Goal: Task Accomplishment & Management: Use online tool/utility

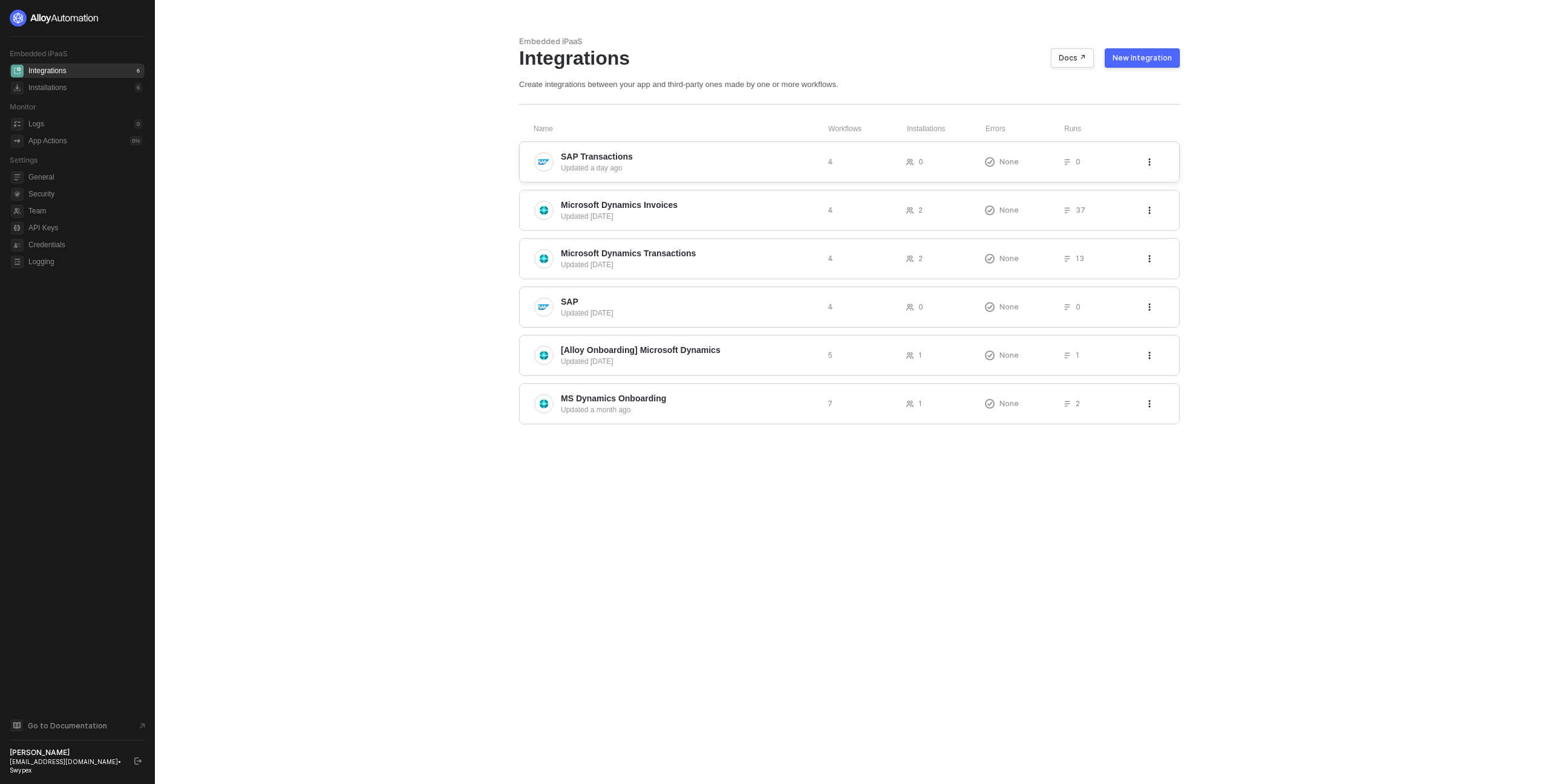
click at [732, 160] on span "SAP Transactions" at bounding box center [689, 156] width 257 height 12
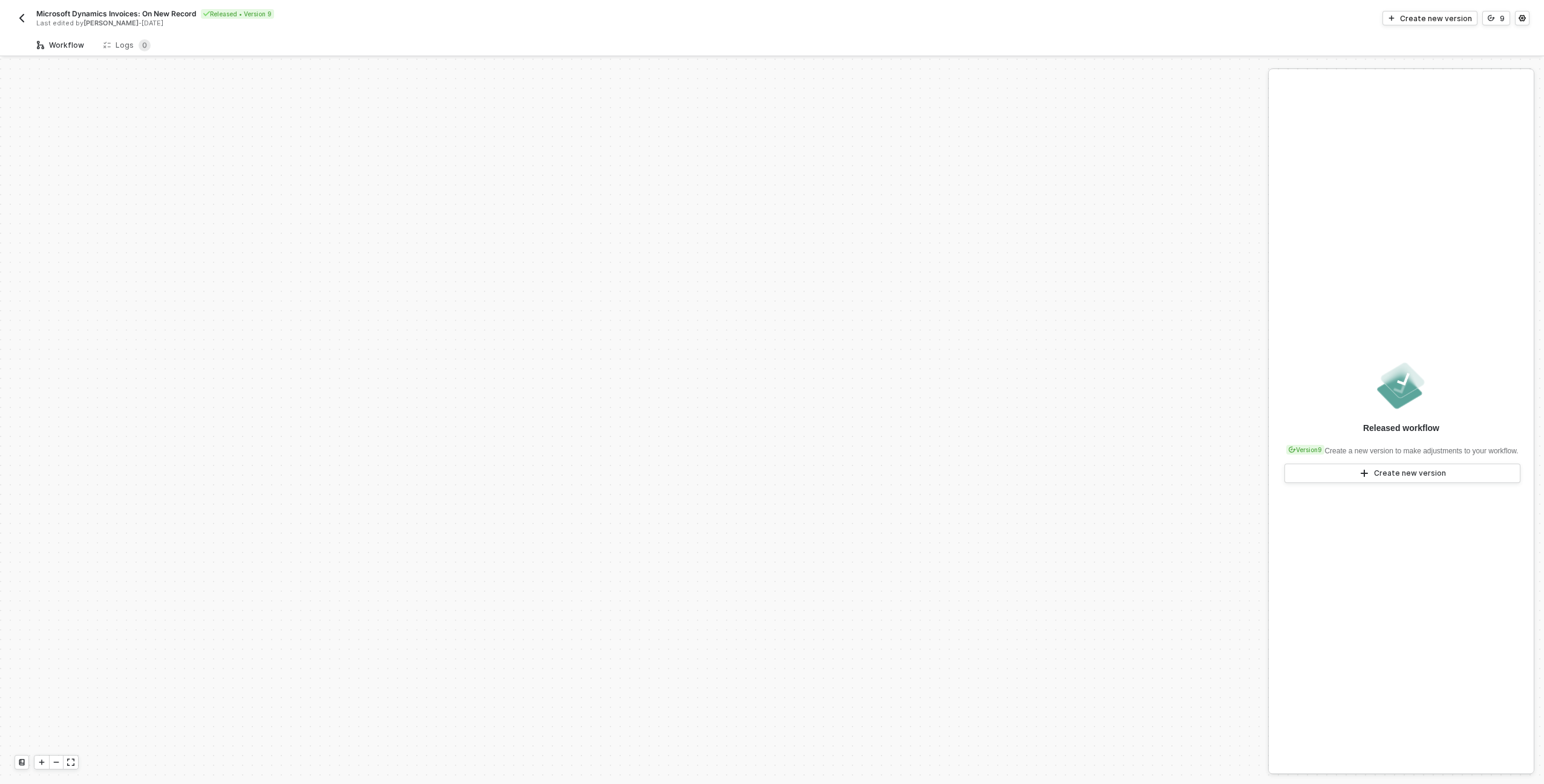
scroll to position [422, 0]
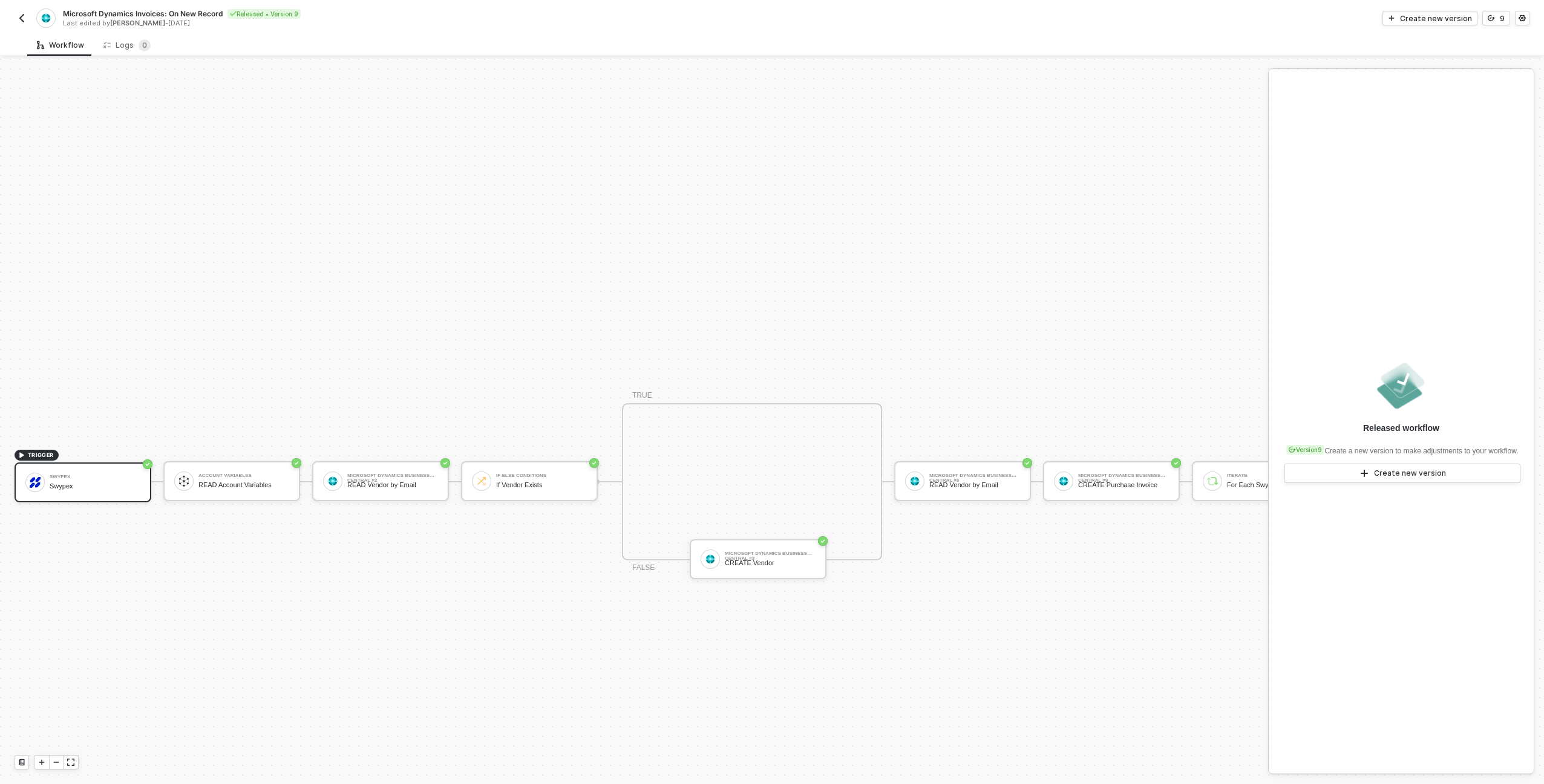
click at [17, 21] on img "button" at bounding box center [22, 18] width 10 height 10
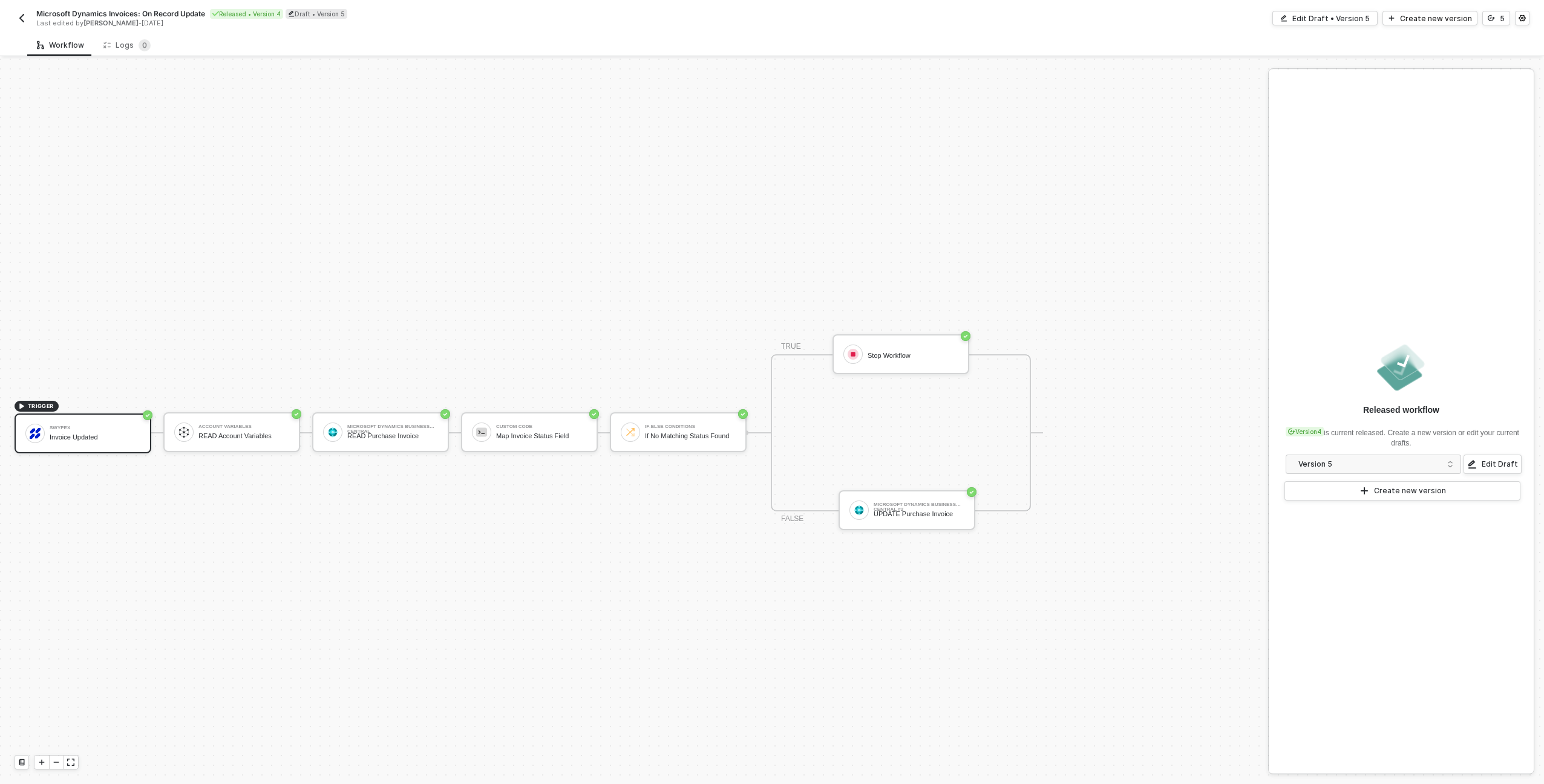
scroll to position [22, 0]
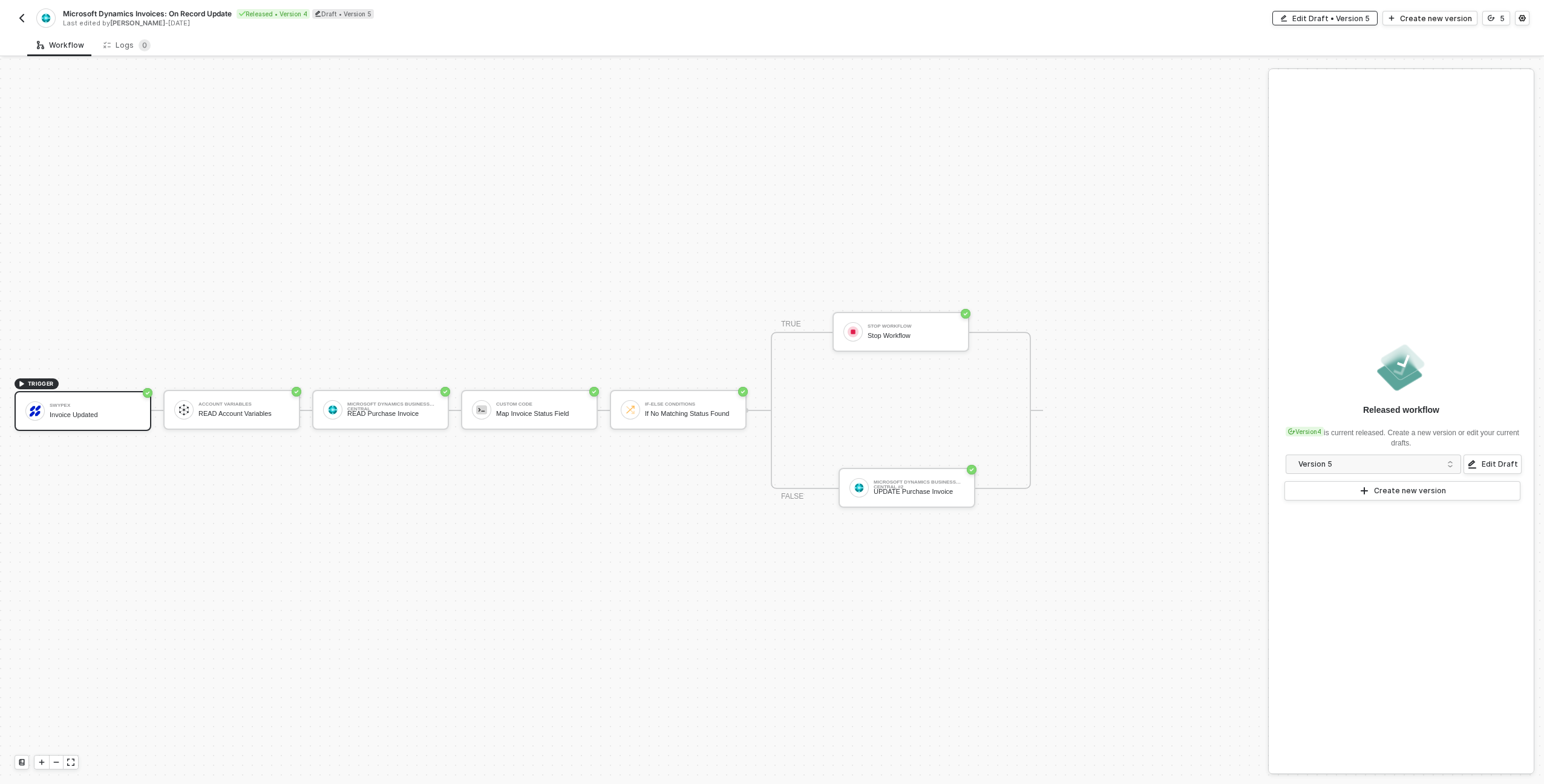
drag, startPoint x: 1322, startPoint y: 20, endPoint x: 1326, endPoint y: 61, distance: 41.2
click at [1322, 20] on div "Edit Draft • Version 5" at bounding box center [1330, 18] width 77 height 10
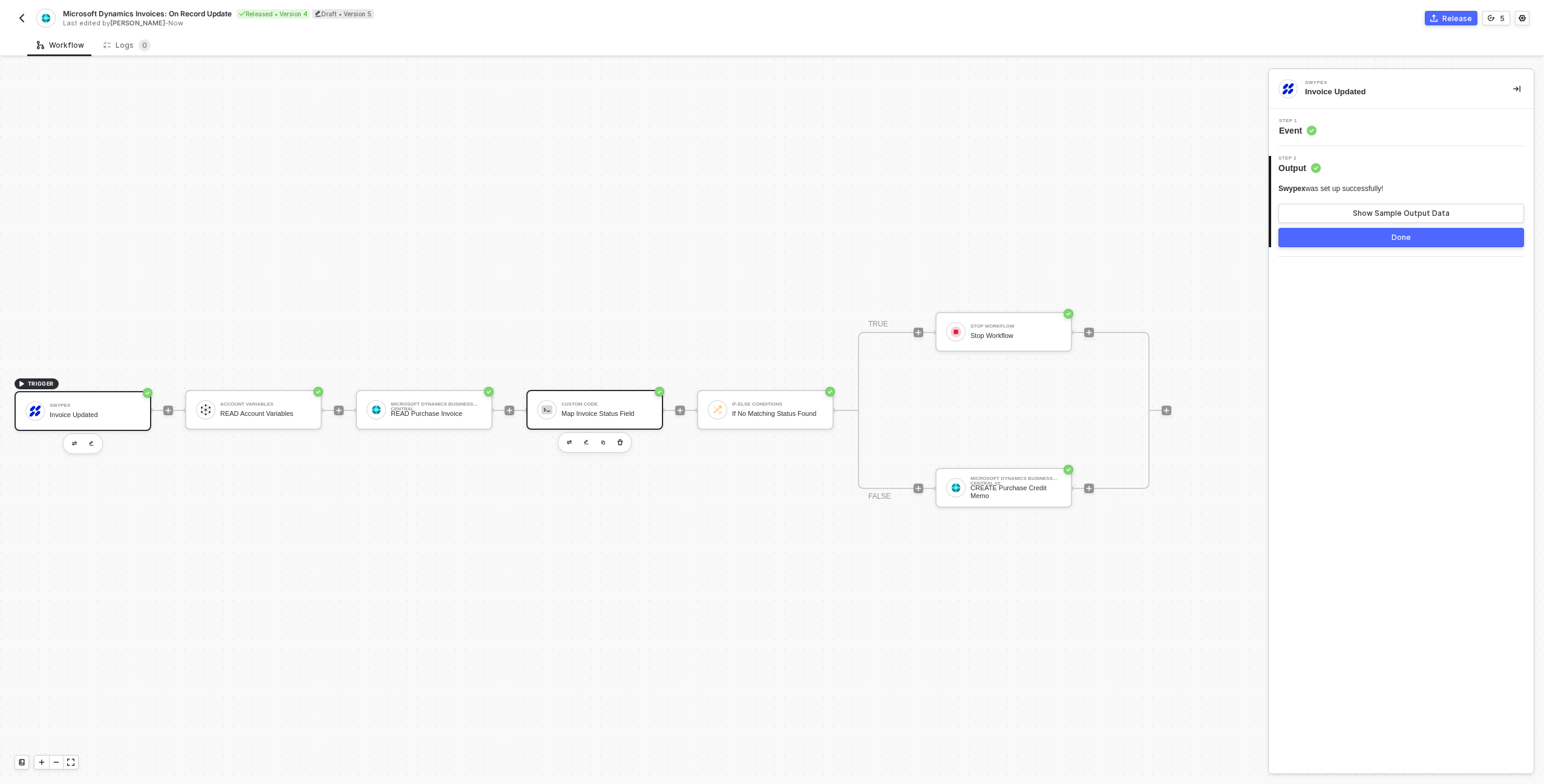
click at [594, 422] on div "Custom Code Map Invoice Status Field" at bounding box center [595, 410] width 136 height 40
click at [1322, 219] on button "Show Sample Output Data" at bounding box center [1401, 213] width 245 height 19
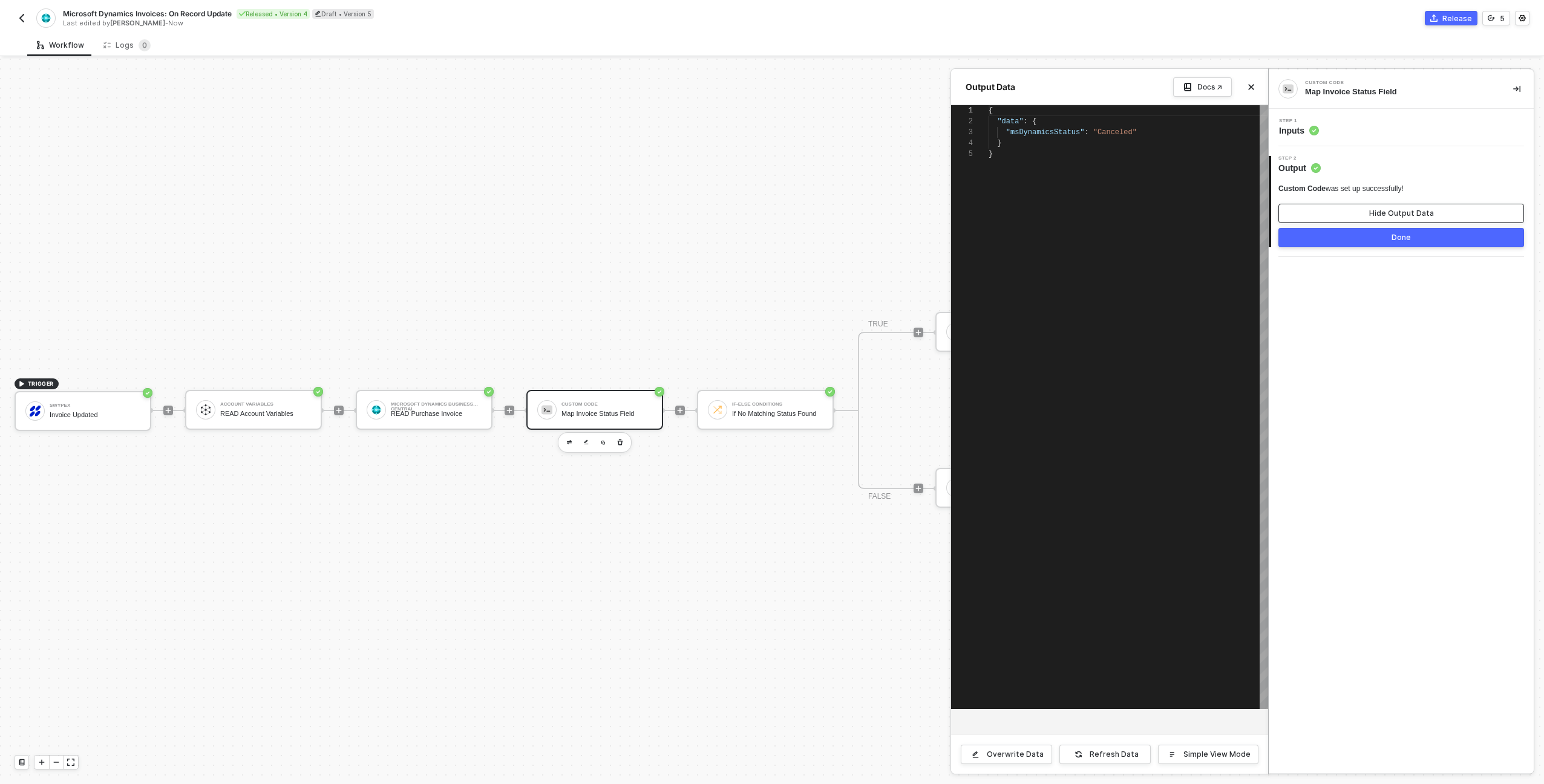
scroll to position [43, 0]
click at [1252, 87] on icon "icon-close" at bounding box center [1251, 87] width 6 height 6
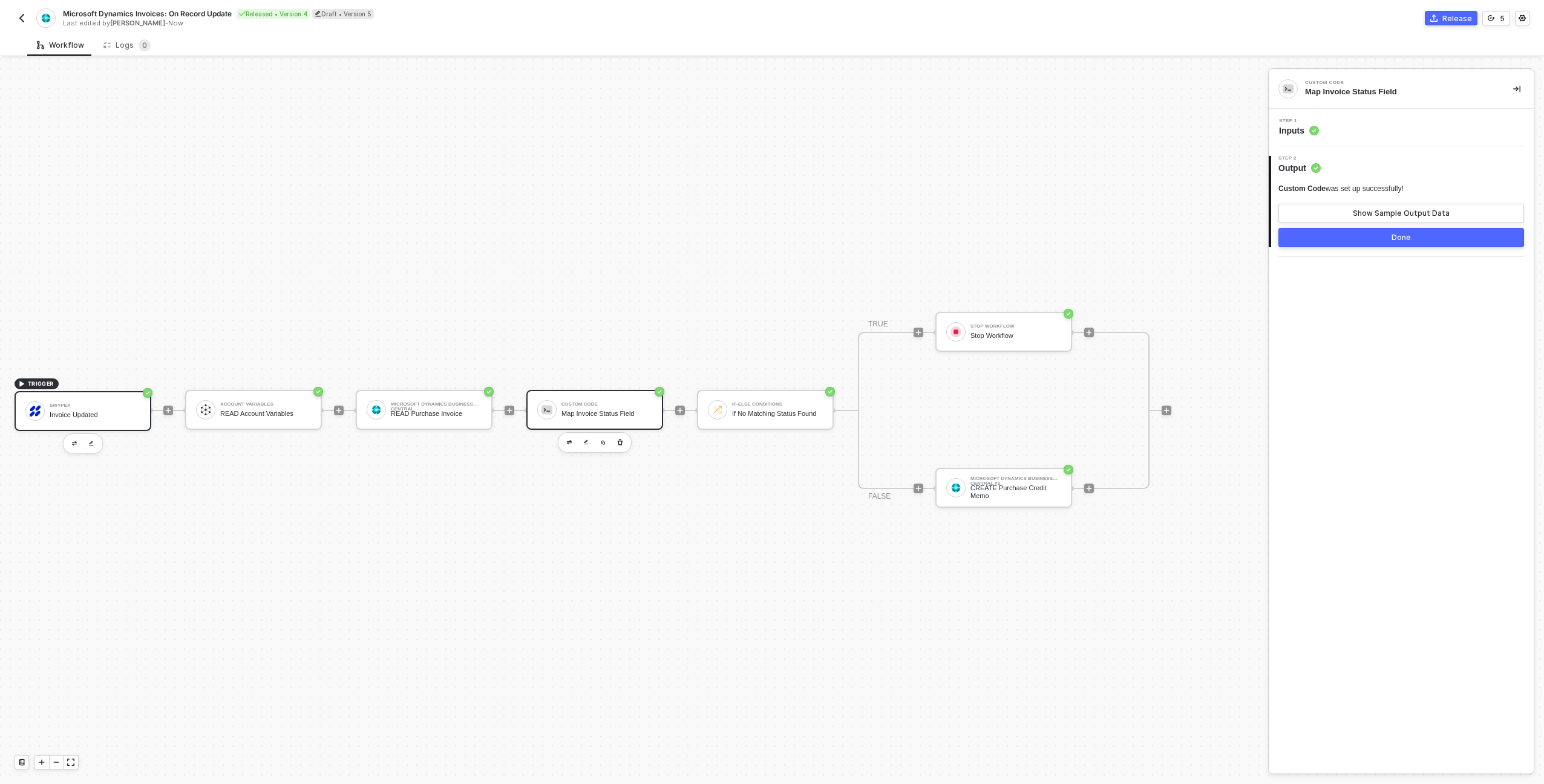
click at [43, 421] on div "Swypex Invoice Updated" at bounding box center [82, 412] width 136 height 40
click at [1366, 132] on div "Step 1 Event" at bounding box center [1403, 128] width 262 height 18
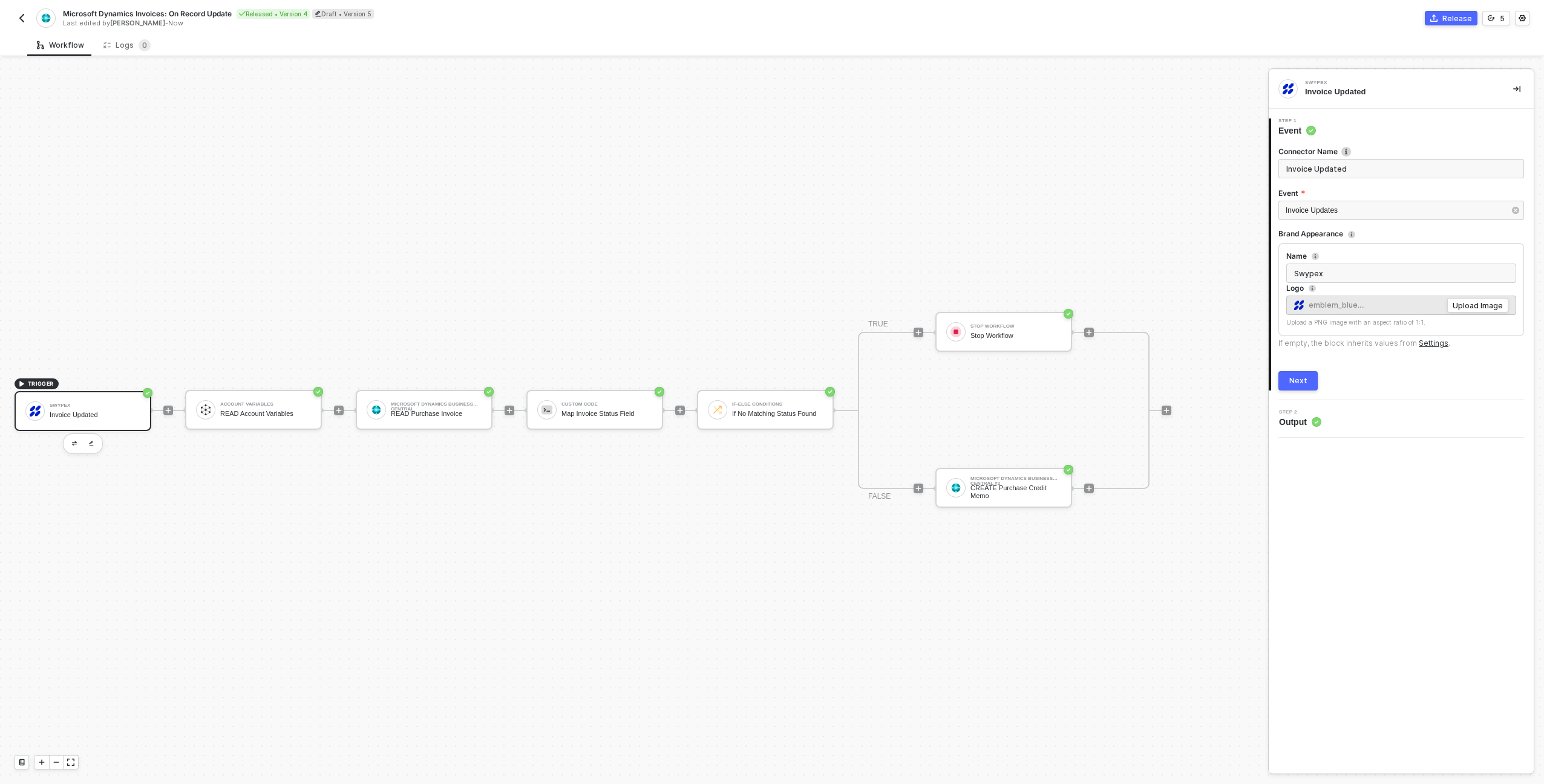
click at [146, 413] on div "Swypex Invoice Updated" at bounding box center [82, 412] width 136 height 40
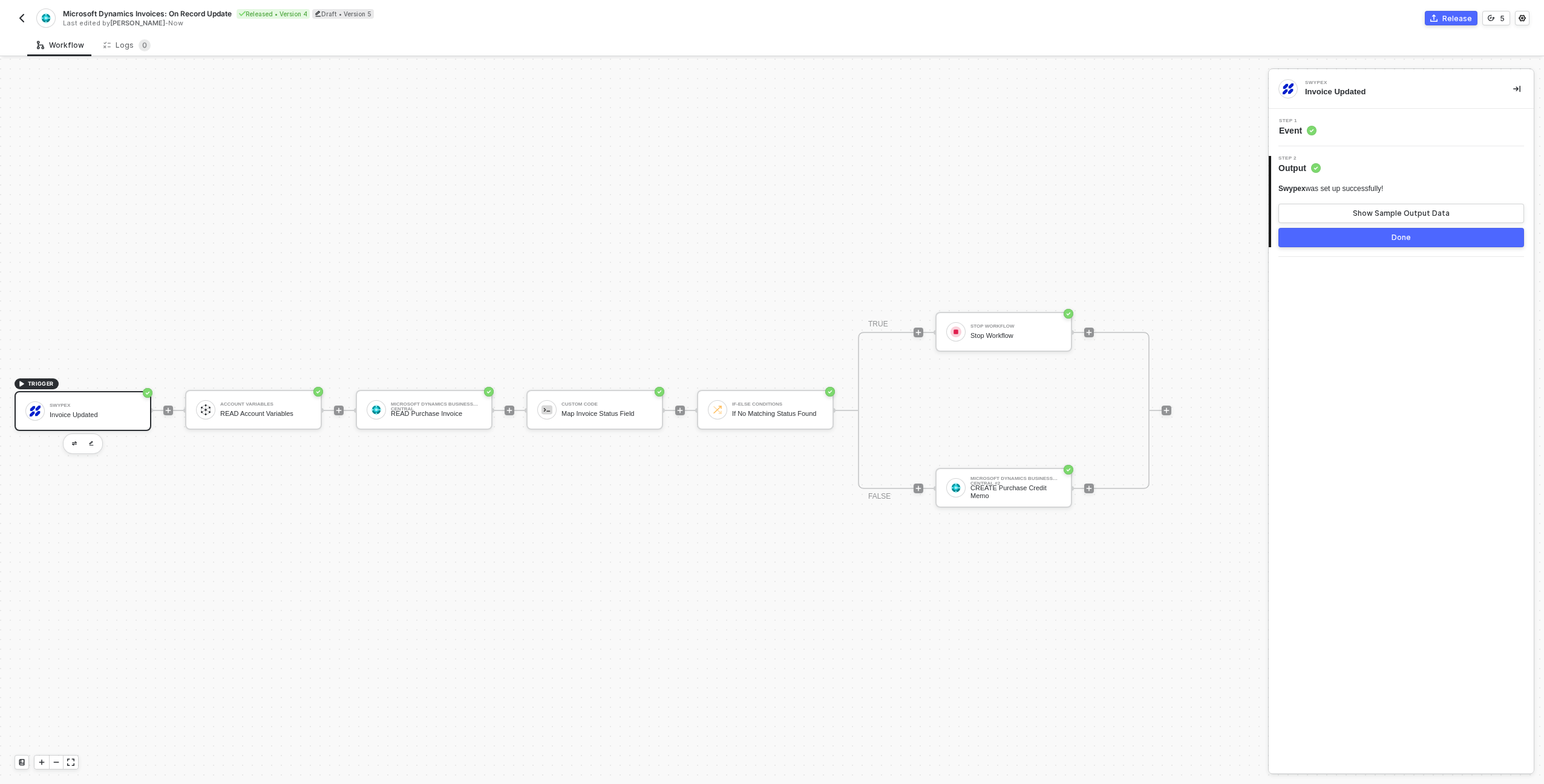
click at [73, 414] on div "Invoice Updated" at bounding box center [95, 415] width 91 height 7
click at [1443, 207] on button "Show Sample Output Data" at bounding box center [1401, 213] width 245 height 19
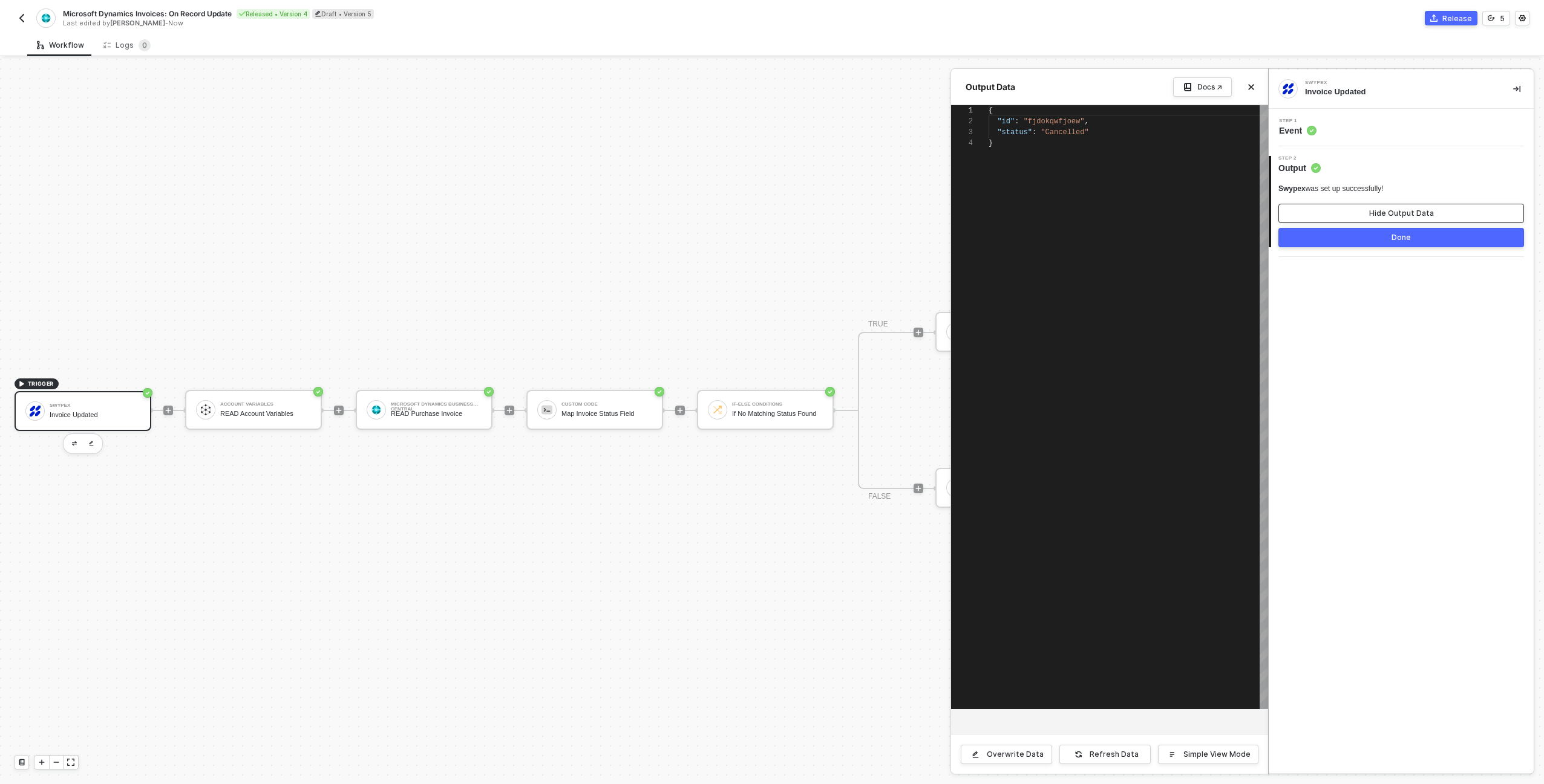
scroll to position [32, 0]
click at [280, 405] on div at bounding box center [772, 422] width 1544 height 726
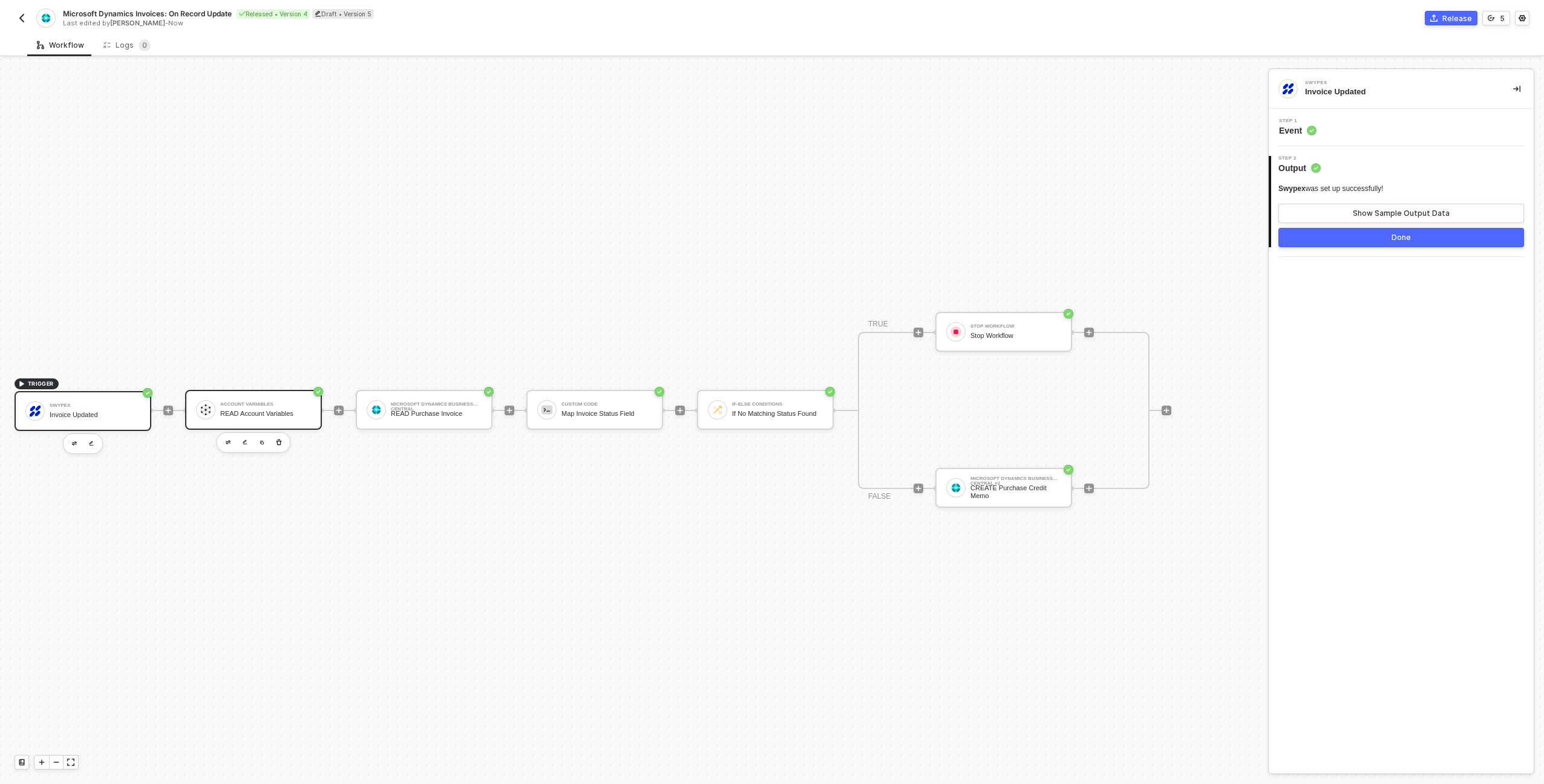
click at [280, 409] on div "Account Variables READ Account Variables" at bounding box center [265, 410] width 91 height 23
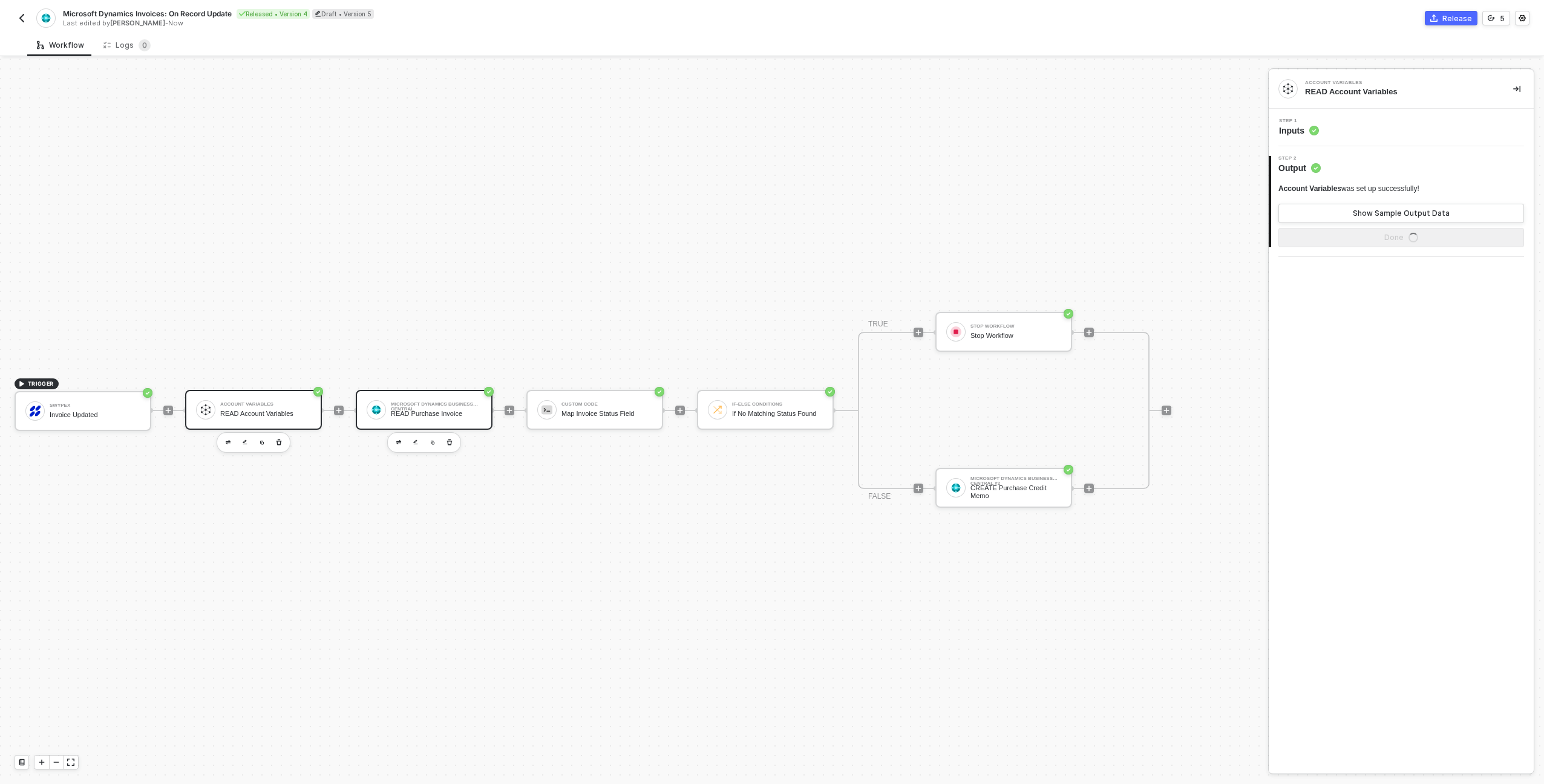
click at [460, 403] on div "Microsoft Dynamics Business Central" at bounding box center [436, 405] width 91 height 5
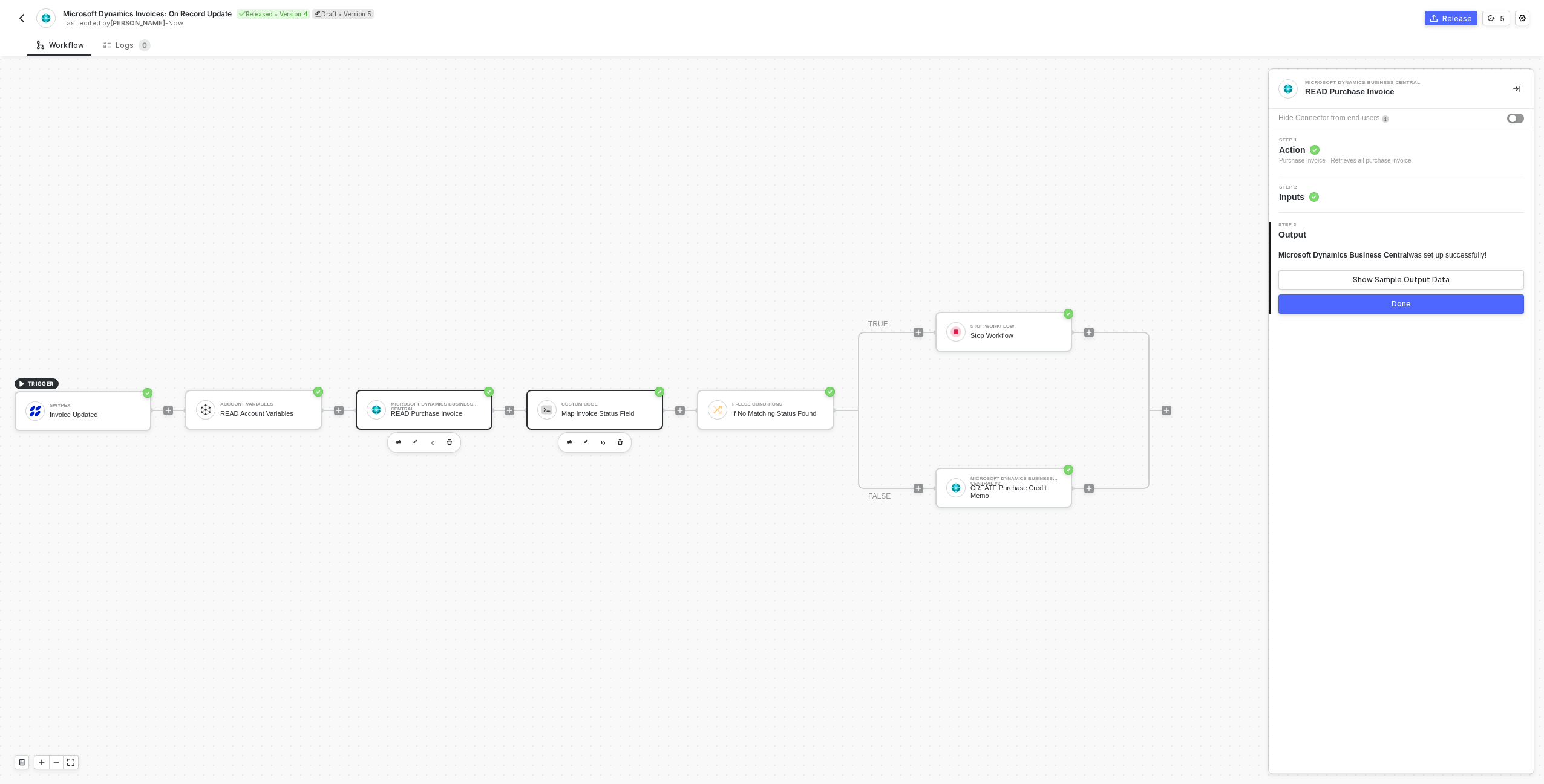
click at [628, 406] on div "Custom Code" at bounding box center [606, 405] width 91 height 5
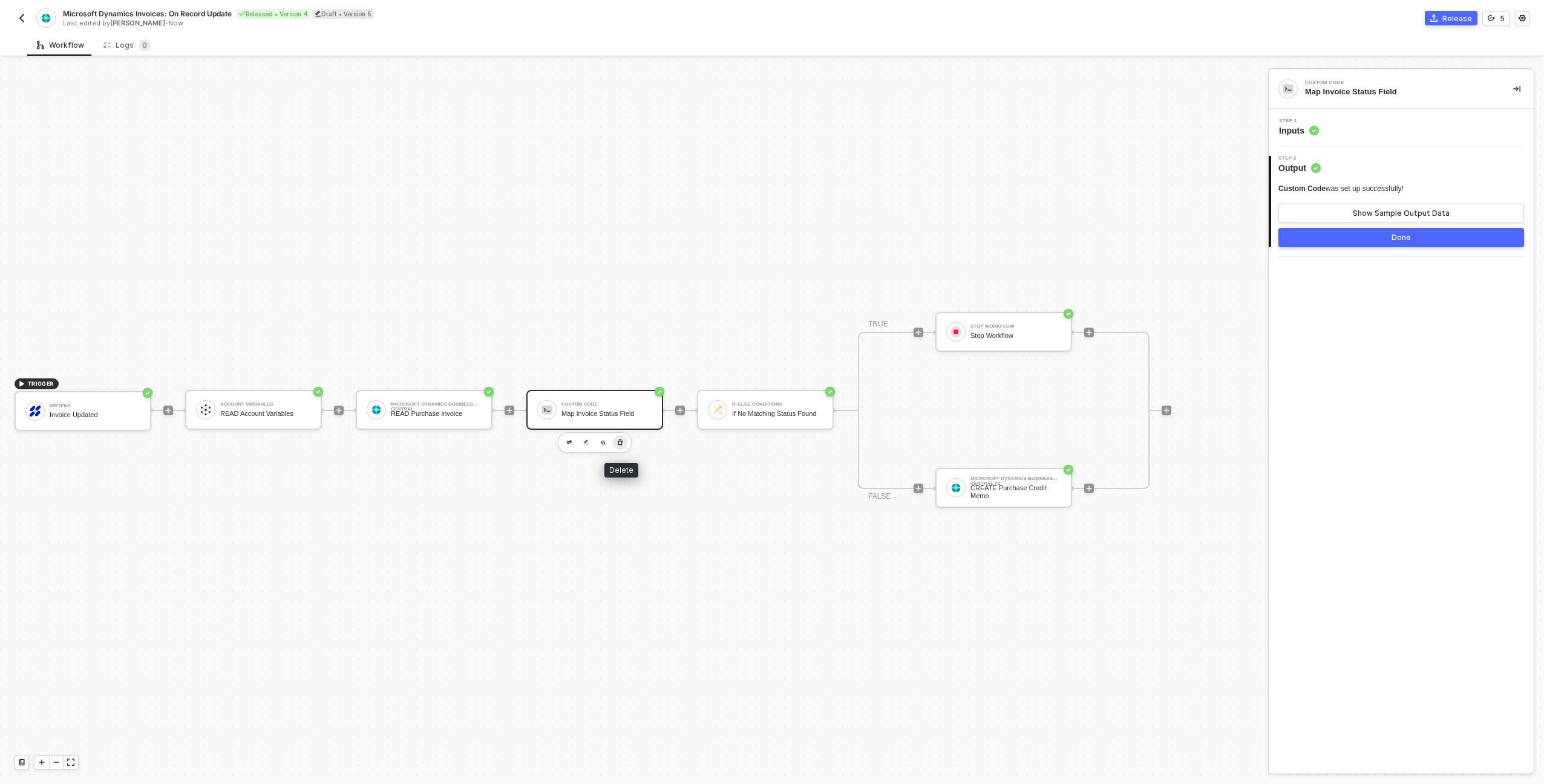
click at [620, 443] on icon "button" at bounding box center [620, 443] width 7 height 10
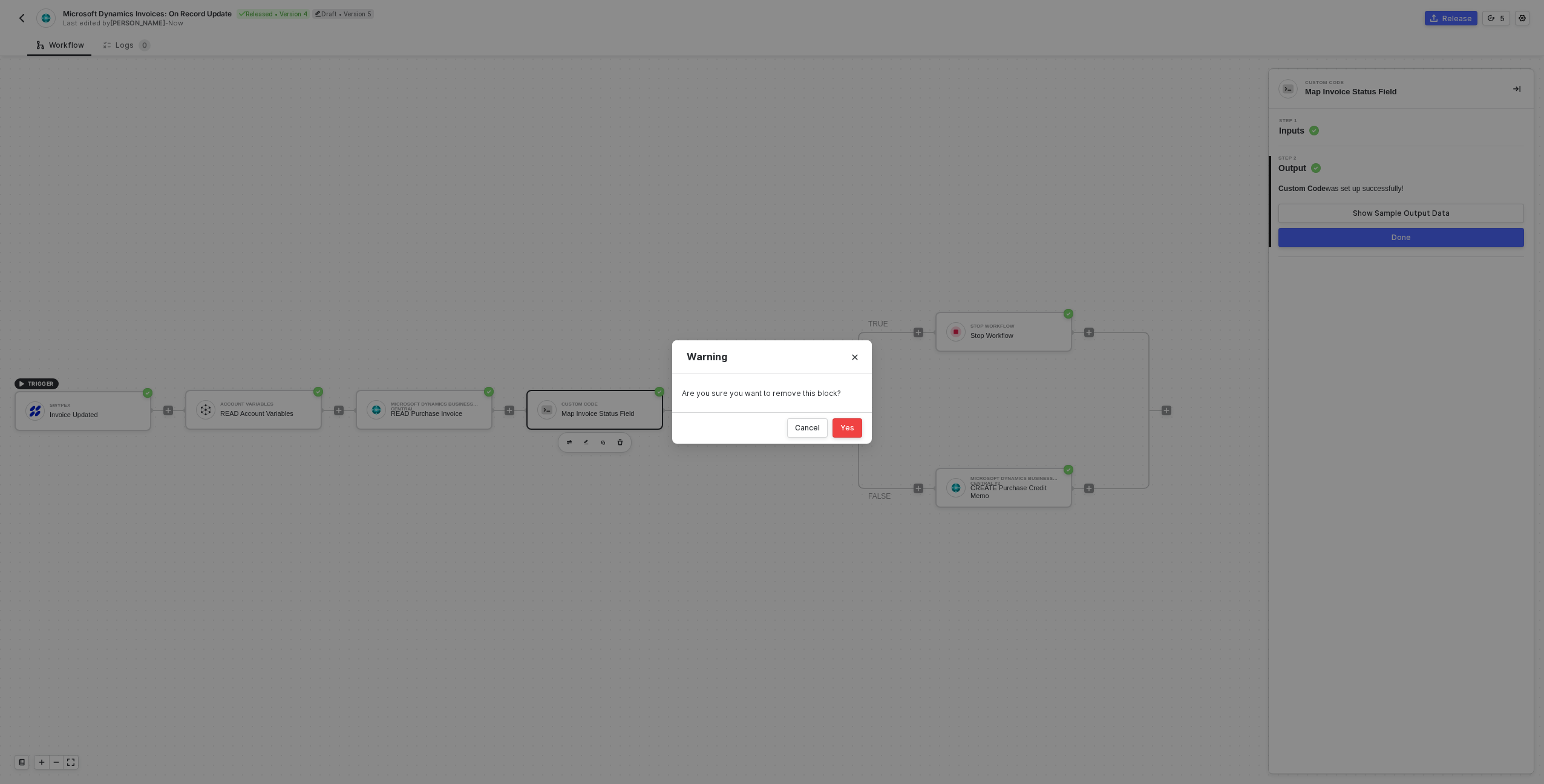
click at [848, 429] on div "Yes" at bounding box center [847, 428] width 14 height 10
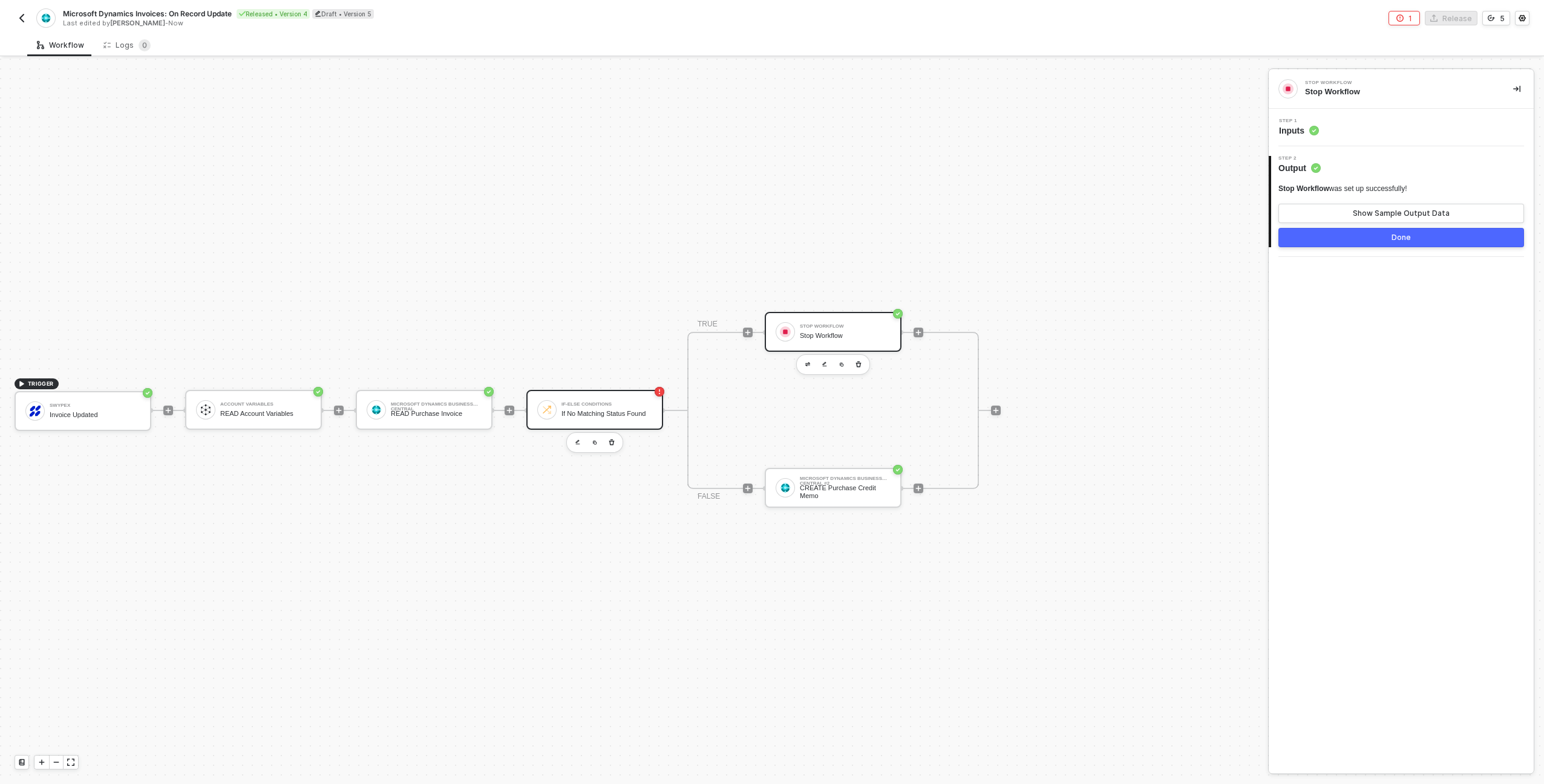
click at [611, 410] on div "If No Matching Status Found" at bounding box center [606, 413] width 91 height 7
click at [613, 446] on icon "button" at bounding box center [611, 443] width 7 height 10
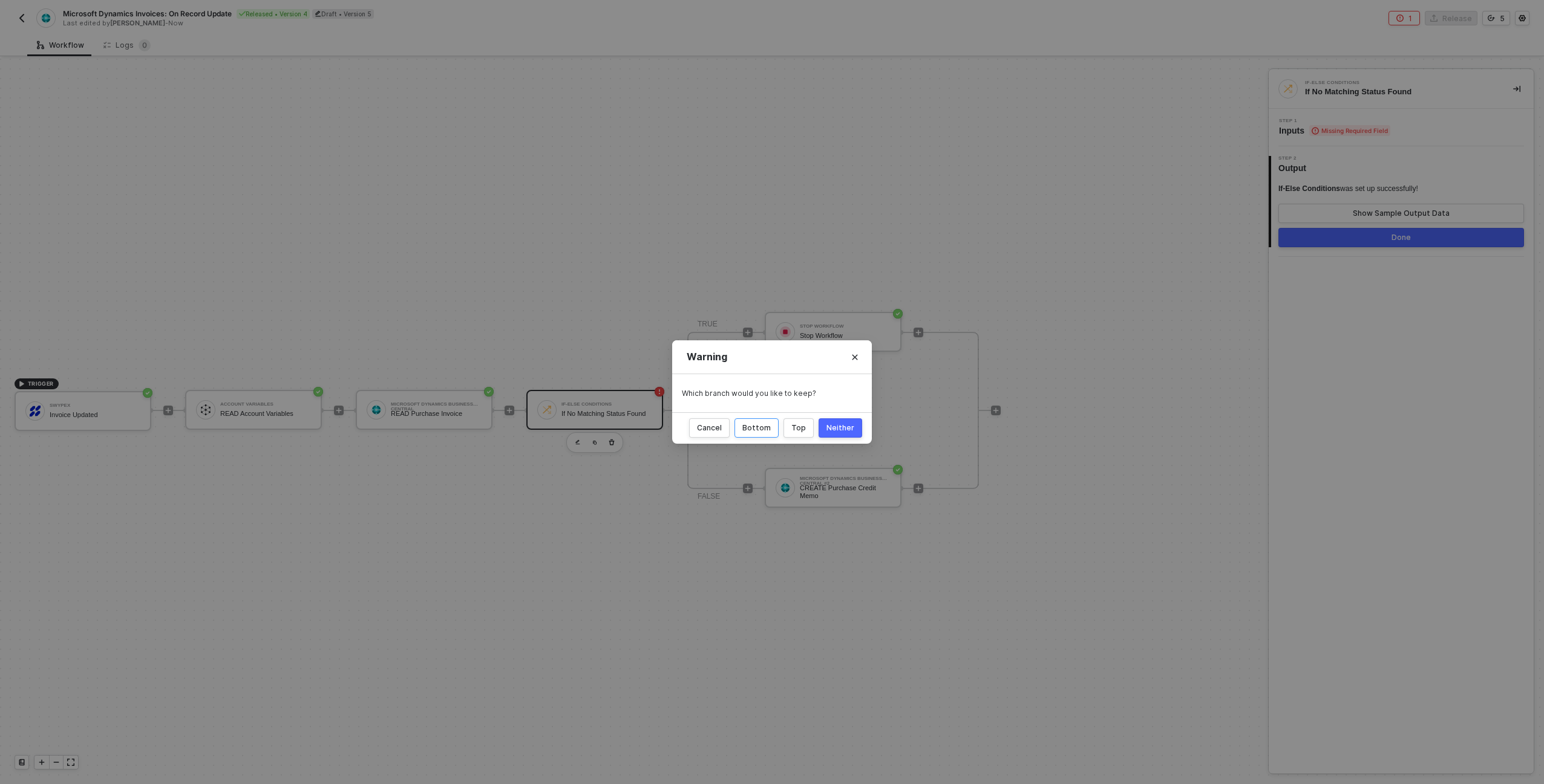
click at [750, 431] on div "Bottom" at bounding box center [756, 428] width 28 height 10
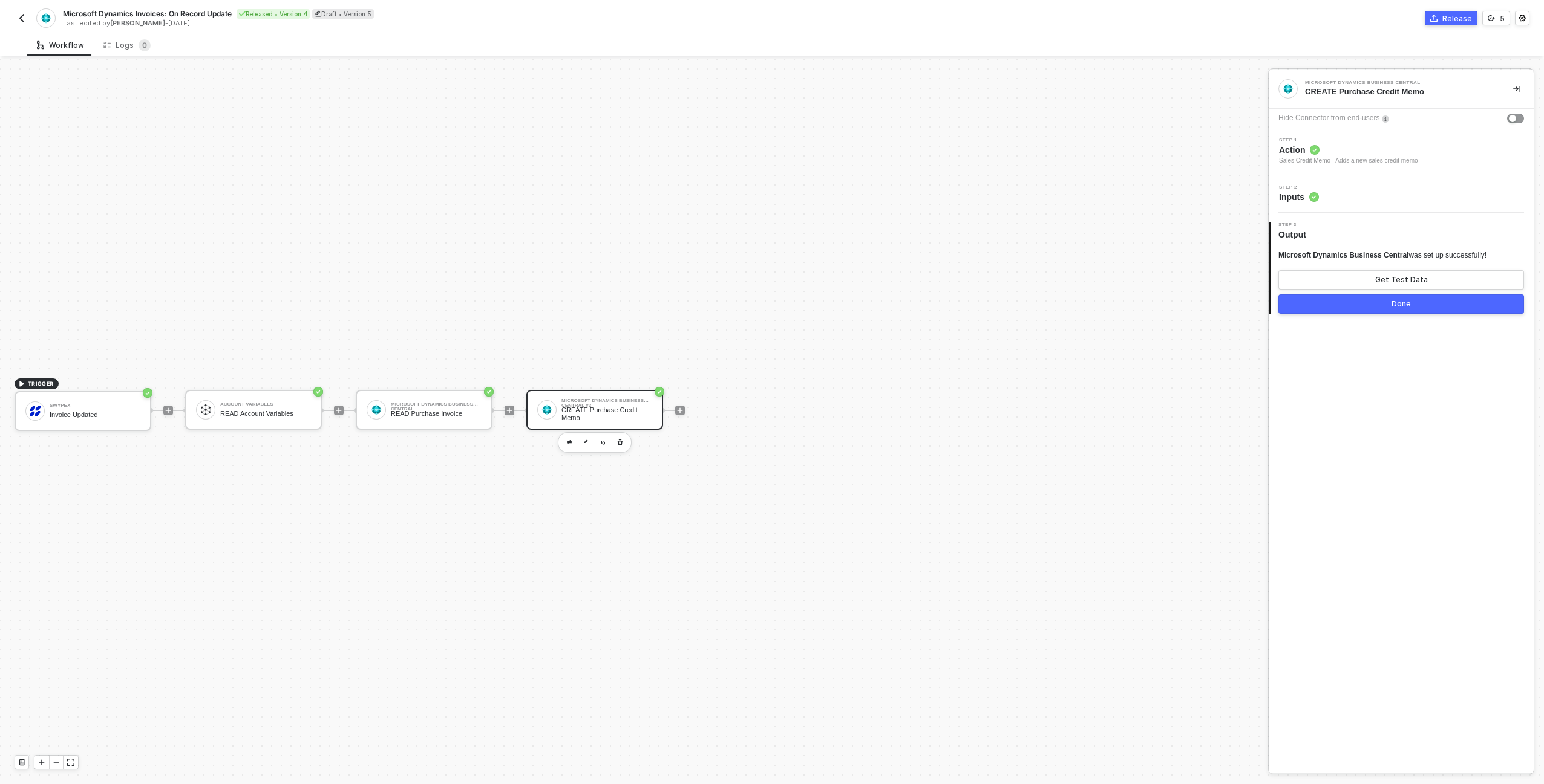
click at [983, 369] on div "TRIGGER Swypex Invoice Updated Account Variables READ Account Variables Microso…" at bounding box center [631, 411] width 1262 height 748
click at [461, 412] on div "READ Purchase Invoice" at bounding box center [436, 413] width 91 height 7
click at [613, 412] on div "CREATE Purchase Credit Memo" at bounding box center [606, 414] width 91 height 15
click at [423, 413] on div "READ Purchase Invoice" at bounding box center [436, 413] width 91 height 7
click at [1390, 192] on div "Step 2 Inputs" at bounding box center [1403, 195] width 262 height 18
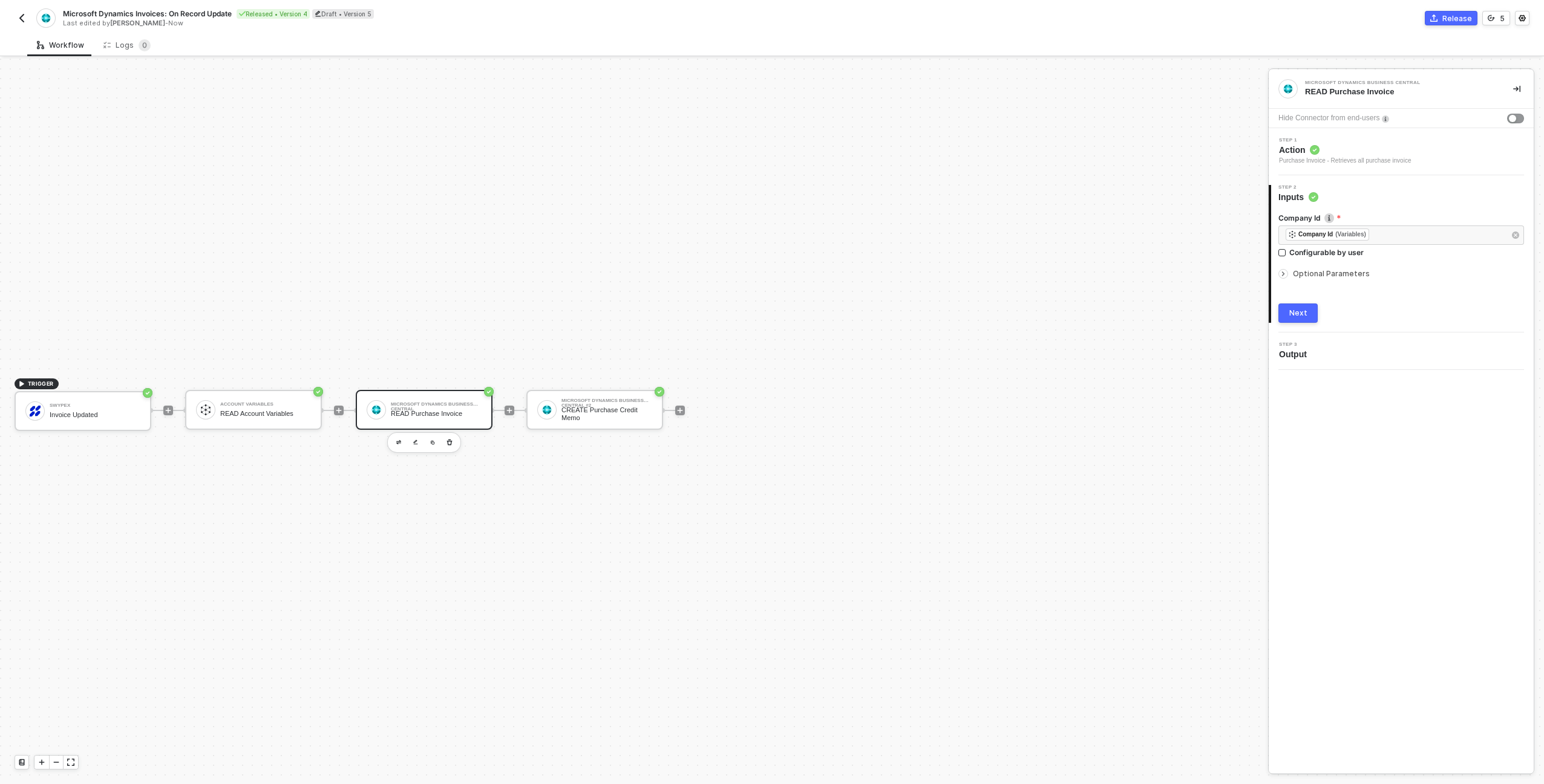
click at [1310, 306] on button "Next" at bounding box center [1298, 313] width 39 height 19
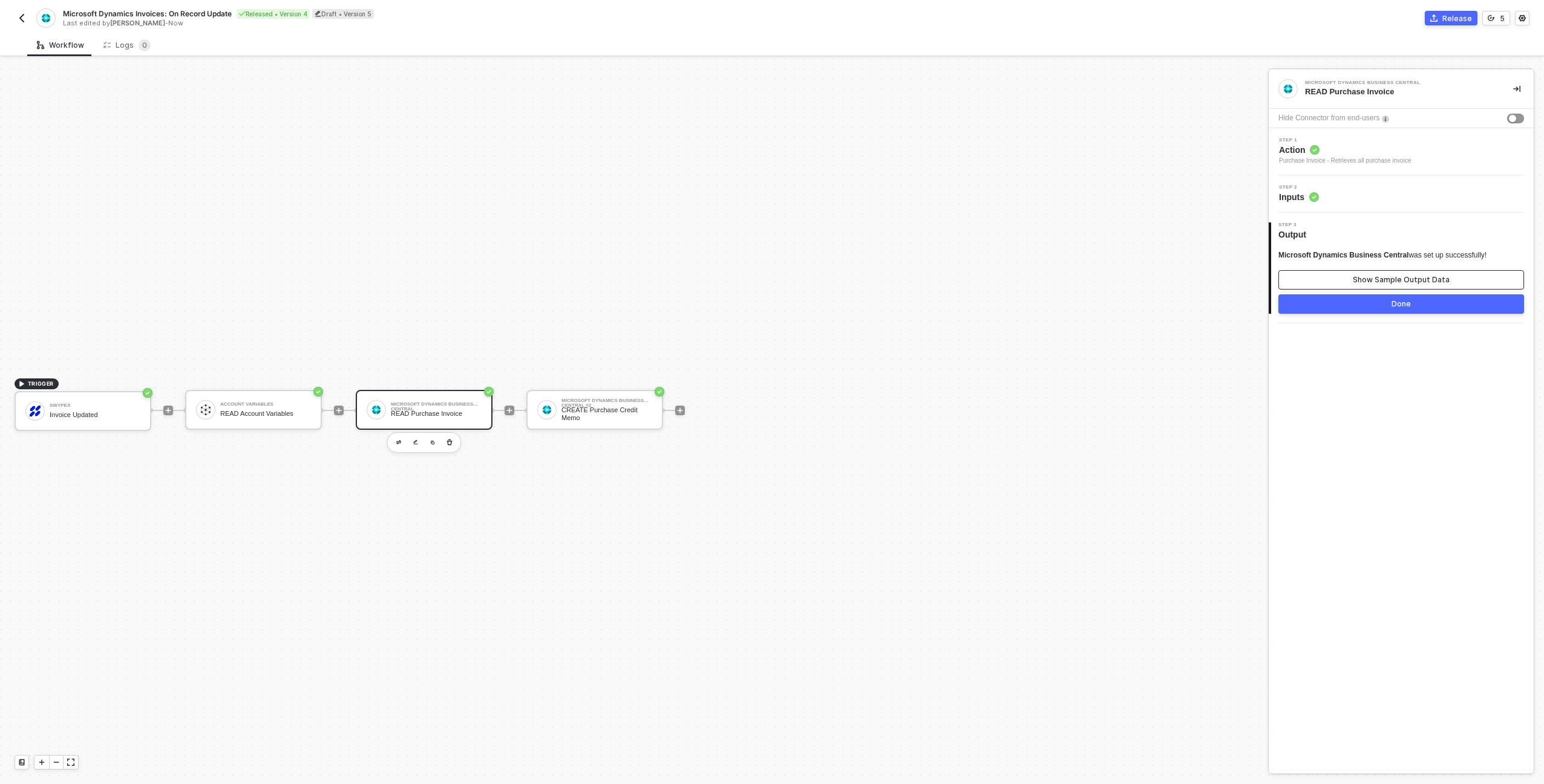
click at [1358, 277] on div "Show Sample Output Data" at bounding box center [1401, 280] width 96 height 10
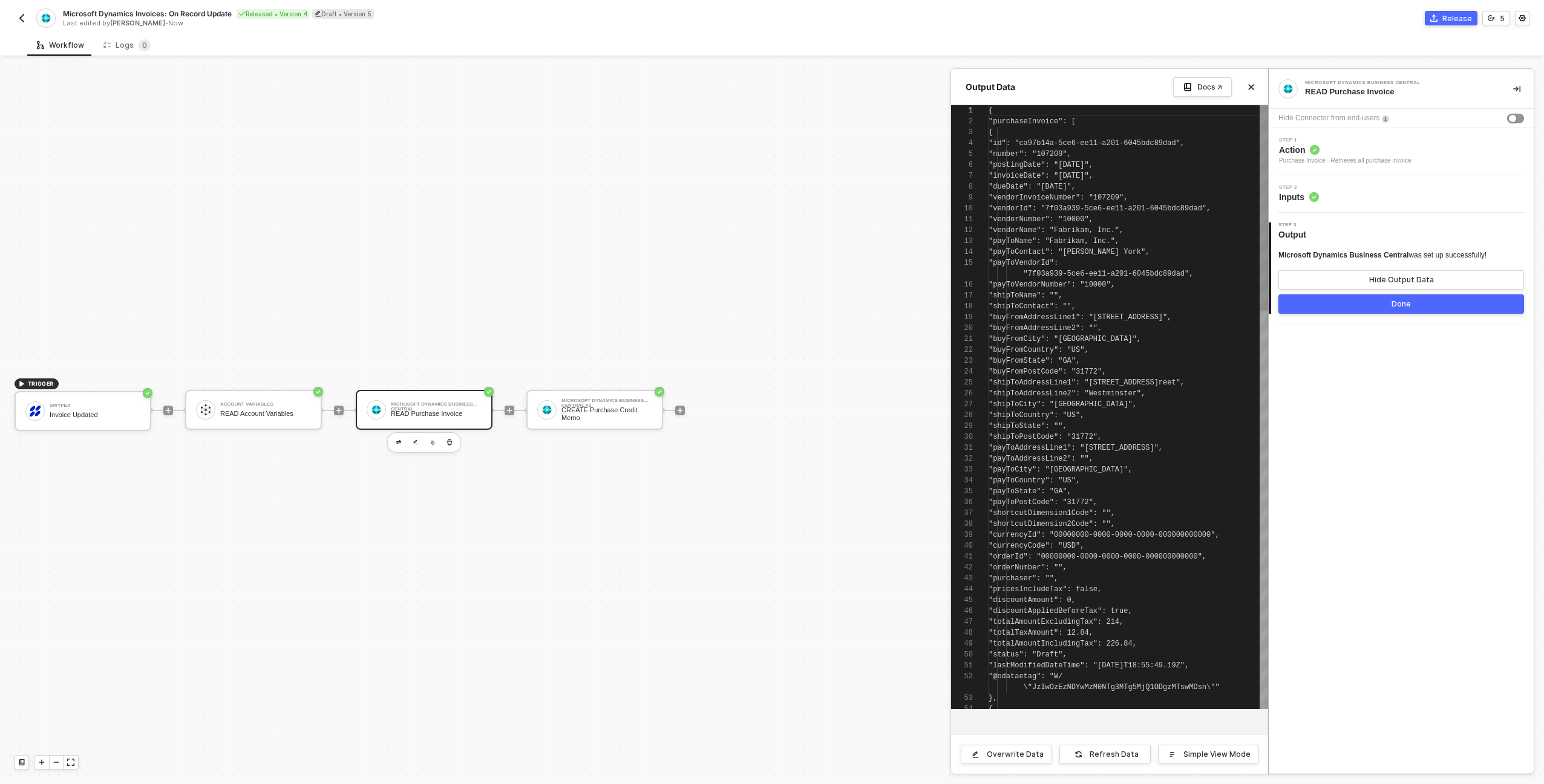
scroll to position [109, 0]
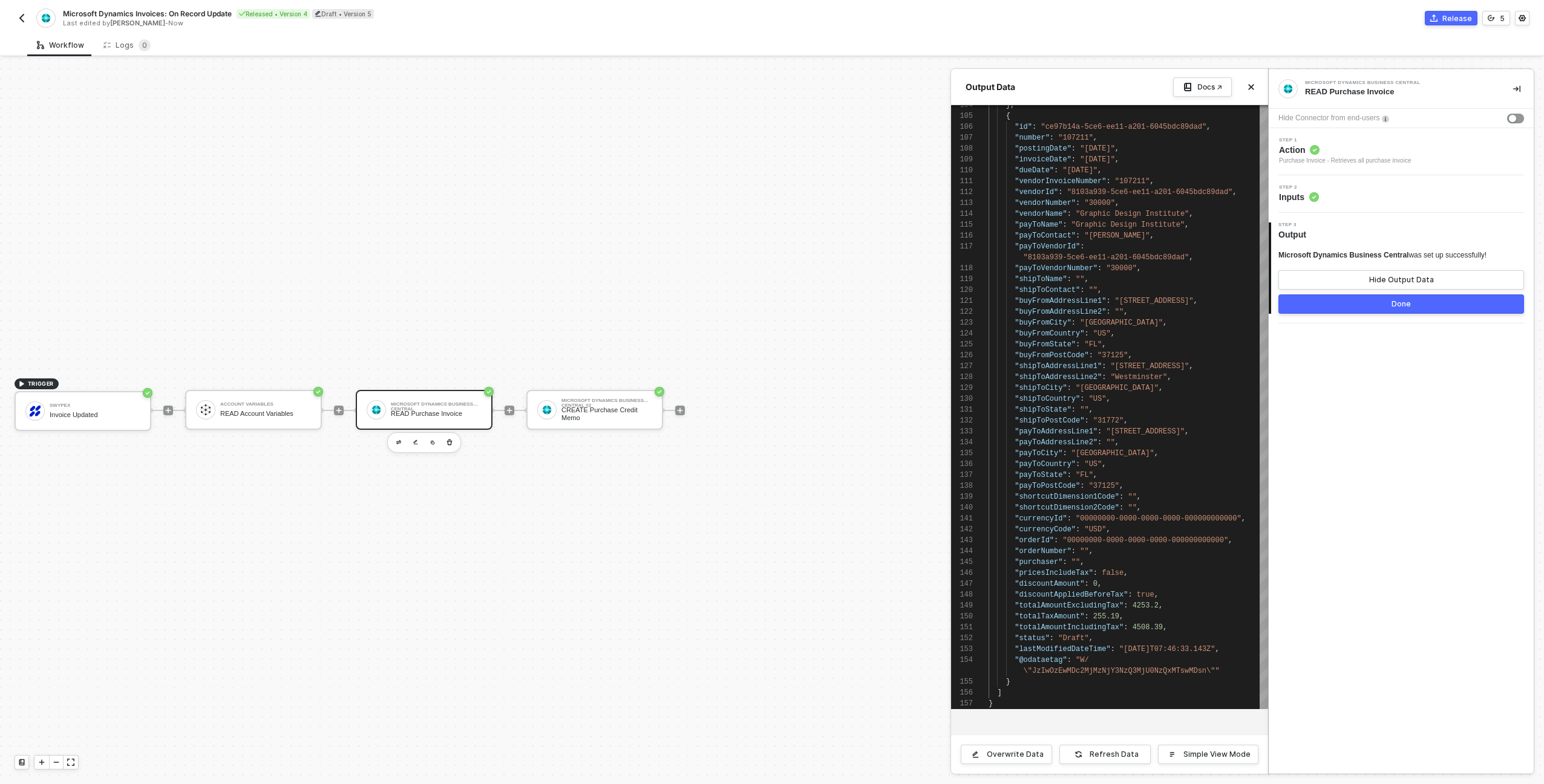
click at [909, 312] on div at bounding box center [772, 422] width 1544 height 726
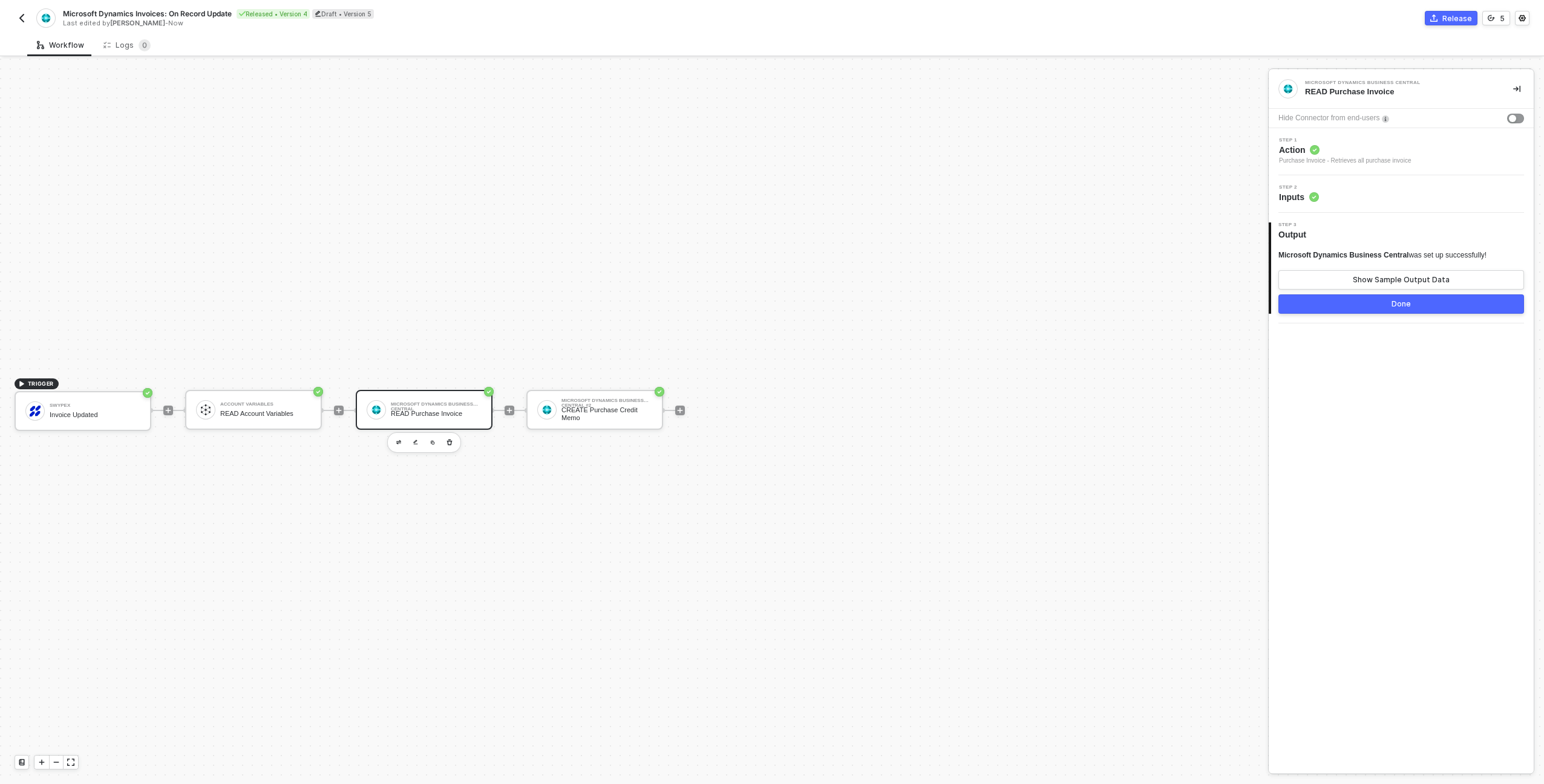
click at [513, 405] on div at bounding box center [509, 410] width 161 height 94
click at [510, 412] on icon "icon-play" at bounding box center [509, 410] width 7 height 7
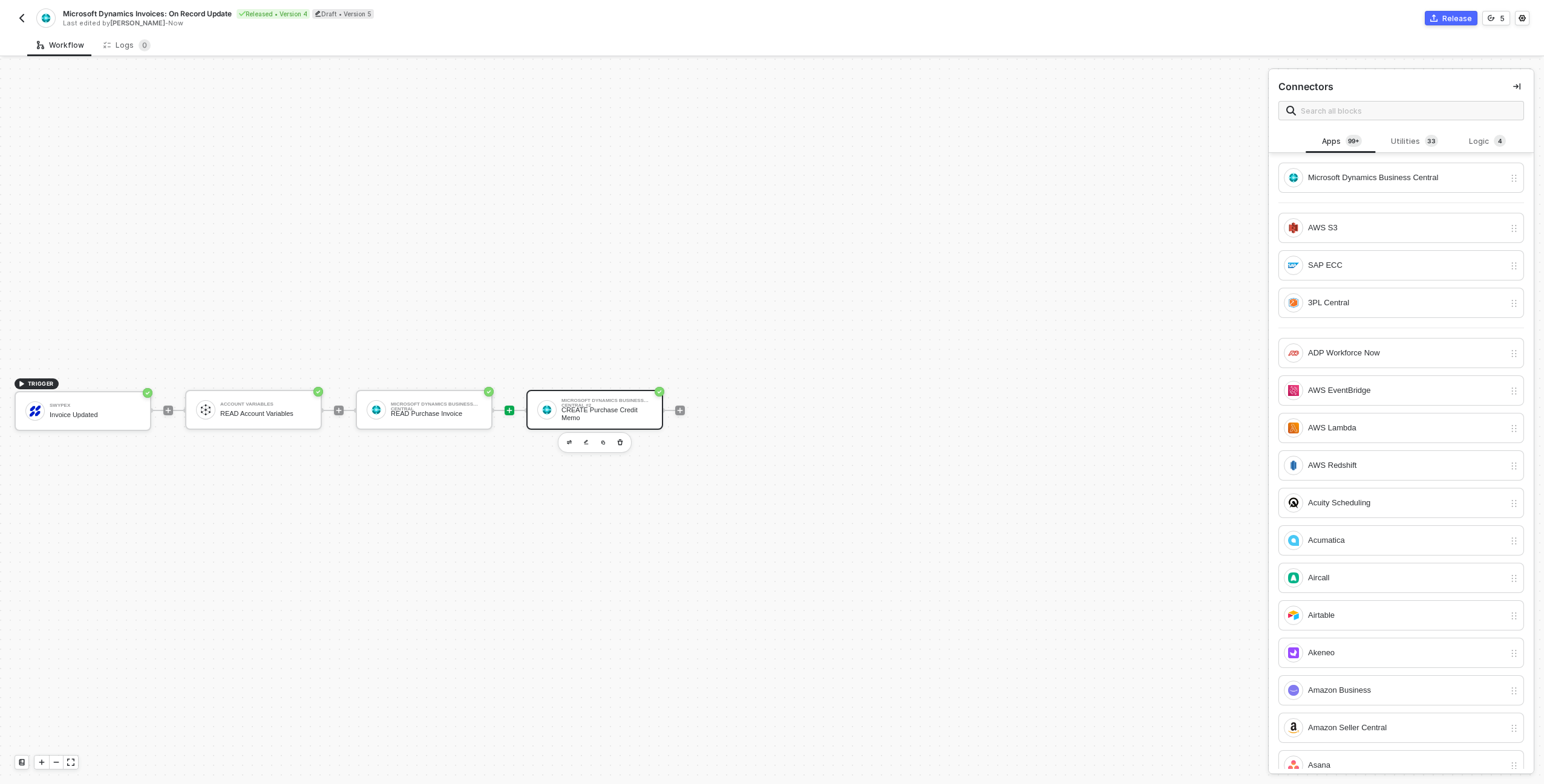
click at [596, 405] on div "Microsoft Dynamics Business Central #2 CREATE Purchase Credit Memo" at bounding box center [606, 410] width 91 height 23
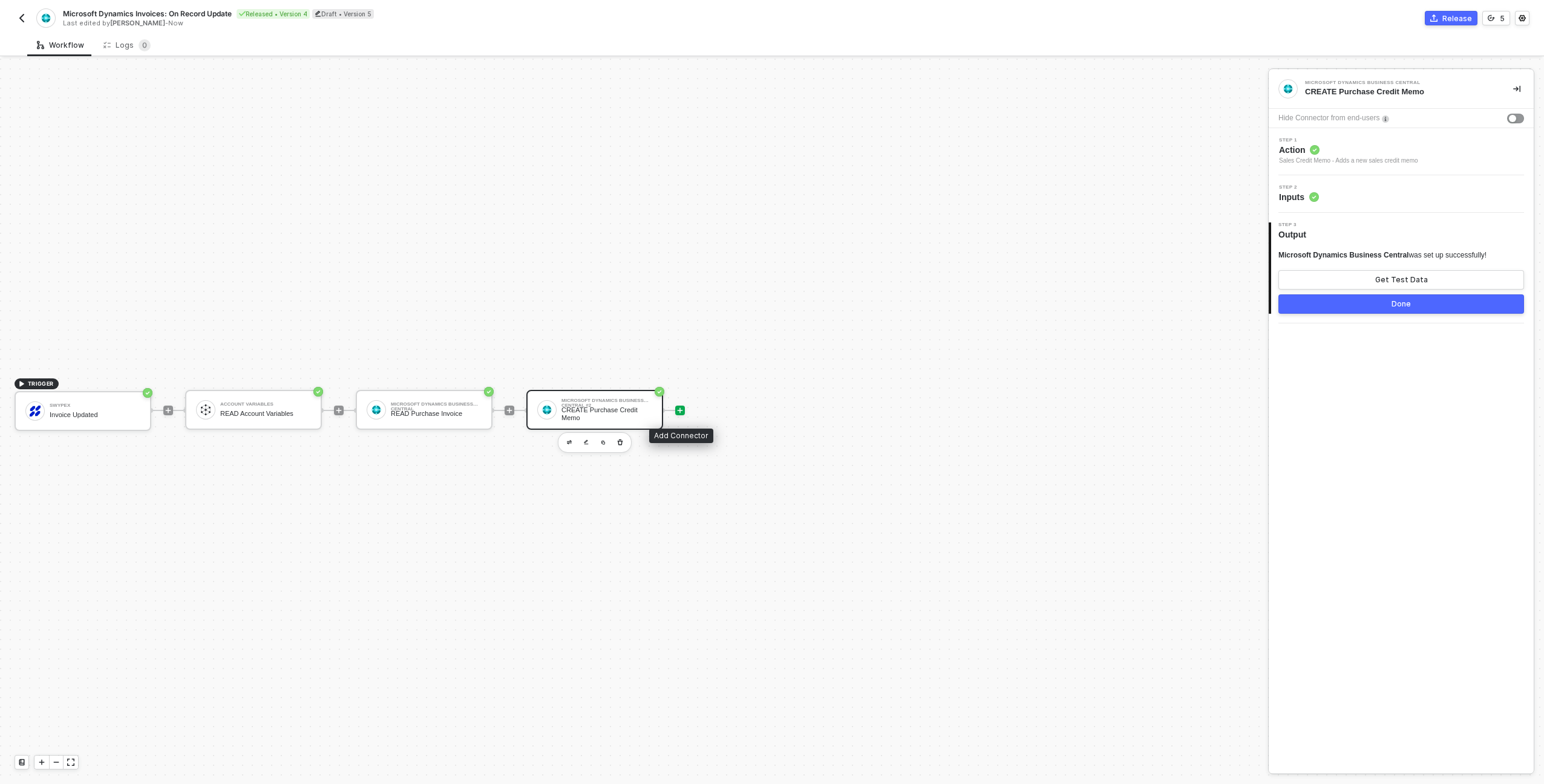
click at [680, 409] on icon "icon-play" at bounding box center [680, 410] width 7 height 7
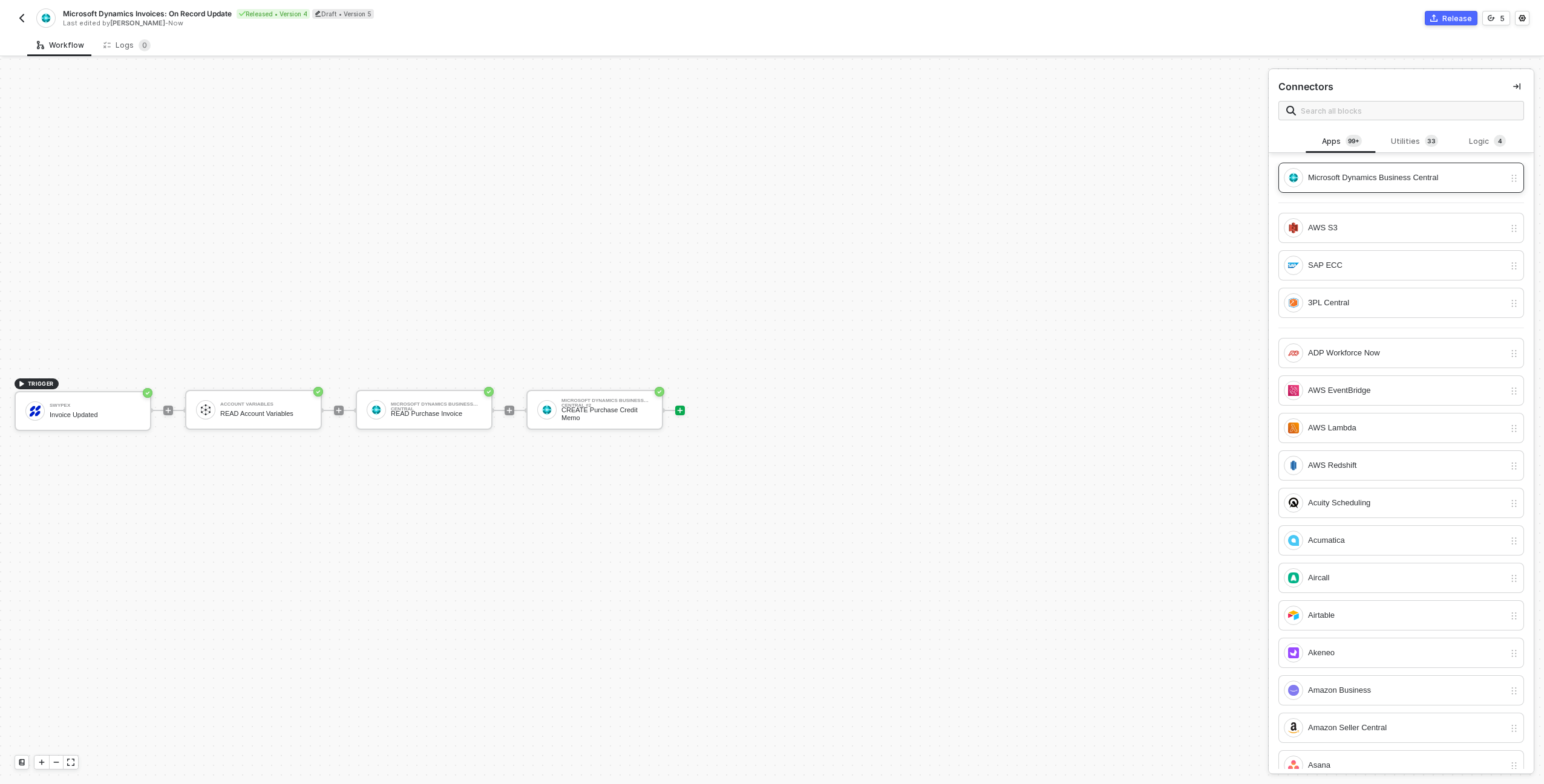
click at [1389, 178] on div "Microsoft Dynamics Business Central" at bounding box center [1406, 178] width 196 height 13
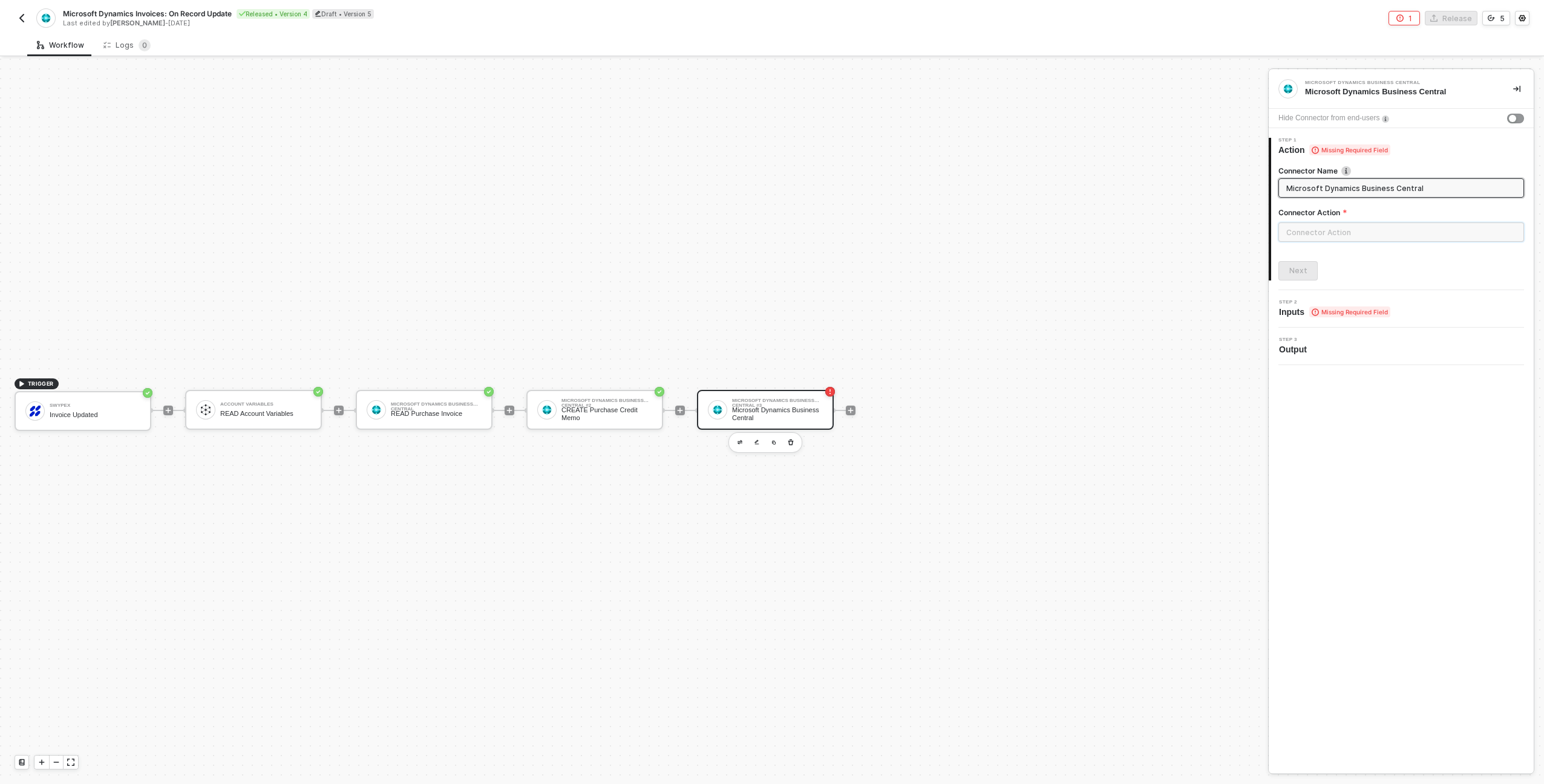
click at [1470, 227] on input "text" at bounding box center [1401, 232] width 245 height 19
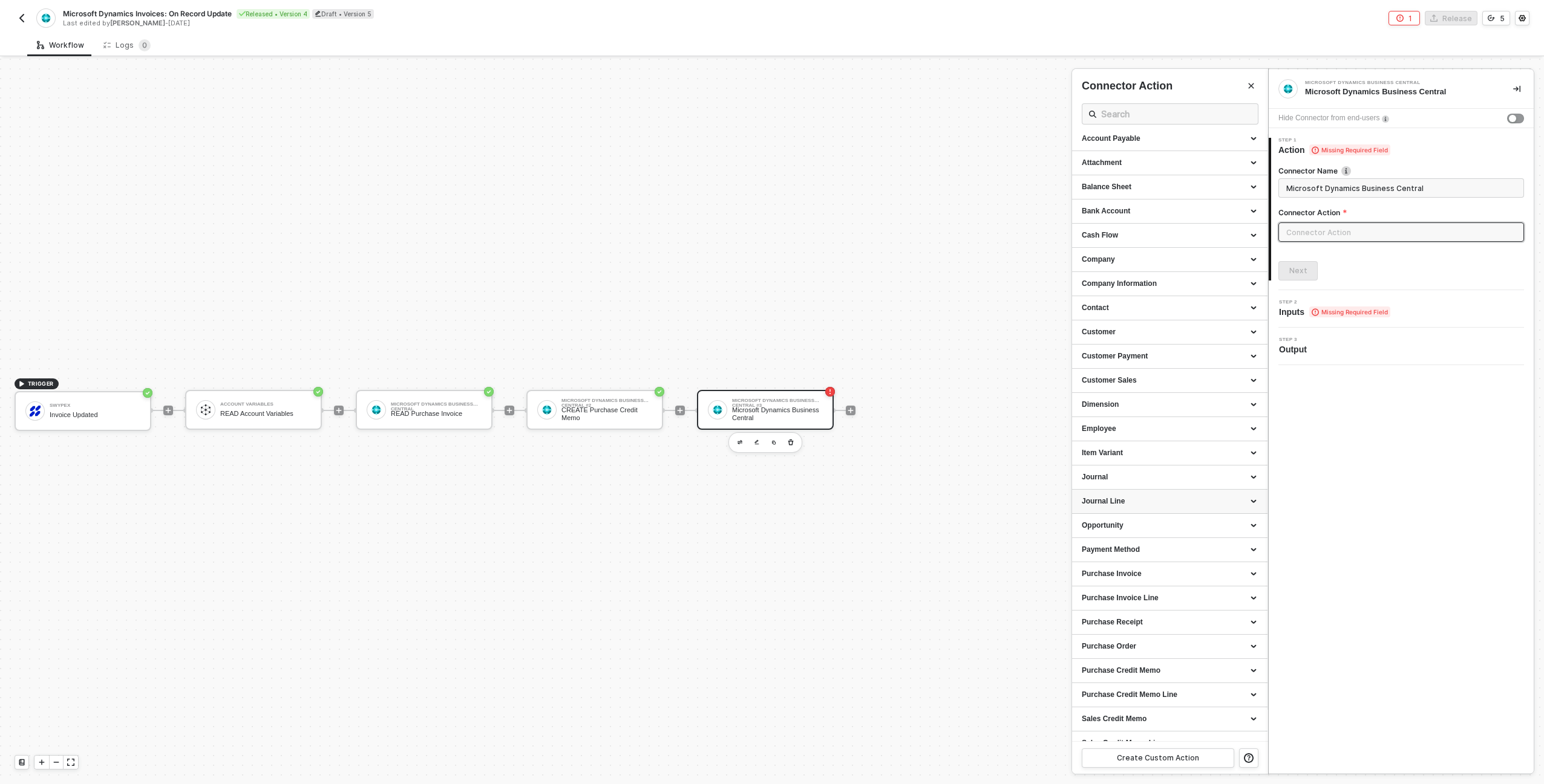
scroll to position [37, 0]
click at [1244, 589] on div "Purchase Invoice Line" at bounding box center [1170, 592] width 176 height 10
click at [1184, 619] on div "Get all Purchase Invoice Line" at bounding box center [1170, 615] width 176 height 10
type input "Retrieves all purchase invoice line"
type input "Purchase Invoice Line - Get all Purchase Invoice Line"
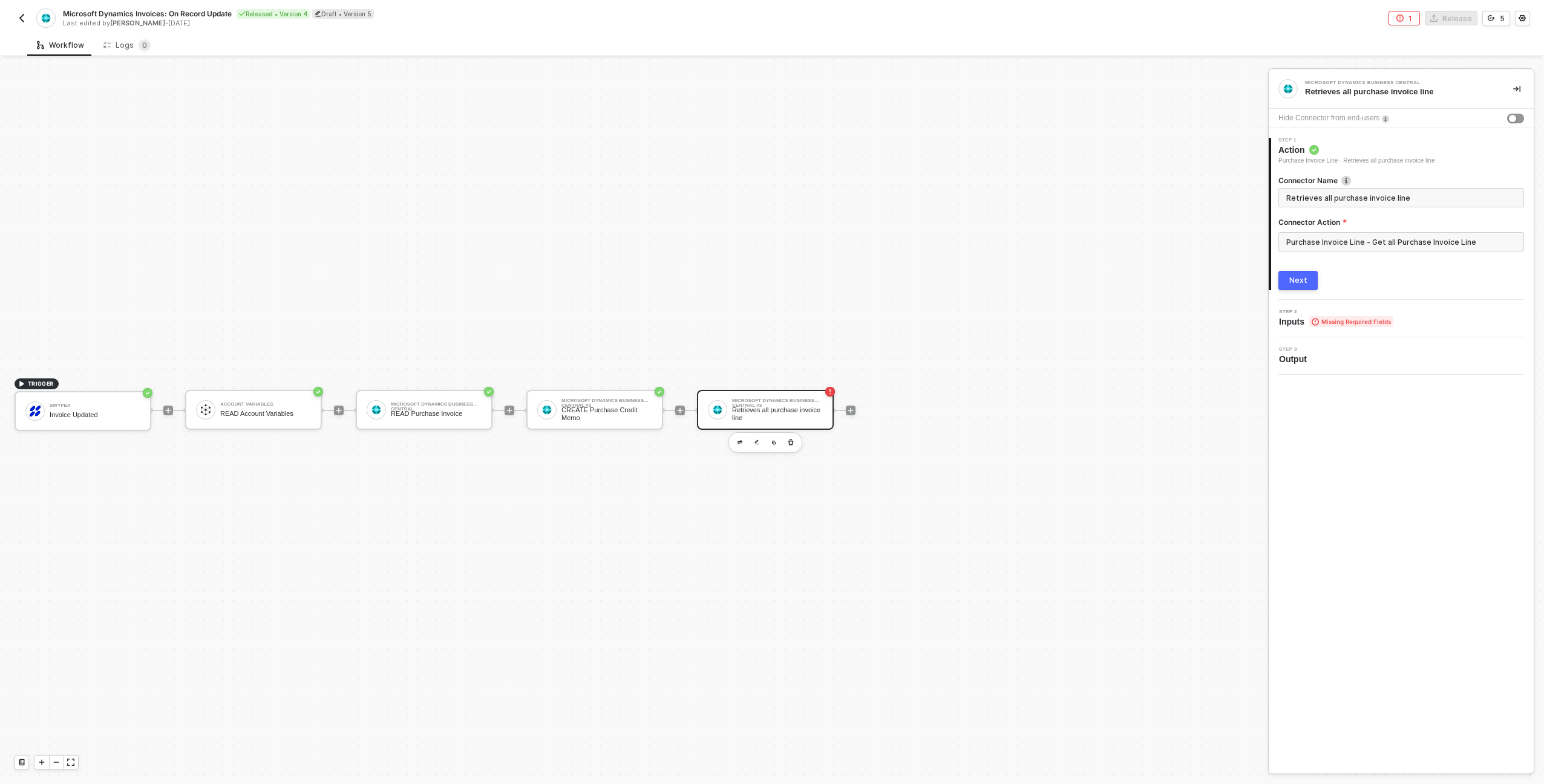
click at [1299, 274] on button "Next" at bounding box center [1298, 280] width 39 height 19
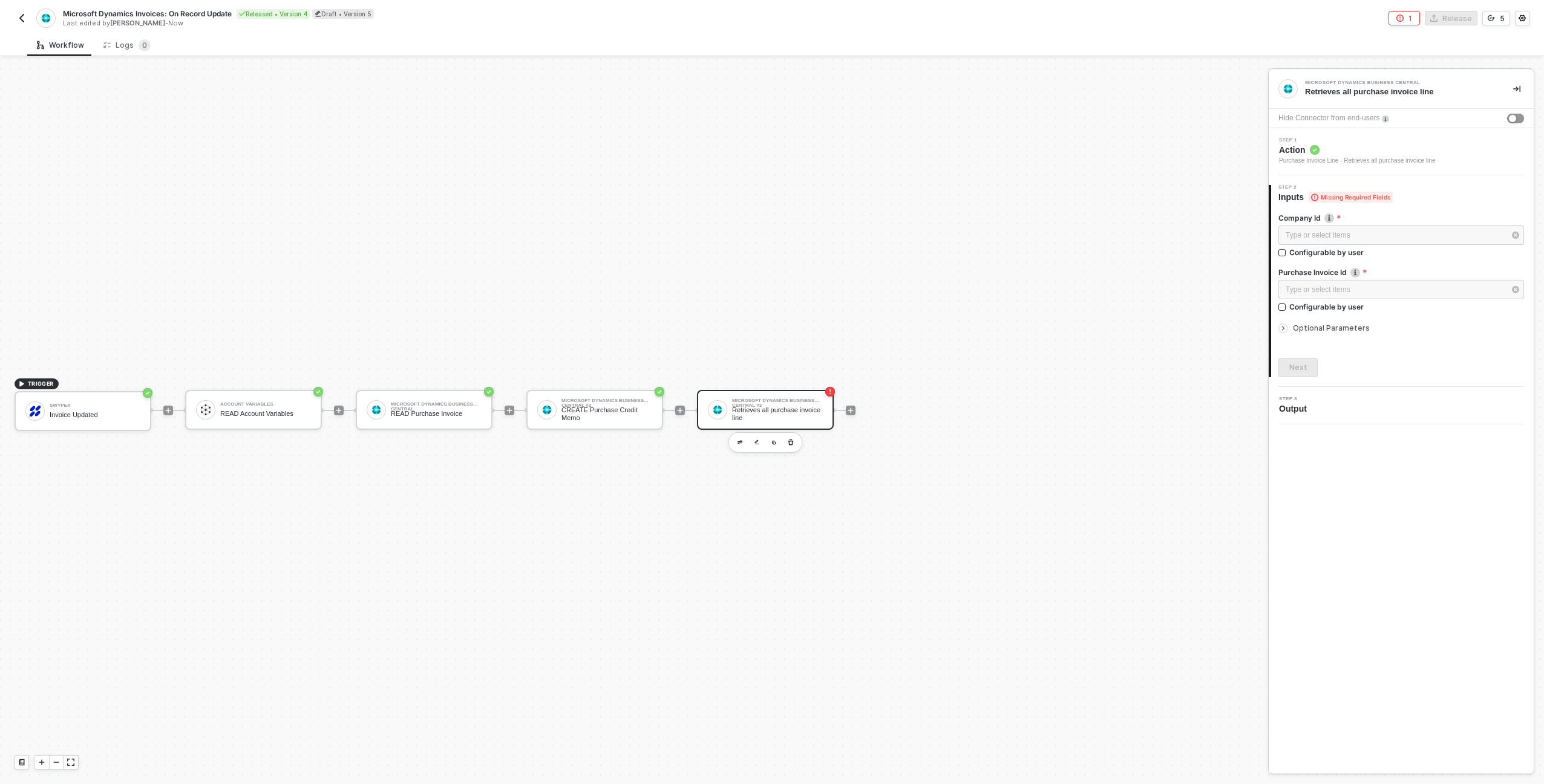
click at [839, 397] on div at bounding box center [850, 410] width 161 height 94
click at [807, 409] on div "Retrieves all purchase invoice line" at bounding box center [777, 414] width 91 height 15
click at [1363, 145] on span "Action" at bounding box center [1357, 150] width 156 height 12
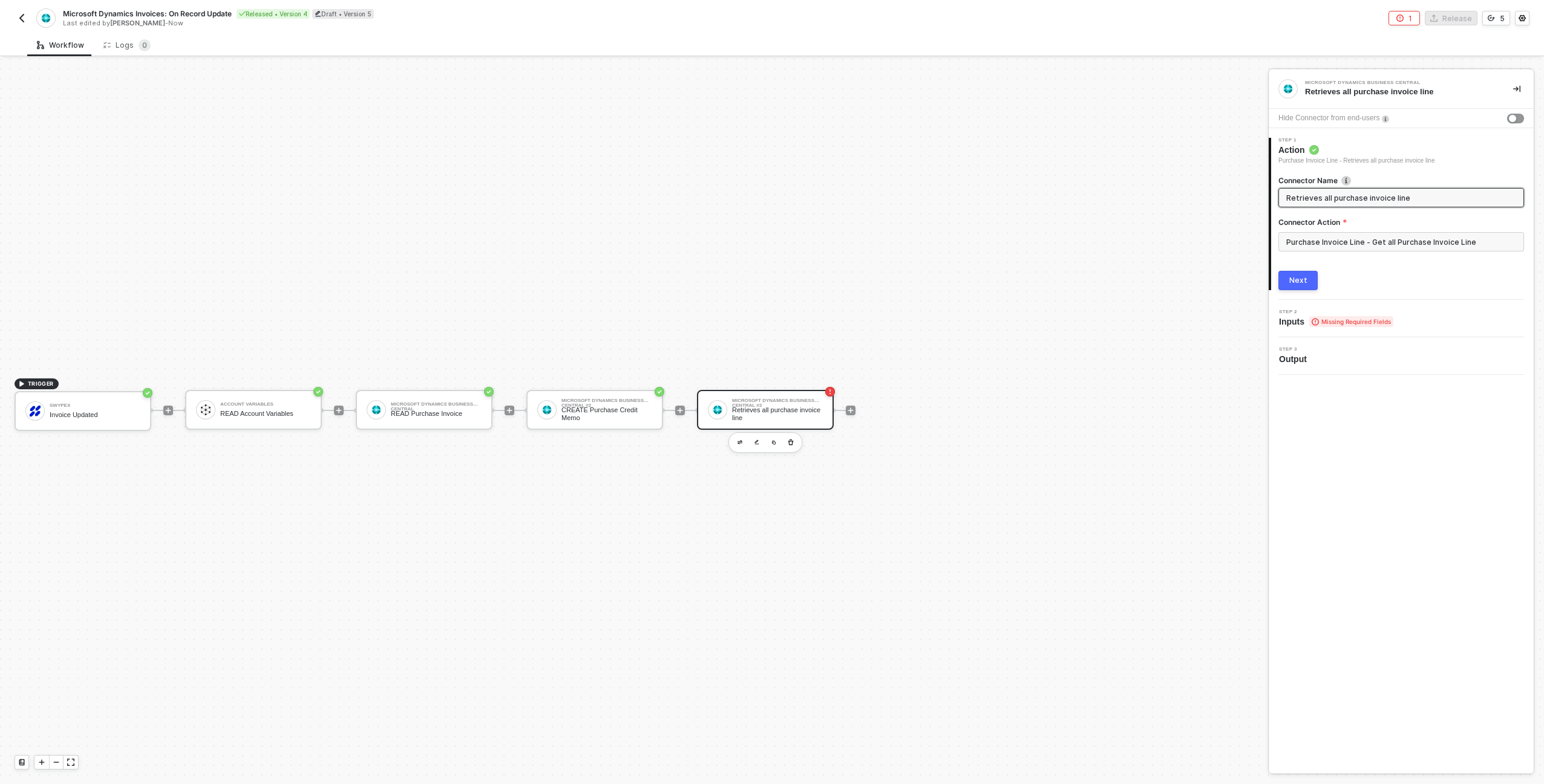
click at [1331, 194] on input "Retrieves all purchase invoice line" at bounding box center [1399, 198] width 227 height 13
type input "READ PO Lines by PO ID"
click at [1304, 280] on div "Next" at bounding box center [1299, 281] width 18 height 10
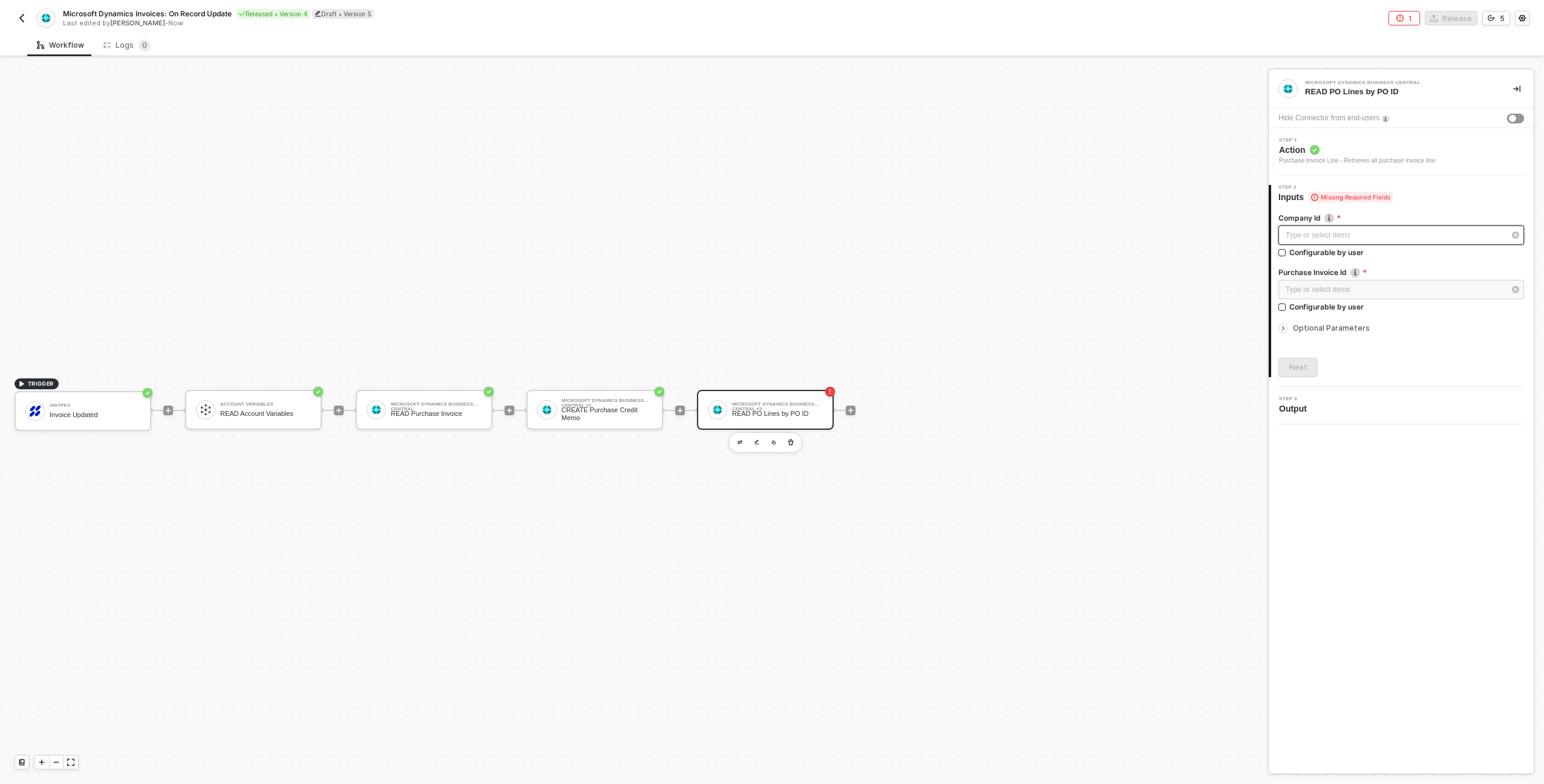
click at [1314, 240] on div "Type or select items ﻿" at bounding box center [1394, 235] width 219 height 12
click at [1156, 121] on div "Blocks 5" at bounding box center [1173, 116] width 38 height 13
click at [1148, 272] on div "READ Account Variables" at bounding box center [1183, 274] width 150 height 10
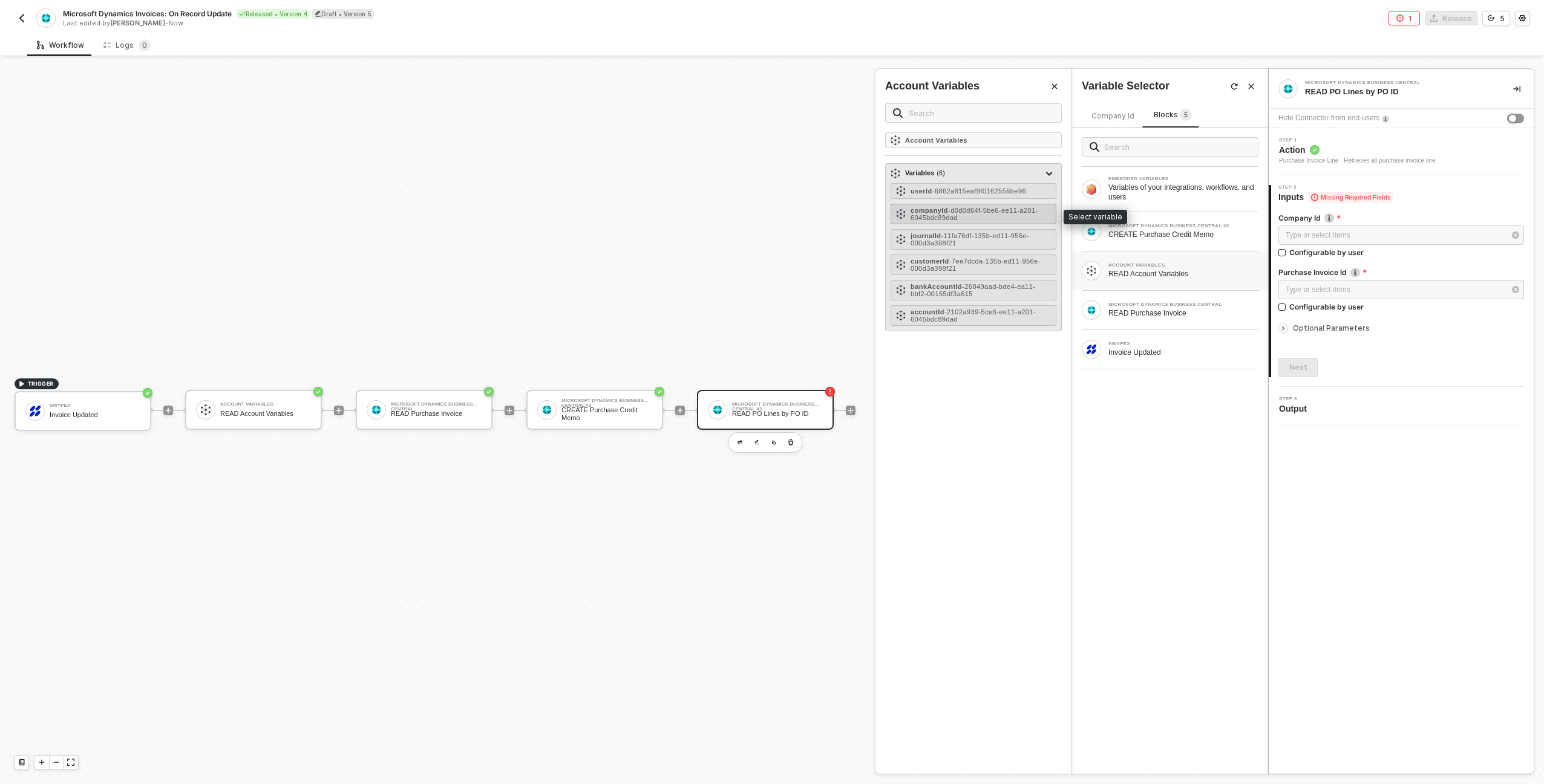
click at [1012, 216] on div "companyId - d0d0d64f-5be6-ee11-a201-6045bdc89dad" at bounding box center [981, 214] width 141 height 14
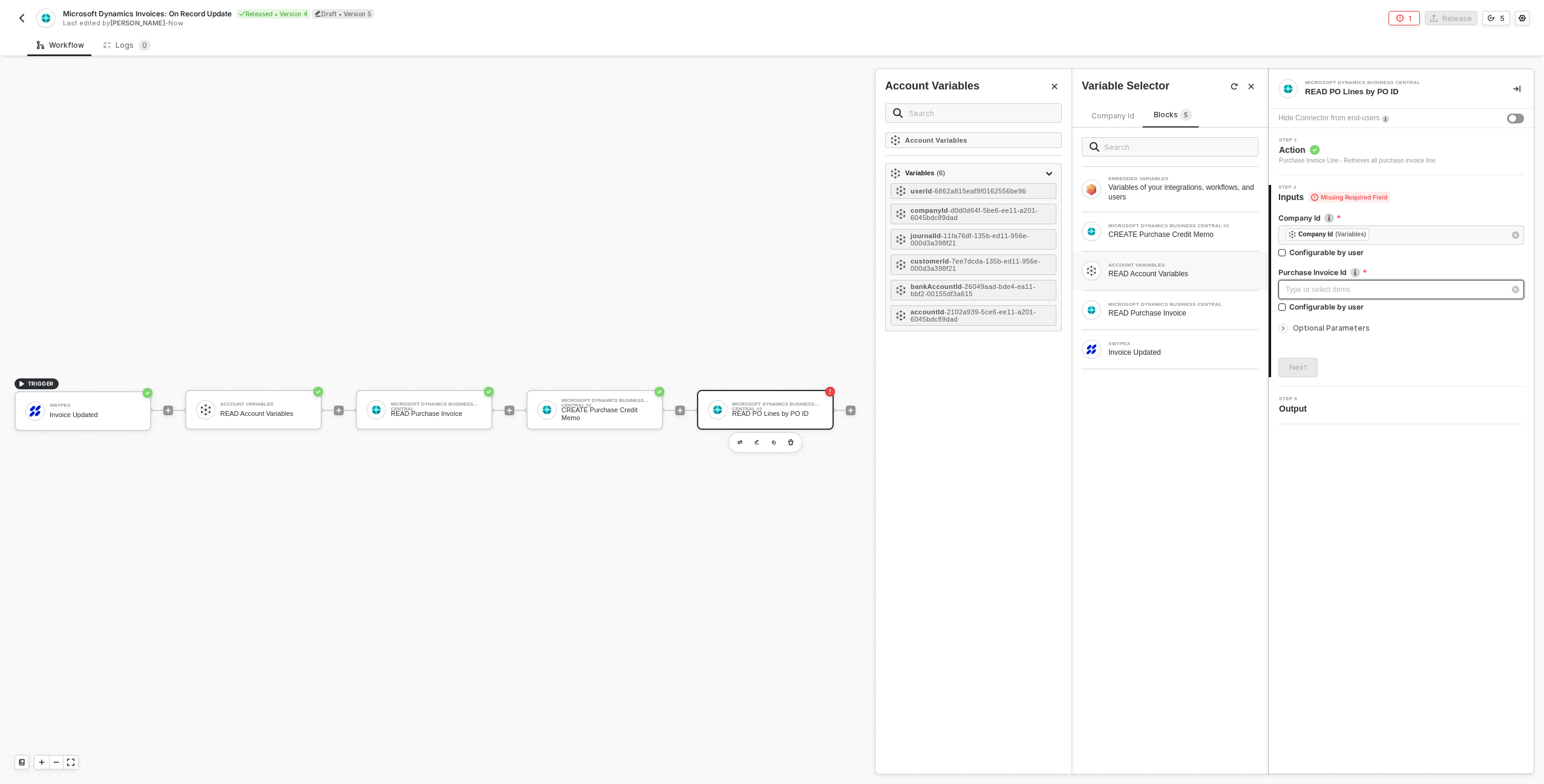
click at [1293, 292] on div "Type or select items ﻿" at bounding box center [1394, 290] width 219 height 12
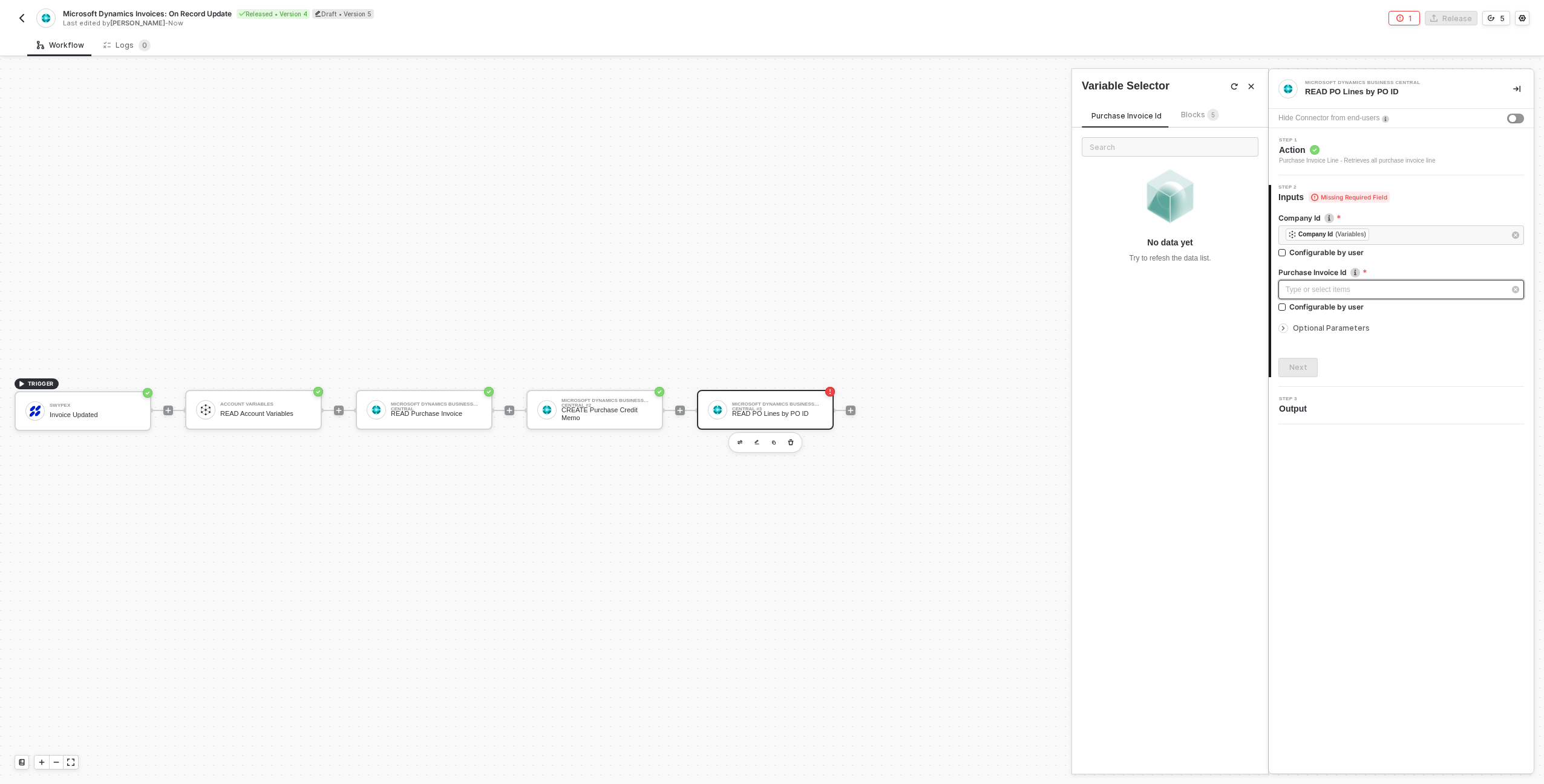
click at [1329, 294] on div "Type or select items ﻿" at bounding box center [1394, 290] width 219 height 12
click at [1188, 116] on span "Blocks 5" at bounding box center [1200, 114] width 38 height 9
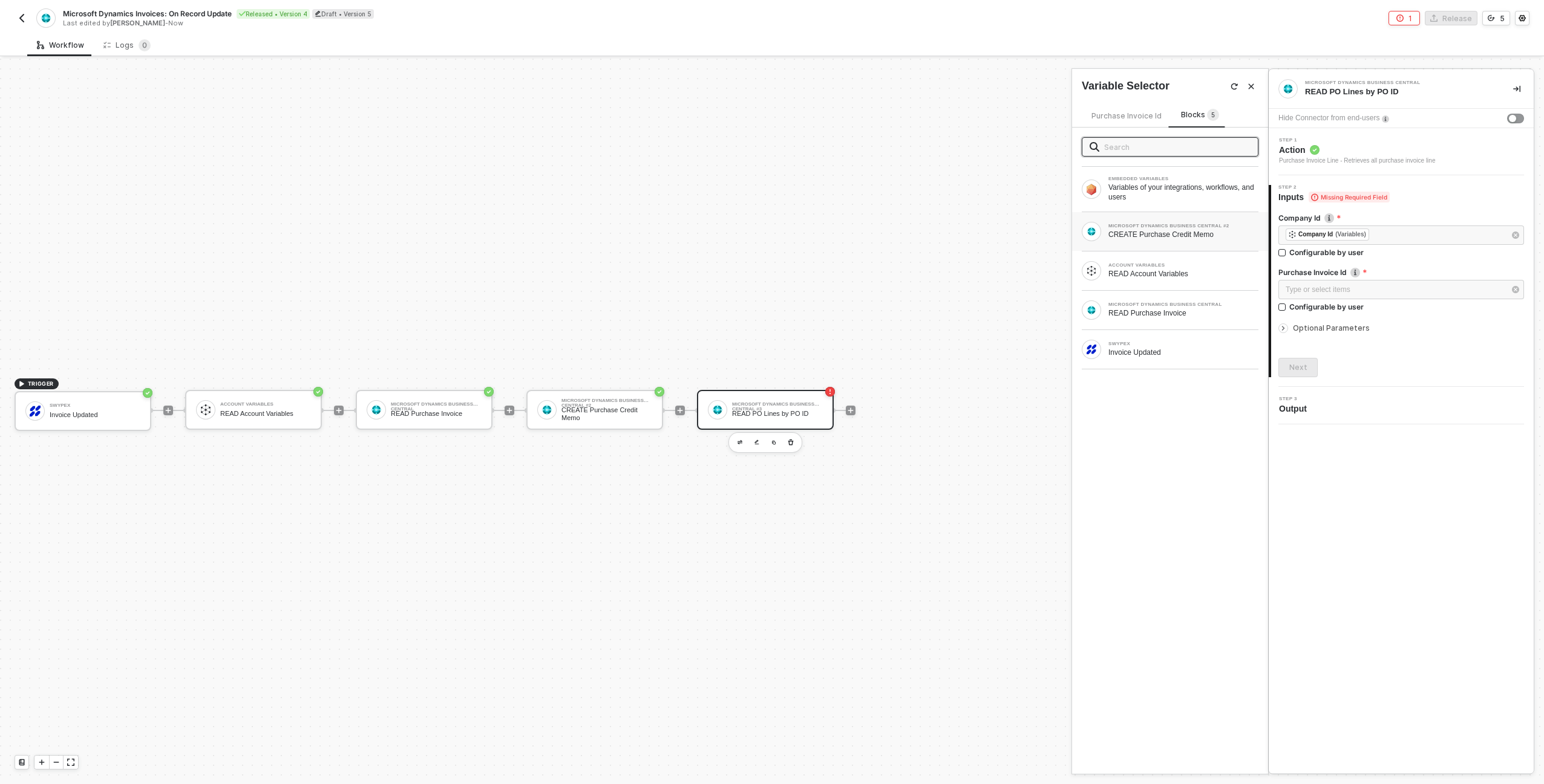
click at [1165, 232] on div "CREATE Purchase Credit Memo" at bounding box center [1183, 234] width 150 height 10
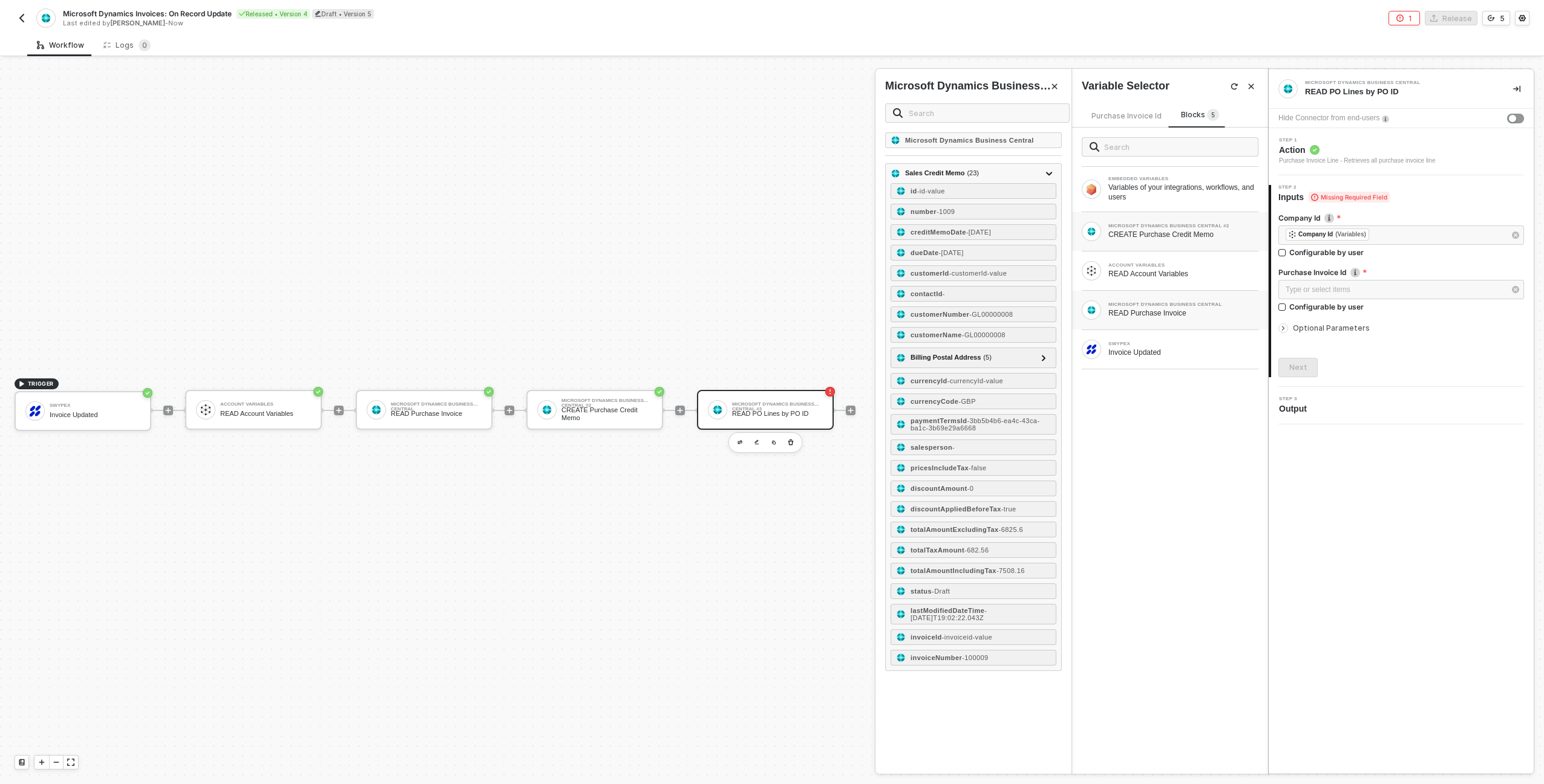
click at [1176, 316] on div "READ Purchase Invoice" at bounding box center [1183, 313] width 150 height 10
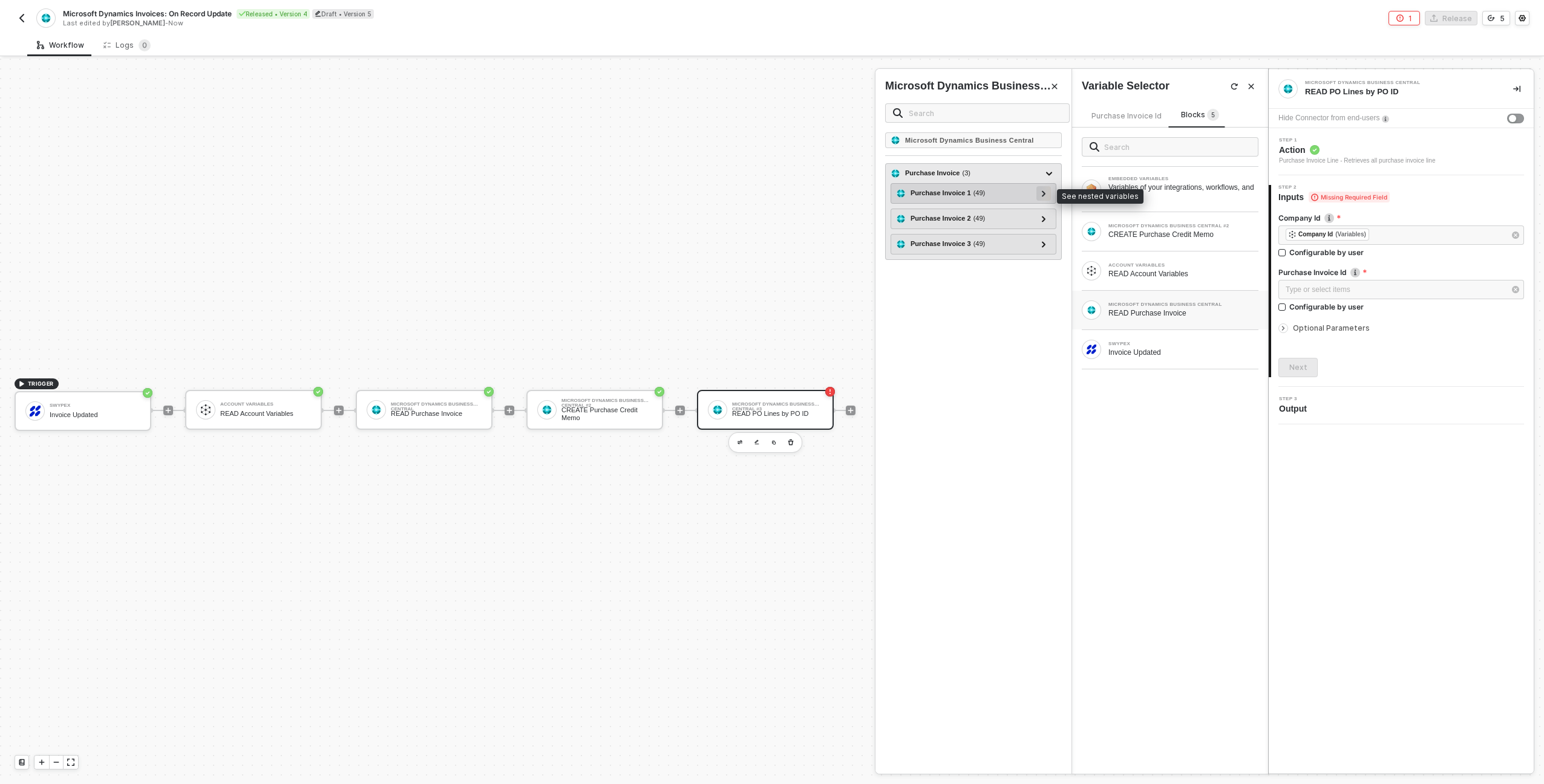
click at [1045, 192] on icon at bounding box center [1043, 193] width 4 height 6
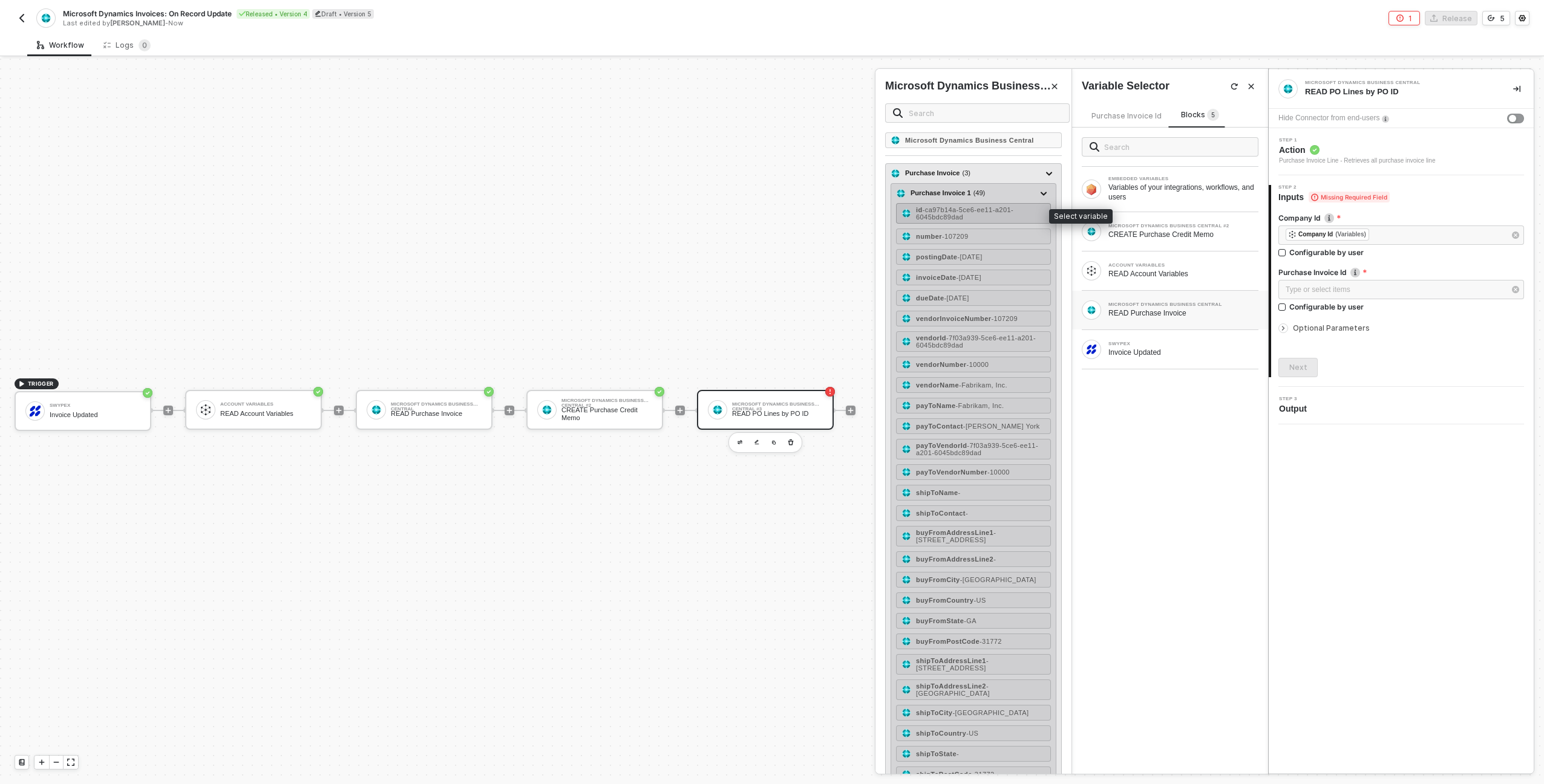
click at [977, 216] on div "id - ca97b14a-5ce6-ee11-a201-6045bdc89dad" at bounding box center [981, 213] width 130 height 14
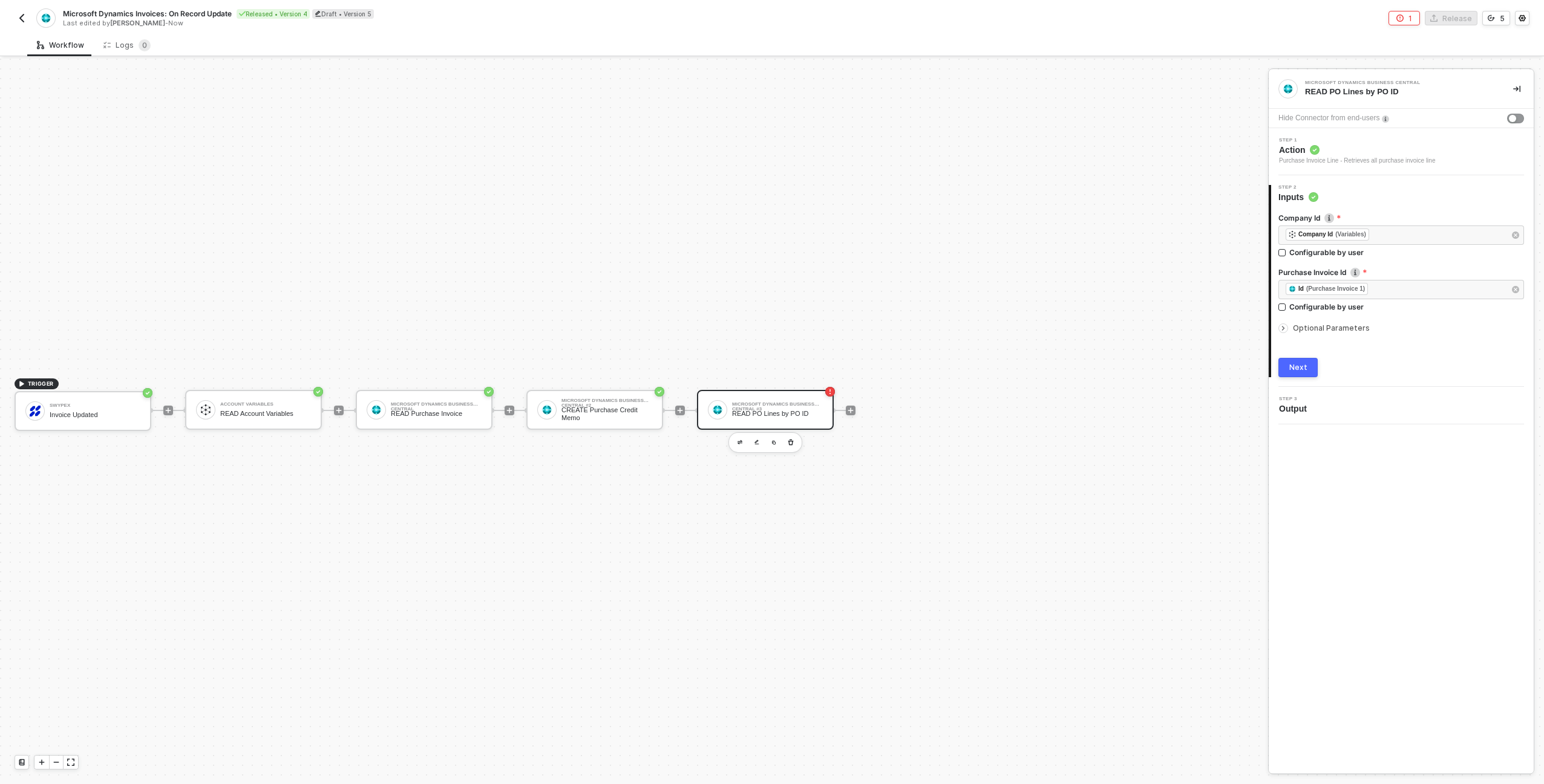
click at [1297, 329] on span "Optional Parameters" at bounding box center [1331, 328] width 77 height 9
click at [1305, 367] on div "Next" at bounding box center [1299, 367] width 18 height 10
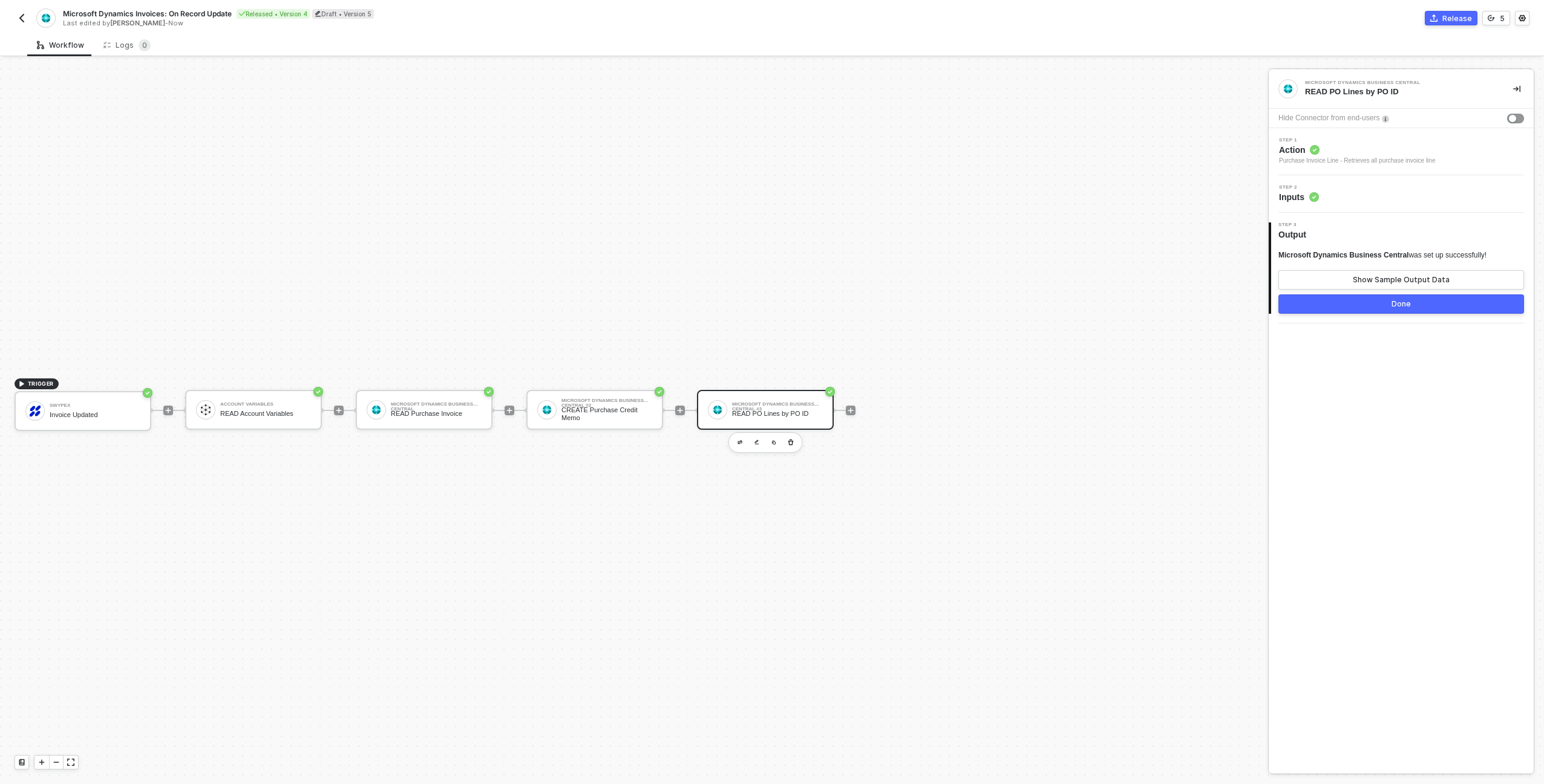
click at [1345, 311] on button "Done" at bounding box center [1401, 303] width 245 height 19
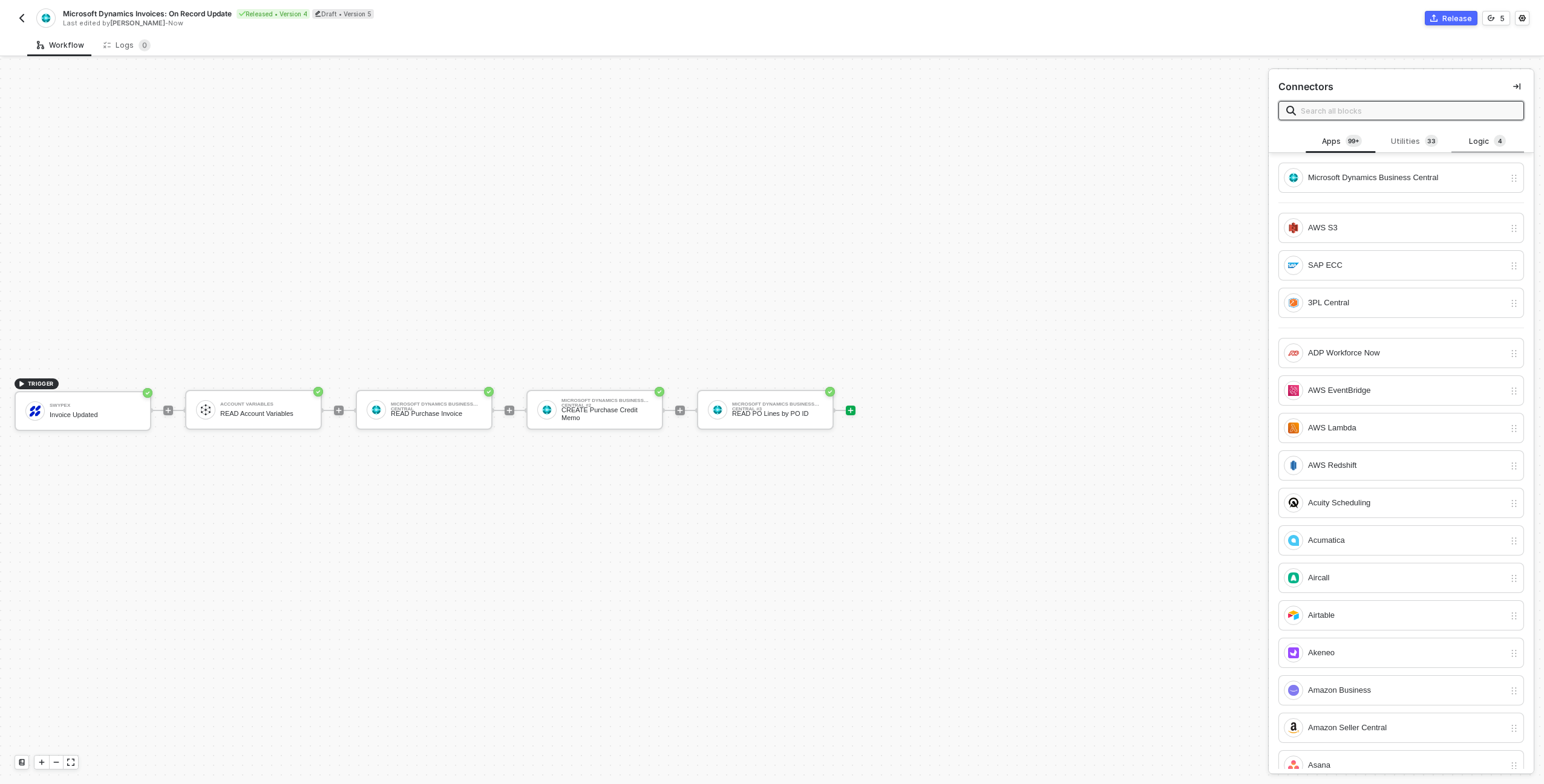
click at [1472, 146] on div "Logic 4" at bounding box center [1487, 141] width 53 height 13
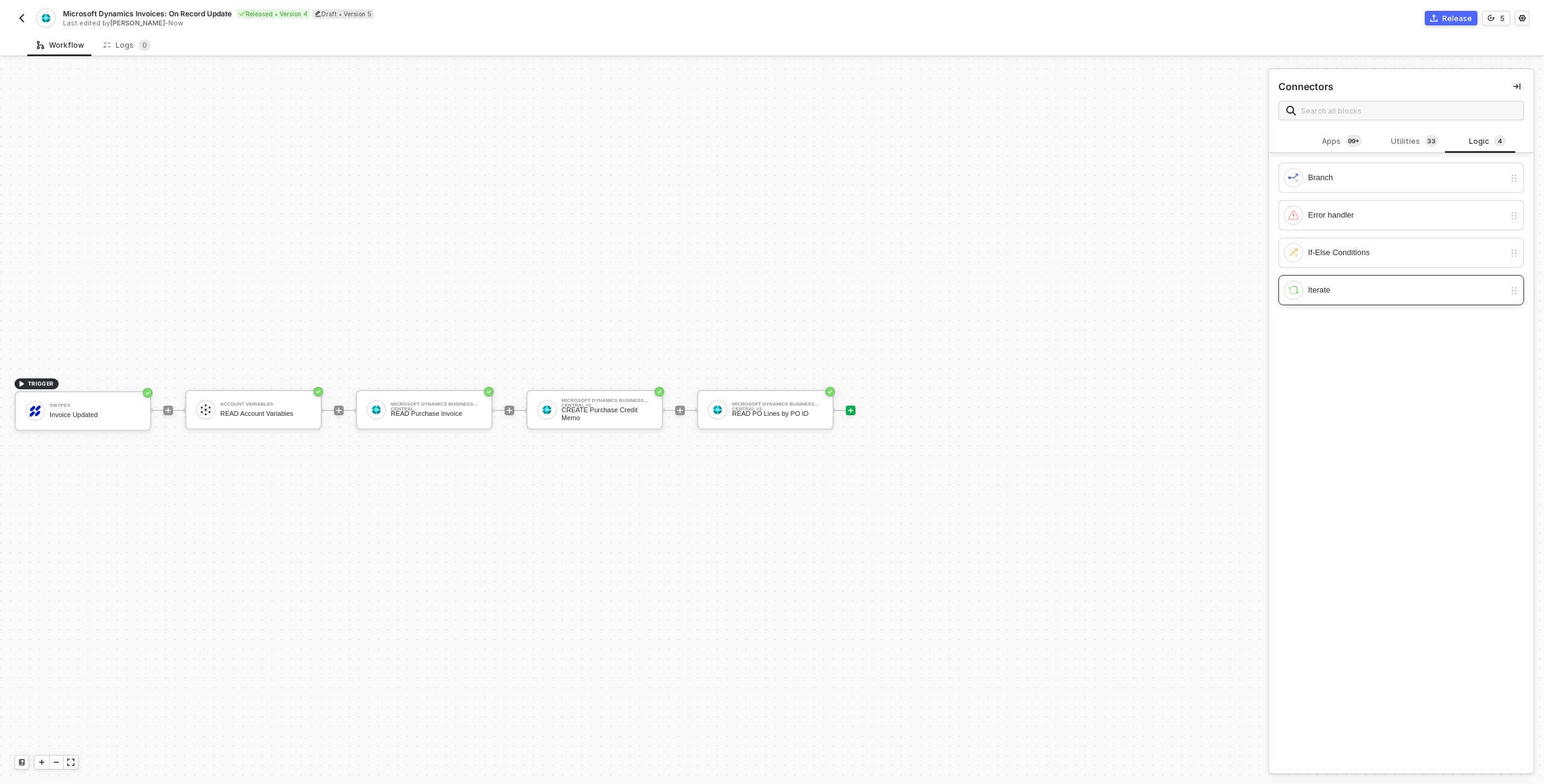
click at [1372, 284] on div "Iterate" at bounding box center [1406, 290] width 196 height 13
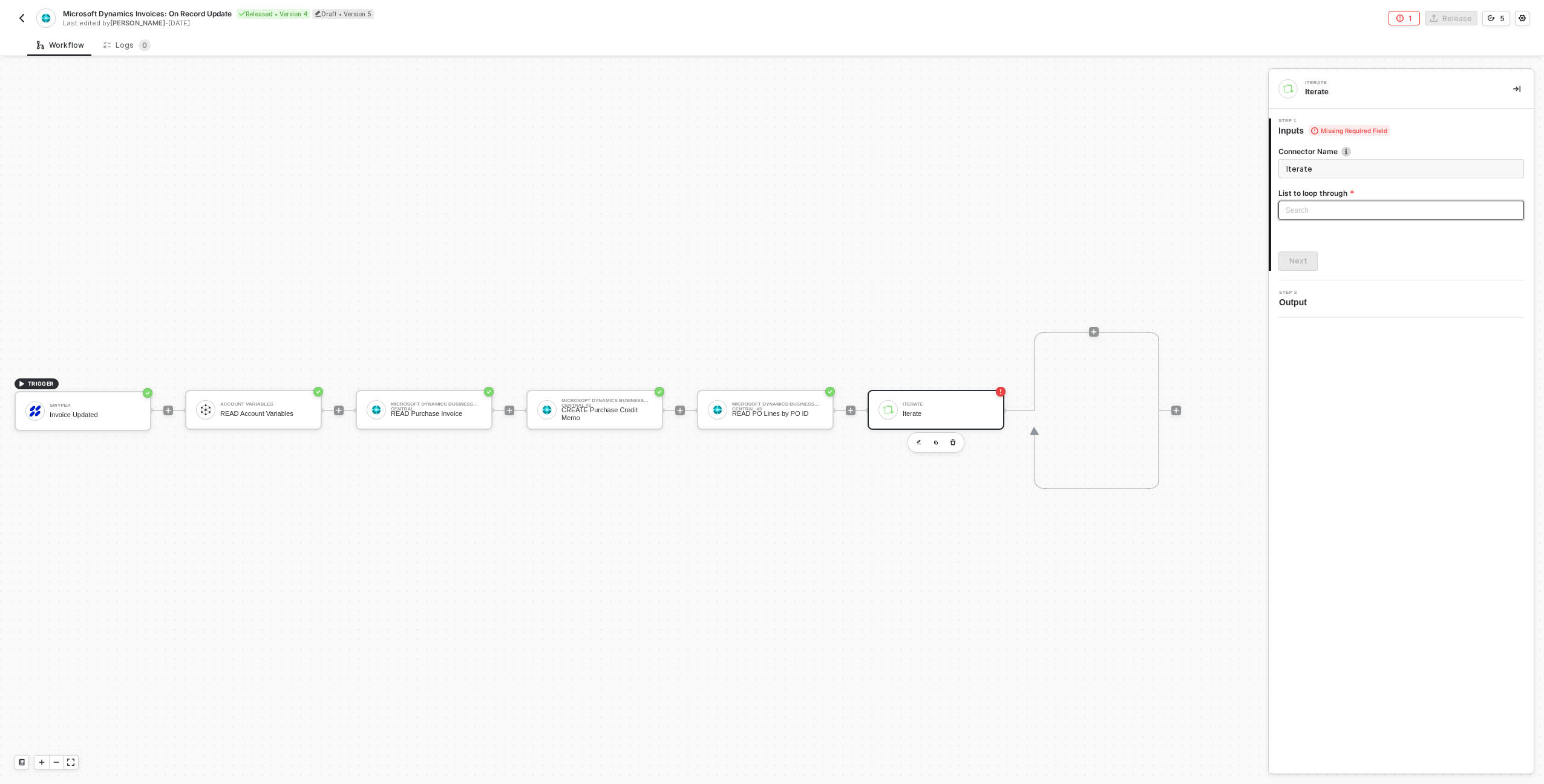
click at [1314, 208] on div "Search" at bounding box center [1401, 210] width 245 height 19
click at [1397, 253] on div "Microsoft Dynamics Business Central #3: Purchase Invoice Line" at bounding box center [1401, 254] width 226 height 13
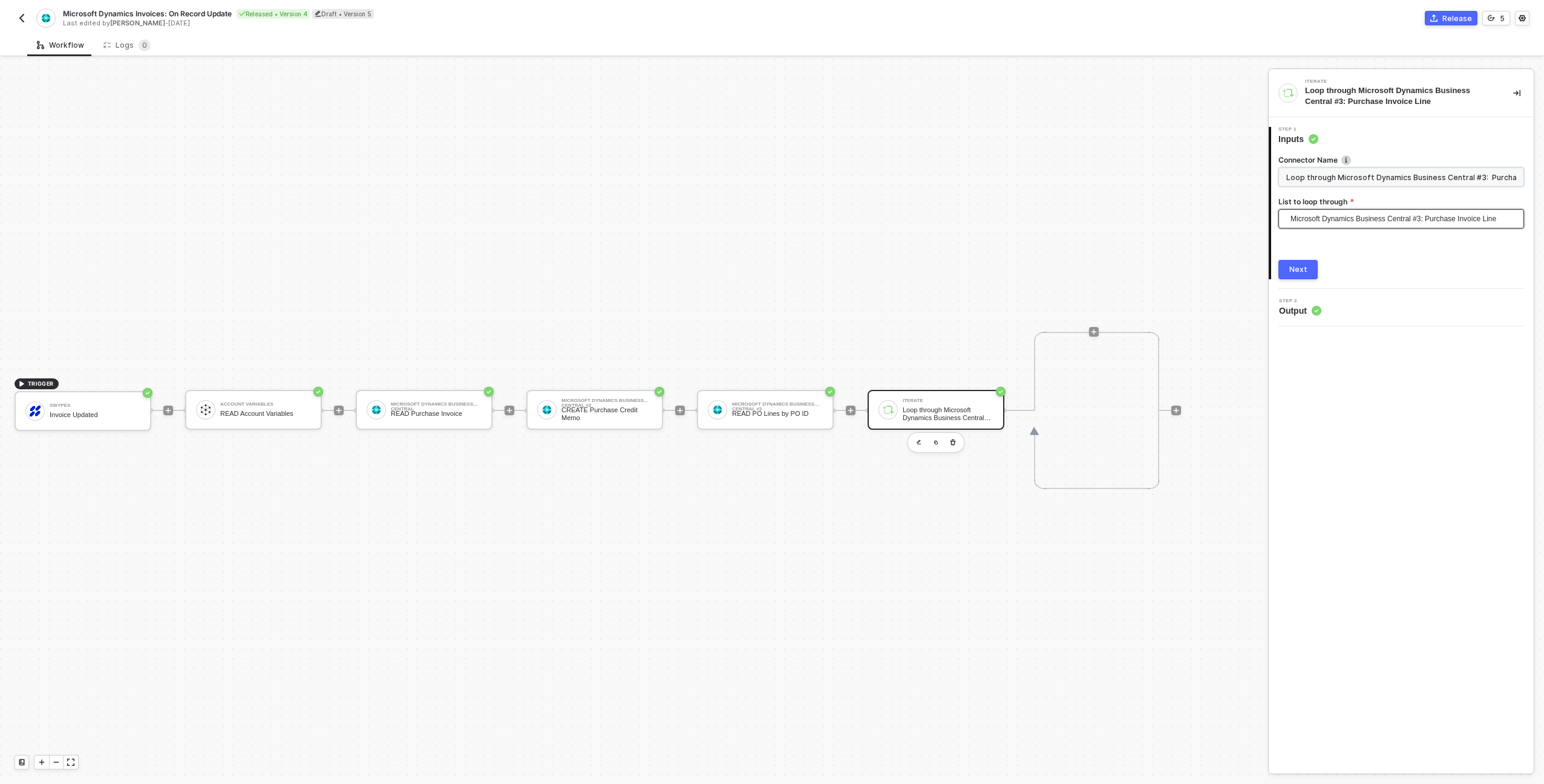
click at [1370, 180] on input "Loop through Microsoft Dynamics Business Central #3: Purchase Invoice Line" at bounding box center [1401, 176] width 245 height 19
click at [1370, 180] on input "Loop through Microsoft Dynamics Business Central #3: Purchase Invoice Line" at bounding box center [1401, 176] width 245 height 19
type input "For Each Purchase Invoice Line"
click at [1304, 266] on button "Next" at bounding box center [1298, 261] width 39 height 19
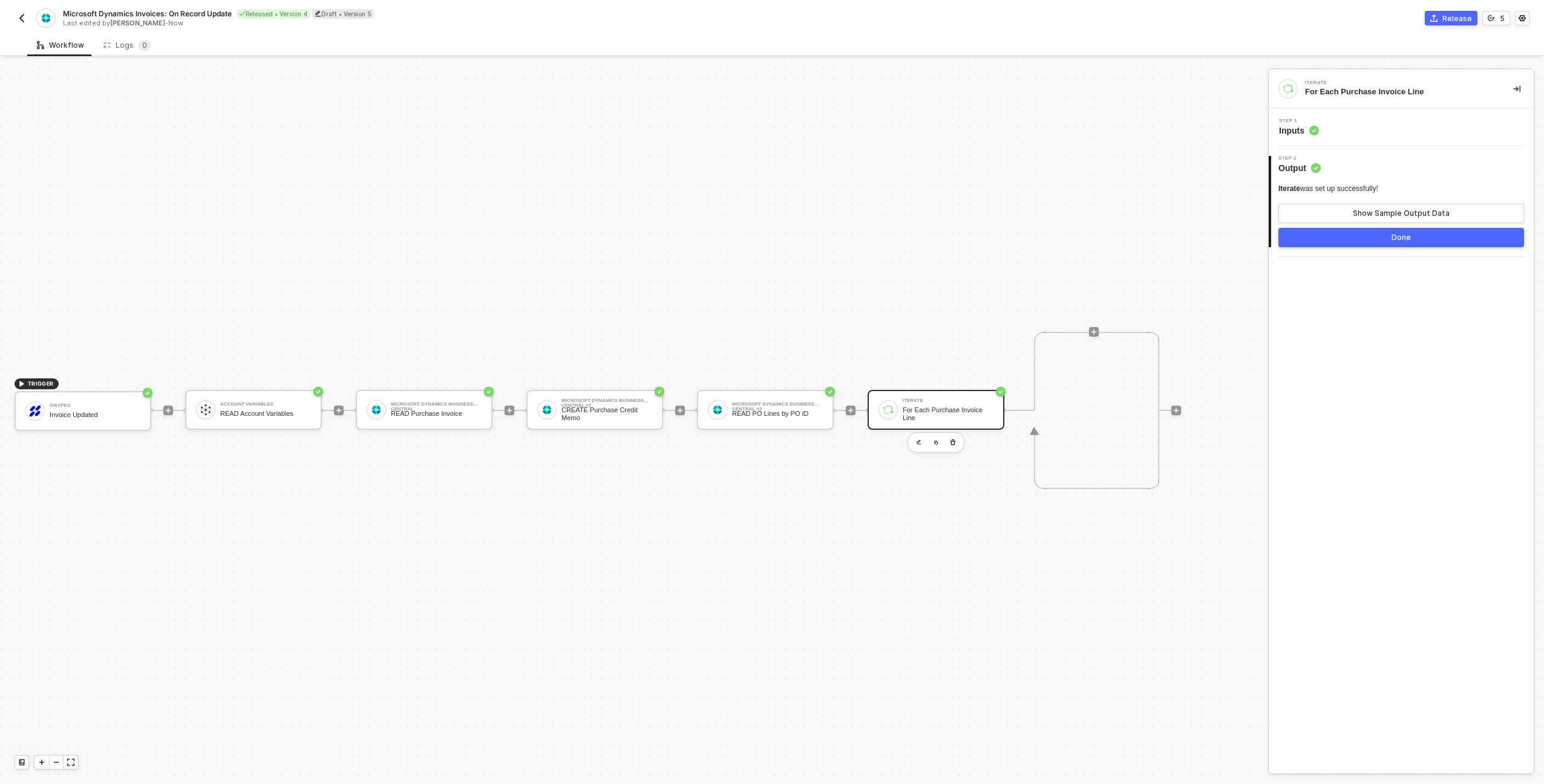
click at [1314, 130] on circle at bounding box center [1314, 131] width 10 height 10
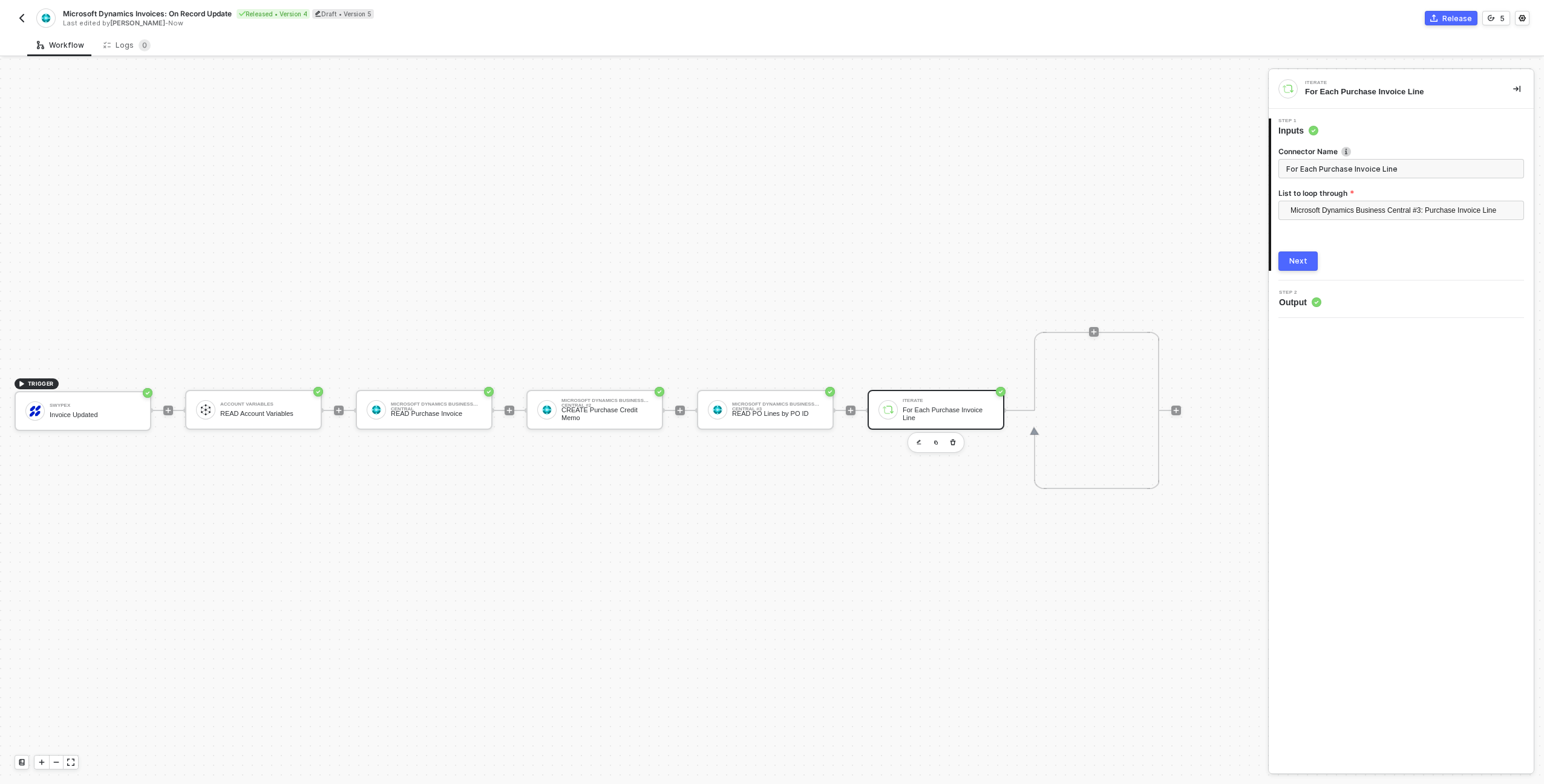
click at [1310, 298] on span "Output" at bounding box center [1299, 302] width 42 height 12
click at [1300, 269] on button "Next" at bounding box center [1298, 261] width 39 height 19
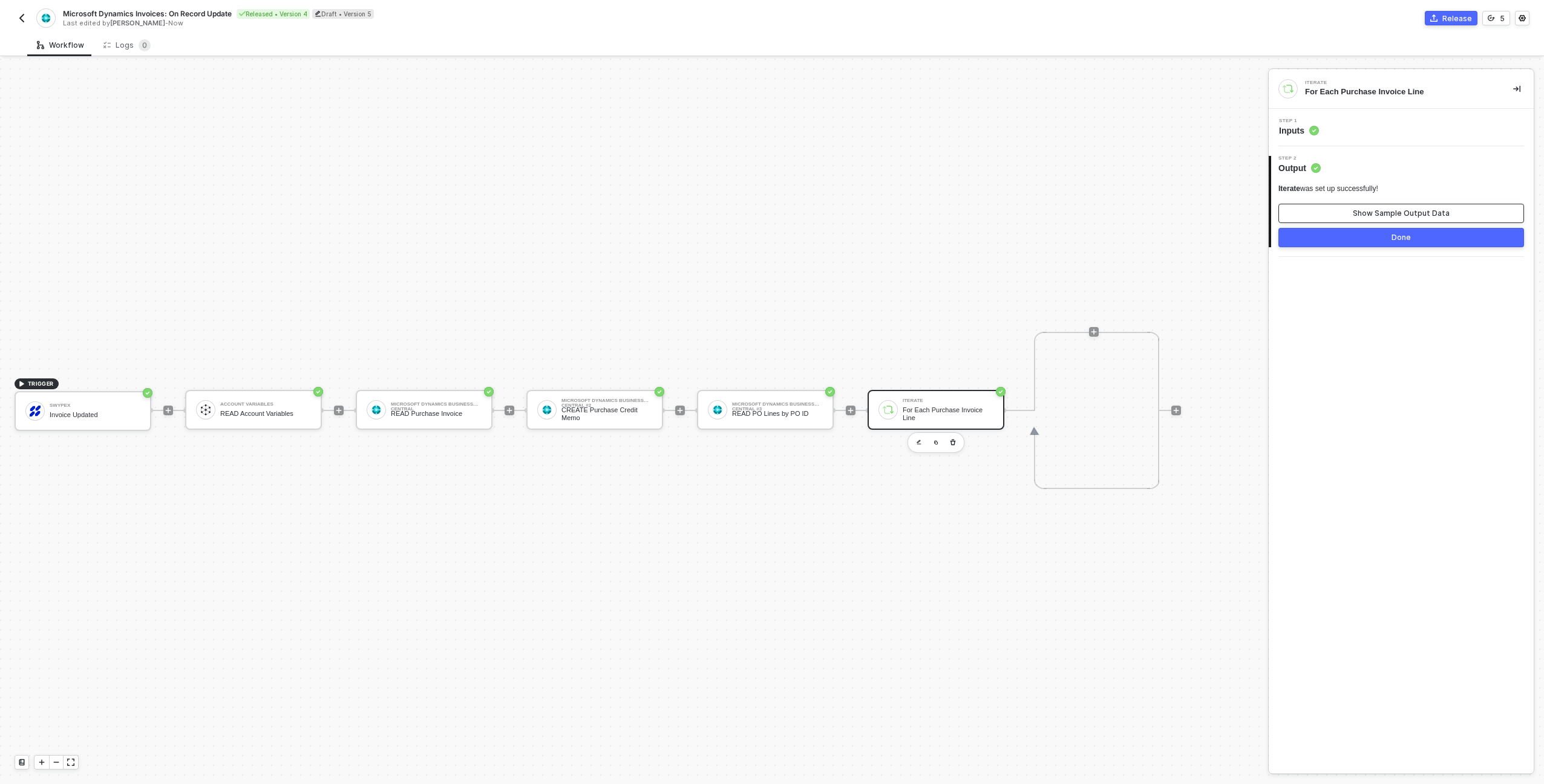
drag, startPoint x: 1372, startPoint y: 219, endPoint x: 1375, endPoint y: 233, distance: 14.3
click at [1372, 219] on button "Show Sample Output Data" at bounding box center [1401, 213] width 245 height 19
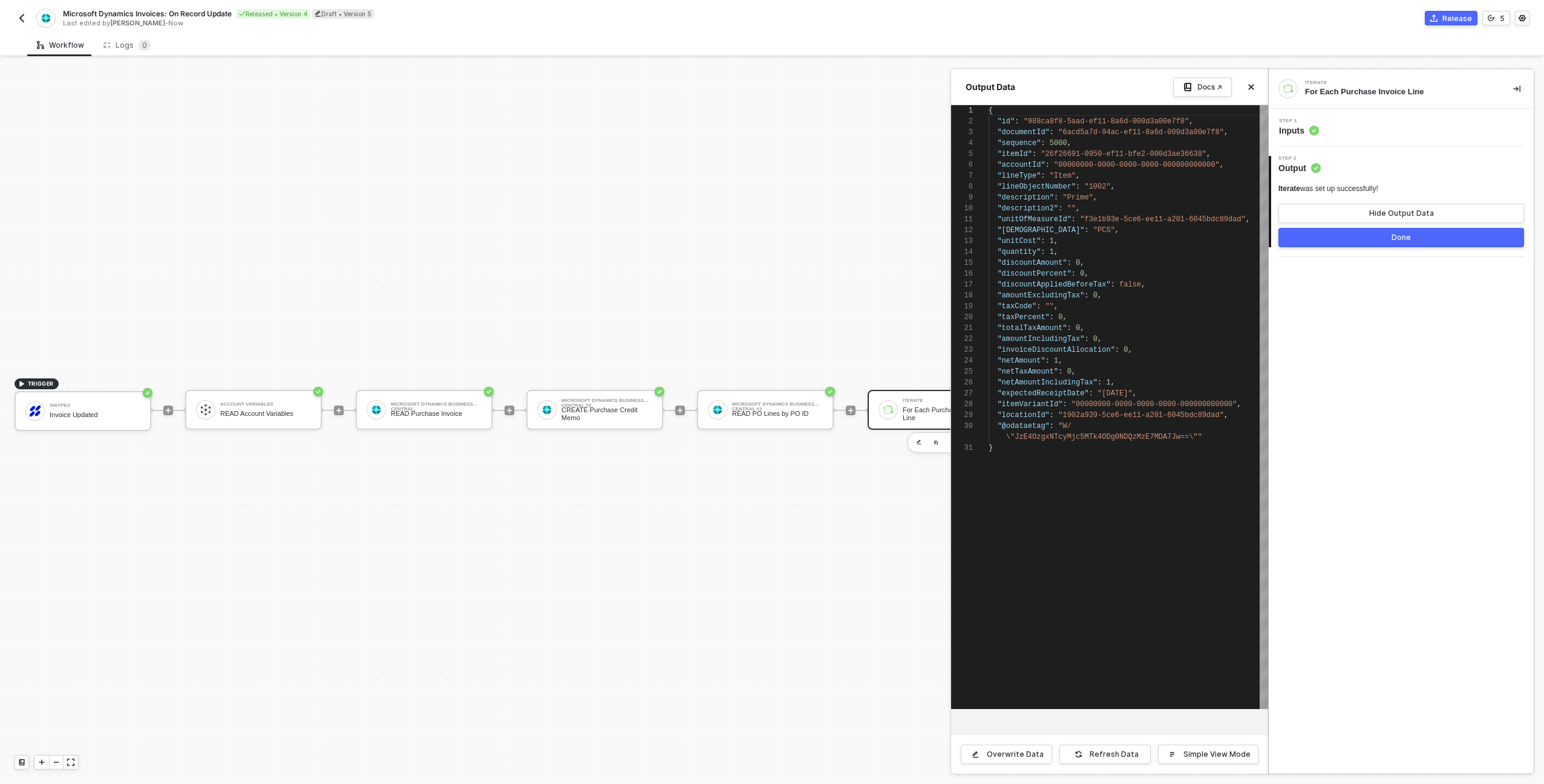
scroll to position [109, 0]
click at [1374, 243] on button "Done" at bounding box center [1401, 237] width 245 height 19
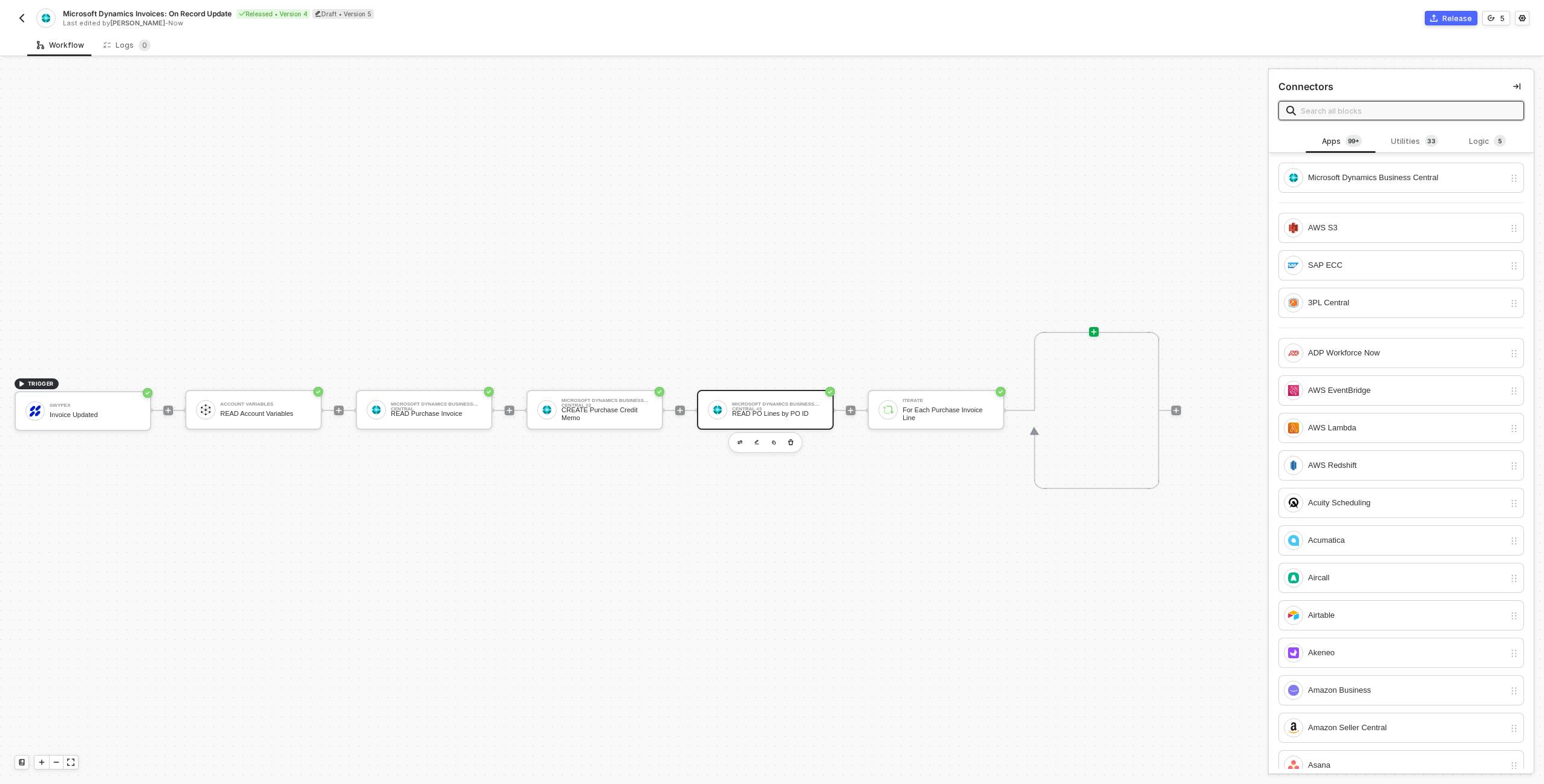
click at [749, 407] on div "Microsoft Dynamics Business Central #3" at bounding box center [777, 405] width 91 height 5
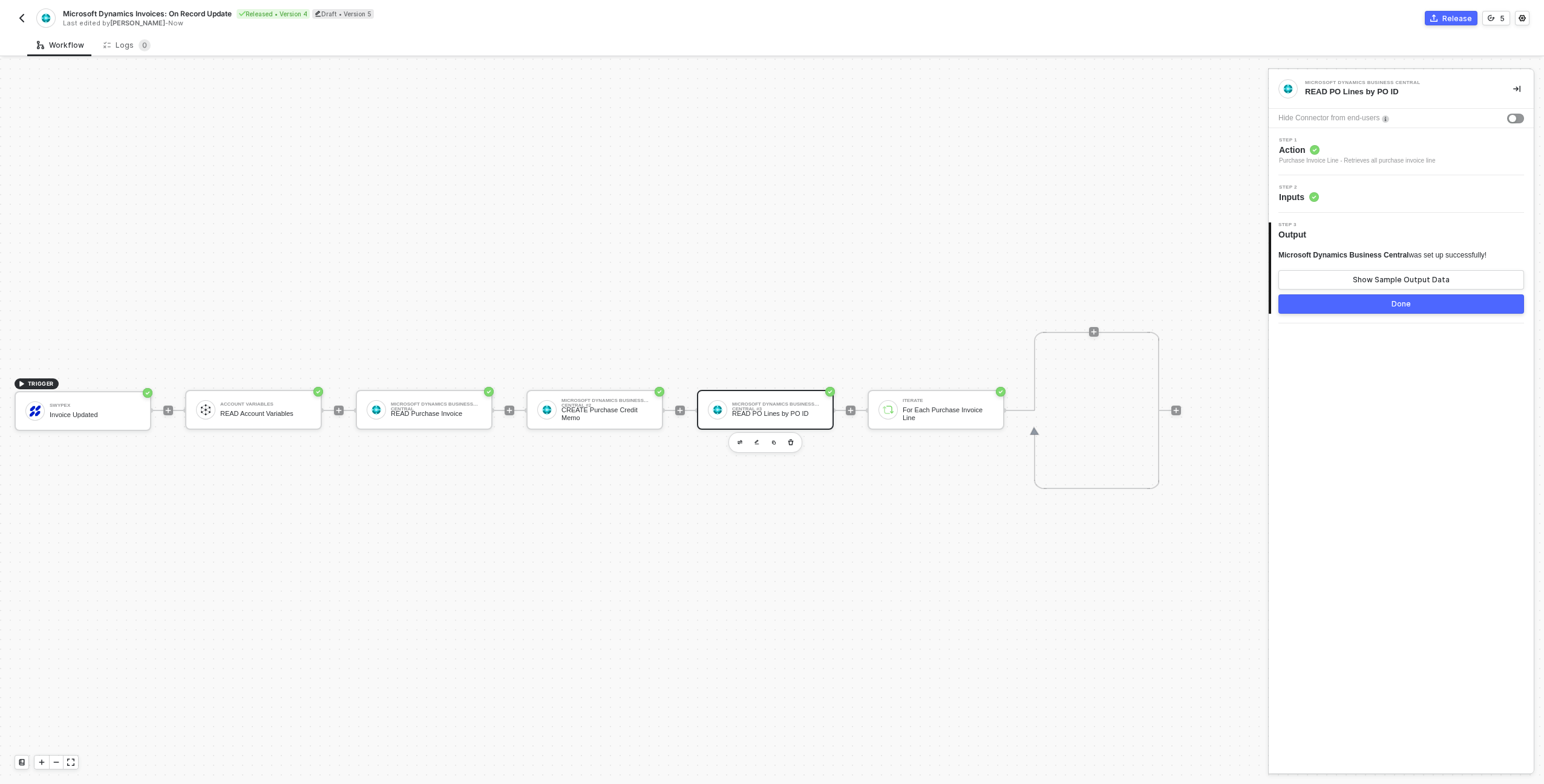
click at [1393, 140] on span "Step 1" at bounding box center [1357, 141] width 156 height 5
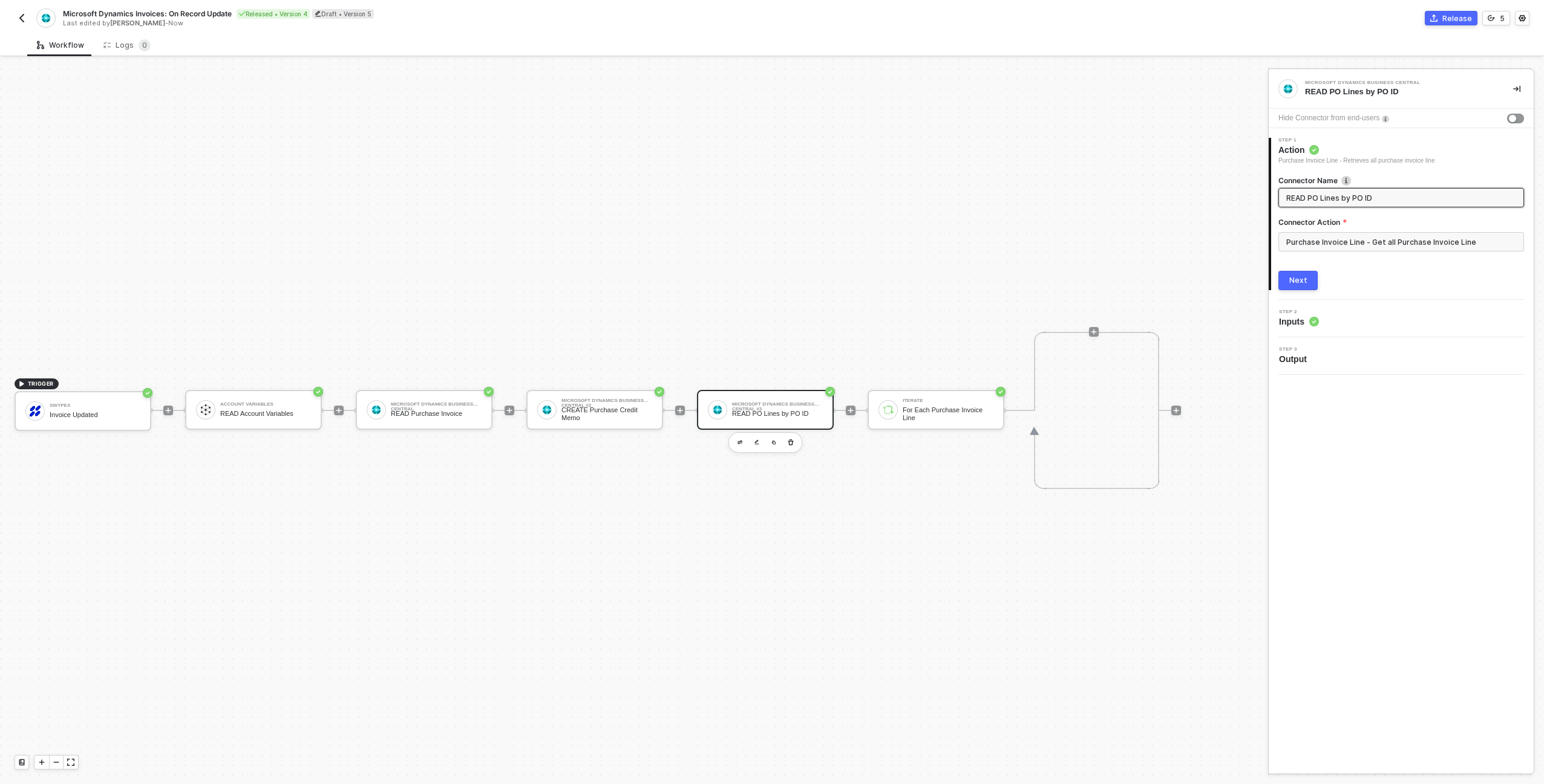
click at [1314, 196] on input "READ PO Lines by PO ID" at bounding box center [1399, 198] width 227 height 13
type input "READ Purchase Order Lines by Purchase Order ID"
click at [1296, 286] on div "Next" at bounding box center [1299, 289] width 18 height 10
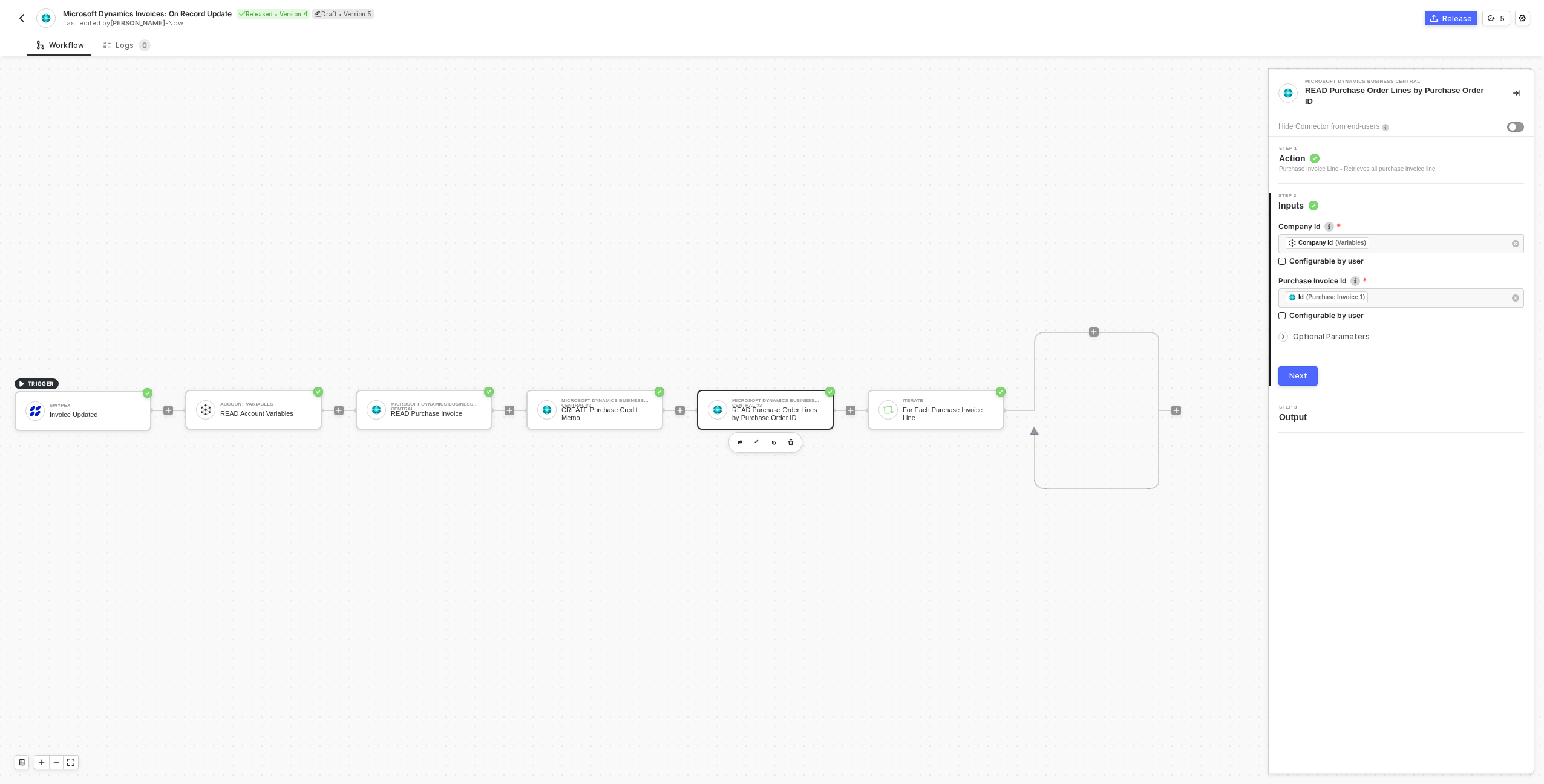
click at [1311, 373] on button "Next" at bounding box center [1298, 376] width 39 height 19
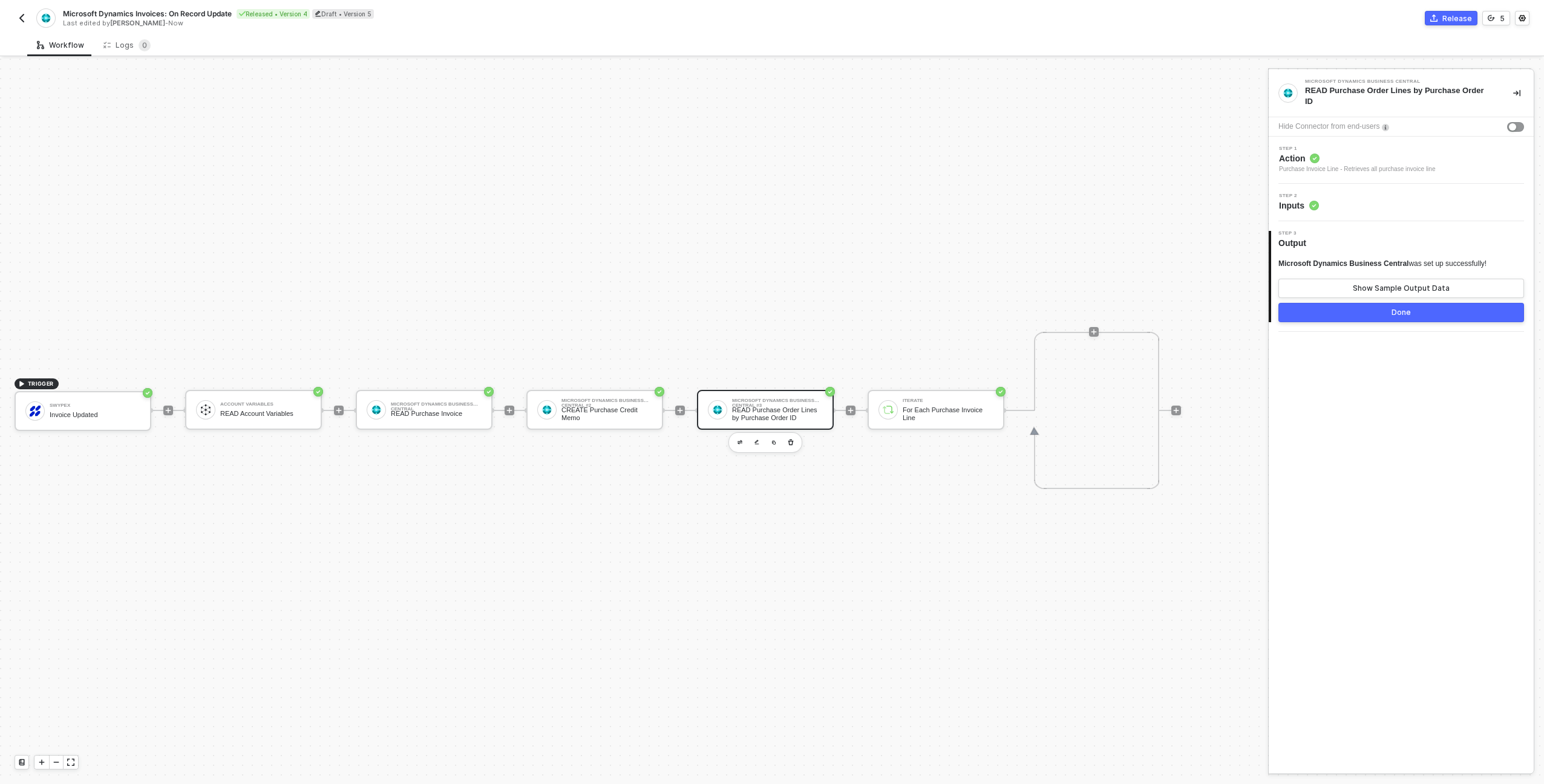
click at [1329, 309] on button "Done" at bounding box center [1401, 312] width 245 height 19
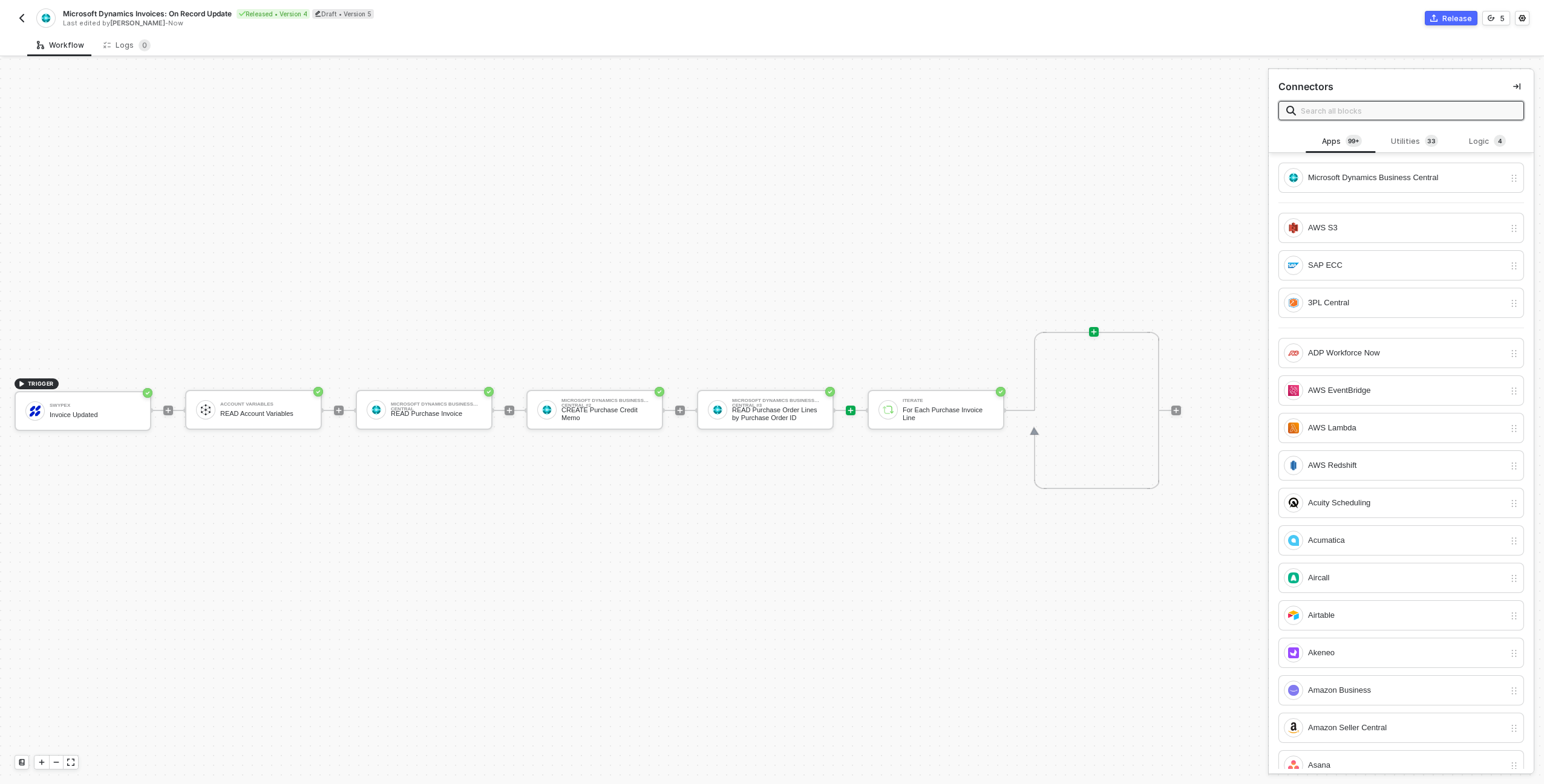
click at [1096, 332] on icon "icon-play" at bounding box center [1094, 332] width 6 height 6
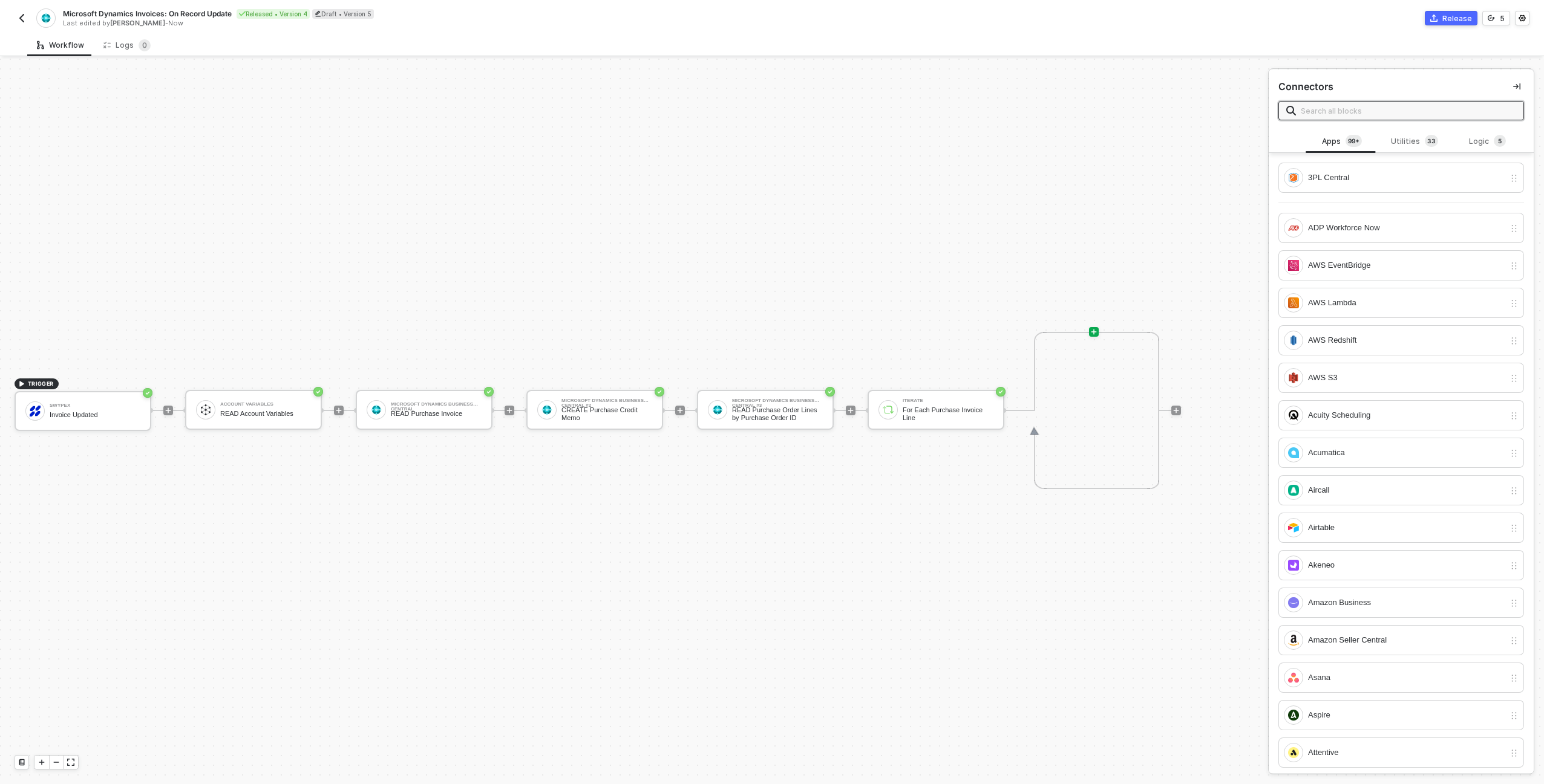
click at [1415, 114] on input "text" at bounding box center [1408, 111] width 215 height 13
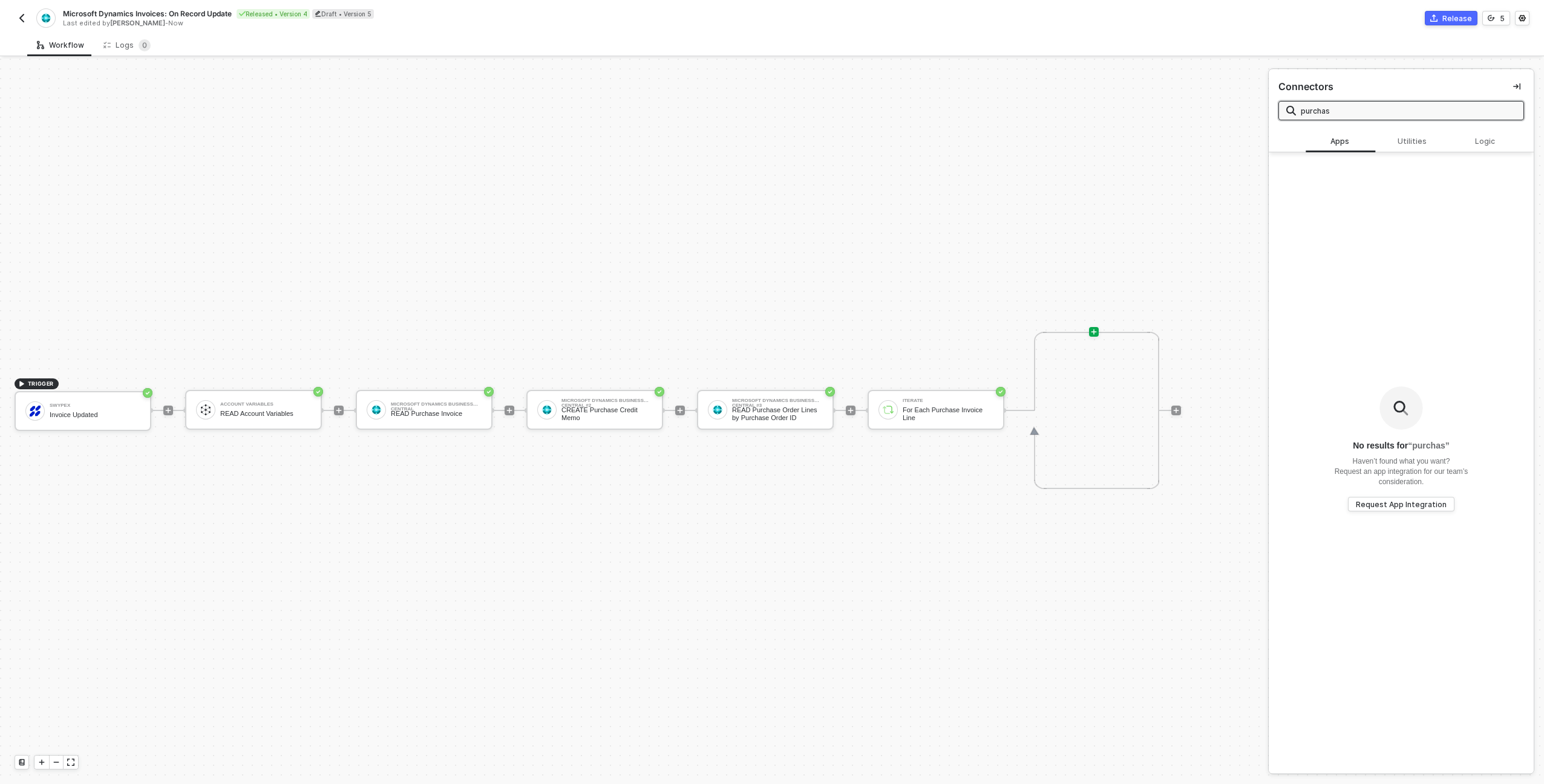
type input "purchase"
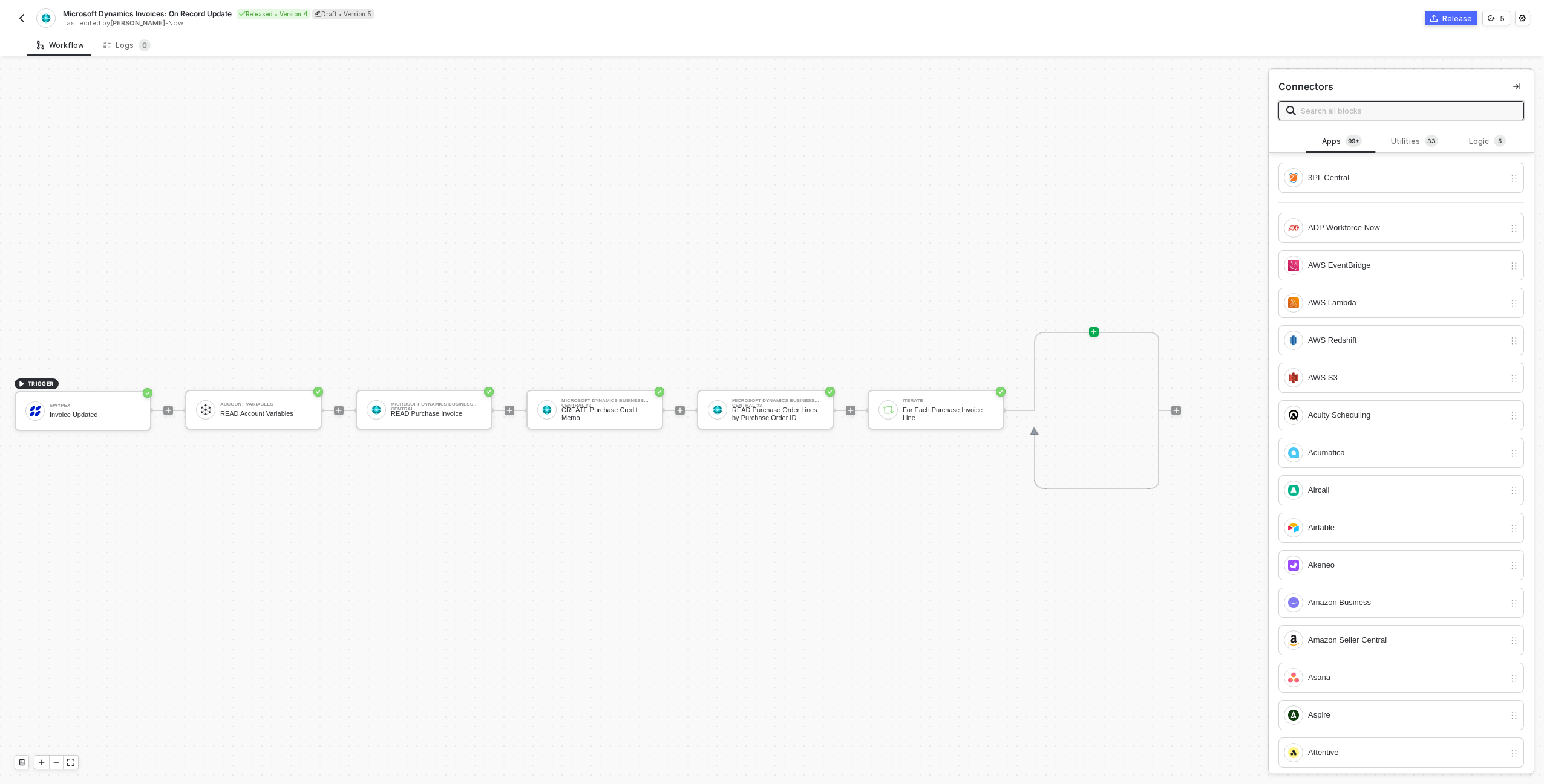
click at [1091, 332] on icon "icon-play" at bounding box center [1094, 332] width 7 height 7
click at [1354, 113] on input "text" at bounding box center [1408, 111] width 215 height 13
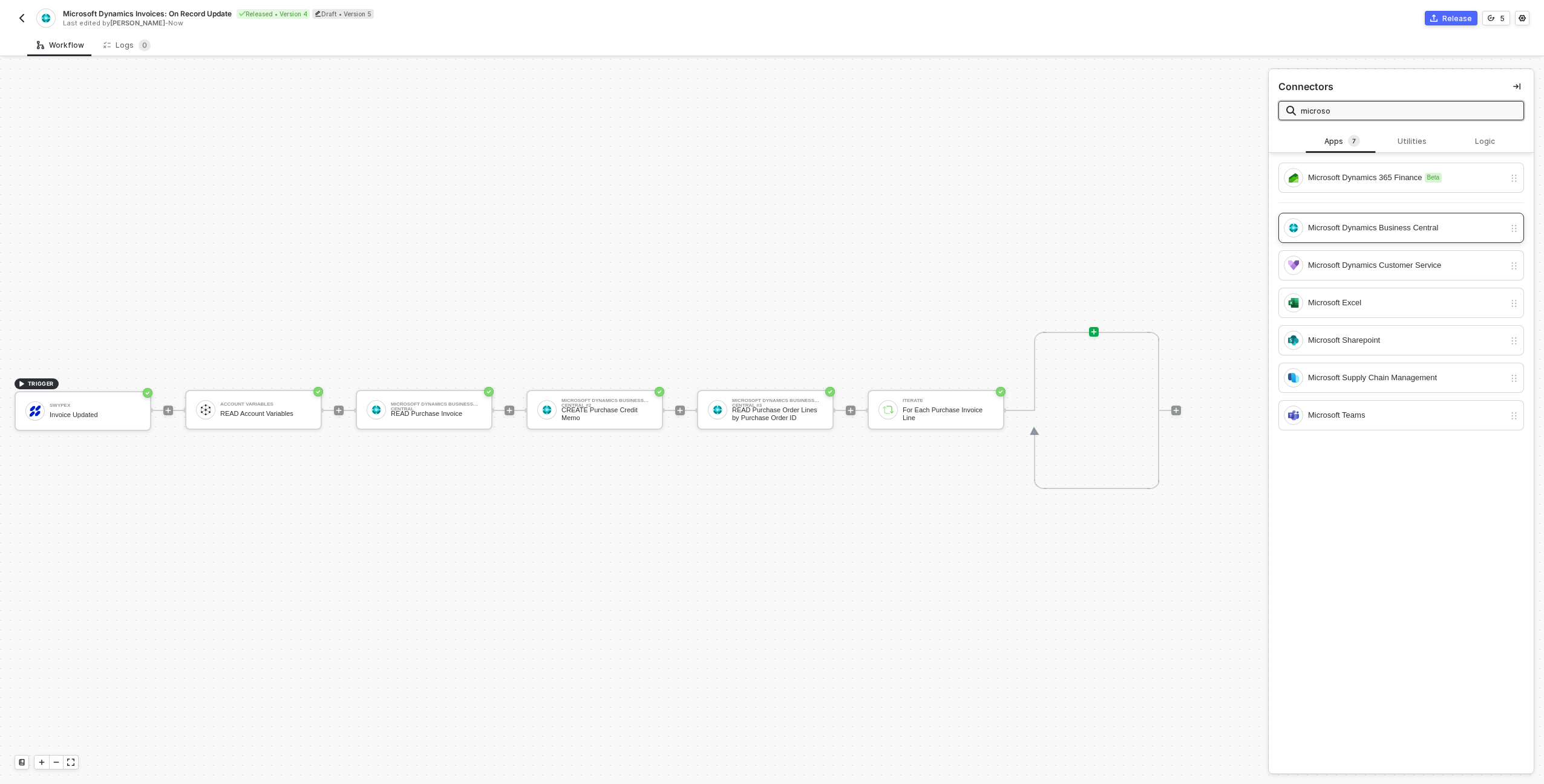
type input "microso"
click at [1381, 219] on div "Microsoft Dynamics Business Central" at bounding box center [1393, 228] width 220 height 19
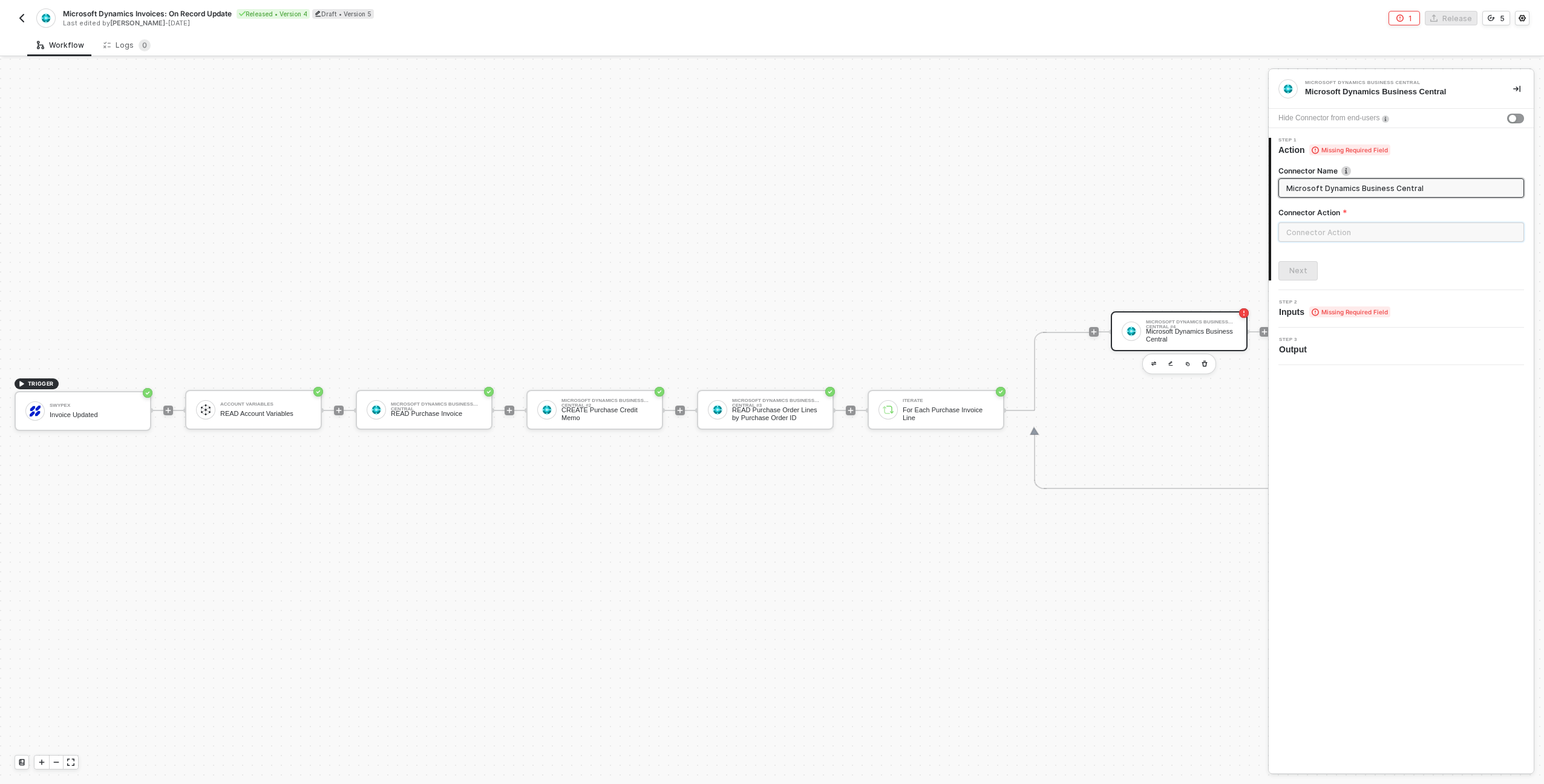
click at [1346, 229] on input "text" at bounding box center [1401, 232] width 245 height 19
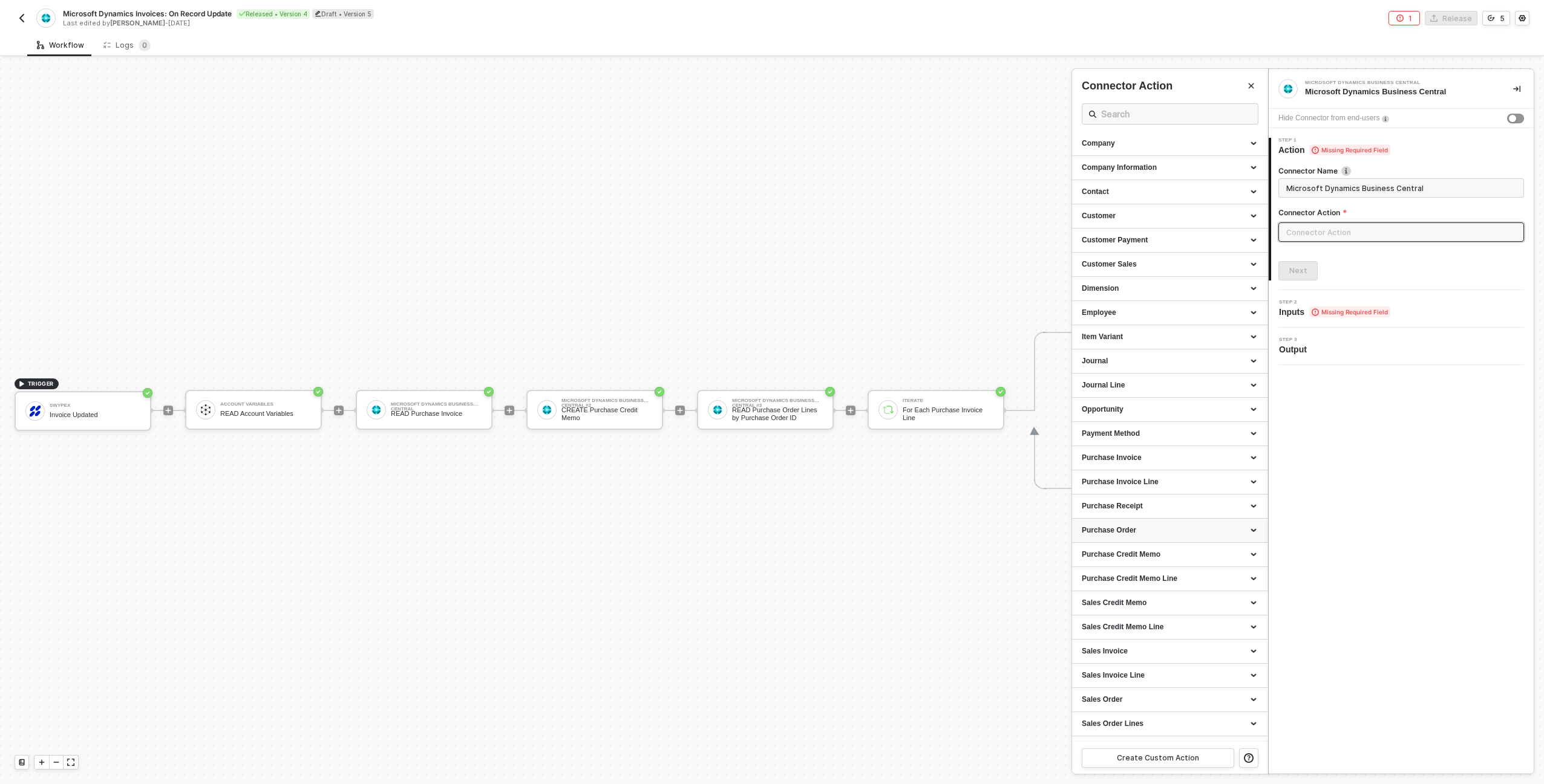
scroll to position [250, 0]
click at [1179, 475] on div "Purchase Credit Memo Line" at bounding box center [1170, 476] width 176 height 10
click at [1152, 556] on div "Create a Purchase Credit Memo Line" at bounding box center [1170, 560] width 176 height 10
type input "Adds a new purchase credit memo line"
type input "Purchase Credit Memo Line - Create a Purchase Credit Memo Line"
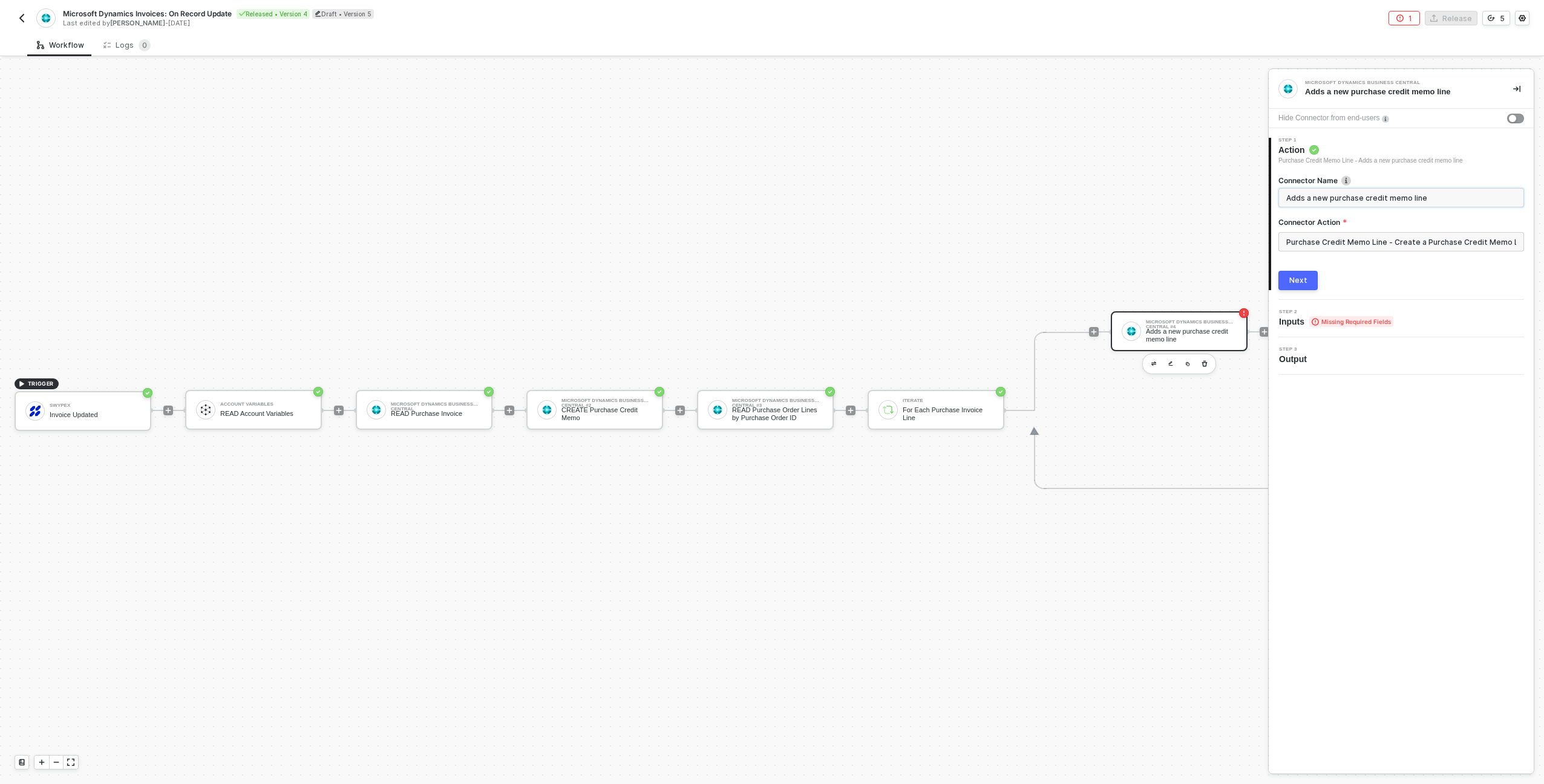
click at [1337, 195] on input "Adds a new purchase credit memo line" at bounding box center [1399, 198] width 227 height 13
click at [1337, 194] on input "Adds a new purchase credit memo line" at bounding box center [1399, 198] width 227 height 13
type input "CREATE Purchase Credit Memo Line"
click at [1304, 284] on div "Next" at bounding box center [1299, 281] width 18 height 10
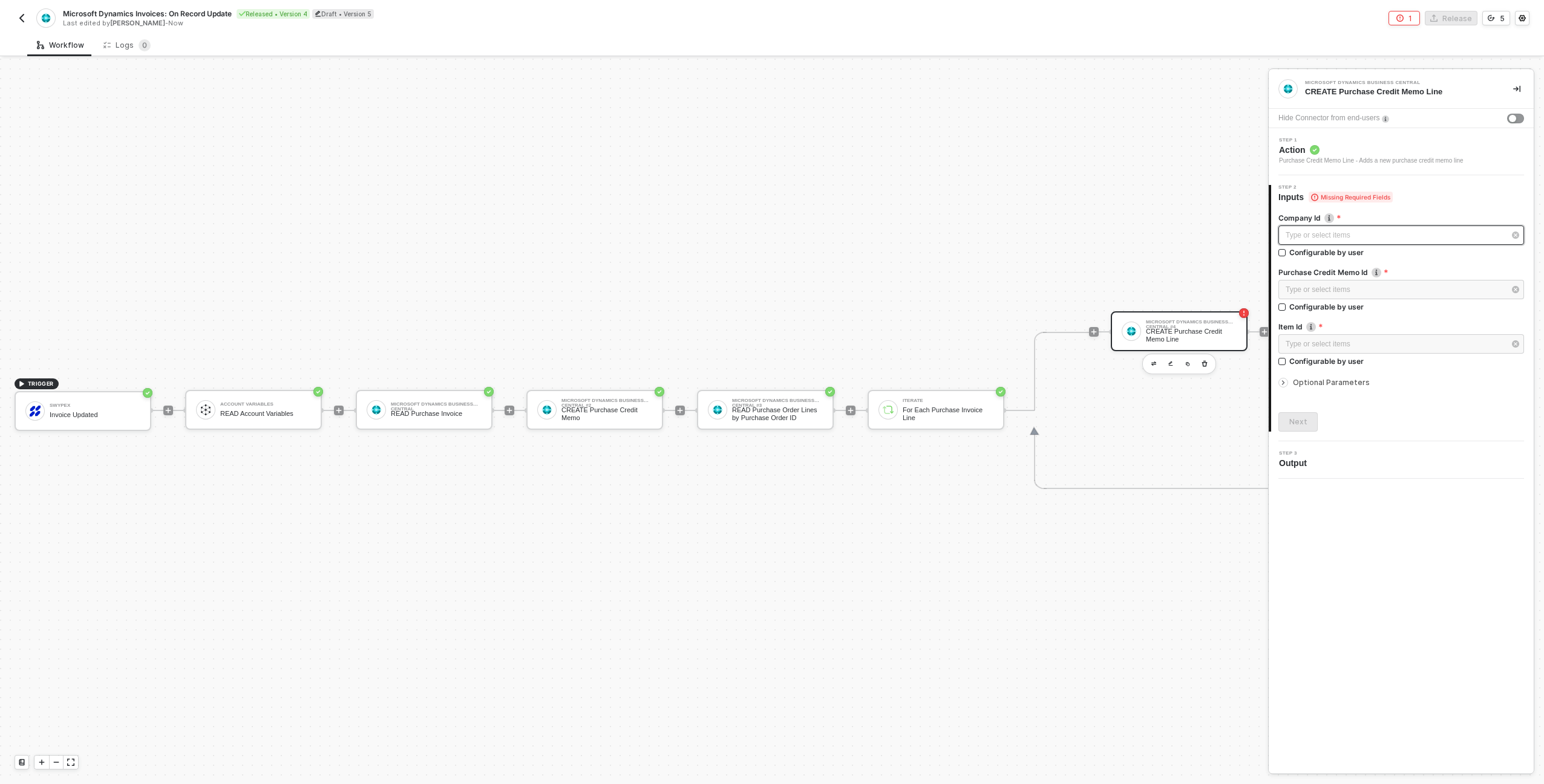
click at [1325, 235] on div "Type or select items ﻿" at bounding box center [1394, 235] width 219 height 12
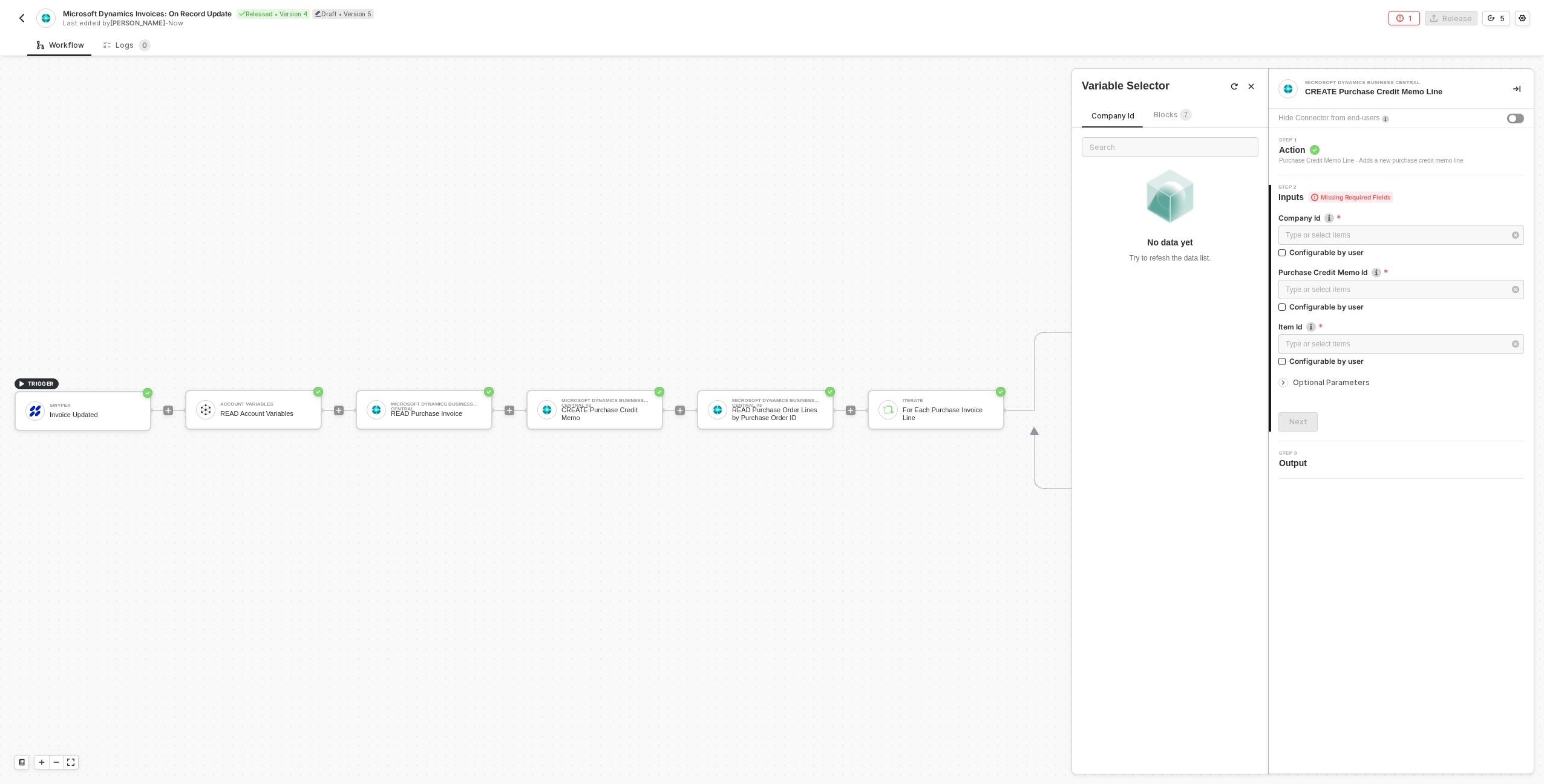
click at [1175, 120] on div "Blocks 7" at bounding box center [1173, 116] width 38 height 13
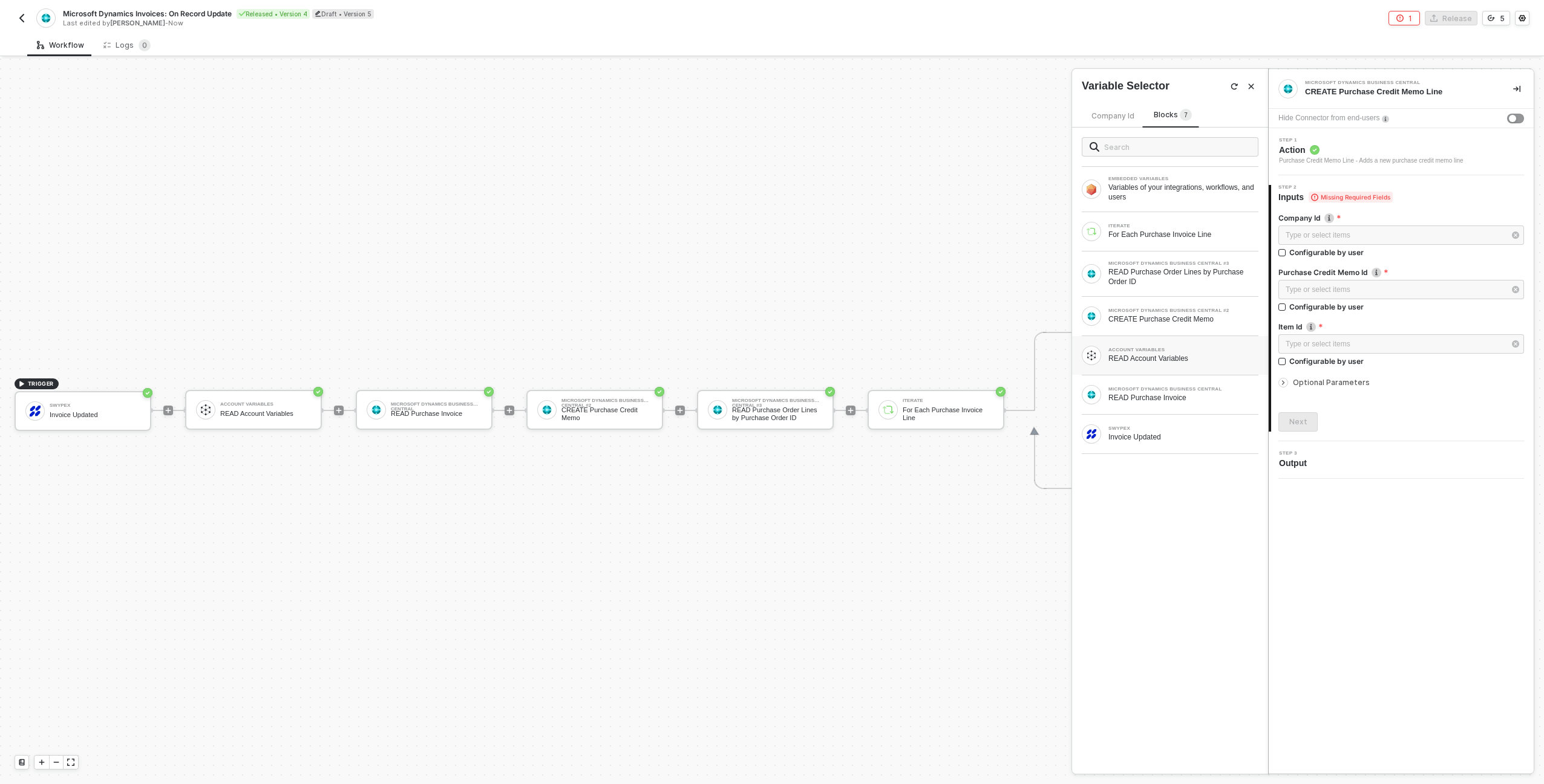
click at [1140, 349] on div "ACCOUNT VARIABLES" at bounding box center [1183, 350] width 150 height 5
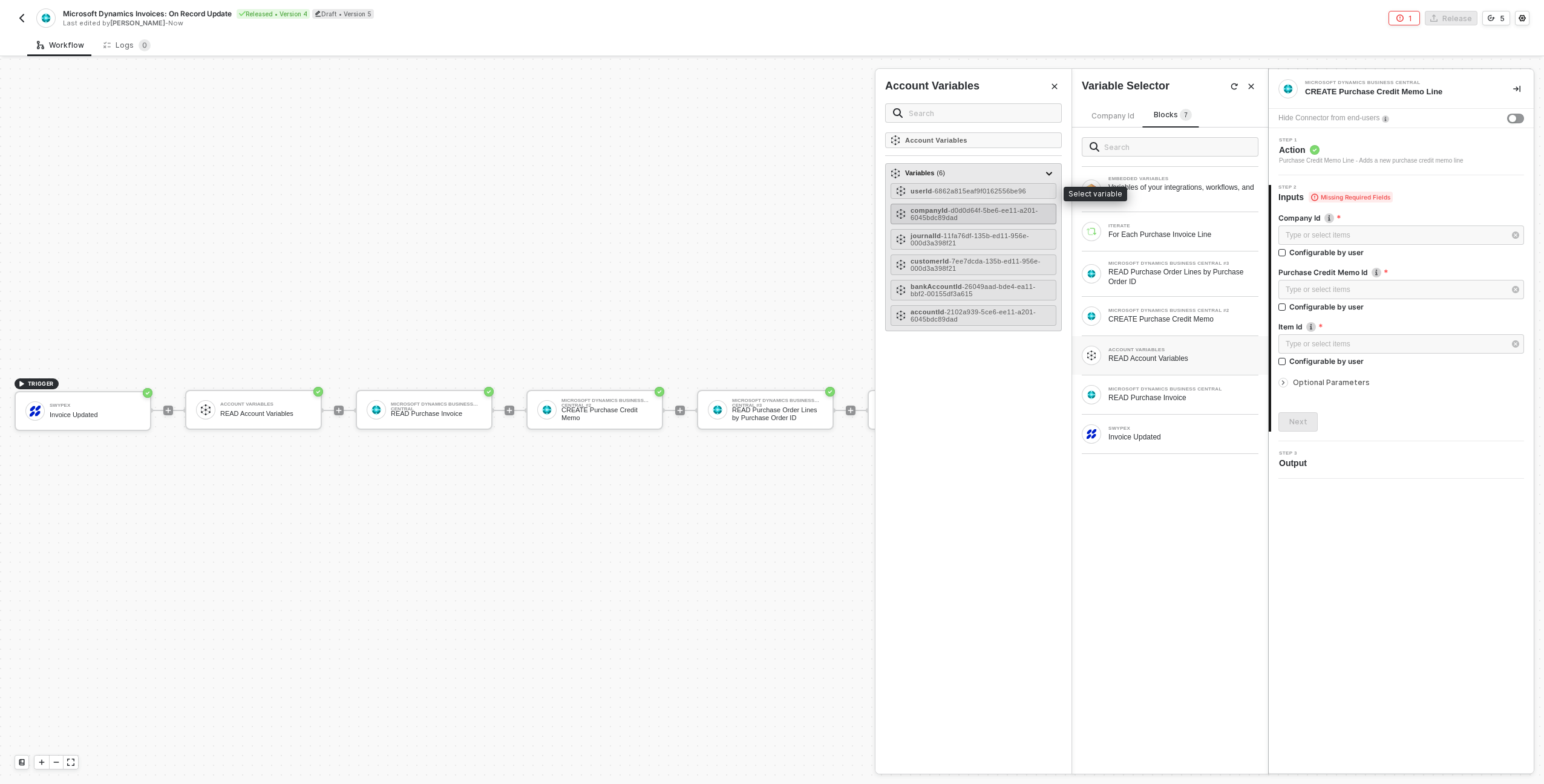
click at [996, 214] on span "- d0d0d64f-5be6-ee11-a201-6045bdc89dad" at bounding box center [974, 214] width 127 height 14
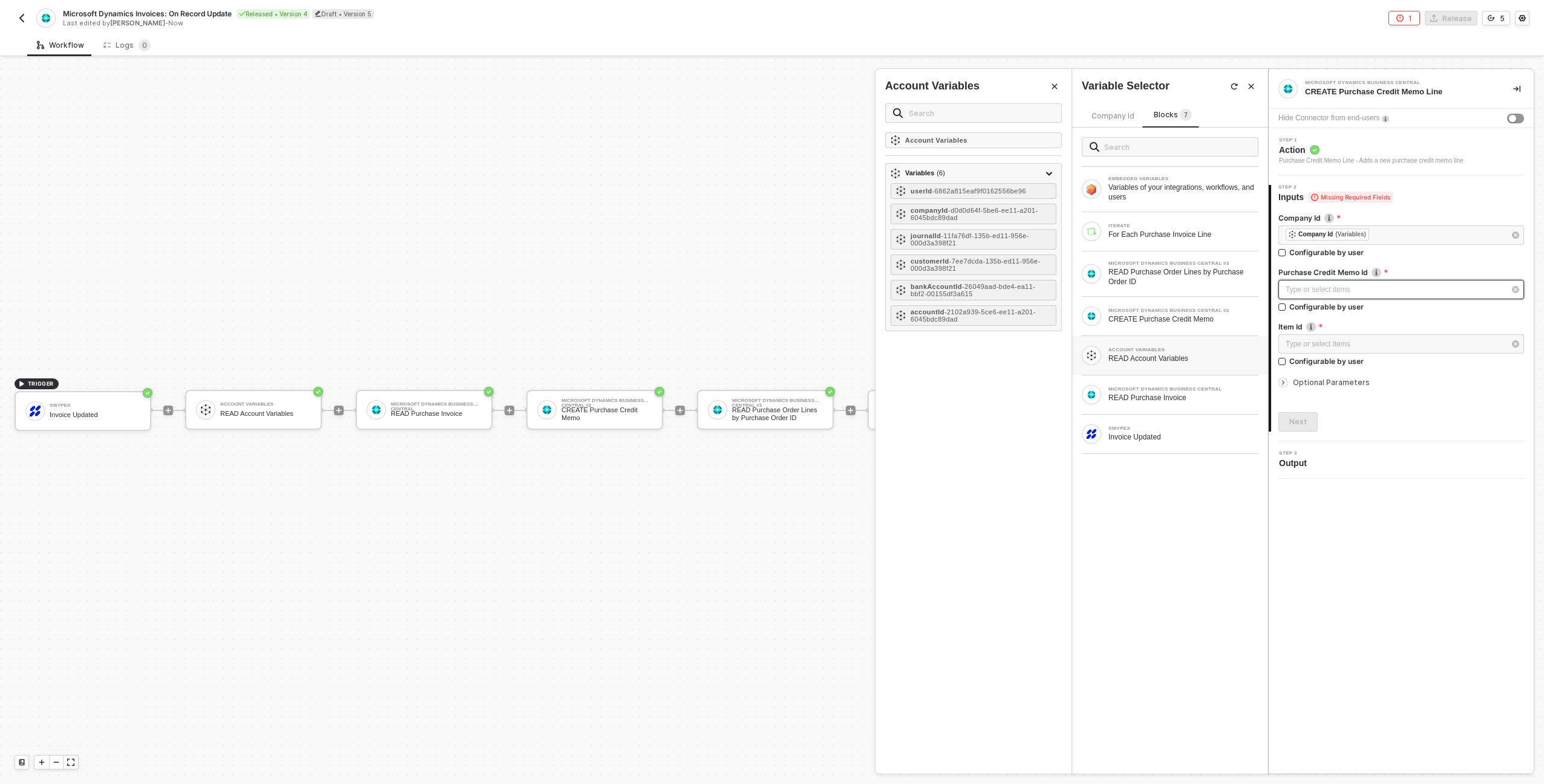
click at [1306, 282] on div "Type or select items ﻿" at bounding box center [1401, 289] width 245 height 19
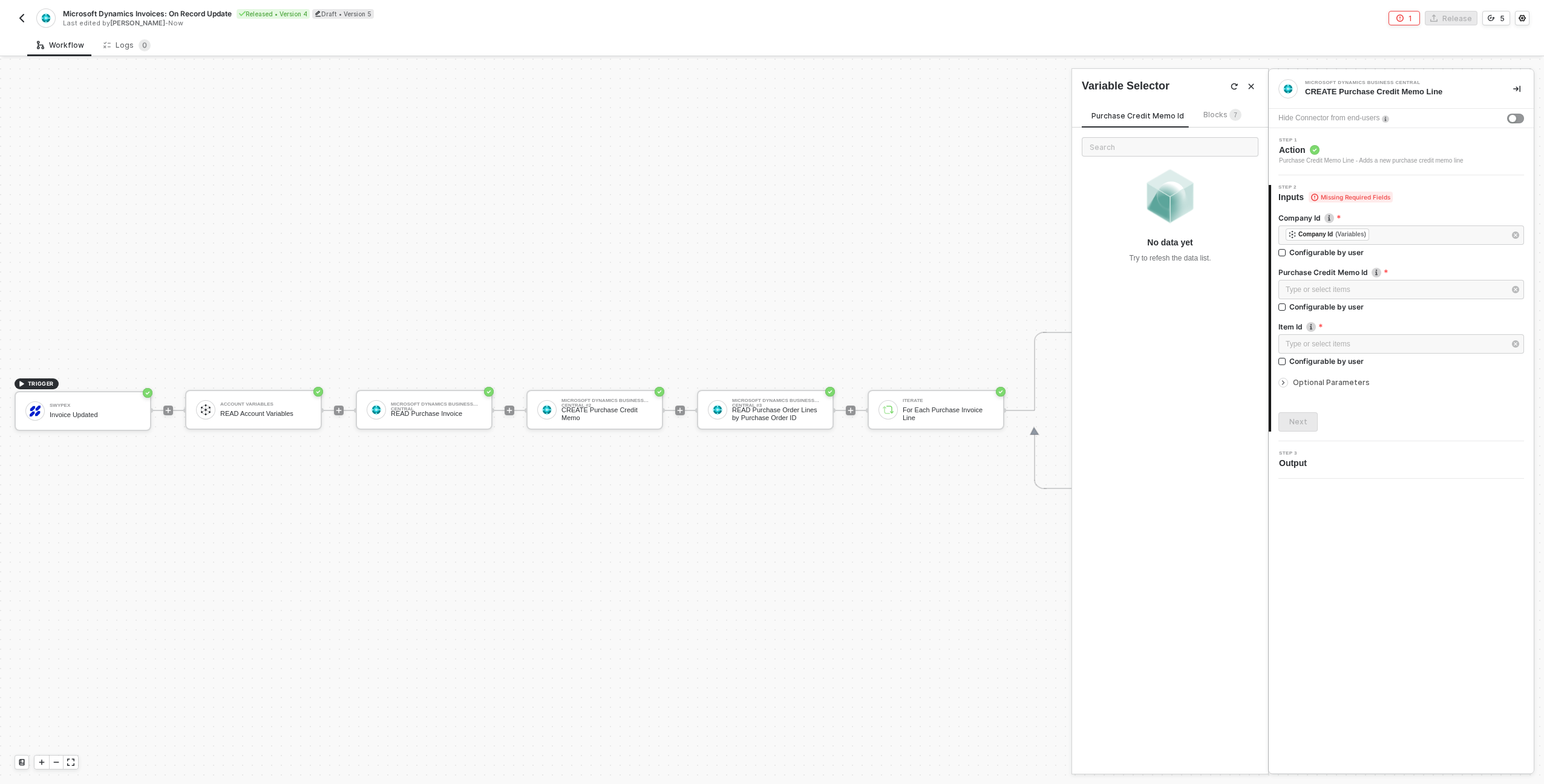
click at [1206, 116] on span "Blocks 7" at bounding box center [1223, 114] width 38 height 9
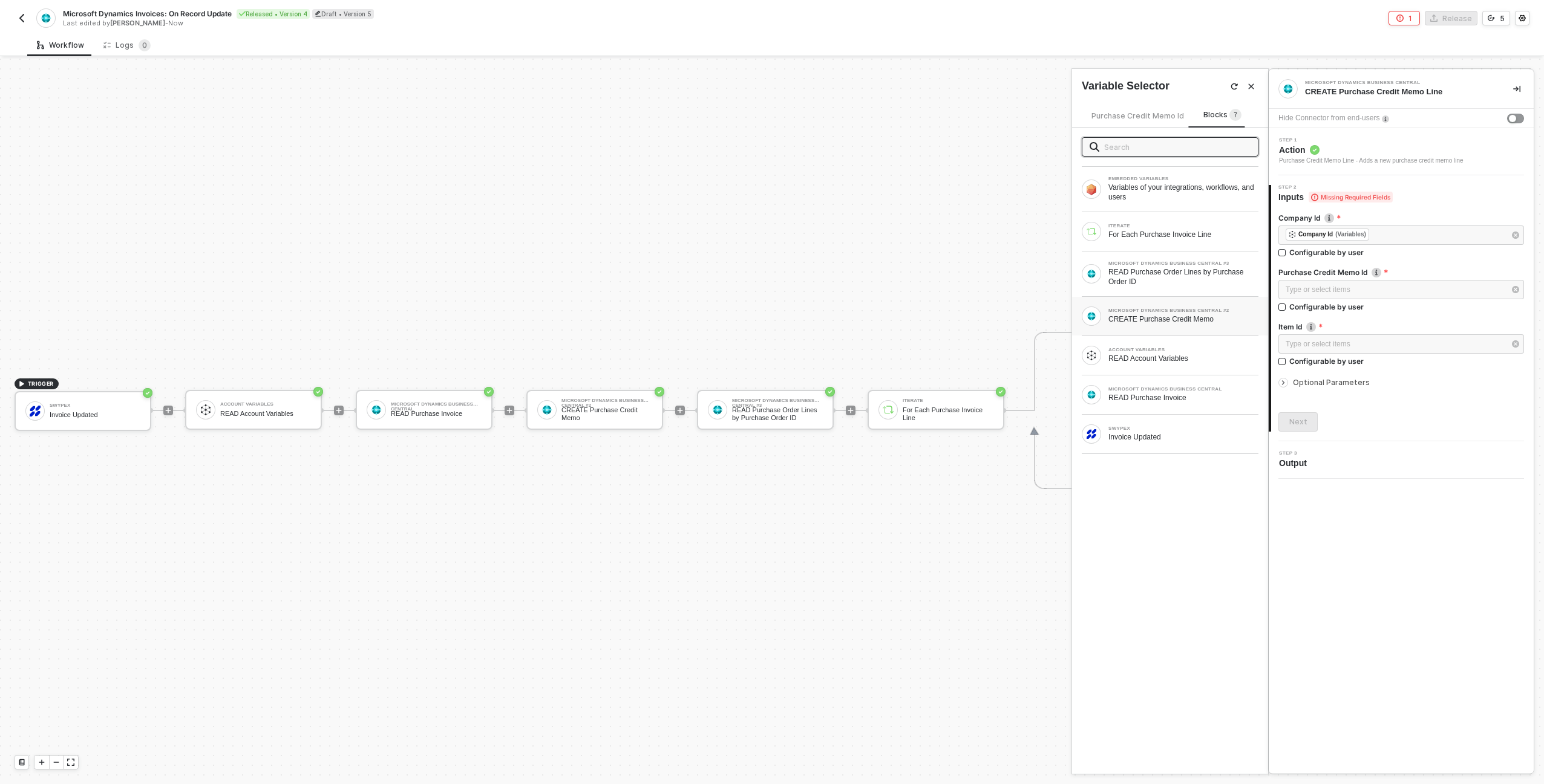
click at [1180, 307] on div "MICROSOFT DYNAMICS BUSINESS CENTRAL #2 CREATE Purchase Credit Memo" at bounding box center [1170, 316] width 176 height 19
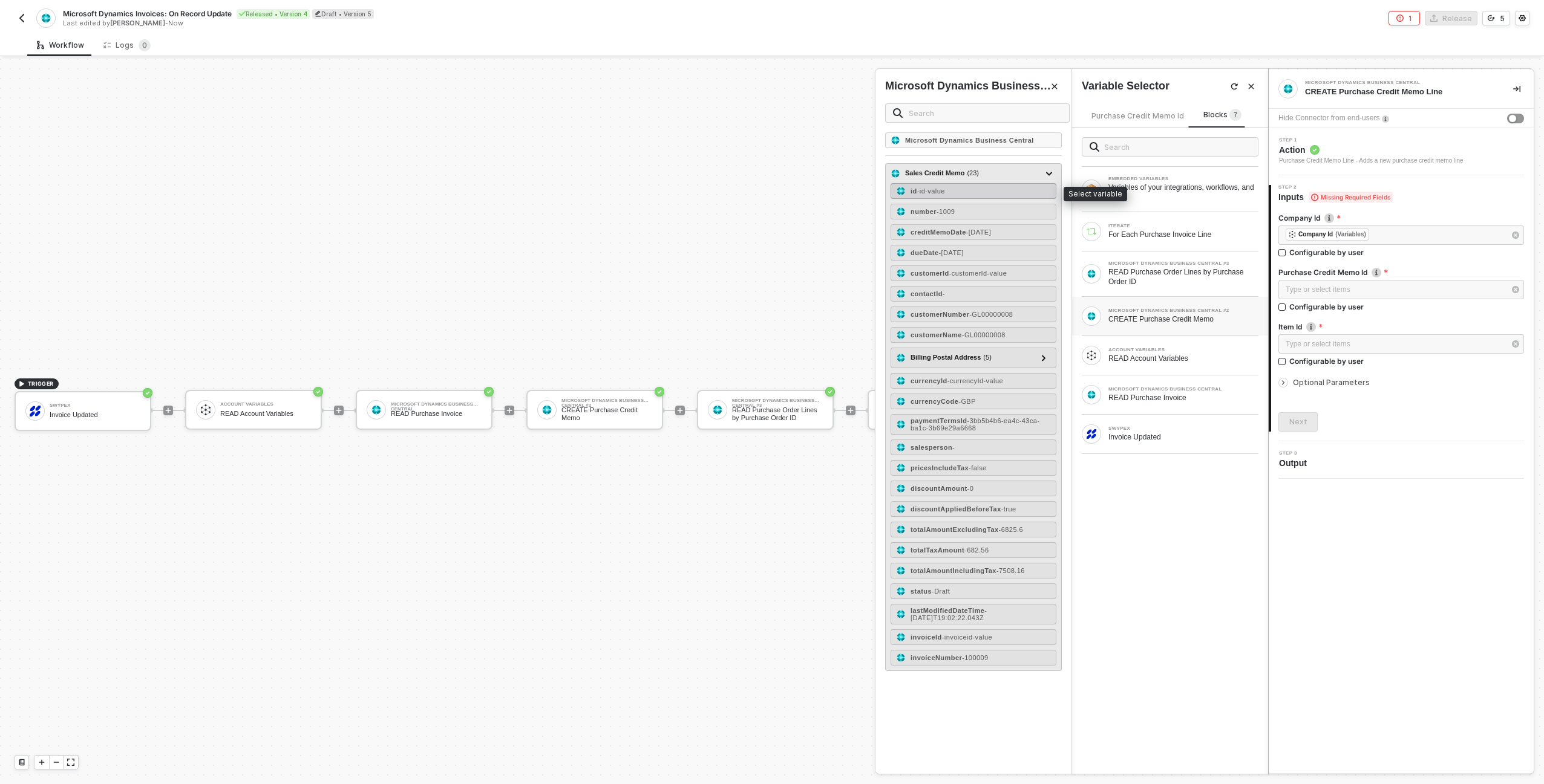
click at [1002, 193] on div "id - id-value" at bounding box center [973, 190] width 166 height 16
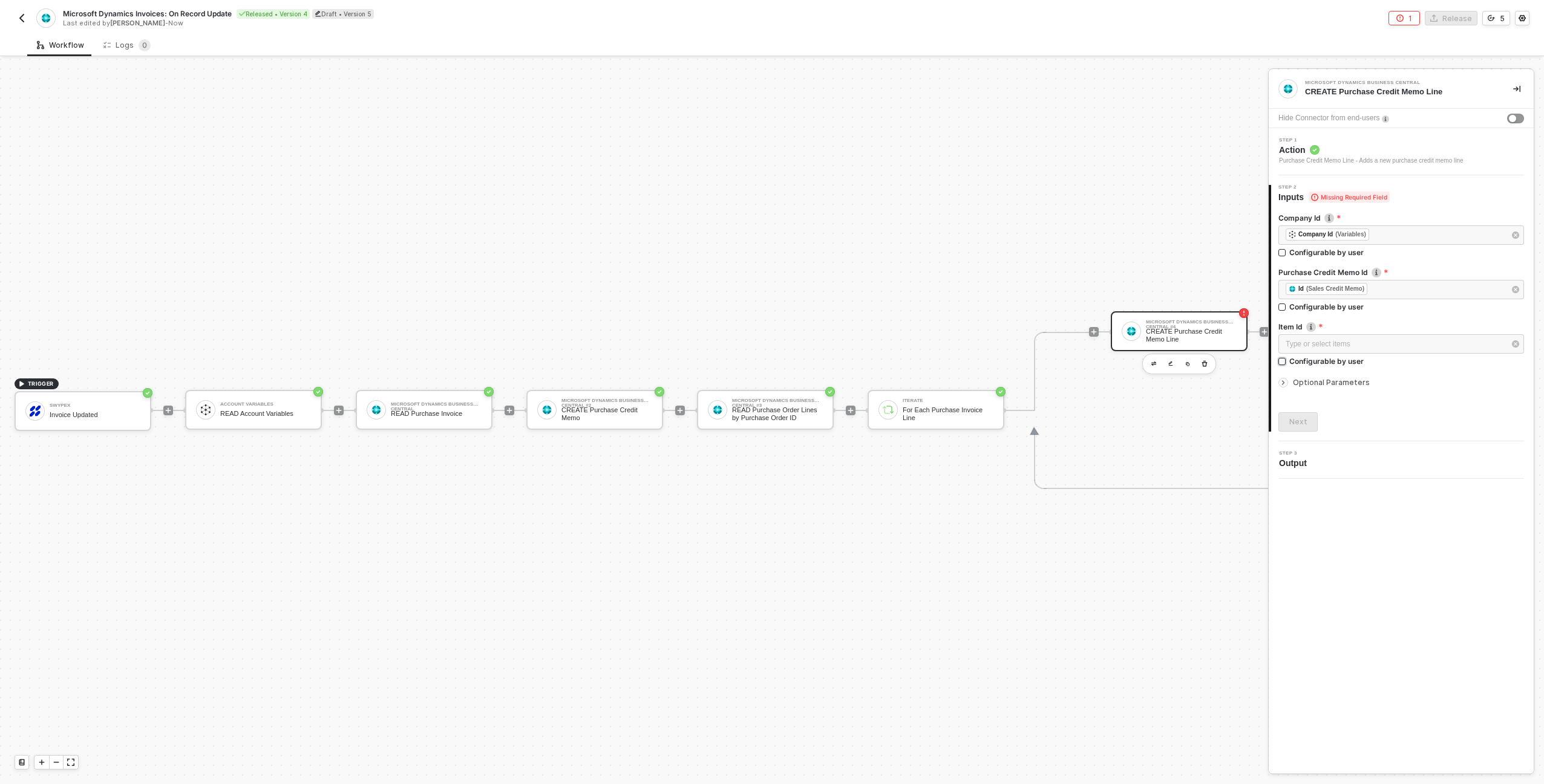
click at [1331, 258] on div "Configurable by user" at bounding box center [1326, 252] width 74 height 10
click at [1287, 361] on input "Configurable by user" at bounding box center [1283, 362] width 8 height 8
checkbox input "true"
click at [1512, 349] on button "button" at bounding box center [1514, 343] width 19 height 19
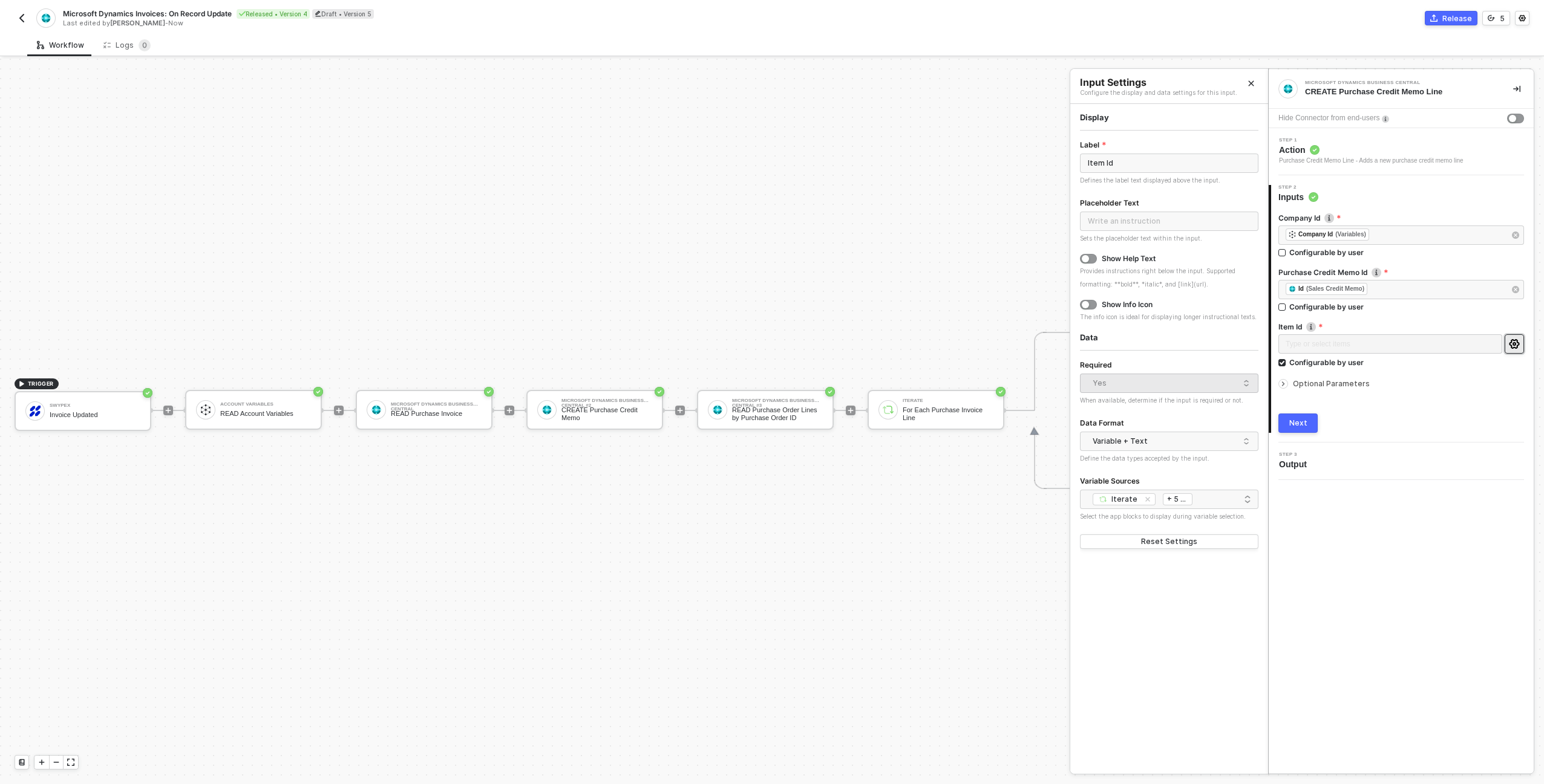
click at [1181, 427] on div "Data Format" at bounding box center [1169, 423] width 179 height 16
click at [1184, 436] on div "Variable + Text" at bounding box center [1165, 441] width 147 height 18
click at [1146, 500] on div "Just Text" at bounding box center [1169, 504] width 159 height 12
click at [1160, 160] on input "Item Id" at bounding box center [1169, 163] width 179 height 19
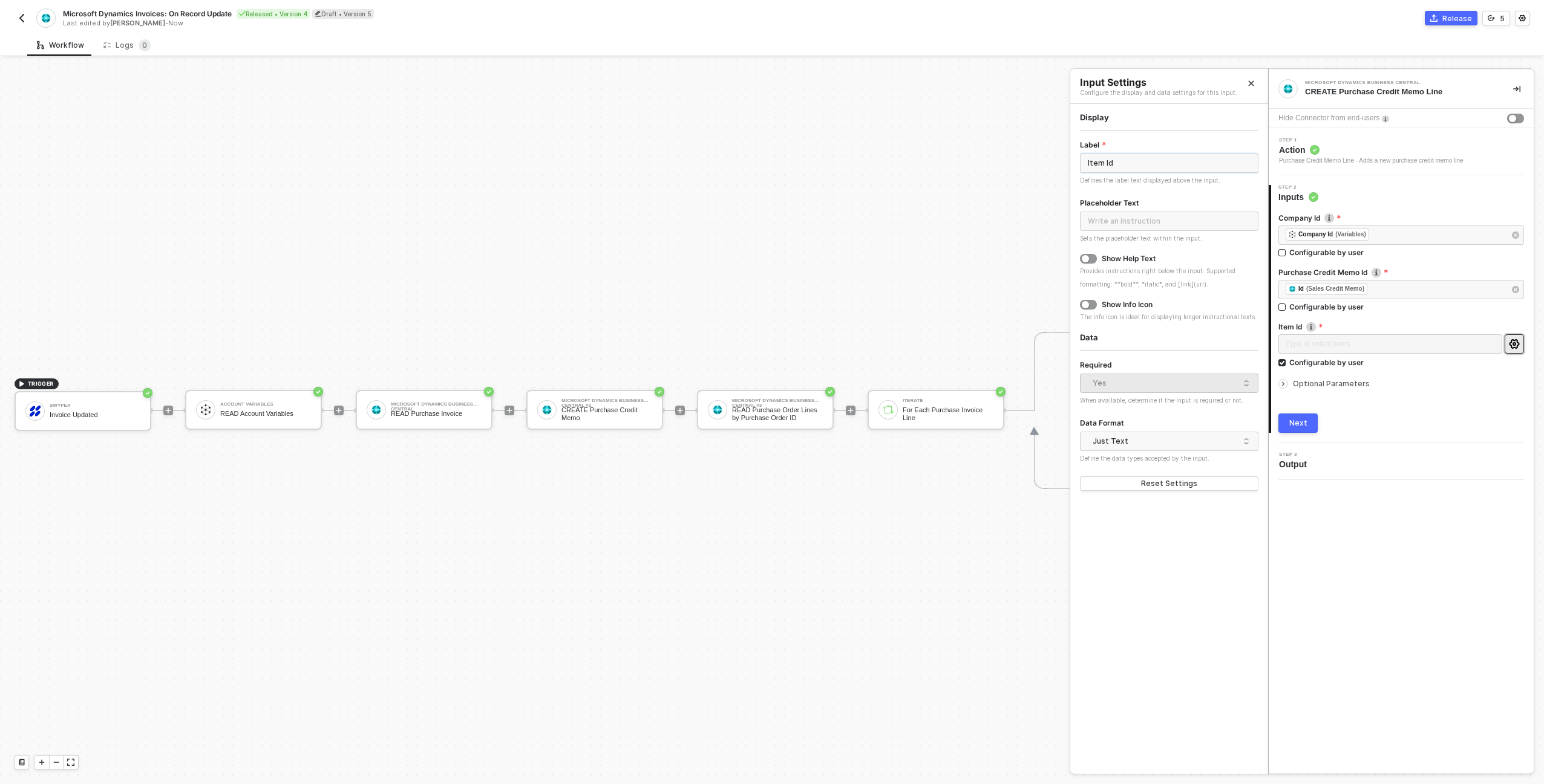
click at [1160, 160] on input "Item Id" at bounding box center [1169, 163] width 179 height 19
type input "Item ID"
click at [1172, 212] on div "Placeholder Text Sets the placeholder text within the input." at bounding box center [1169, 220] width 179 height 48
click at [1172, 213] on input "text" at bounding box center [1169, 221] width 179 height 19
type input "C"
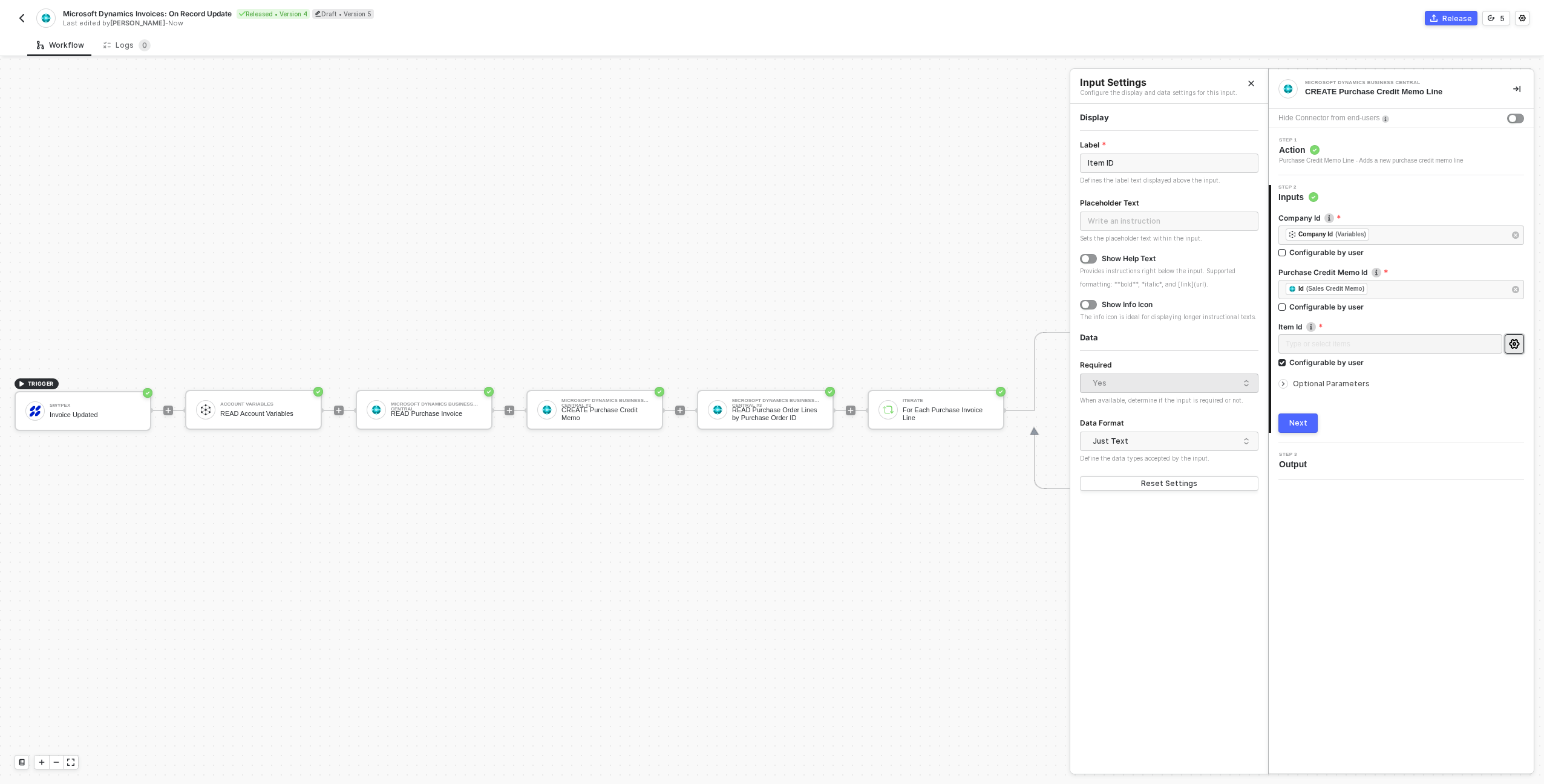
click at [1130, 258] on div "Show Help Text" at bounding box center [1128, 259] width 54 height 10
click at [1089, 259] on button "button" at bounding box center [1088, 259] width 17 height 10
click at [1134, 290] on div "Show Help Text Provides instructions right below the input. Supported formattin…" at bounding box center [1169, 284] width 179 height 61
click at [1135, 280] on input "text" at bounding box center [1169, 275] width 179 height 19
type input "Choose a generic Item in Business Central to associate with all"
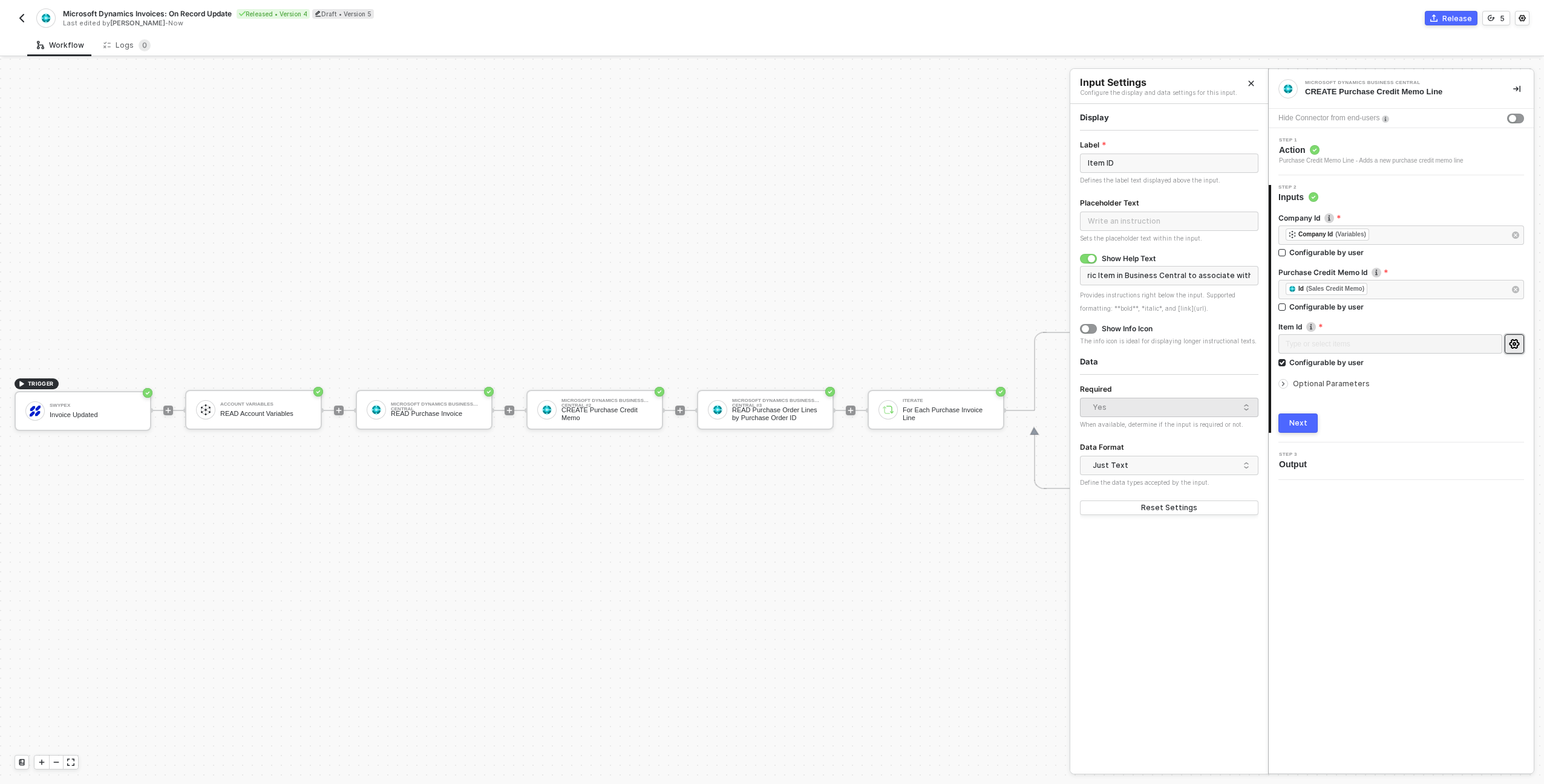
scroll to position [0, 0]
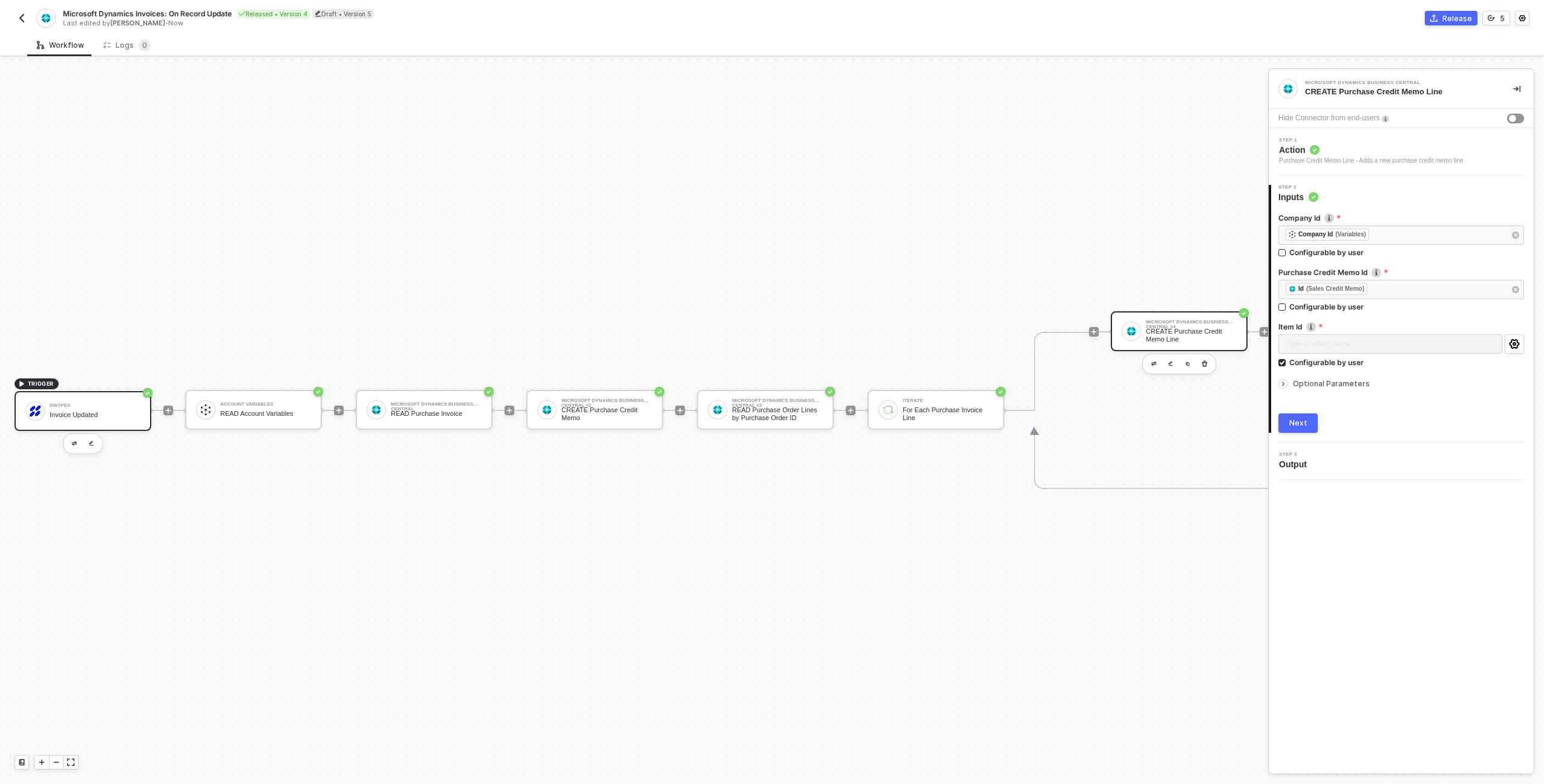
click at [115, 422] on div "Swypex Invoice Updated" at bounding box center [82, 412] width 136 height 40
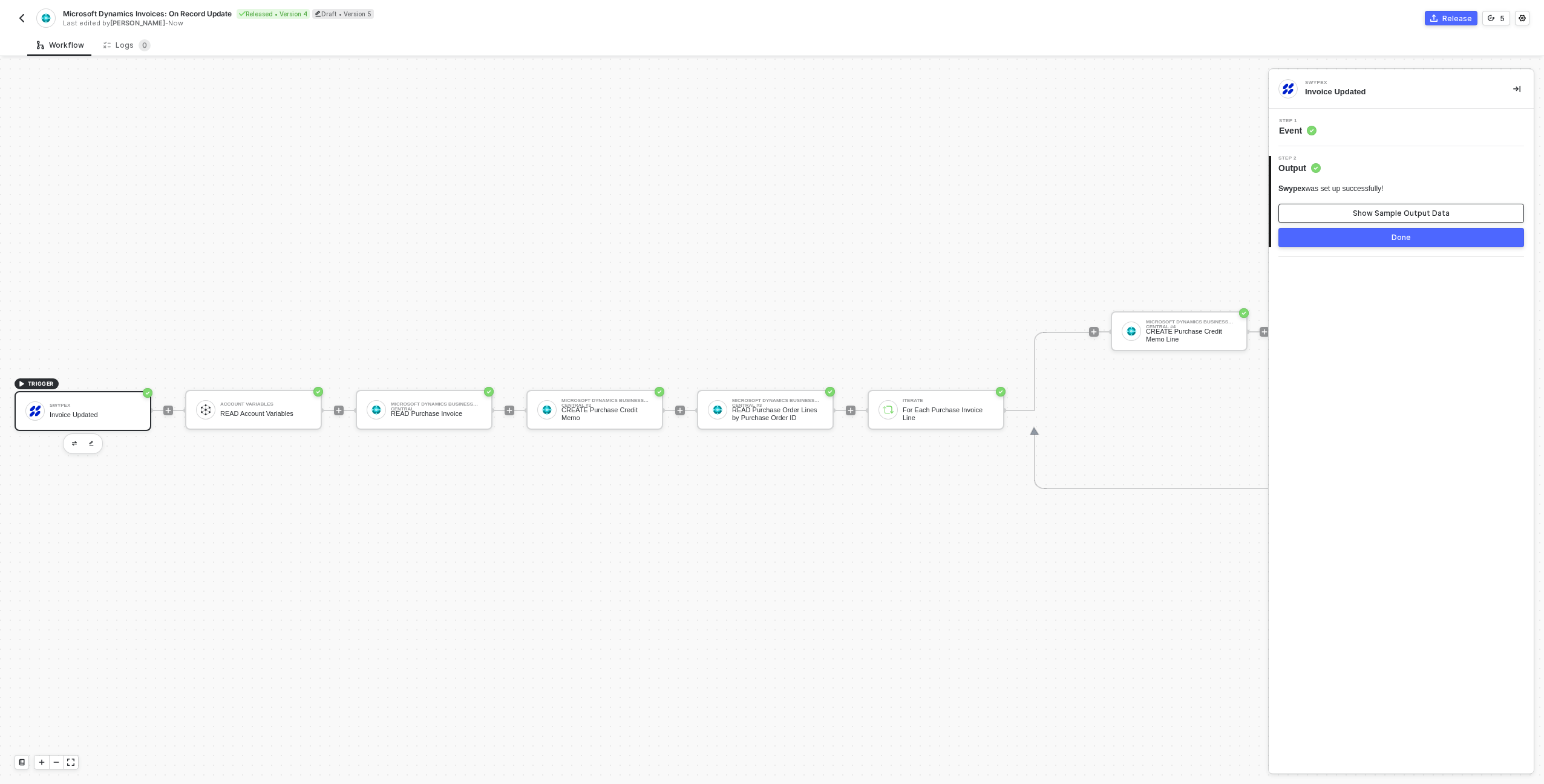
click at [1435, 214] on div "Show Sample Output Data" at bounding box center [1401, 214] width 96 height 10
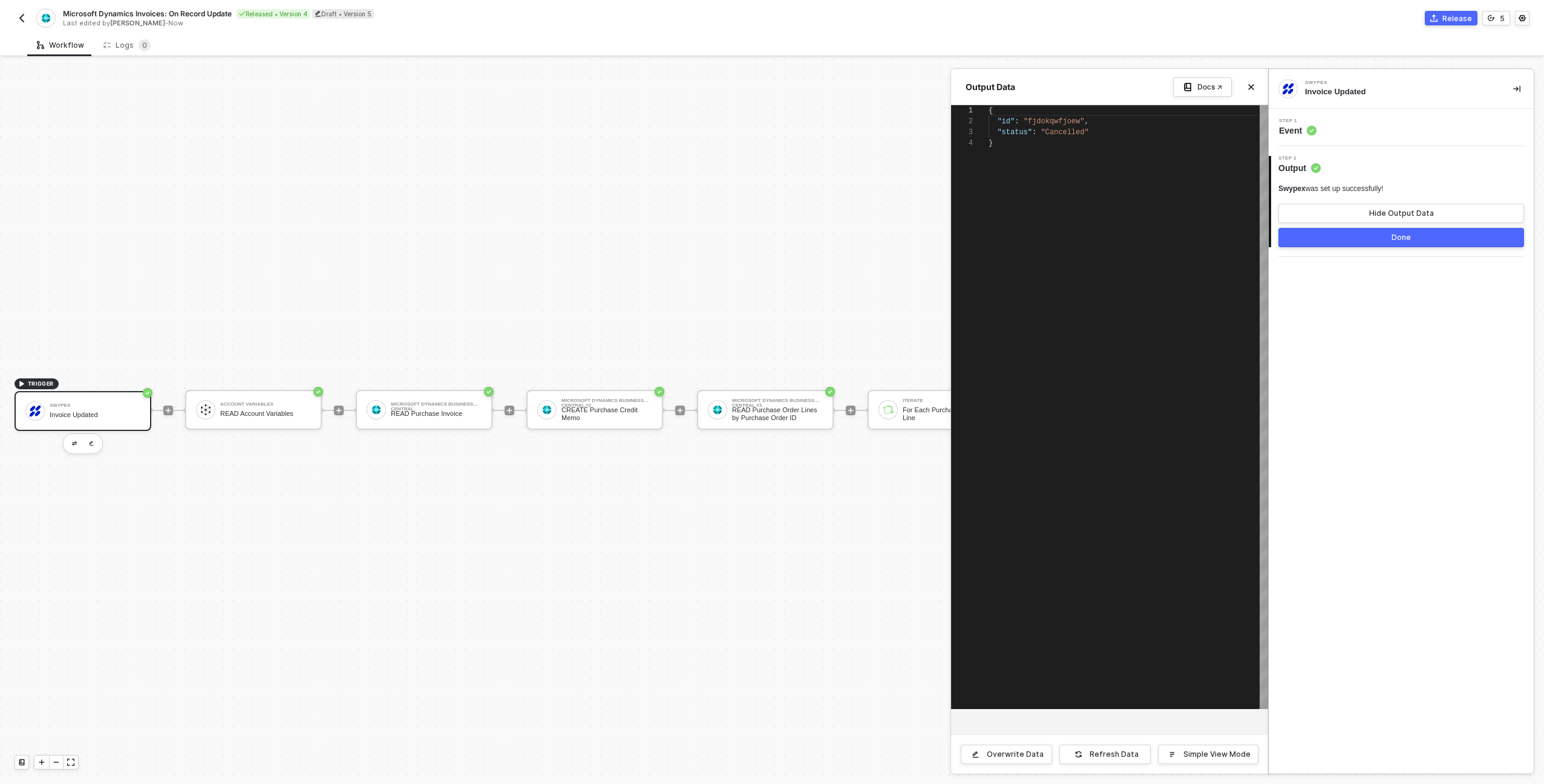
scroll to position [32, 0]
click at [1435, 214] on button "Hide Output Data" at bounding box center [1401, 213] width 245 height 19
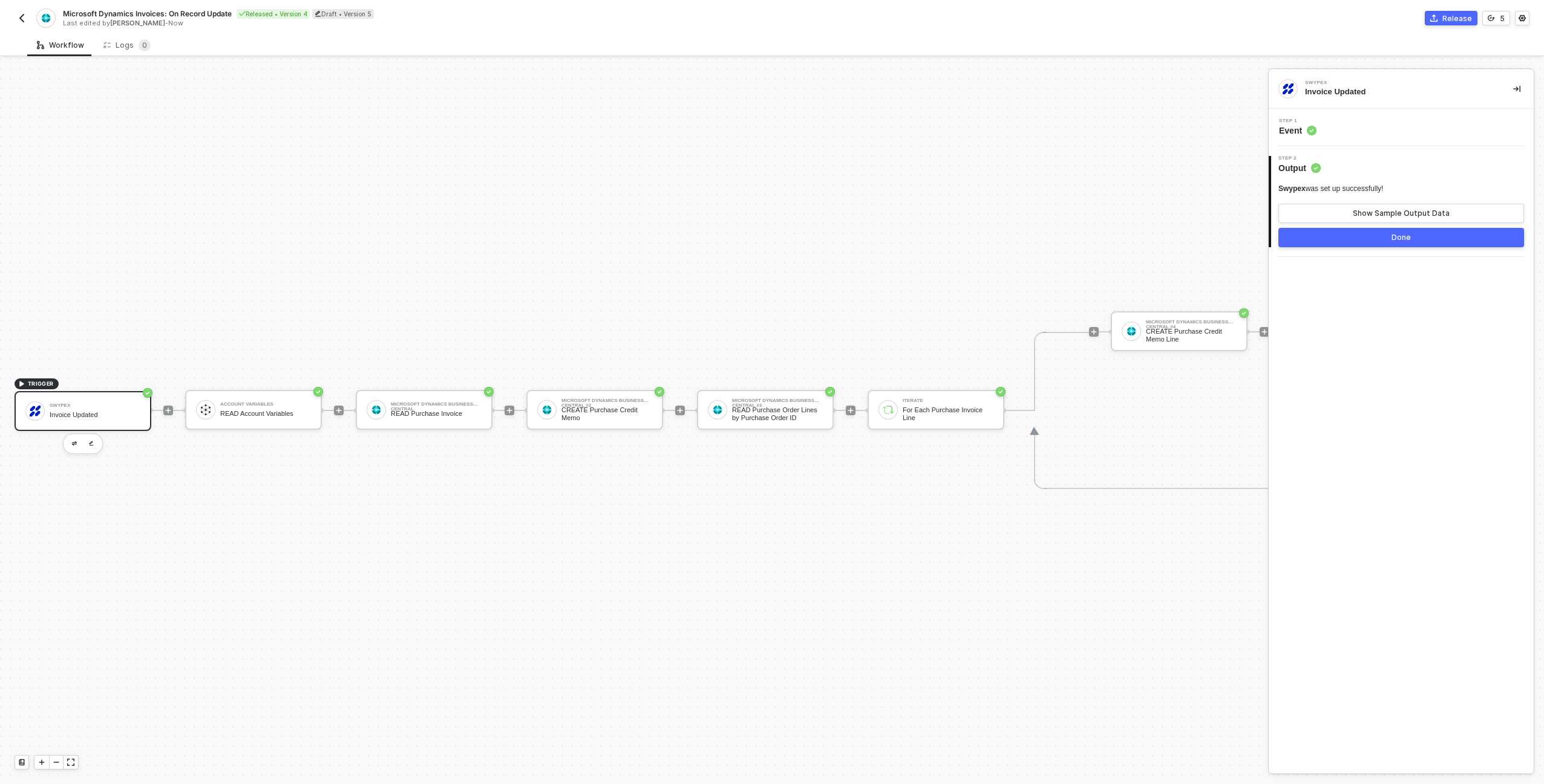
click at [26, 19] on img "button" at bounding box center [22, 18] width 10 height 10
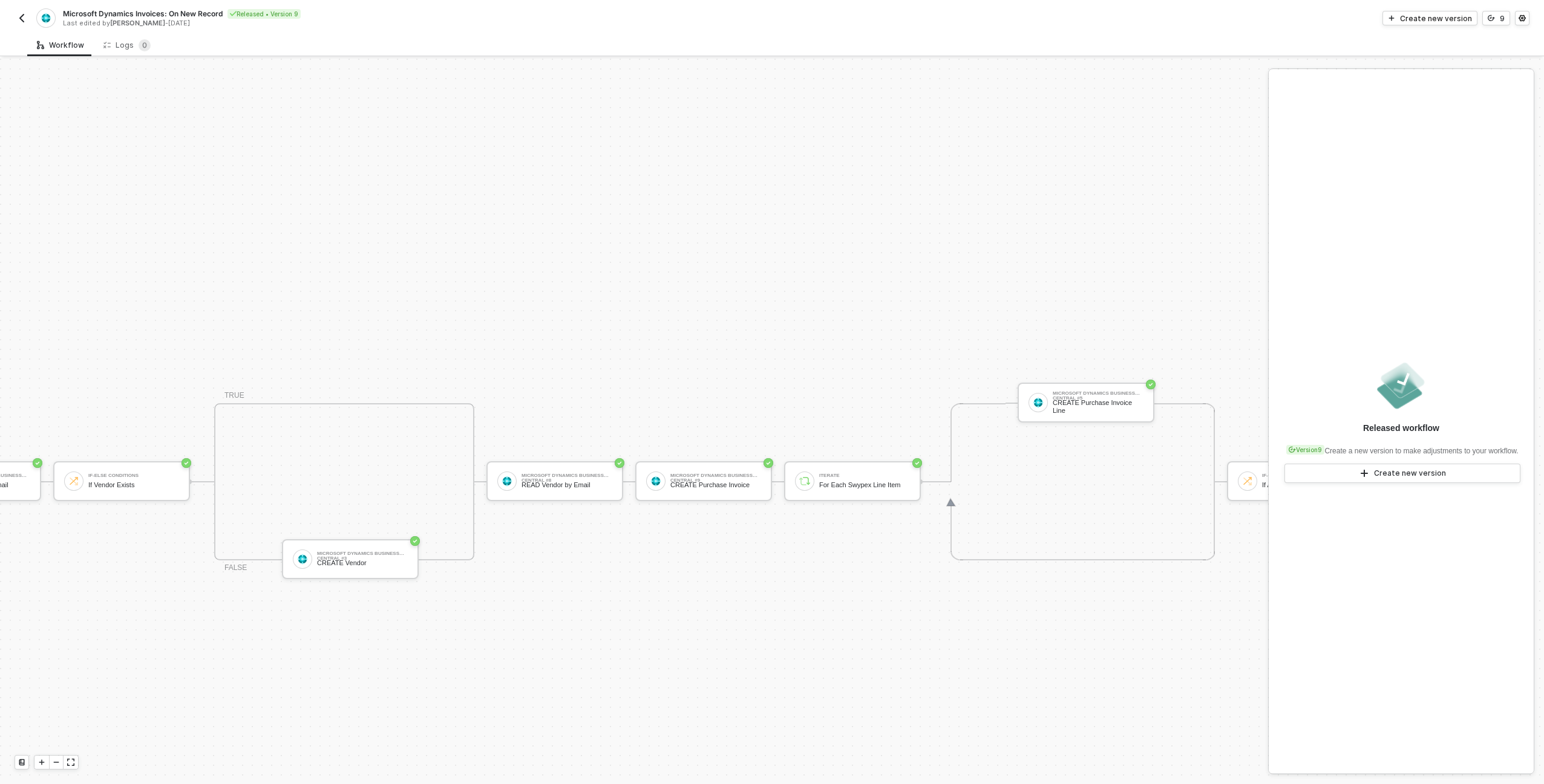
scroll to position [422, 412]
click at [700, 488] on div "CREATE Purchase Invoice" at bounding box center [711, 485] width 91 height 7
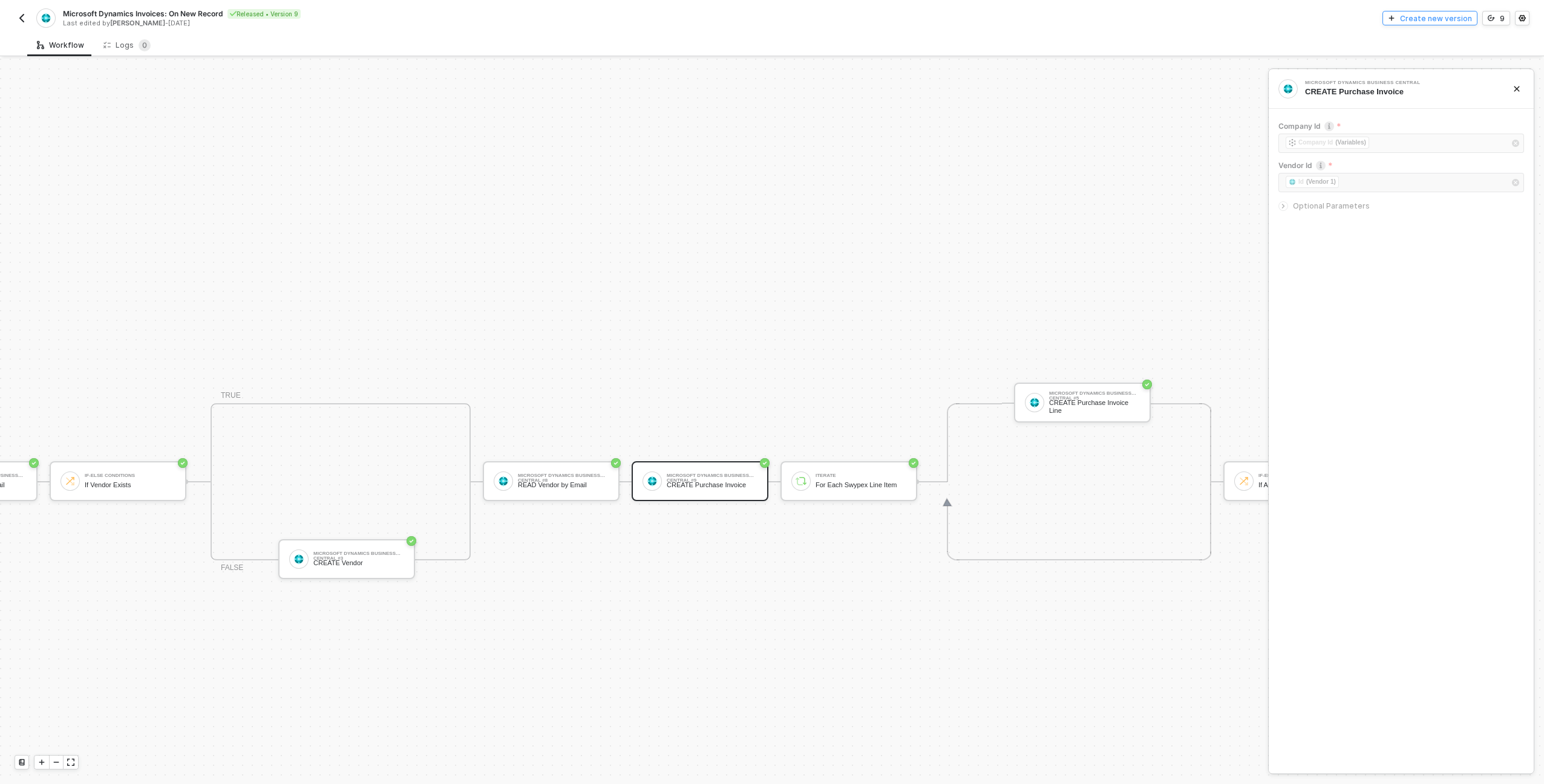
click at [1434, 22] on div "Create new version" at bounding box center [1436, 18] width 72 height 10
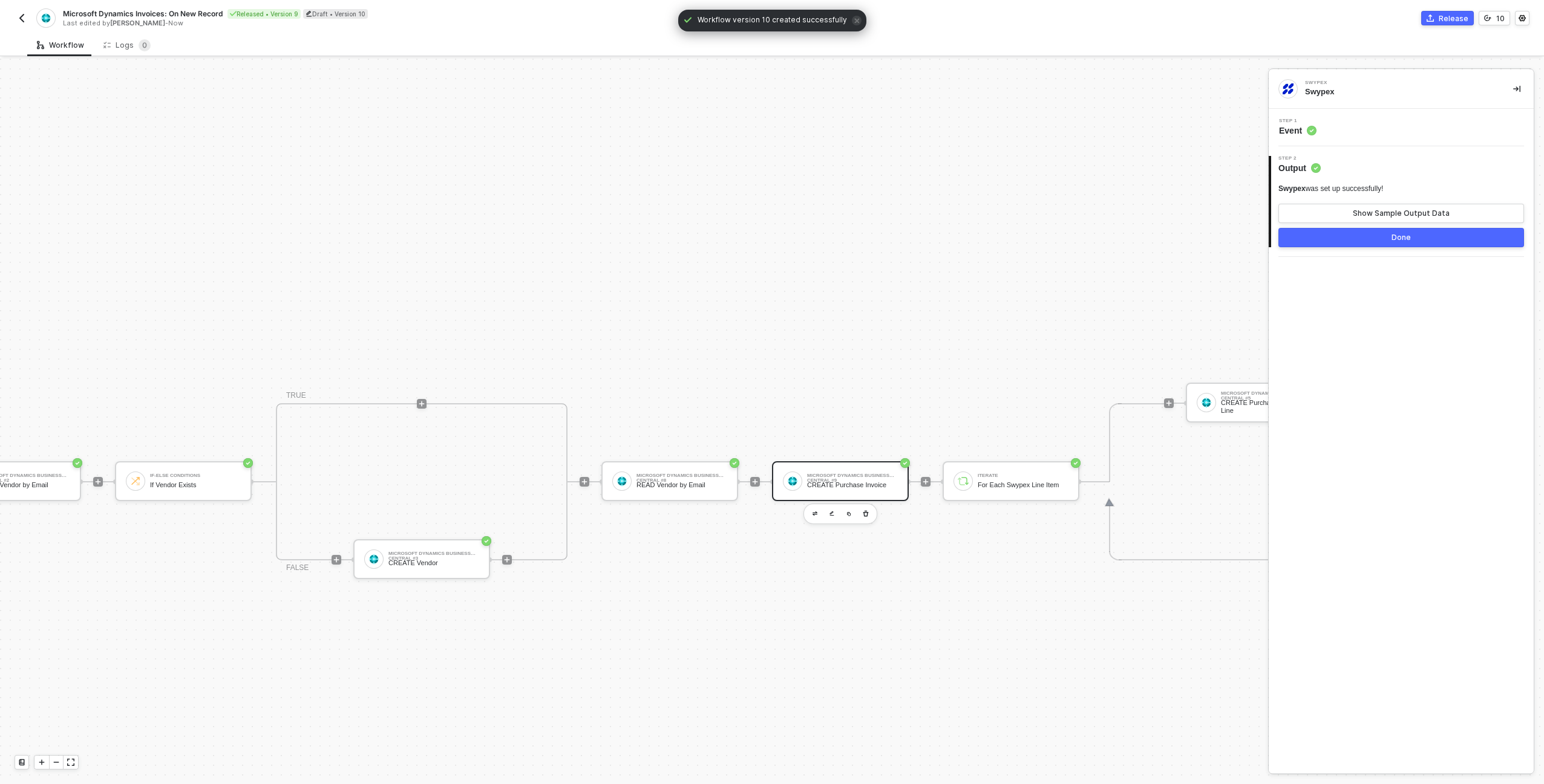
click at [851, 485] on div "CREATE Purchase Invoice" at bounding box center [852, 485] width 91 height 7
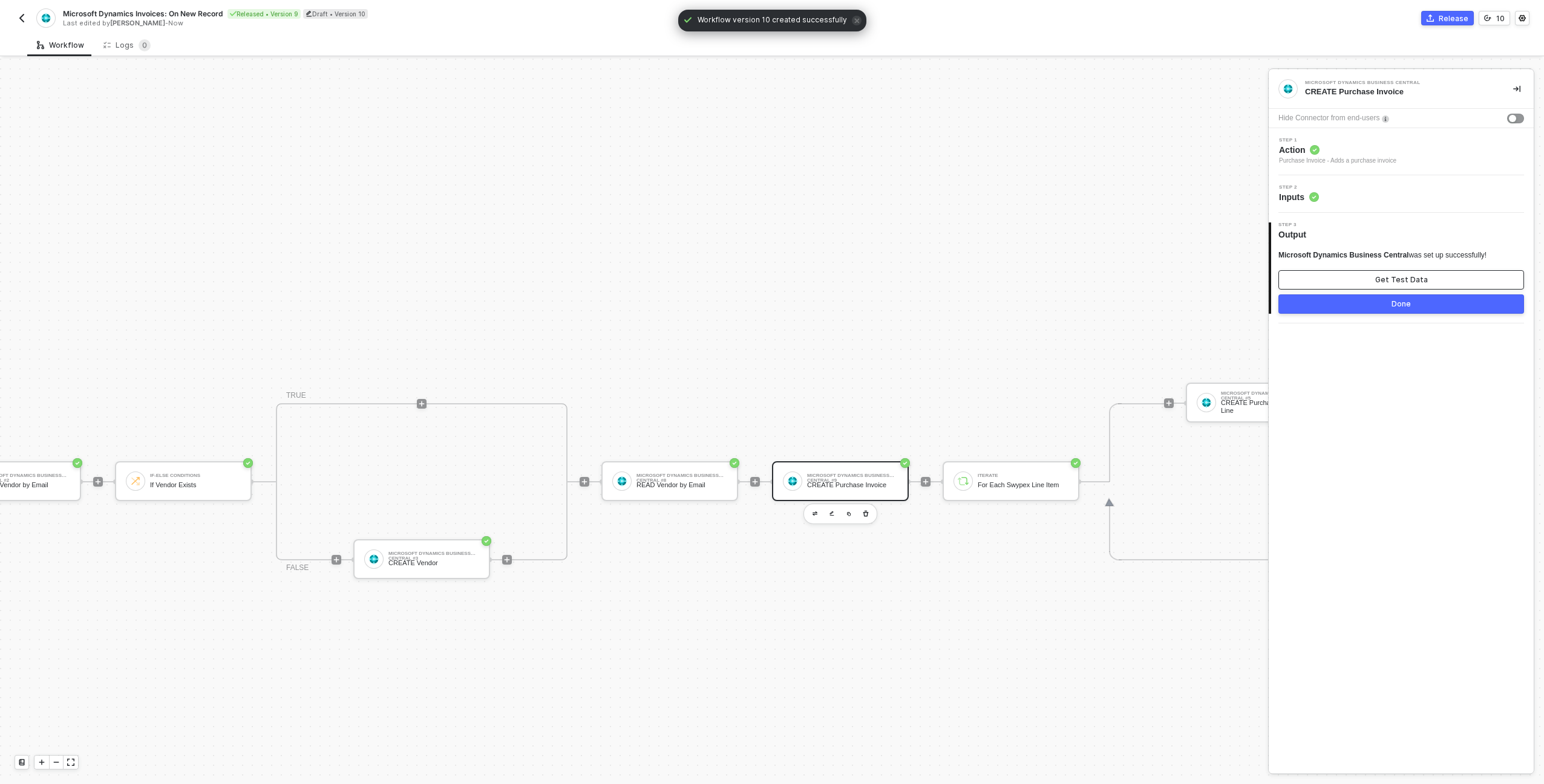
click at [1325, 281] on button "Get Test Data" at bounding box center [1401, 279] width 245 height 19
click at [1327, 284] on button "Show Sample Output Data" at bounding box center [1401, 279] width 245 height 19
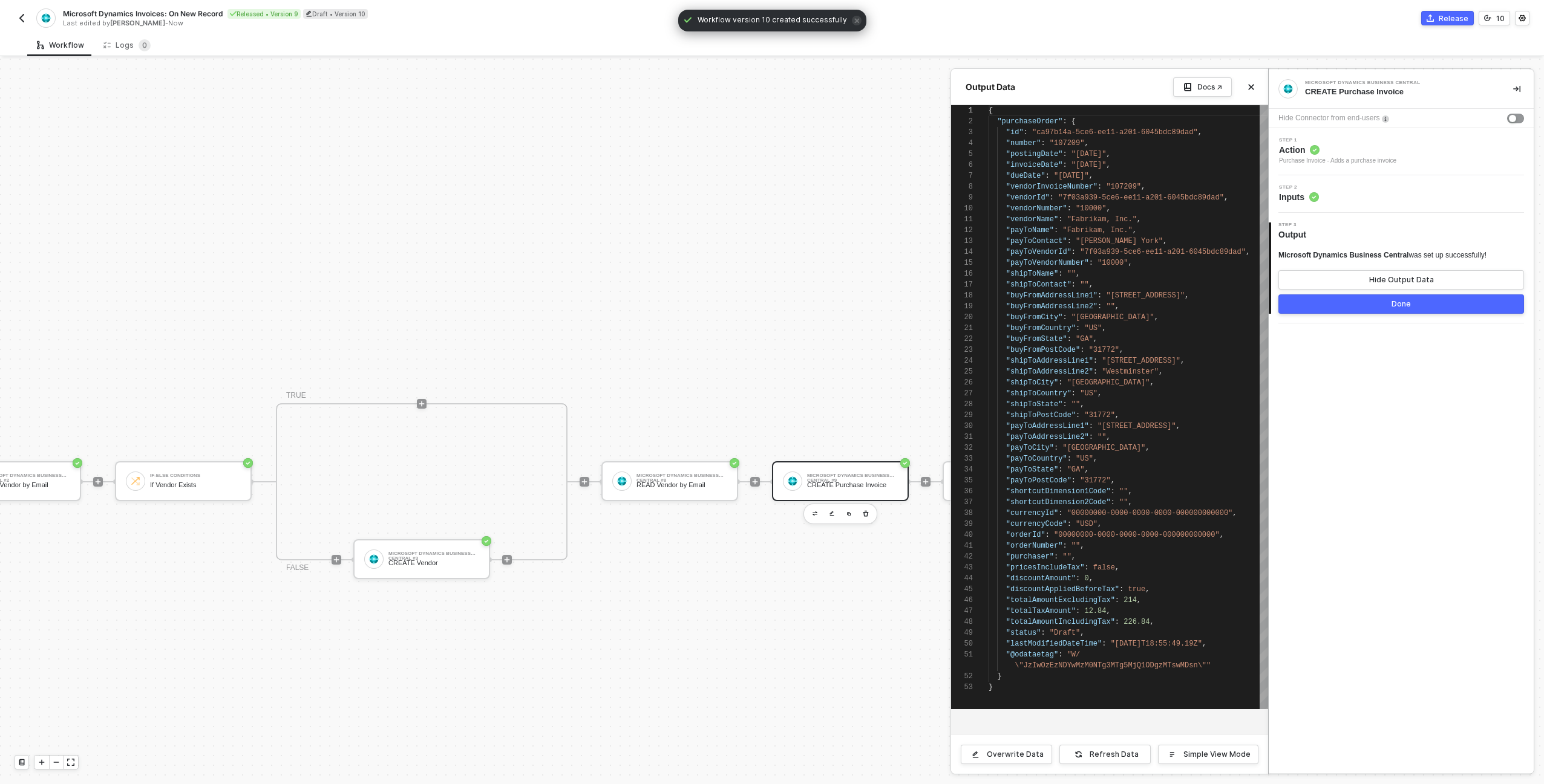
scroll to position [109, 0]
click at [1366, 299] on button "Done" at bounding box center [1401, 303] width 245 height 19
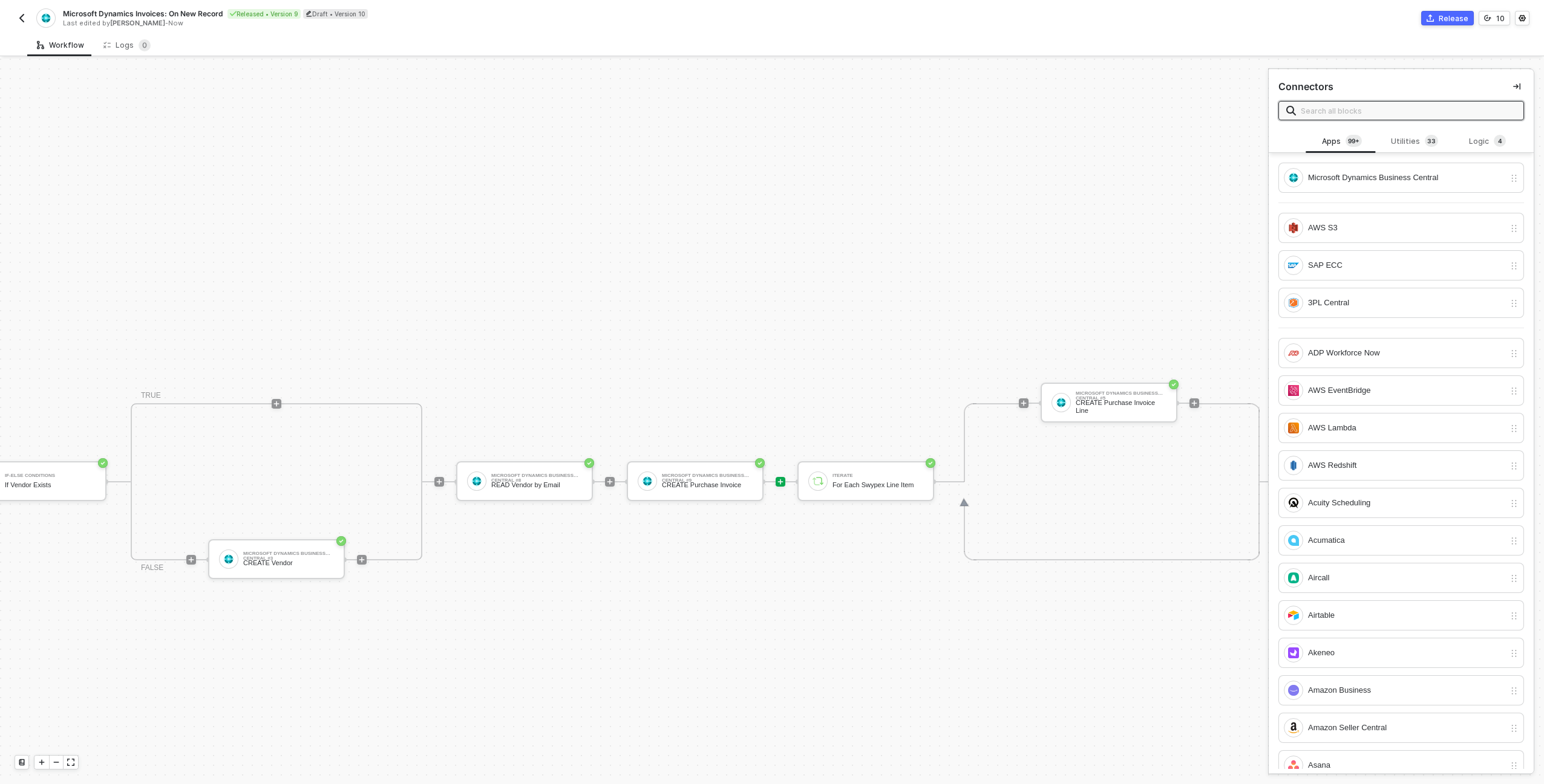
scroll to position [422, 726]
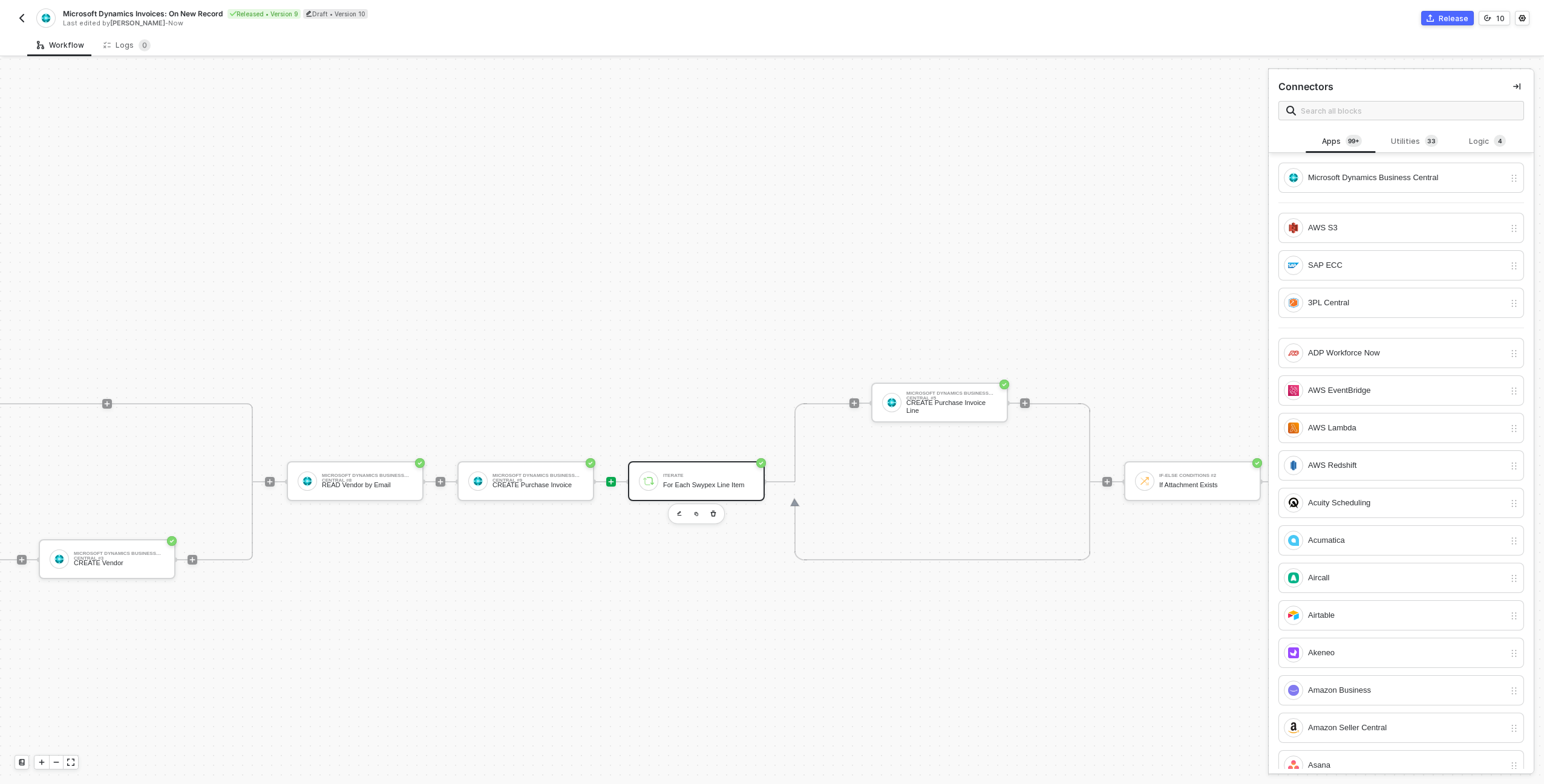
click at [703, 473] on div "Iterate" at bounding box center [708, 476] width 91 height 5
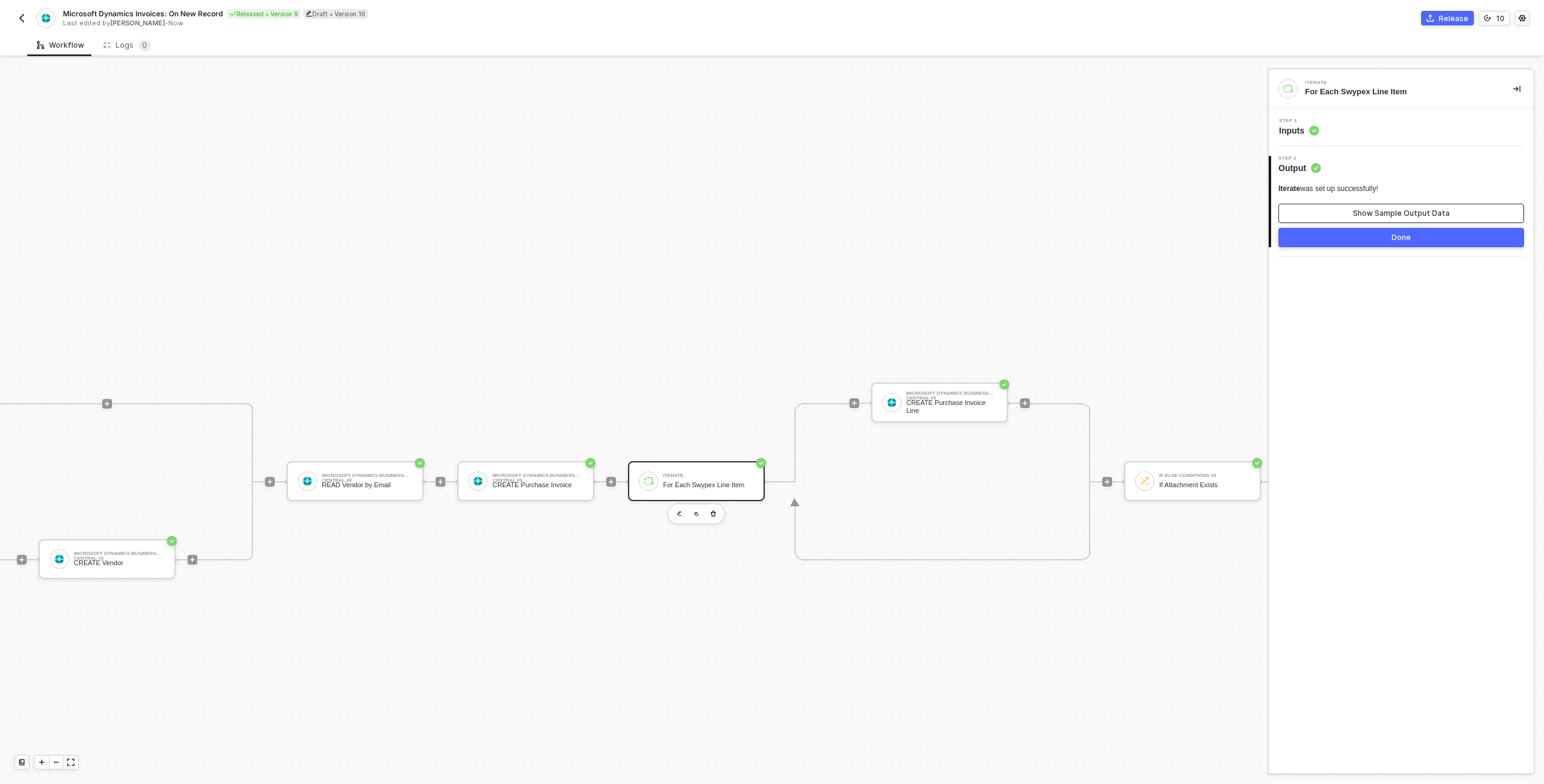
click at [1315, 220] on button "Show Sample Output Data" at bounding box center [1401, 213] width 245 height 19
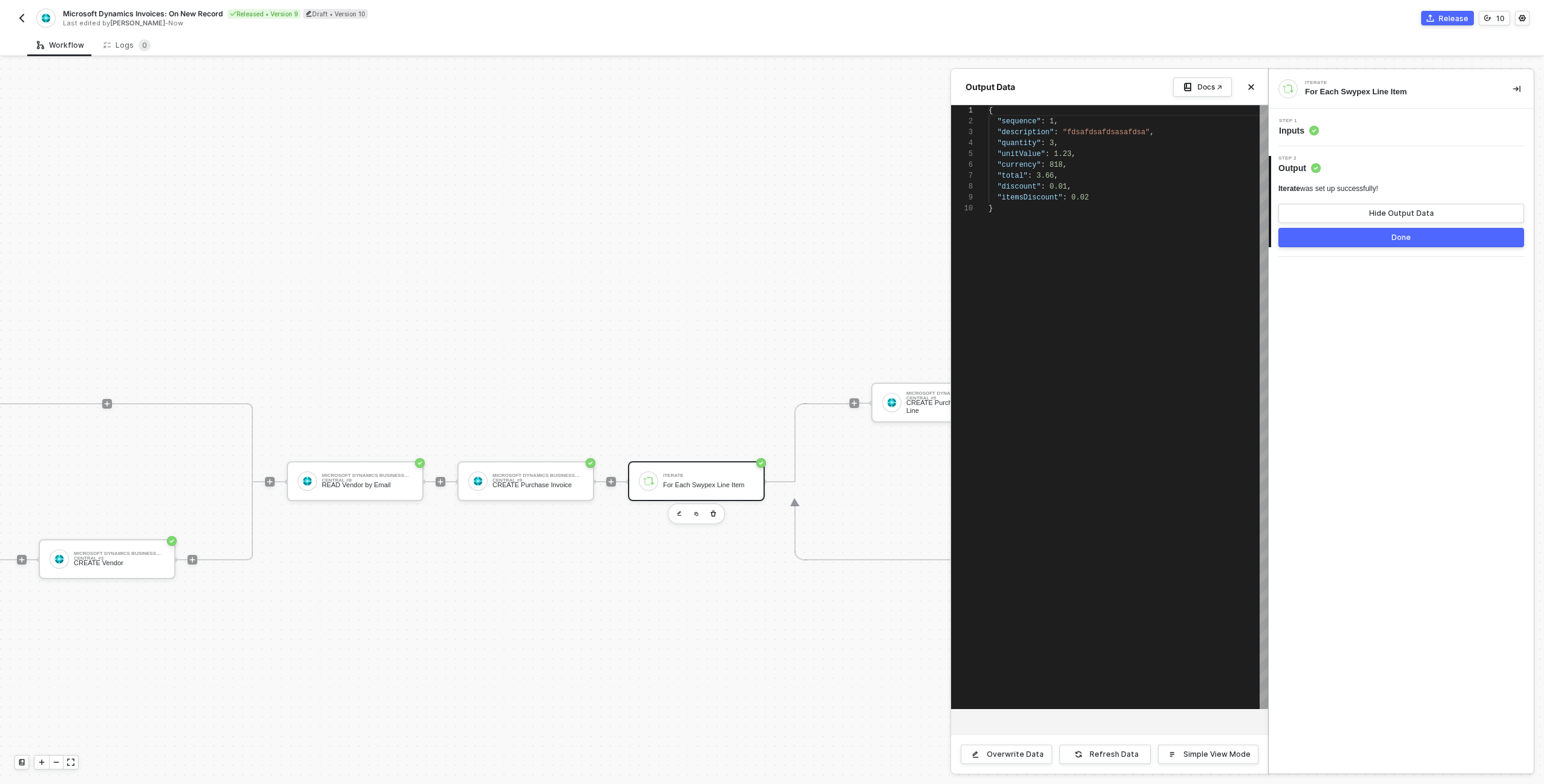
scroll to position [98, 0]
click at [1253, 86] on icon "icon-close" at bounding box center [1251, 86] width 7 height 7
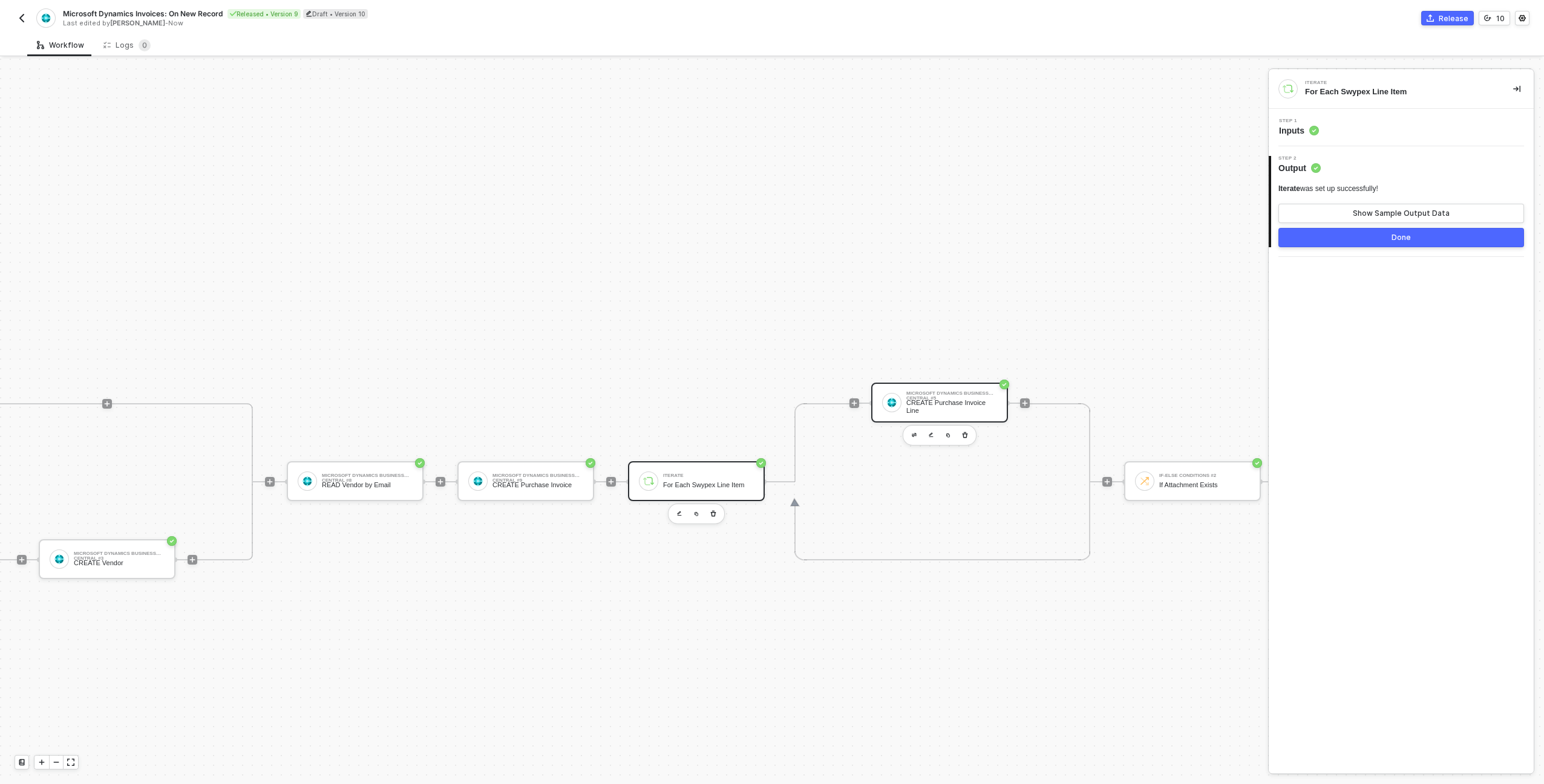
click at [977, 397] on div "Microsoft Dynamics Business Central #5 CREATE Purchase Invoice Line" at bounding box center [951, 403] width 91 height 23
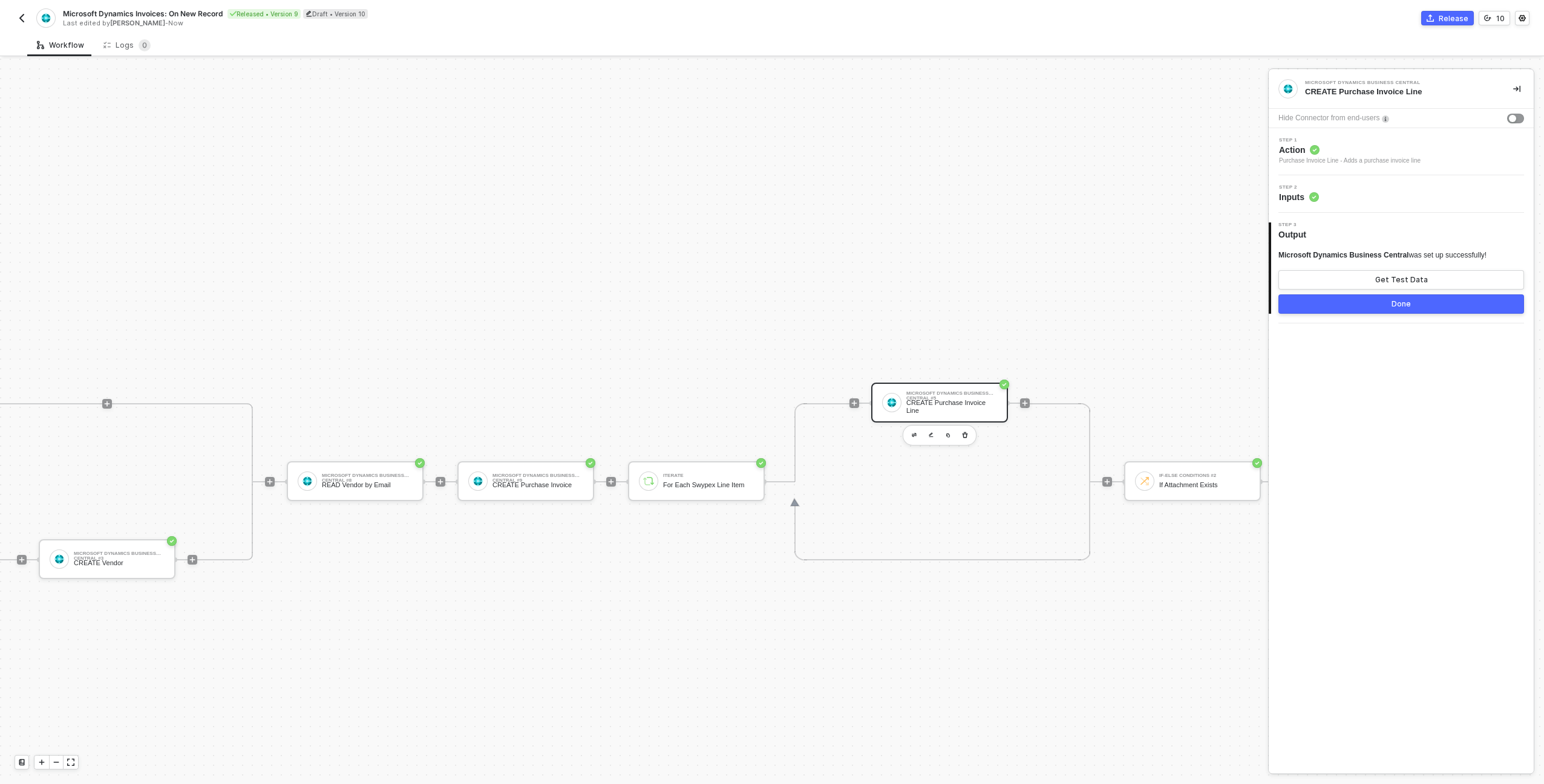
click at [1401, 190] on div "Step 2 Inputs" at bounding box center [1403, 195] width 262 height 18
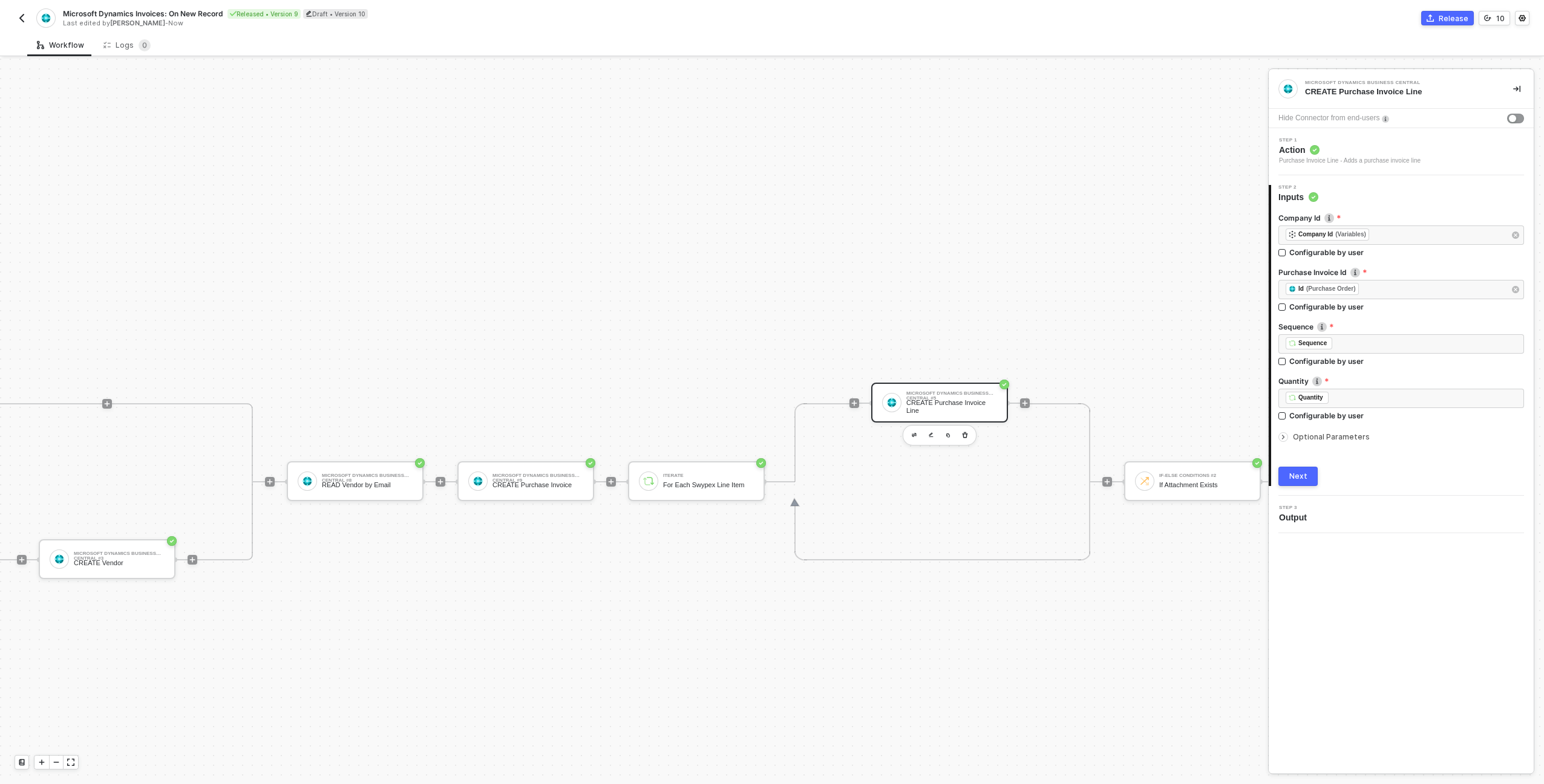
click at [1294, 436] on span "Optional Parameters" at bounding box center [1331, 436] width 77 height 9
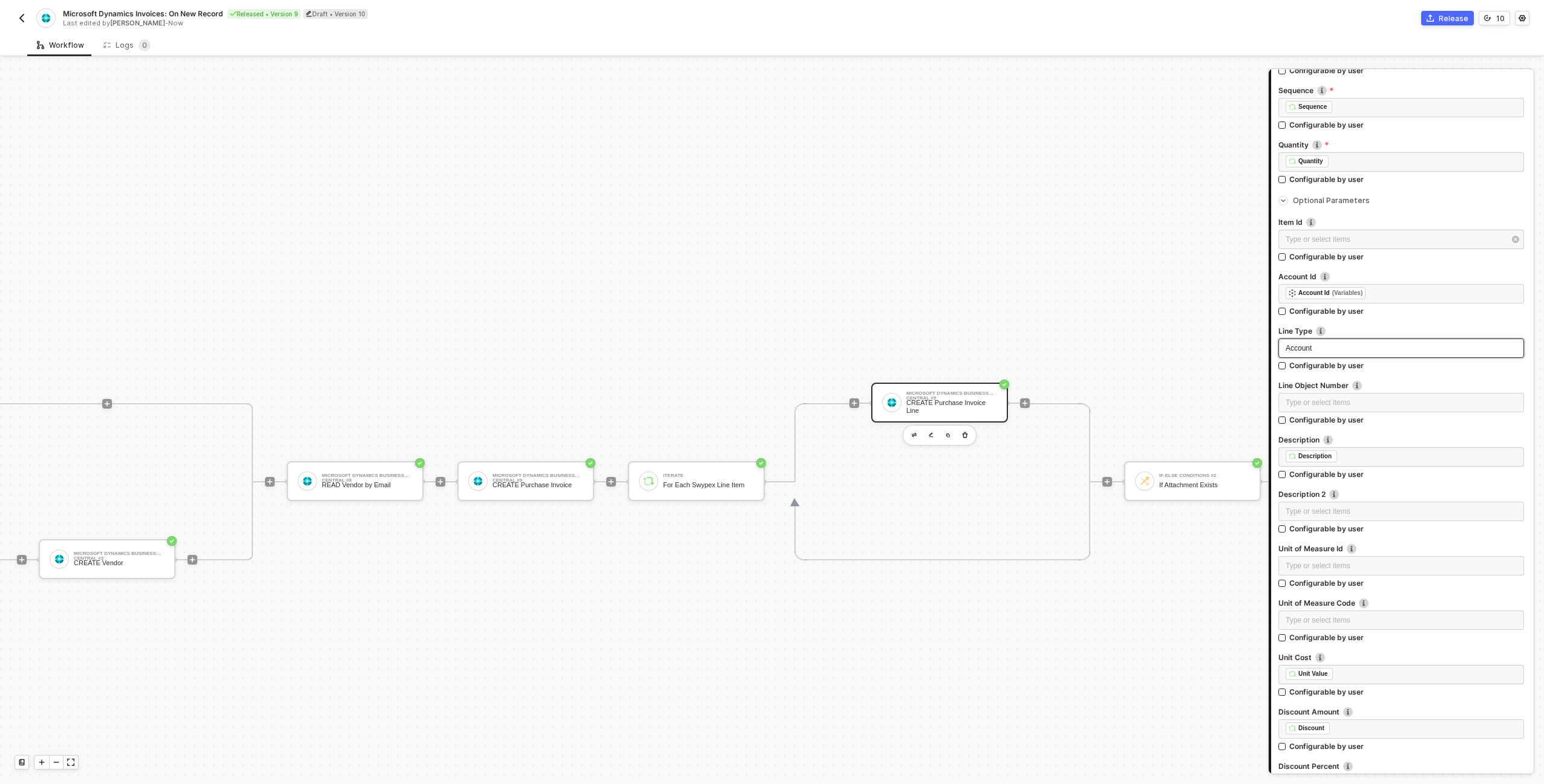
scroll to position [0, 0]
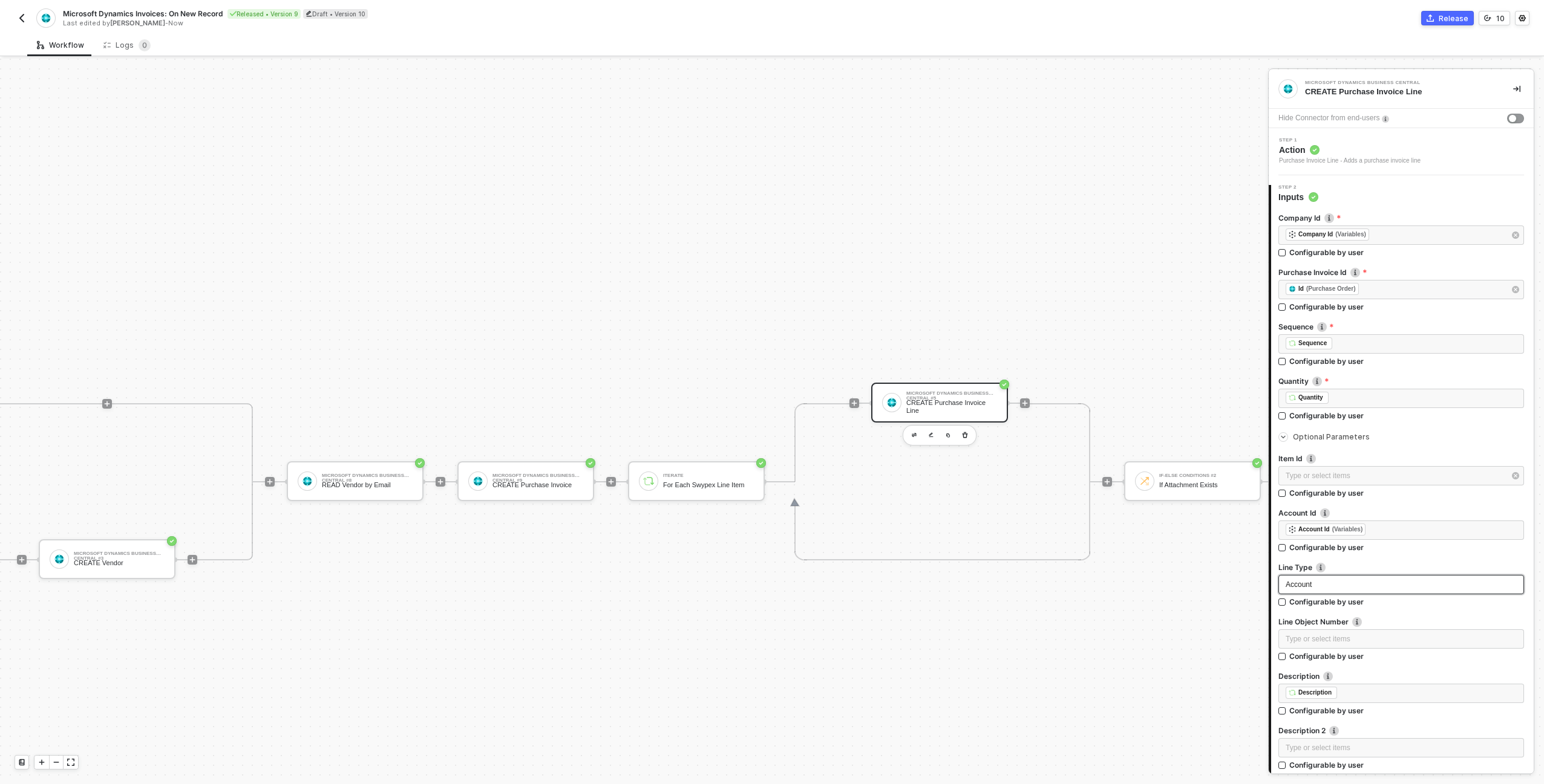
click at [1381, 581] on div "Account" at bounding box center [1401, 585] width 231 height 12
click at [1143, 43] on div "Workflow Logs 0" at bounding box center [785, 45] width 1517 height 22
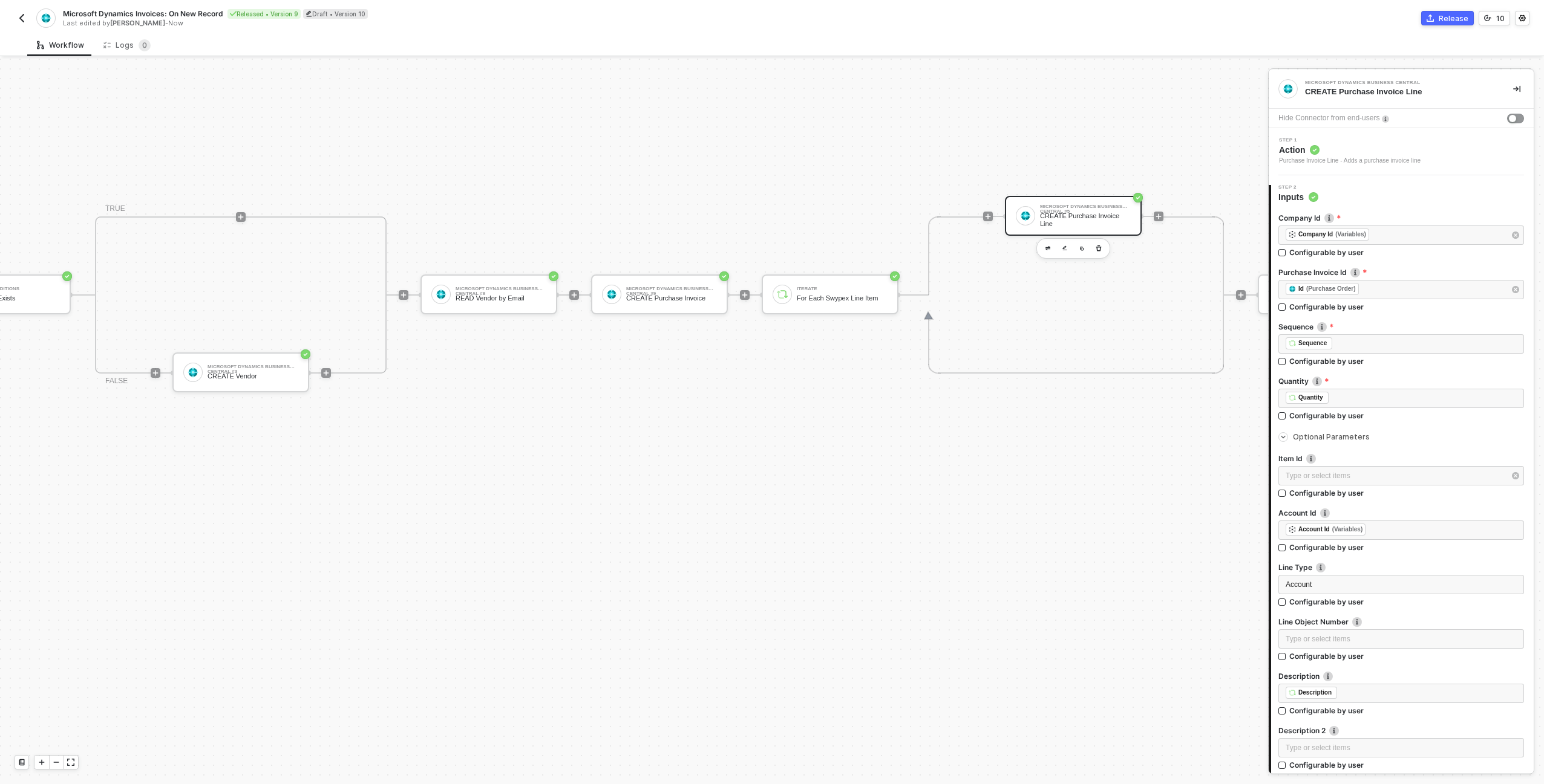
scroll to position [609, 581]
click at [1357, 159] on div "Purchase Invoice Line - Adds a purchase invoice line" at bounding box center [1349, 161] width 141 height 10
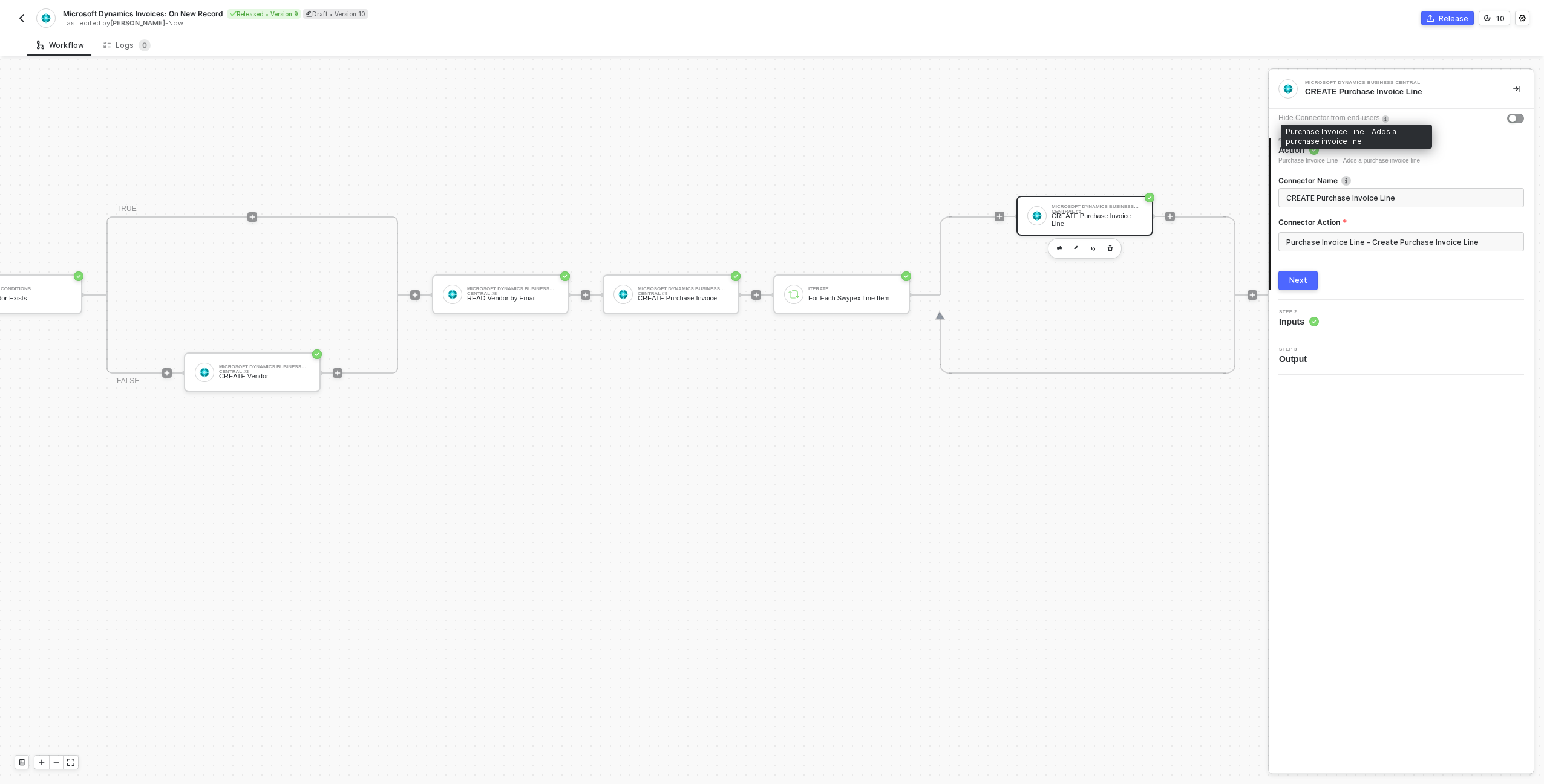
click at [1399, 160] on div "Purchase Invoice Line - Adds a purchase invoice line" at bounding box center [1349, 161] width 141 height 10
copy div "Purchase Invoice Line - Adds a purchase invoice line"
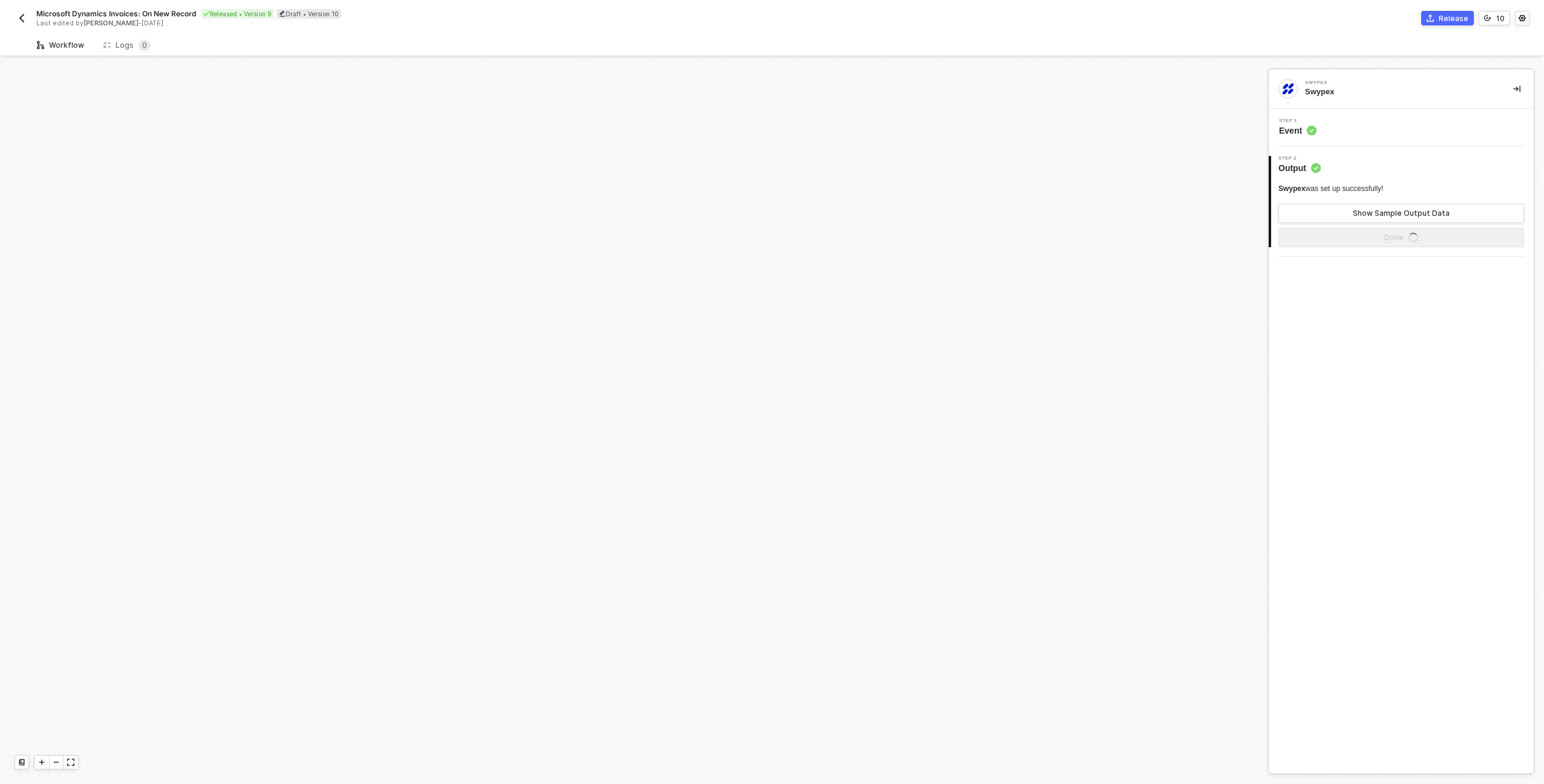
scroll to position [422, 0]
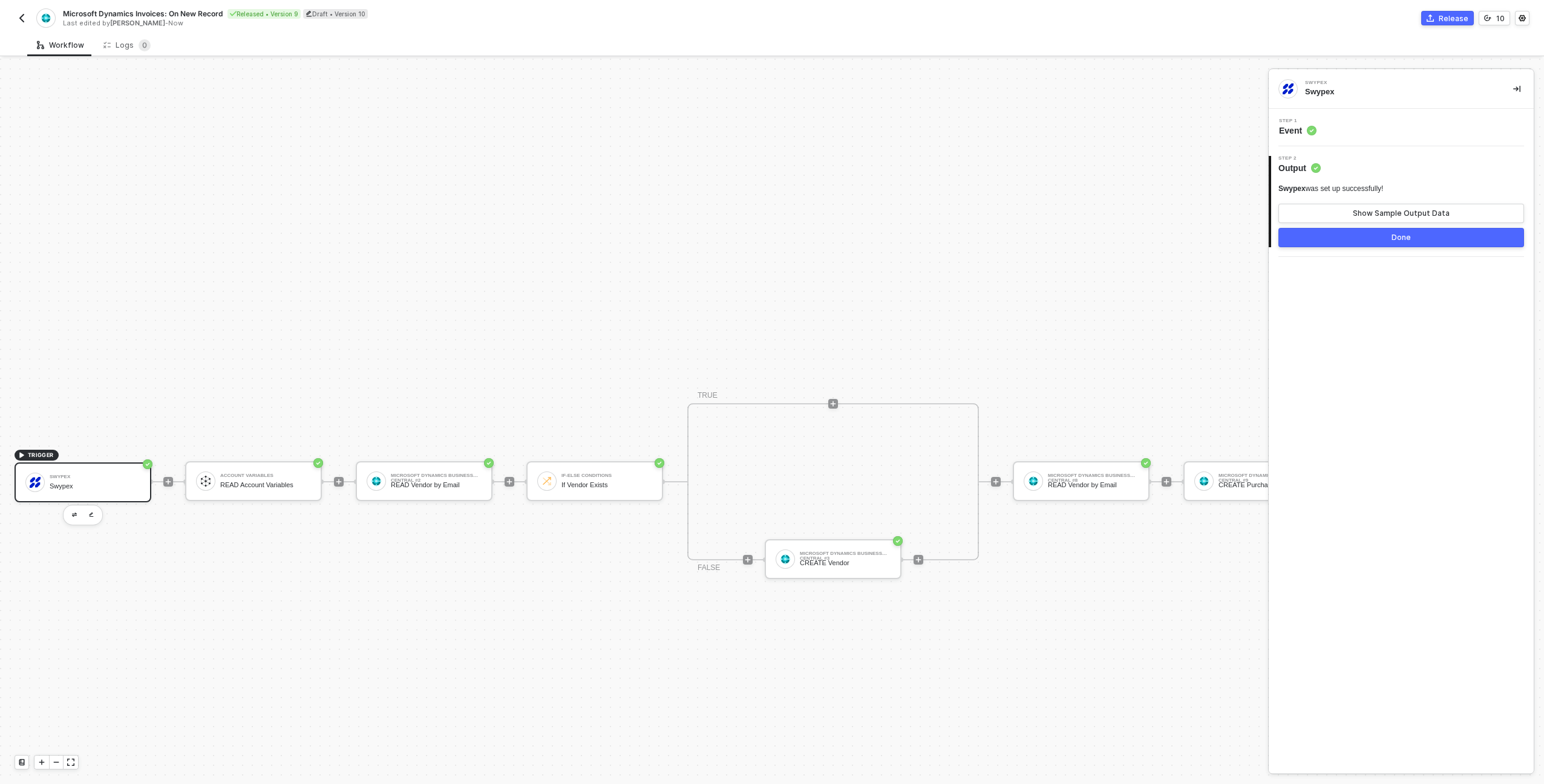
click at [19, 14] on img "button" at bounding box center [22, 18] width 10 height 10
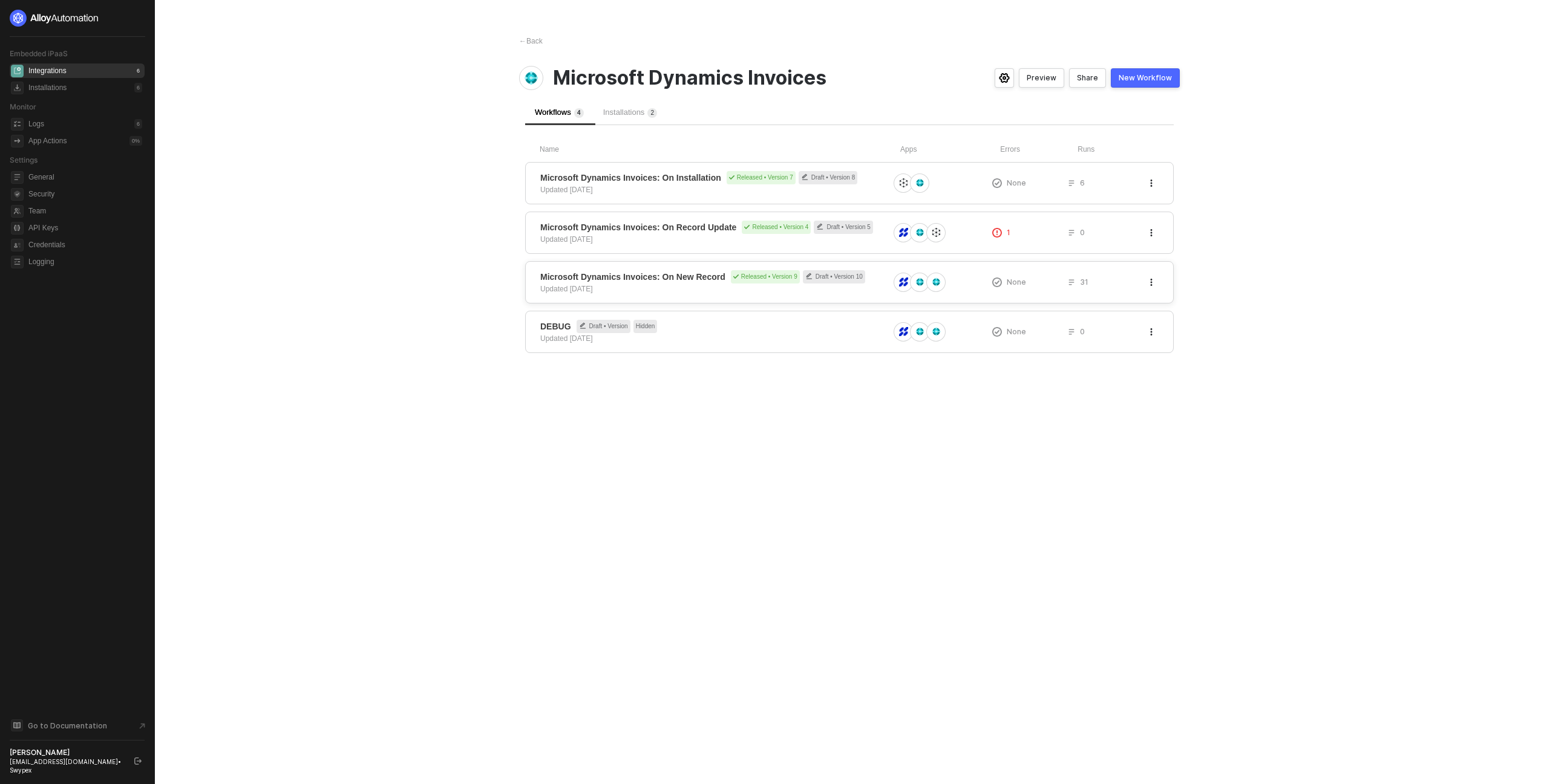
drag, startPoint x: 680, startPoint y: 270, endPoint x: 537, endPoint y: 276, distance: 143.1
click at [537, 276] on div "Microsoft Dynamics Invoices: On New Record Released • Version 9 Draft • Version…" at bounding box center [849, 282] width 649 height 42
drag, startPoint x: 498, startPoint y: 272, endPoint x: 504, endPoint y: 269, distance: 6.7
click at [504, 269] on main "← Back Microsoft Dynamics Invoices Preview Share New Workflow Workflows 4 Insta…" at bounding box center [772, 392] width 1544 height 784
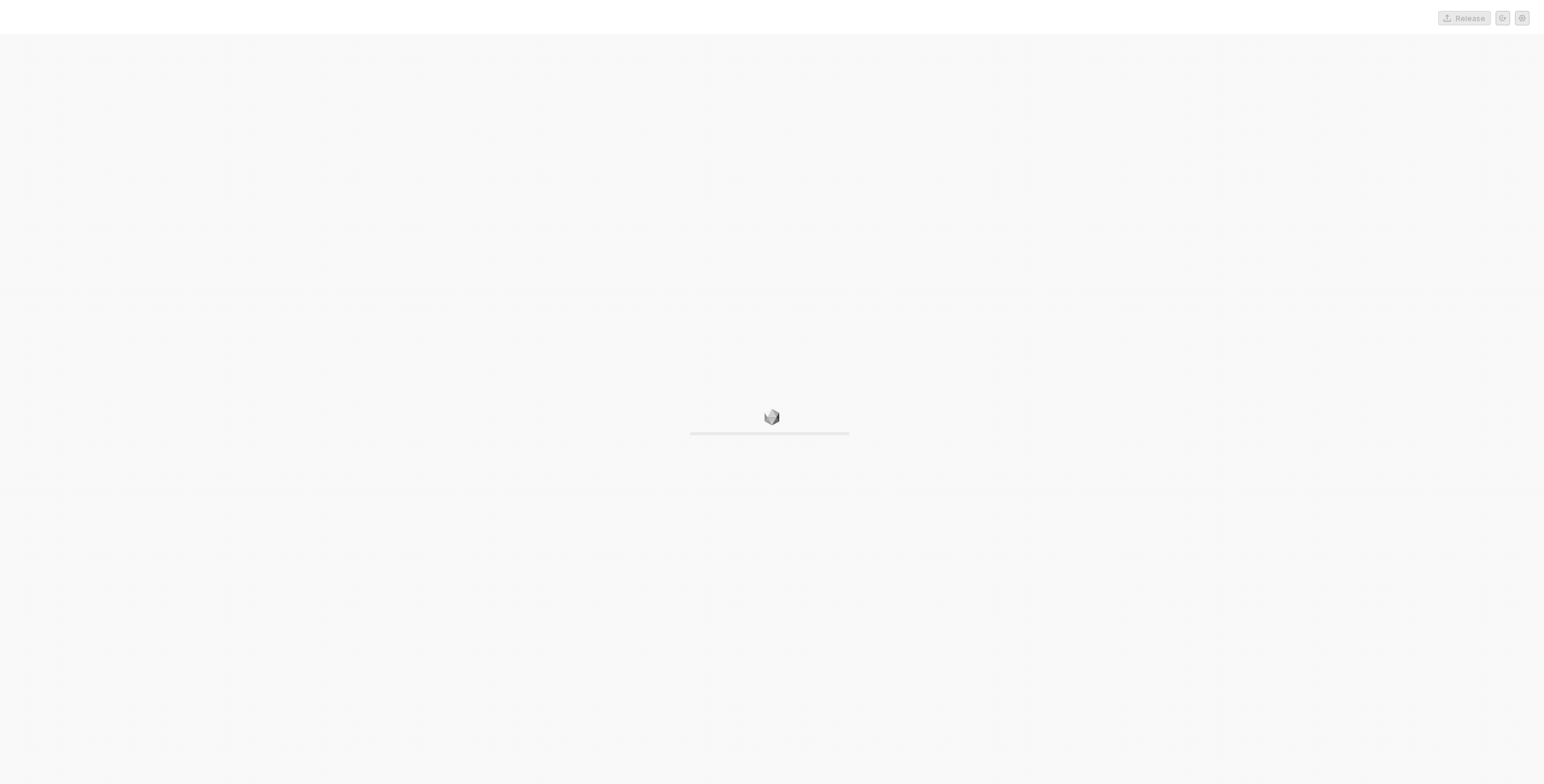
click at [631, 220] on div "0%" at bounding box center [772, 426] width 1544 height 784
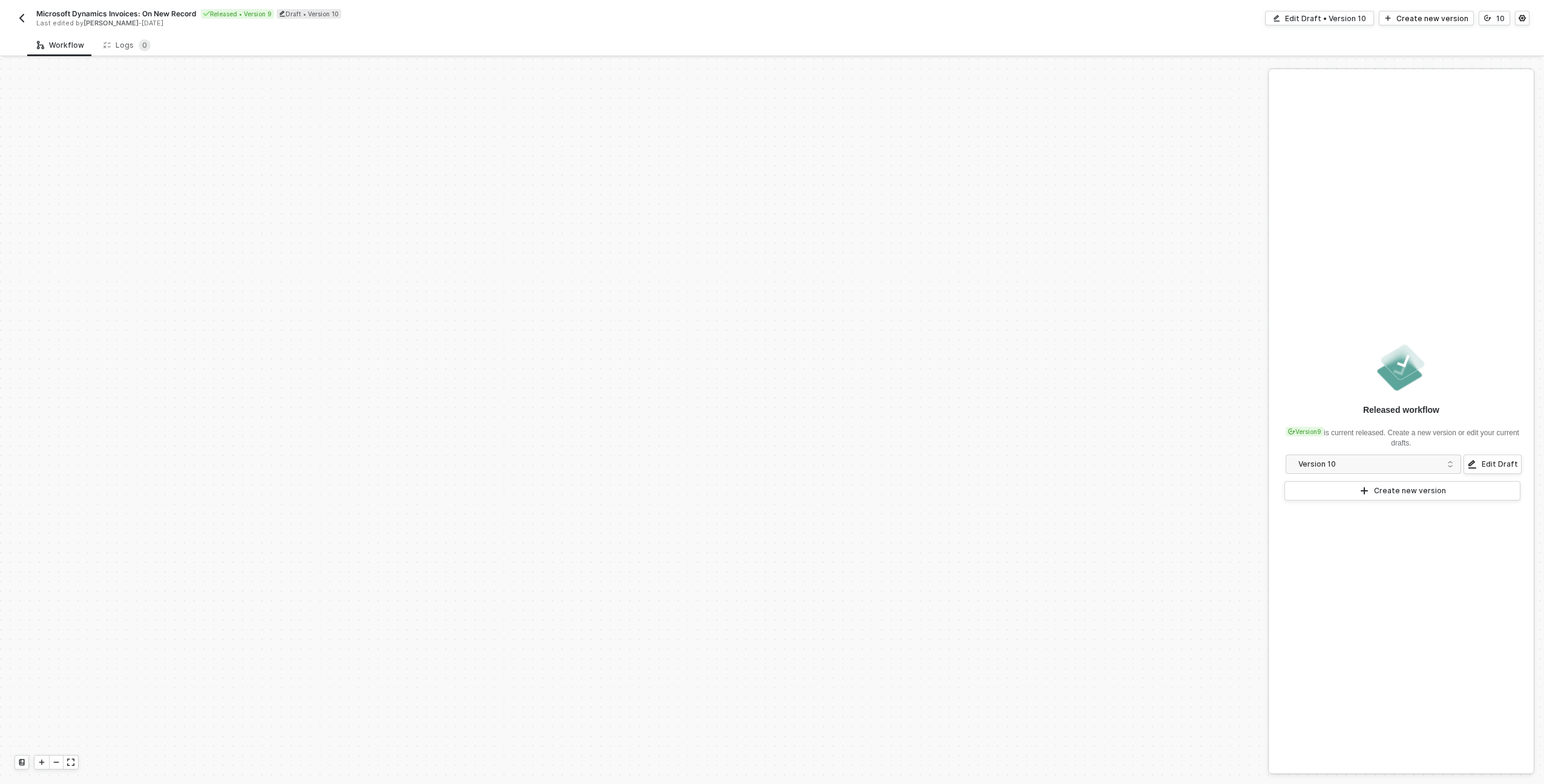
scroll to position [422, 0]
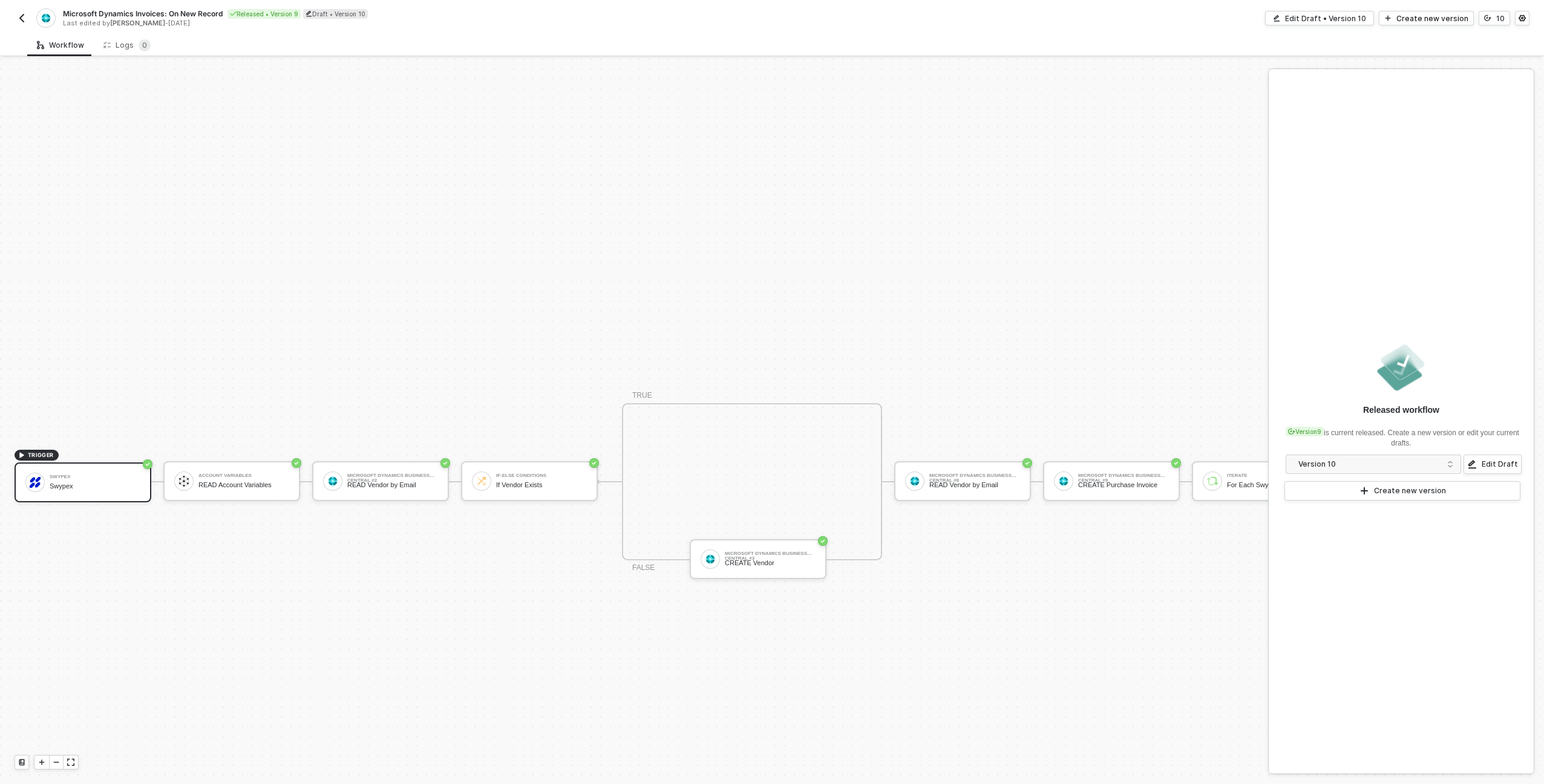
click at [23, 18] on img "button" at bounding box center [22, 18] width 10 height 10
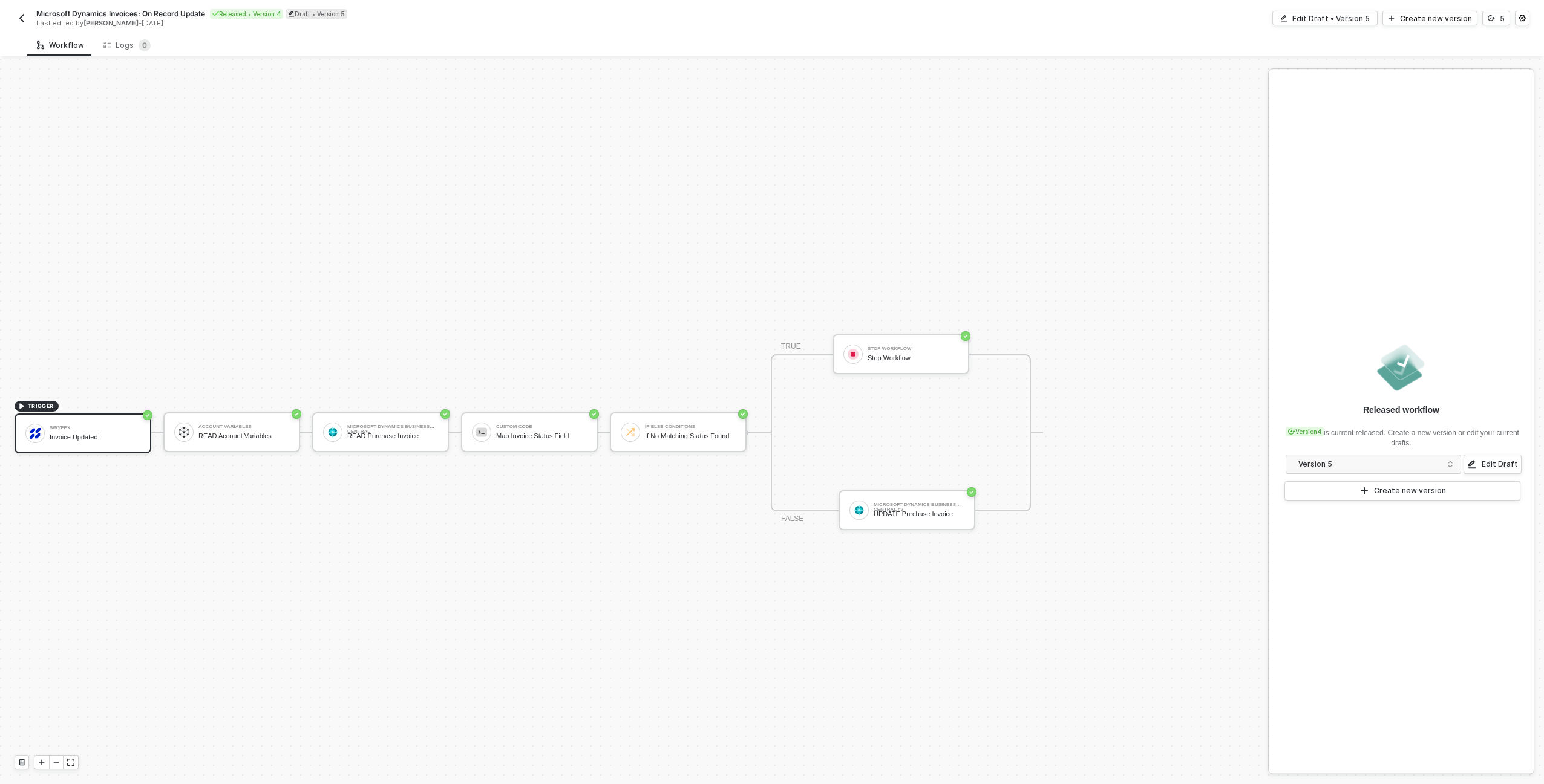
scroll to position [22, 0]
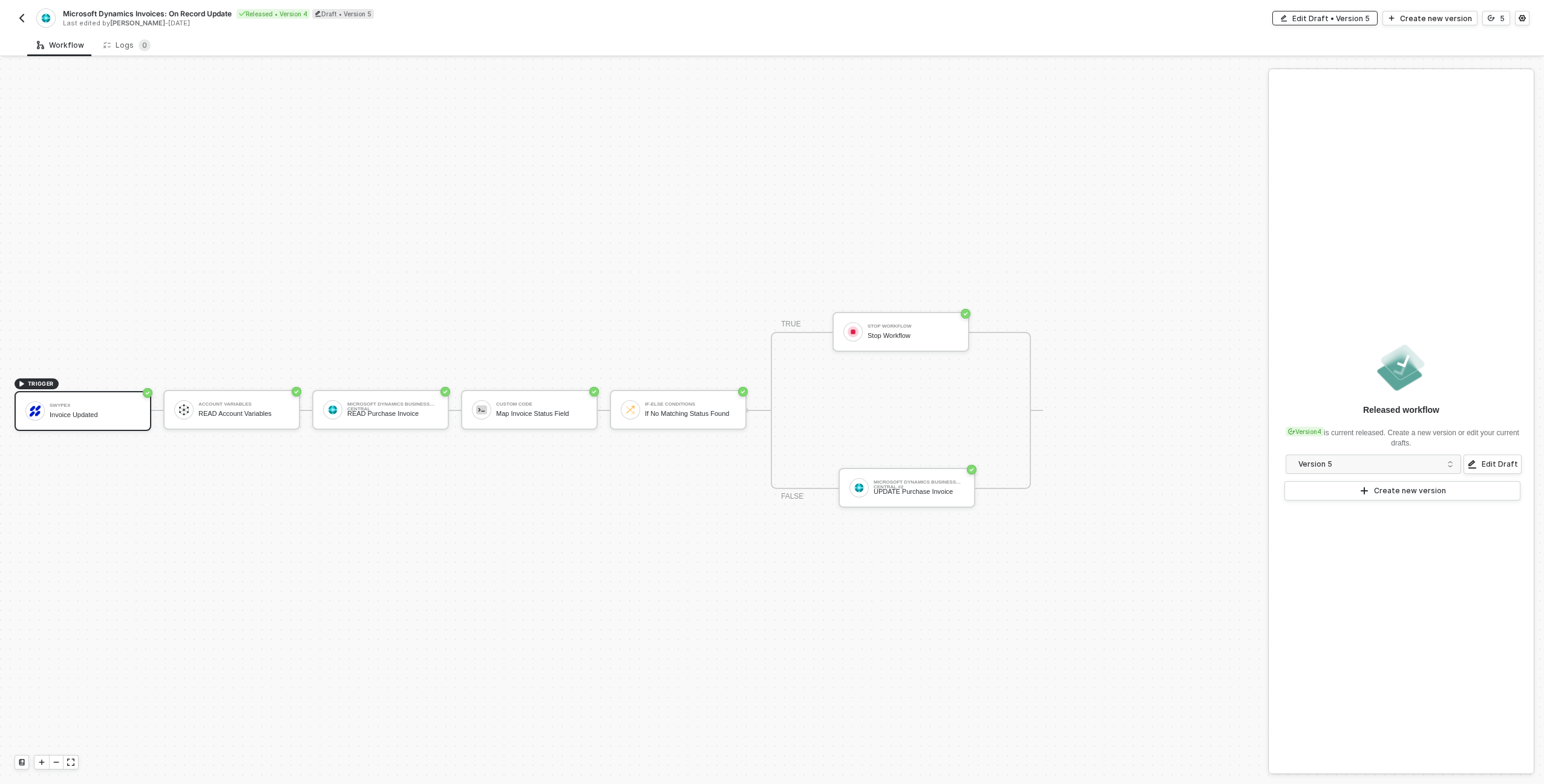
click at [1317, 13] on div "Edit Draft • Version 5" at bounding box center [1330, 18] width 77 height 10
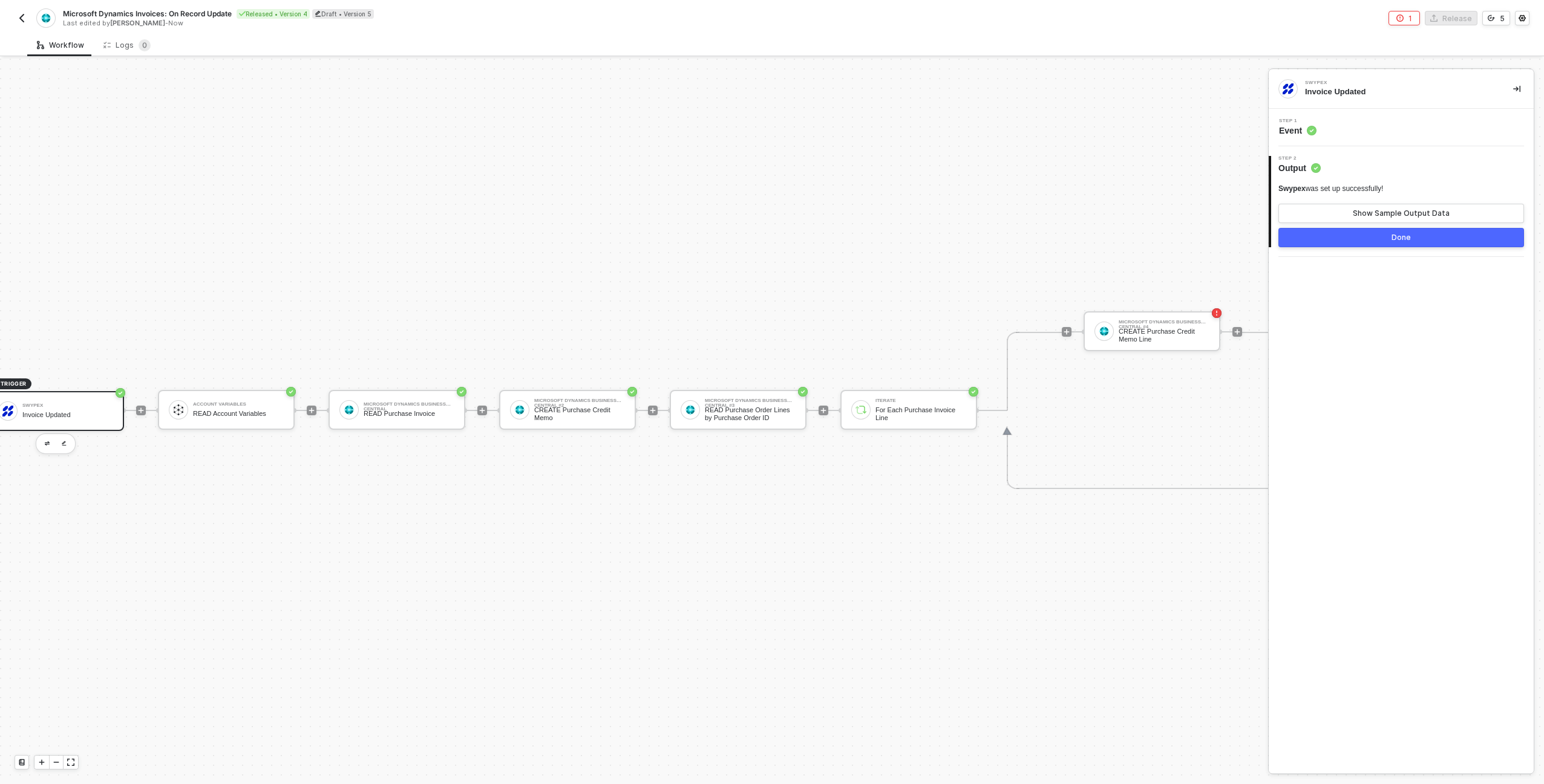
scroll to position [22, 96]
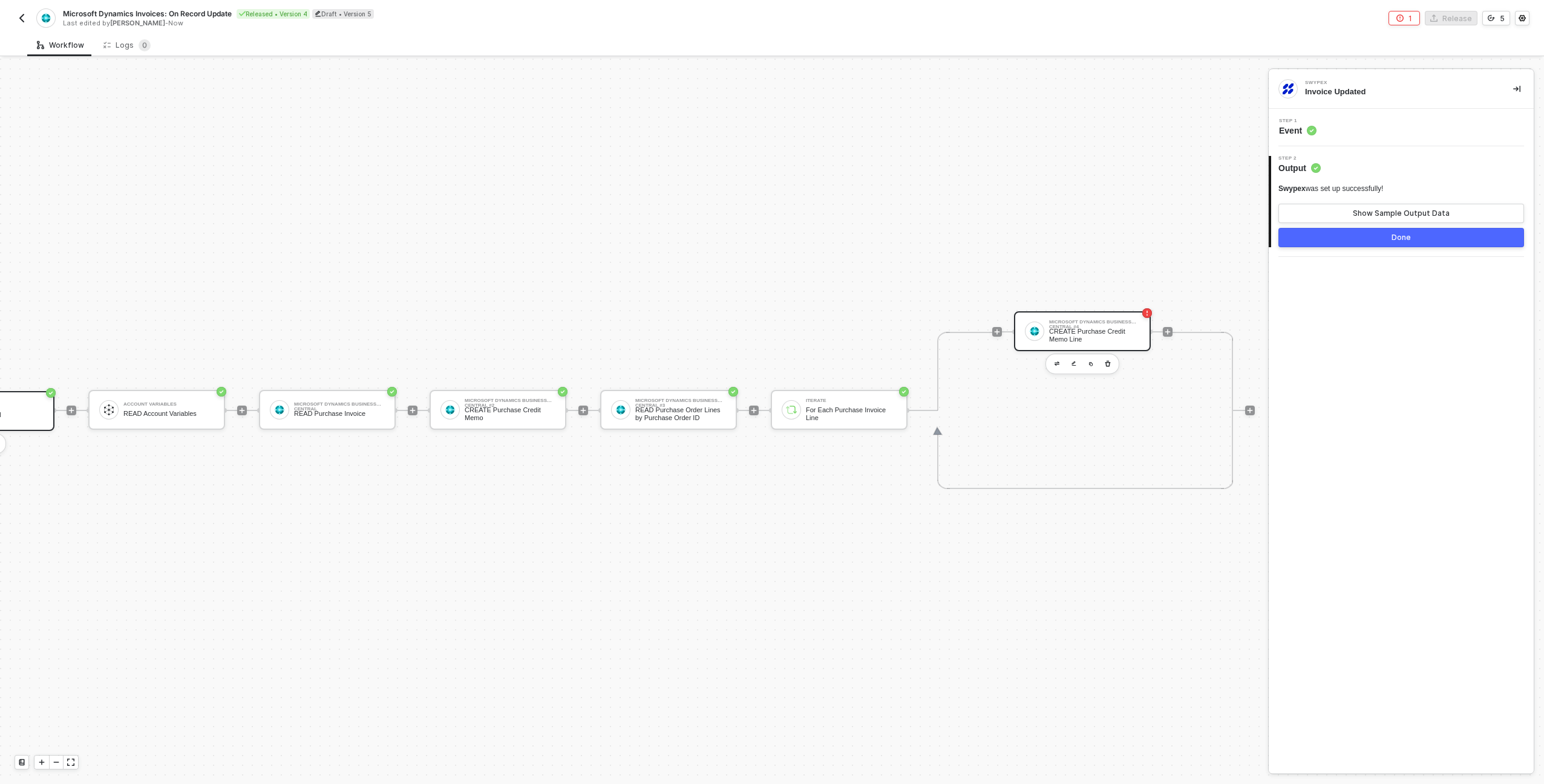
click at [1098, 337] on div "CREATE Purchase Credit Memo Line" at bounding box center [1094, 335] width 91 height 15
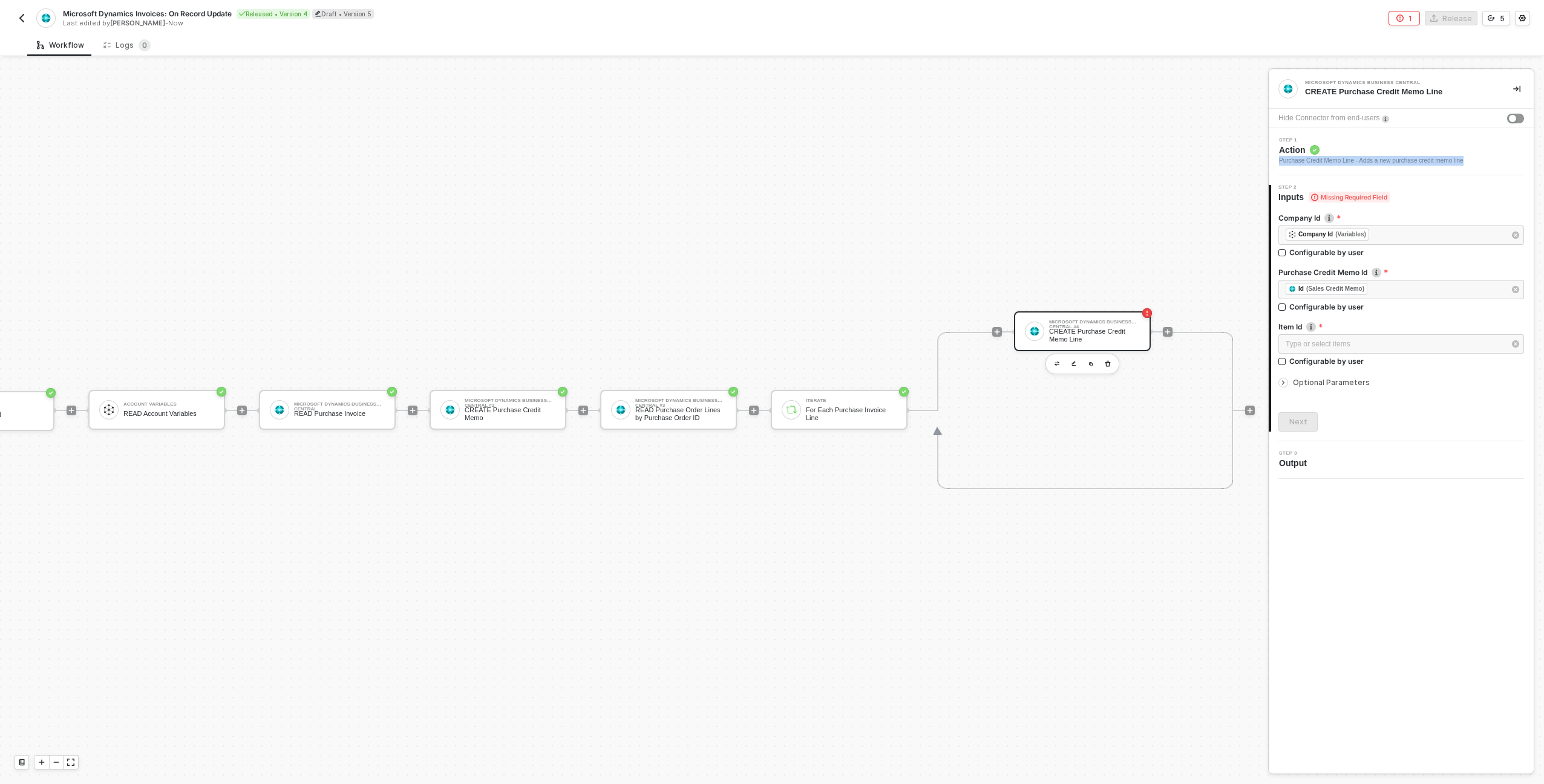
drag, startPoint x: 1490, startPoint y: 161, endPoint x: 1278, endPoint y: 164, distance: 212.0
click at [1278, 164] on div "Step 1 Action Purchase Credit Memo Line - Adds a new purchase credit memo line" at bounding box center [1403, 151] width 262 height 27
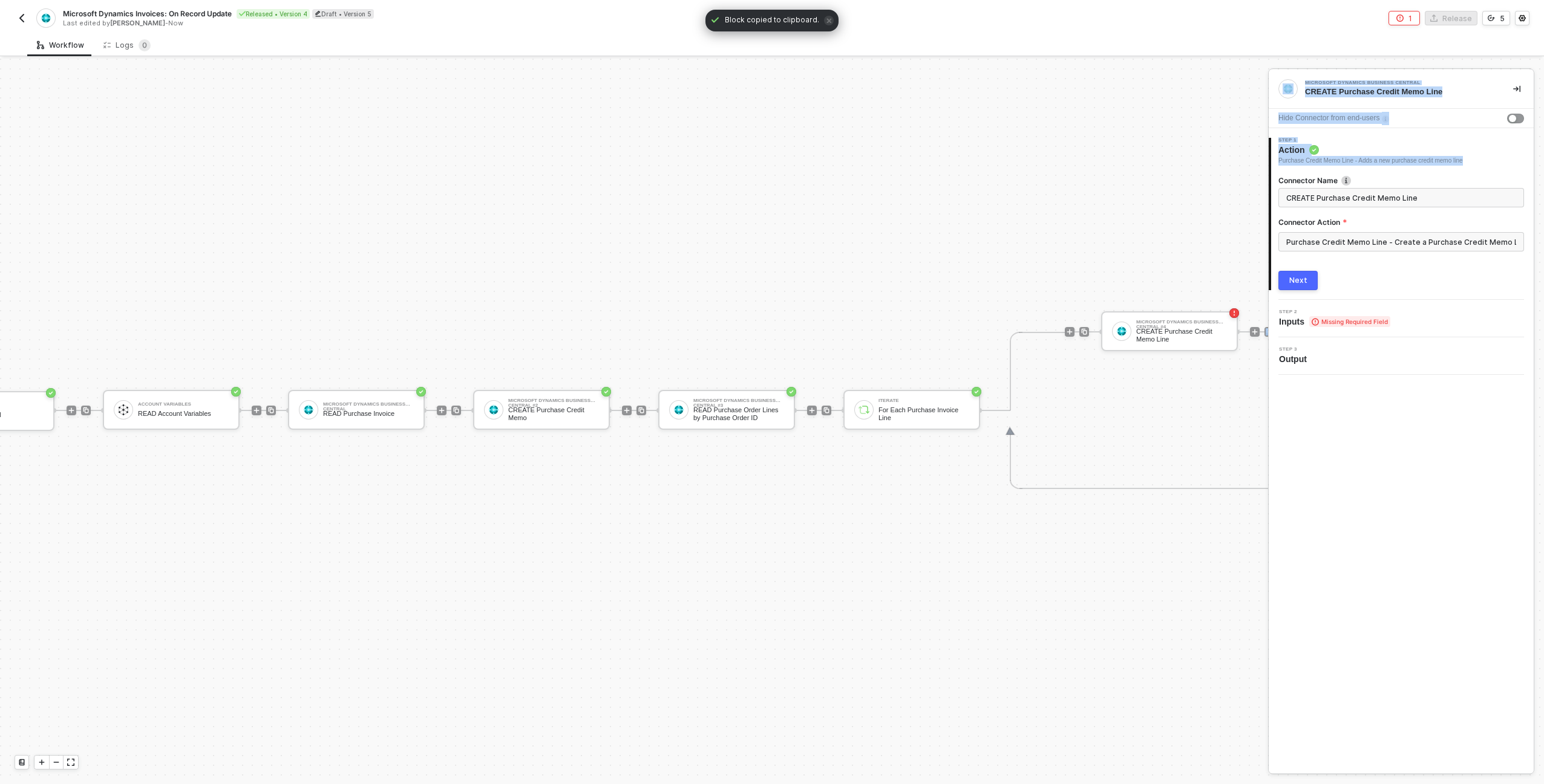
drag, startPoint x: 1487, startPoint y: 159, endPoint x: 1263, endPoint y: 160, distance: 224.0
click at [1263, 160] on div "TRIGGER Swypex Invoice Updated Account Variables READ Account Variables Microso…" at bounding box center [772, 422] width 1544 height 726
drag, startPoint x: 1266, startPoint y: 160, endPoint x: 1304, endPoint y: 160, distance: 38.0
click at [1304, 159] on div "Purchase Credit Memo Line - Adds a new purchase credit memo line" at bounding box center [1371, 161] width 185 height 10
copy div "Purchase Credit Memo Line - Adds a new purchase credit memo line"
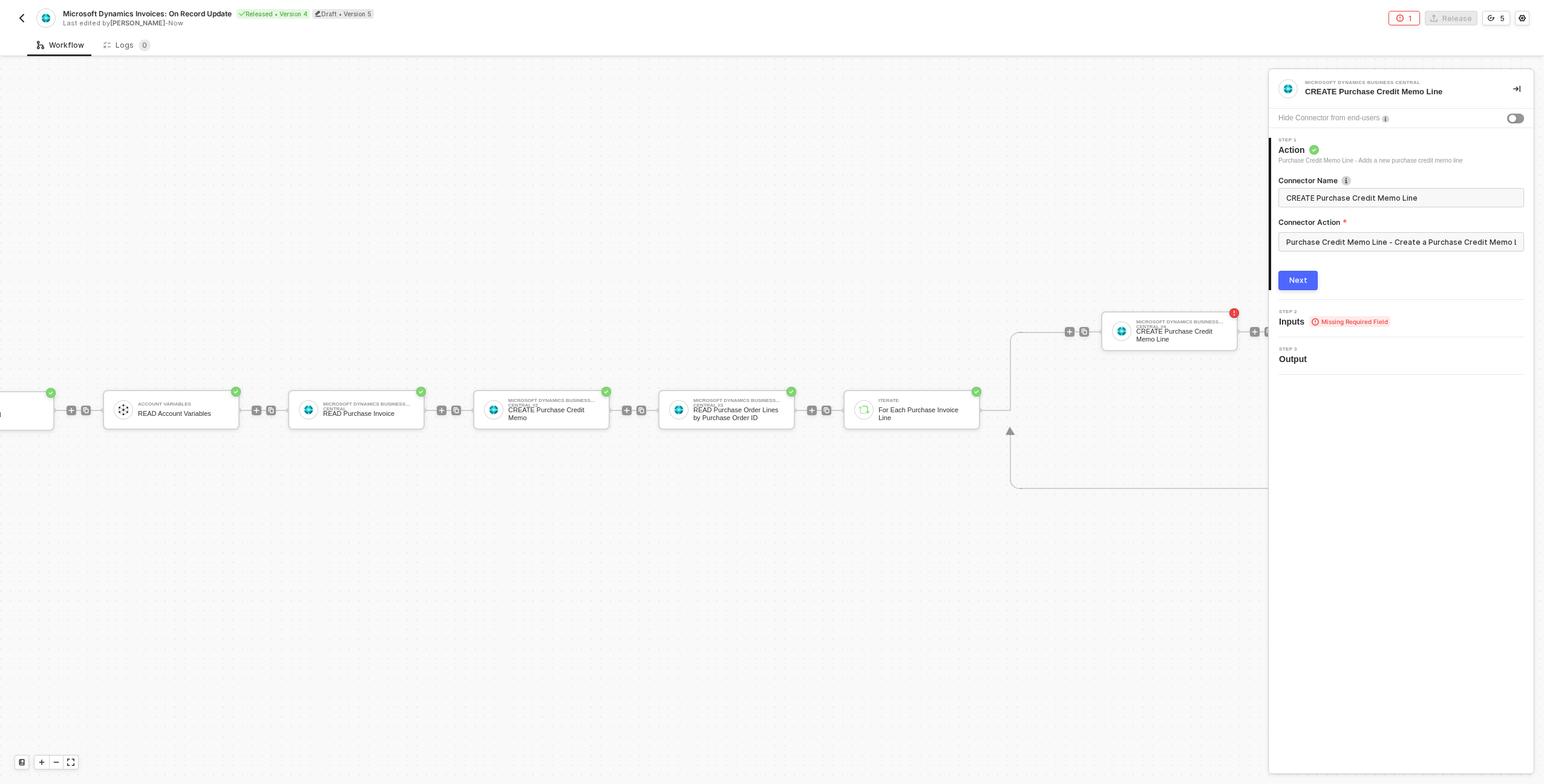
click at [815, 300] on div "TRIGGER Swypex Invoice Updated Account Variables READ Account Variables Microso…" at bounding box center [637, 411] width 1467 height 748
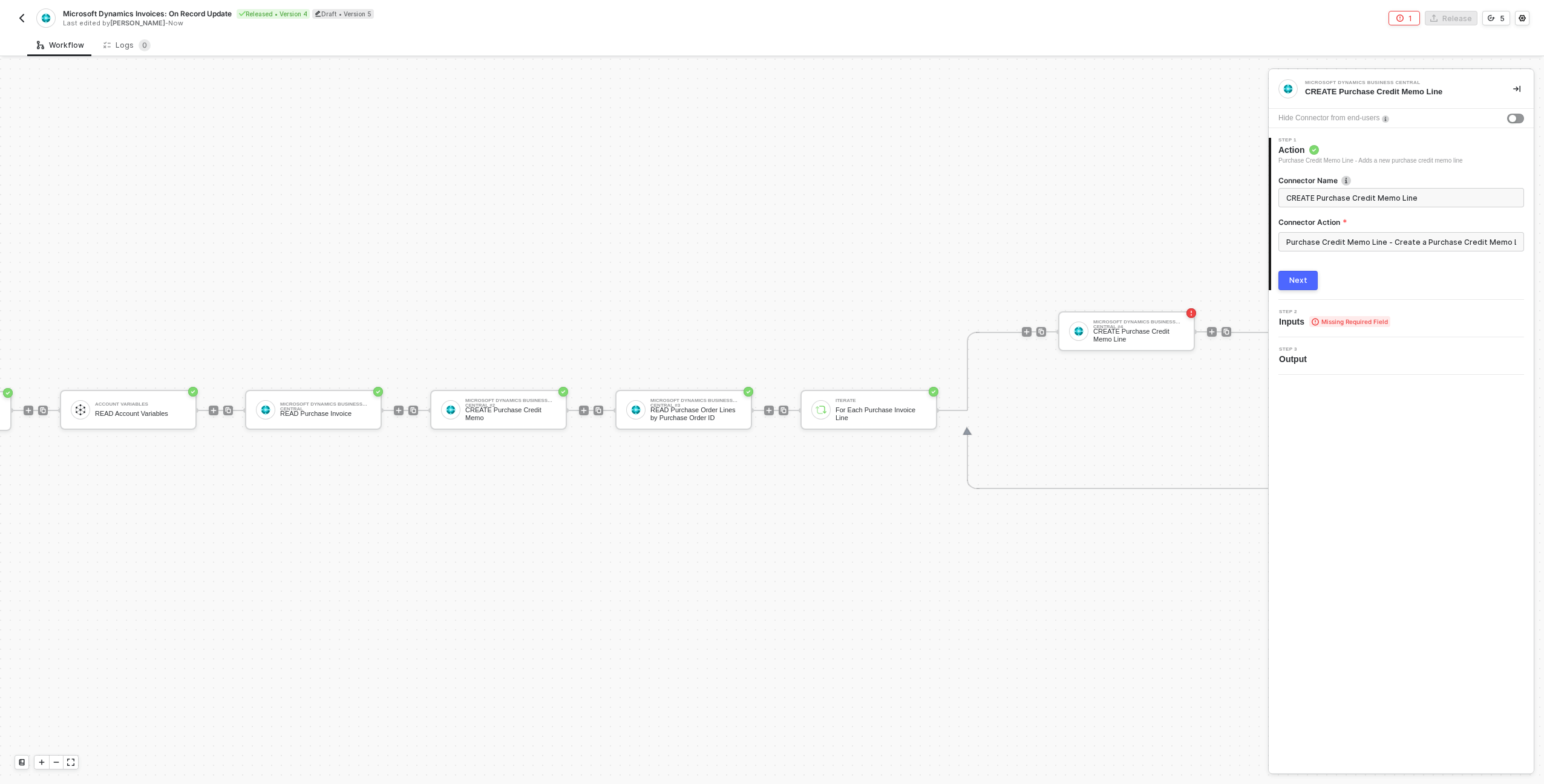
scroll to position [22, 270]
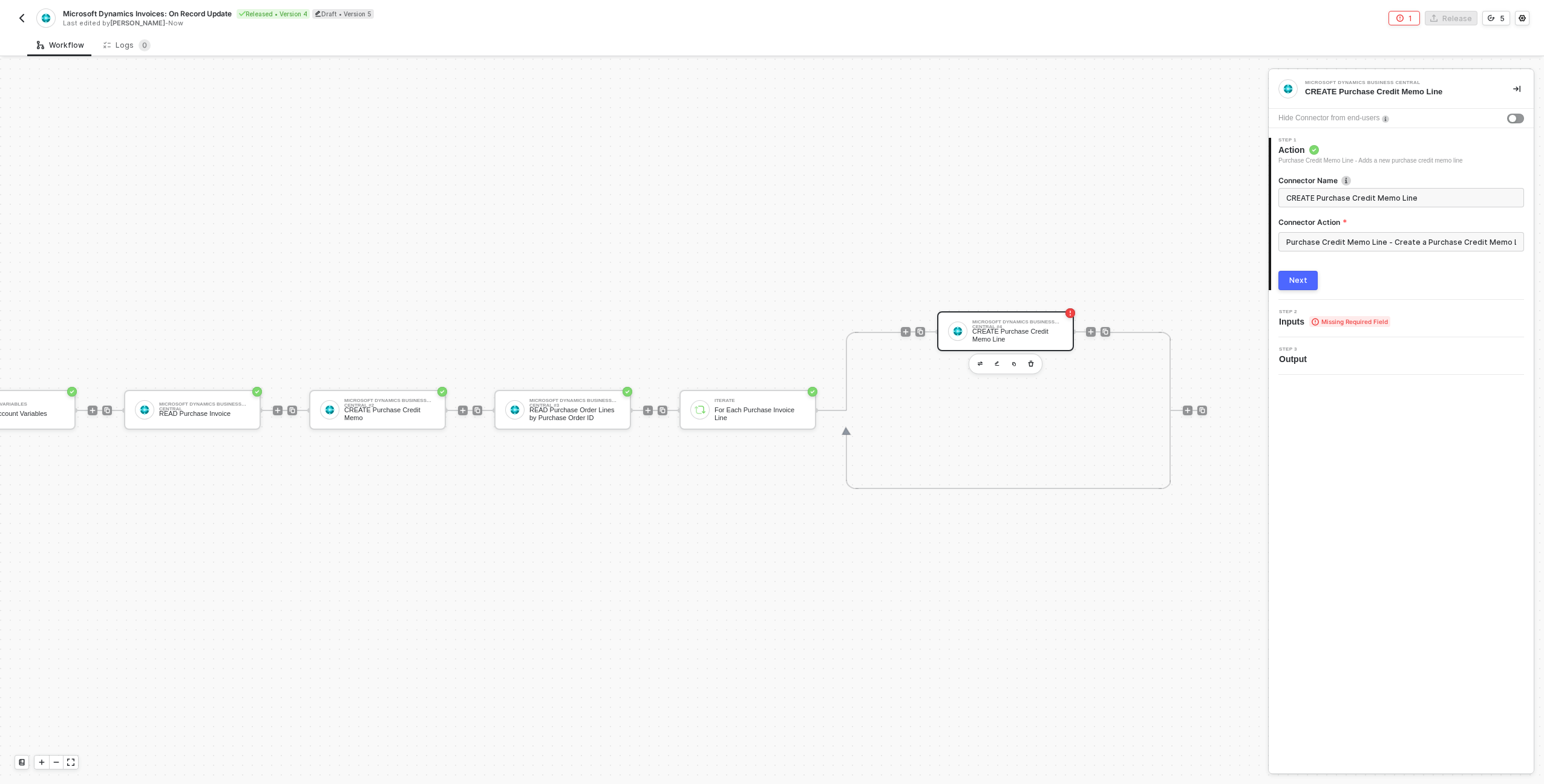
click at [982, 320] on div "Microsoft Dynamics Business Central #4" at bounding box center [1017, 323] width 91 height 5
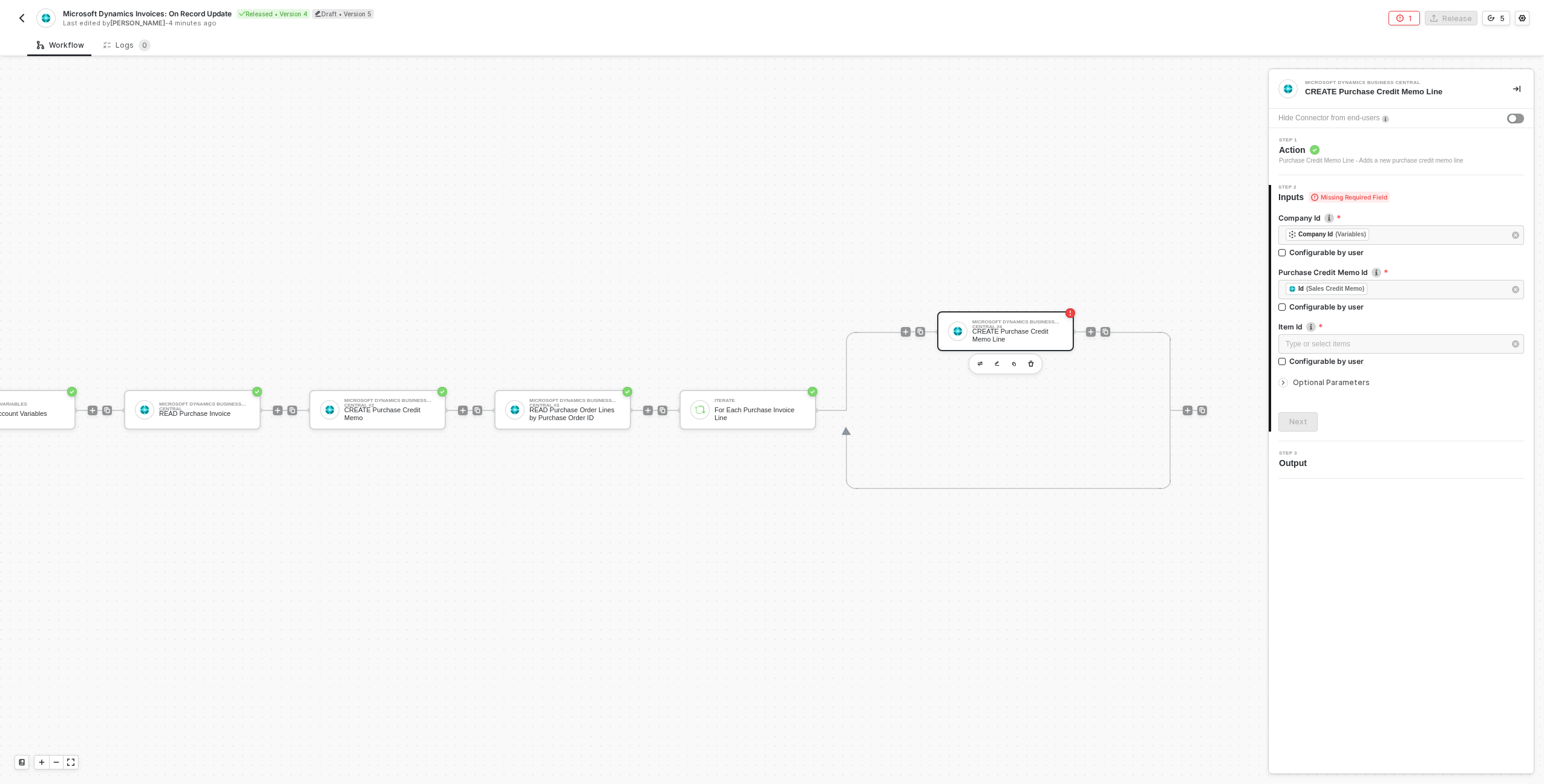
click at [1304, 367] on div "Type or select items ﻿ Configurable by user" at bounding box center [1401, 353] width 245 height 37
click at [1304, 258] on div "Configurable by user" at bounding box center [1326, 252] width 74 height 10
click at [1287, 362] on input "Configurable by user" at bounding box center [1283, 362] width 8 height 8
click at [1304, 385] on span "Optional Parameters" at bounding box center [1331, 383] width 77 height 9
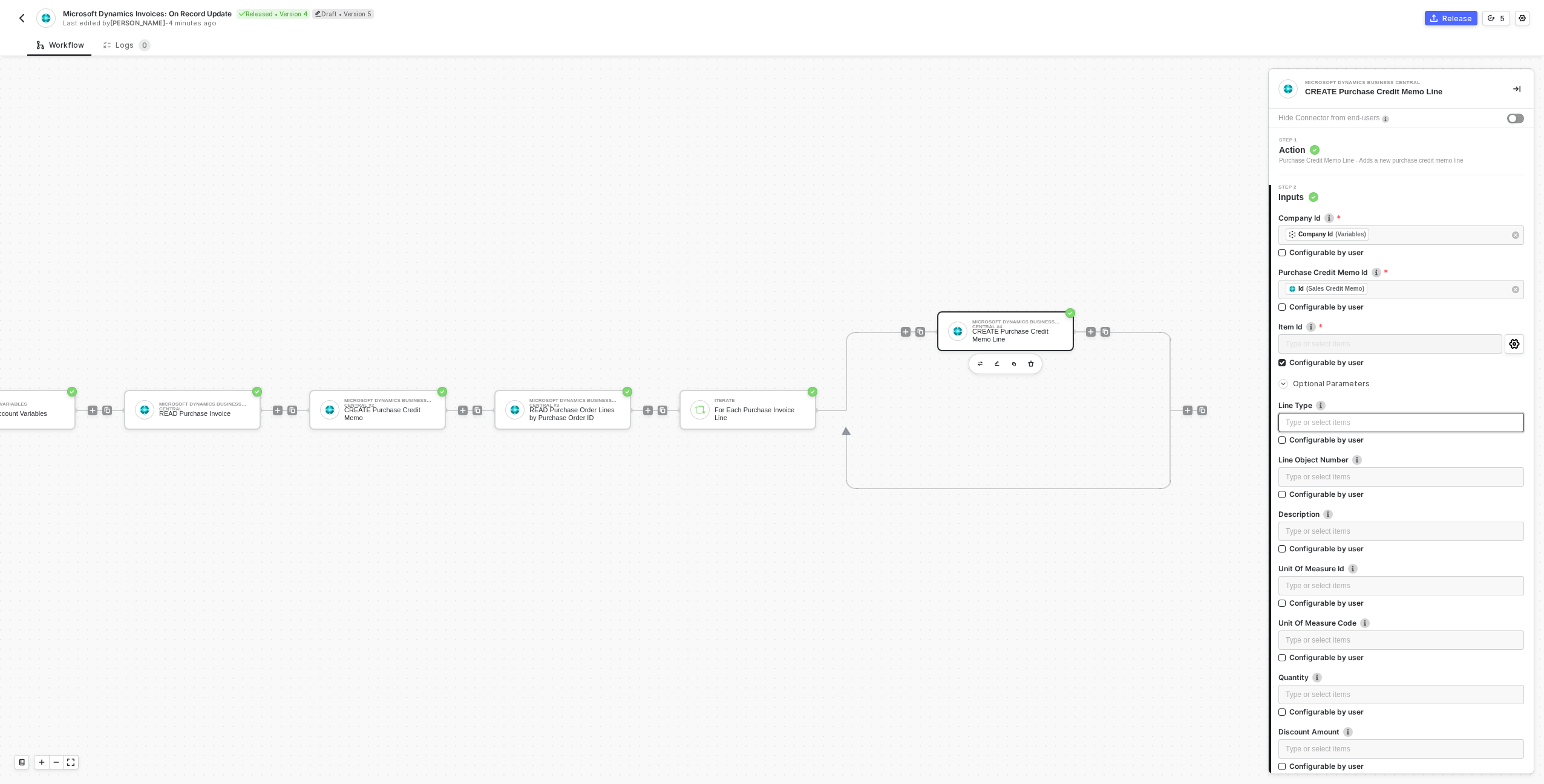
click at [1358, 427] on div "Type or select items ﻿" at bounding box center [1401, 423] width 231 height 12
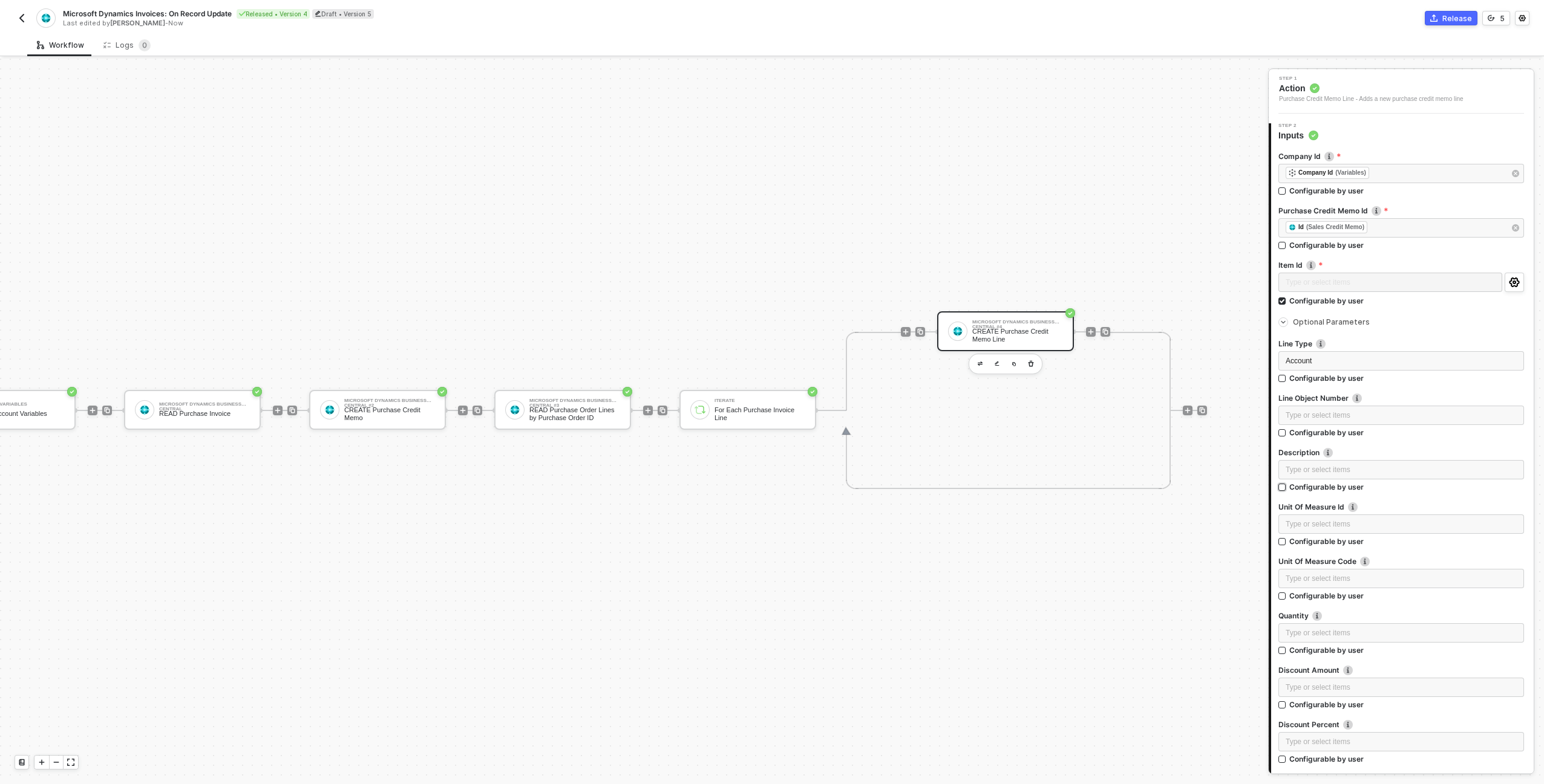
scroll to position [66, 0]
click at [1377, 466] on div "Type or select items ﻿" at bounding box center [1401, 466] width 231 height 12
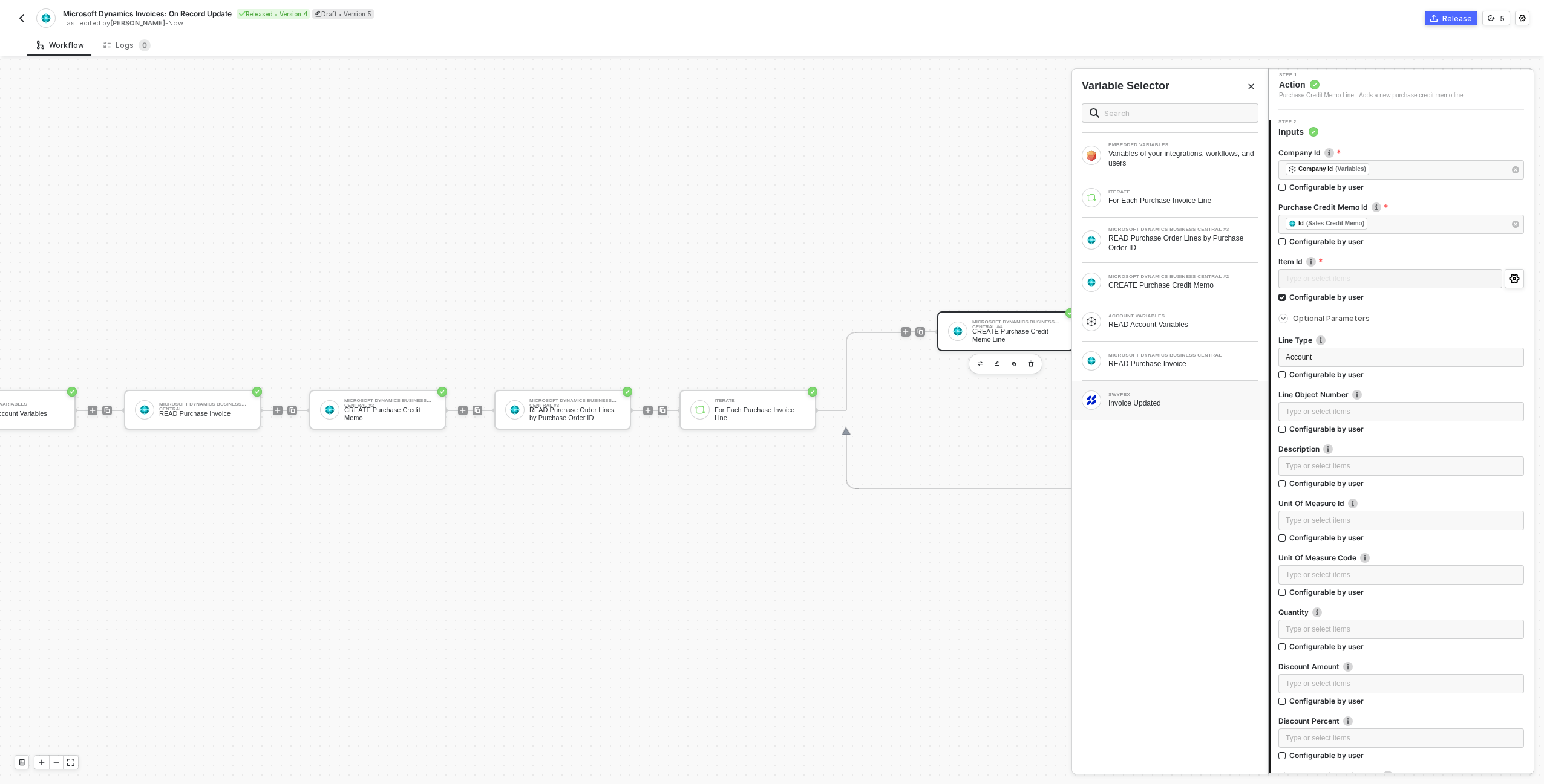
click at [1214, 387] on div "SWYPEX Invoice Updated" at bounding box center [1170, 400] width 196 height 39
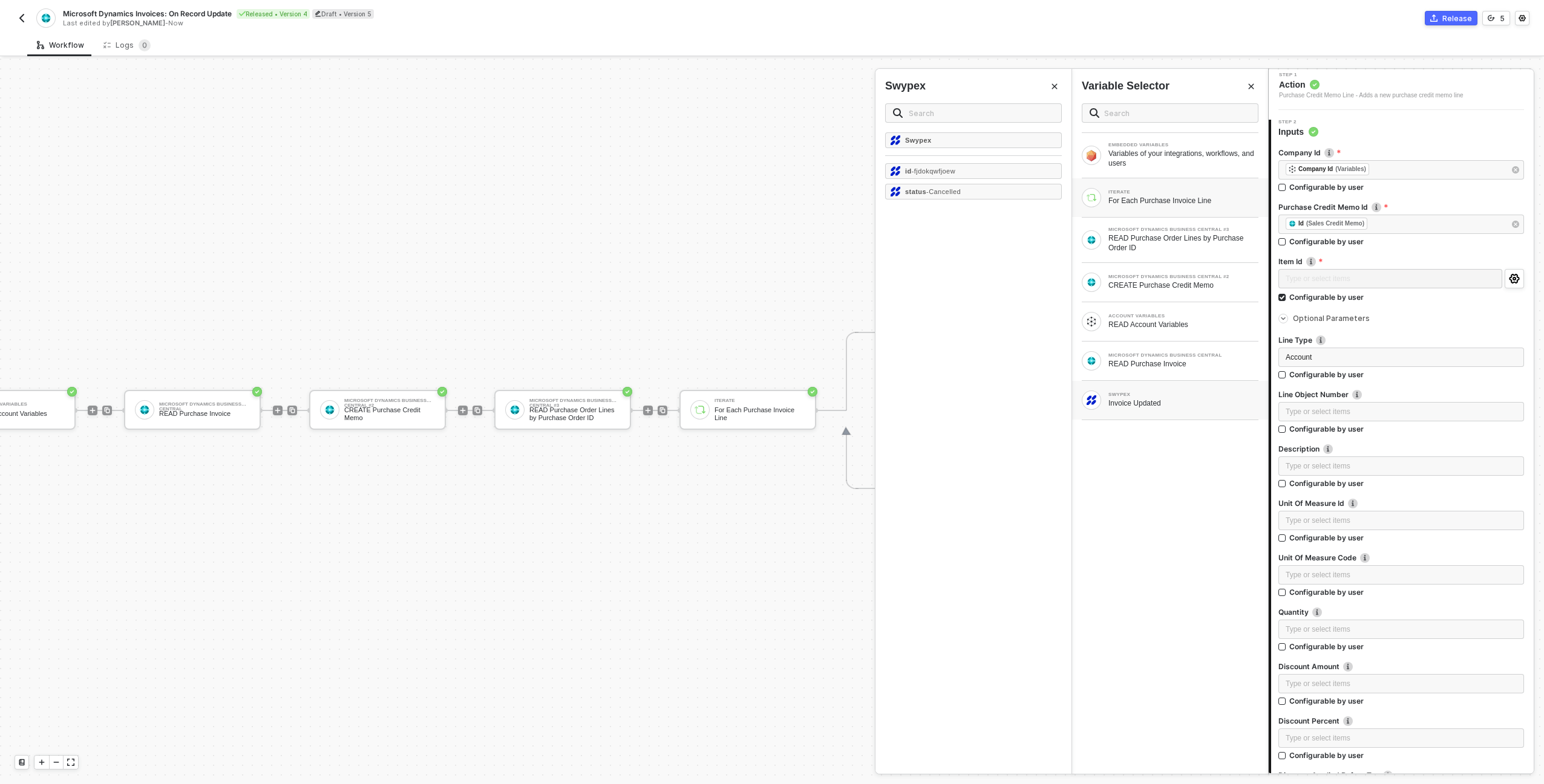
click at [1151, 208] on div "ITERATE For Each Purchase Invoice Line" at bounding box center [1170, 198] width 196 height 39
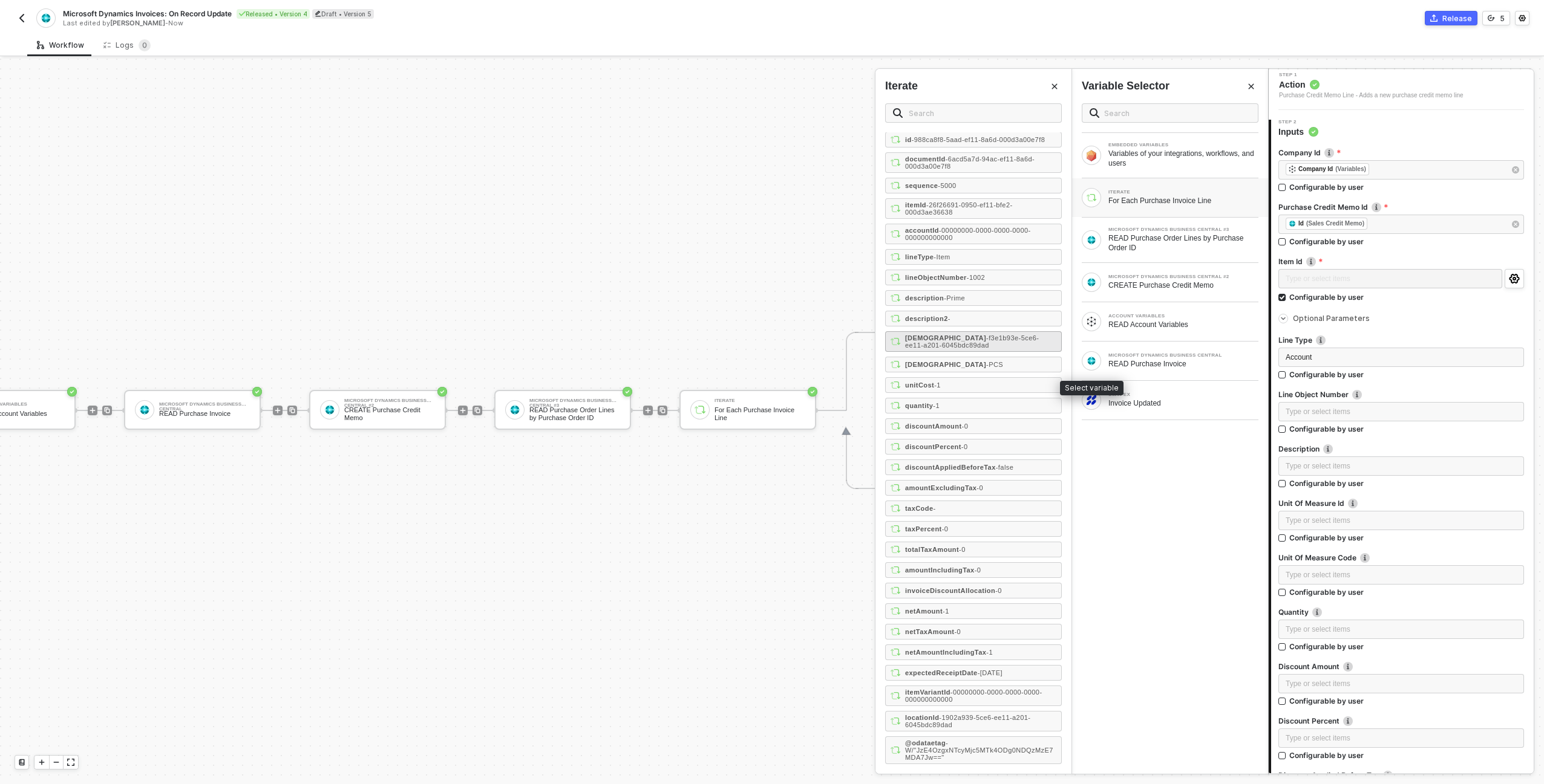
scroll to position [0, 0]
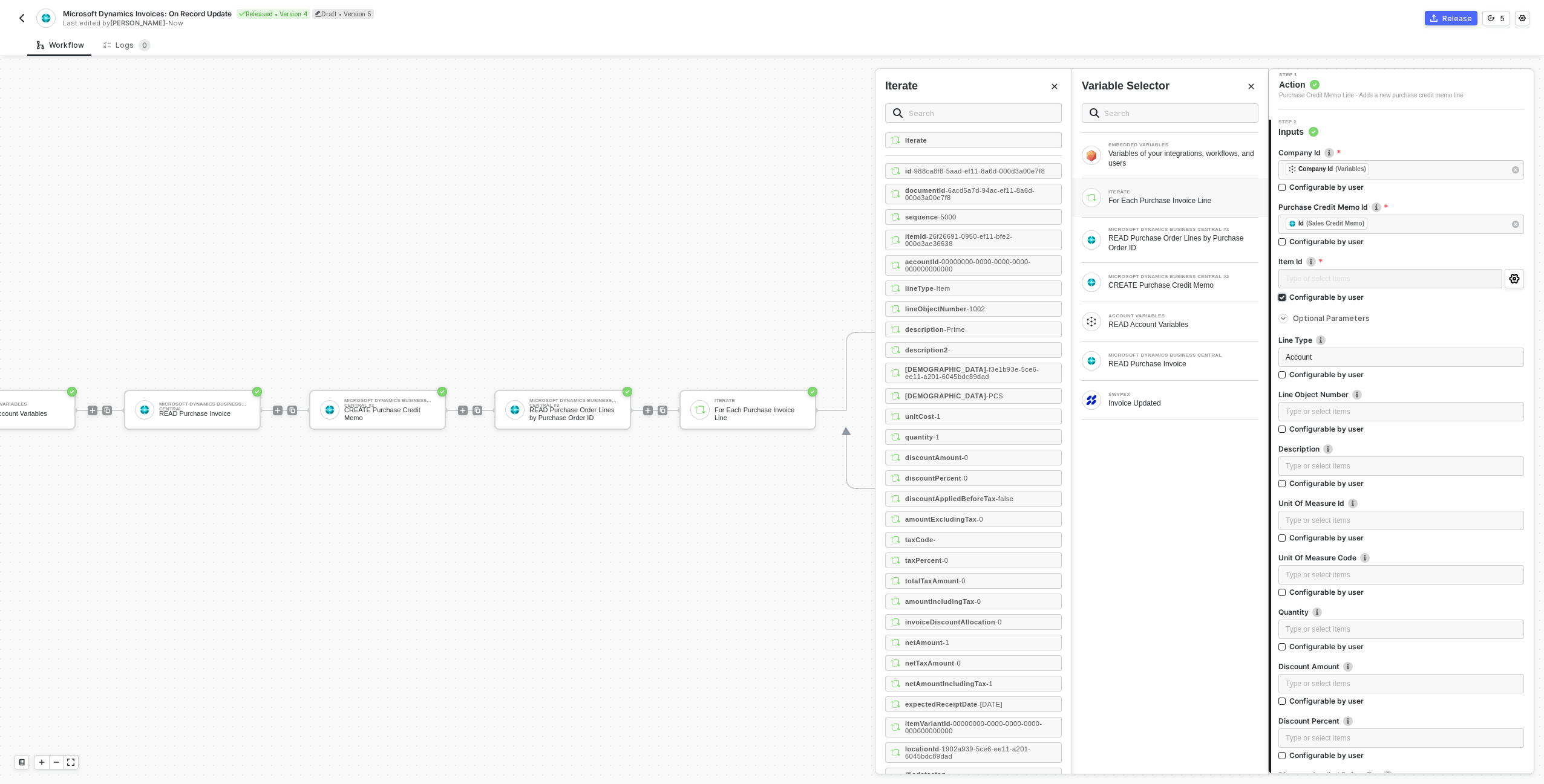
click at [1316, 298] on div "Configurable by user" at bounding box center [1326, 297] width 74 height 10
click at [1287, 298] on input "Configurable by user" at bounding box center [1283, 298] width 8 height 8
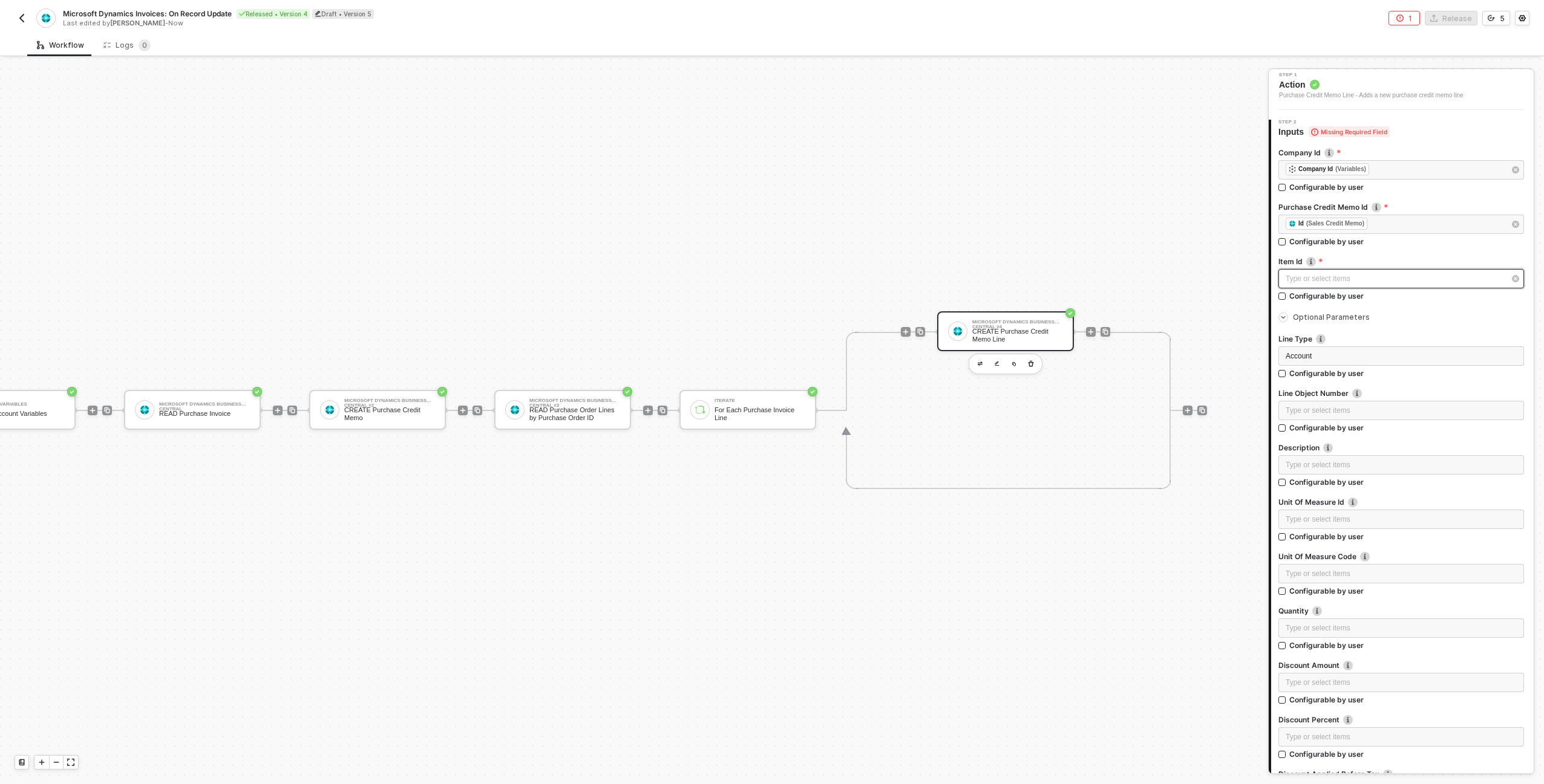
click at [1313, 276] on div "Type or select items ﻿" at bounding box center [1394, 279] width 219 height 12
click at [1157, 110] on div "Blocks 7" at bounding box center [1156, 116] width 38 height 13
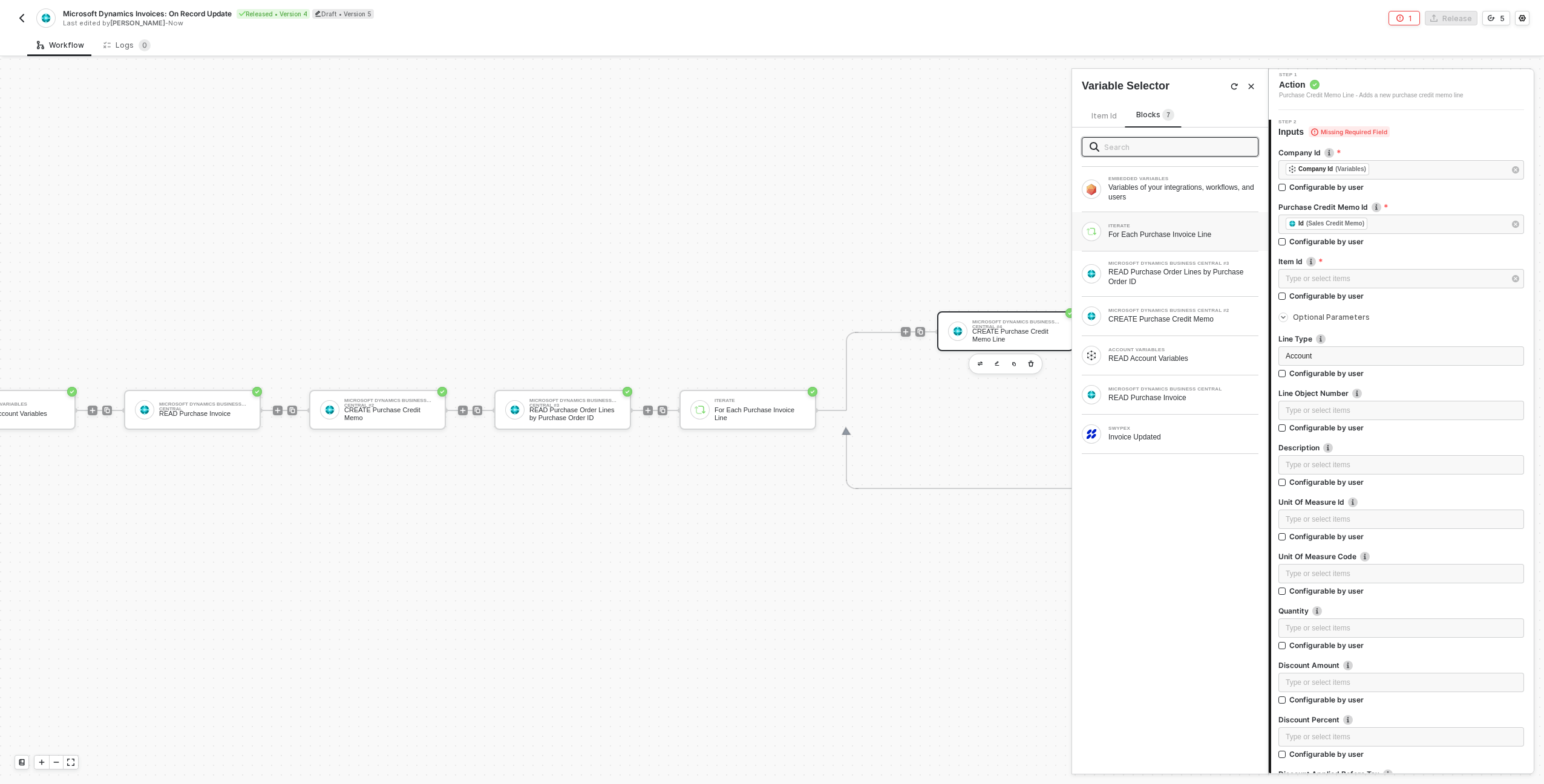
click at [1187, 228] on div "ITERATE" at bounding box center [1183, 226] width 150 height 5
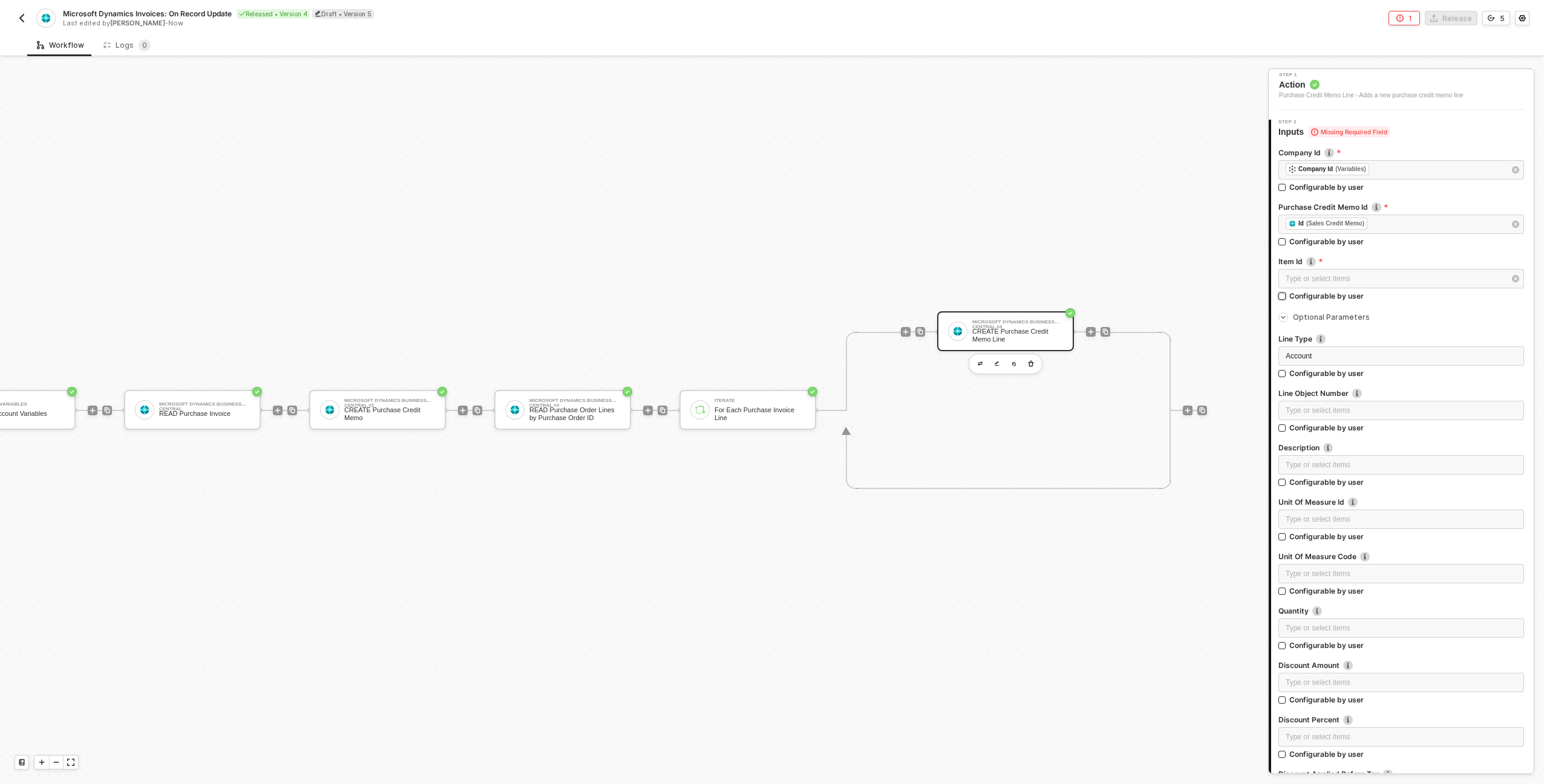
click at [1325, 192] on div "Configurable by user" at bounding box center [1326, 187] width 74 height 10
click at [1287, 293] on input "Configurable by user" at bounding box center [1283, 297] width 8 height 8
checkbox input "true"
click at [1348, 456] on div "Description" at bounding box center [1401, 450] width 245 height 12
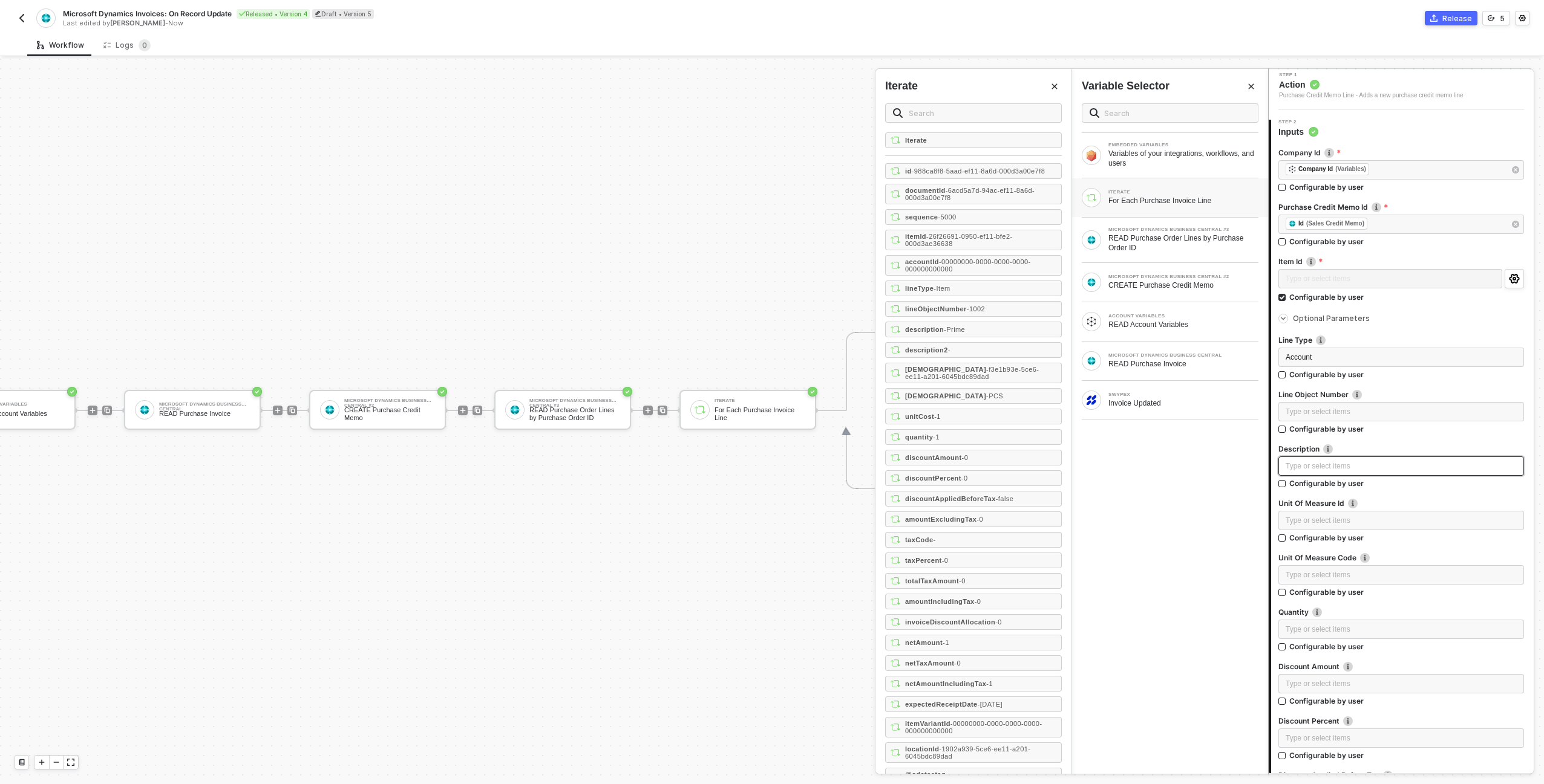
click at [1349, 461] on div "Type or select items ﻿" at bounding box center [1401, 466] width 231 height 12
click at [992, 332] on div "description - Prime" at bounding box center [973, 329] width 176 height 16
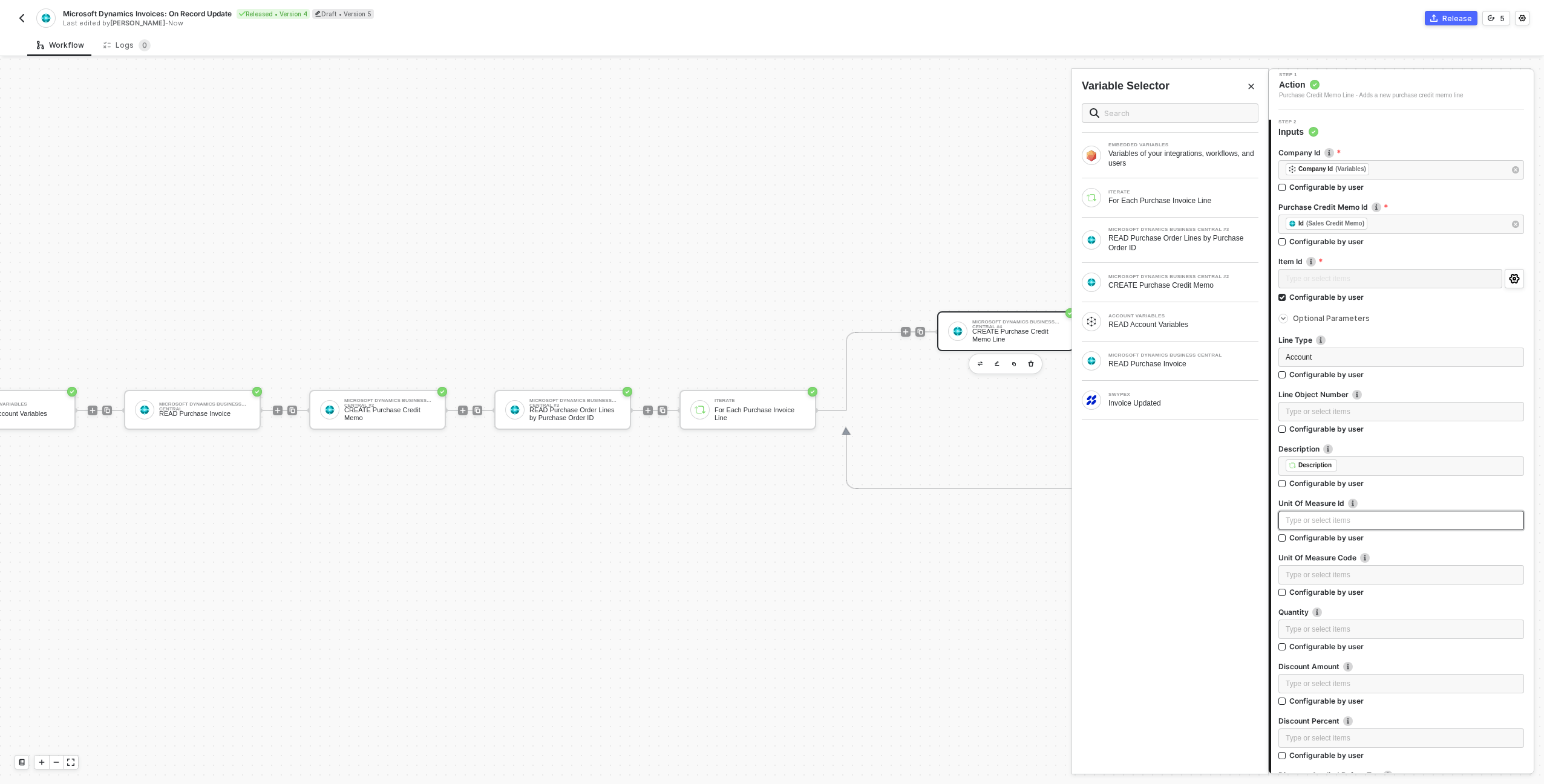
click at [1317, 515] on div "Type or select items ﻿" at bounding box center [1401, 521] width 231 height 12
click at [1154, 190] on div "ITERATE" at bounding box center [1183, 192] width 150 height 5
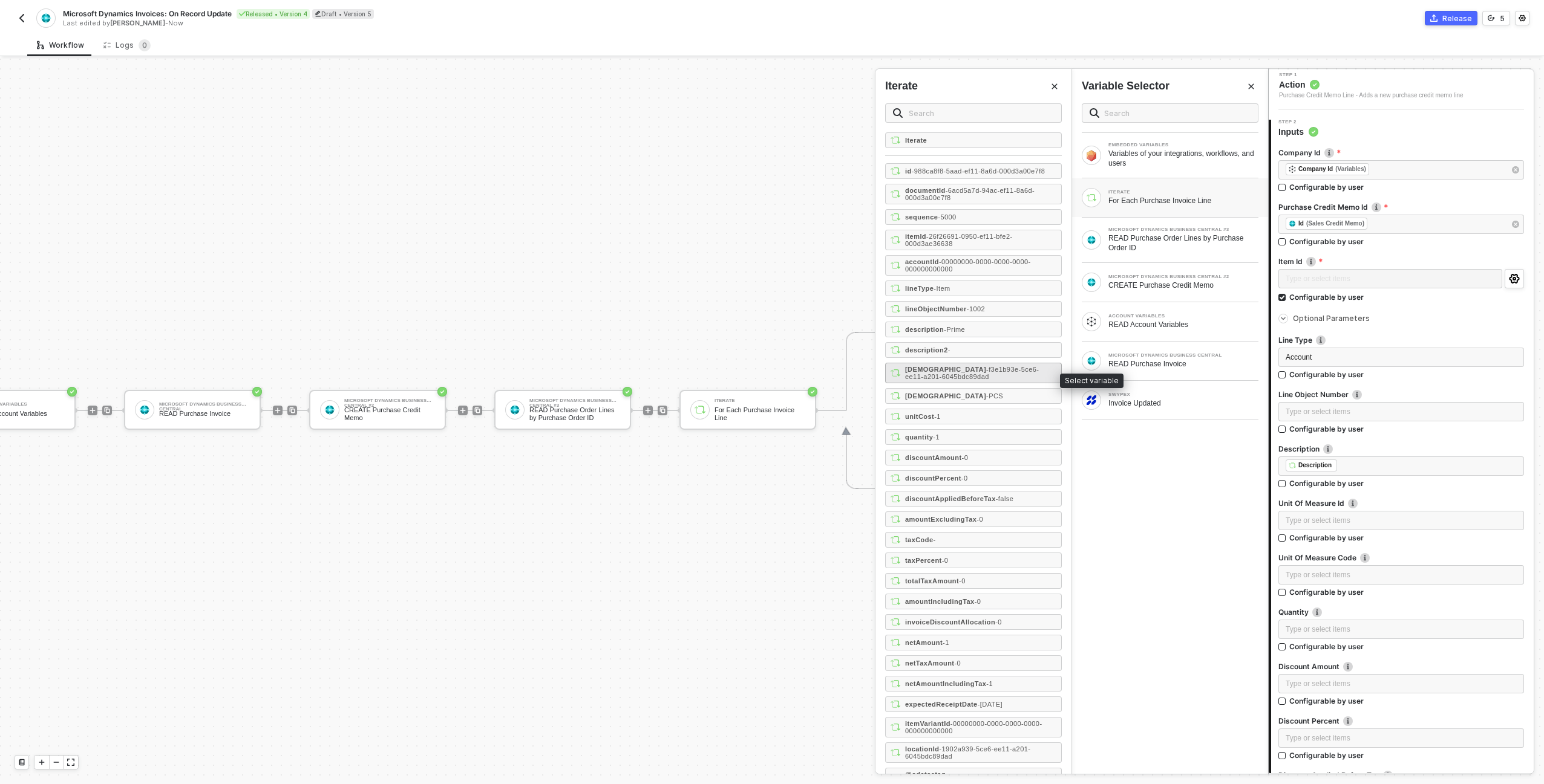
click at [999, 370] on span "- f3e1b93e-5ce6-ee11-a201-6045bdc89dad" at bounding box center [972, 372] width 134 height 14
click at [1337, 580] on div "Type or select items ﻿" at bounding box center [1401, 574] width 245 height 19
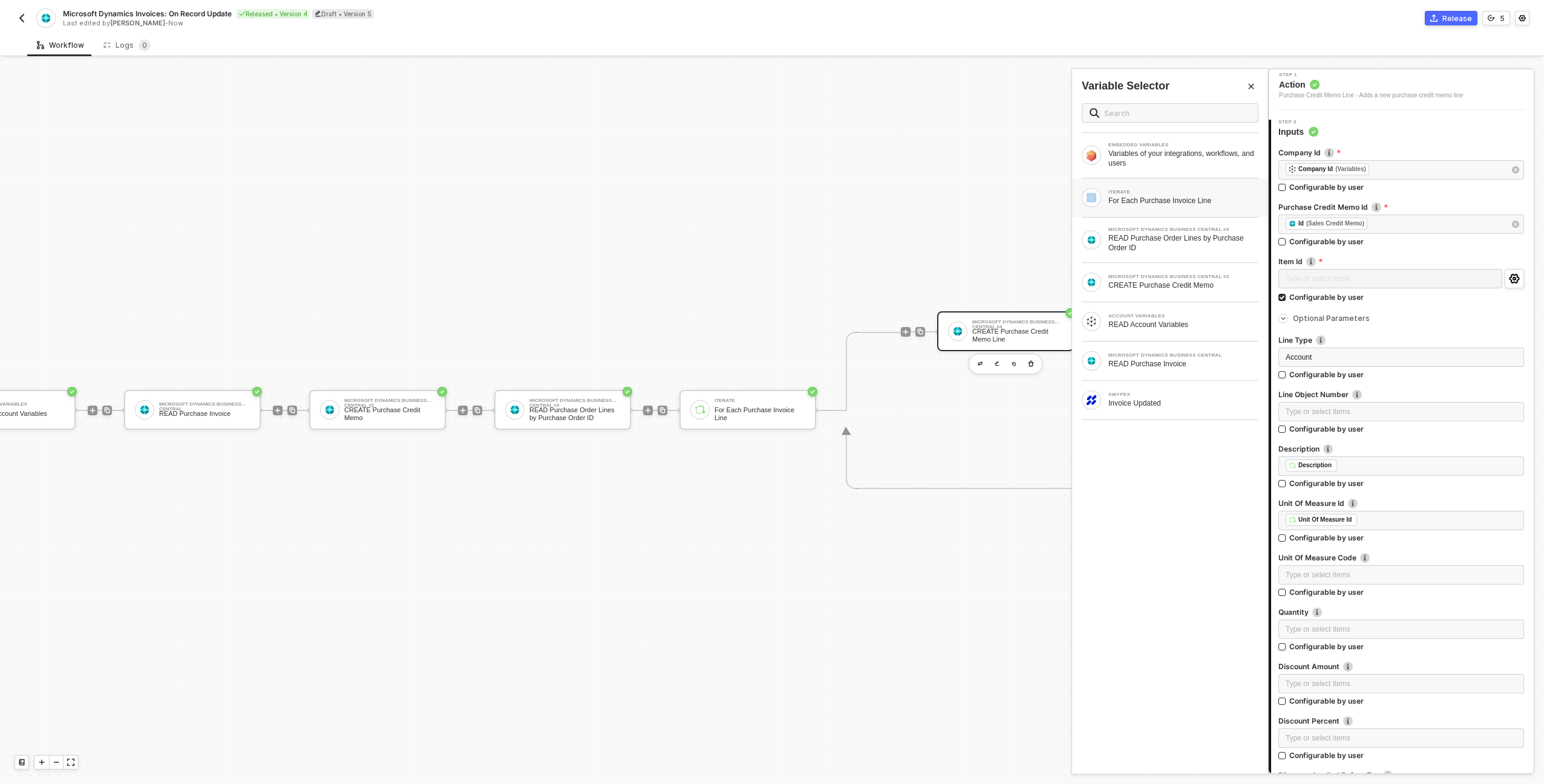
click at [1121, 179] on div "EMBEDDED VARIABLES Variables of your integrations, workflows, and users ITERATE…" at bounding box center [1170, 257] width 196 height 327
click at [1365, 518] on div "﻿ ﻿ Unit Of Measure Id ﻿" at bounding box center [1401, 520] width 231 height 13
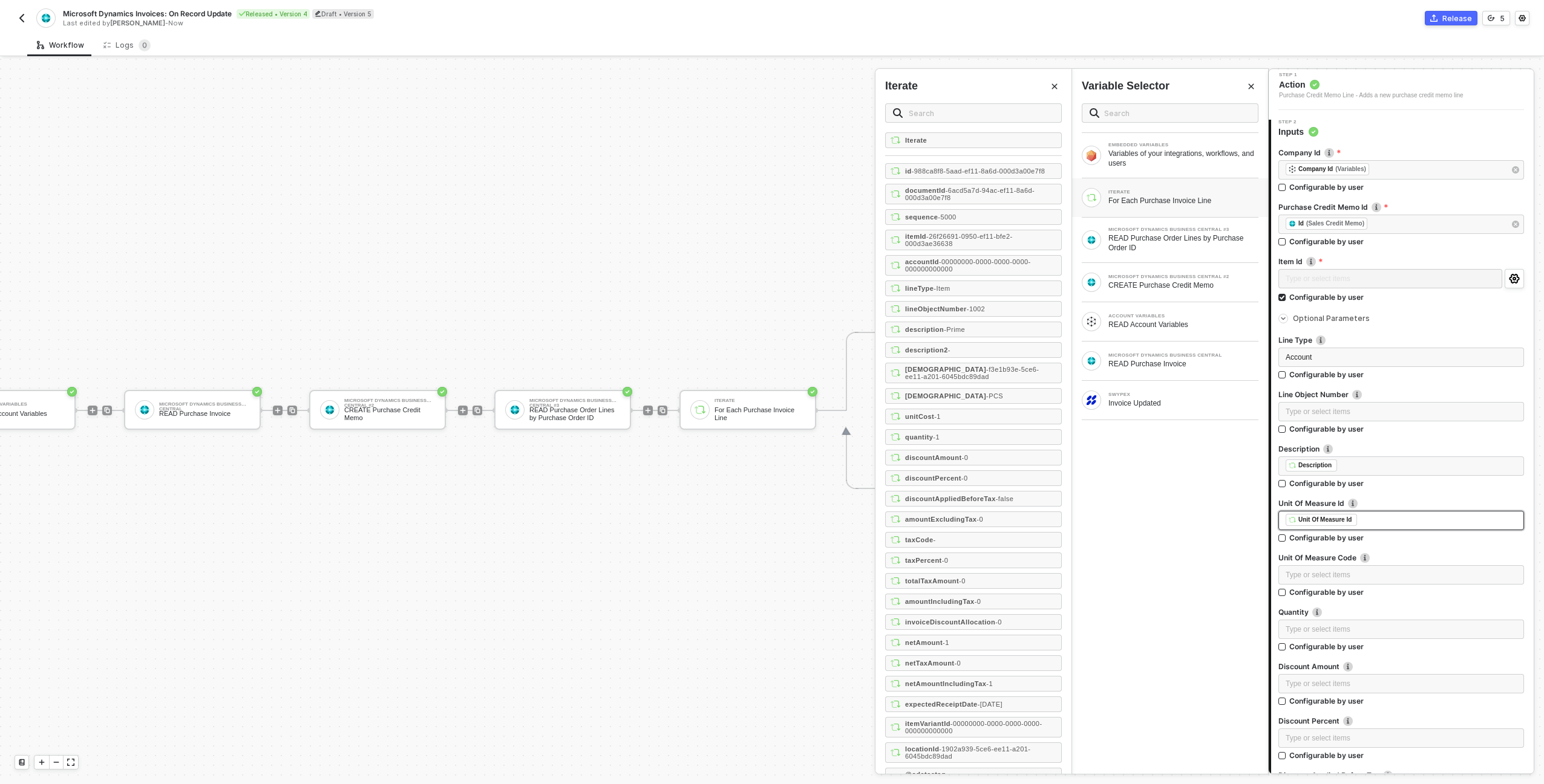
click at [1368, 522] on div "﻿ ﻿ Unit Of Measure Id ﻿" at bounding box center [1401, 520] width 231 height 13
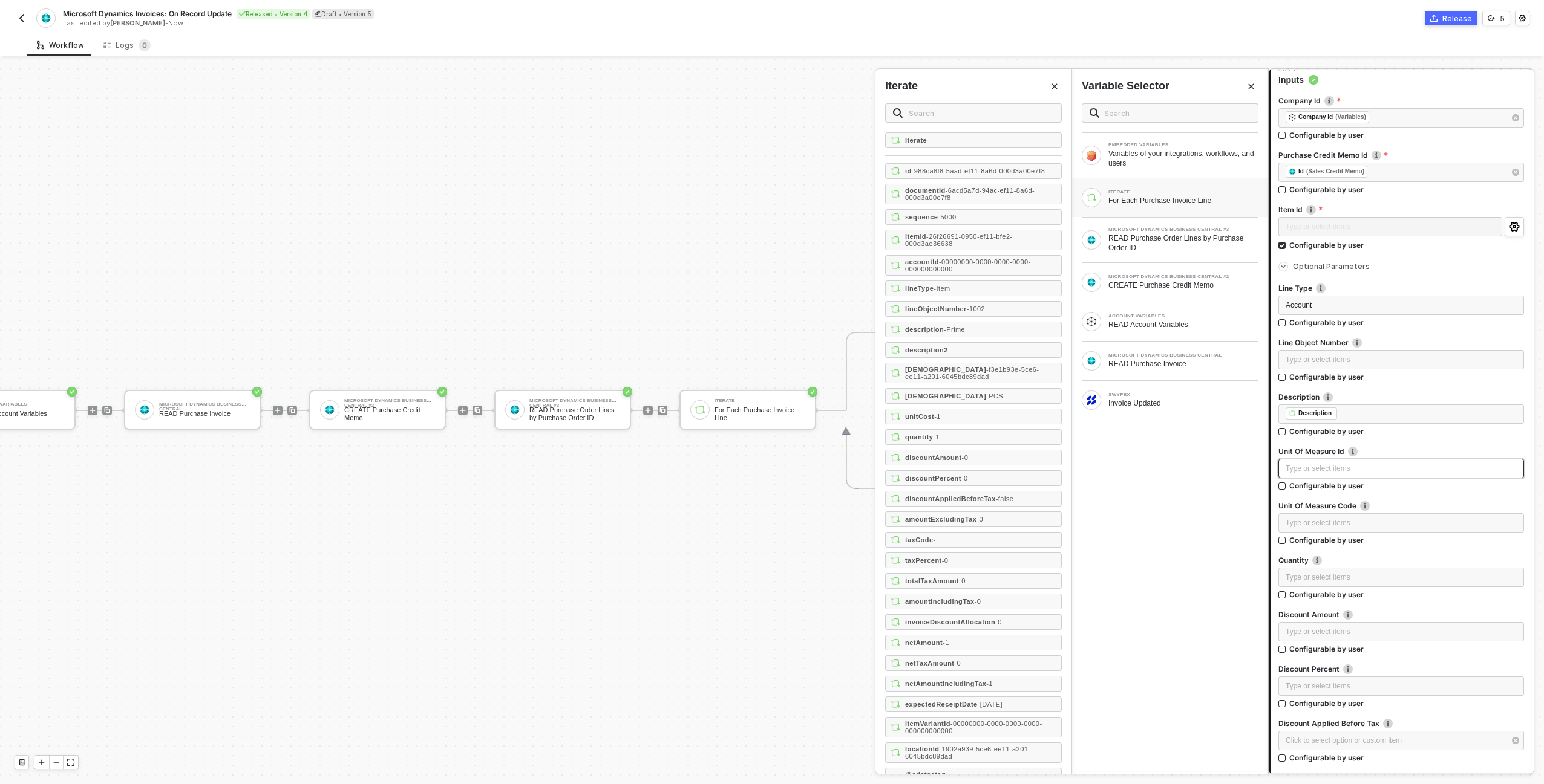
scroll to position [168, 0]
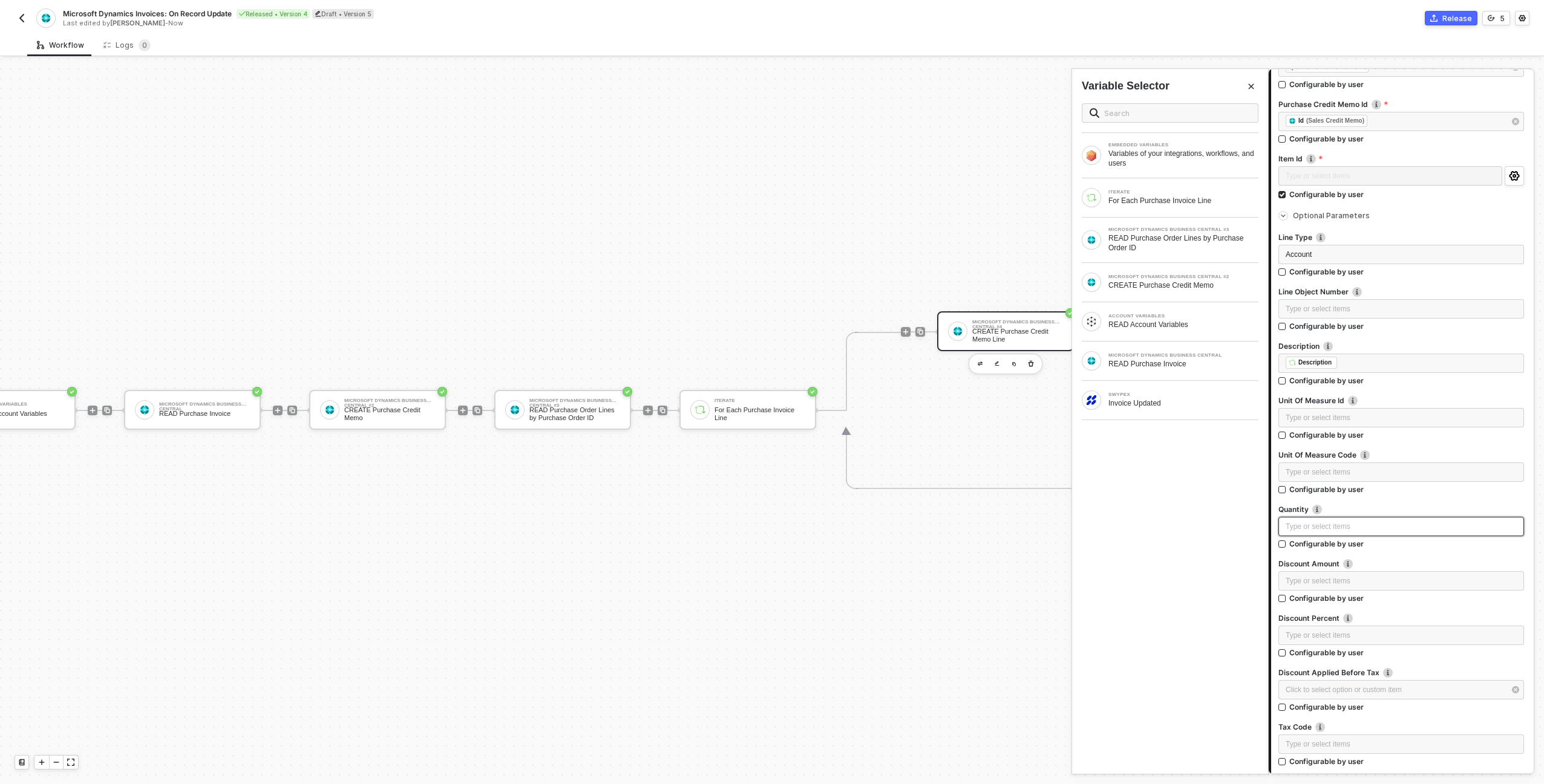
click at [1350, 525] on div "Type or select items ﻿" at bounding box center [1401, 527] width 231 height 12
click at [1117, 214] on div "ITERATE For Each Purchase Invoice Line" at bounding box center [1170, 198] width 196 height 39
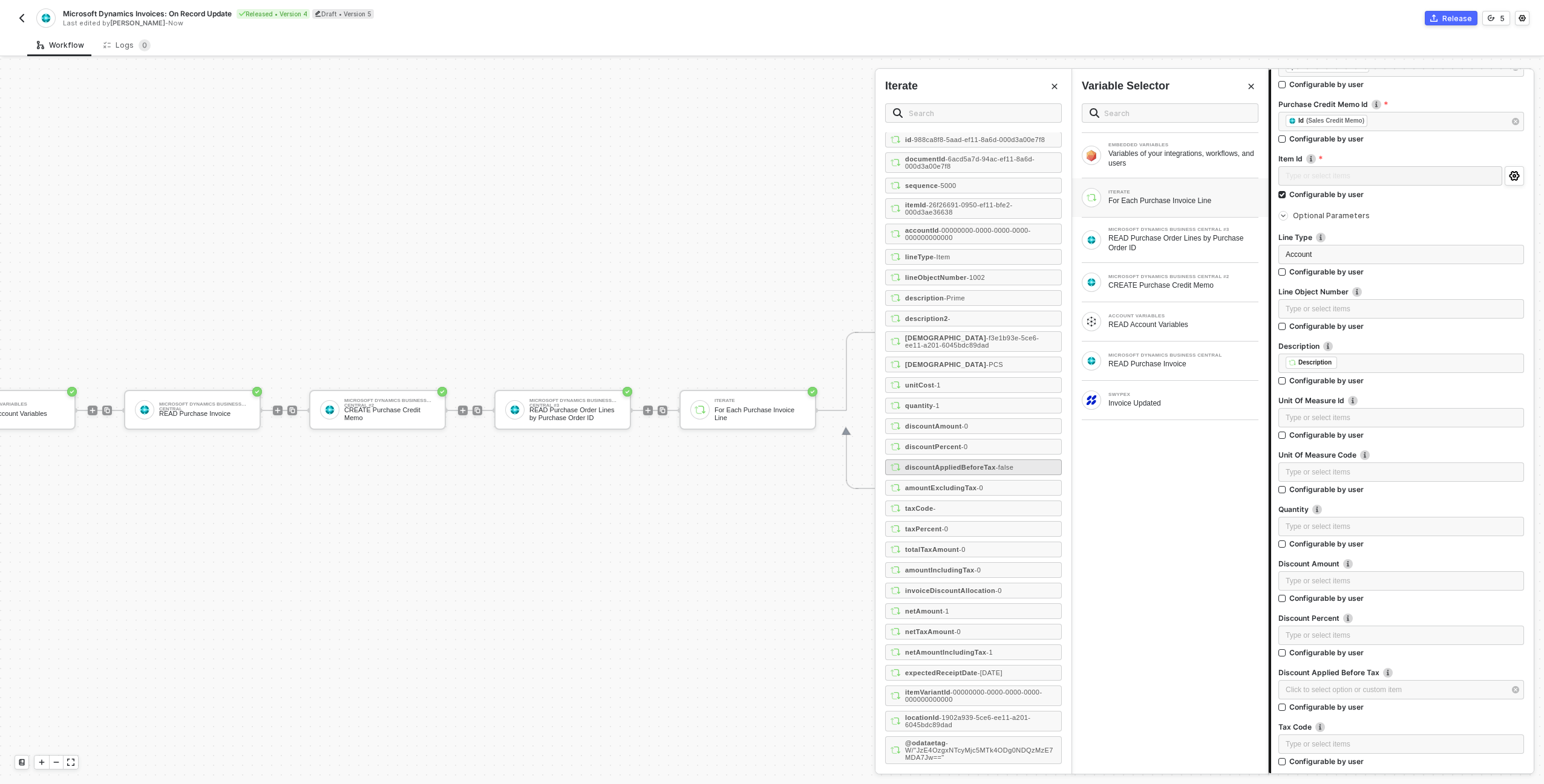
scroll to position [37, 0]
click at [960, 405] on div "quantity - 1" at bounding box center [973, 406] width 176 height 16
click at [1299, 589] on div "Type or select items ﻿" at bounding box center [1401, 580] width 245 height 19
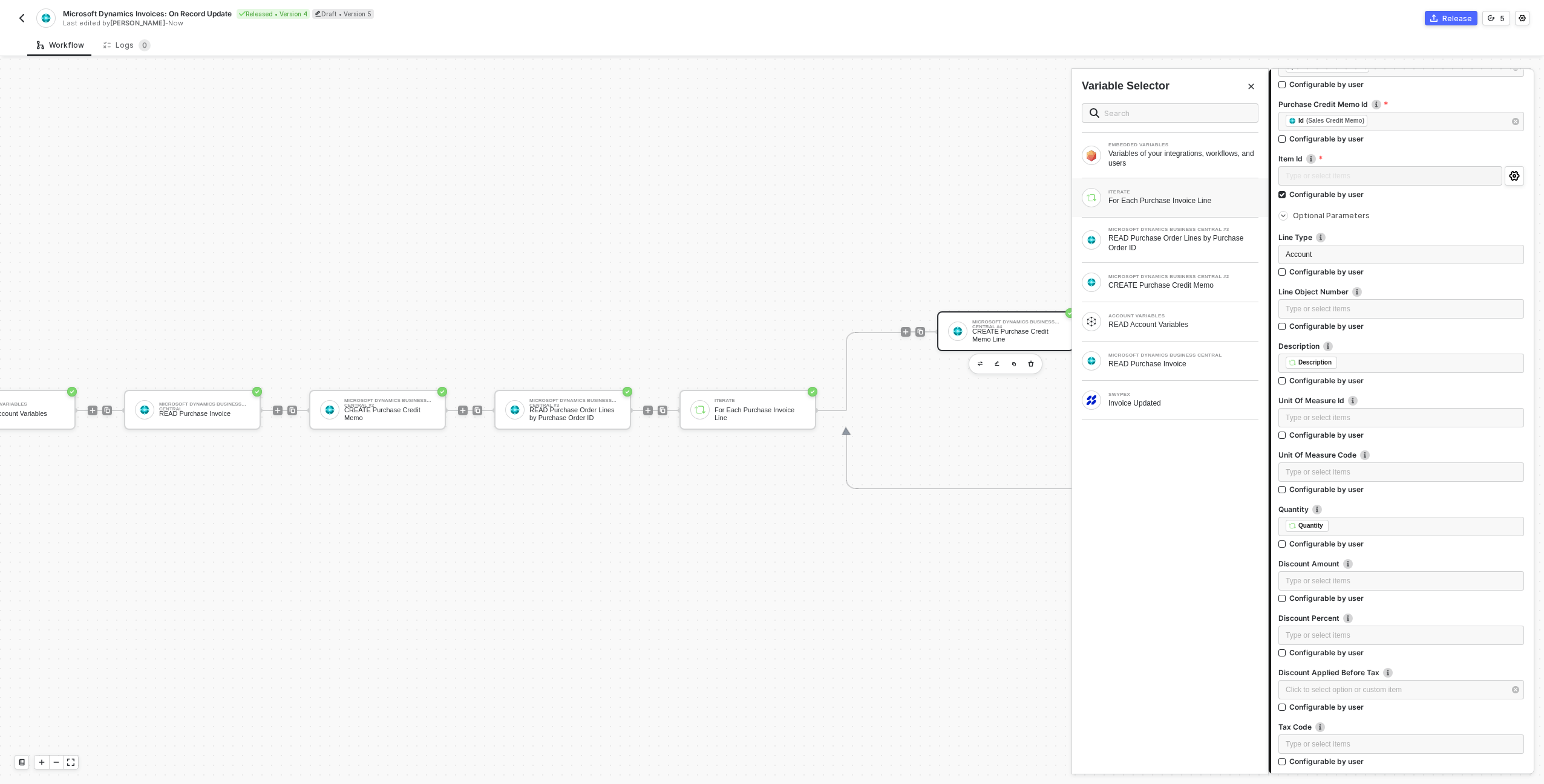
click at [1145, 206] on div "ITERATE For Each Purchase Invoice Line" at bounding box center [1170, 197] width 176 height 19
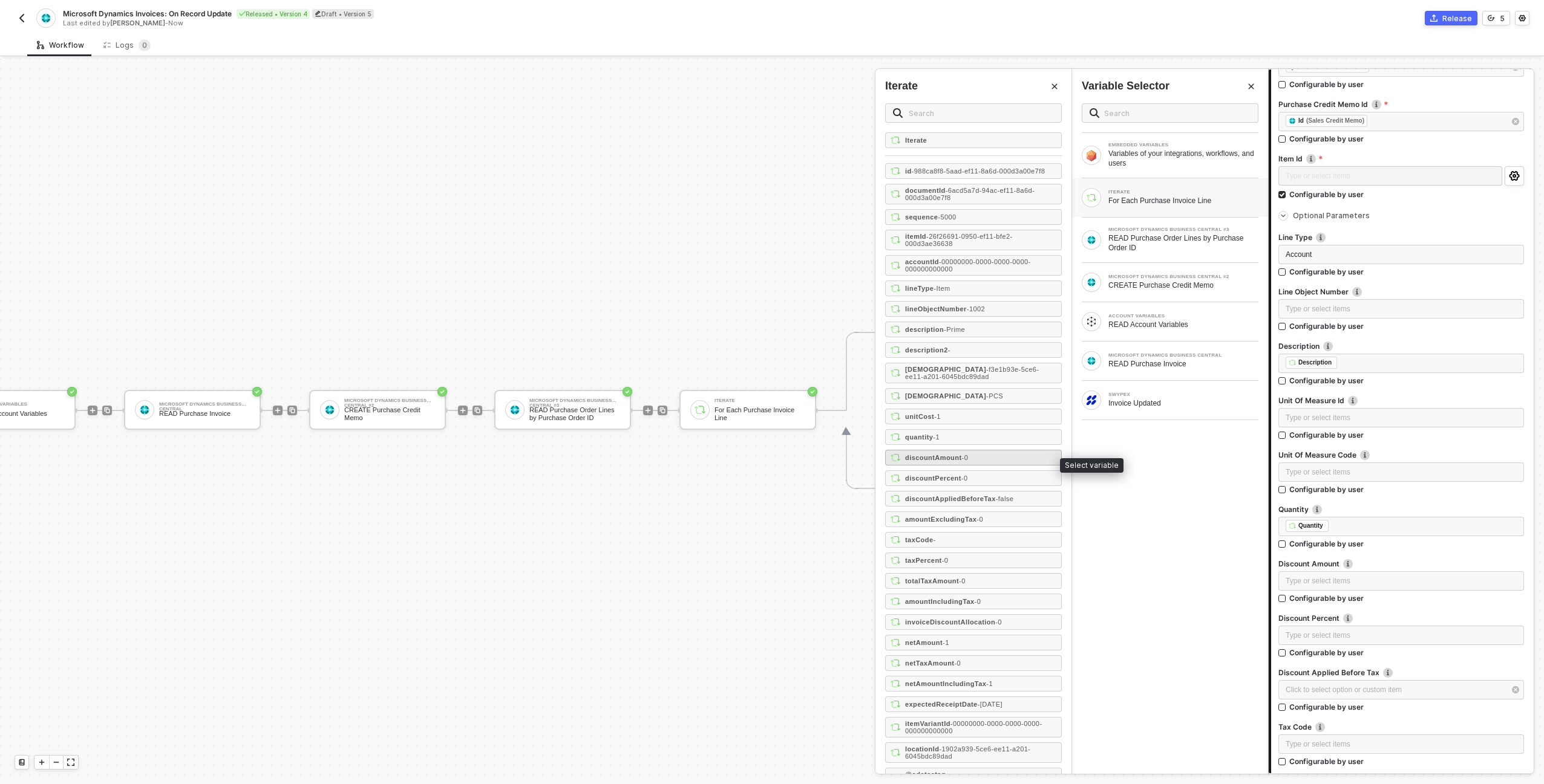
click at [1004, 461] on div "discountAmount - 0" at bounding box center [973, 457] width 176 height 16
click at [1338, 629] on div "Type or select items ﻿" at bounding box center [1401, 635] width 245 height 19
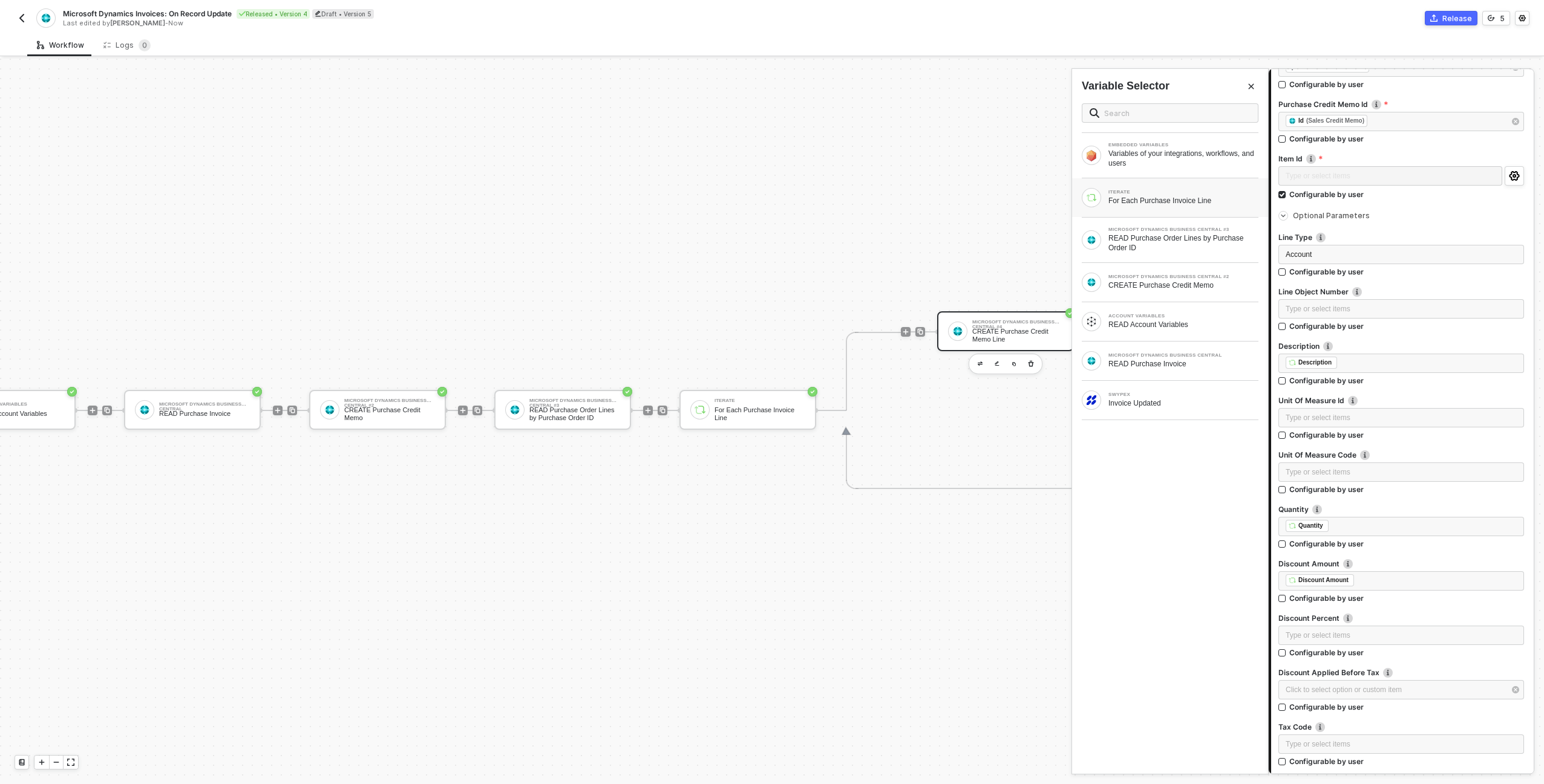
click at [1125, 194] on div "ITERATE" at bounding box center [1183, 192] width 150 height 5
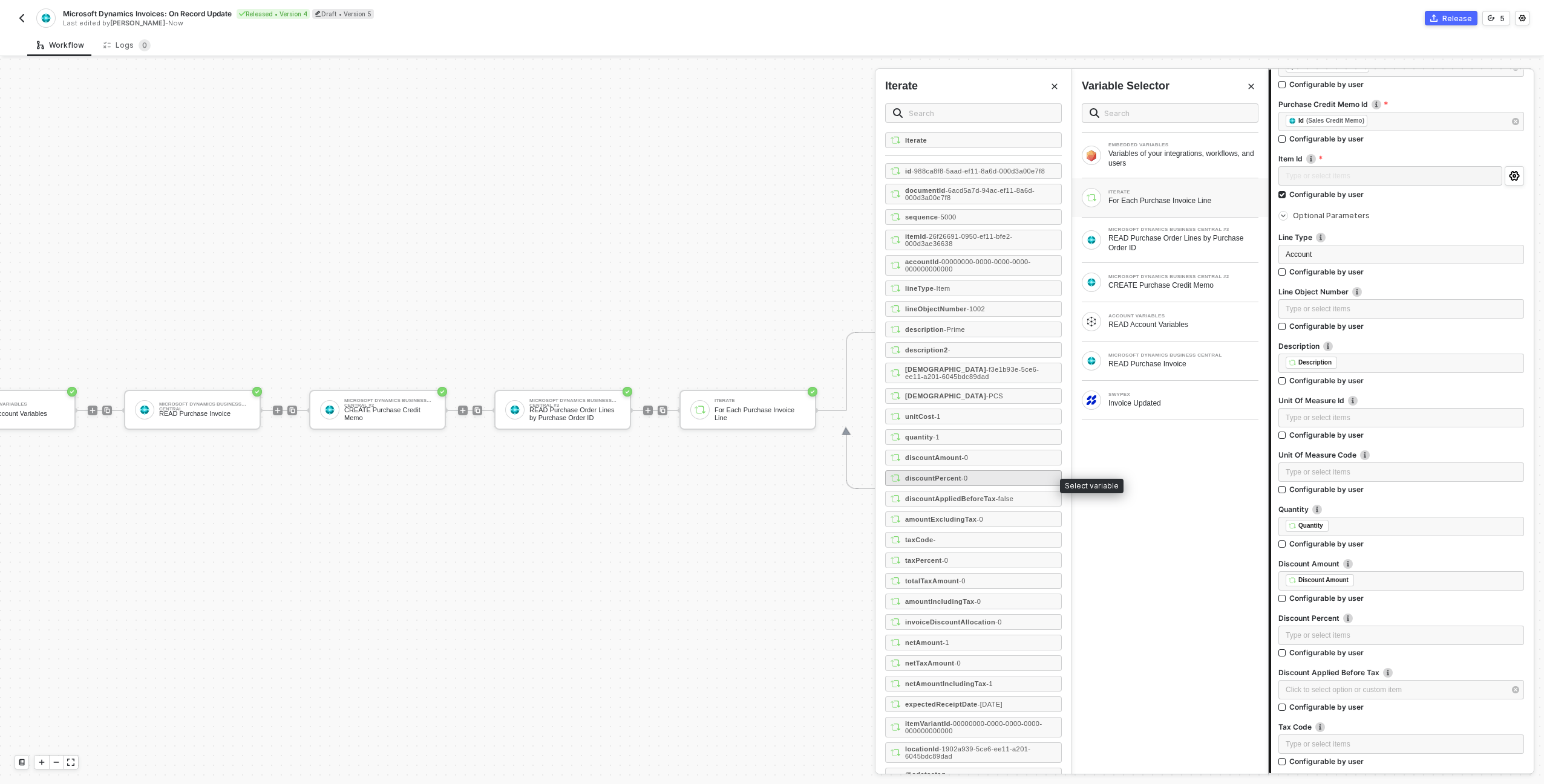
click at [981, 481] on div "discountPercent - 0" at bounding box center [973, 478] width 176 height 16
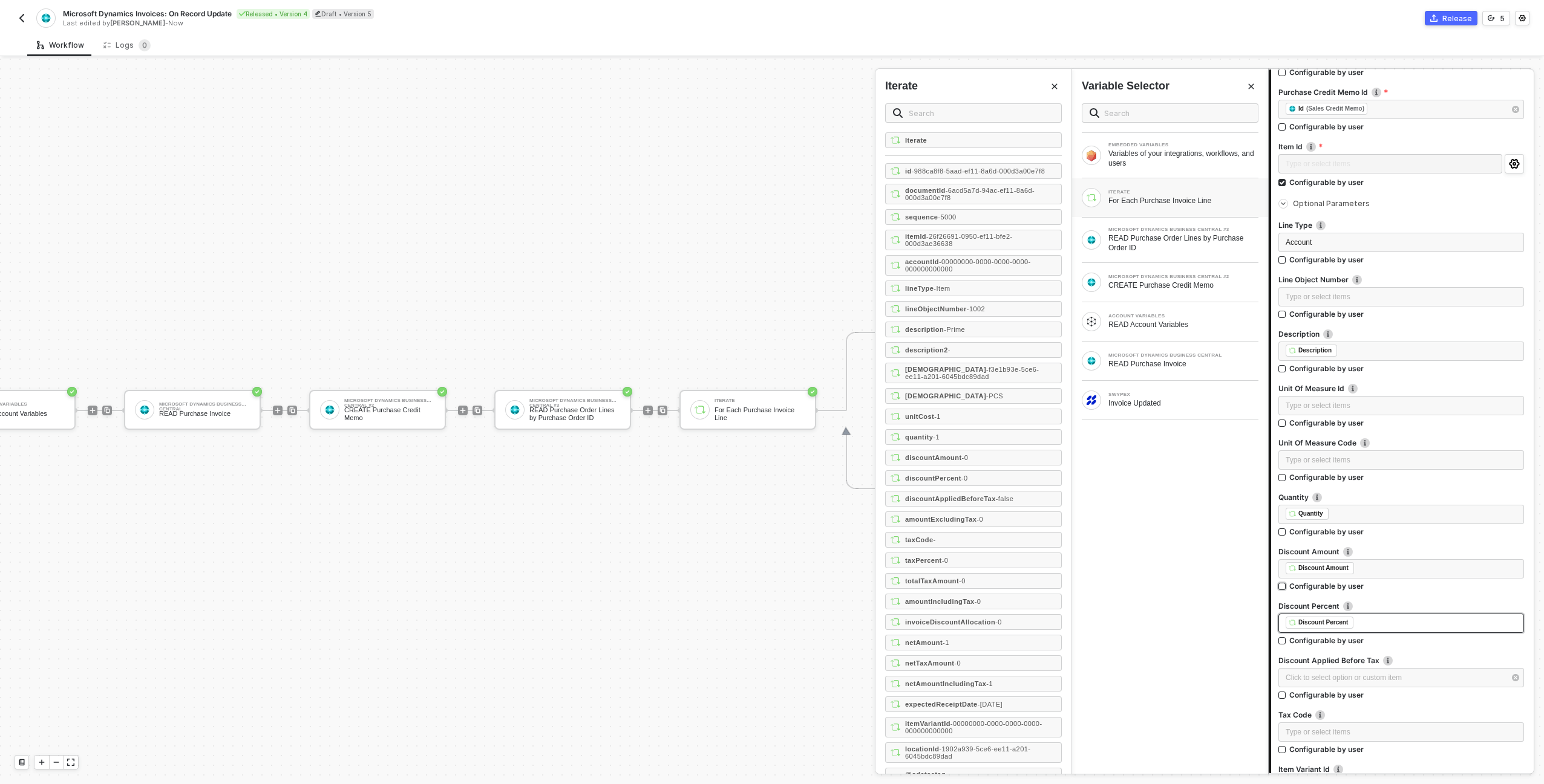
scroll to position [338, 0]
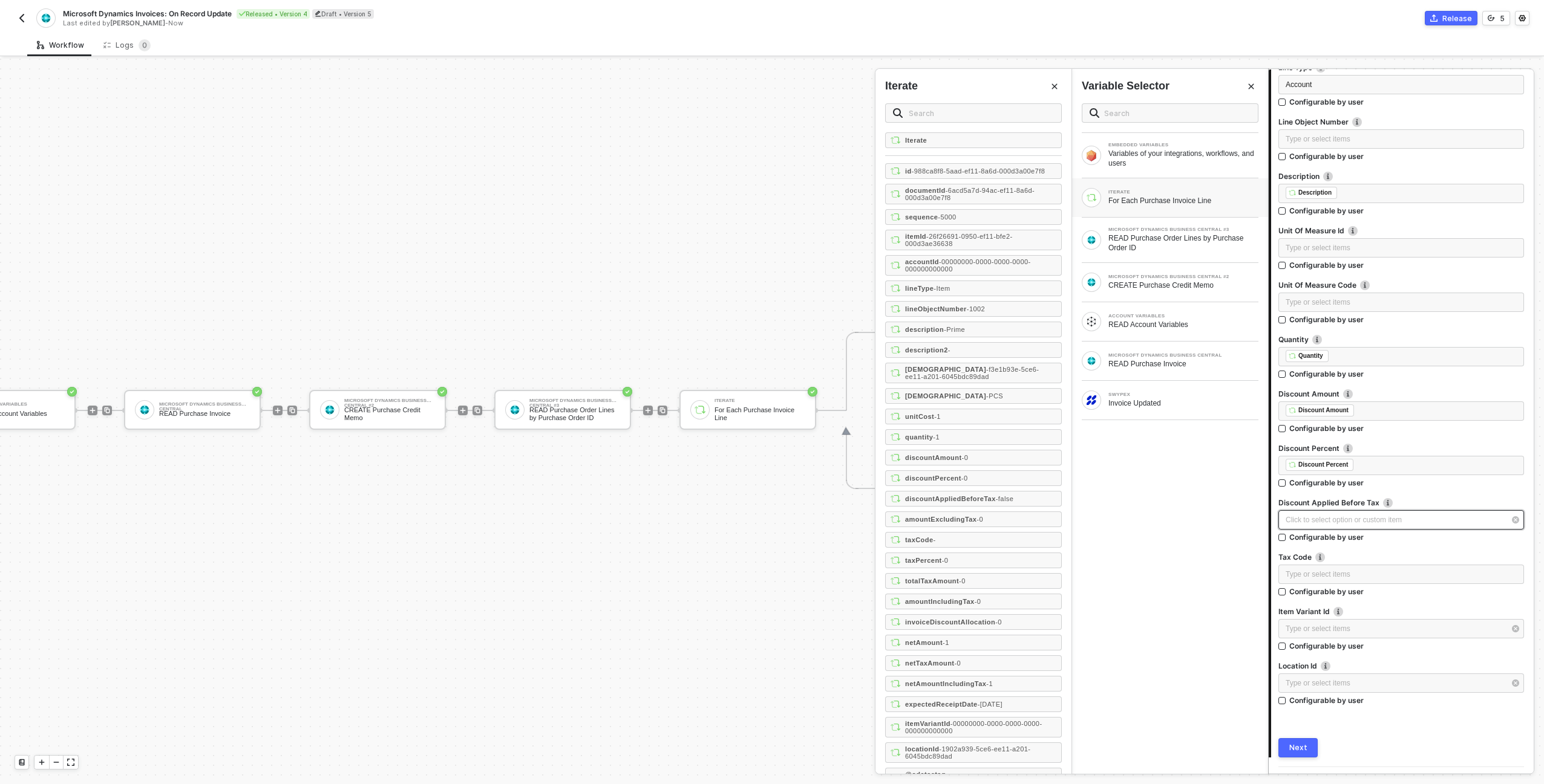
click at [1305, 524] on div "Click to select option or custom item ﻿" at bounding box center [1394, 520] width 219 height 12
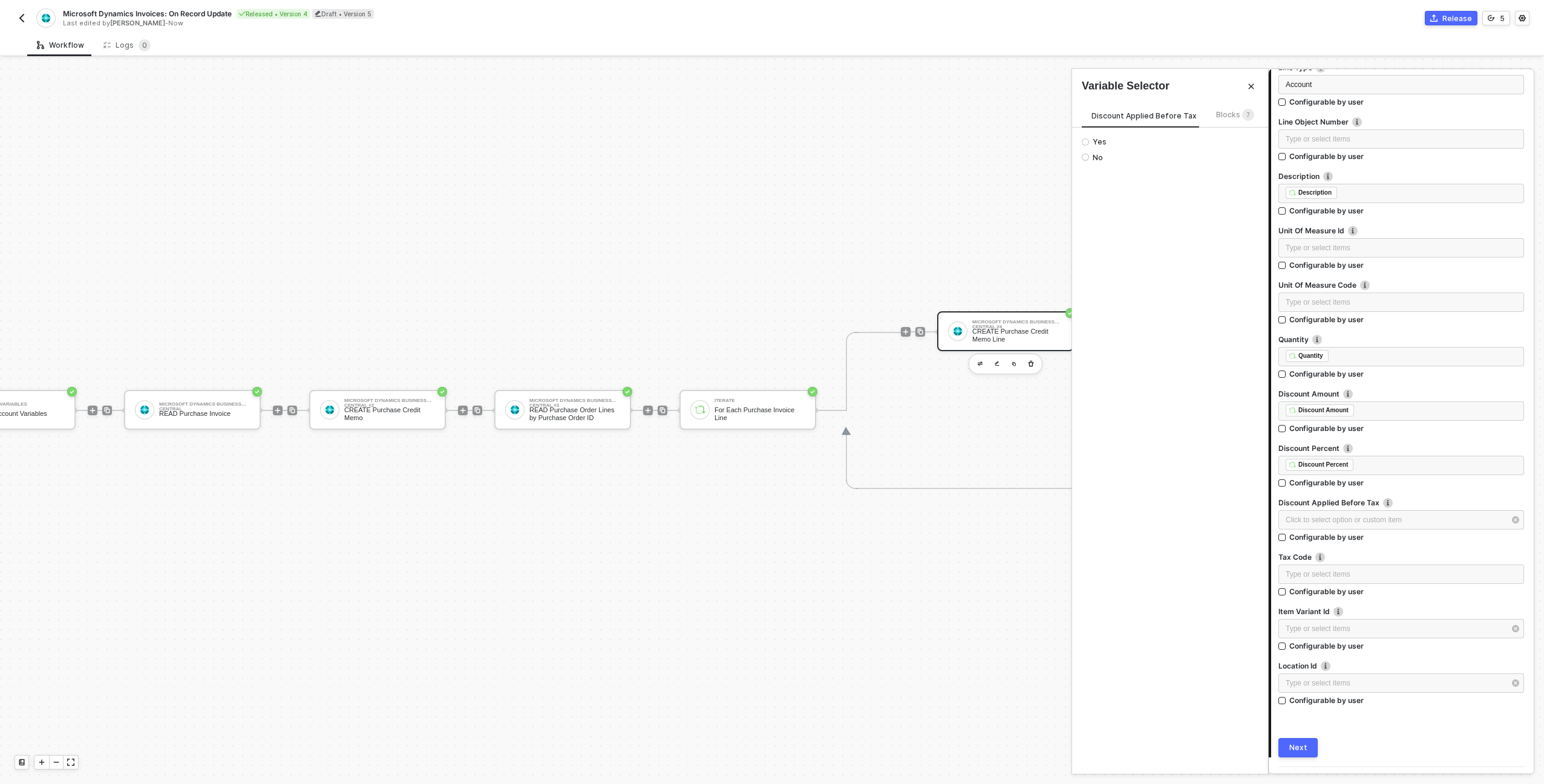
click at [1227, 119] on span "Blocks 7" at bounding box center [1235, 114] width 38 height 9
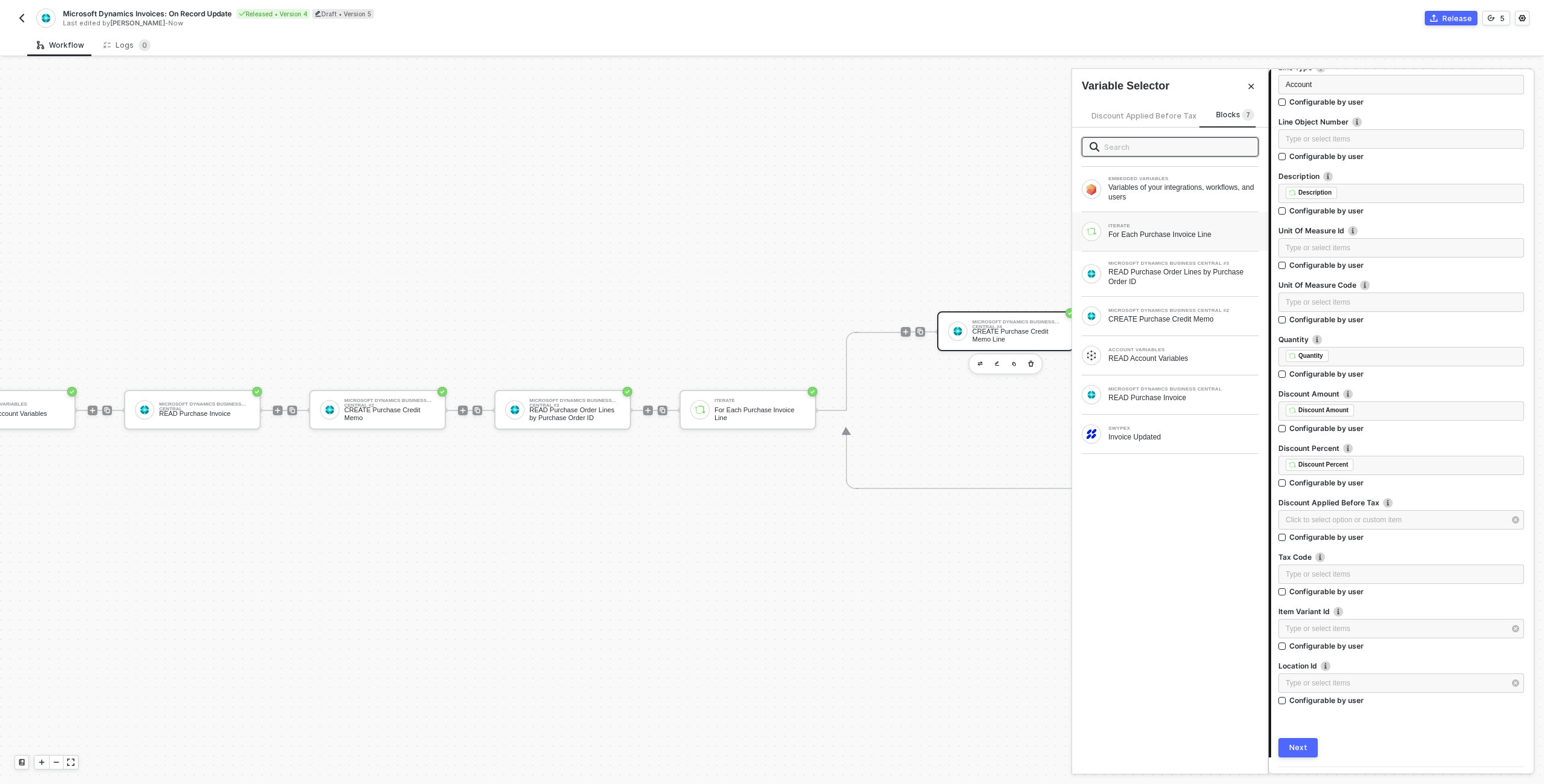
click at [1170, 228] on div "ITERATE" at bounding box center [1183, 226] width 150 height 5
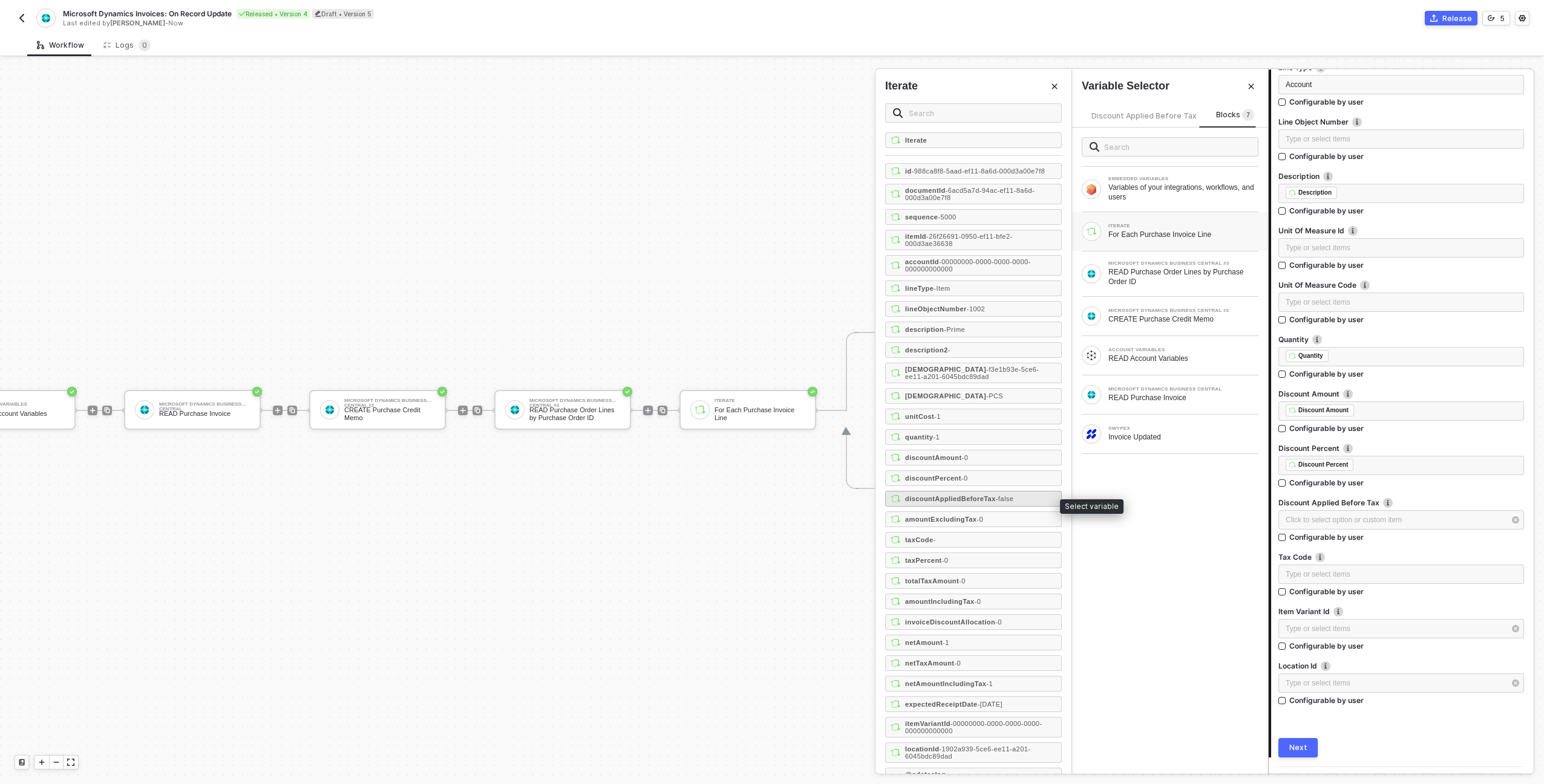
click at [1014, 502] on span "- false" at bounding box center [1005, 499] width 18 height 7
click at [1353, 578] on div "Type or select items ﻿" at bounding box center [1401, 574] width 231 height 12
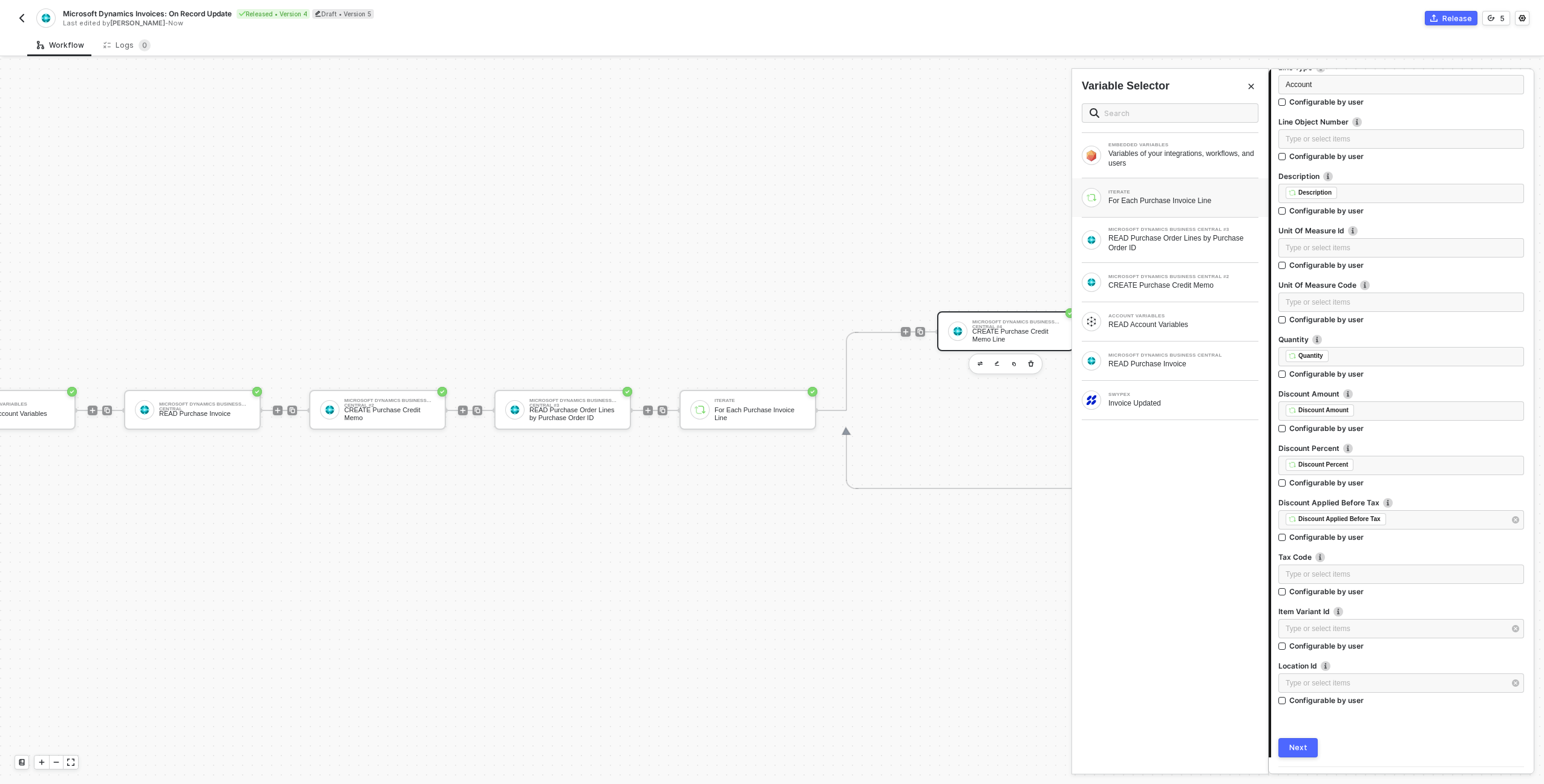
click at [1139, 208] on div "ITERATE For Each Purchase Invoice Line" at bounding box center [1170, 198] width 196 height 39
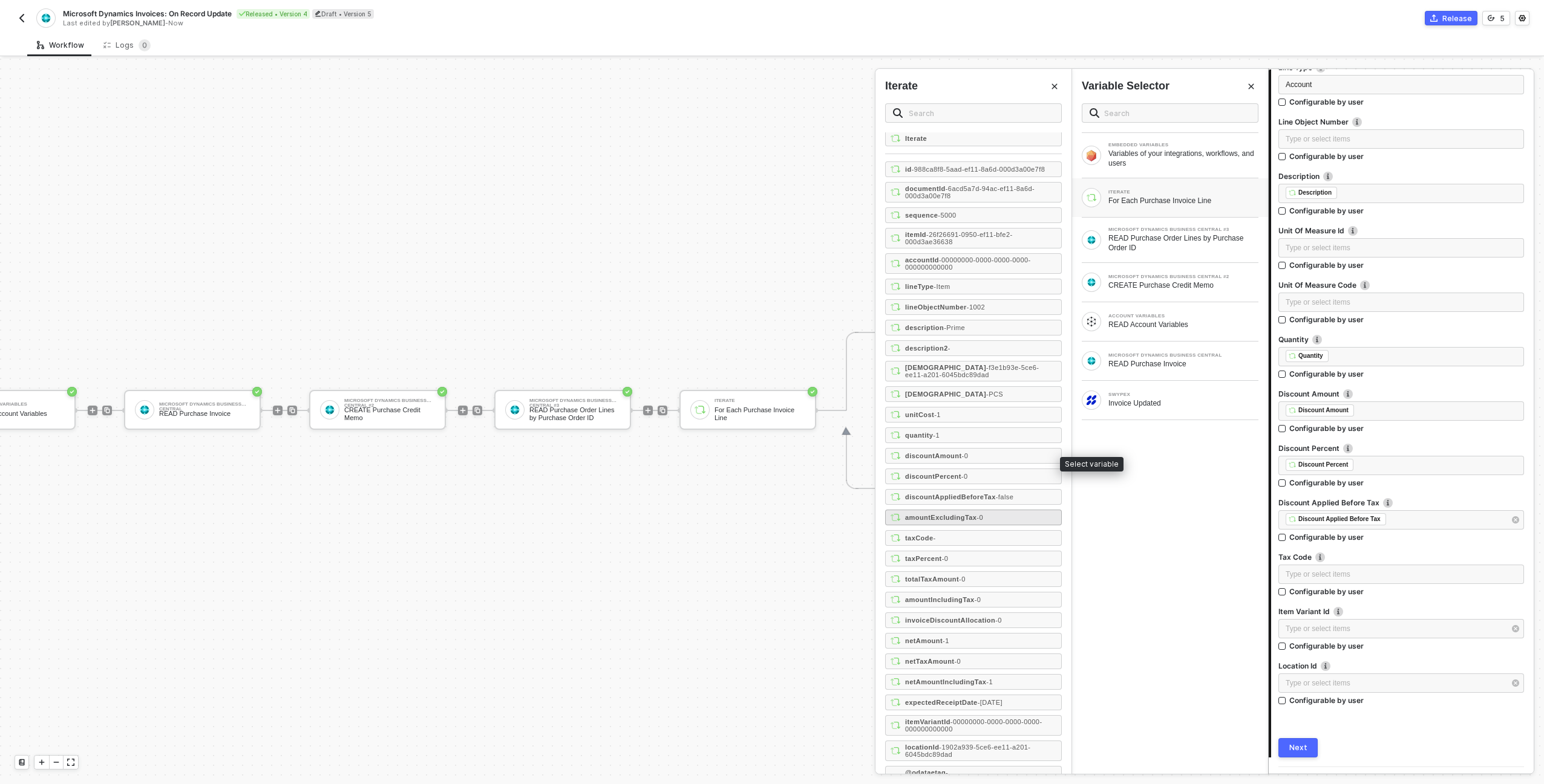
scroll to position [2, 0]
click at [963, 540] on div "taxCode -" at bounding box center [973, 537] width 176 height 16
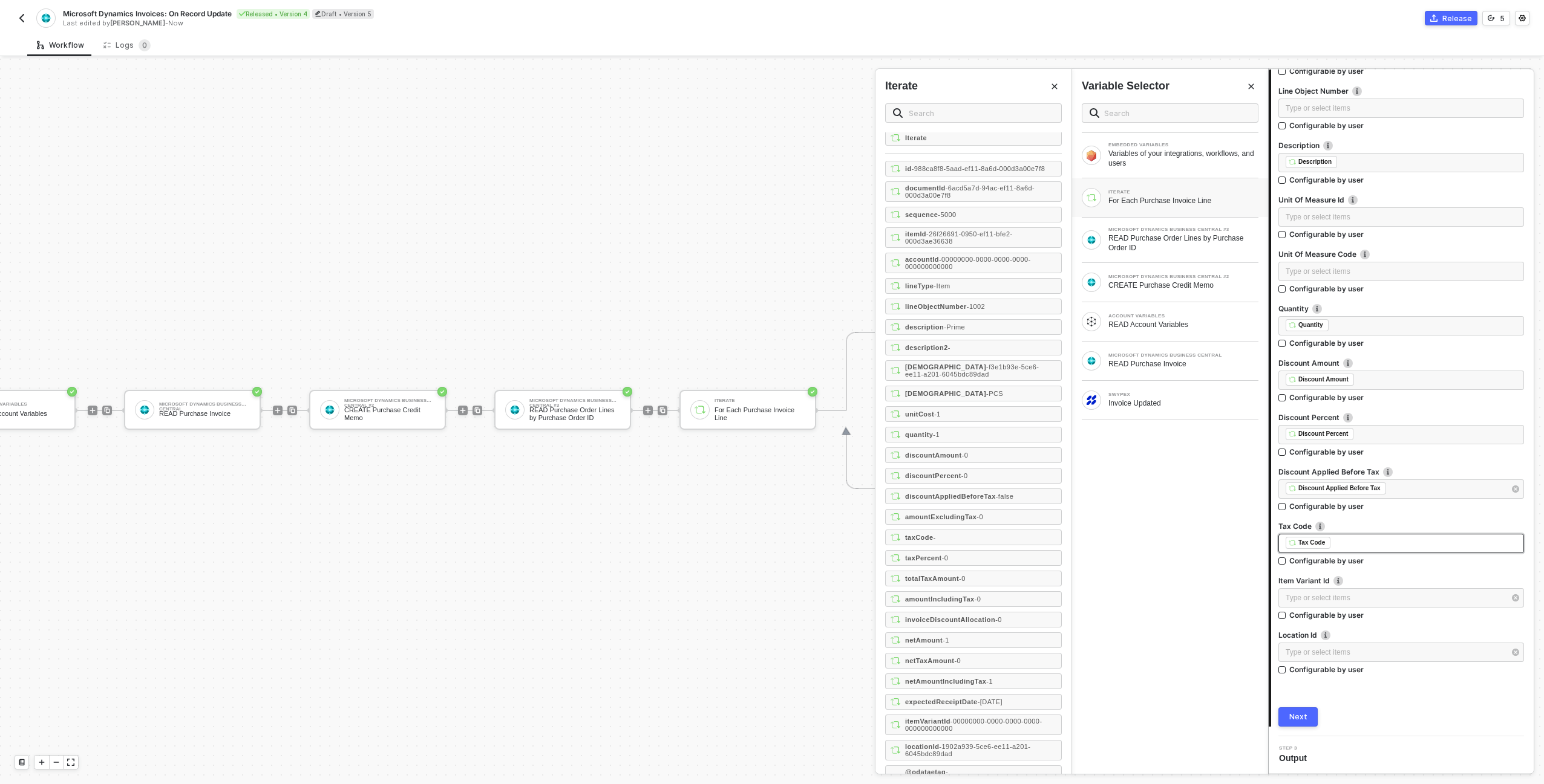
scroll to position [369, 0]
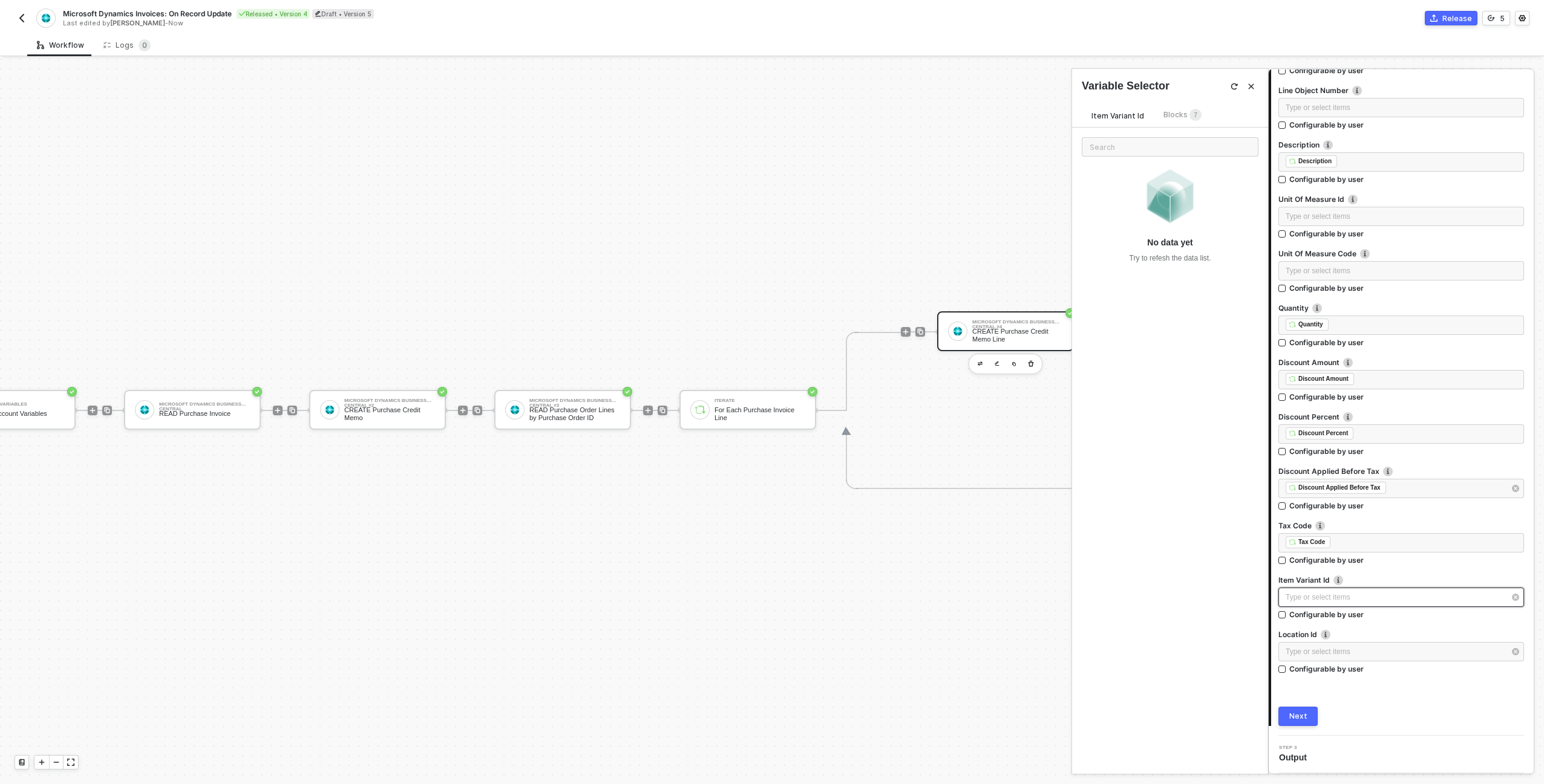
click at [1420, 595] on div "Type or select items ﻿" at bounding box center [1394, 598] width 219 height 12
click at [1310, 715] on button "Next" at bounding box center [1298, 716] width 39 height 19
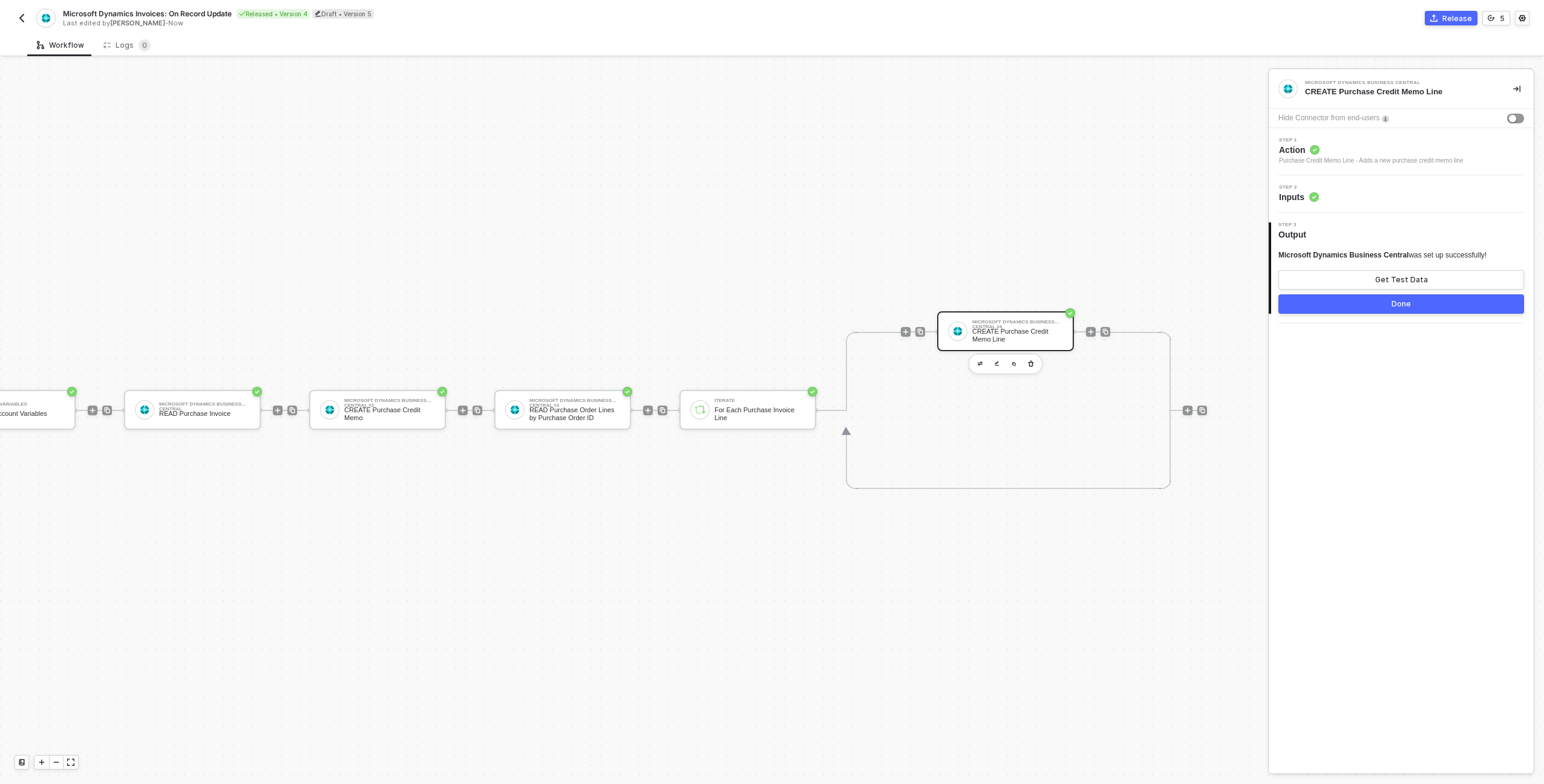
click at [1348, 310] on button "Done" at bounding box center [1401, 303] width 245 height 19
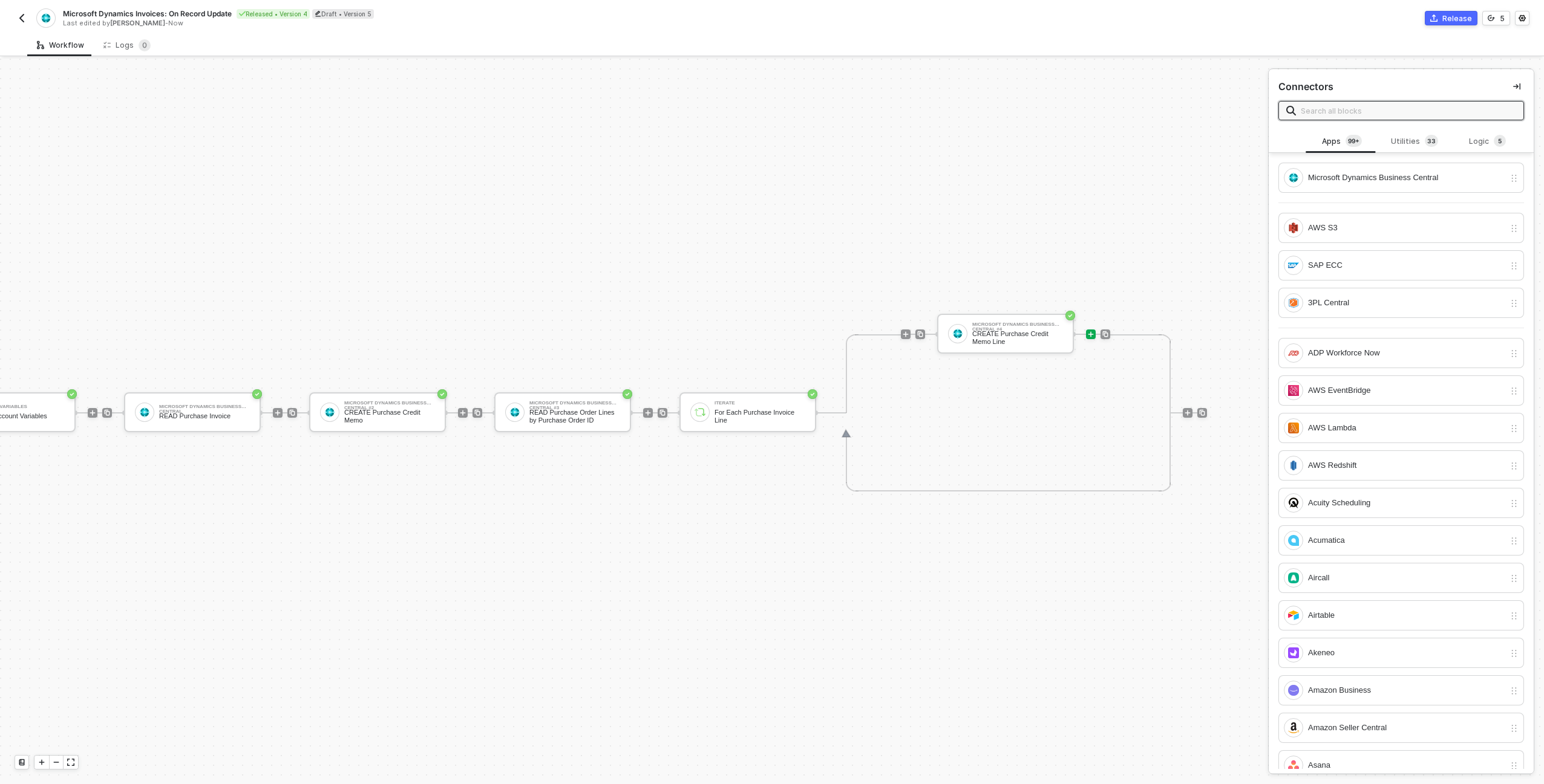
scroll to position [20, 270]
click at [1033, 183] on div "TRIGGER Swypex Invoice Updated Account Variables READ Account Variables Microso…" at bounding box center [473, 413] width 1467 height 748
click at [17, 13] on img "button" at bounding box center [22, 18] width 10 height 10
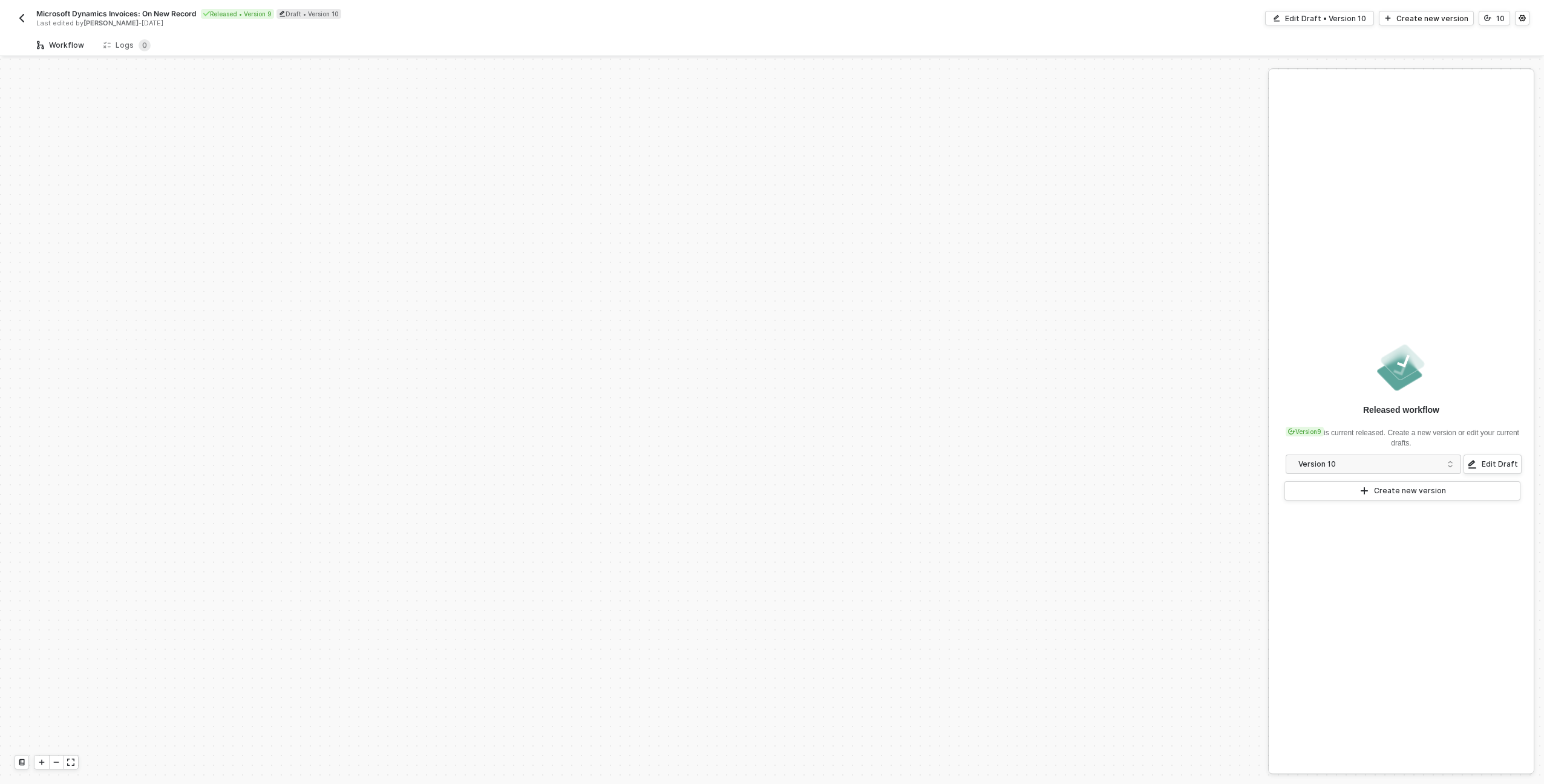
scroll to position [422, 0]
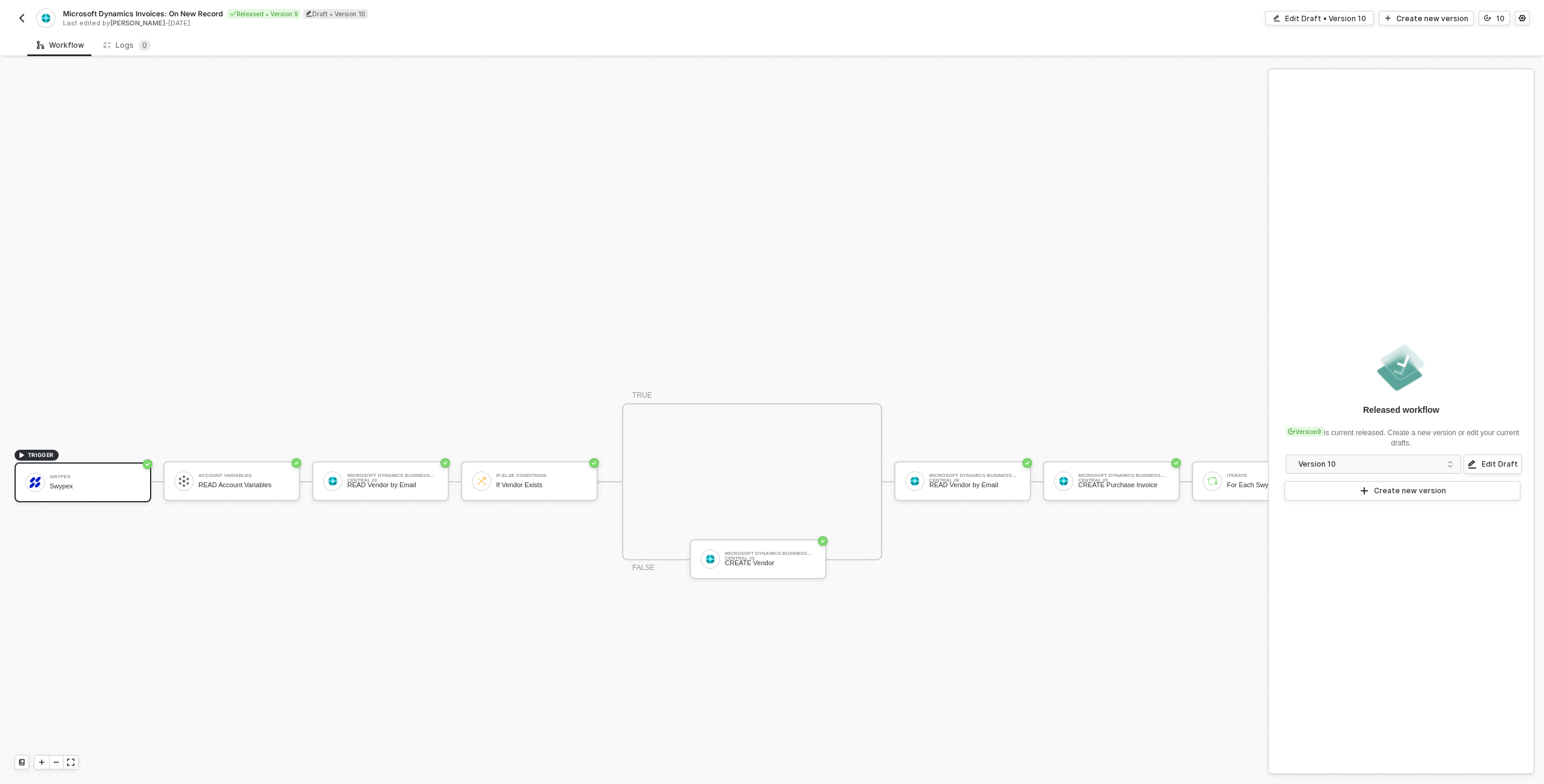
click at [1330, 9] on div "Microsoft Dynamics Invoices: On New Record Released • Version 9 Draft • Version…" at bounding box center [771, 17] width 1515 height 34
click at [1330, 15] on div "Edit Draft • Version 10" at bounding box center [1325, 18] width 81 height 10
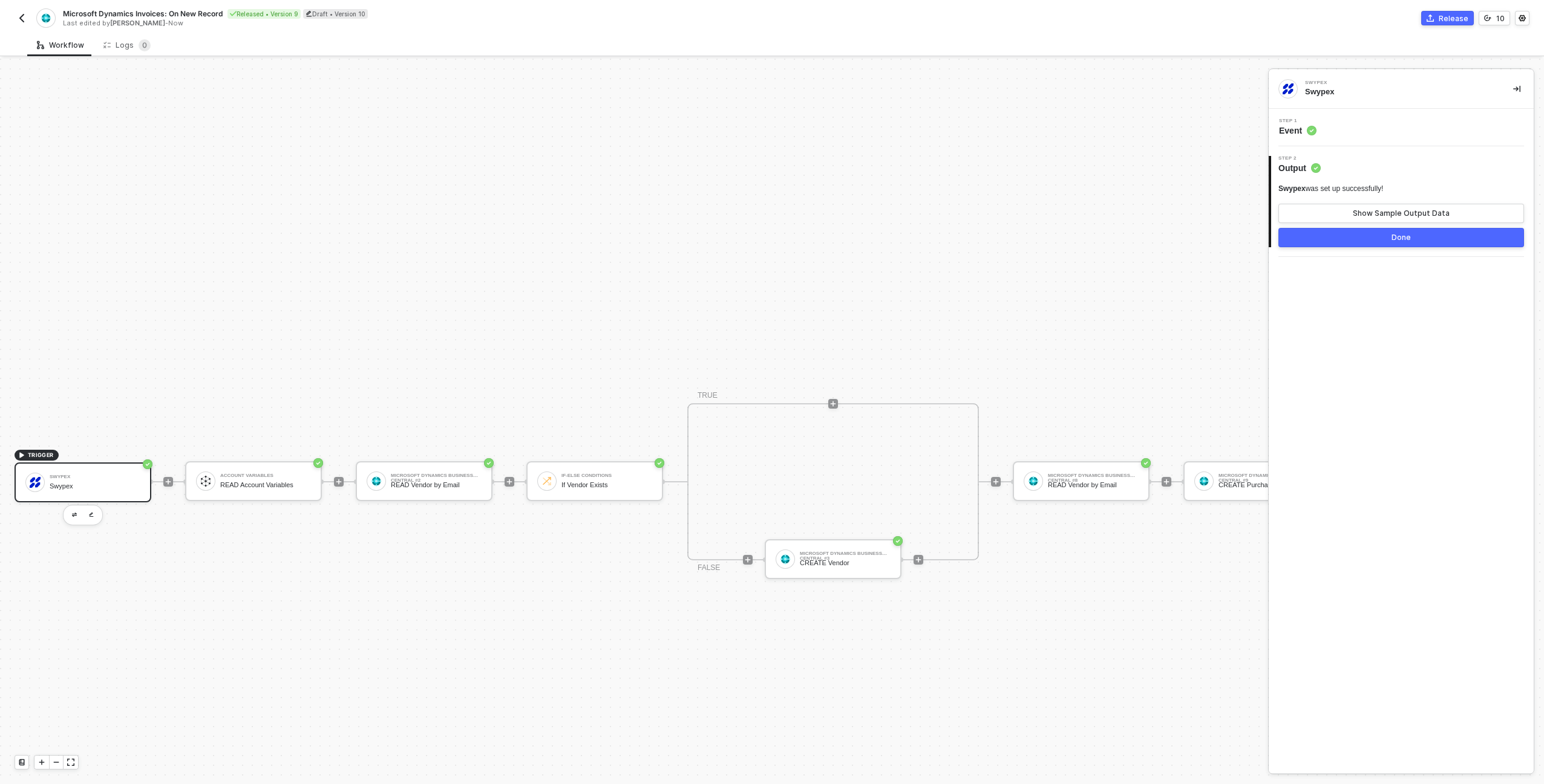
scroll to position [422, 581]
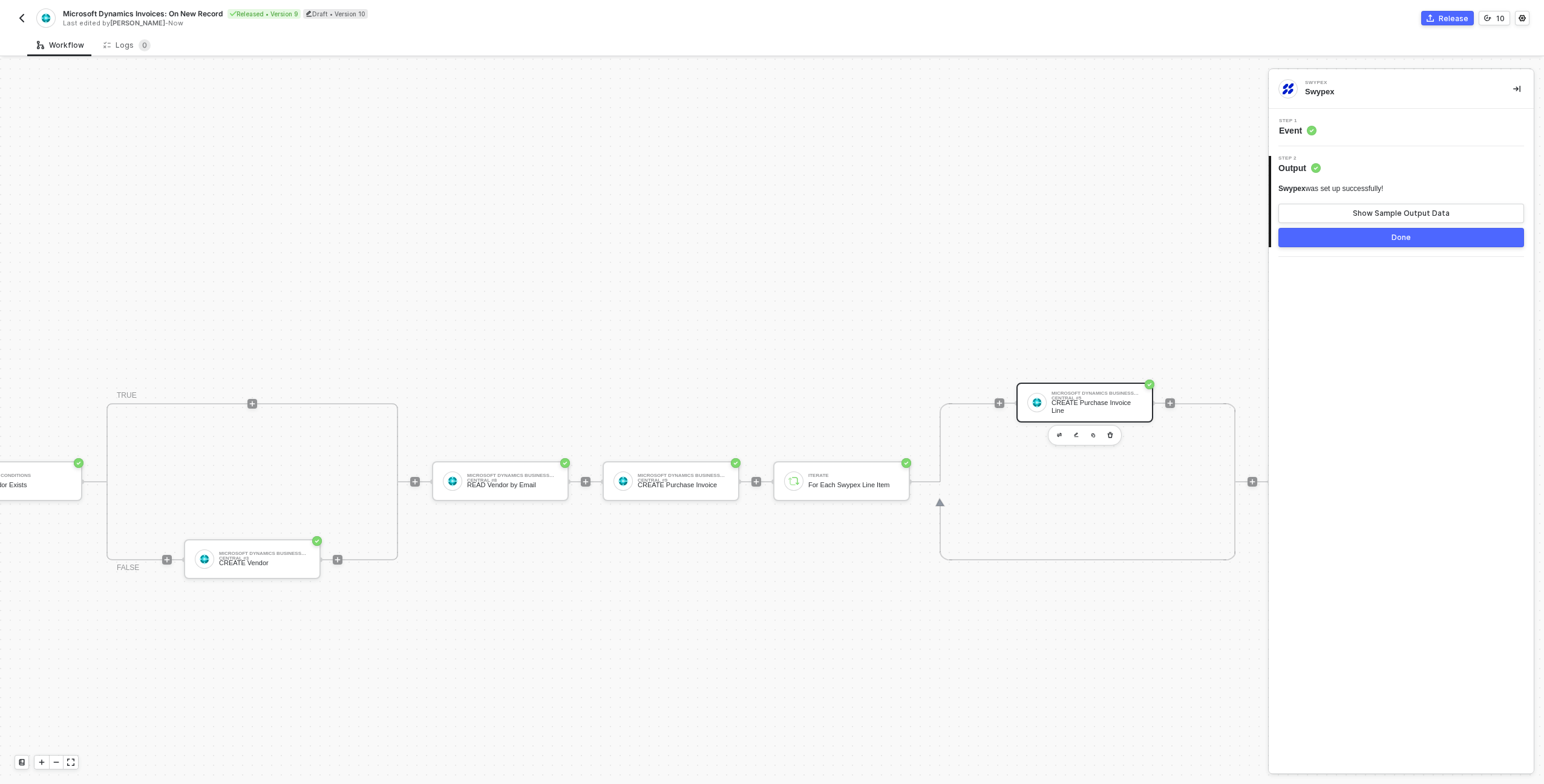
click at [1111, 400] on div "CREATE Purchase Invoice Line" at bounding box center [1096, 407] width 91 height 15
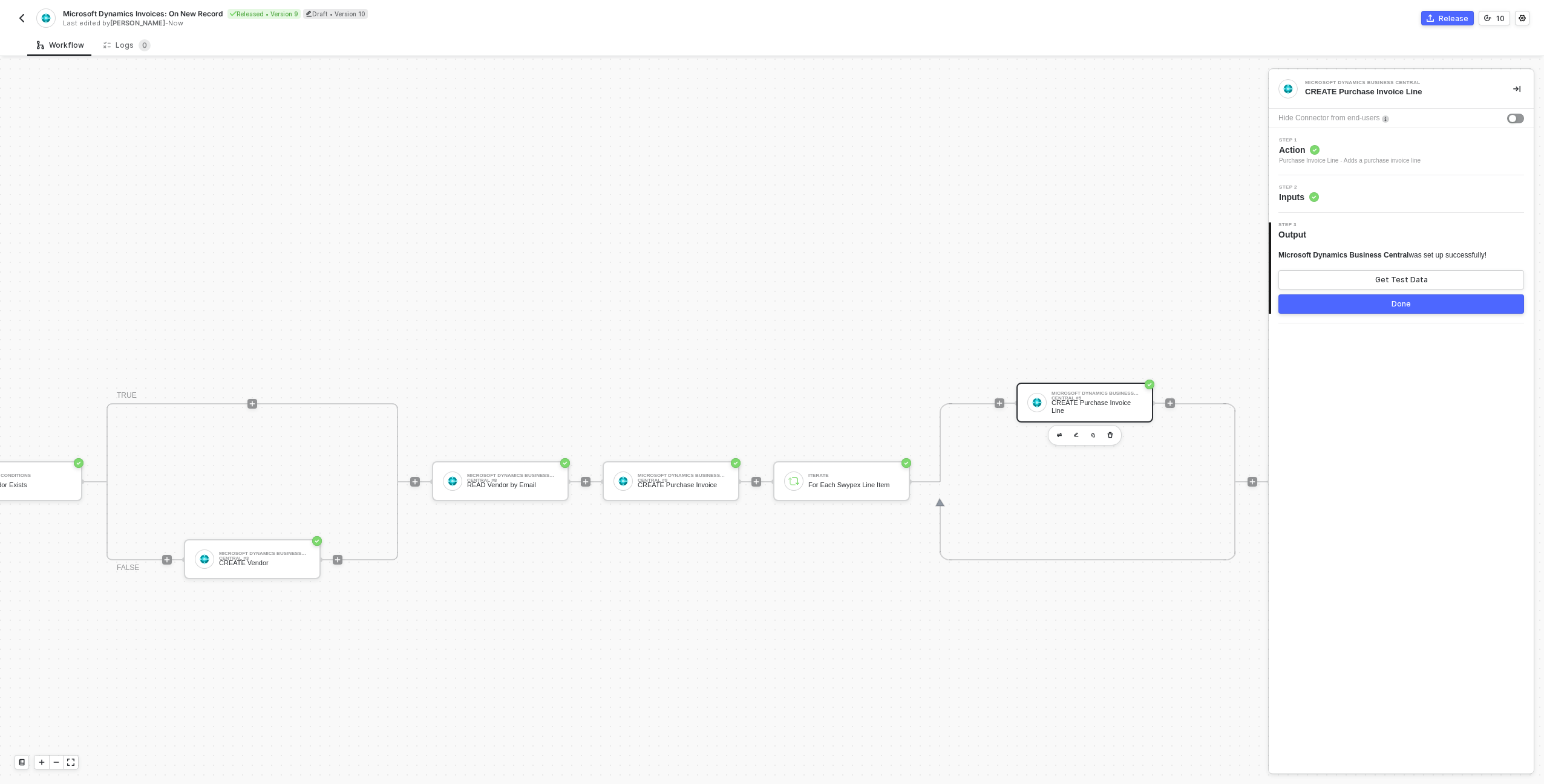
click at [1388, 195] on div "Step 2 Inputs" at bounding box center [1403, 195] width 262 height 18
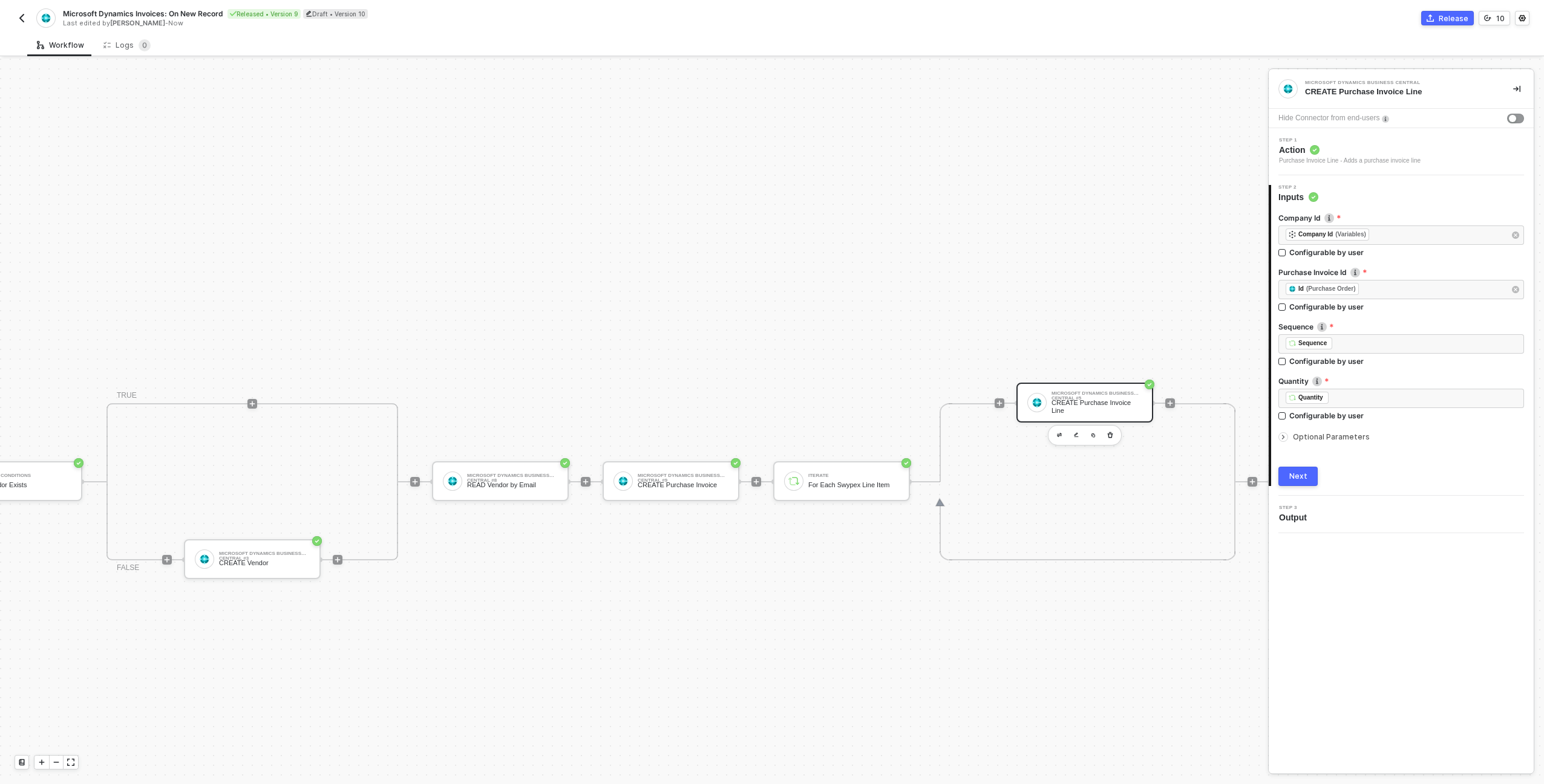
click at [1347, 440] on span "Optional Parameters" at bounding box center [1331, 436] width 77 height 9
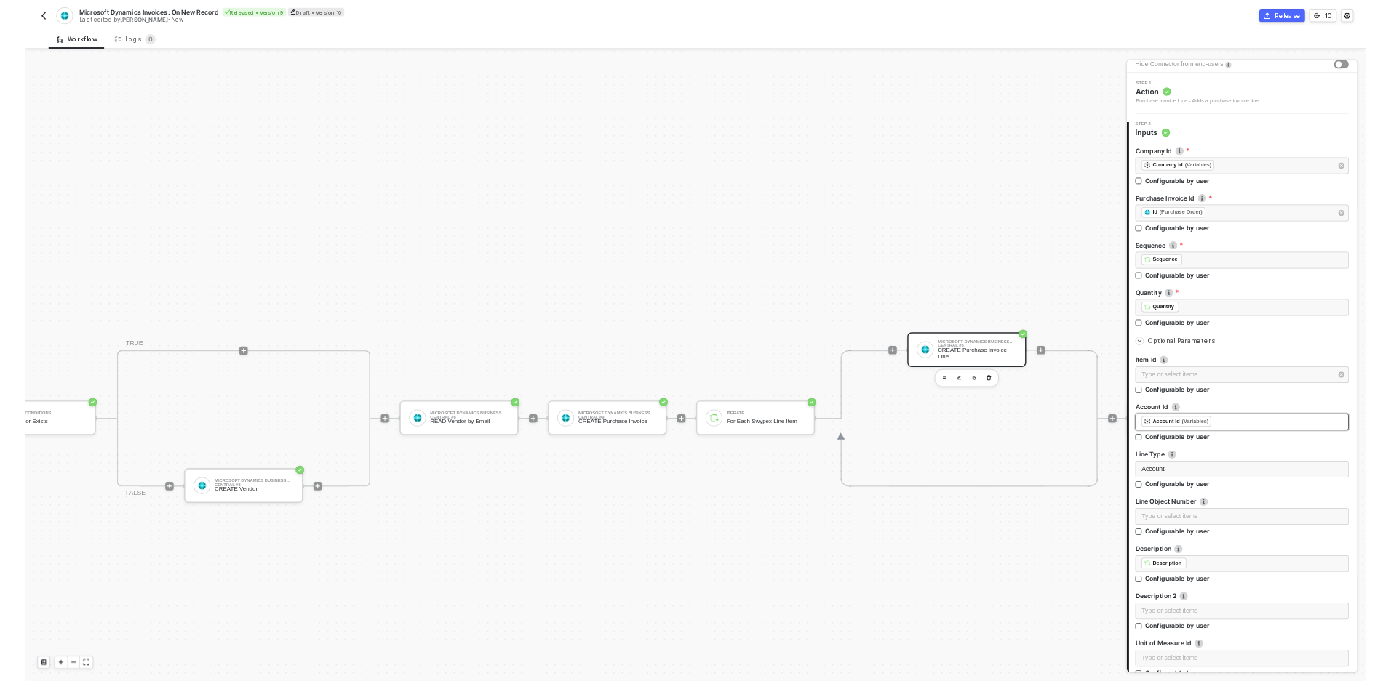
scroll to position [65, 0]
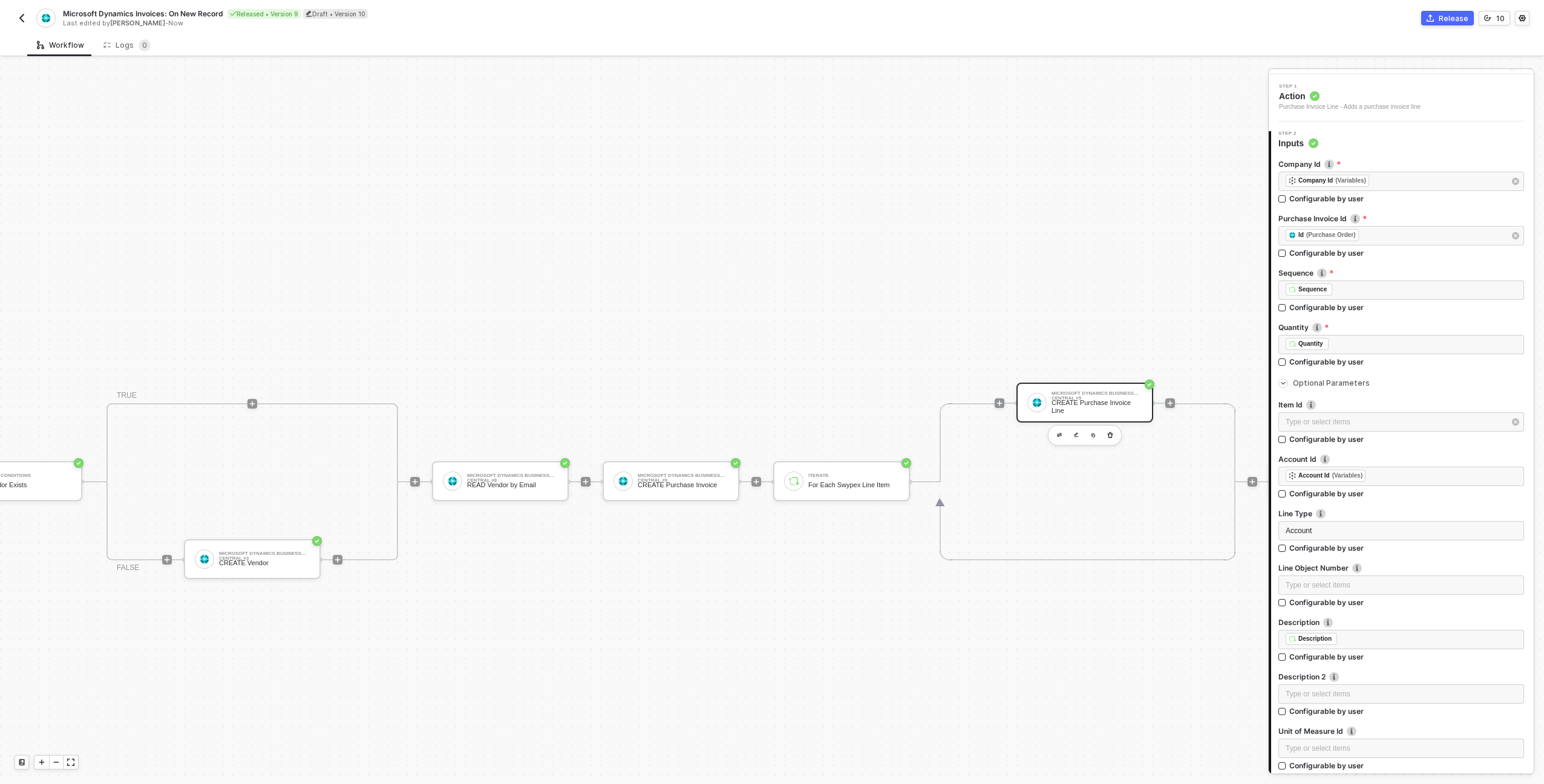
click at [1061, 39] on div "Workflow Logs 0" at bounding box center [785, 45] width 1517 height 22
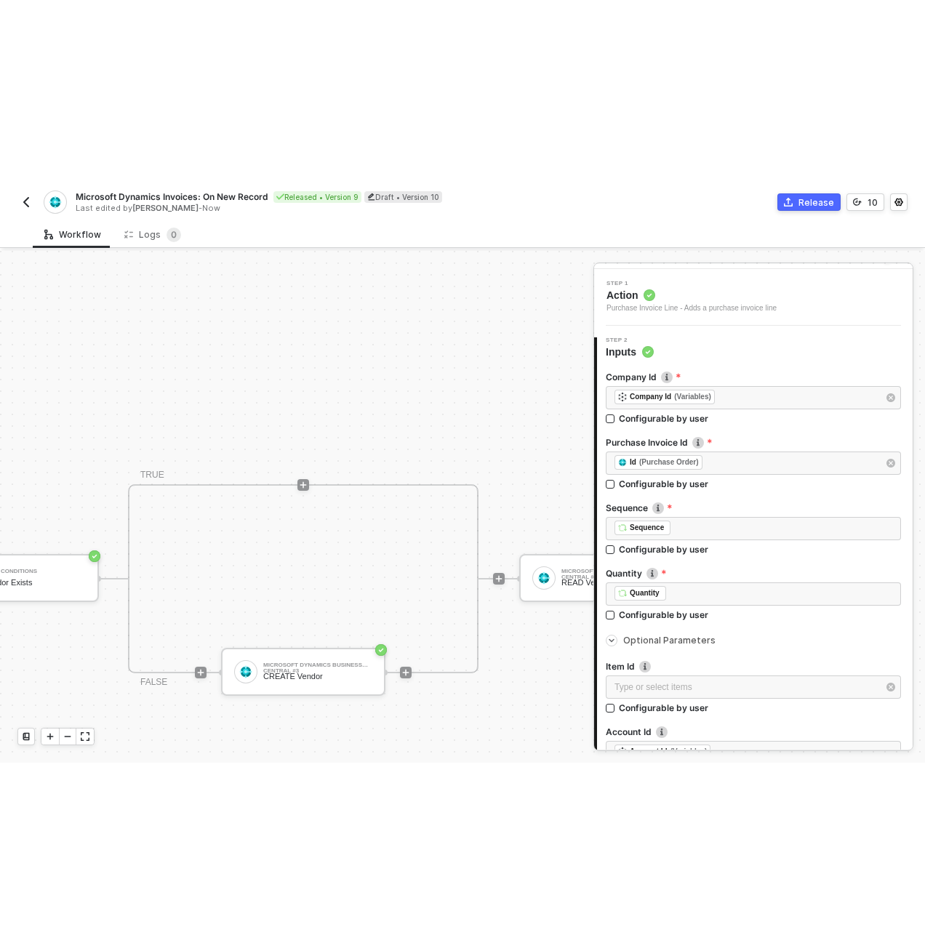
scroll to position [65, 0]
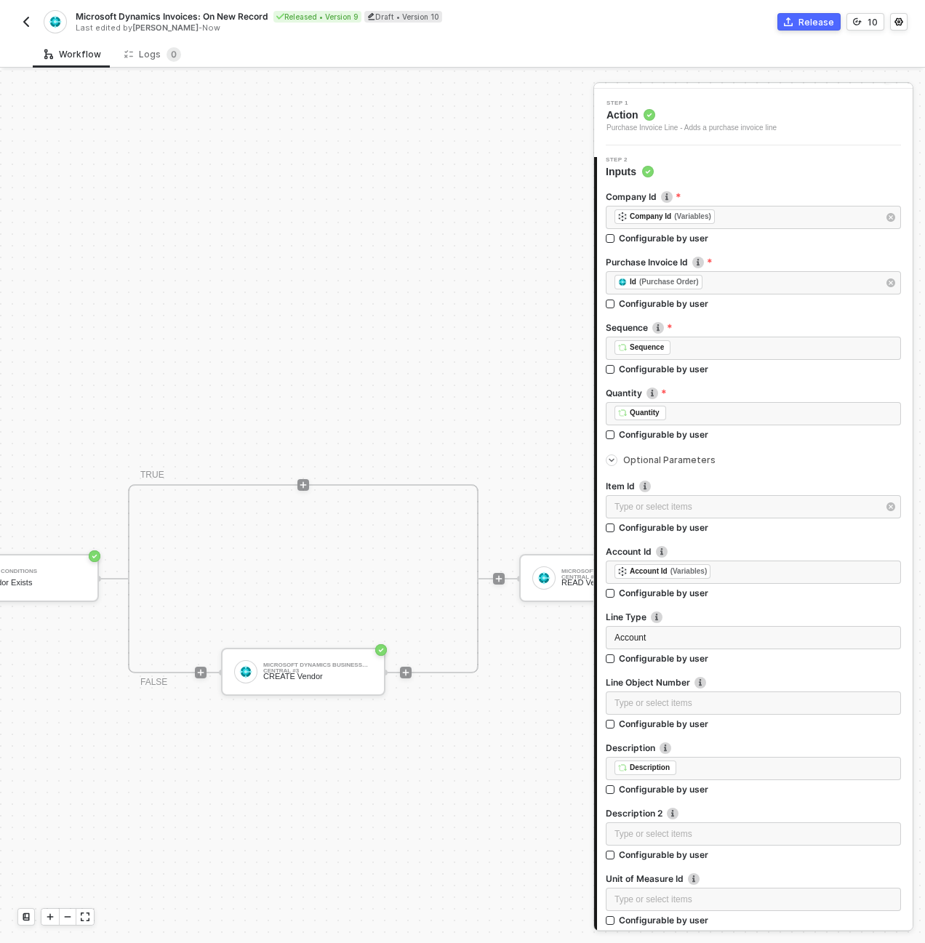
click at [326, 423] on div "TRIGGER Swypex Swypex Account Variables READ Account Variables Microsoft Dynami…" at bounding box center [904, 578] width 3204 height 2034
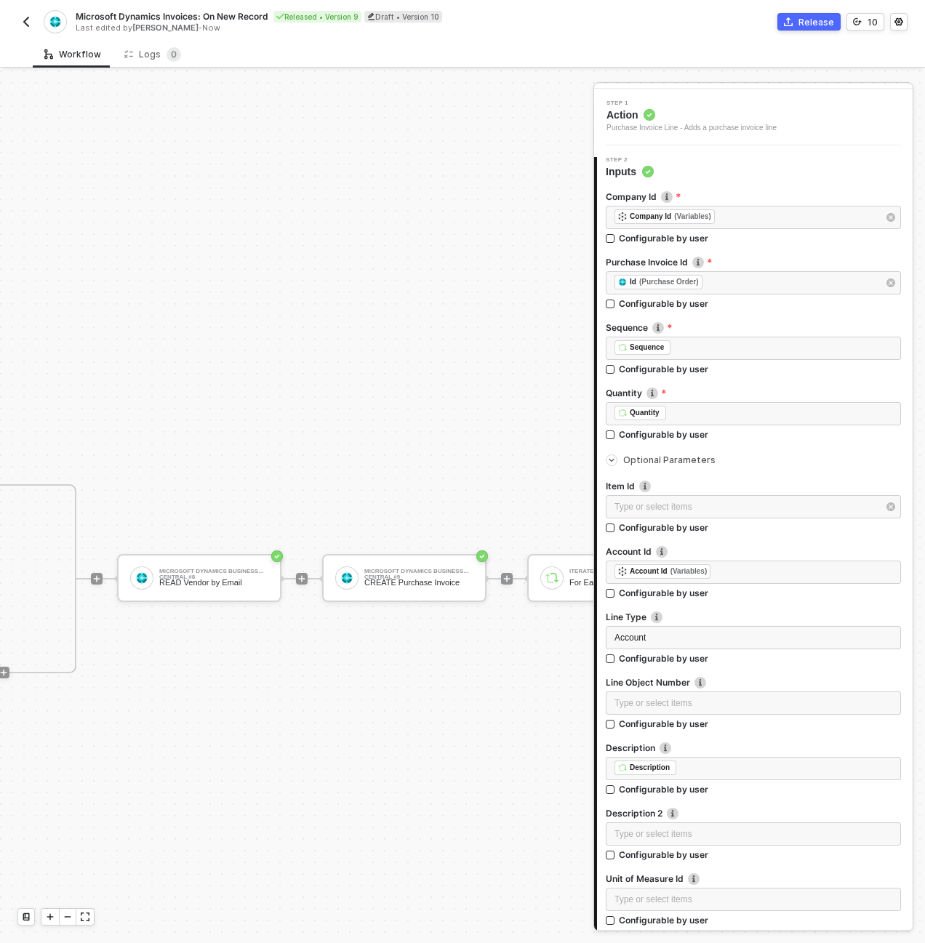
scroll to position [509, 1105]
click at [29, 23] on img "button" at bounding box center [26, 22] width 12 height 12
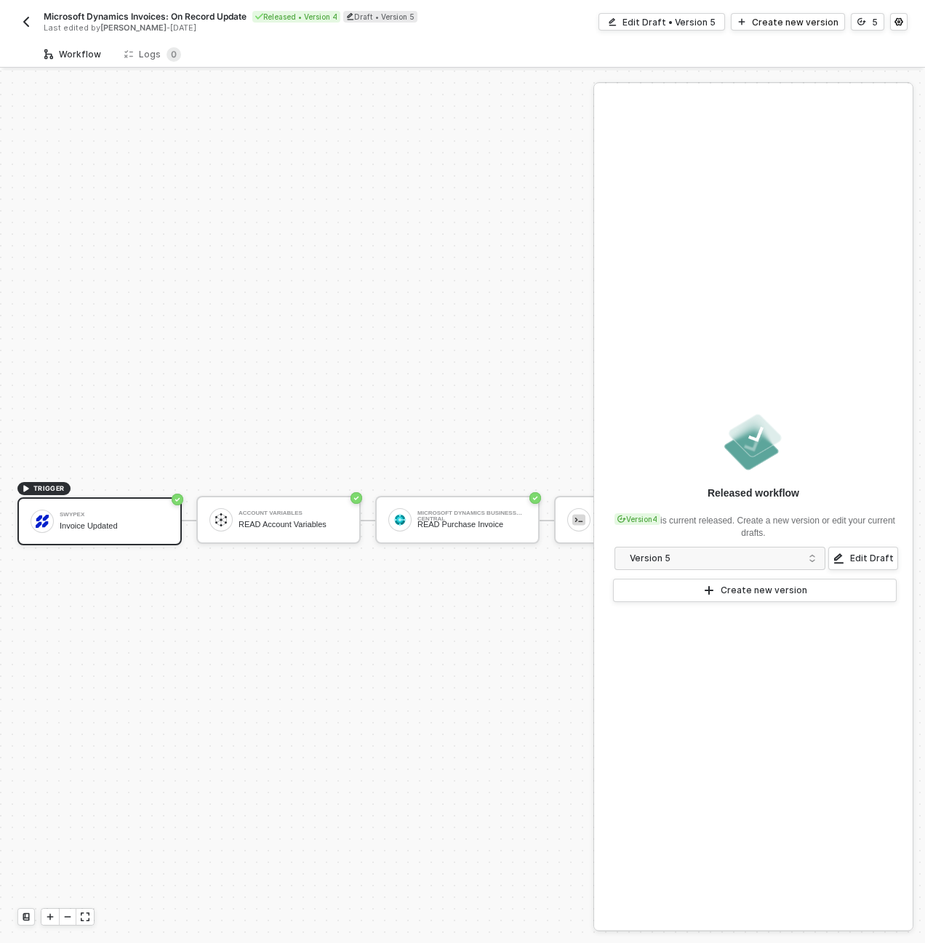
scroll to position [38, 0]
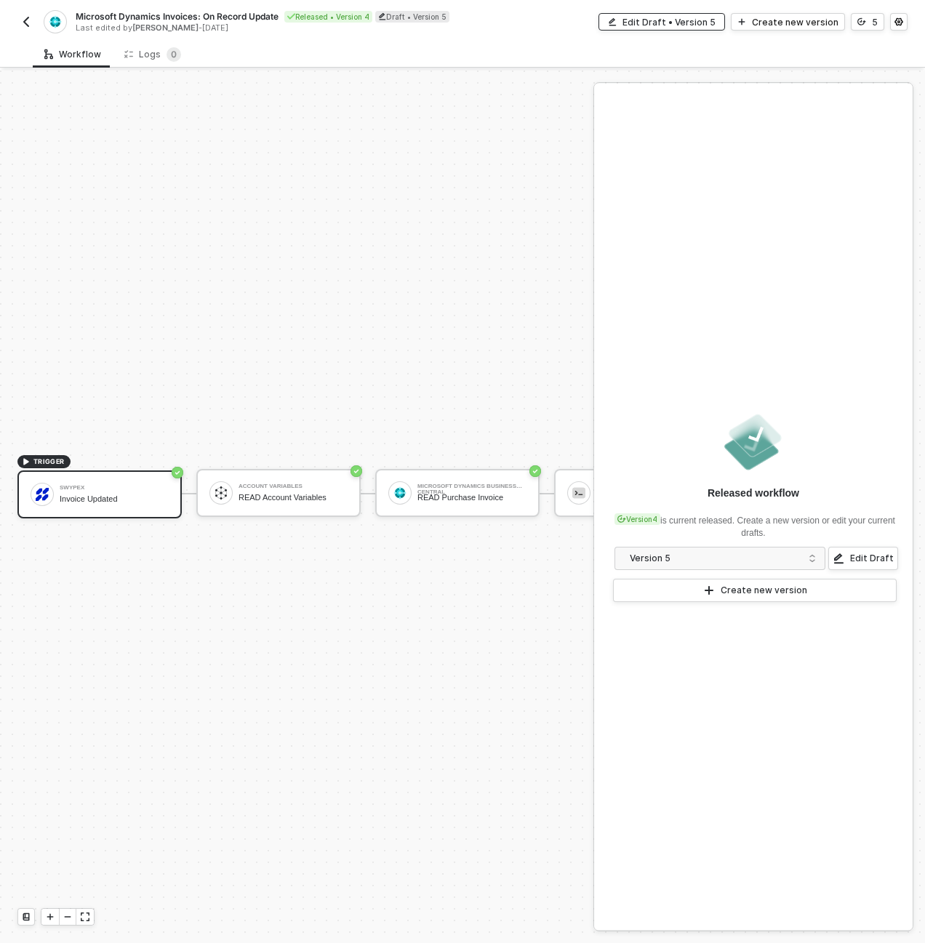
click at [652, 16] on div "Edit Draft • Version 5" at bounding box center [669, 22] width 93 height 12
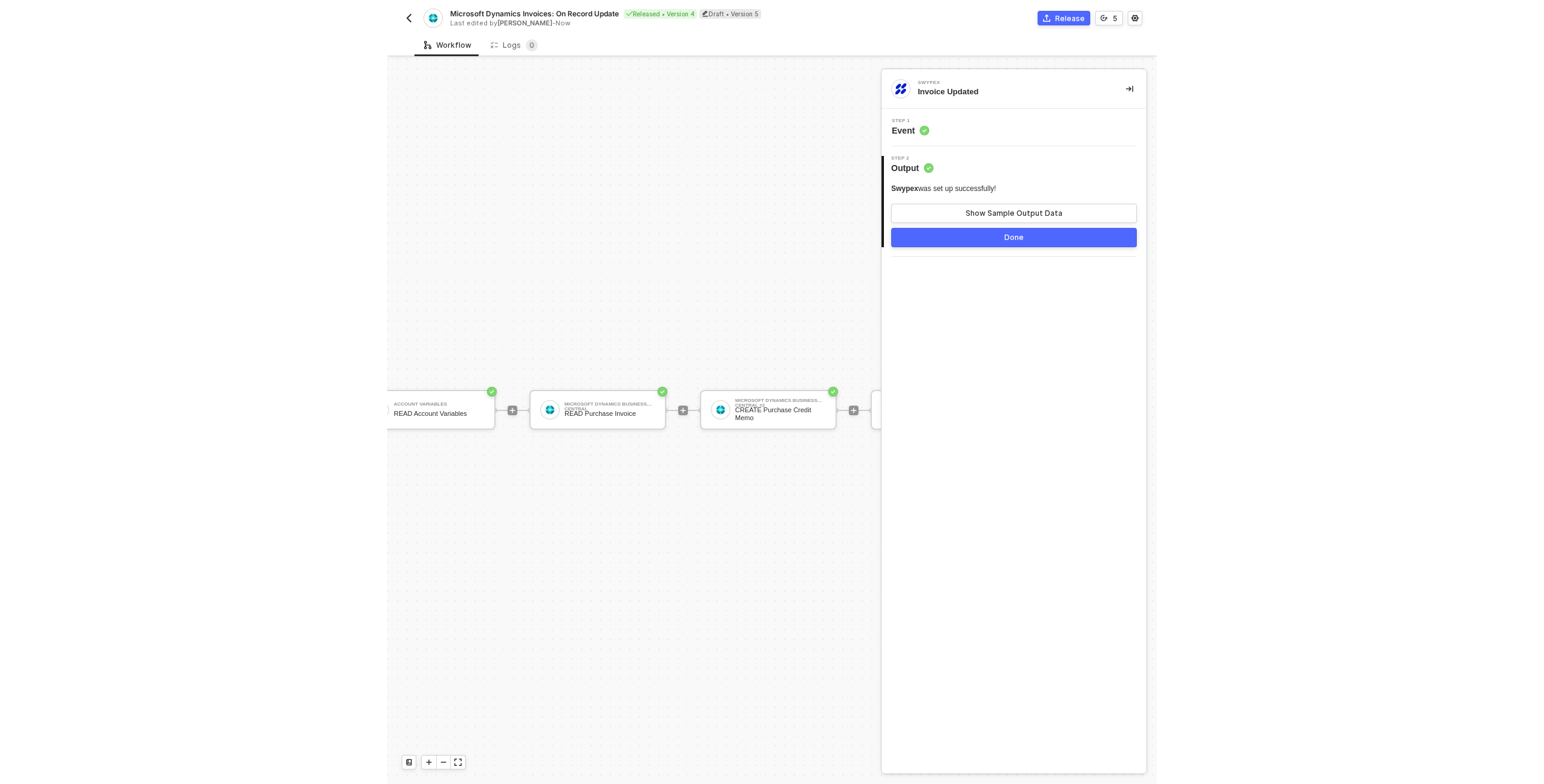
scroll to position [32, 218]
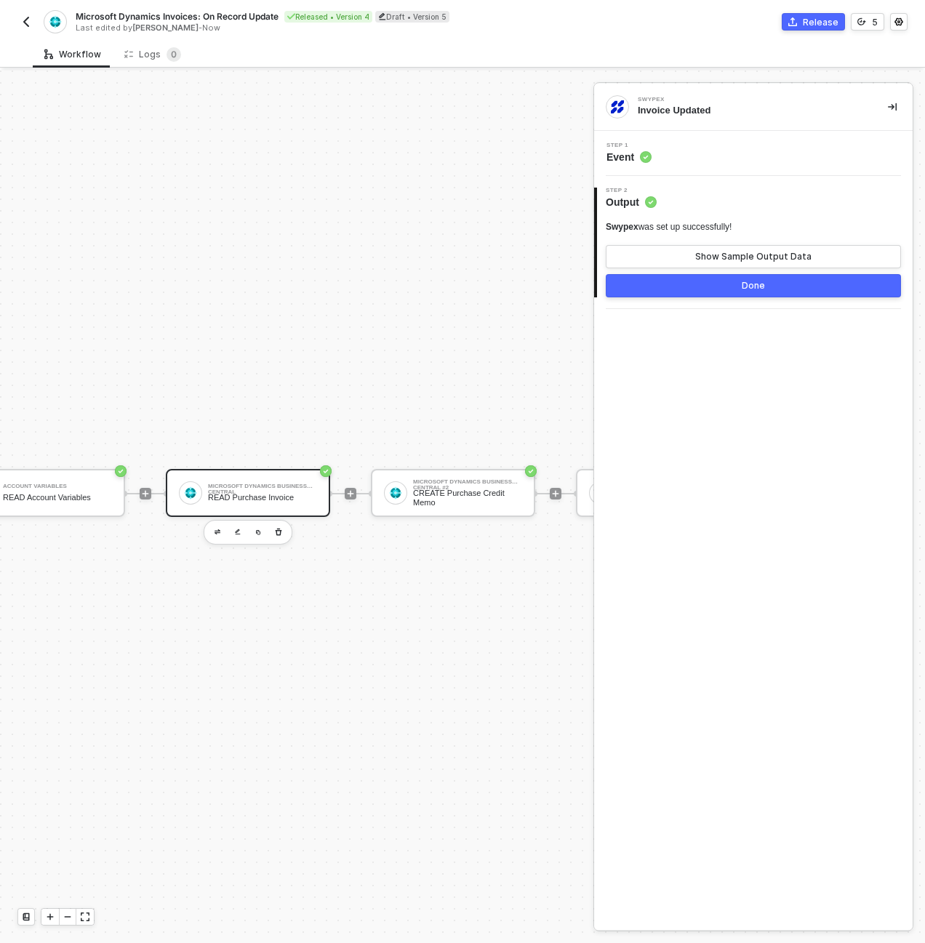
click at [261, 469] on div "Microsoft Dynamics Business Central READ Purchase Invoice" at bounding box center [248, 493] width 164 height 48
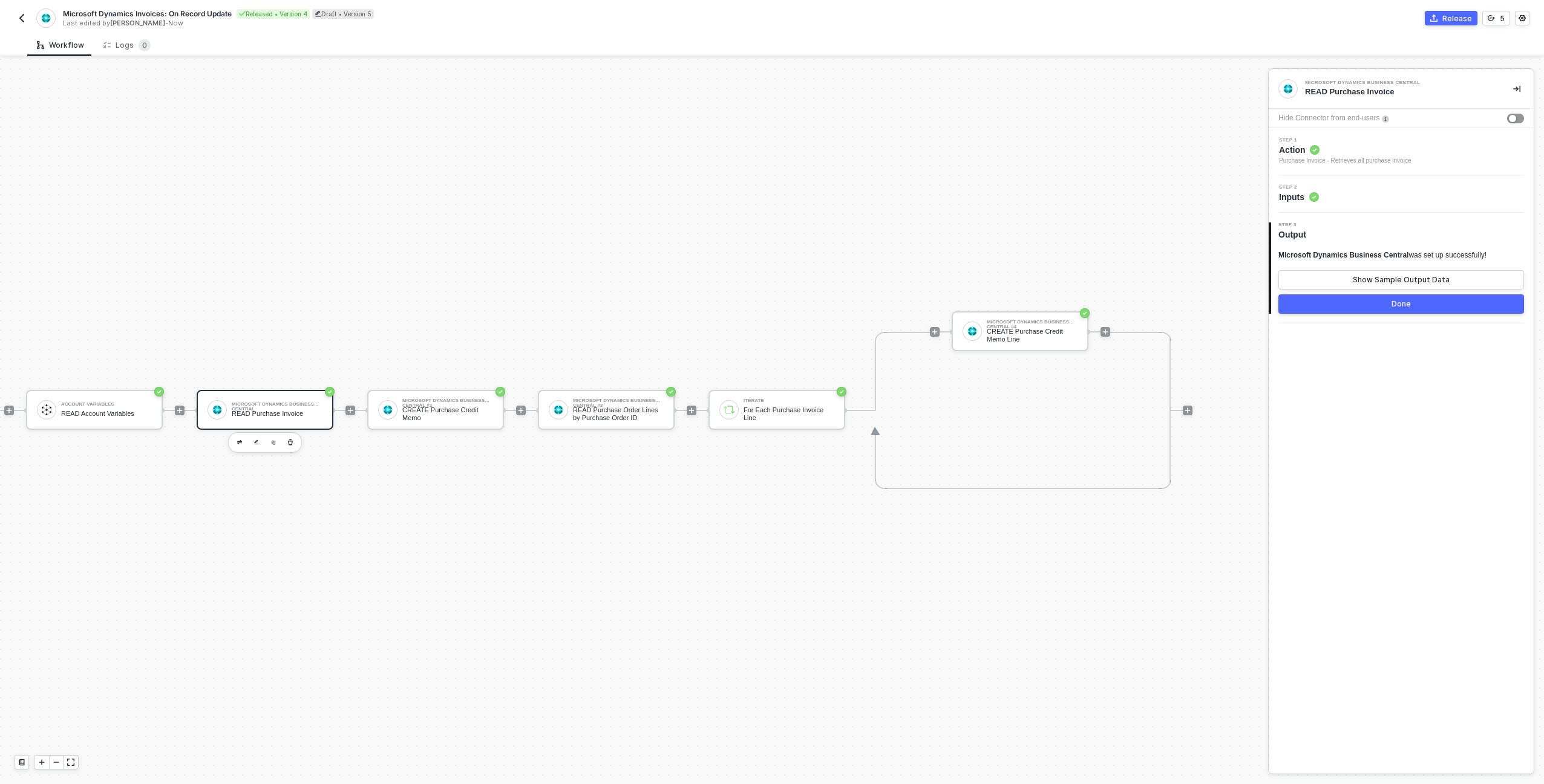
scroll to position [32, 168]
click at [416, 398] on div "Microsoft Dynamics Business Central #2" at bounding box center [448, 401] width 91 height 5
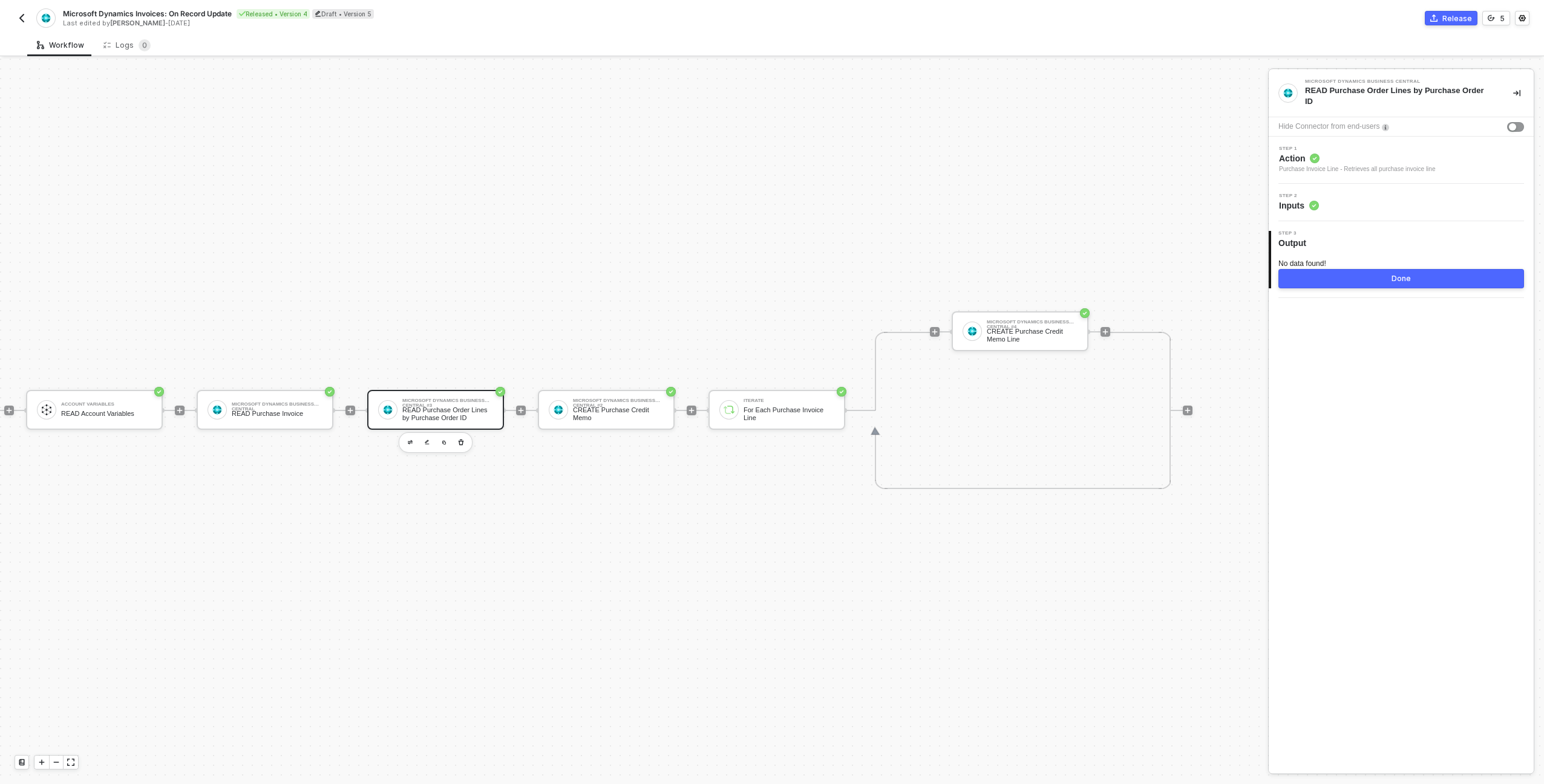
click at [582, 336] on div "TRIGGER Swypex Invoice Updated Account Variables READ Account Variables Microso…" at bounding box center [517, 411] width 1352 height 748
click at [502, 58] on div "TRIGGER Swypex Invoice Updated Account Variables READ Account Variables Microso…" at bounding box center [517, 411] width 1352 height 748
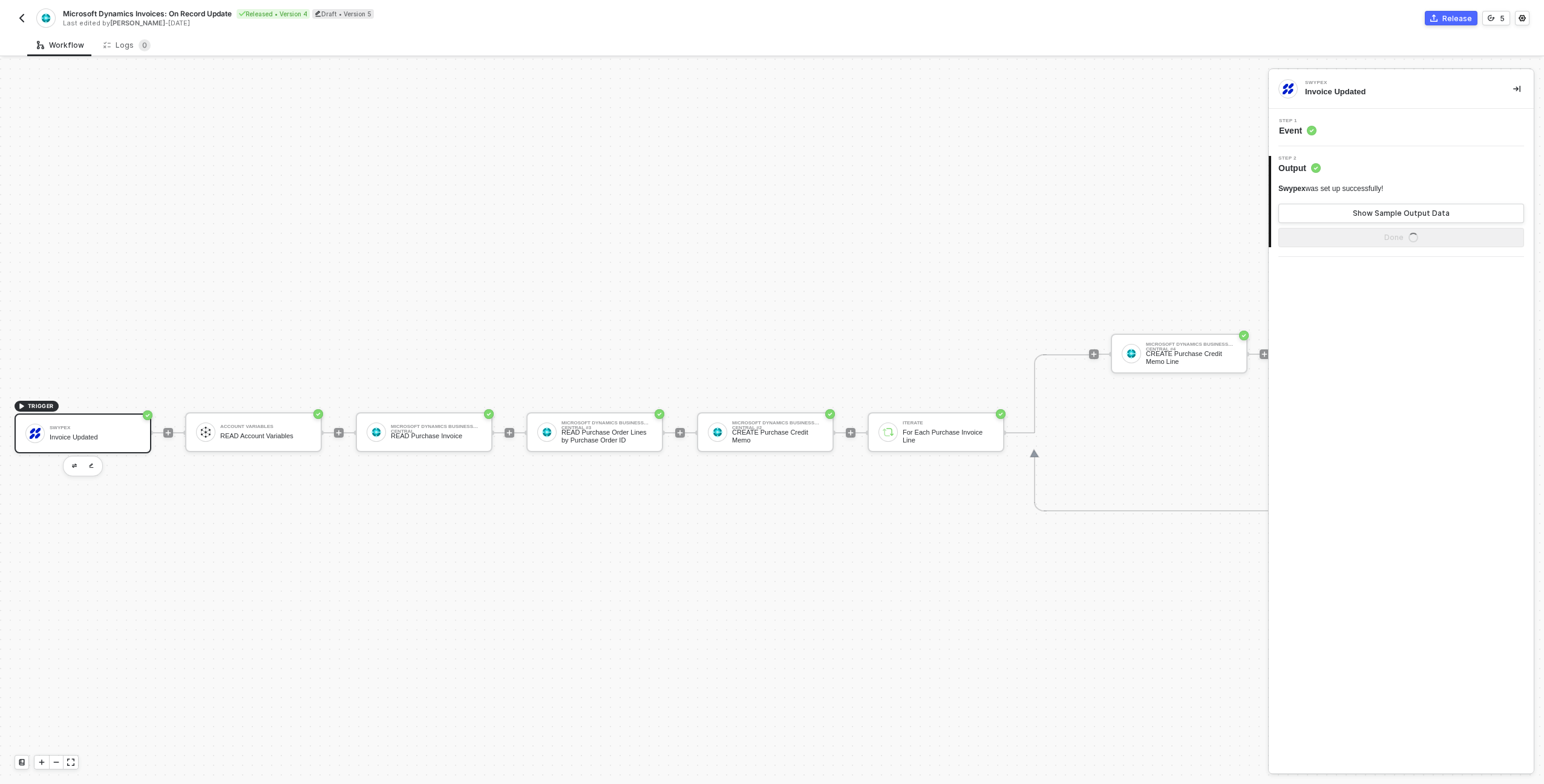
scroll to position [32, 0]
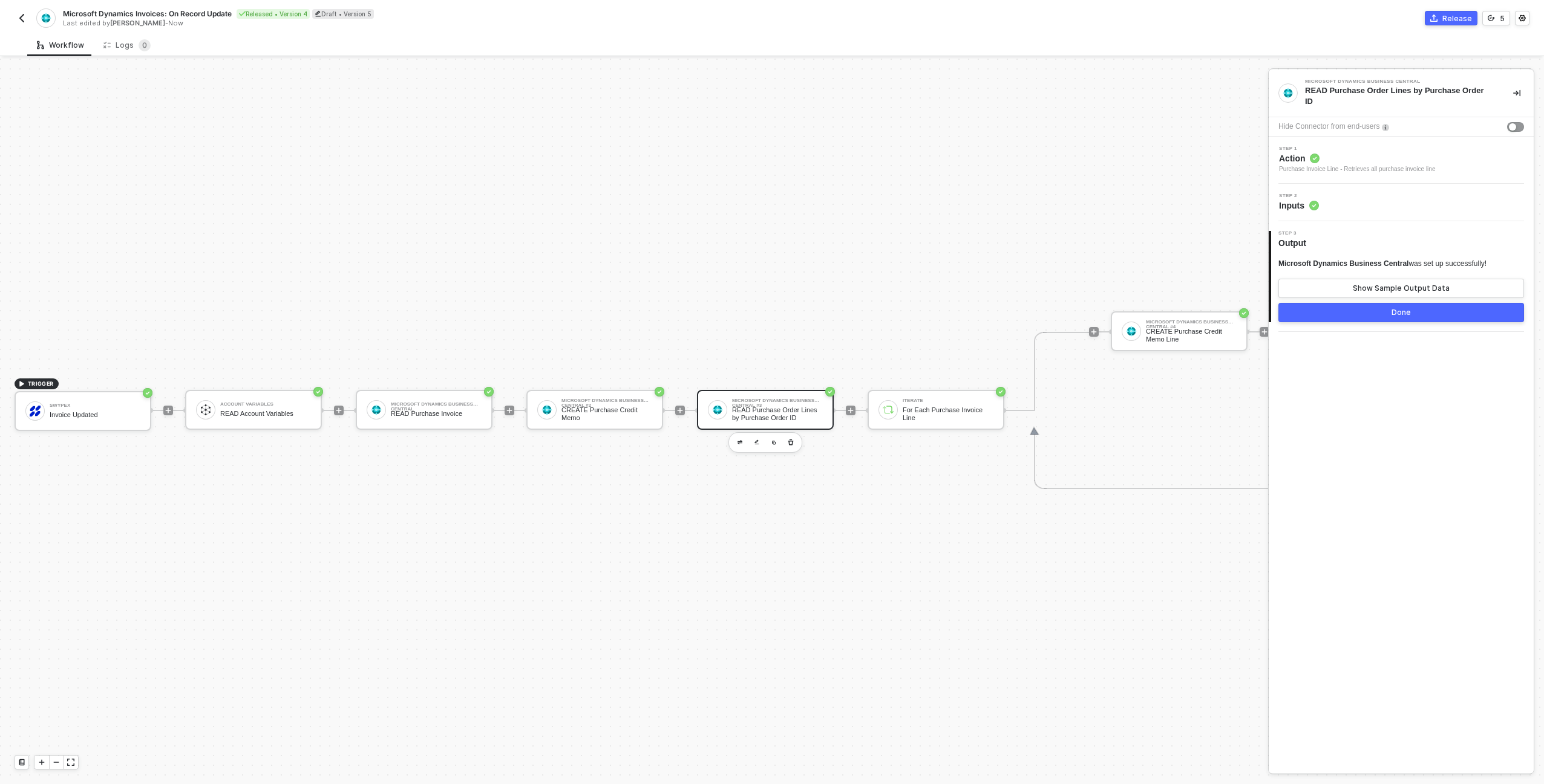
click at [704, 376] on div at bounding box center [680, 410] width 161 height 94
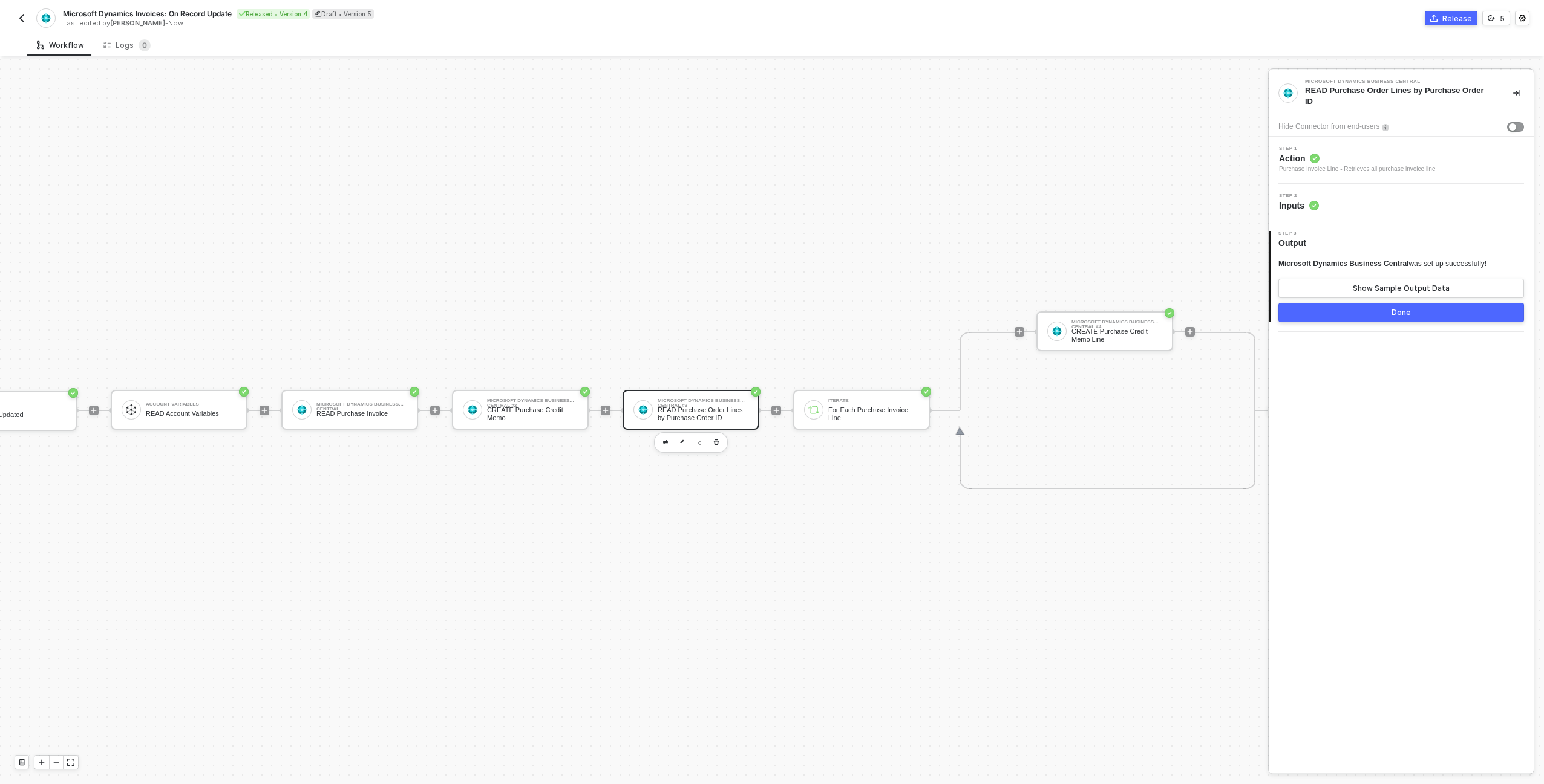
scroll to position [32, 96]
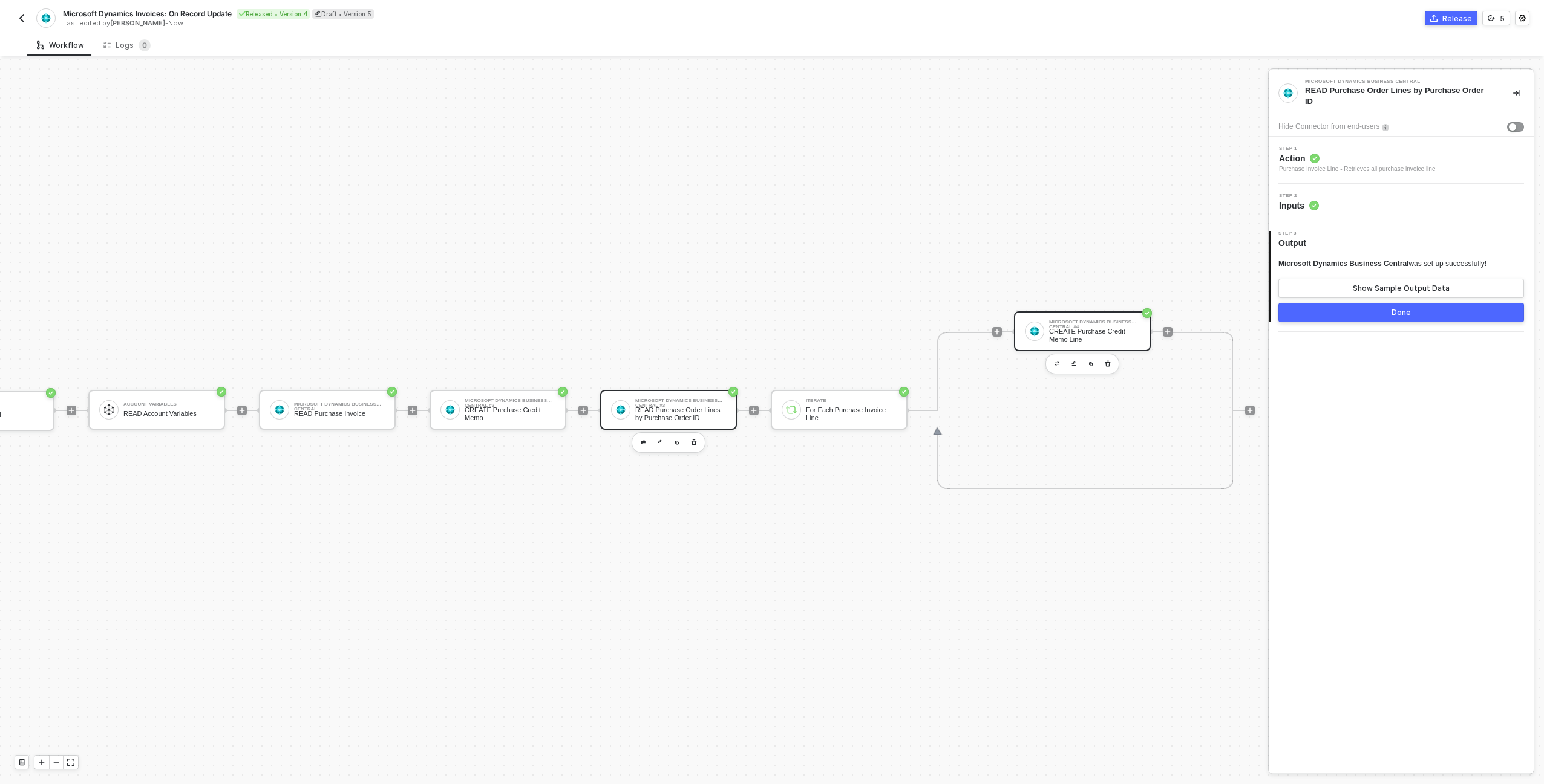
click at [1084, 312] on div "Microsoft Dynamics Business Central #4 CREATE Purchase Credit Memo Line" at bounding box center [1082, 332] width 136 height 40
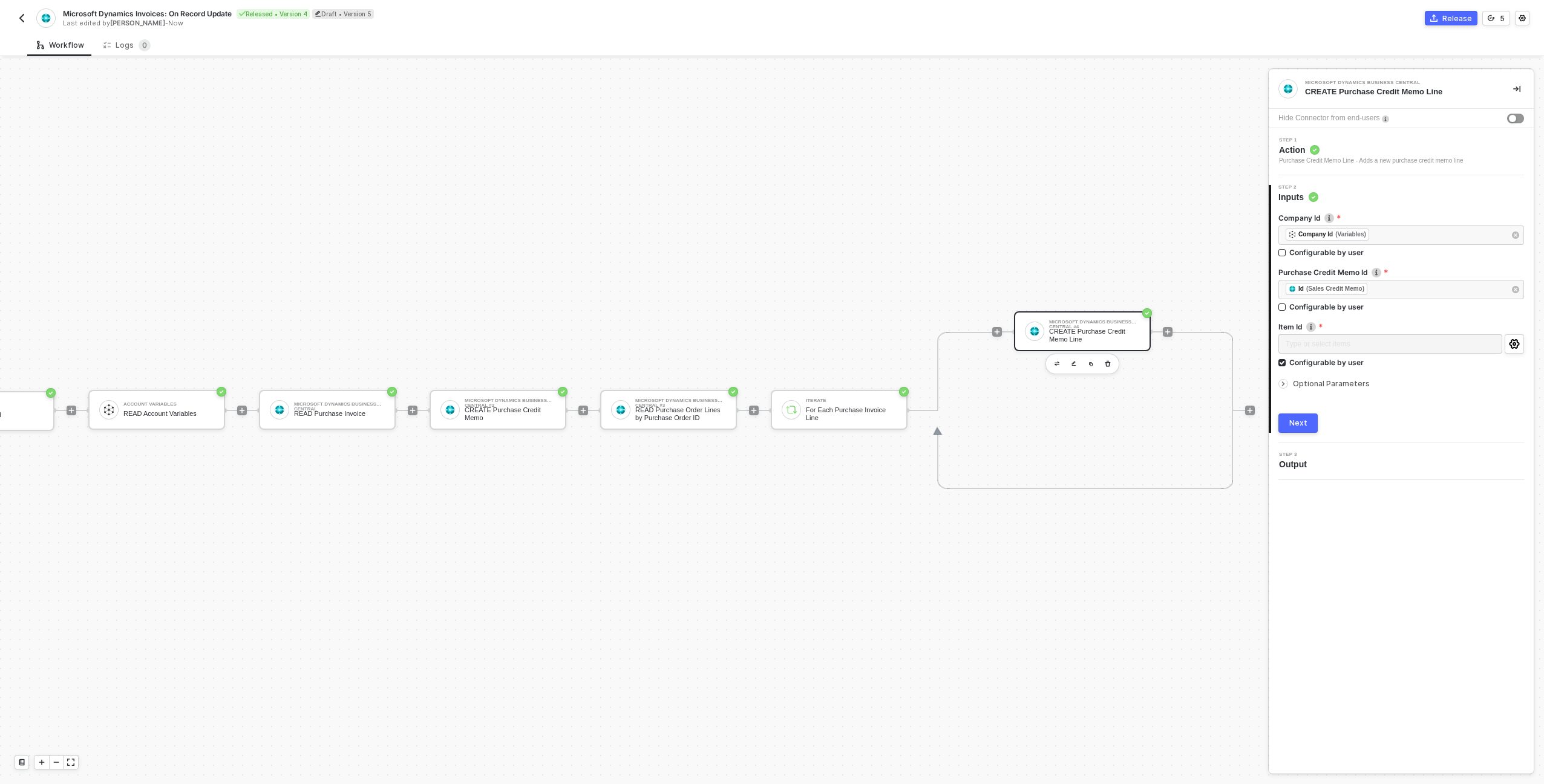
click at [1341, 388] on div "Optional Parameters" at bounding box center [1401, 384] width 245 height 13
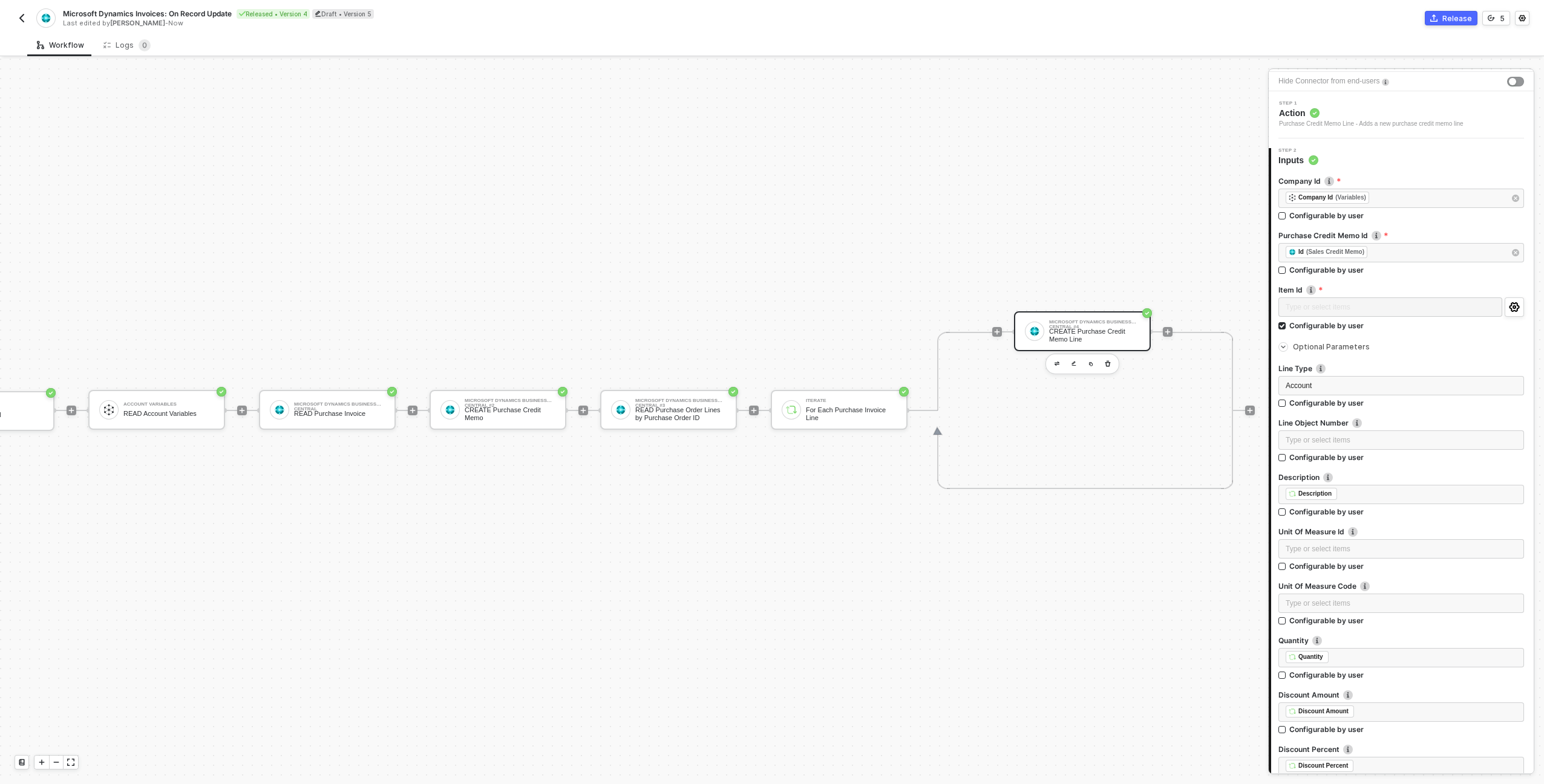
scroll to position [0, 0]
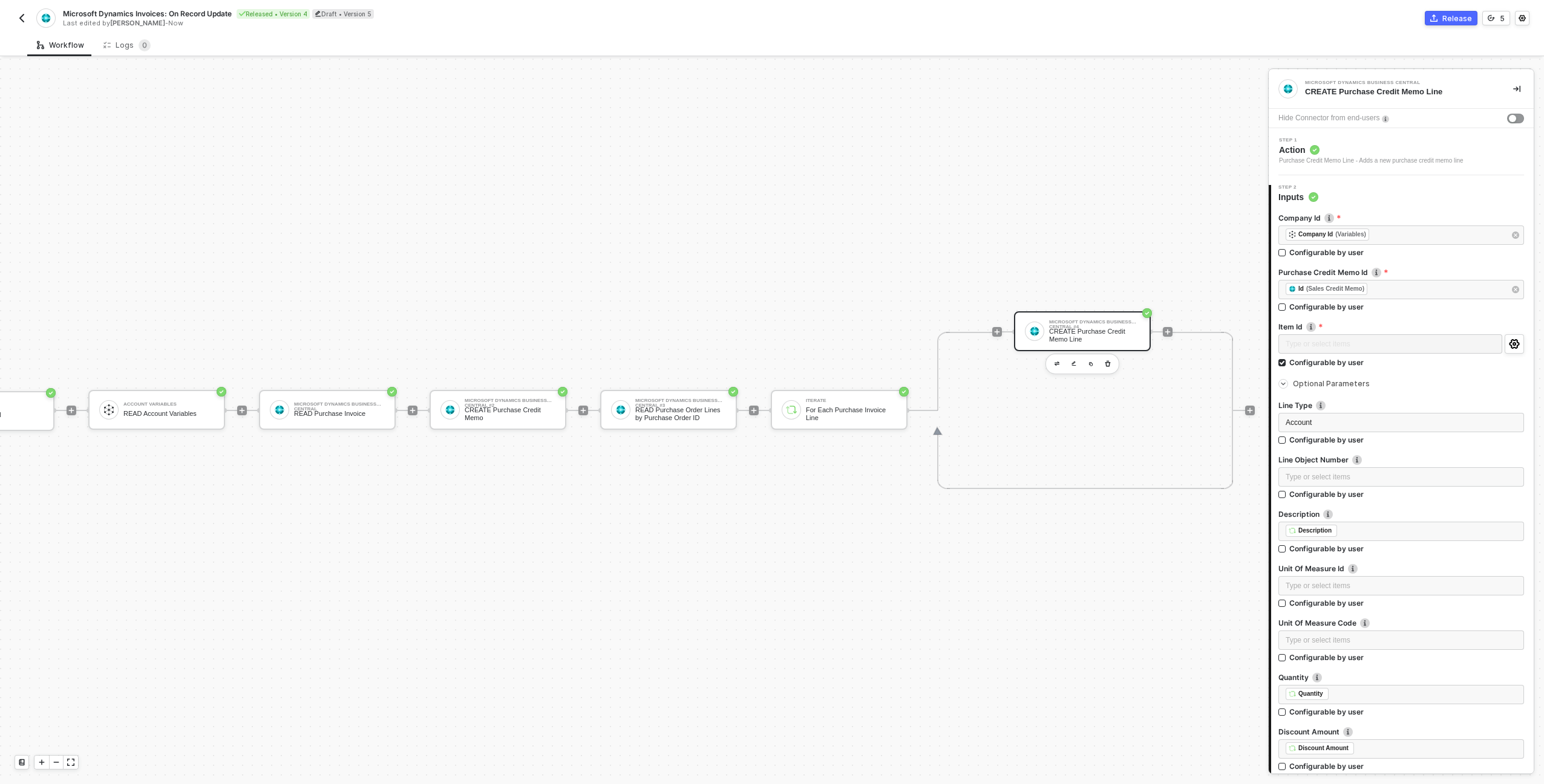
click at [1152, 254] on div "Microsoft Dynamics Business Central #4 CREATE Purchase Credit Memo Line" at bounding box center [1093, 332] width 159 height 157
click at [18, 15] on img "button" at bounding box center [22, 18] width 10 height 10
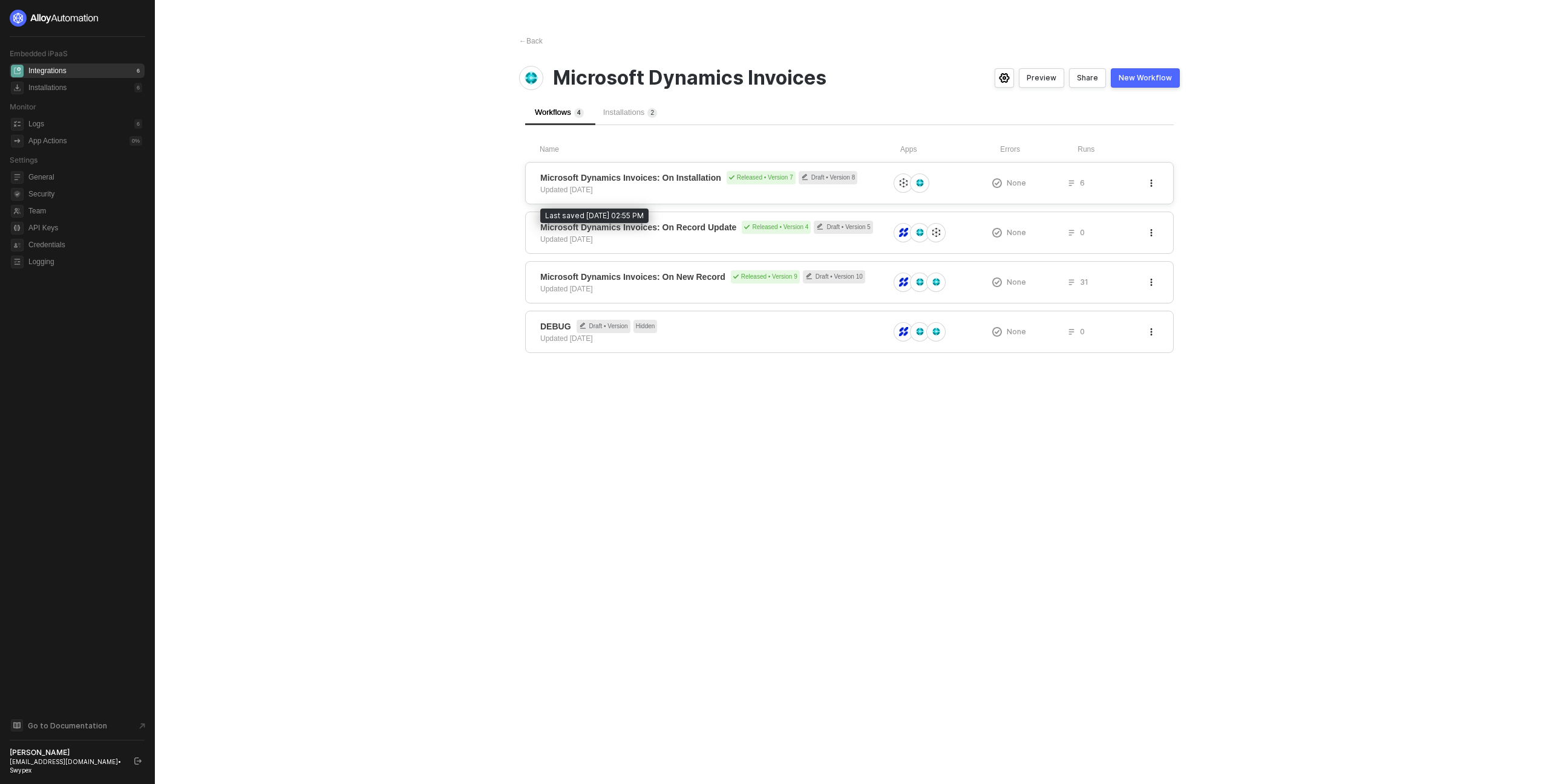
click at [586, 190] on div "Updated [DATE]" at bounding box center [566, 190] width 52 height 11
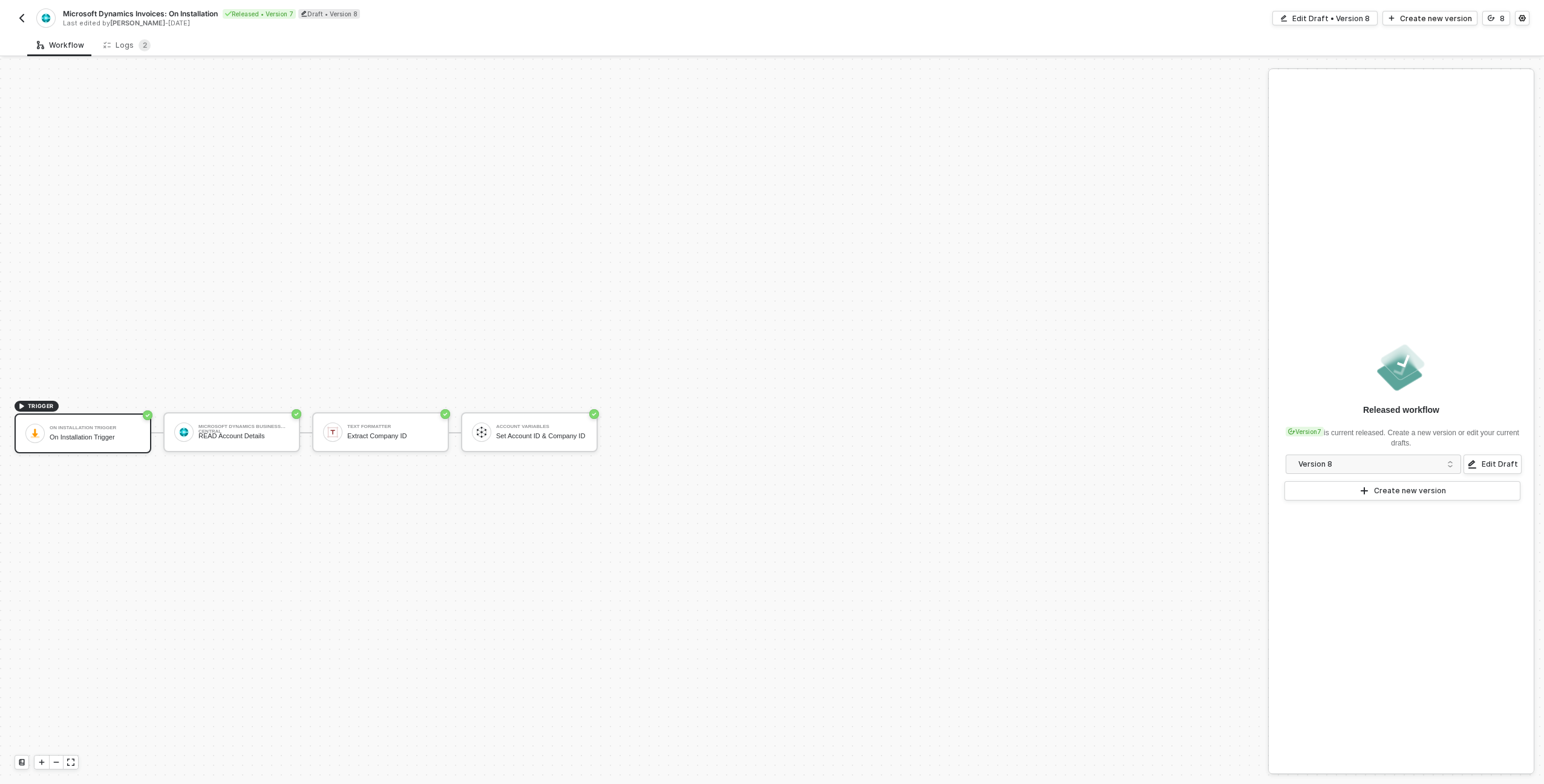
scroll to position [22, 0]
click at [1356, 17] on div "Edit Draft • Version 8" at bounding box center [1330, 18] width 77 height 10
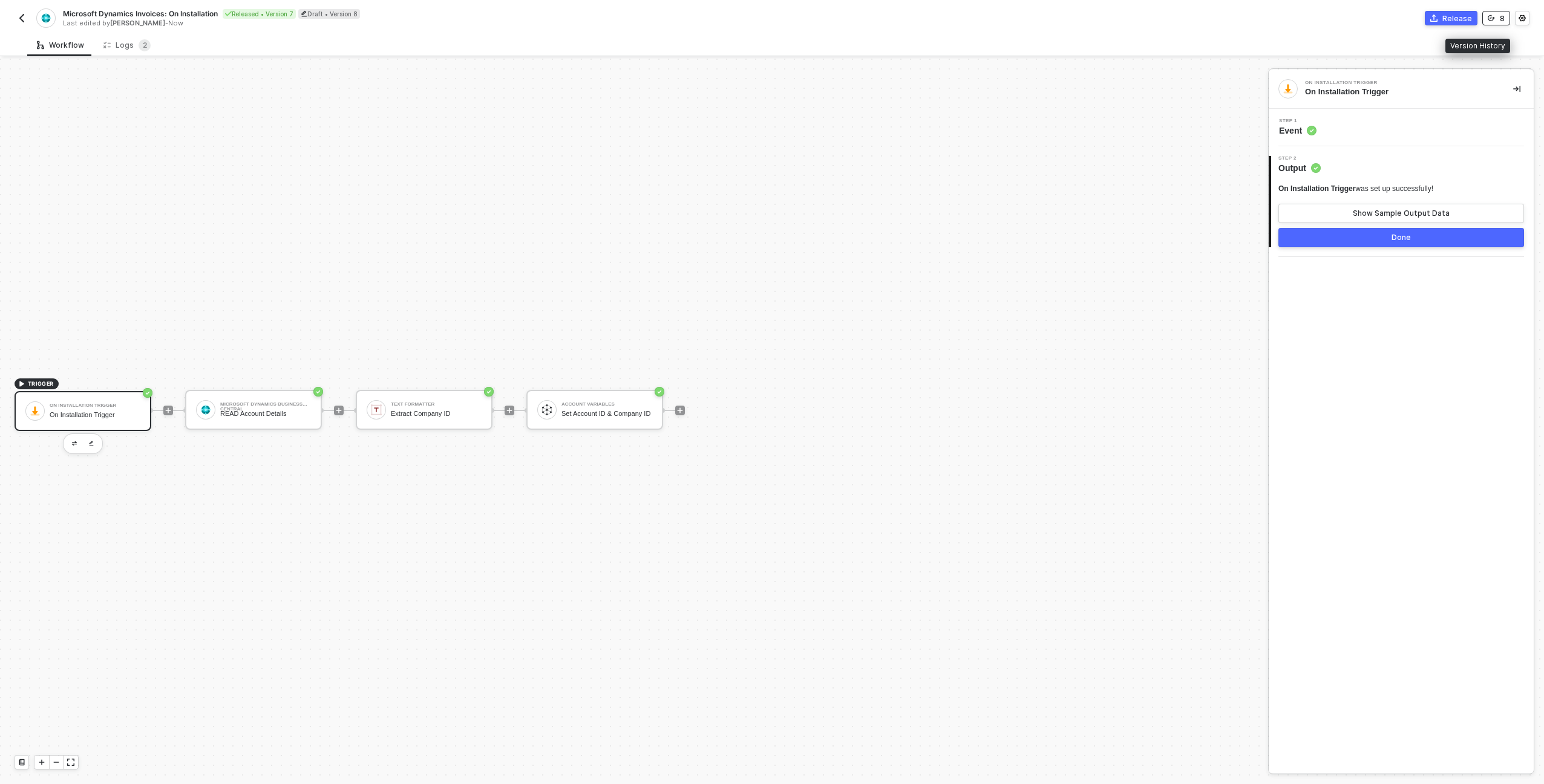
click at [1492, 18] on icon "icon-versioning" at bounding box center [1491, 17] width 7 height 7
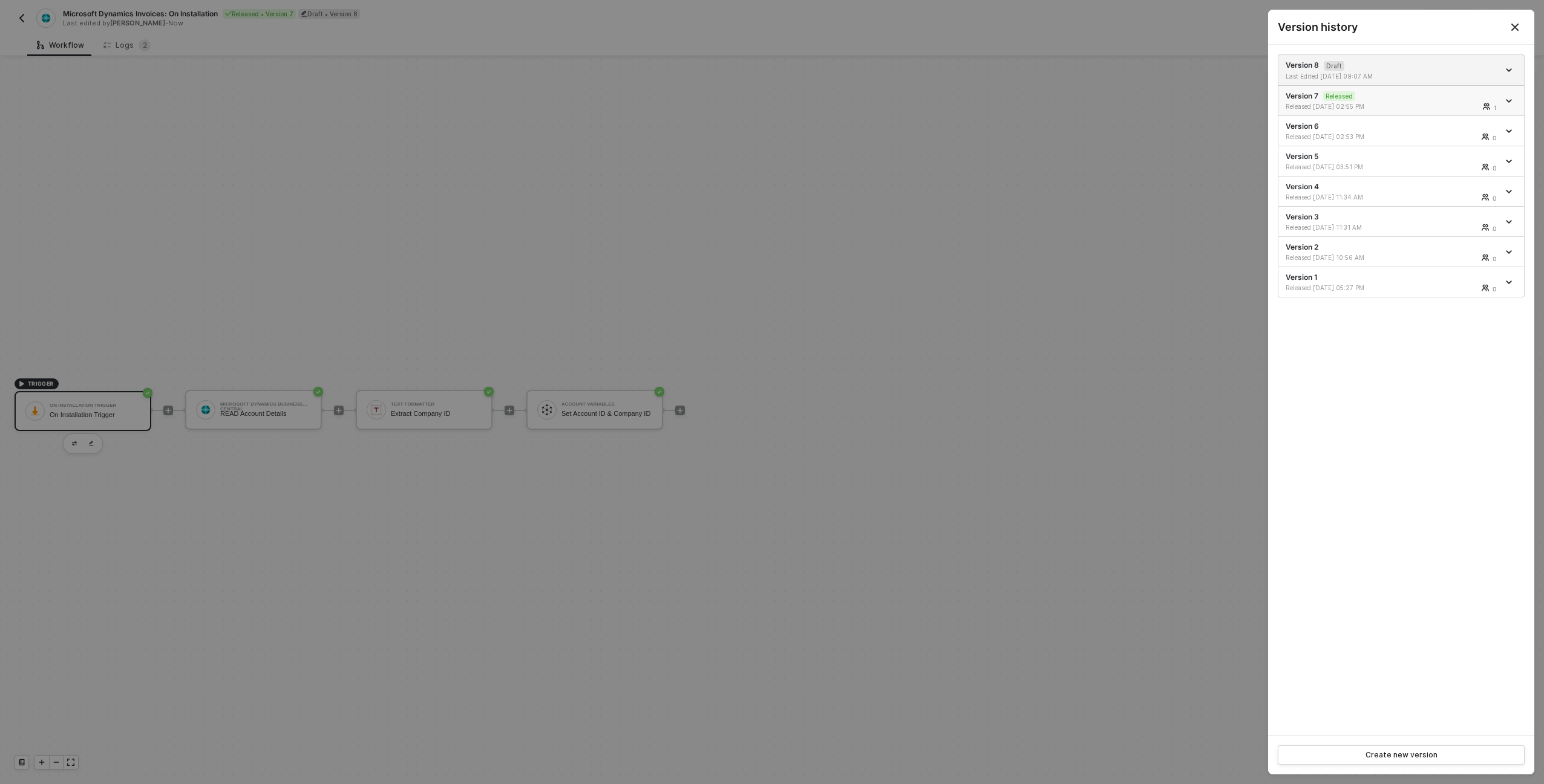
click at [1428, 103] on div "1" at bounding box center [1462, 106] width 74 height 7
click at [1412, 74] on div "Last Edited [DATE] 11:27 AM" at bounding box center [1392, 76] width 213 height 8
click at [1425, 107] on div "1" at bounding box center [1462, 106] width 74 height 7
click at [1418, 74] on div "Last Edited [DATE] 11:27 AM" at bounding box center [1392, 76] width 213 height 8
click at [1420, 103] on div "Released [DATE] 02:55 PM 1" at bounding box center [1392, 106] width 213 height 8
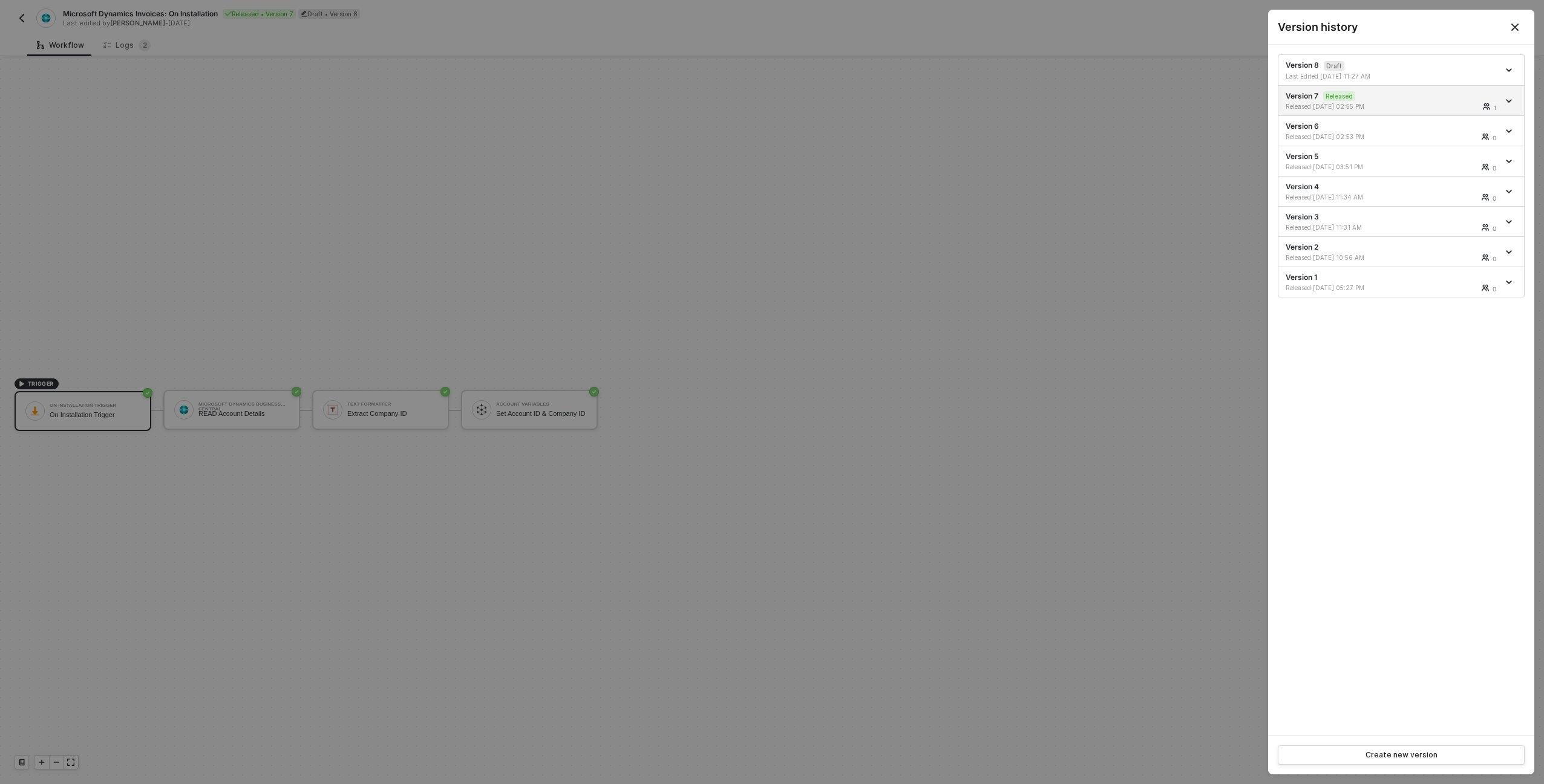
click at [1517, 27] on icon "Close" at bounding box center [1515, 27] width 10 height 10
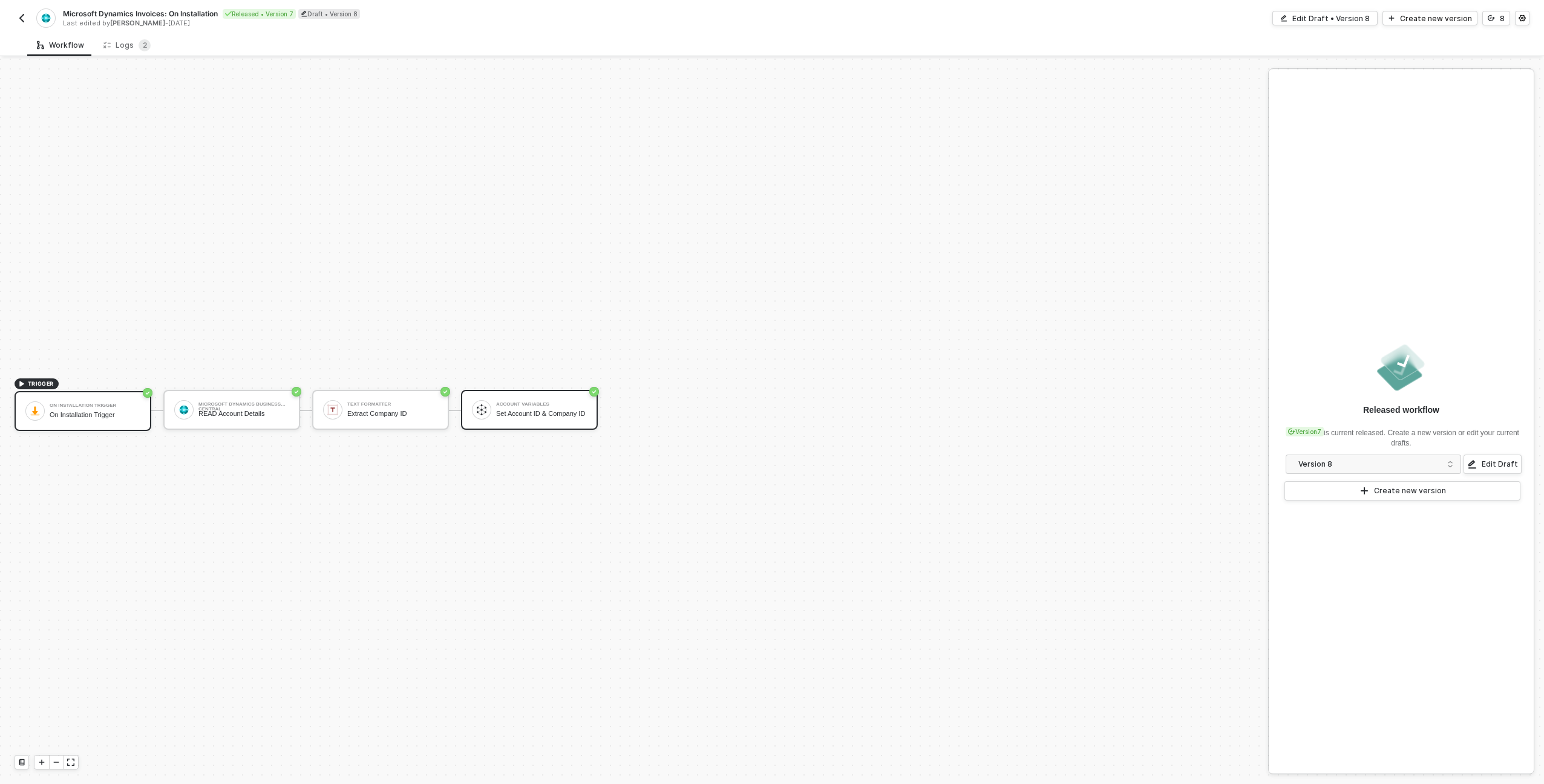
click at [522, 402] on div "Account Variables" at bounding box center [541, 405] width 91 height 5
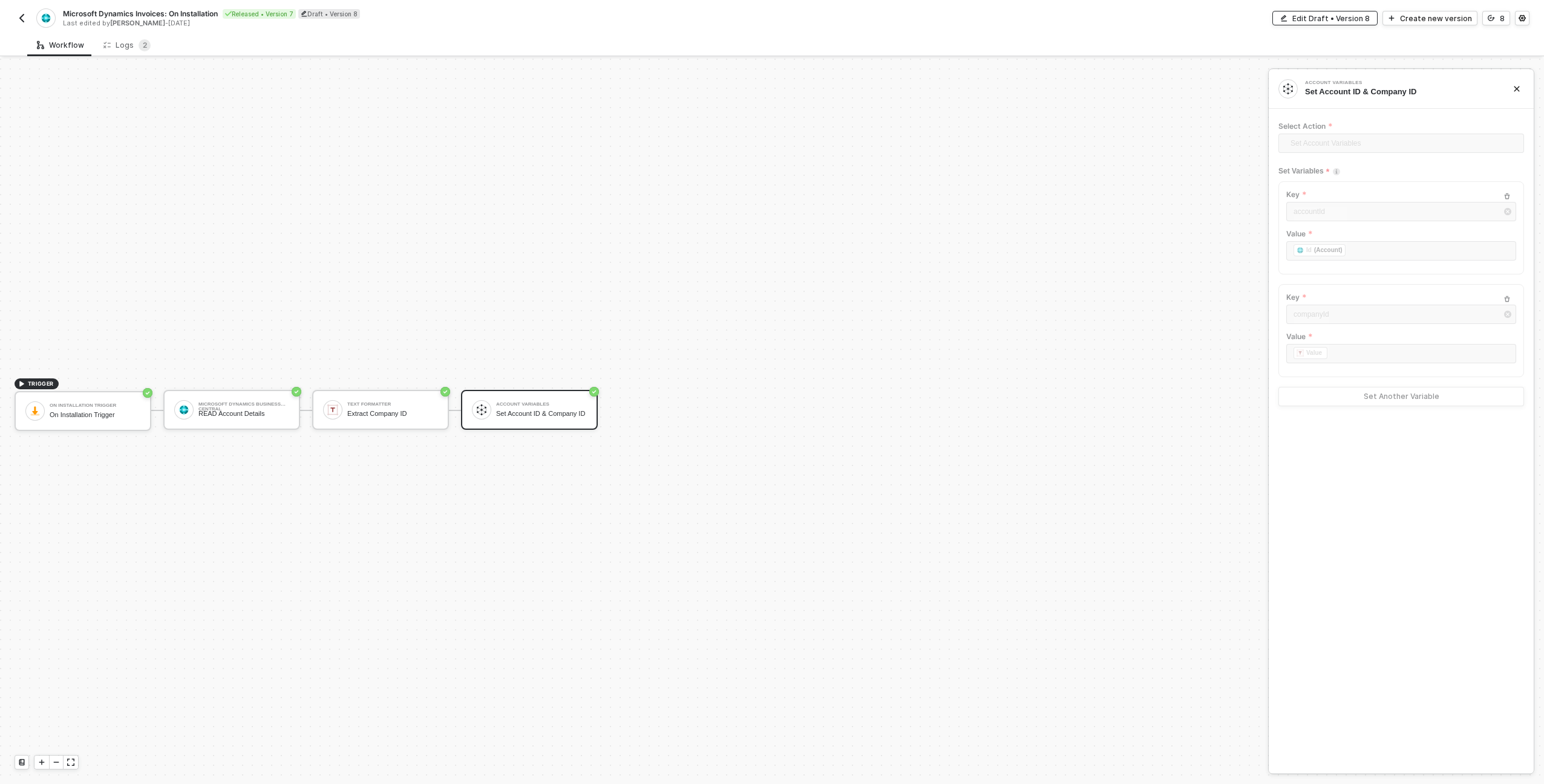
click at [1314, 23] on button "Edit Draft • Version 8" at bounding box center [1324, 17] width 106 height 14
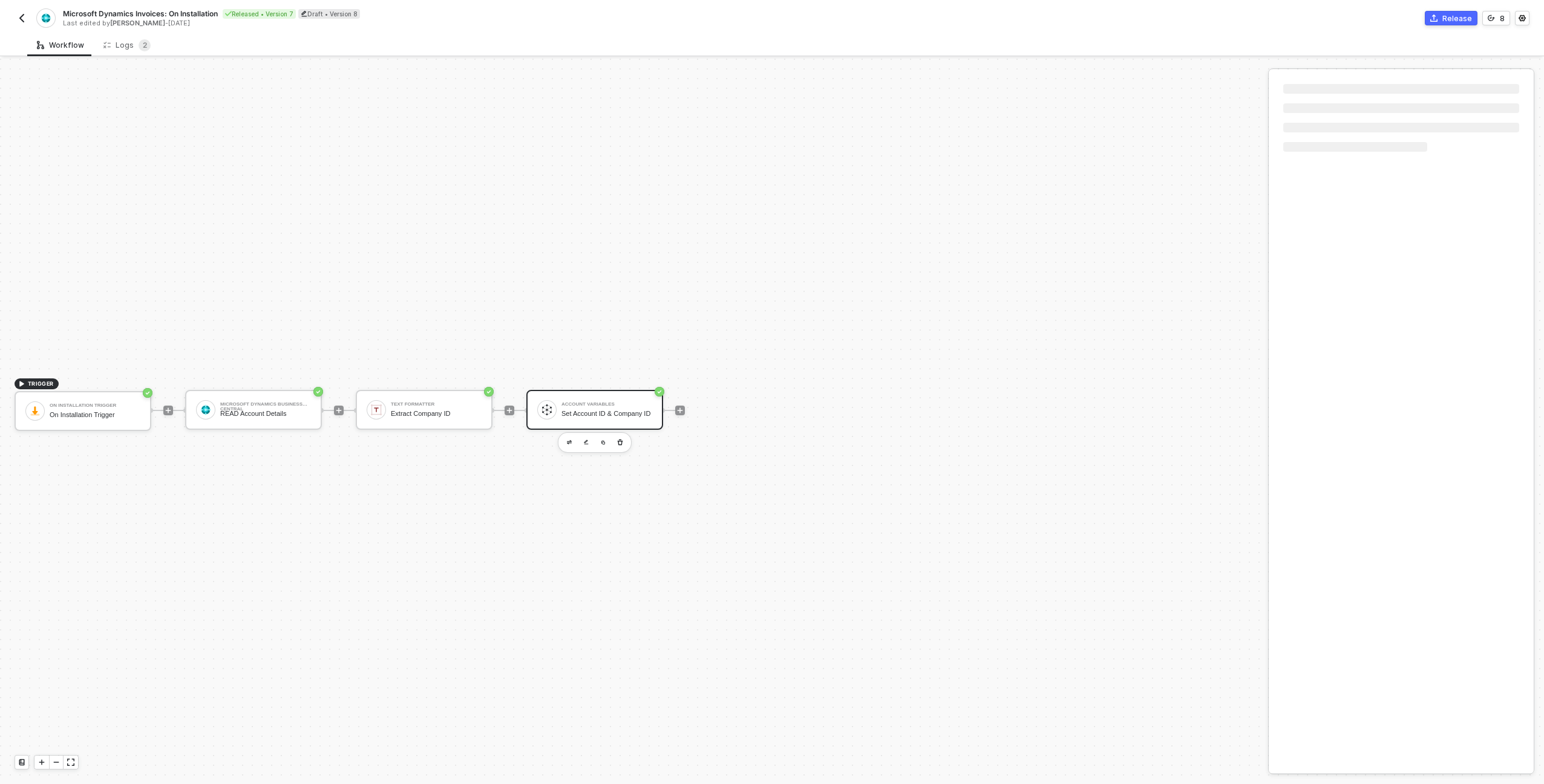
click at [577, 404] on div "Account Variables Set Account ID & Company ID" at bounding box center [606, 410] width 91 height 23
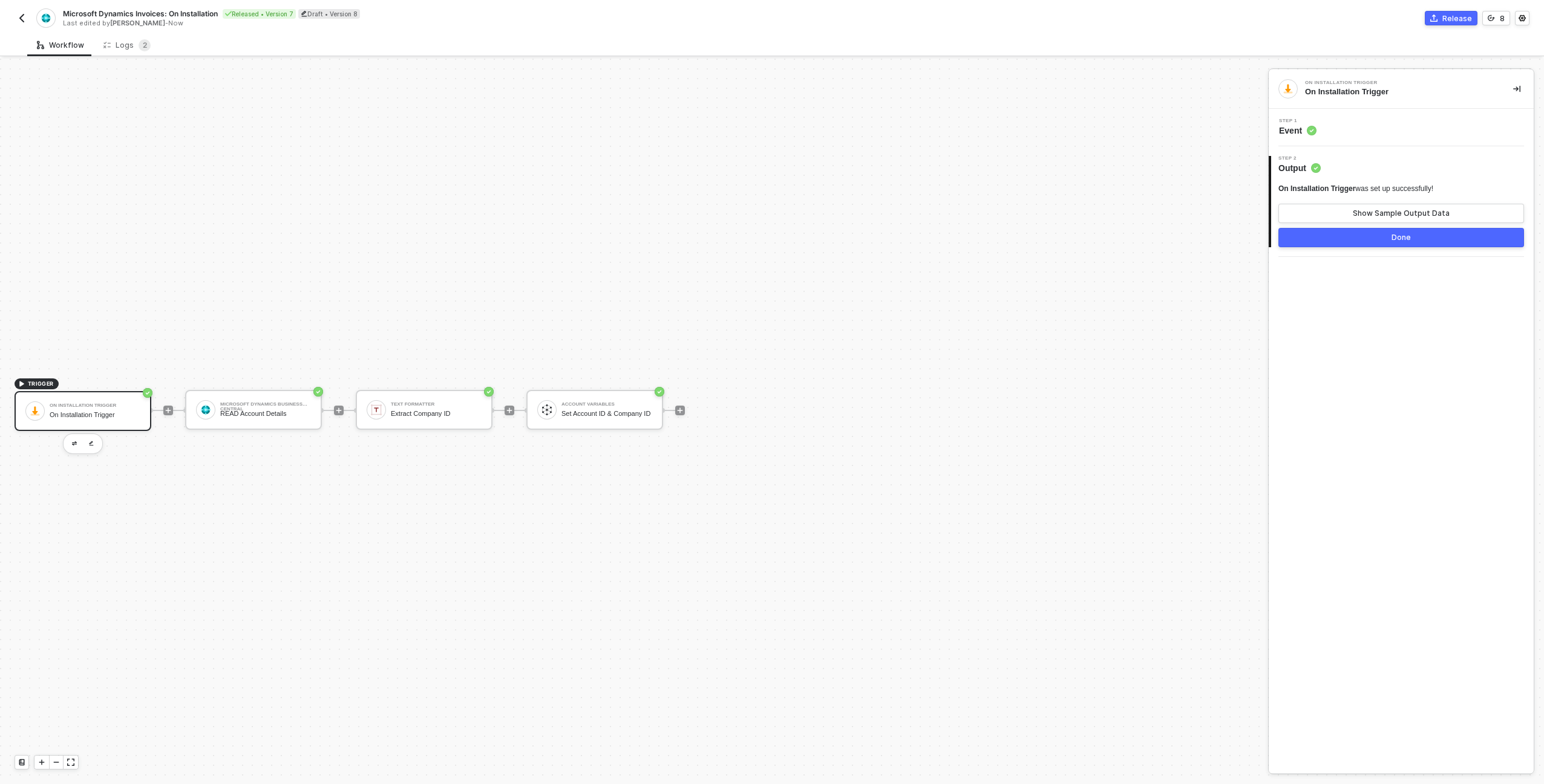
click at [1383, 124] on div "Step 1 Event" at bounding box center [1403, 128] width 262 height 18
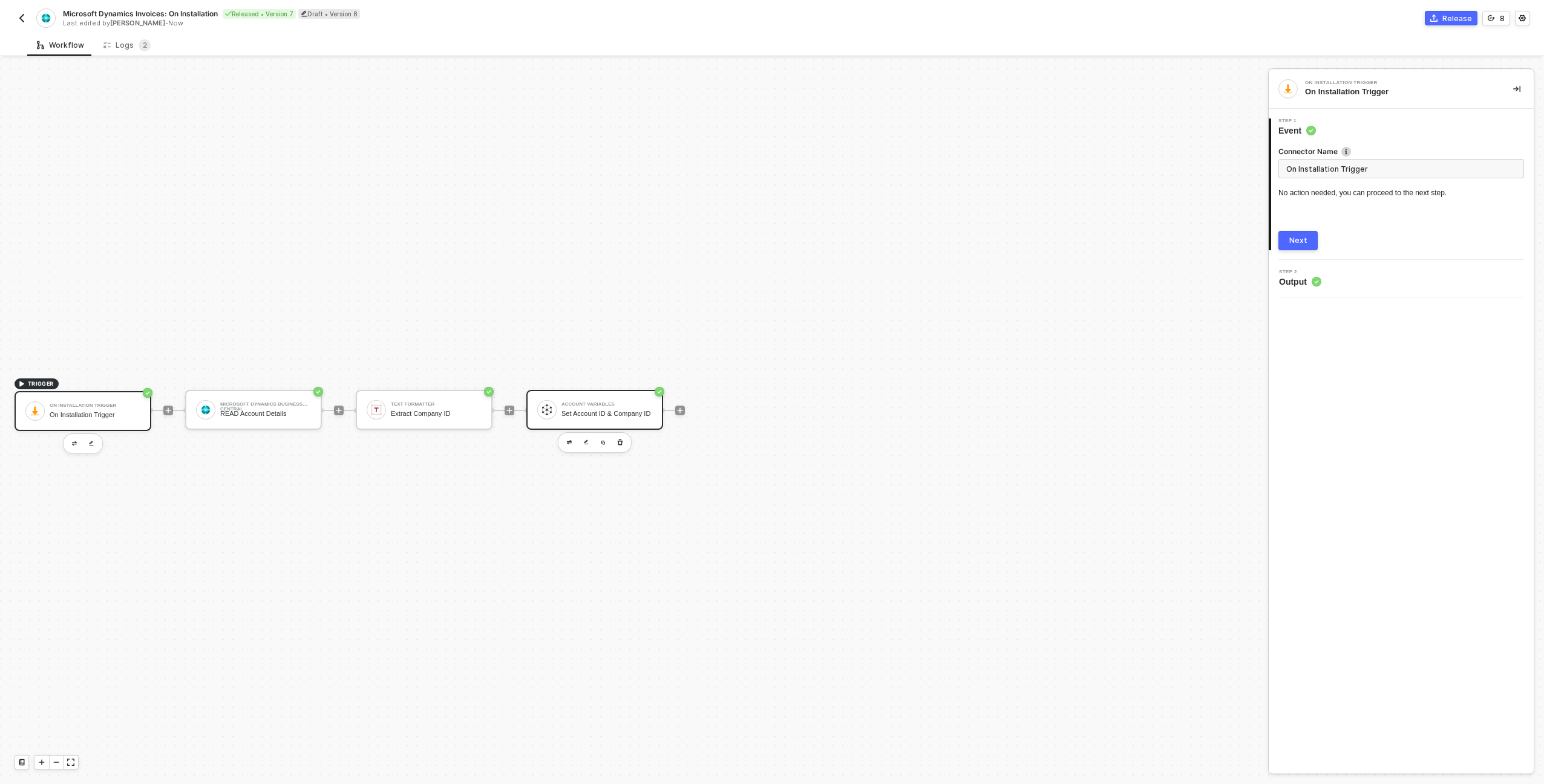
click at [600, 412] on div "Set Account ID & Company ID" at bounding box center [606, 413] width 91 height 7
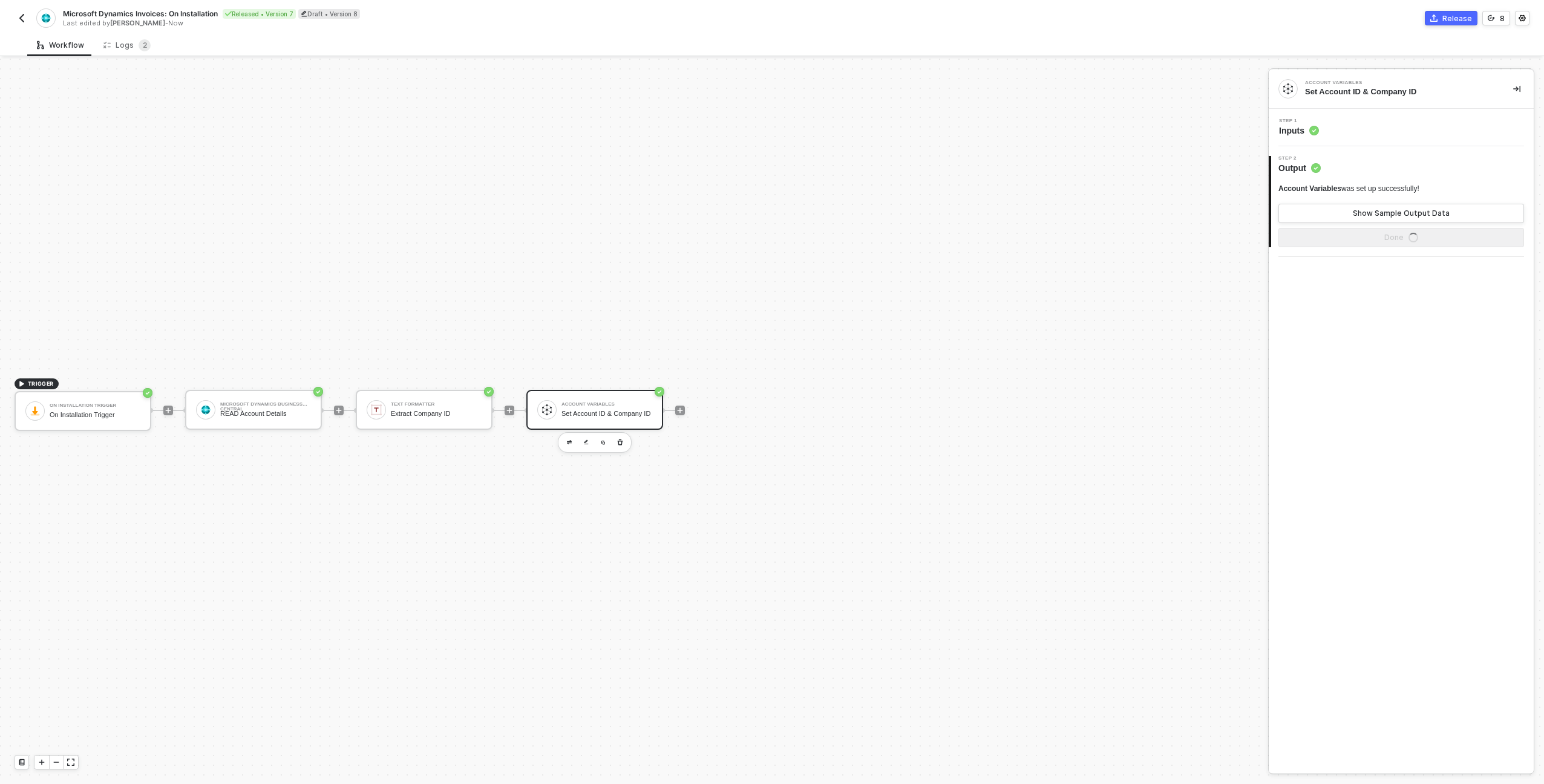
click at [1350, 145] on div "Step 1 Inputs" at bounding box center [1401, 127] width 265 height 37
click at [1352, 134] on div "Step 1 Inputs" at bounding box center [1403, 128] width 262 height 18
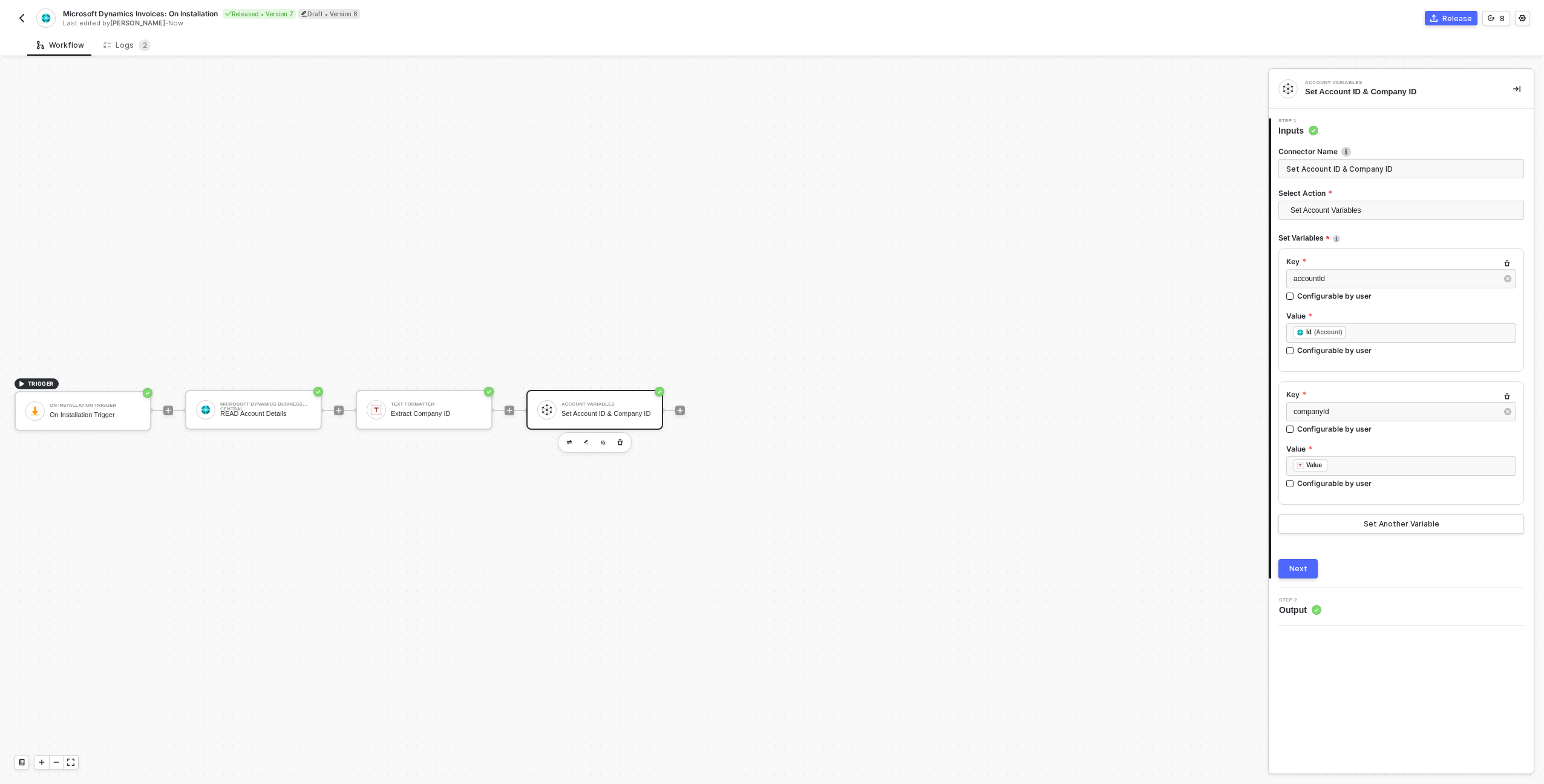
click at [1060, 234] on div "TRIGGER On Installation Trigger On Installation Trigger Microsoft Dynamics Busi…" at bounding box center [631, 411] width 1262 height 748
click at [14, 17] on button "button" at bounding box center [21, 17] width 14 height 14
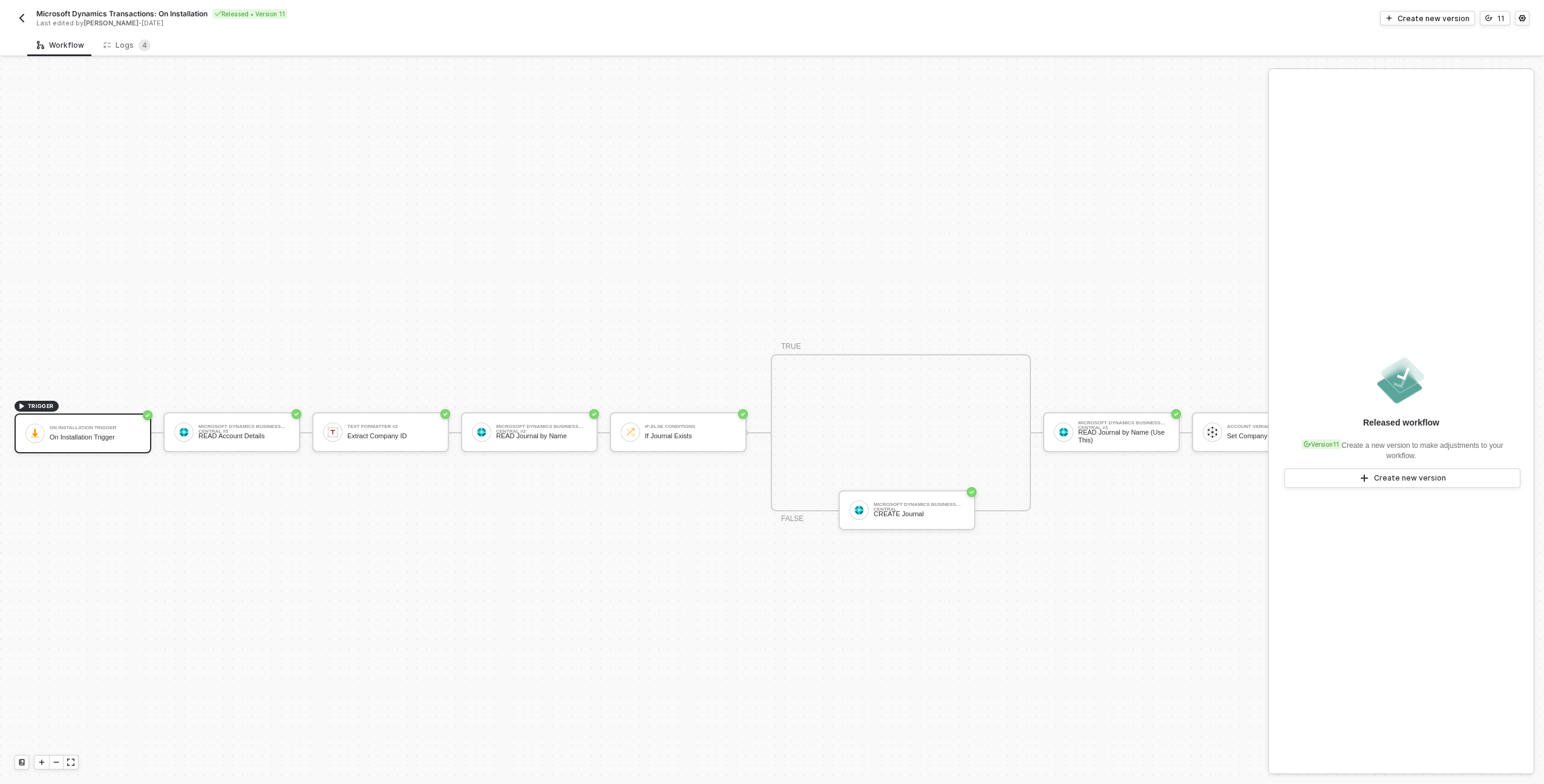
scroll to position [32, 0]
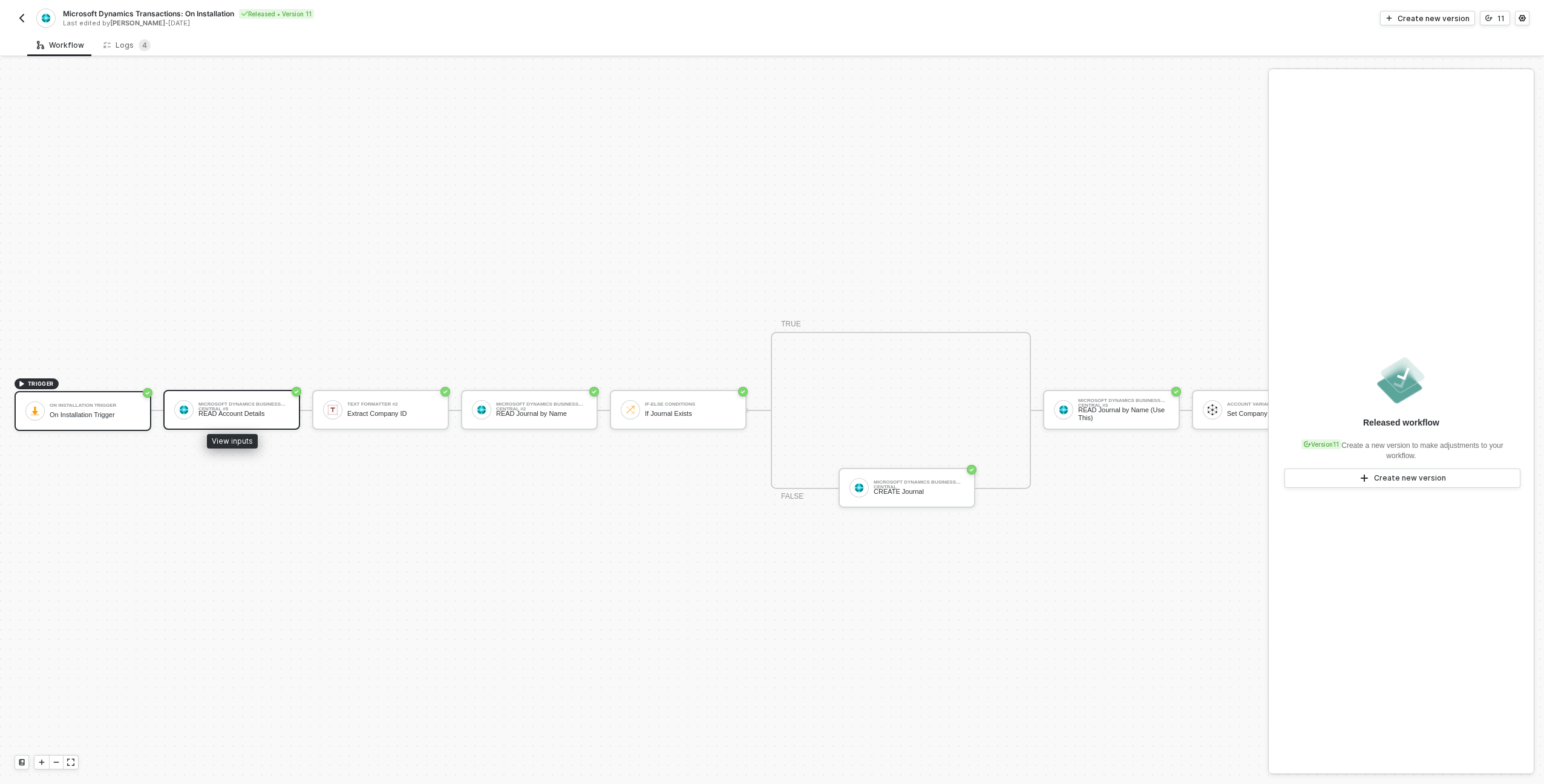
click at [232, 413] on div "Microsoft Dynamics Business Central #5 READ Account Details" at bounding box center [231, 410] width 136 height 40
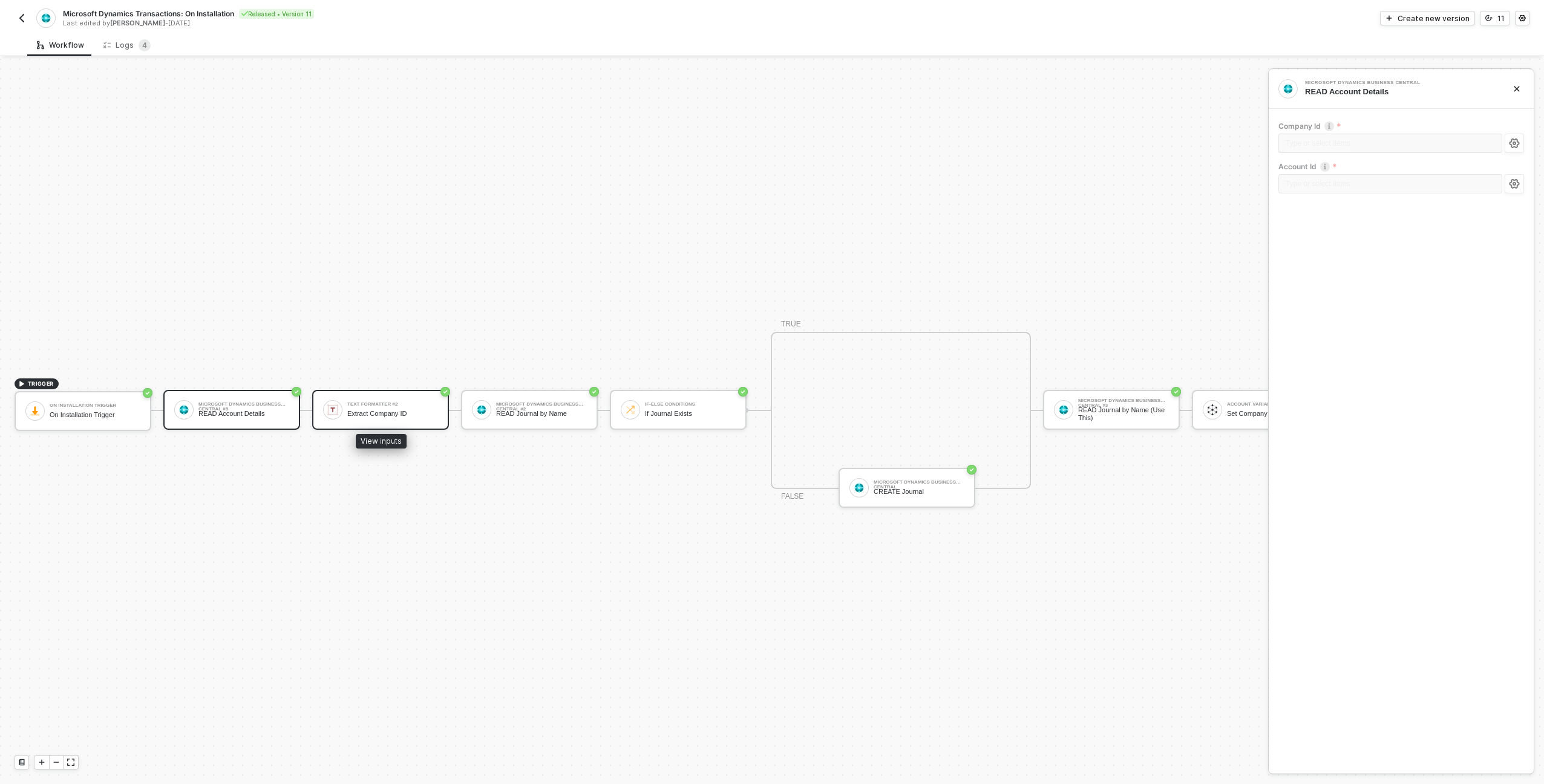
click at [368, 409] on div "Text Formatter #2 Extract Company ID" at bounding box center [392, 410] width 91 height 23
click at [1424, 23] on button "Create new version" at bounding box center [1428, 17] width 95 height 14
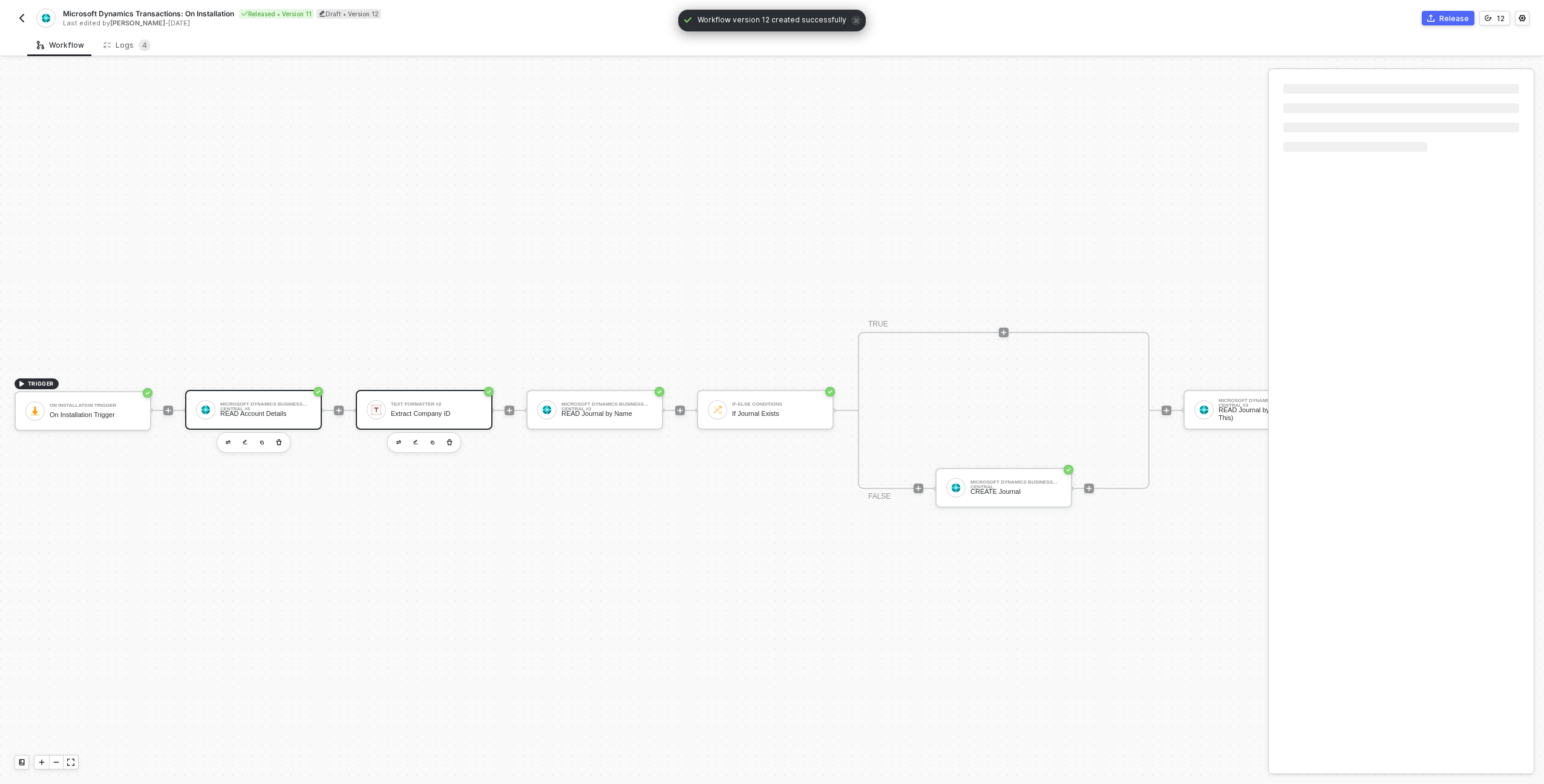
click at [208, 405] on img at bounding box center [205, 410] width 11 height 11
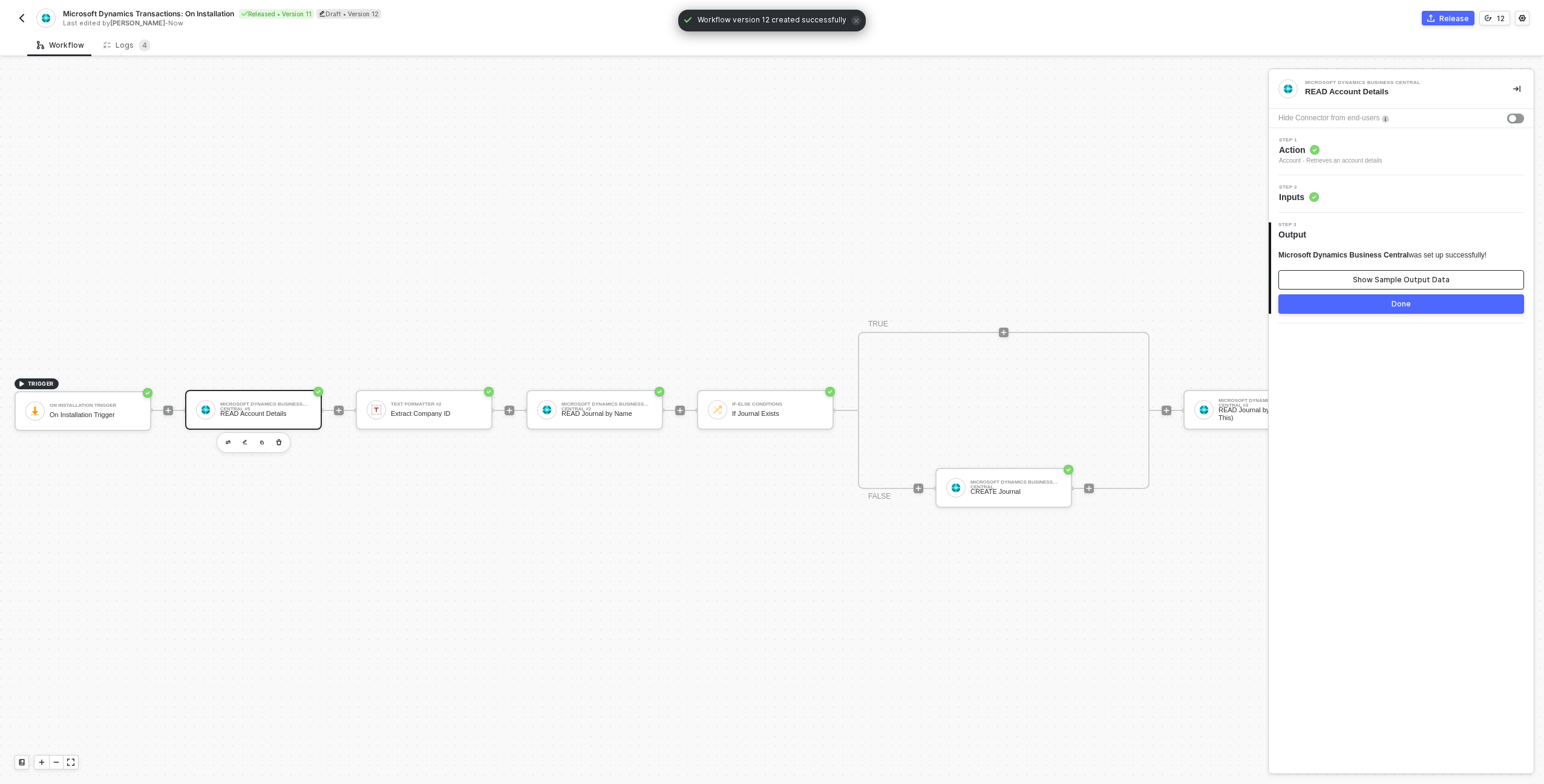
click at [1421, 274] on button "Show Sample Output Data" at bounding box center [1401, 279] width 245 height 19
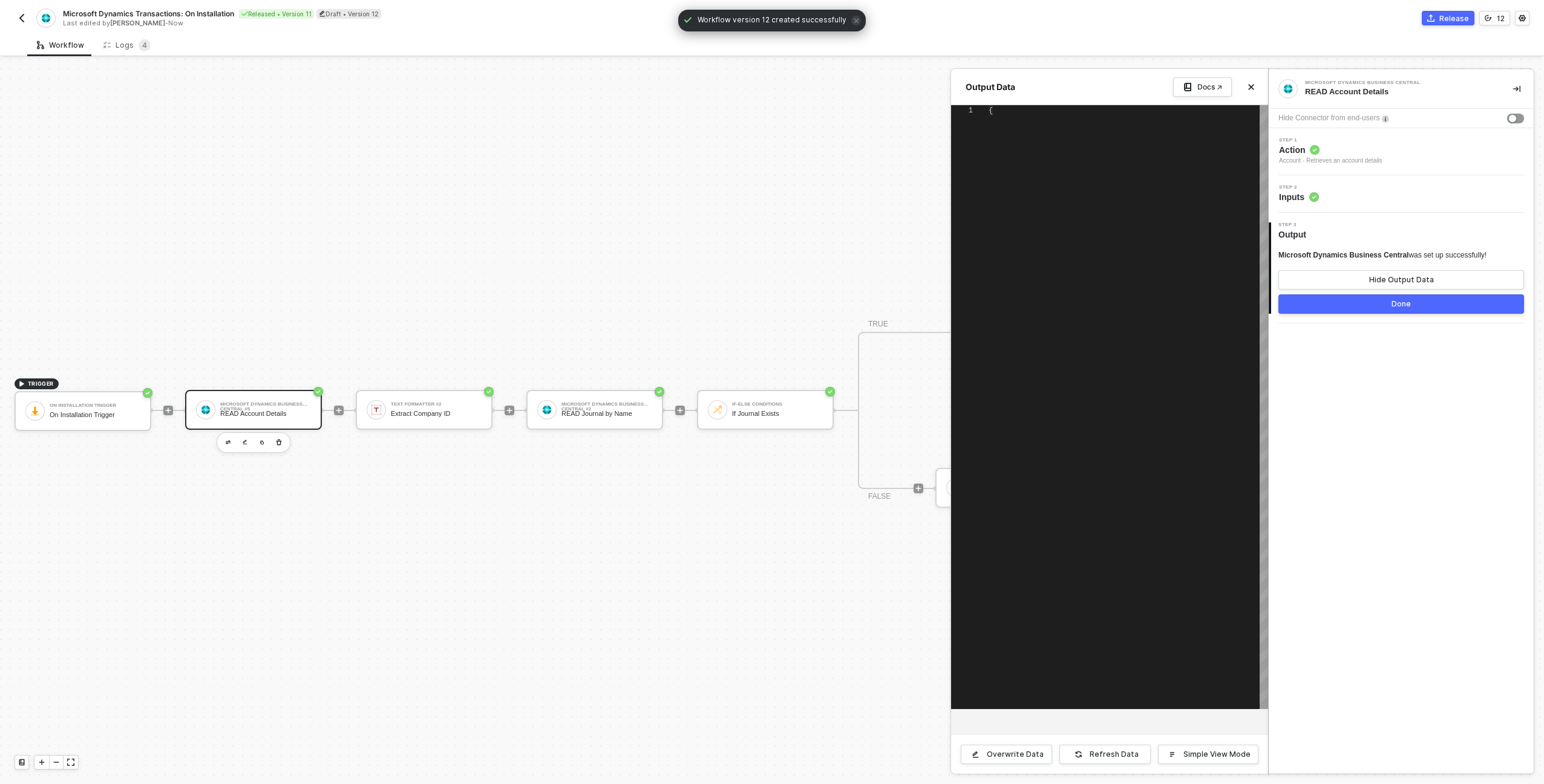
type textarea "{ "account": { "id": "2102a939-5ce6-ee11-a201-6045bdc89dad", "number": "11100",…"
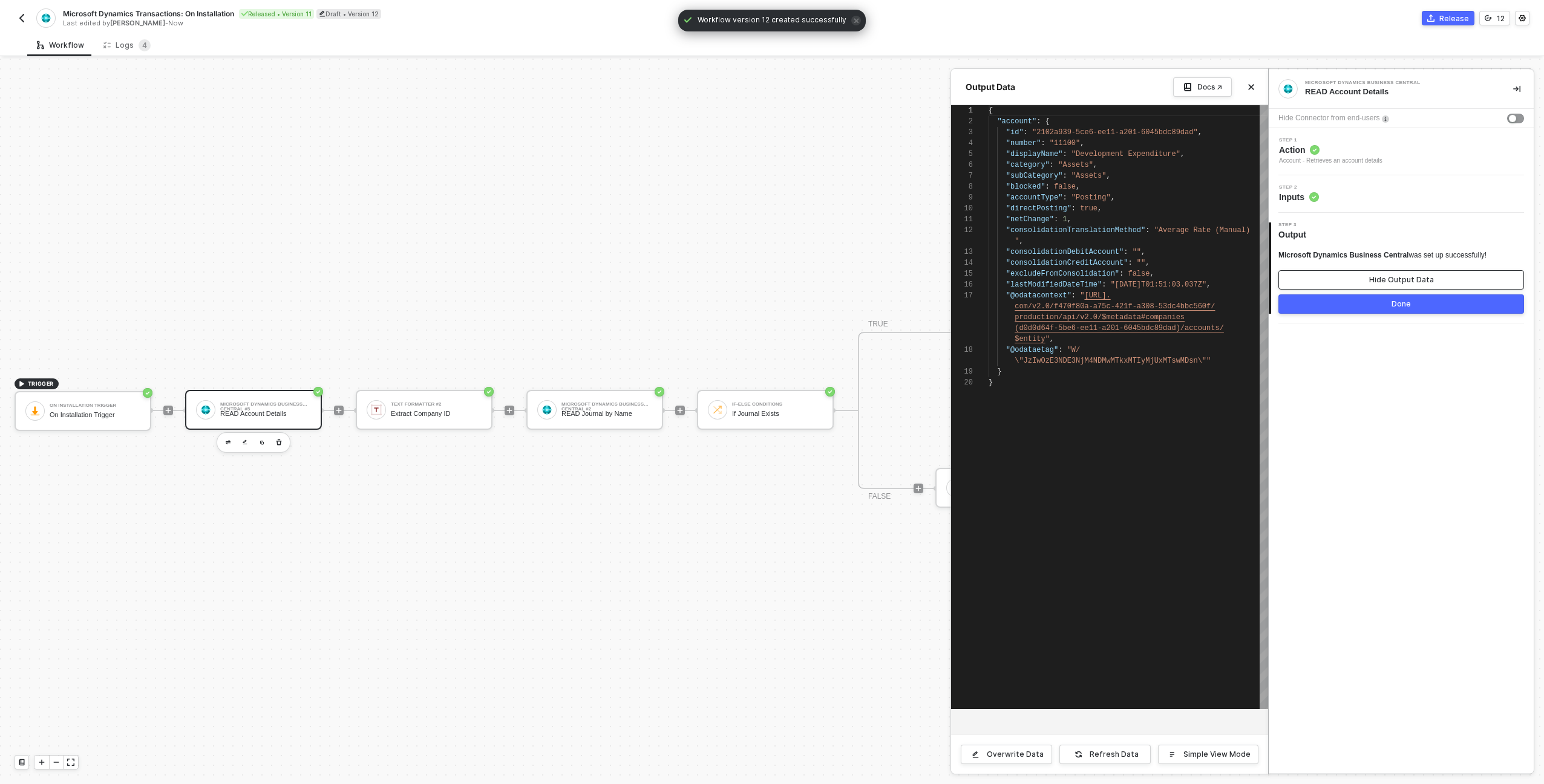
scroll to position [109, 0]
click at [1250, 84] on icon "icon-close" at bounding box center [1251, 86] width 7 height 7
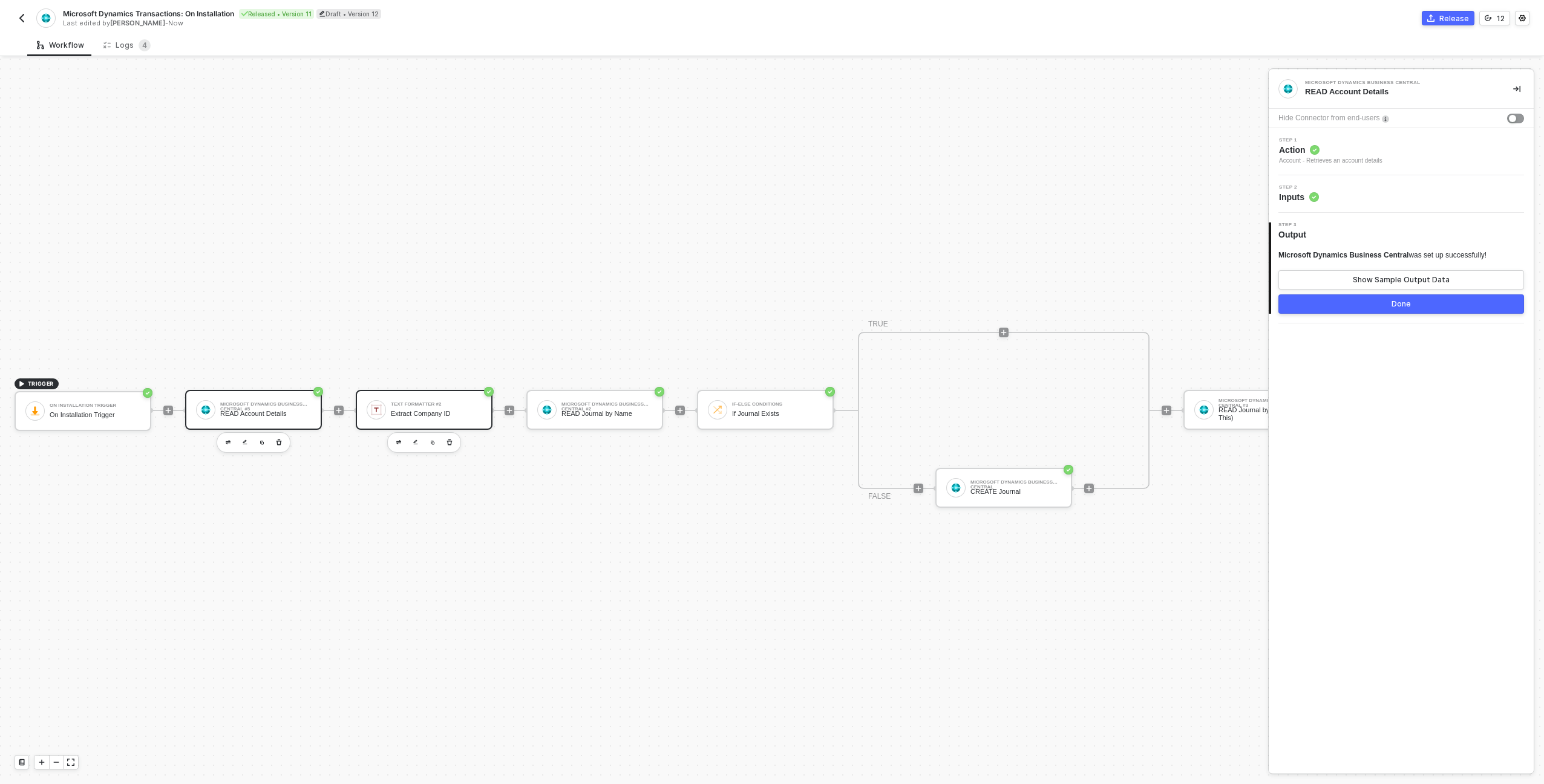
click at [440, 390] on div "Text Formatter #2 Extract Company ID" at bounding box center [424, 410] width 136 height 40
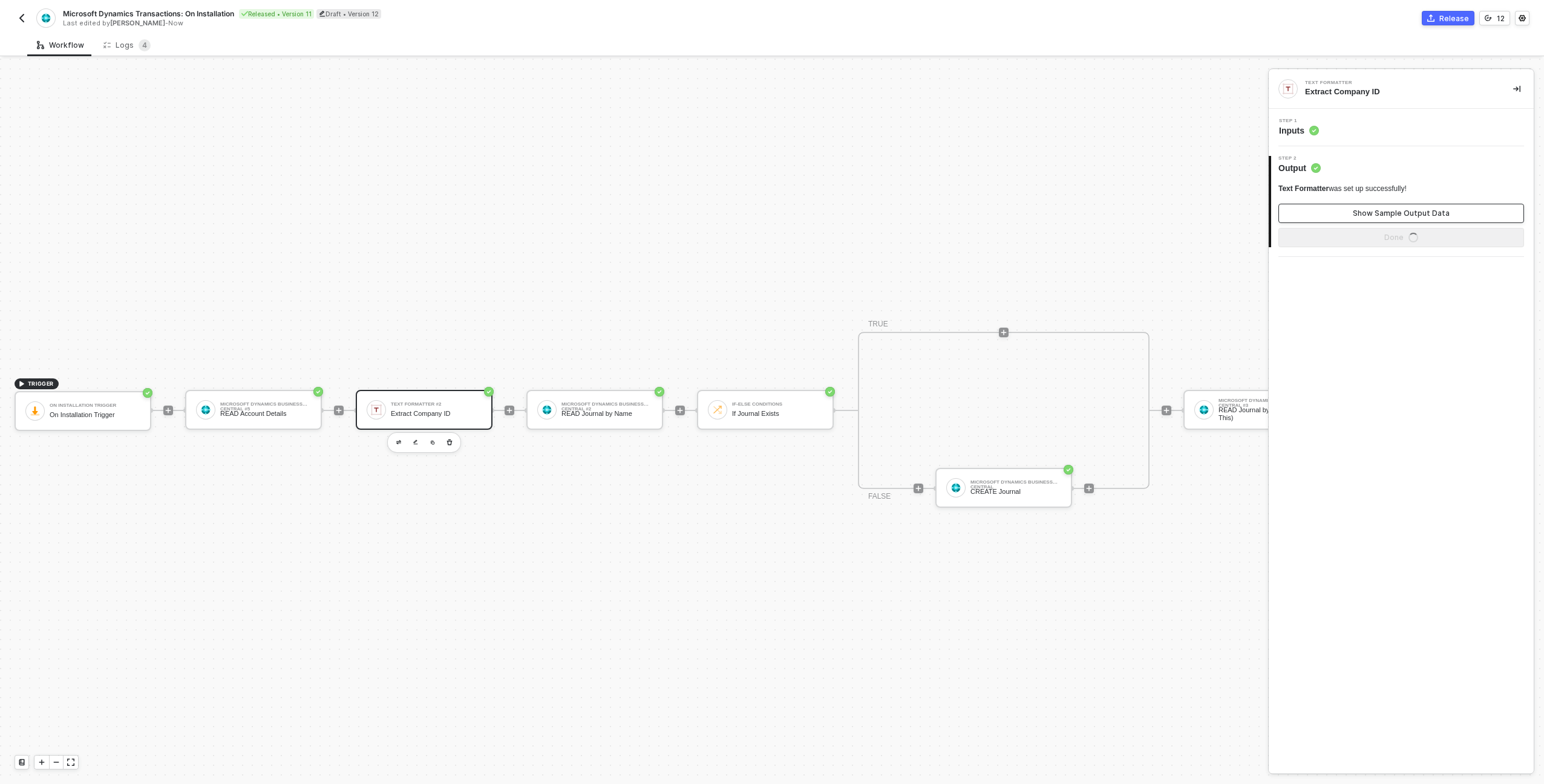
click at [1333, 211] on button "Show Sample Output Data" at bounding box center [1401, 213] width 245 height 19
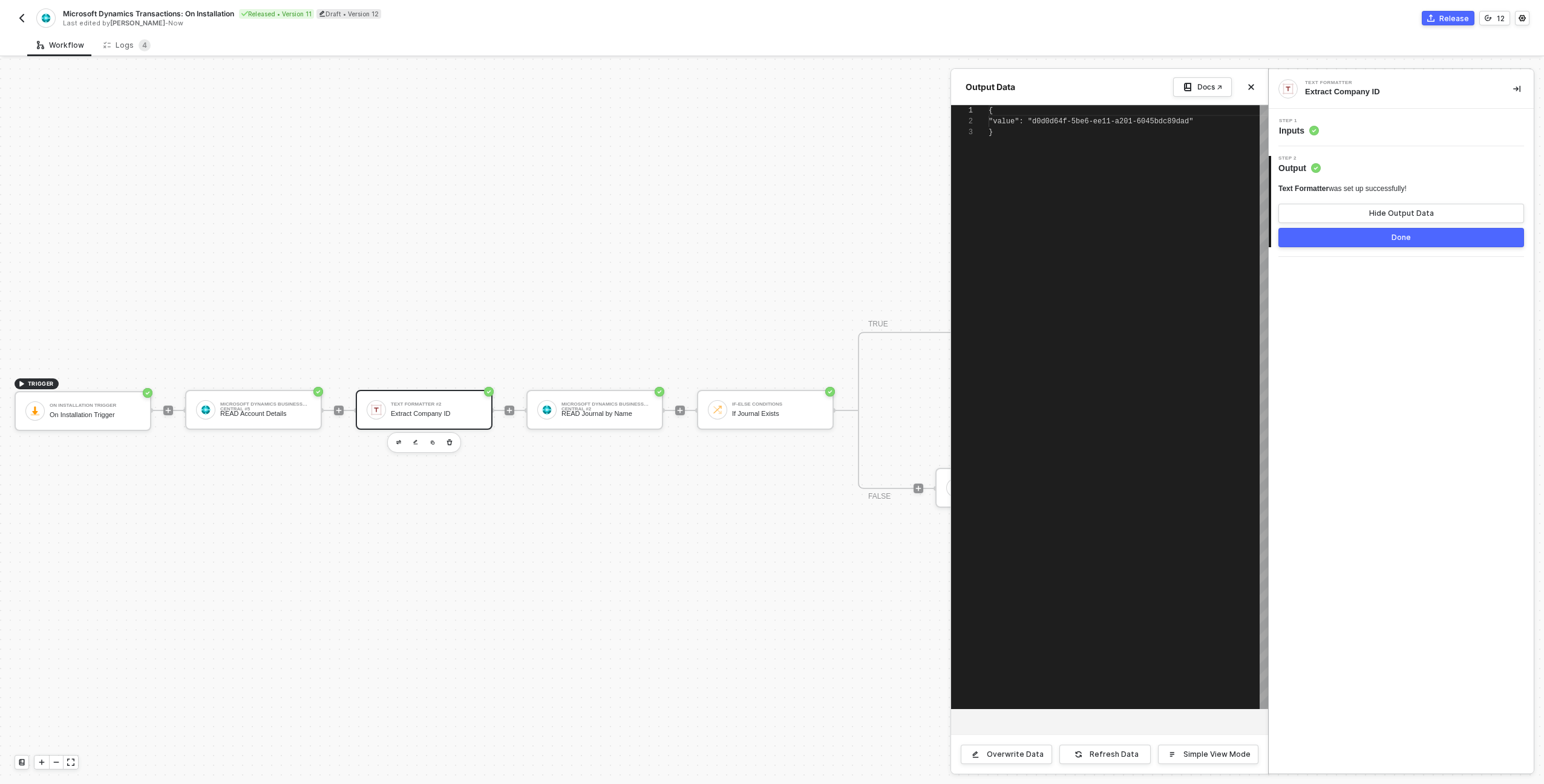
scroll to position [22, 0]
click at [1247, 91] on button "Close" at bounding box center [1250, 86] width 14 height 14
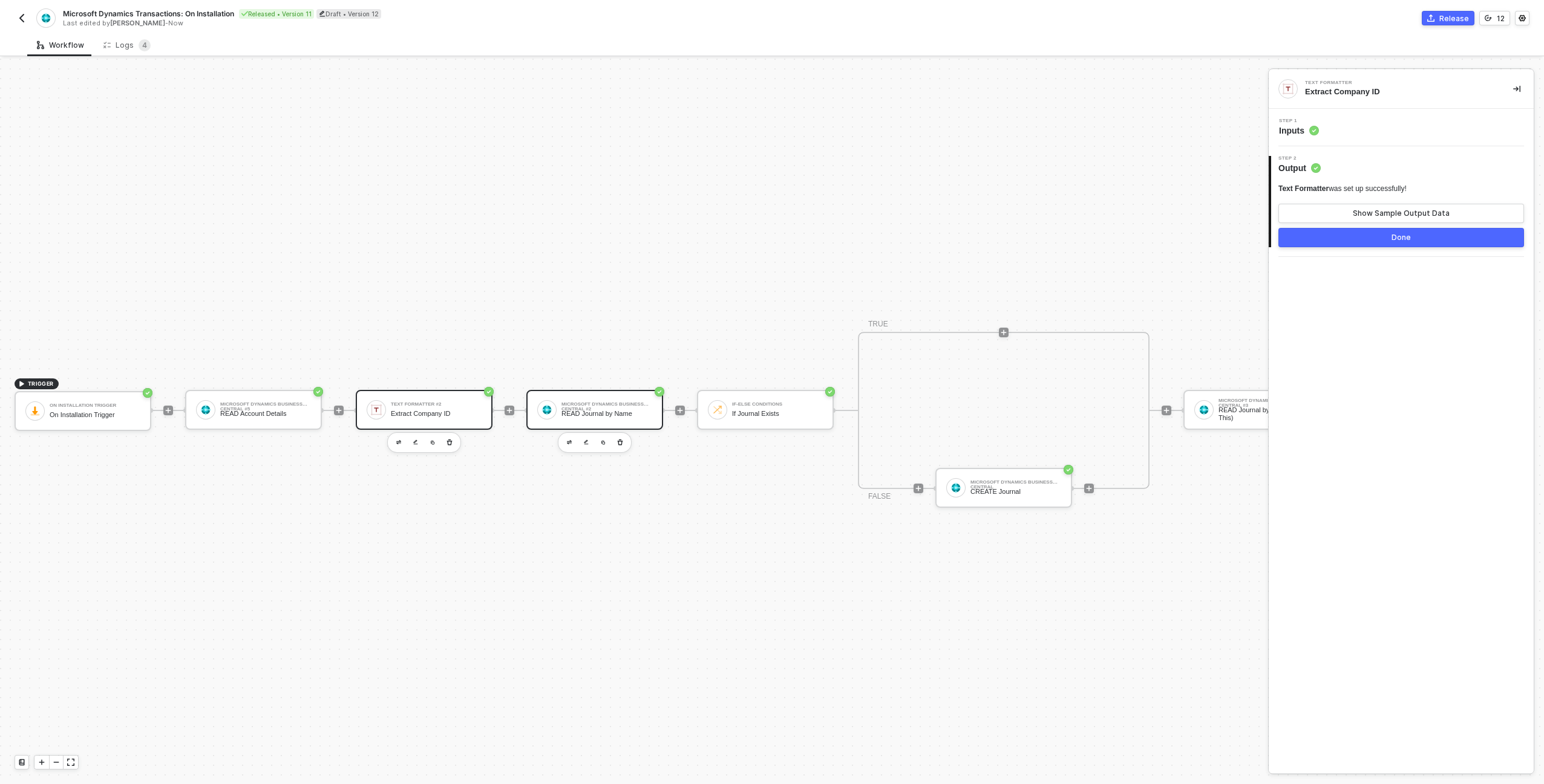
click at [622, 390] on div "Microsoft Dynamics Business Central #2 READ Journal by Name" at bounding box center [595, 410] width 136 height 40
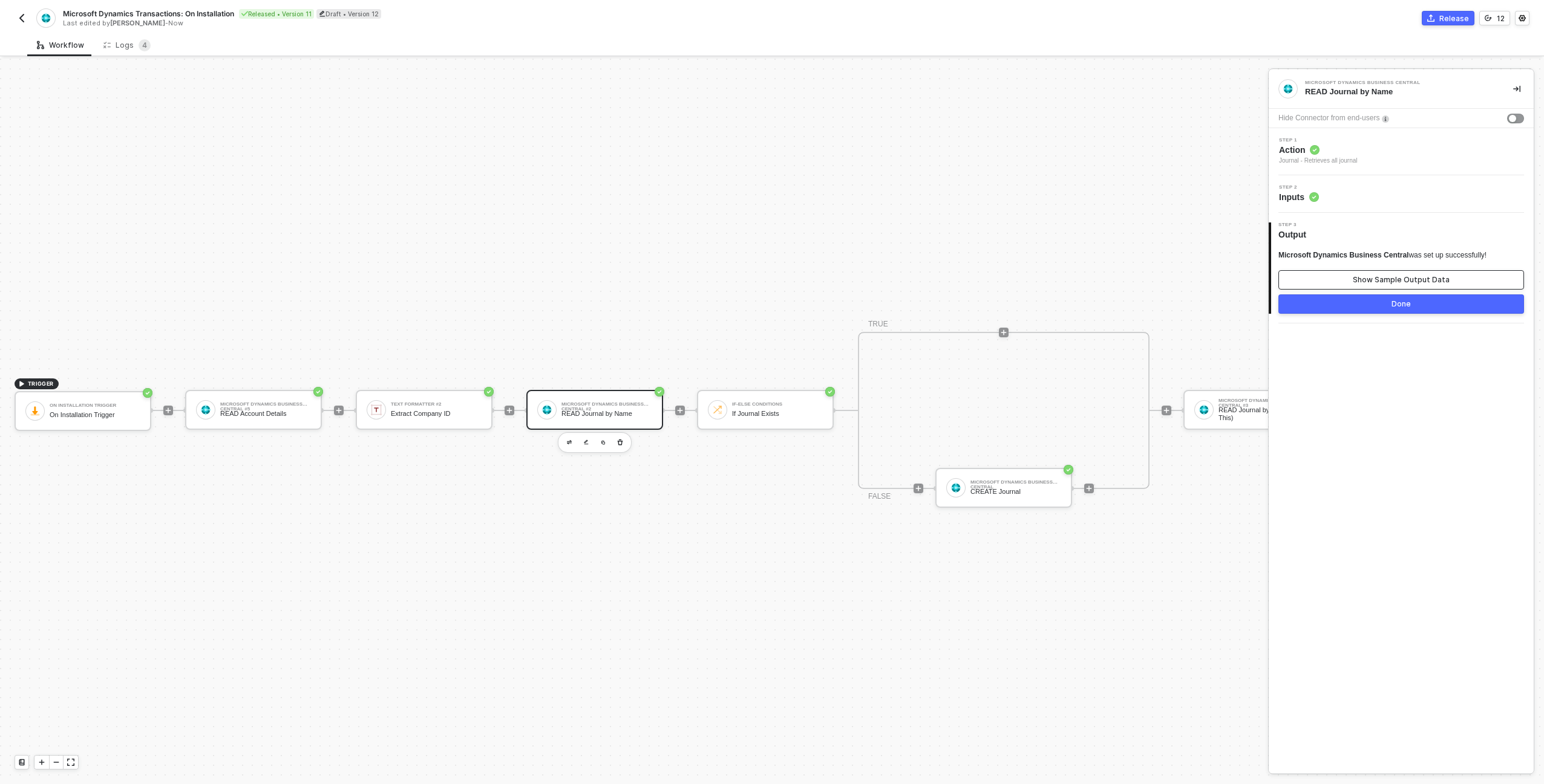
click at [1390, 284] on div "Show Sample Output Data" at bounding box center [1401, 280] width 96 height 10
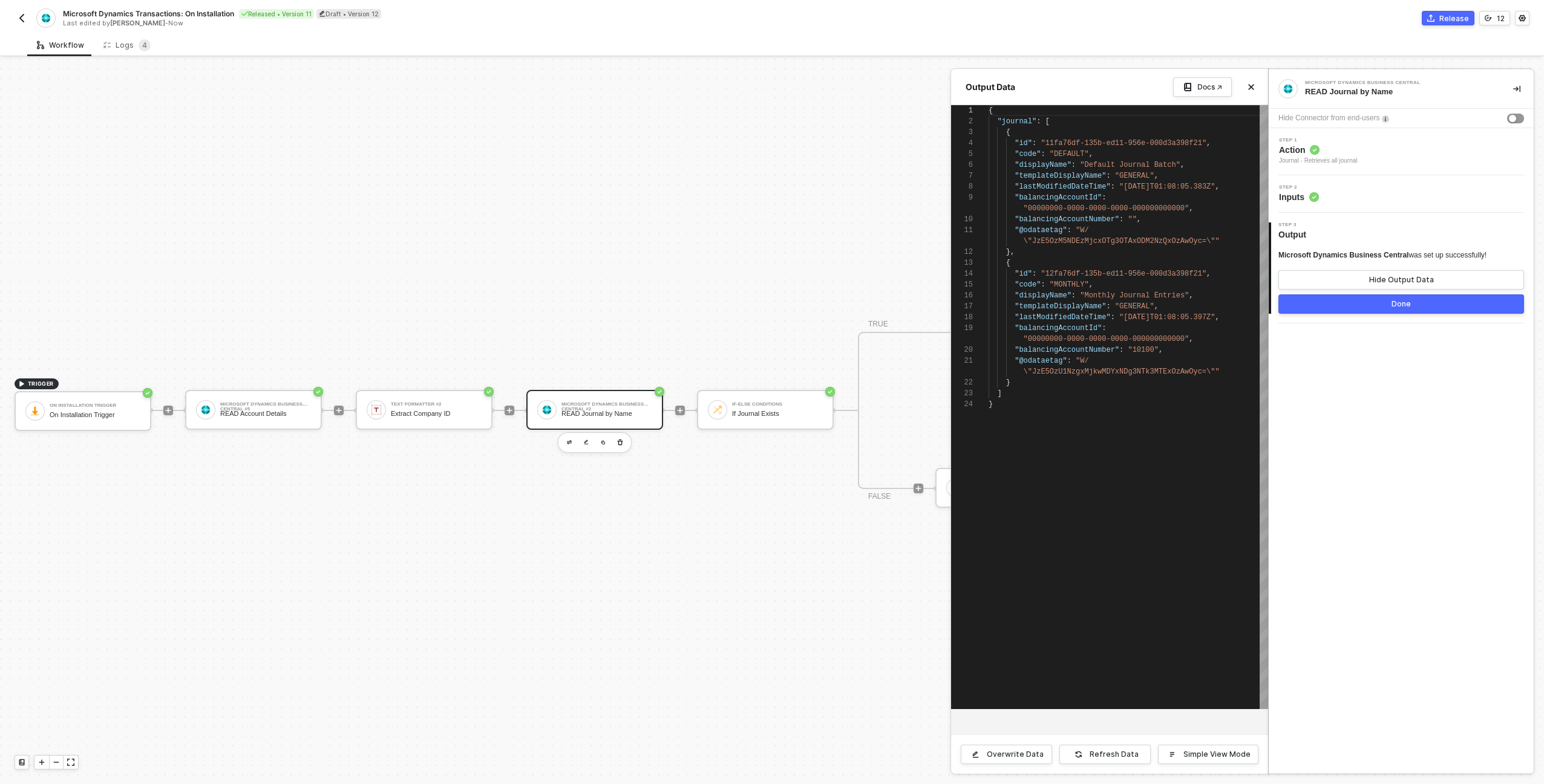
scroll to position [98, 0]
click at [1390, 284] on div "Hide Output Data" at bounding box center [1402, 280] width 65 height 10
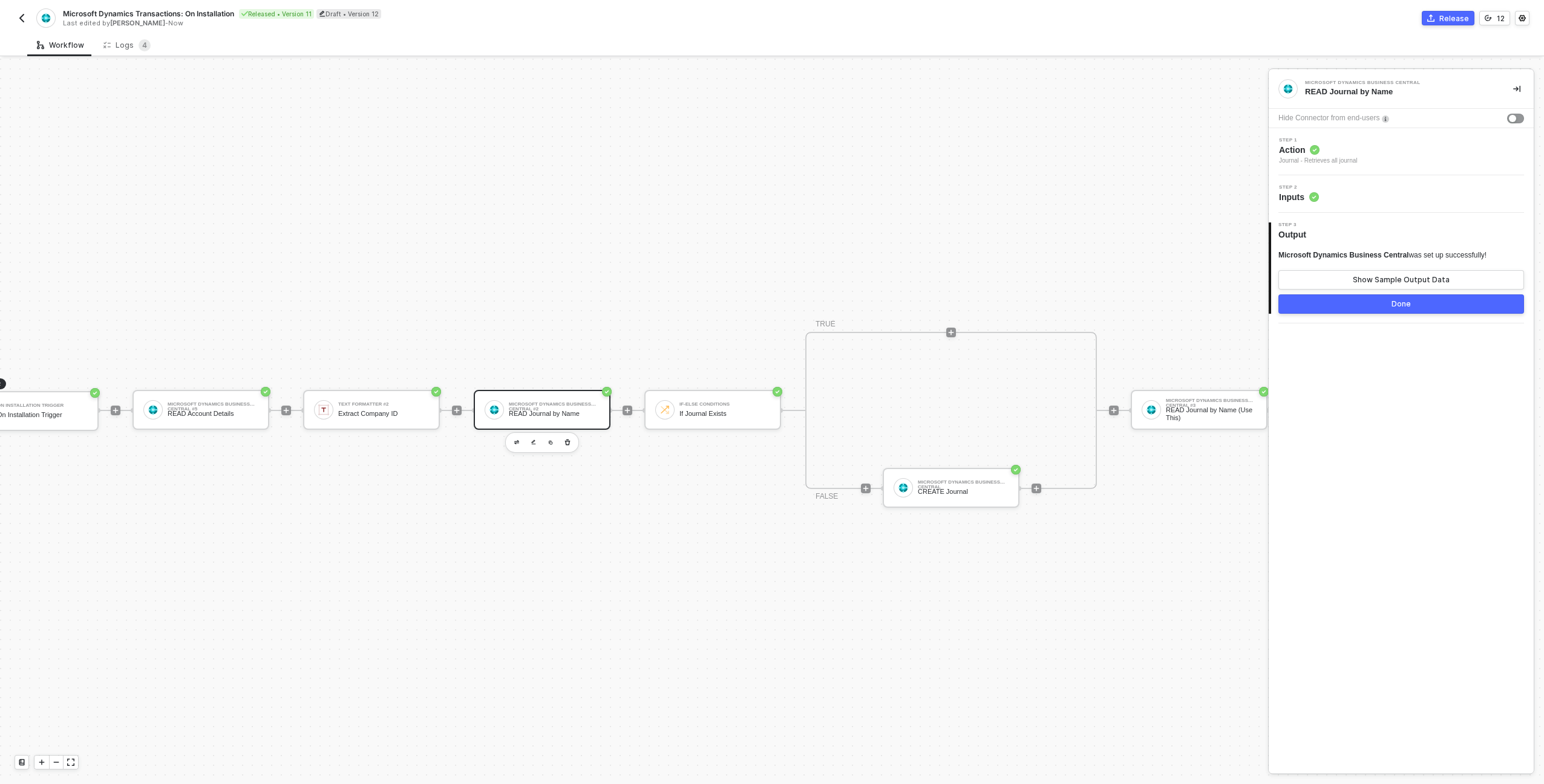
scroll to position [32, 218]
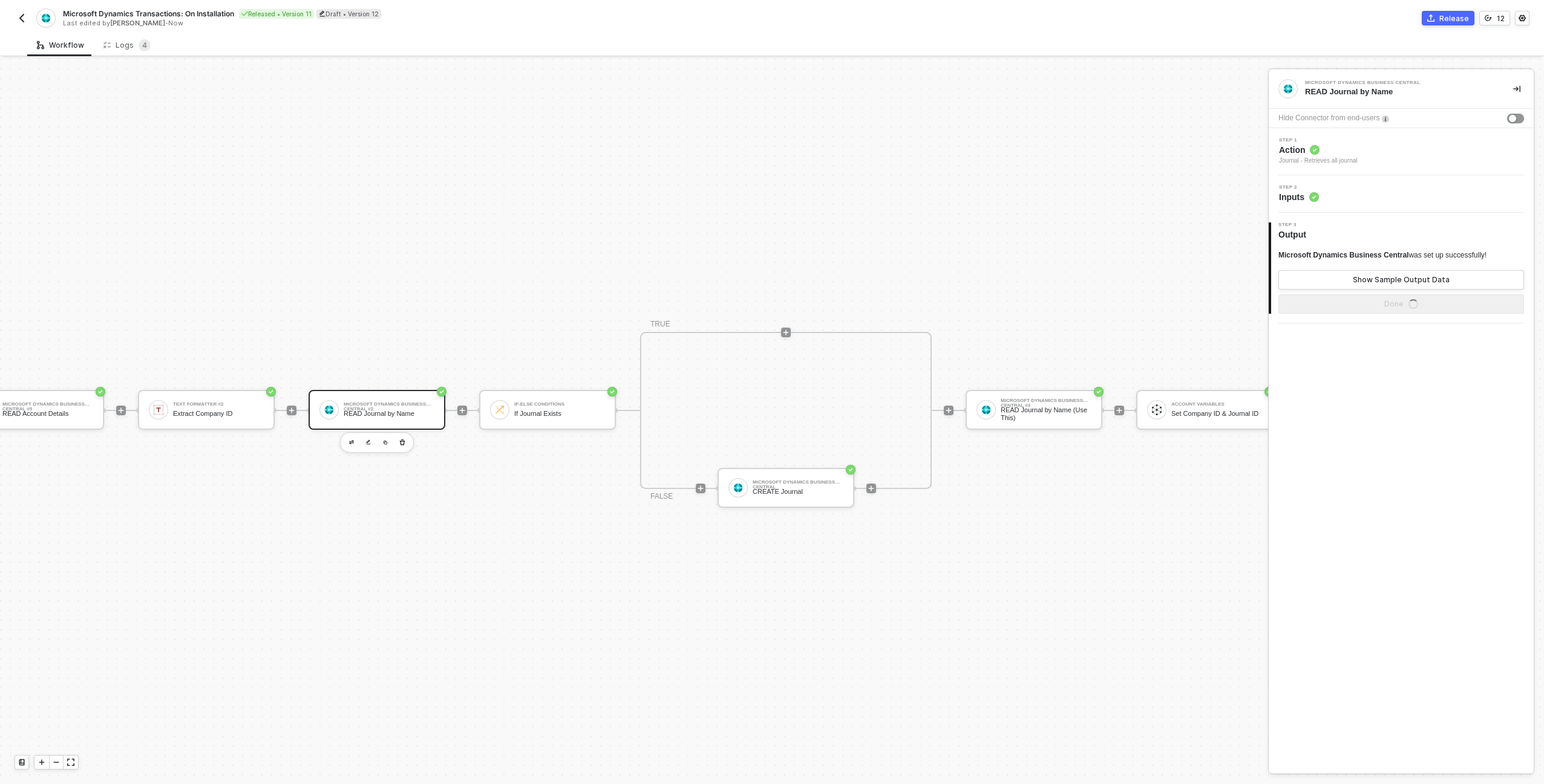
click at [1339, 190] on div "Step 2 Inputs" at bounding box center [1403, 195] width 262 height 18
click at [1319, 274] on span "Optional Parameters" at bounding box center [1331, 274] width 77 height 9
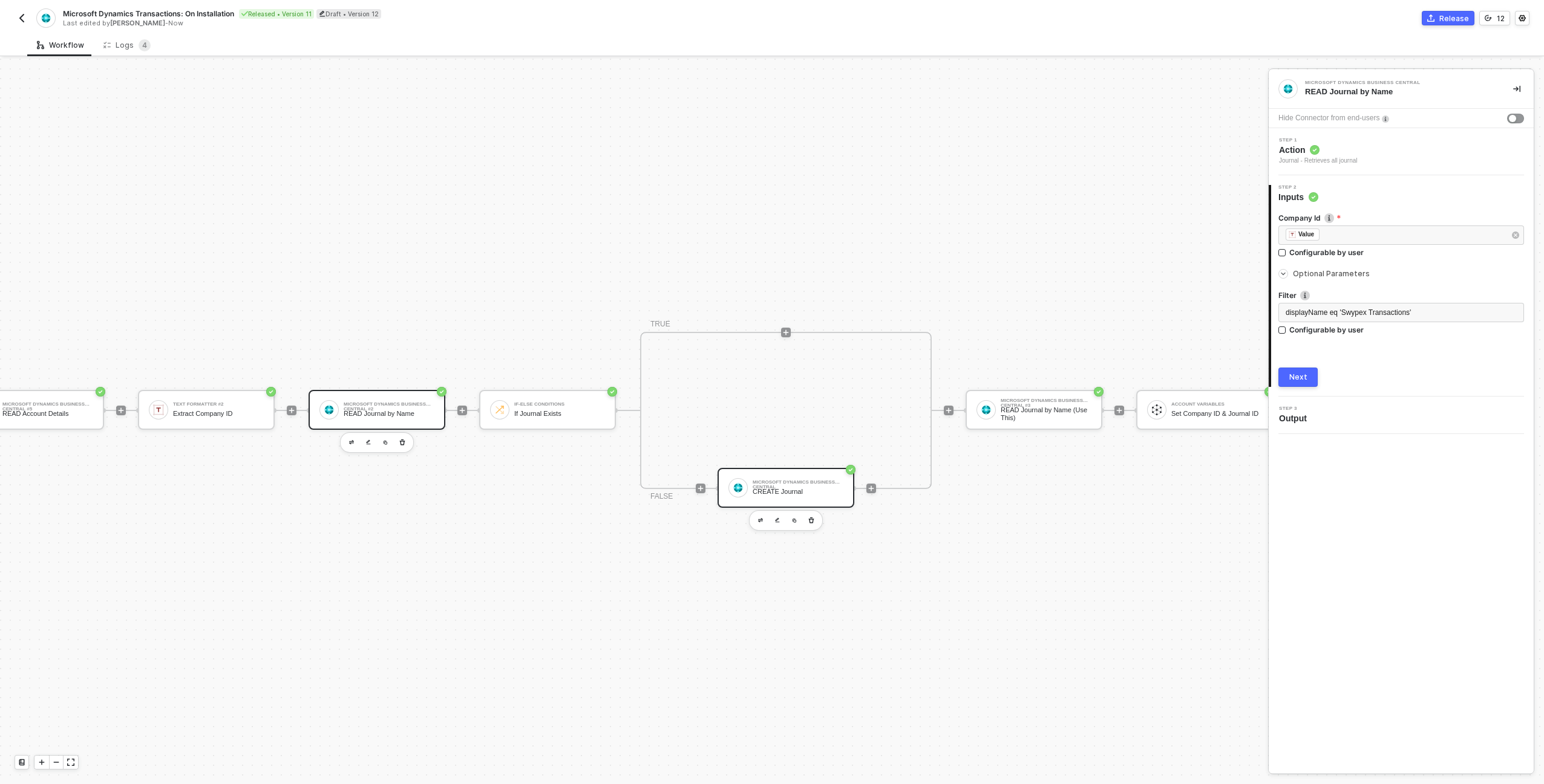
click at [818, 480] on div "Microsoft Dynamics Business Central" at bounding box center [798, 482] width 91 height 5
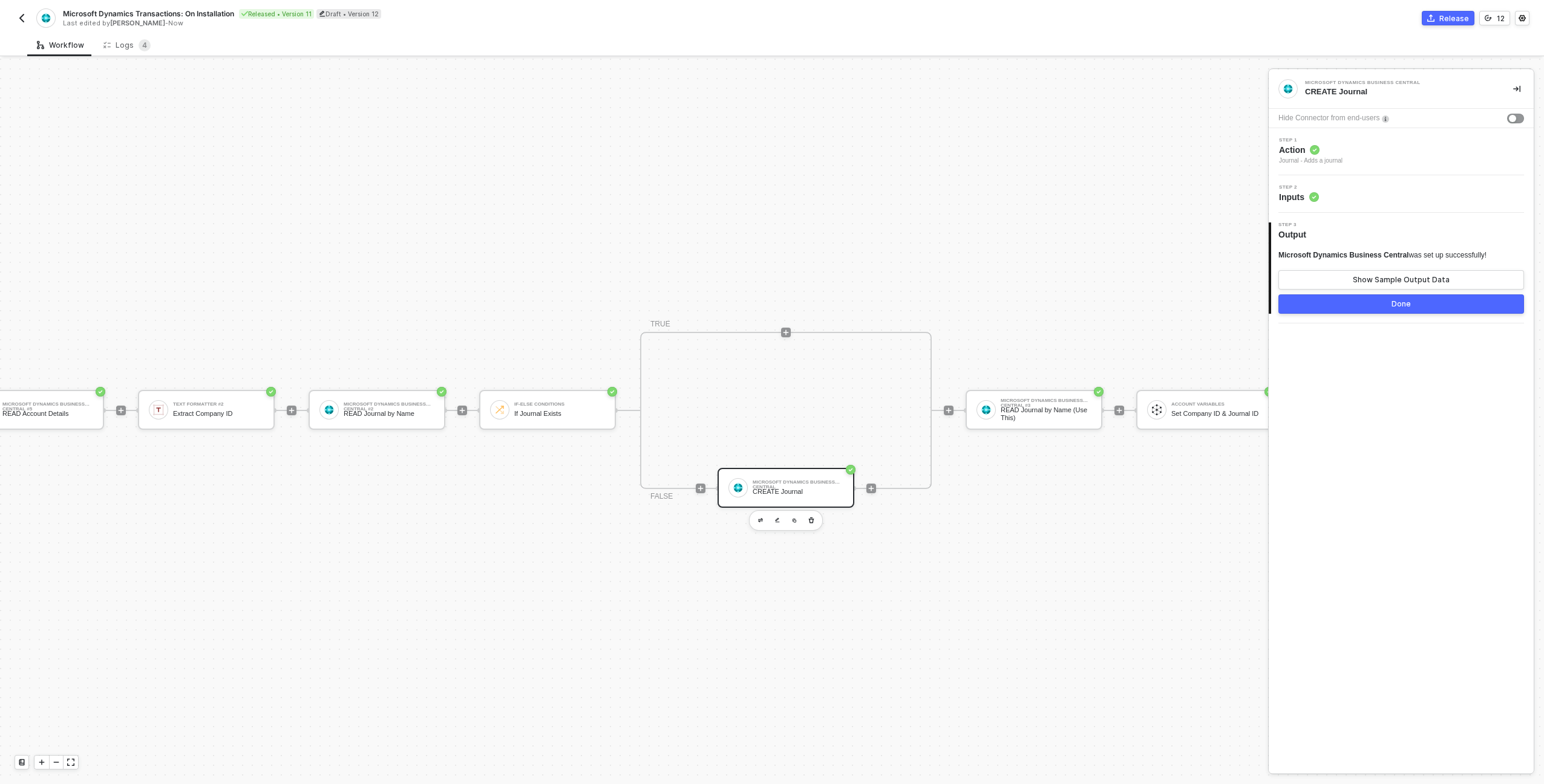
click at [1323, 186] on div "Step 2 Inputs" at bounding box center [1403, 195] width 262 height 18
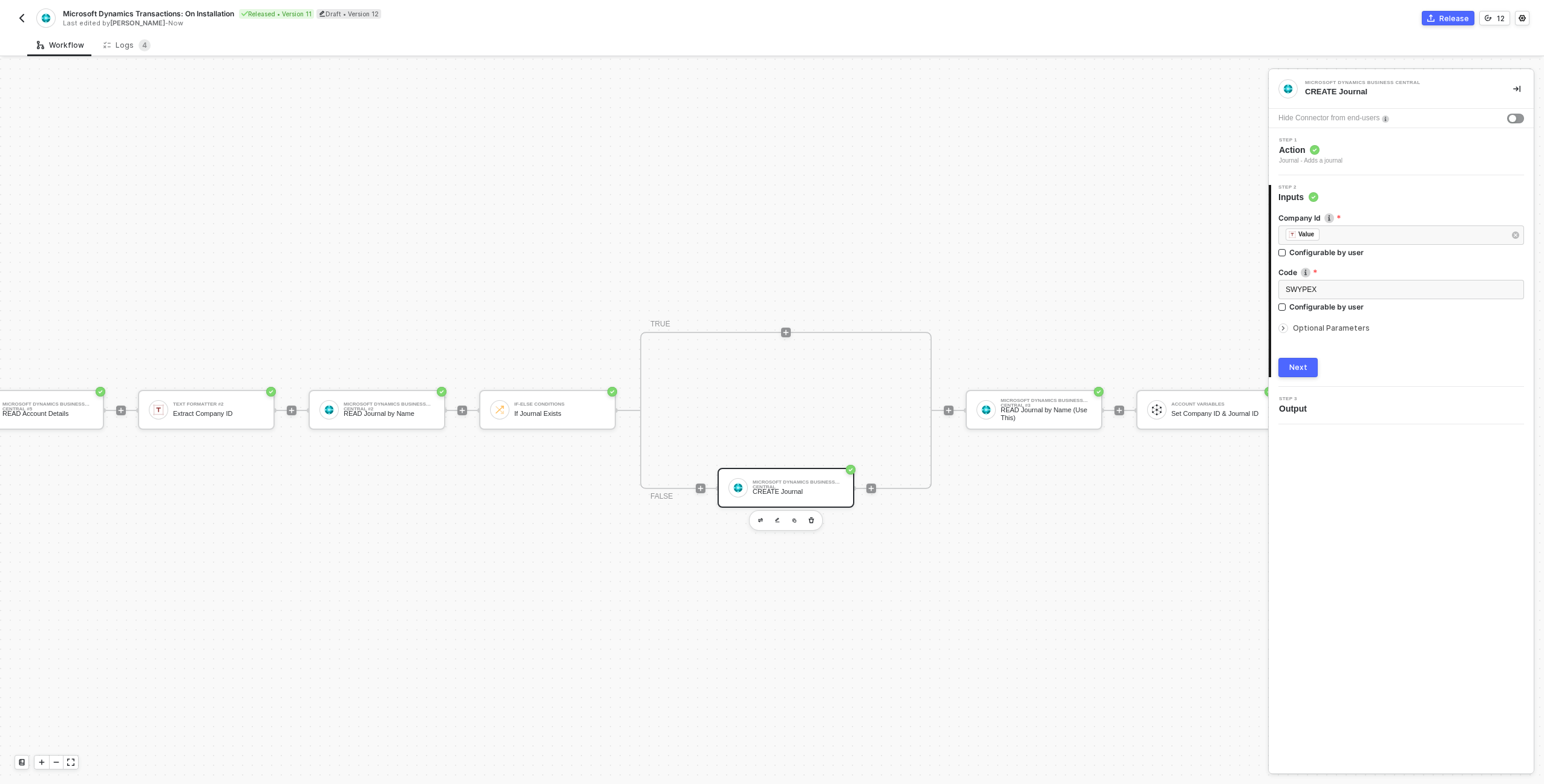
click at [1330, 327] on span "Optional Parameters" at bounding box center [1331, 328] width 77 height 9
click at [1086, 407] on div "READ Journal by Name (Use This)" at bounding box center [1046, 414] width 91 height 15
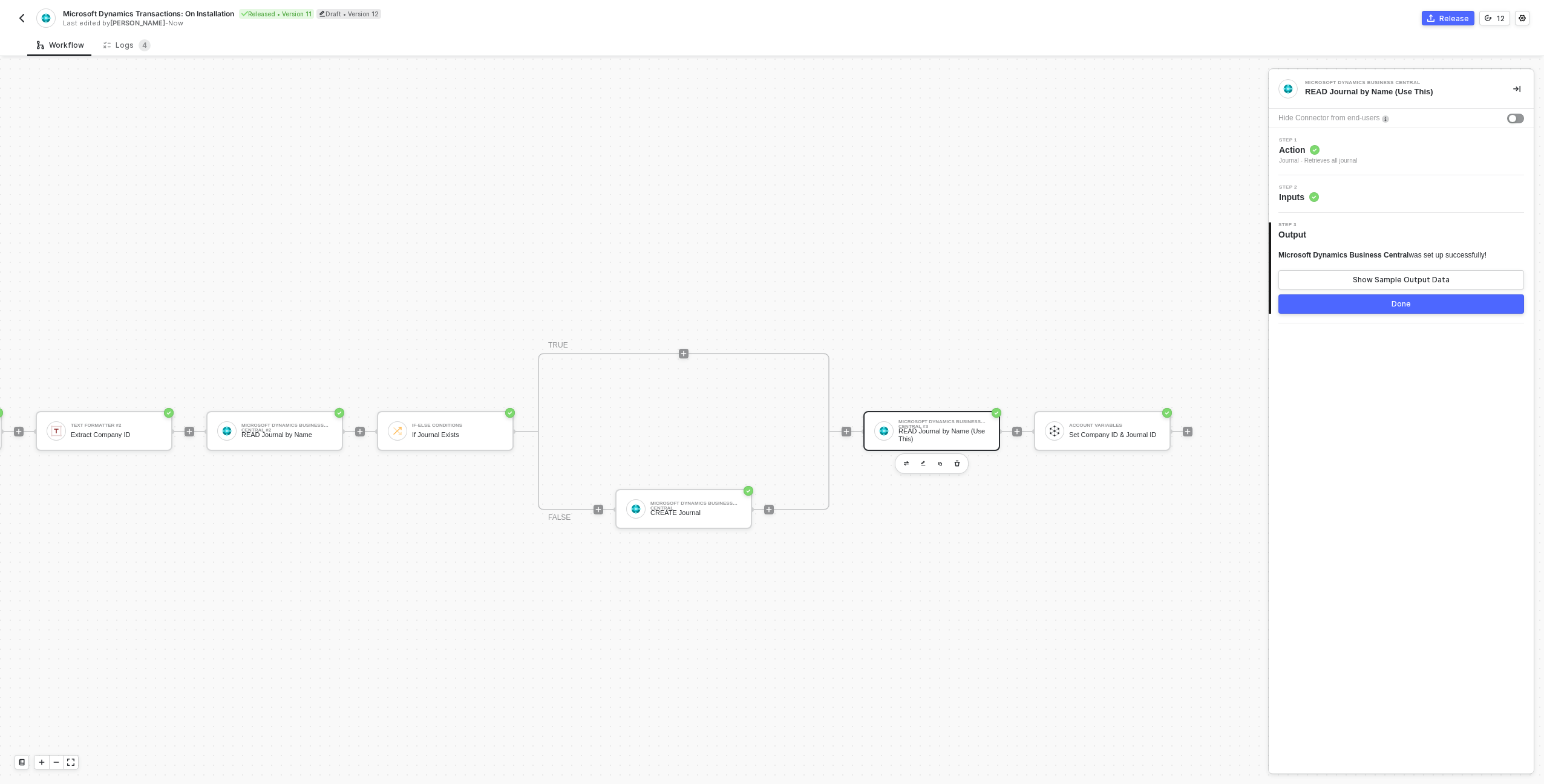
scroll to position [0, 329]
click at [1499, 17] on div "12" at bounding box center [1500, 18] width 7 height 10
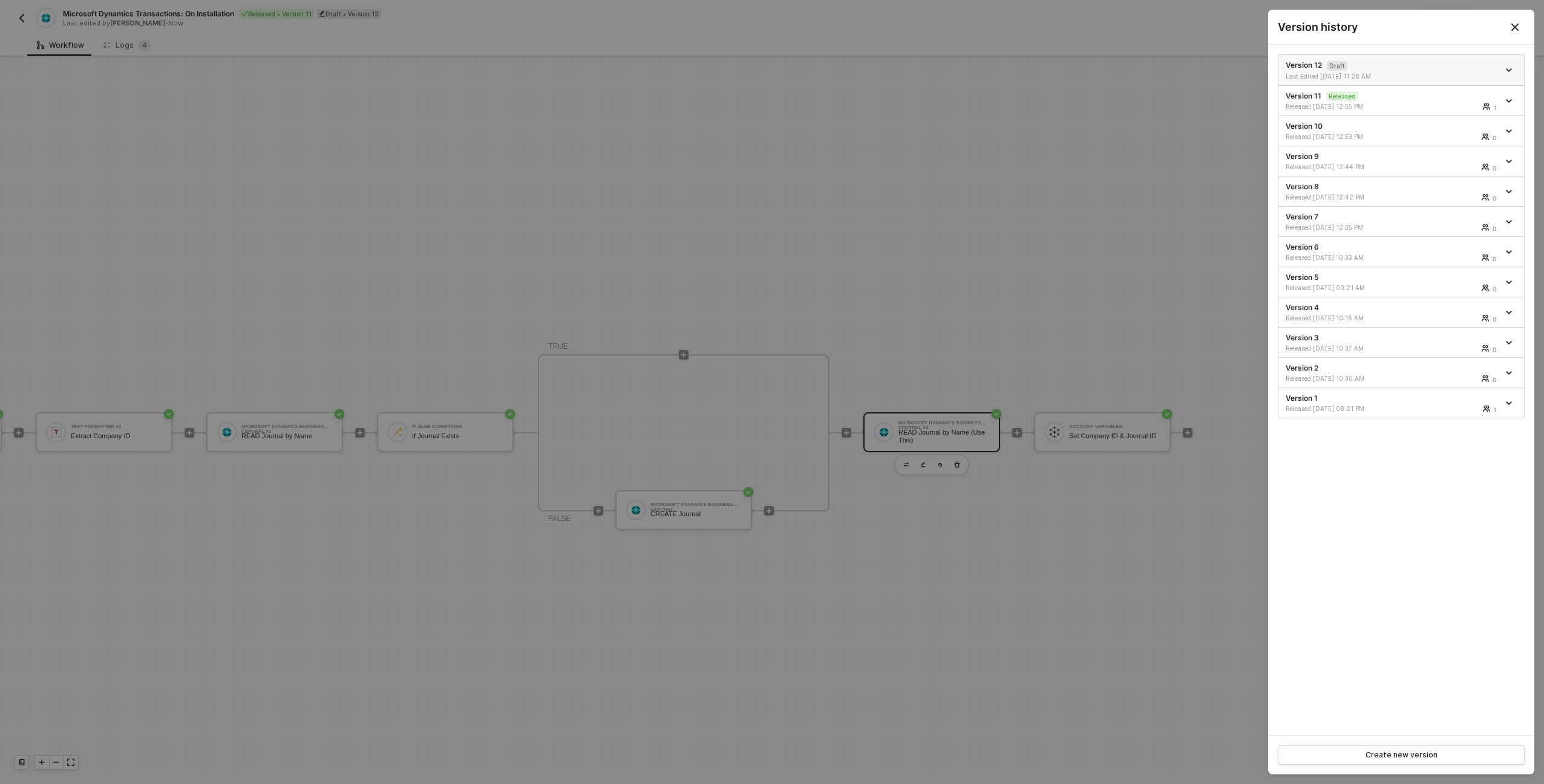
click at [1512, 67] on span "icon-arrow-down" at bounding box center [1510, 70] width 8 height 6
click at [1480, 127] on li "Delete" at bounding box center [1466, 137] width 94 height 23
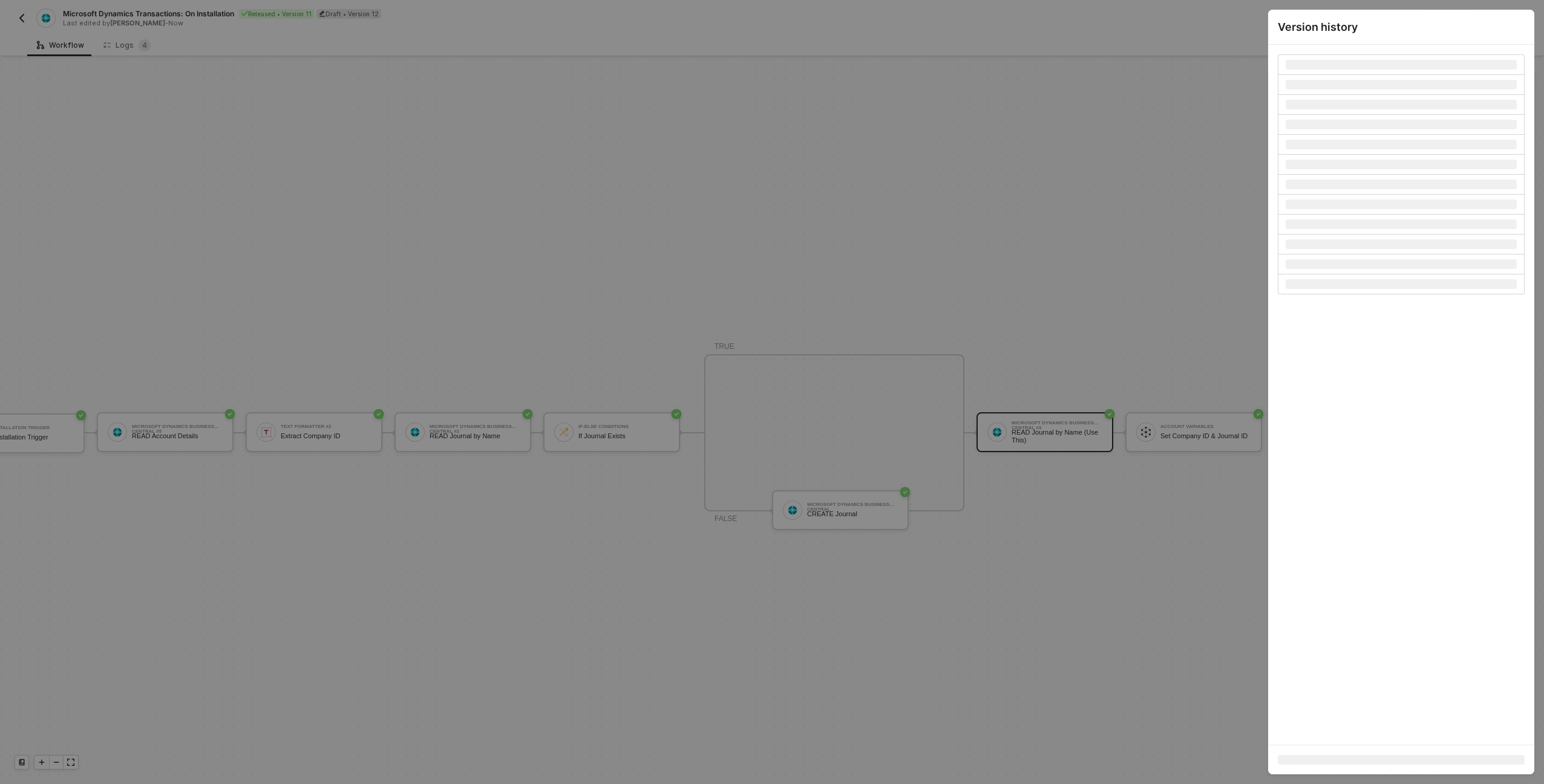
scroll to position [0, 76]
click at [37, 18] on div at bounding box center [772, 392] width 1544 height 784
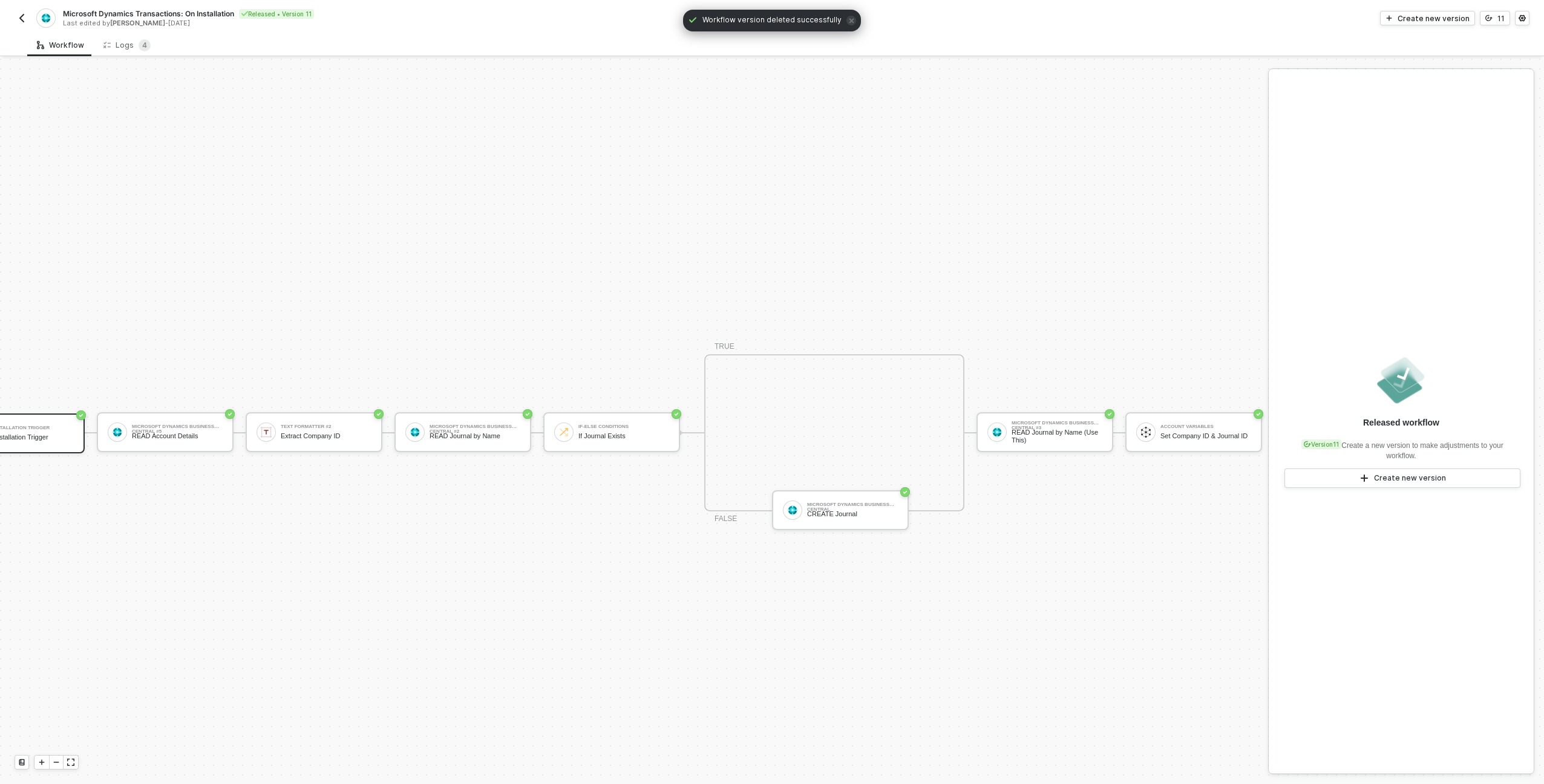
click at [29, 20] on div at bounding box center [772, 392] width 1544 height 784
click at [26, 20] on img "button" at bounding box center [22, 18] width 10 height 10
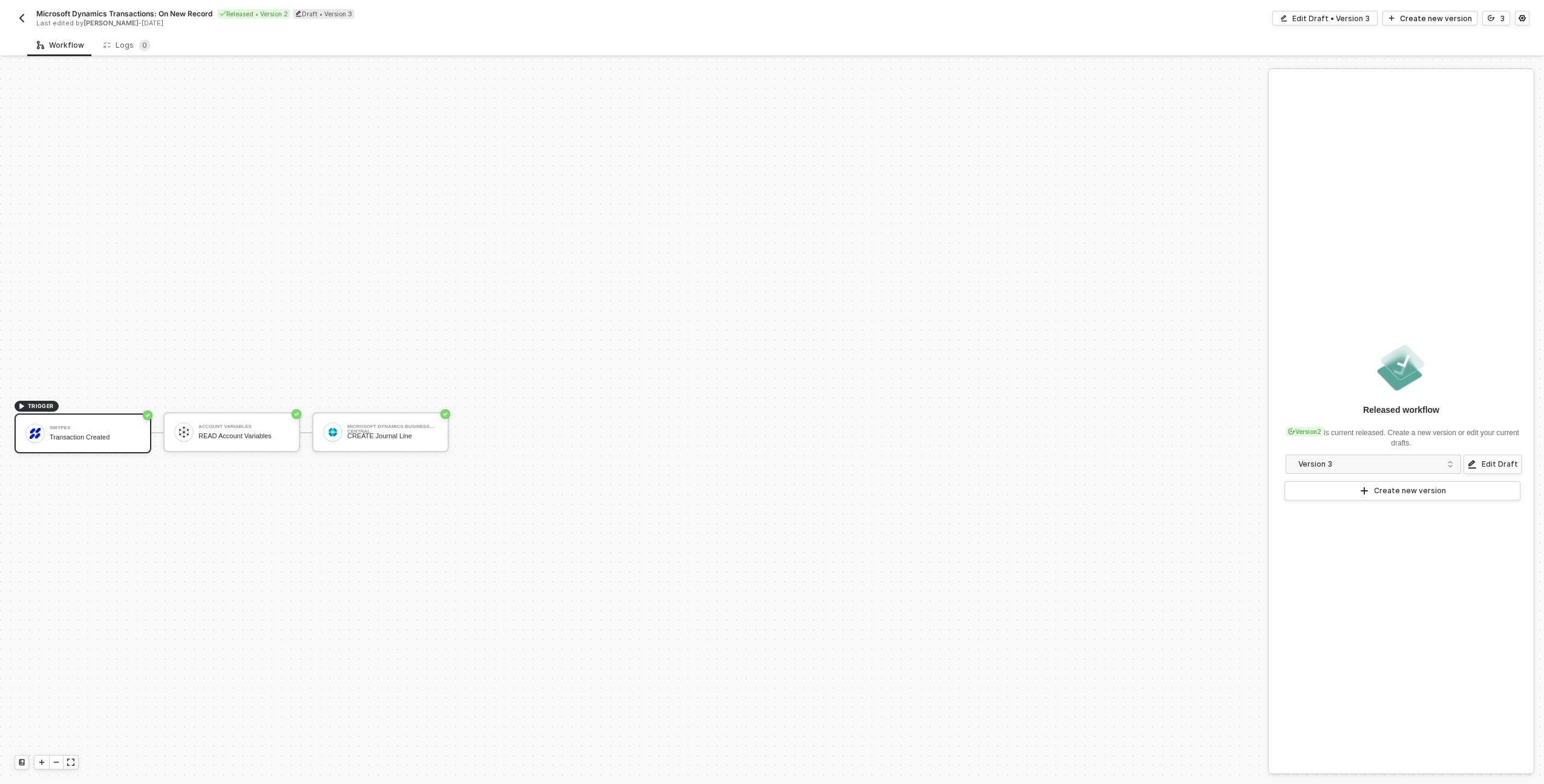
scroll to position [22, 0]
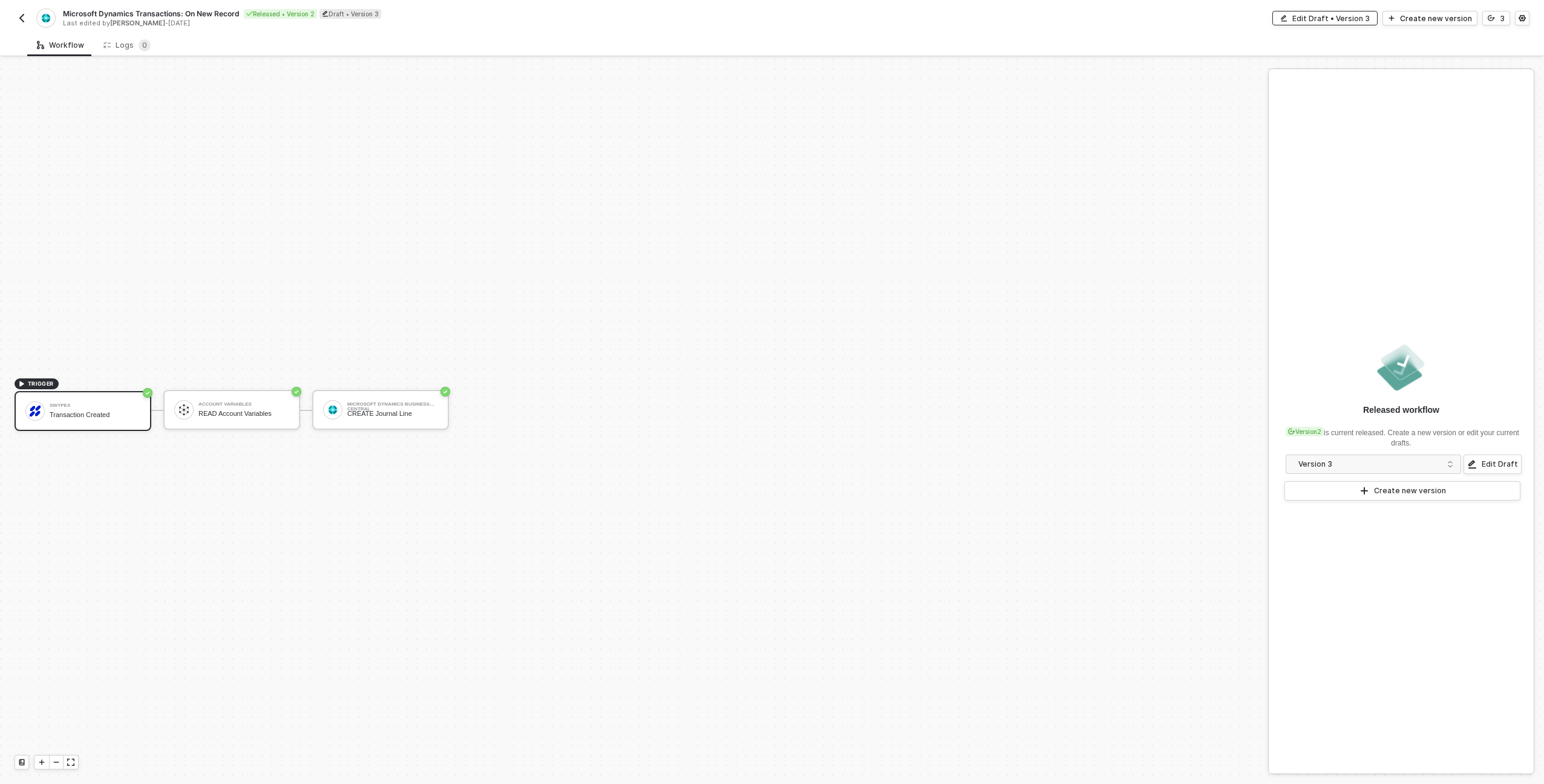
click at [1349, 20] on div "Edit Draft • Version 3" at bounding box center [1330, 18] width 77 height 10
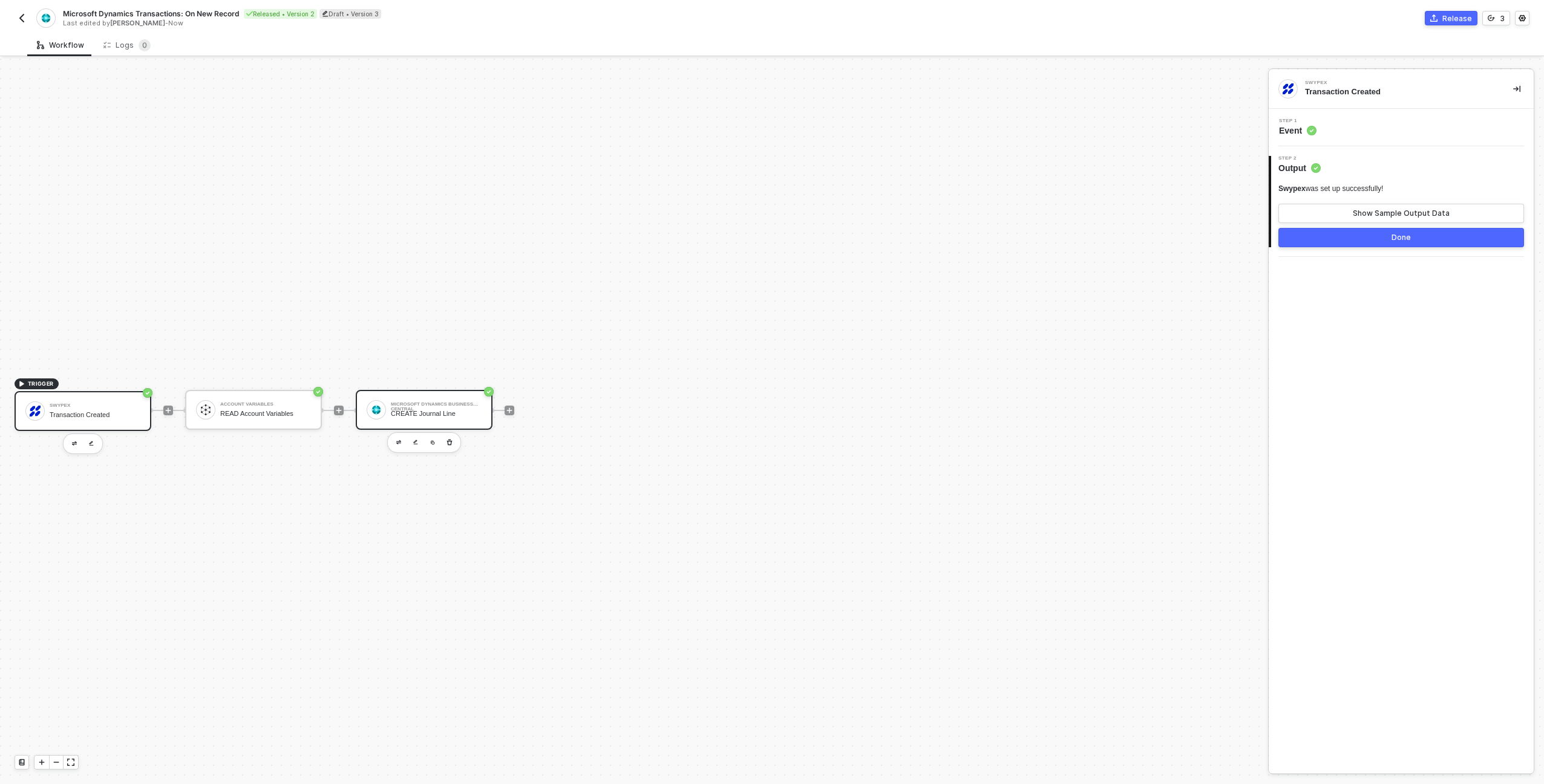
click at [369, 416] on div "Microsoft Dynamics Business Central CREATE Journal Line" at bounding box center [424, 410] width 136 height 40
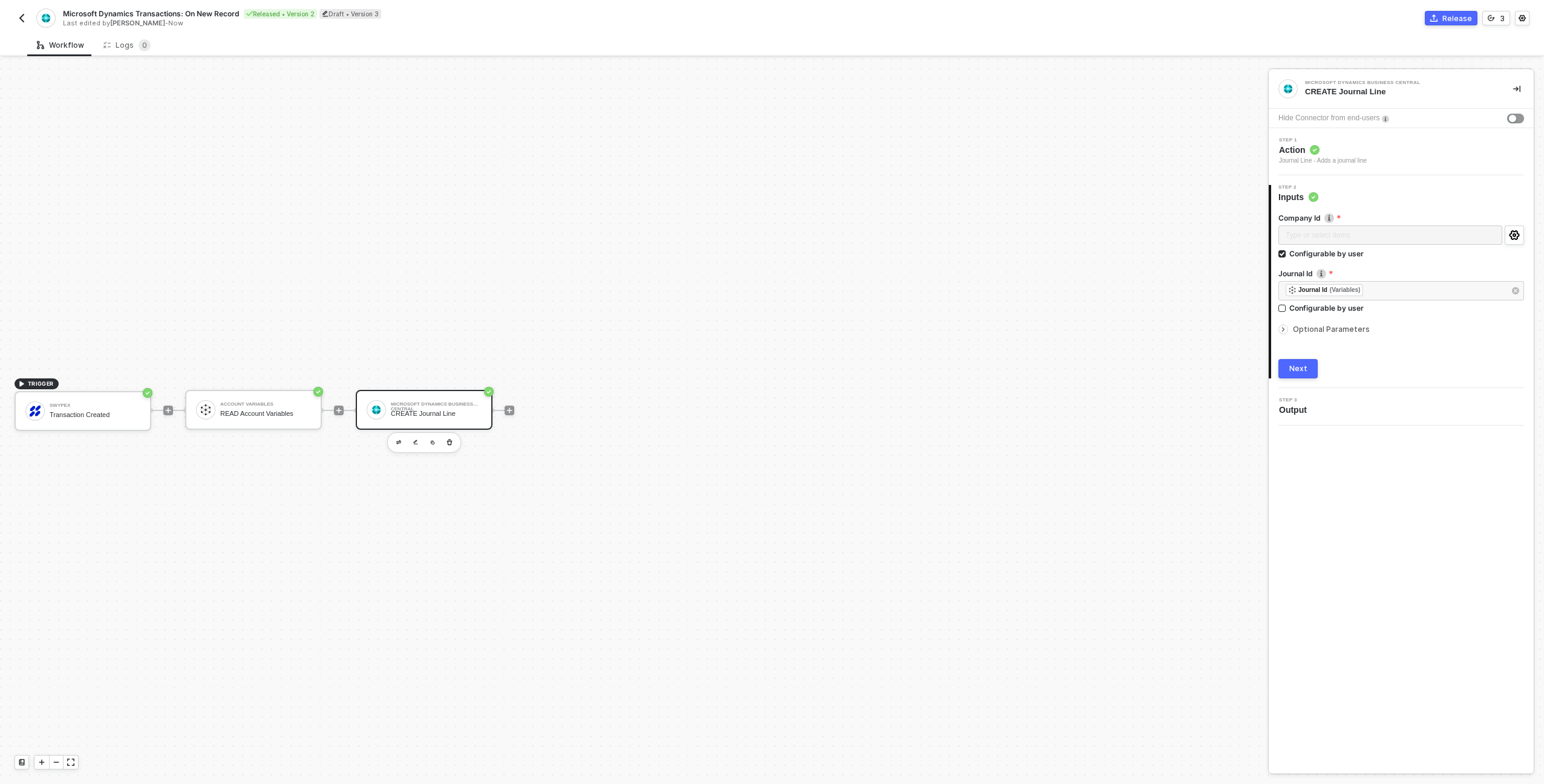
click at [1348, 327] on span "Optional Parameters" at bounding box center [1331, 329] width 77 height 9
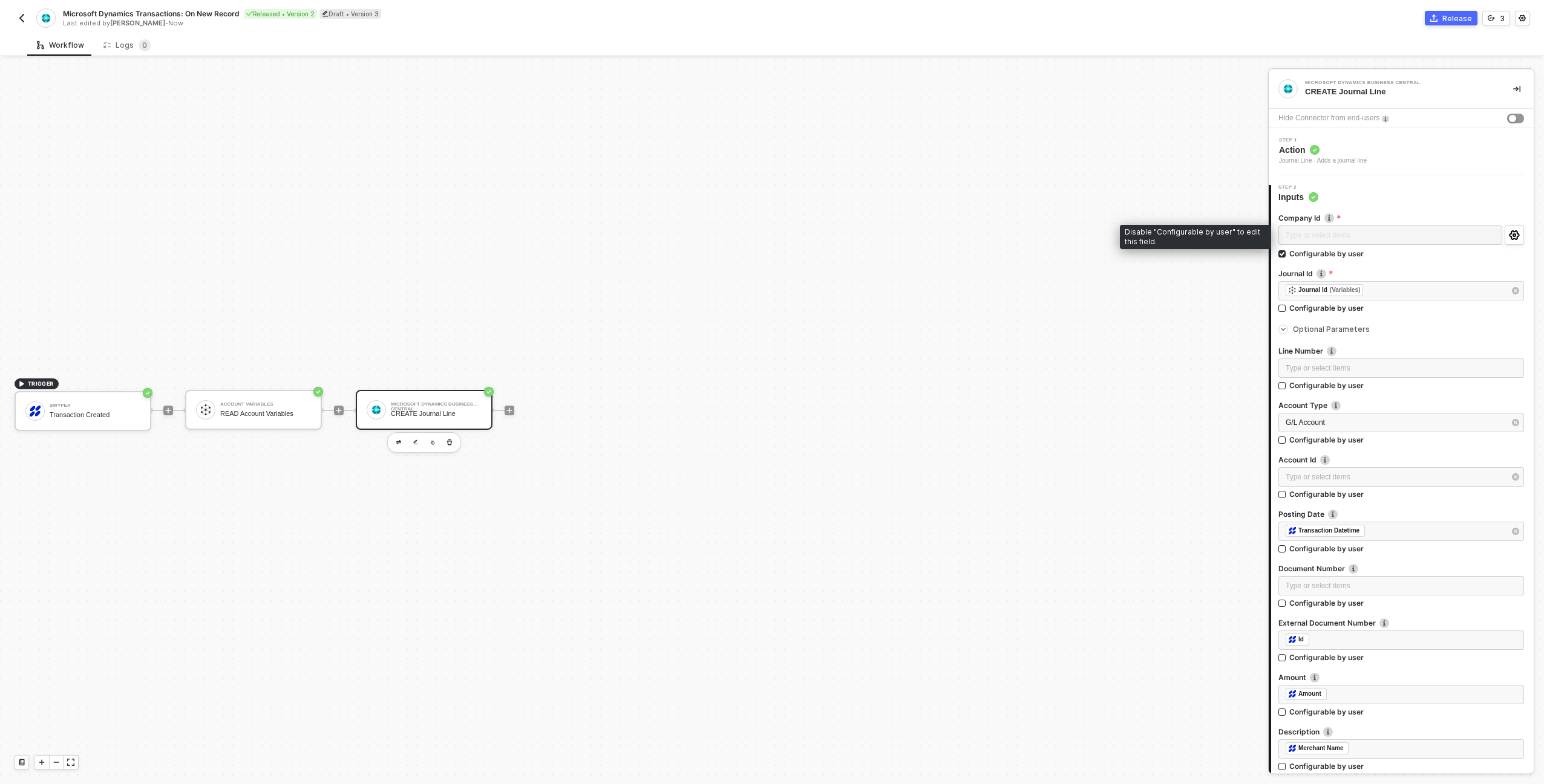
click at [1312, 247] on div "Type or select items ﻿" at bounding box center [1390, 236] width 224 height 22
click at [1314, 252] on div "Configurable by user" at bounding box center [1326, 254] width 74 height 10
click at [1287, 252] on input "Configurable by user" at bounding box center [1283, 254] width 8 height 8
checkbox input "false"
click at [366, 411] on div "Microsoft Dynamics Business Central CREATE Journal Line" at bounding box center [424, 410] width 136 height 40
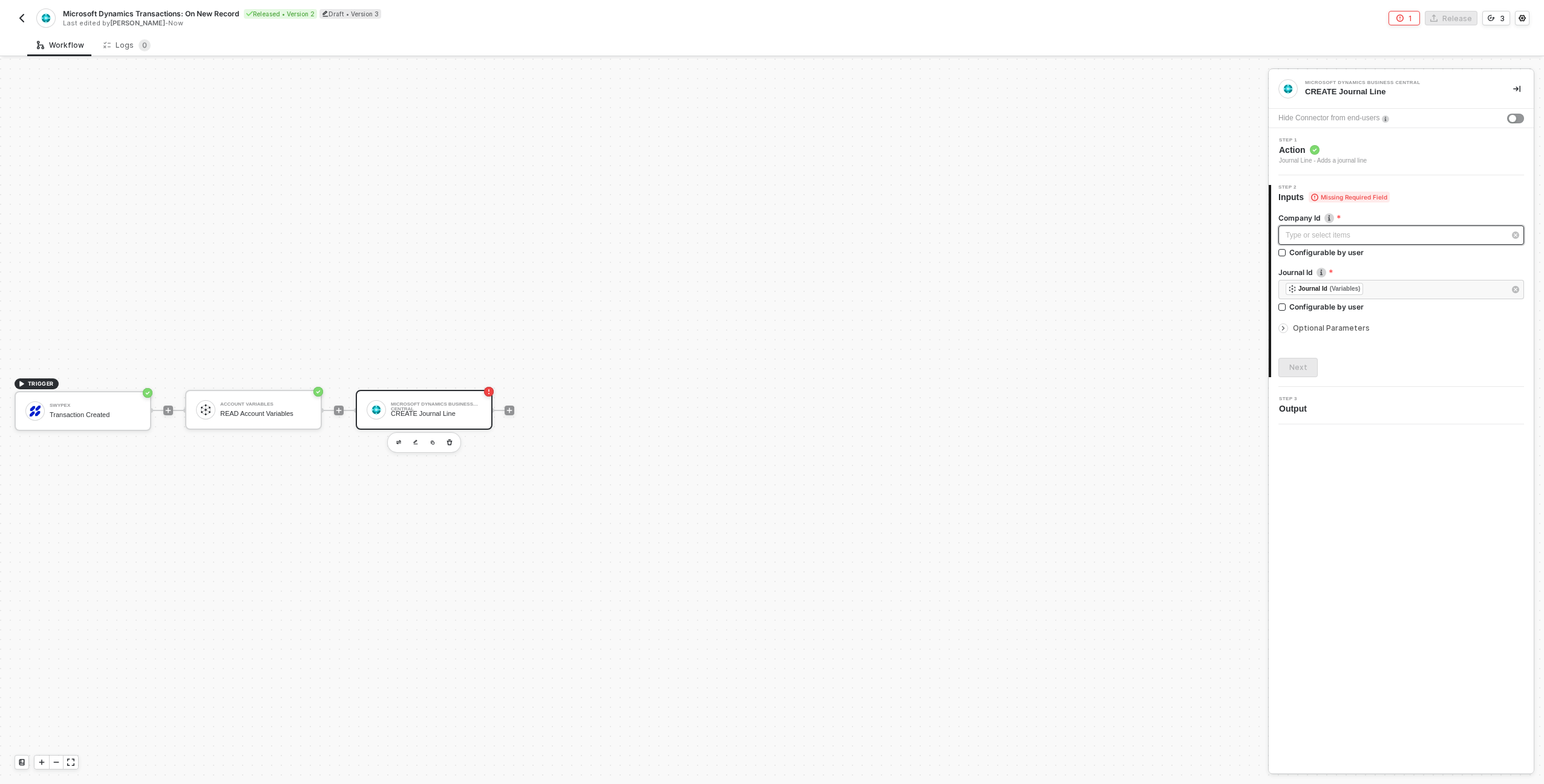
click at [1361, 235] on div "Type or select items ﻿" at bounding box center [1394, 235] width 219 height 12
click at [1174, 110] on div "Blocks 3" at bounding box center [1173, 116] width 38 height 13
click at [1179, 223] on div "ACCOUNT VARIABLES READ Account Variables" at bounding box center [1170, 231] width 176 height 19
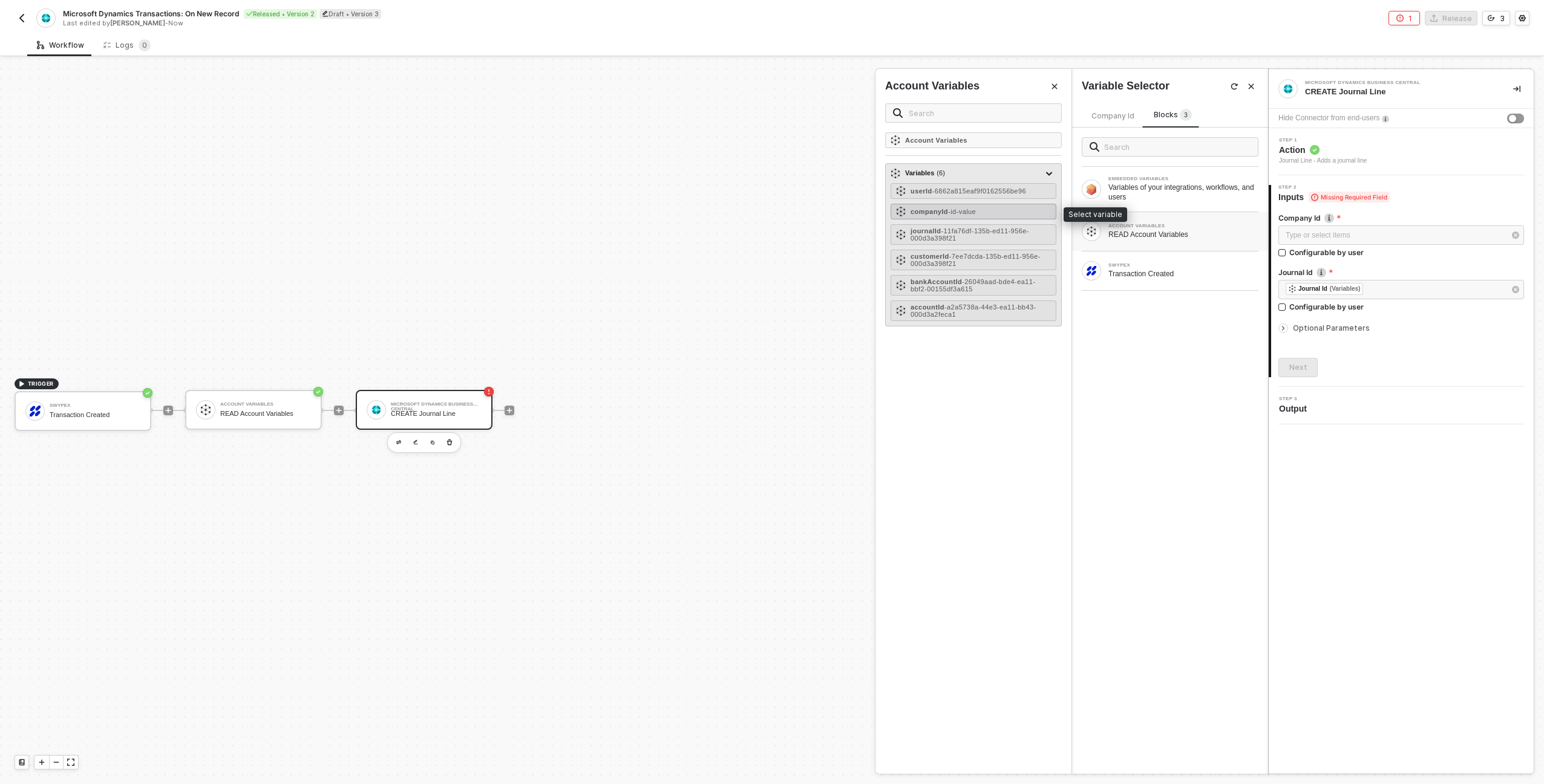
click at [940, 214] on strong "companyId" at bounding box center [929, 211] width 37 height 7
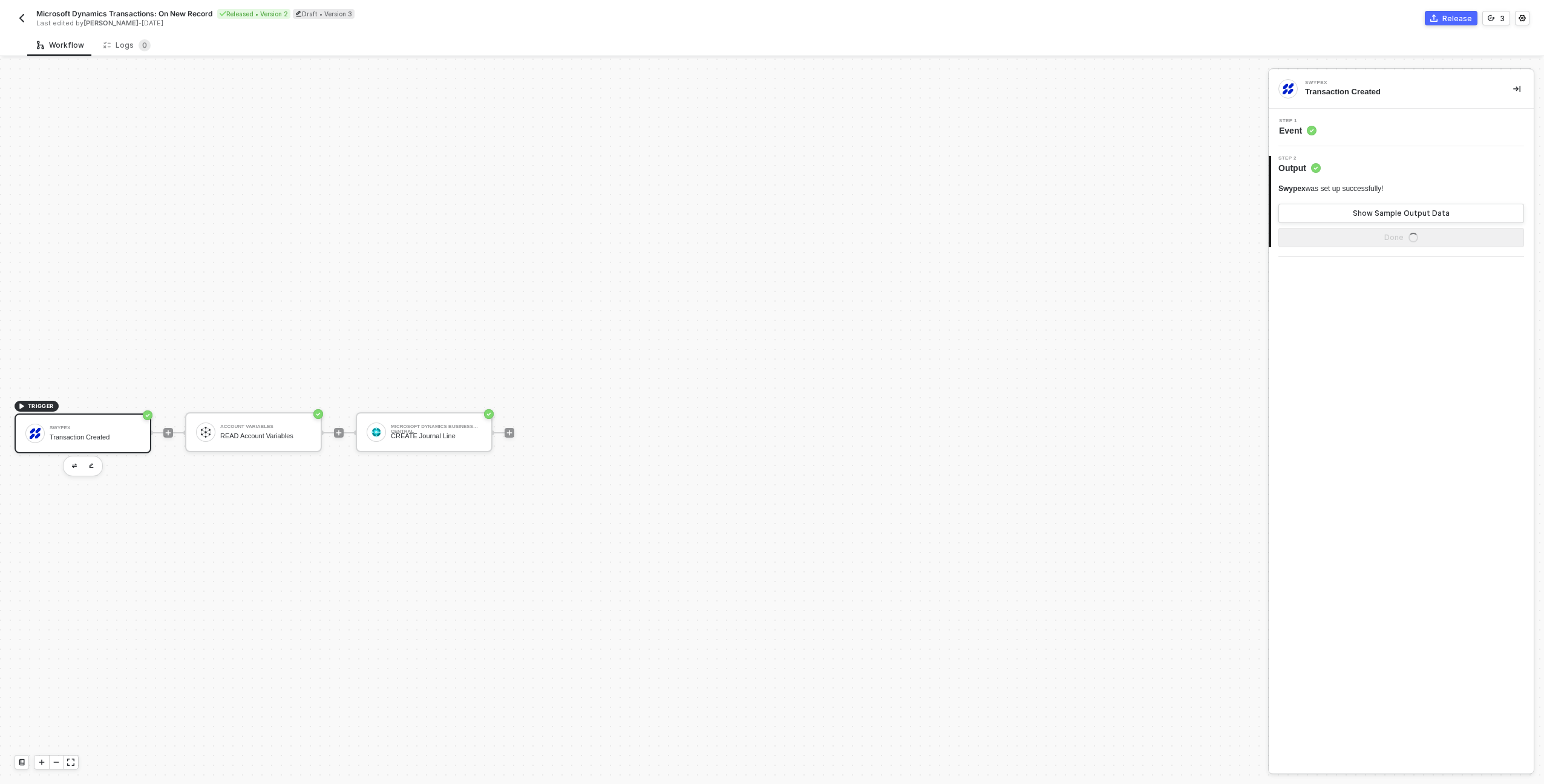
scroll to position [22, 0]
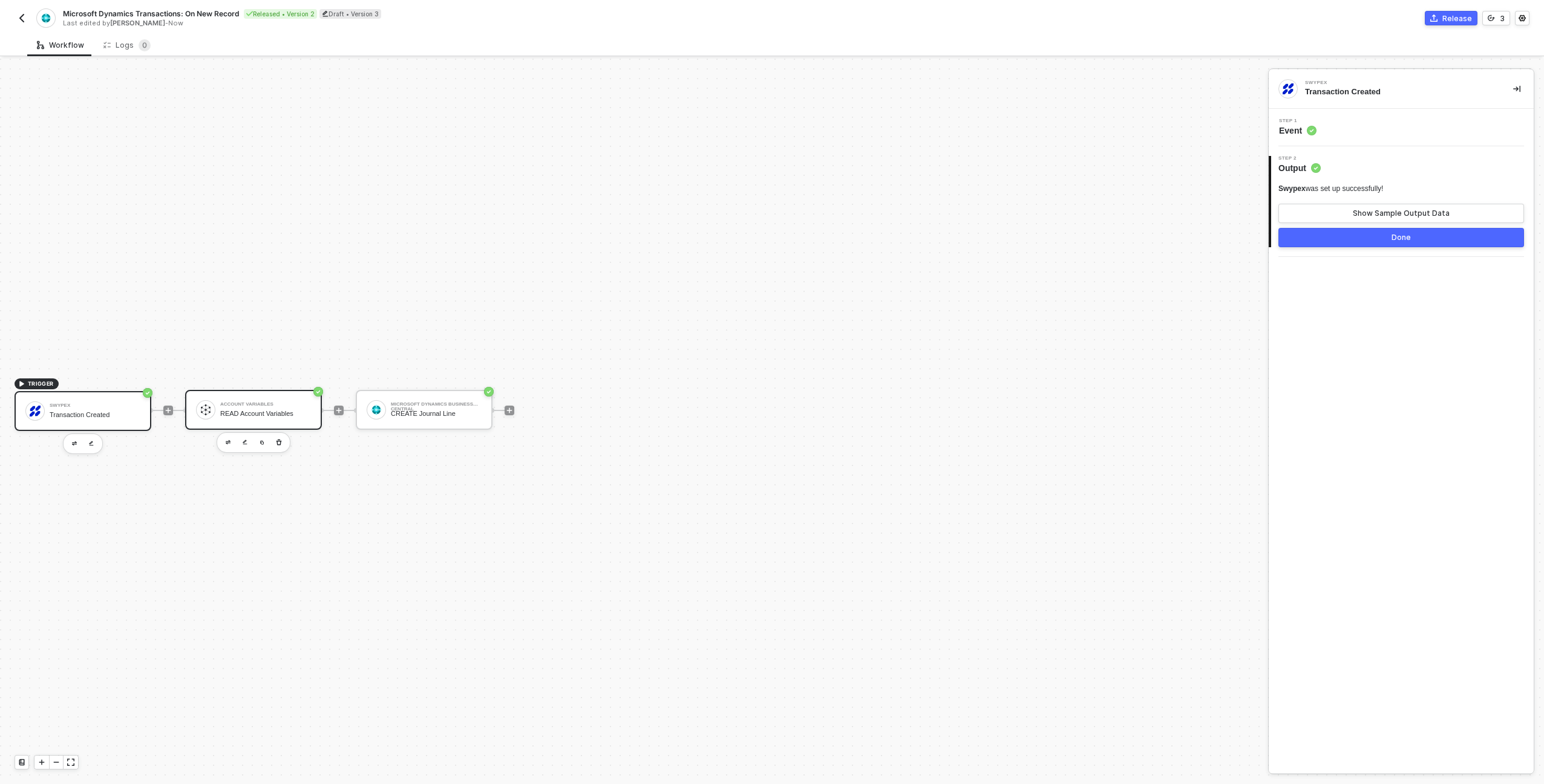
click at [233, 403] on div "Account Variables" at bounding box center [265, 405] width 91 height 5
click at [1417, 124] on div "Step 1 Inputs" at bounding box center [1403, 128] width 262 height 18
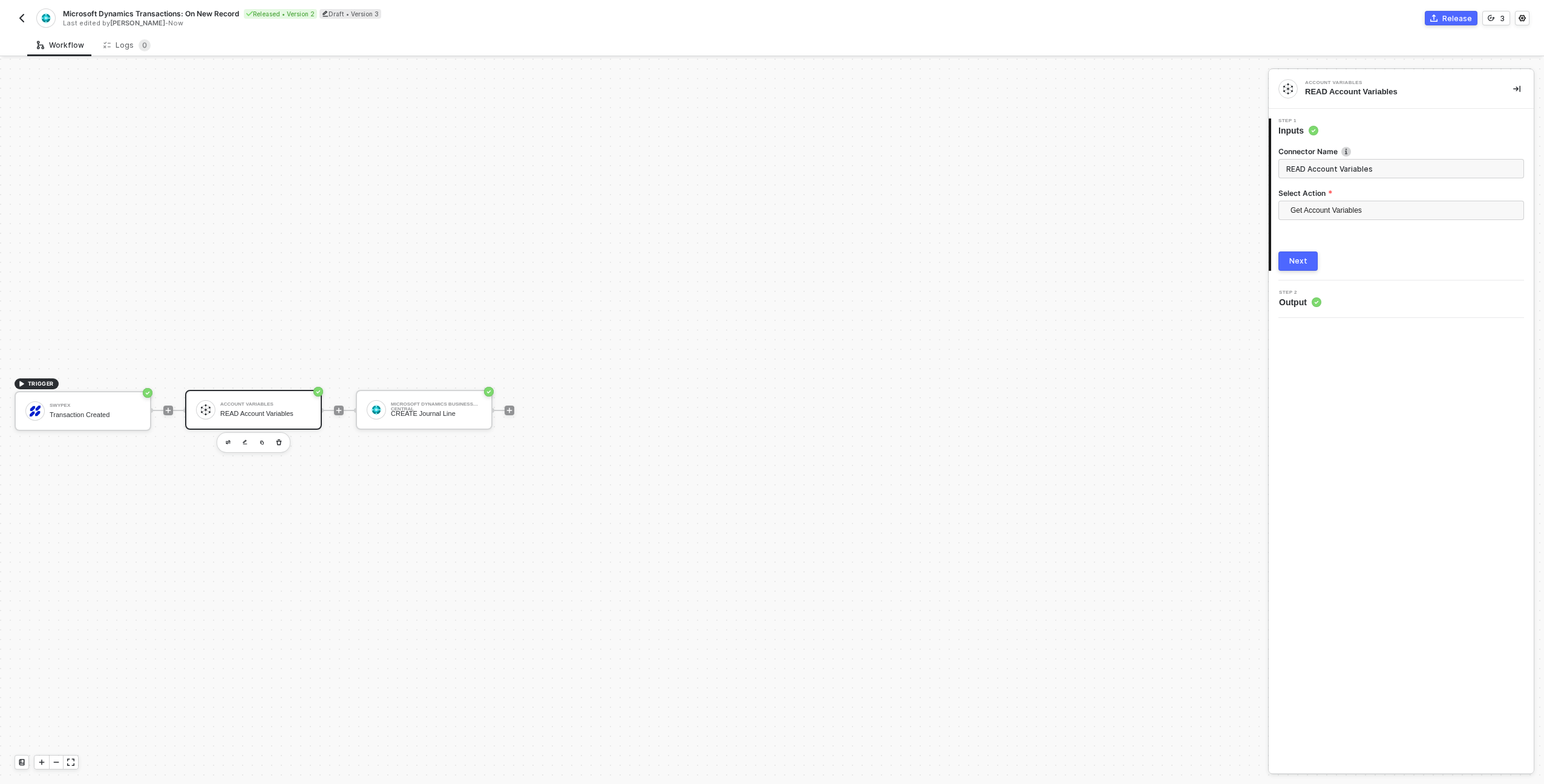
click at [271, 397] on div "Account Variables READ Account Variables" at bounding box center [254, 410] width 136 height 40
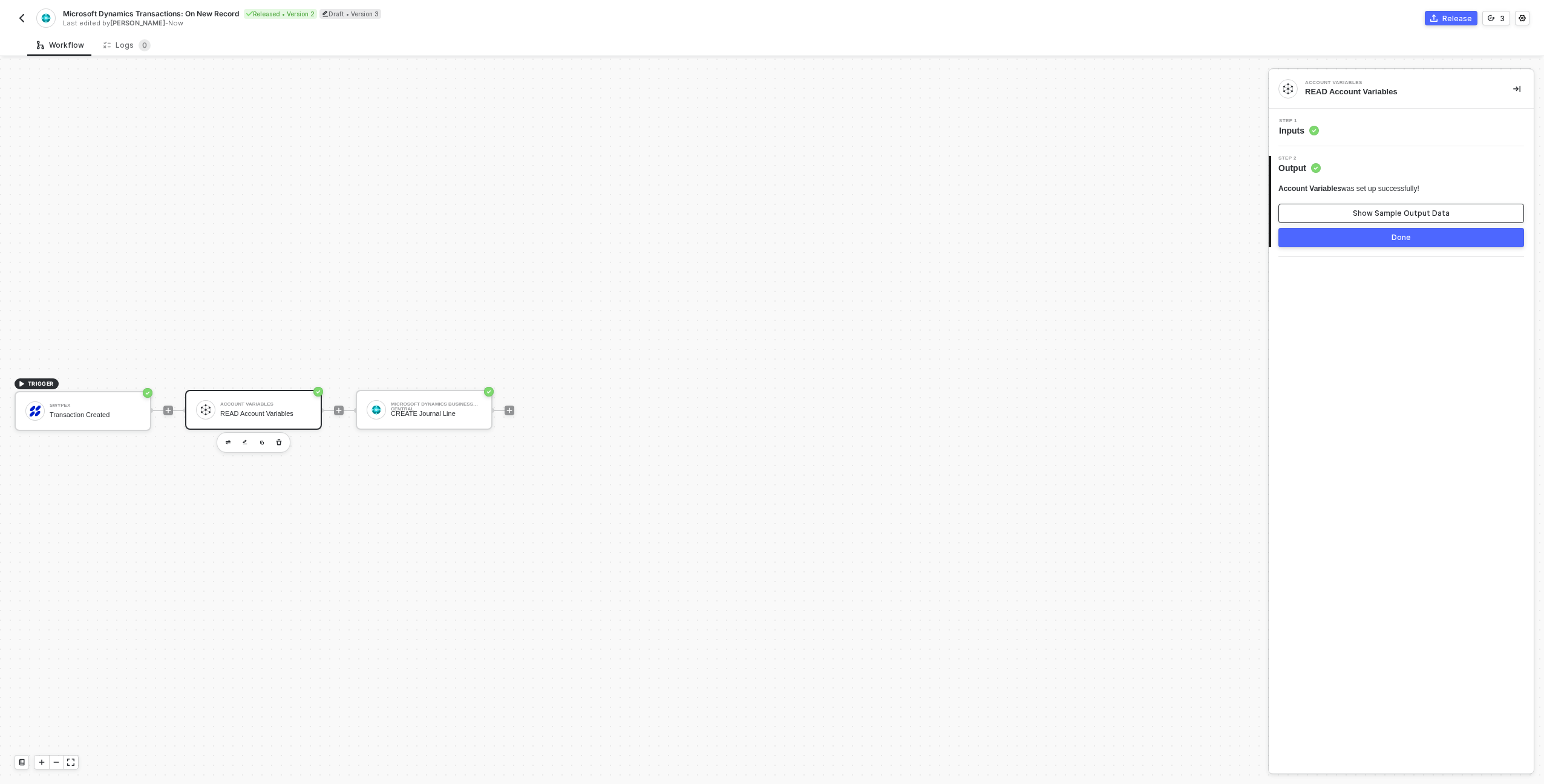
click at [1353, 218] on button "Show Sample Output Data" at bounding box center [1401, 213] width 245 height 19
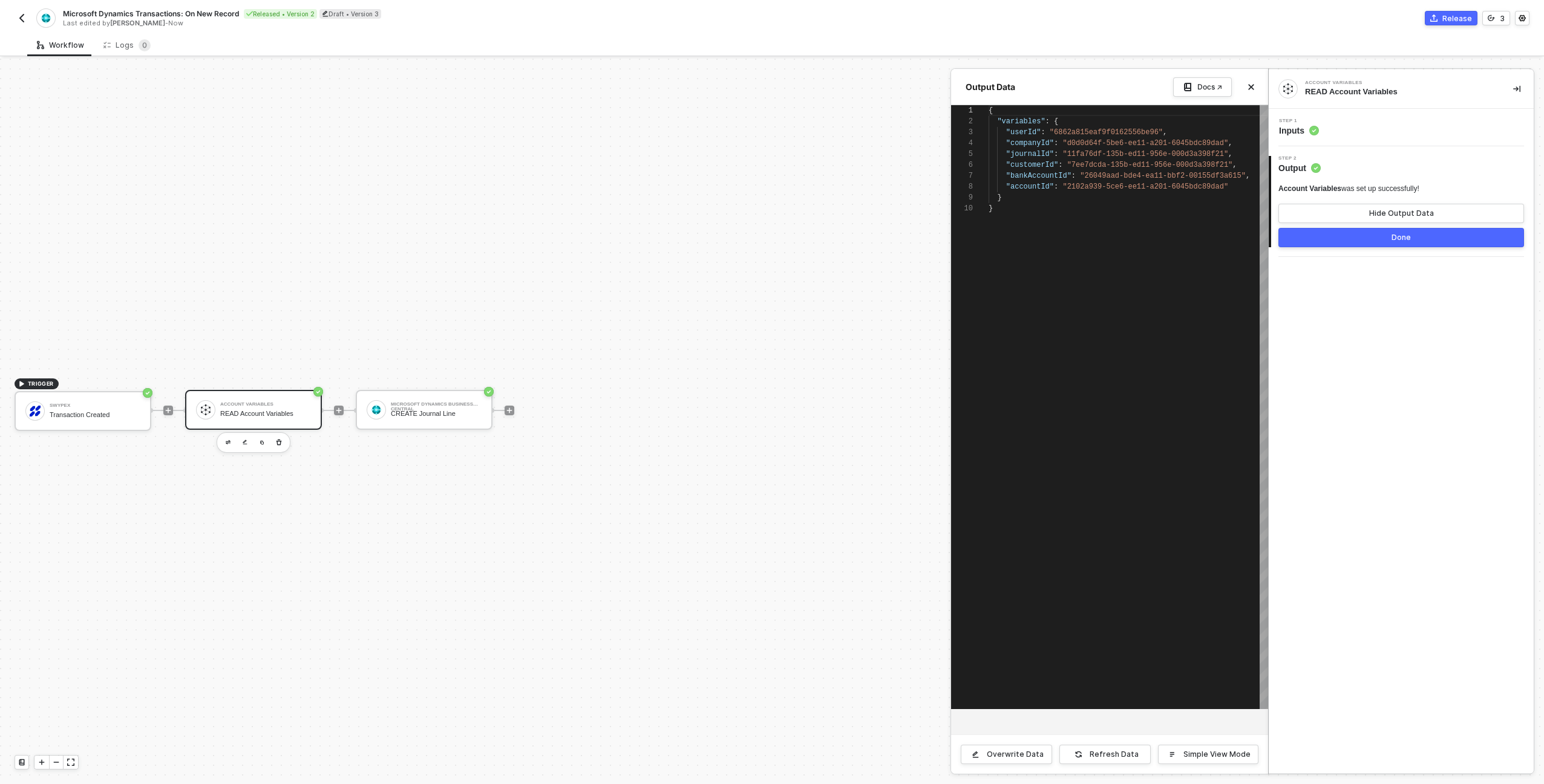
scroll to position [98, 0]
click at [1244, 85] on button "Close" at bounding box center [1250, 86] width 14 height 14
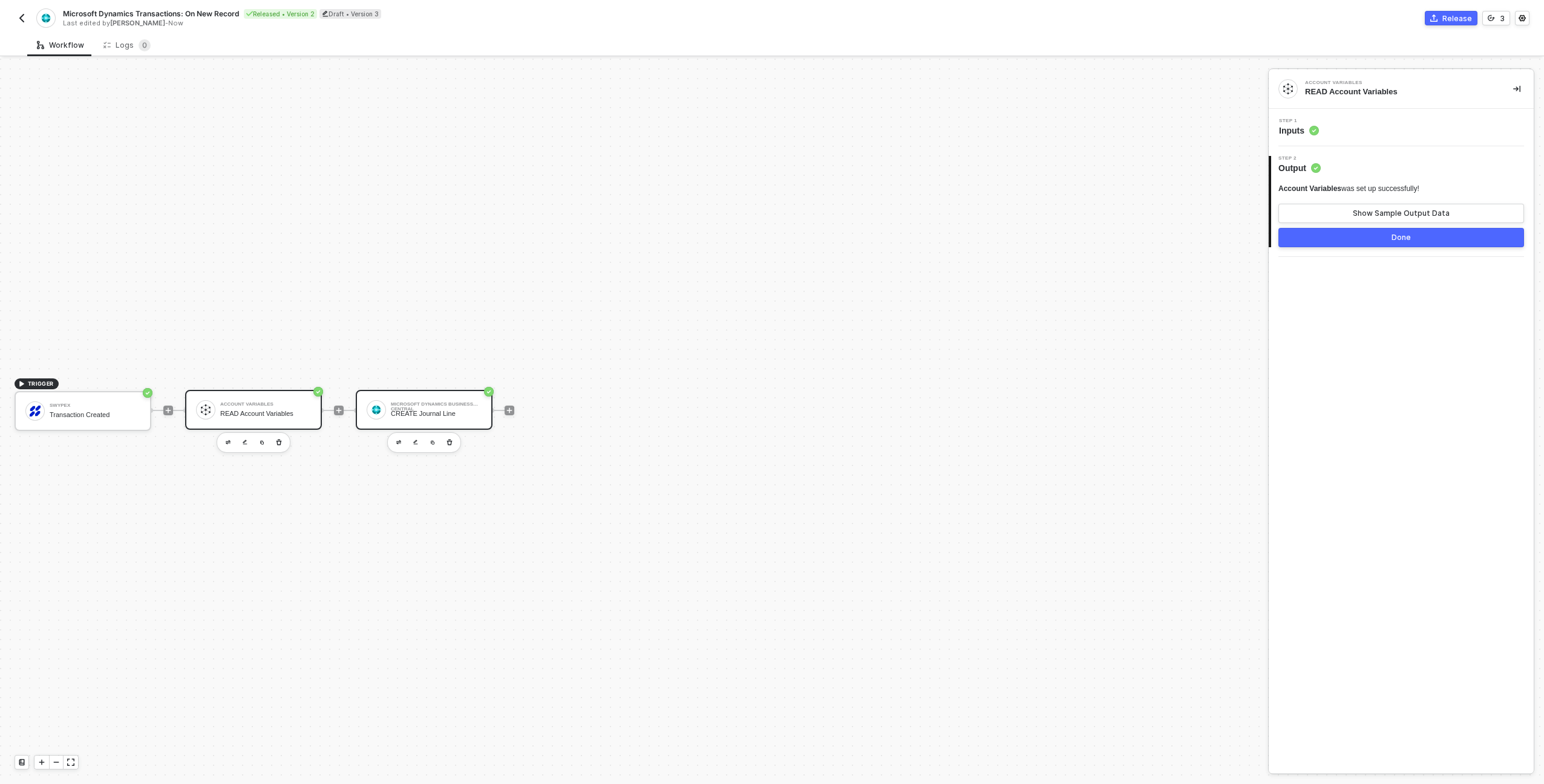
drag, startPoint x: 414, startPoint y: 412, endPoint x: 423, endPoint y: 409, distance: 9.5
click at [414, 412] on div "CREATE Journal Line" at bounding box center [436, 413] width 91 height 7
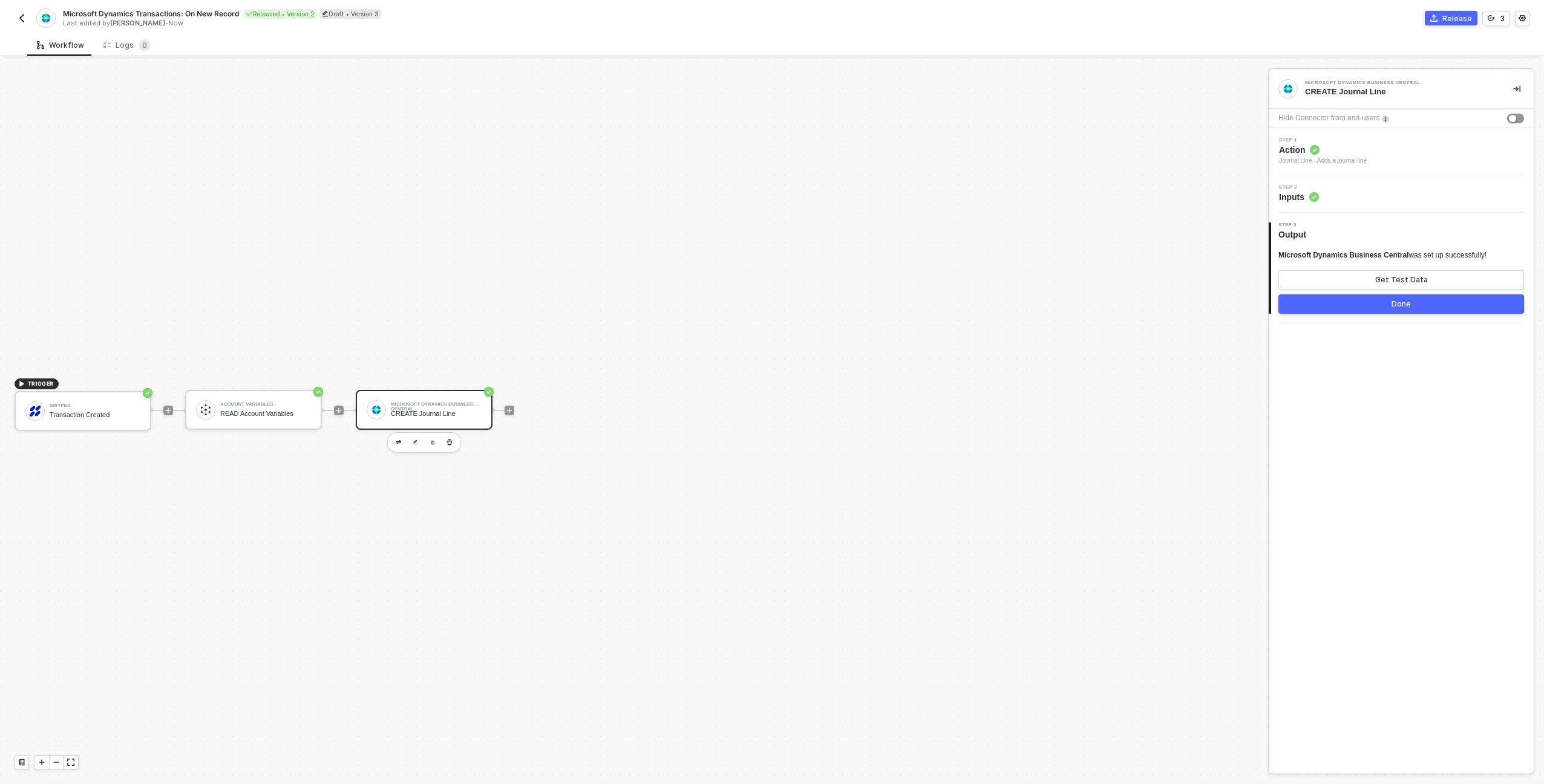
click at [1432, 192] on div "Step 2 Inputs" at bounding box center [1403, 195] width 262 height 18
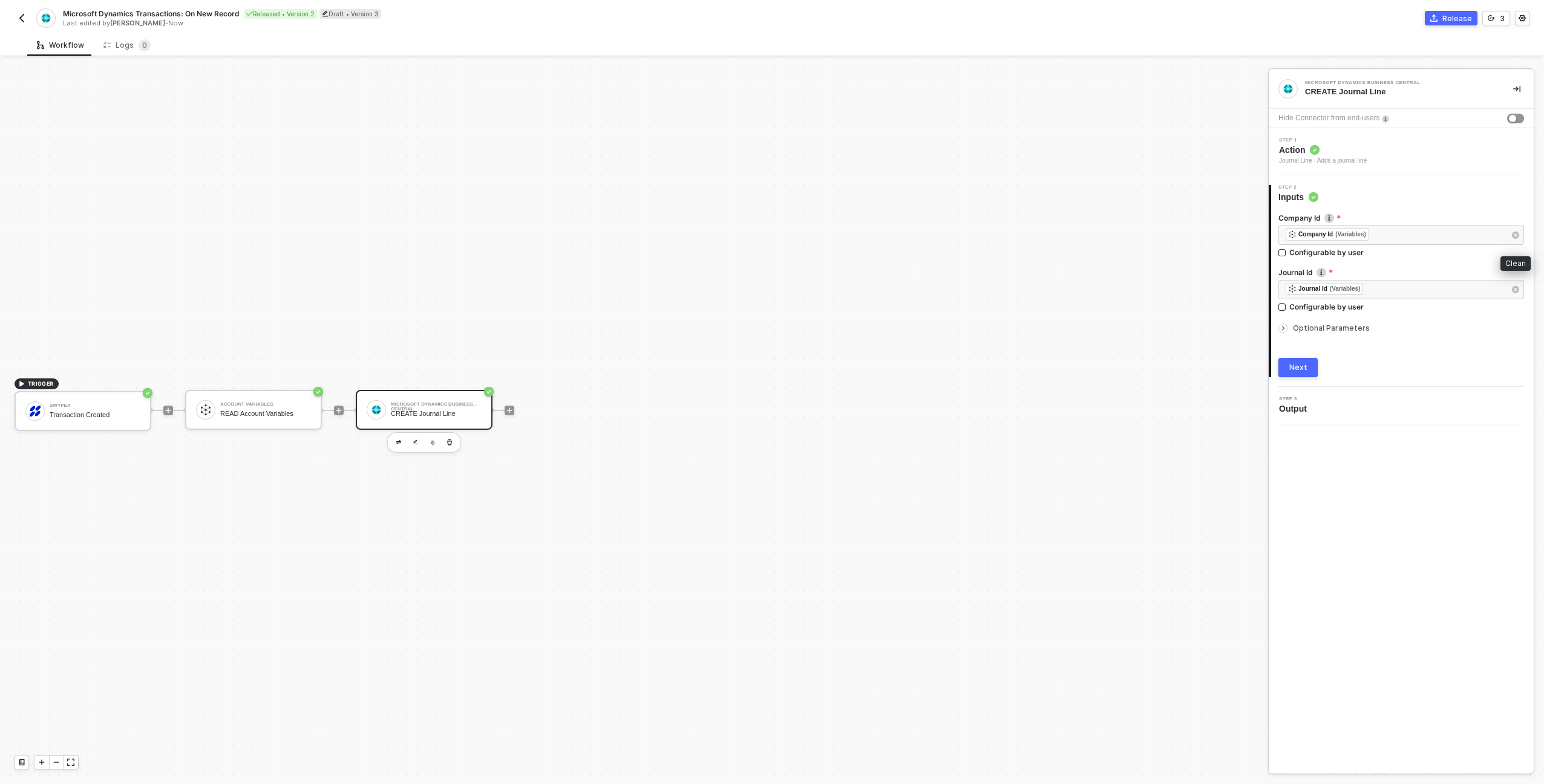
click at [1514, 234] on icon "button" at bounding box center [1515, 235] width 7 height 7
click at [1399, 240] on div "Type or select items ﻿" at bounding box center [1394, 235] width 219 height 12
click at [1190, 121] on div "Blocks 3" at bounding box center [1172, 115] width 57 height 14
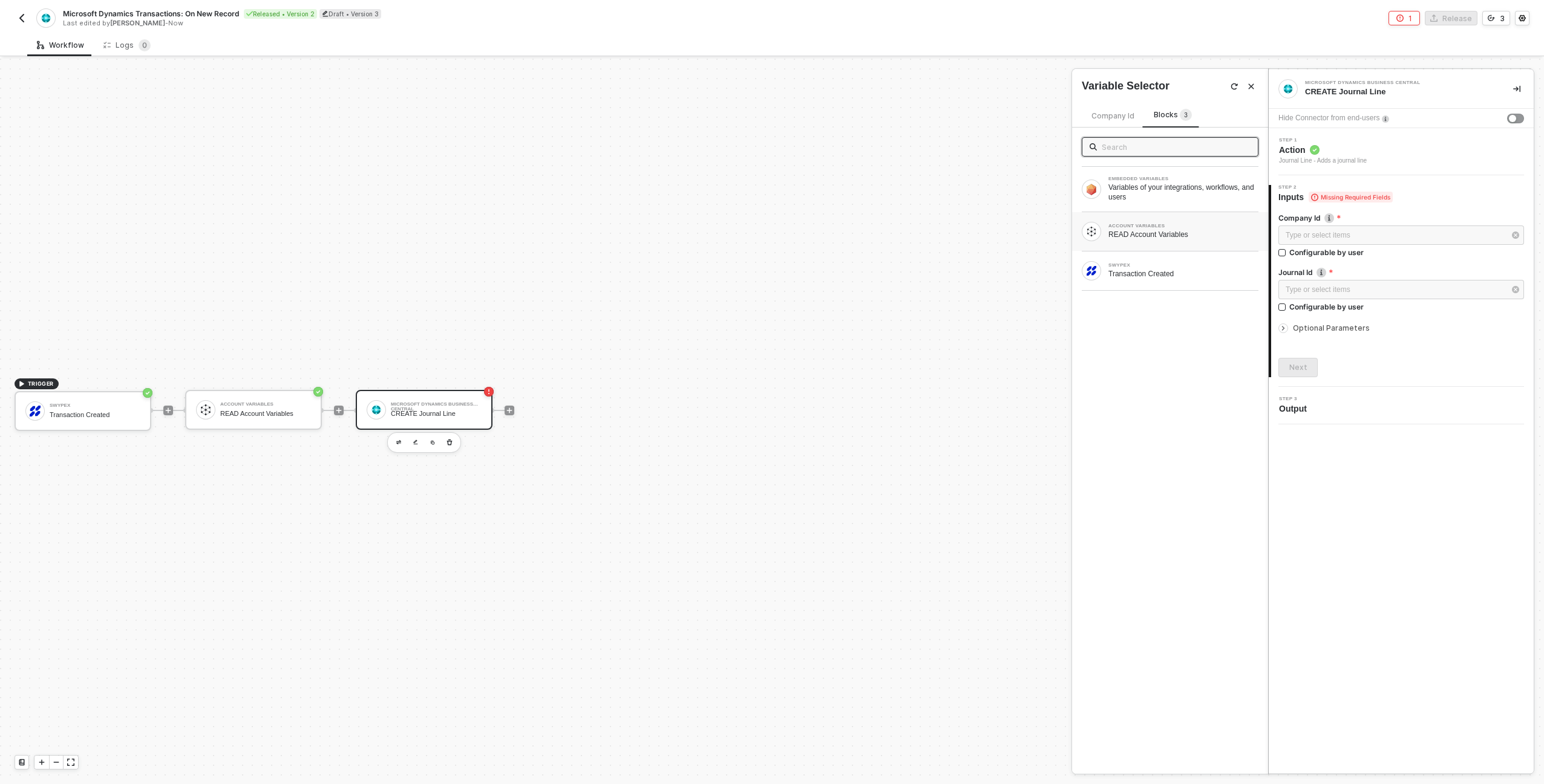
click at [1167, 227] on div "ACCOUNT VARIABLES" at bounding box center [1183, 226] width 150 height 5
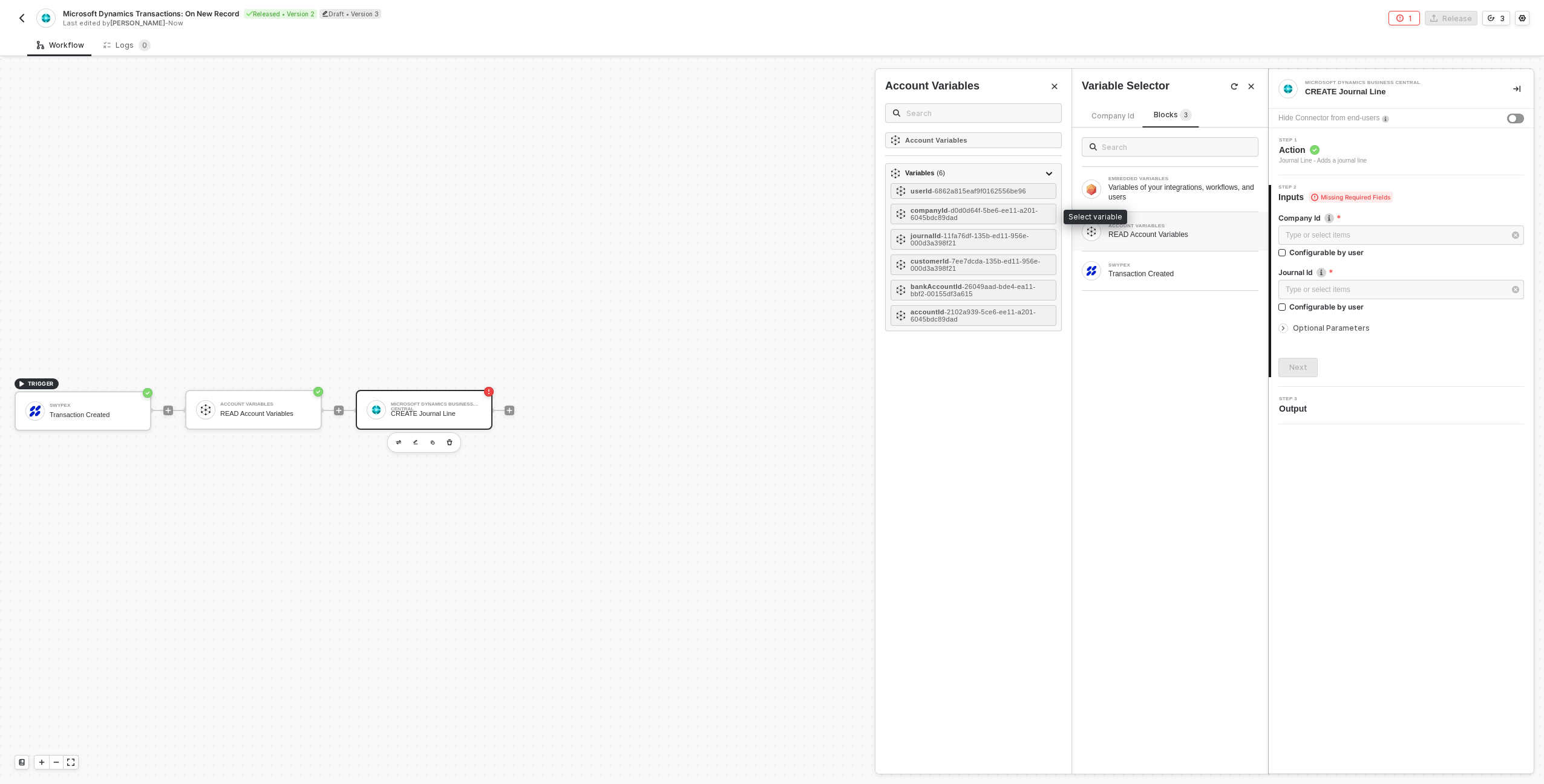
drag, startPoint x: 913, startPoint y: 214, endPoint x: 1087, endPoint y: 233, distance: 175.0
click at [913, 214] on span "- d0d0d64f-5be6-ee11-a201-6045bdc89dad" at bounding box center [974, 214] width 127 height 14
click at [1308, 284] on div "Type or select items ﻿" at bounding box center [1394, 290] width 219 height 12
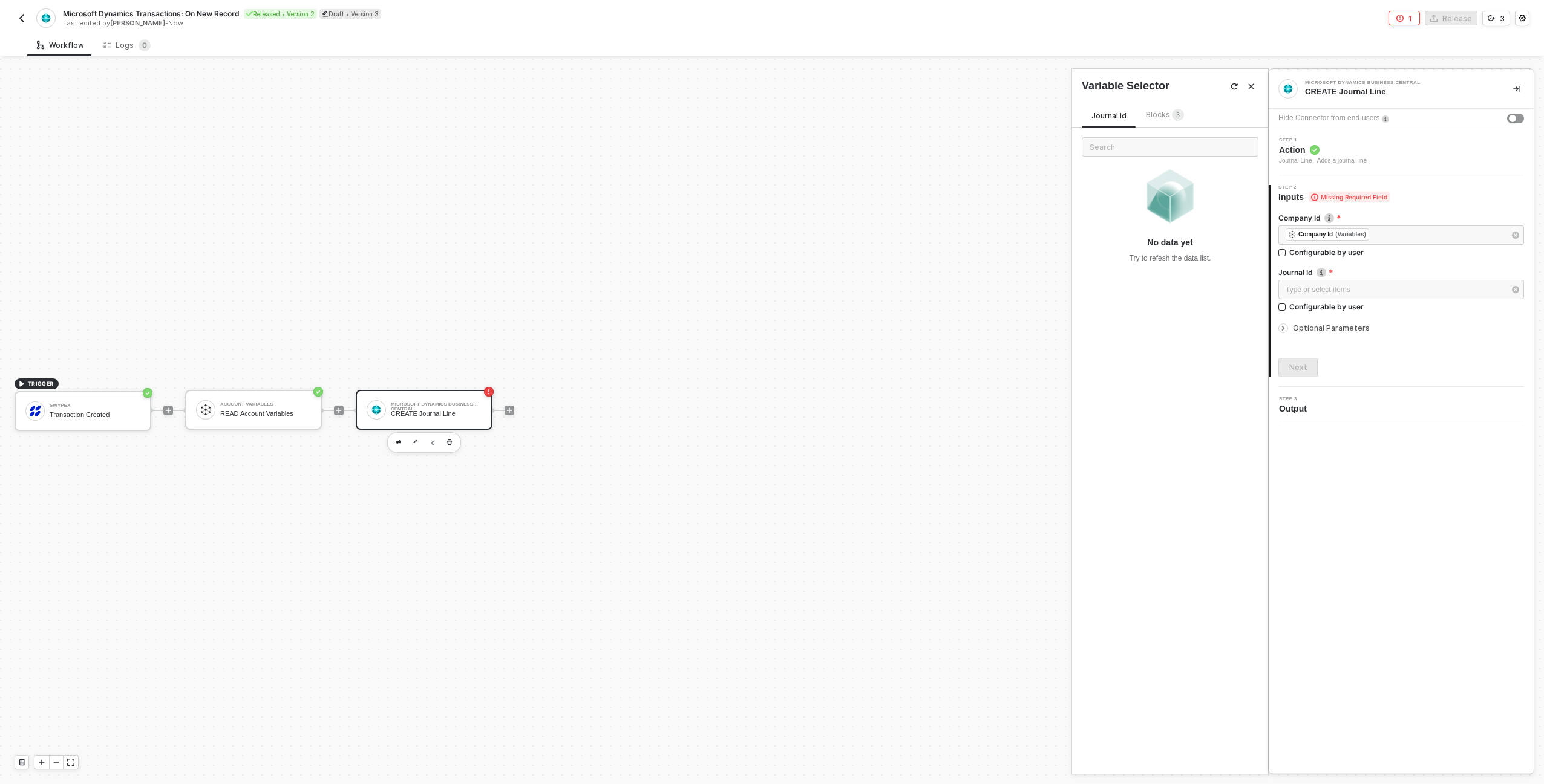
click at [1168, 119] on span "Blocks 3" at bounding box center [1165, 114] width 38 height 9
click at [1151, 246] on div "ACCOUNT VARIABLES READ Account Variables" at bounding box center [1170, 231] width 196 height 39
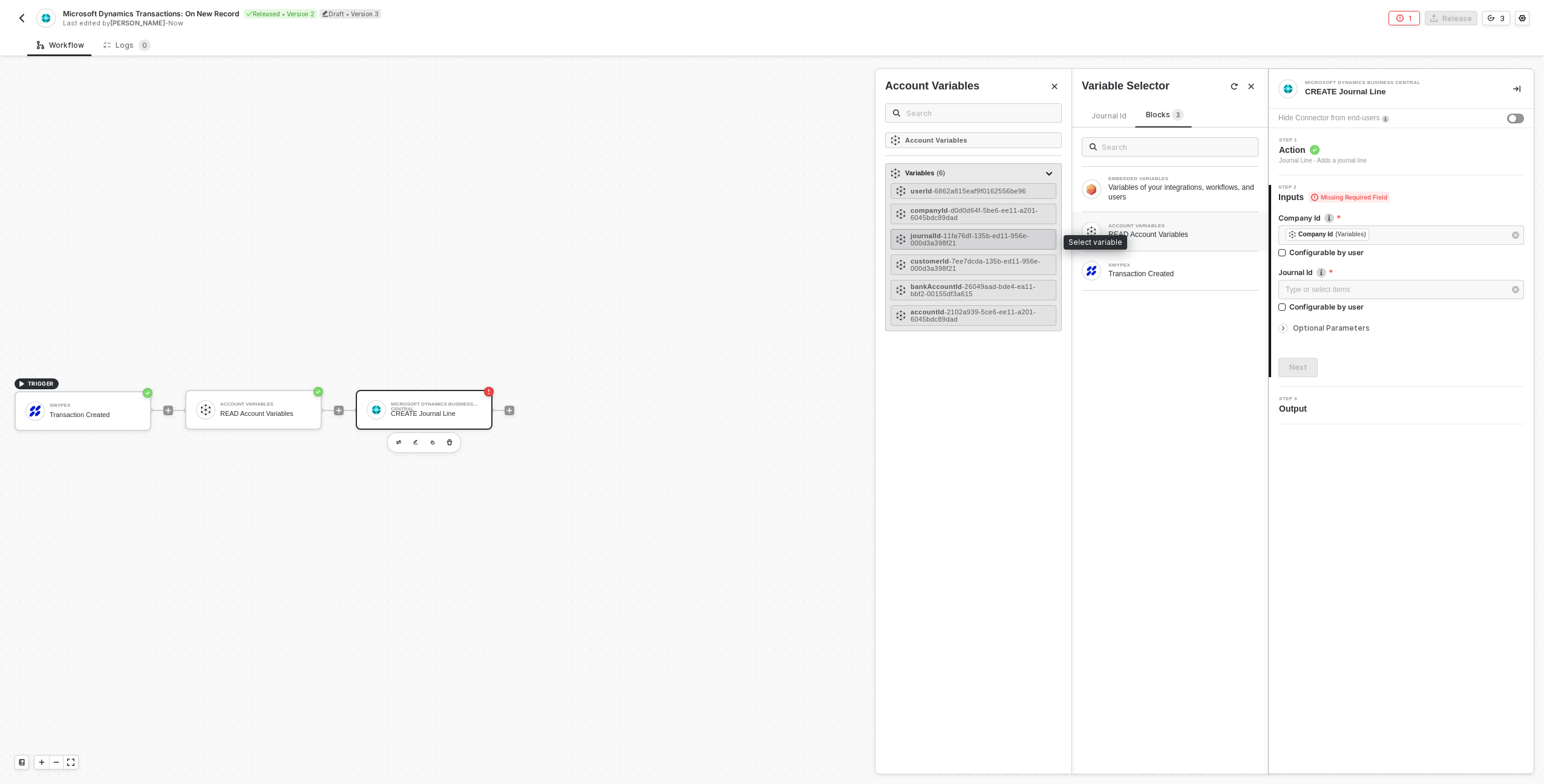
click at [914, 243] on span "- 11fa76df-135b-ed11-956e-000d3a398f21" at bounding box center [970, 239] width 119 height 14
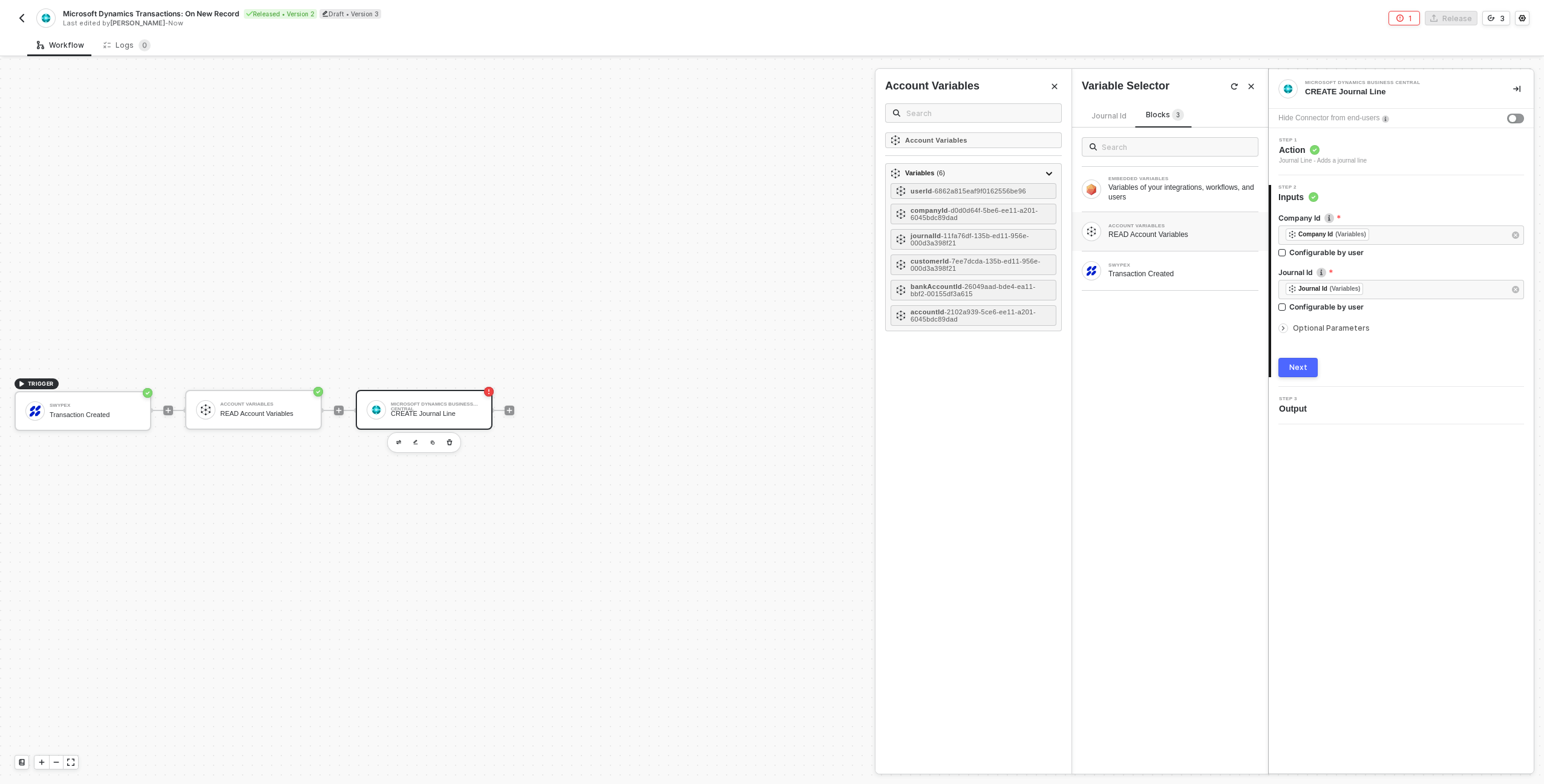
click at [1308, 333] on div "Optional Parameters" at bounding box center [1401, 328] width 245 height 13
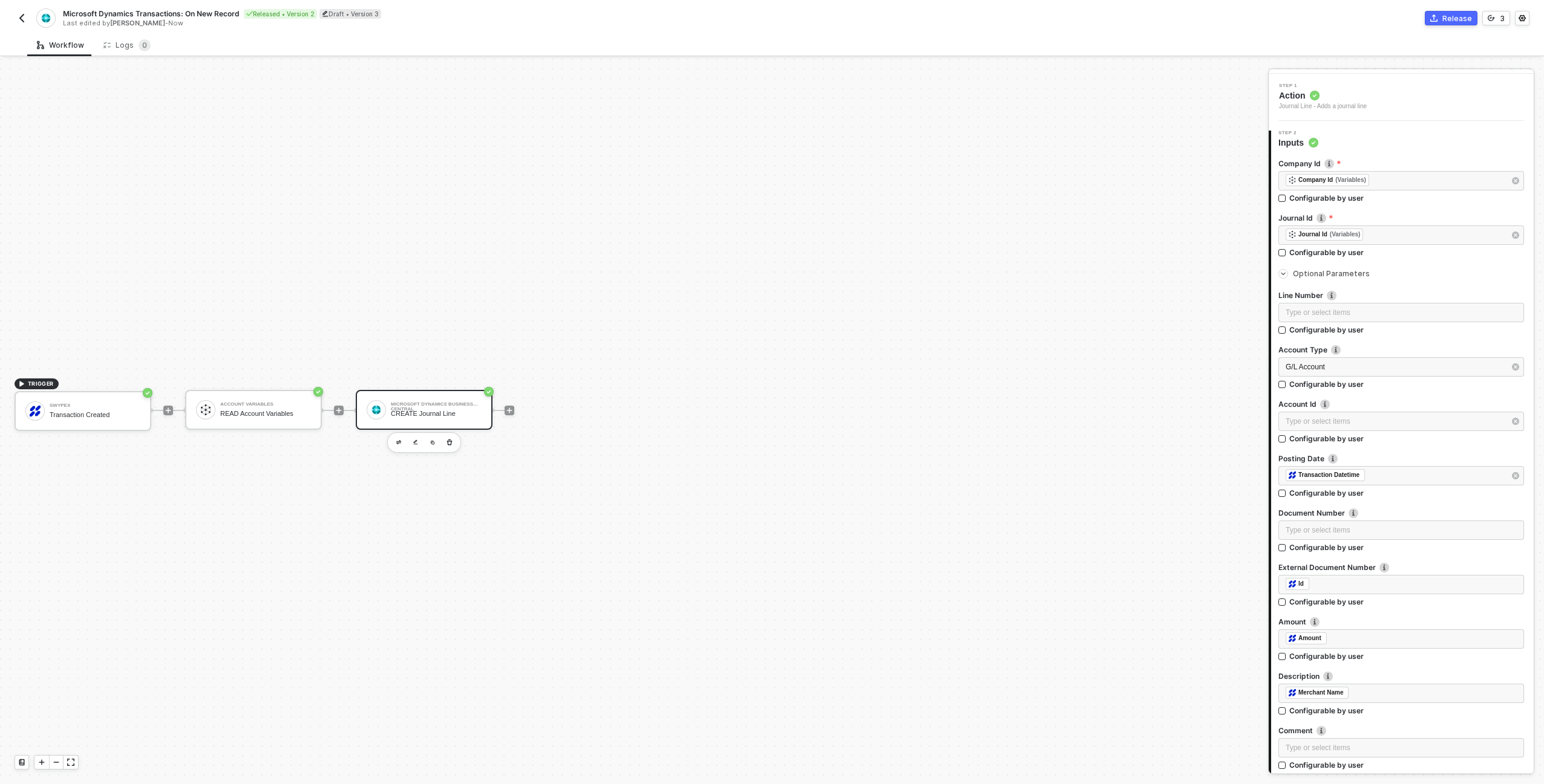
scroll to position [313, 0]
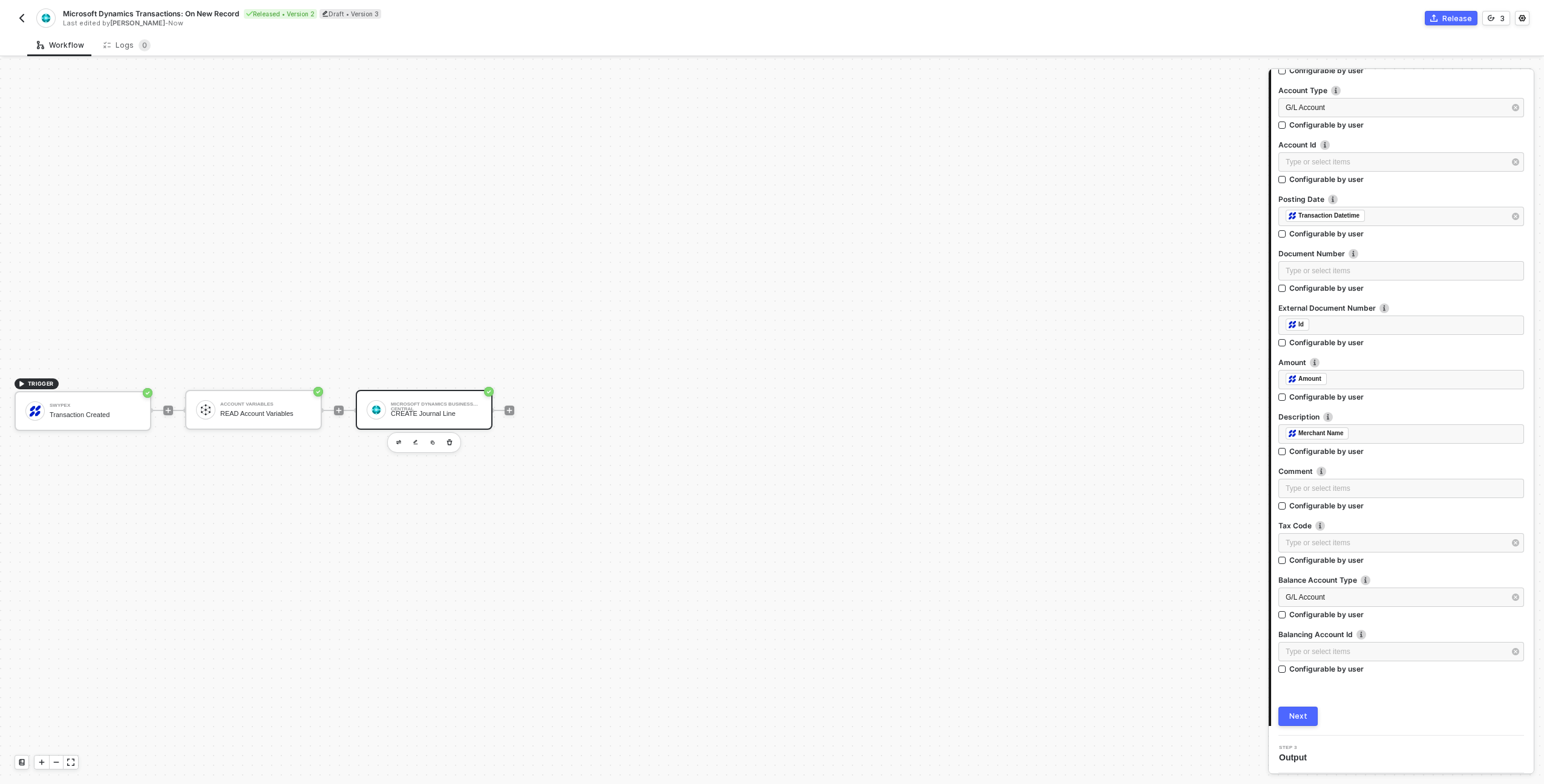
click at [1306, 713] on button "Next" at bounding box center [1298, 716] width 39 height 19
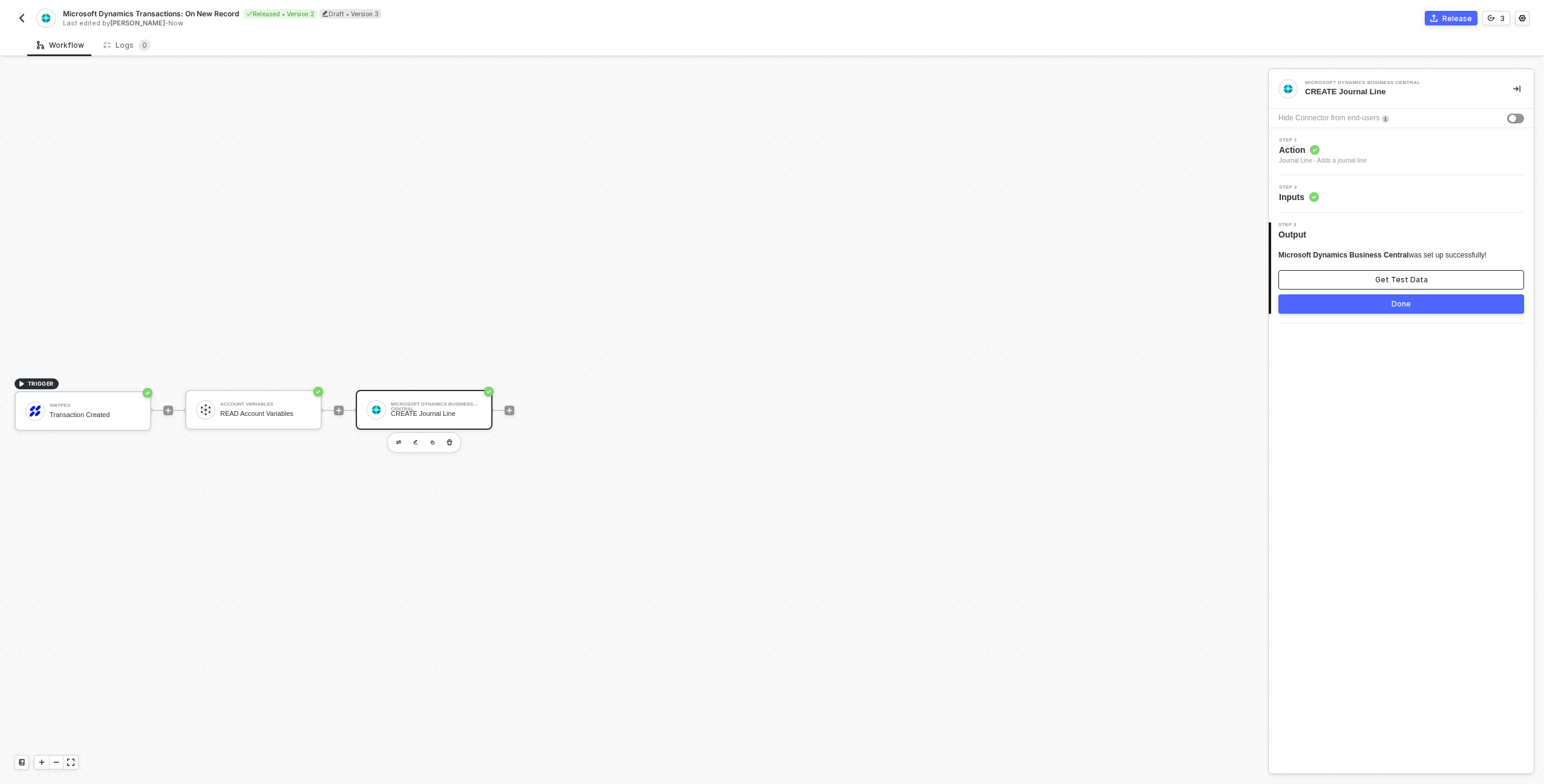
click at [1401, 276] on div "Get Test Data" at bounding box center [1401, 280] width 52 height 10
click at [1363, 207] on div "Step 2 Inputs" at bounding box center [1401, 194] width 265 height 37
click at [1363, 197] on div "Step 2 Inputs" at bounding box center [1403, 195] width 262 height 18
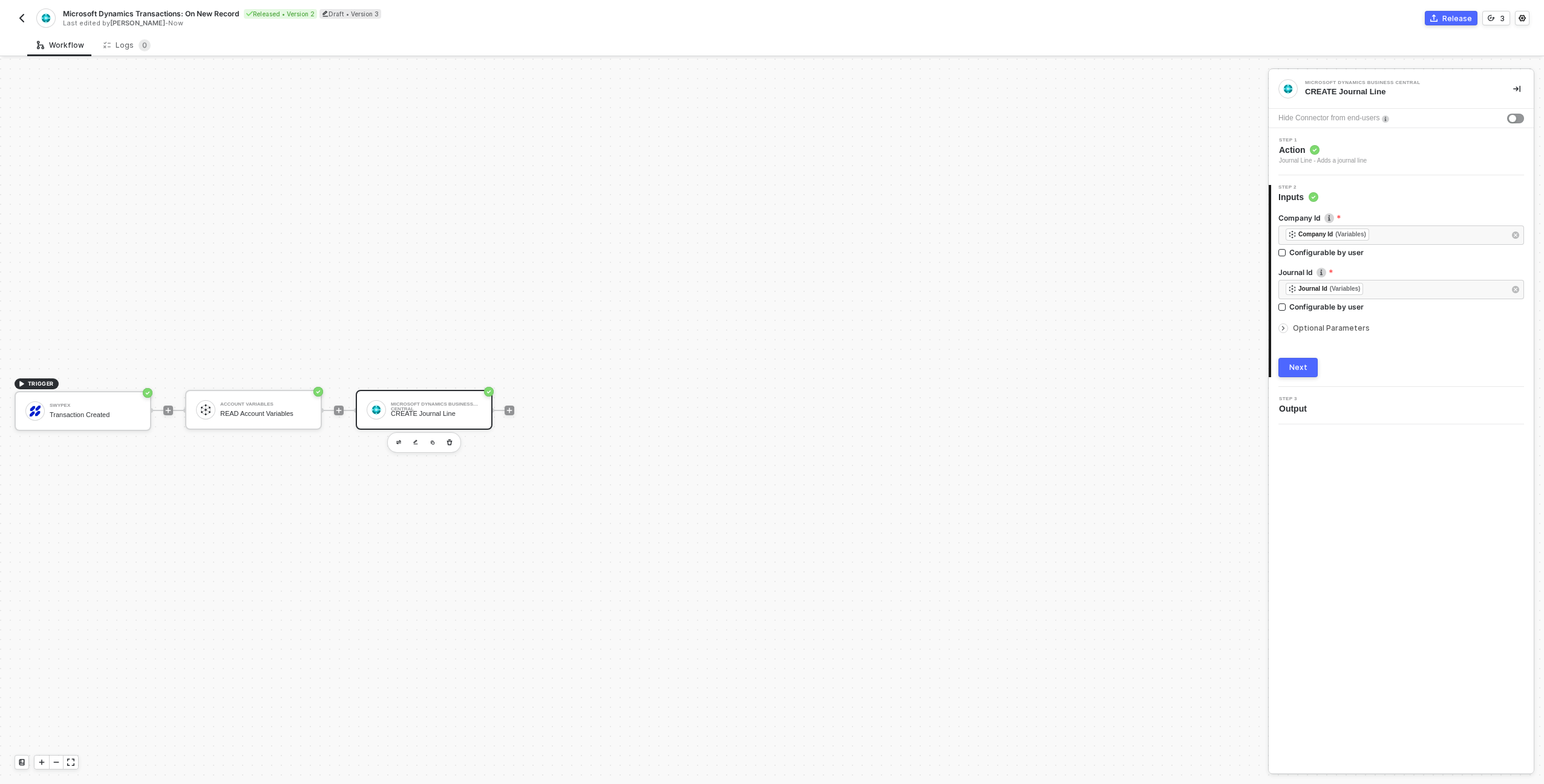
click at [1310, 367] on button "Next" at bounding box center [1298, 367] width 39 height 19
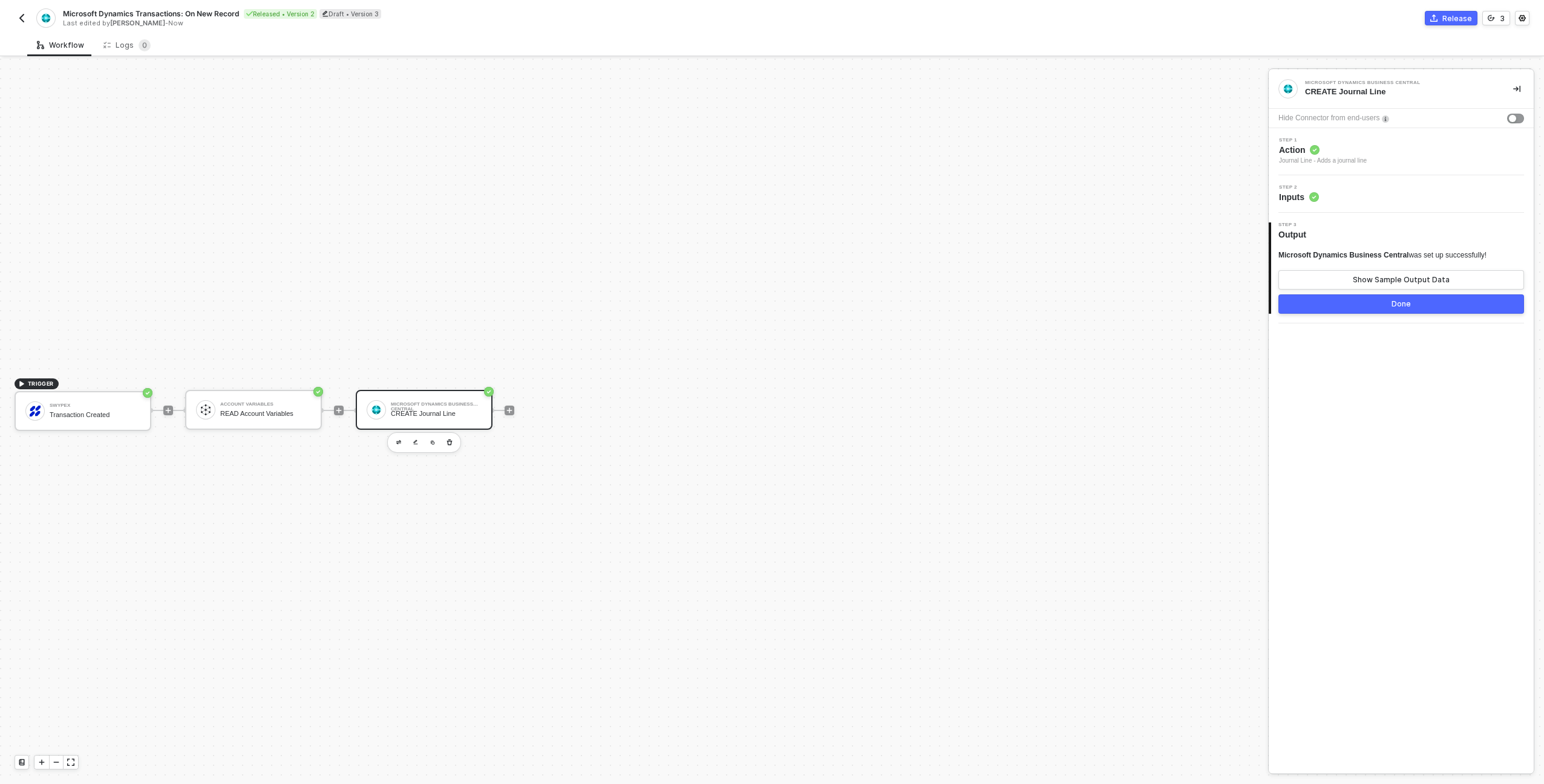
click at [1355, 309] on button "Done" at bounding box center [1401, 303] width 245 height 19
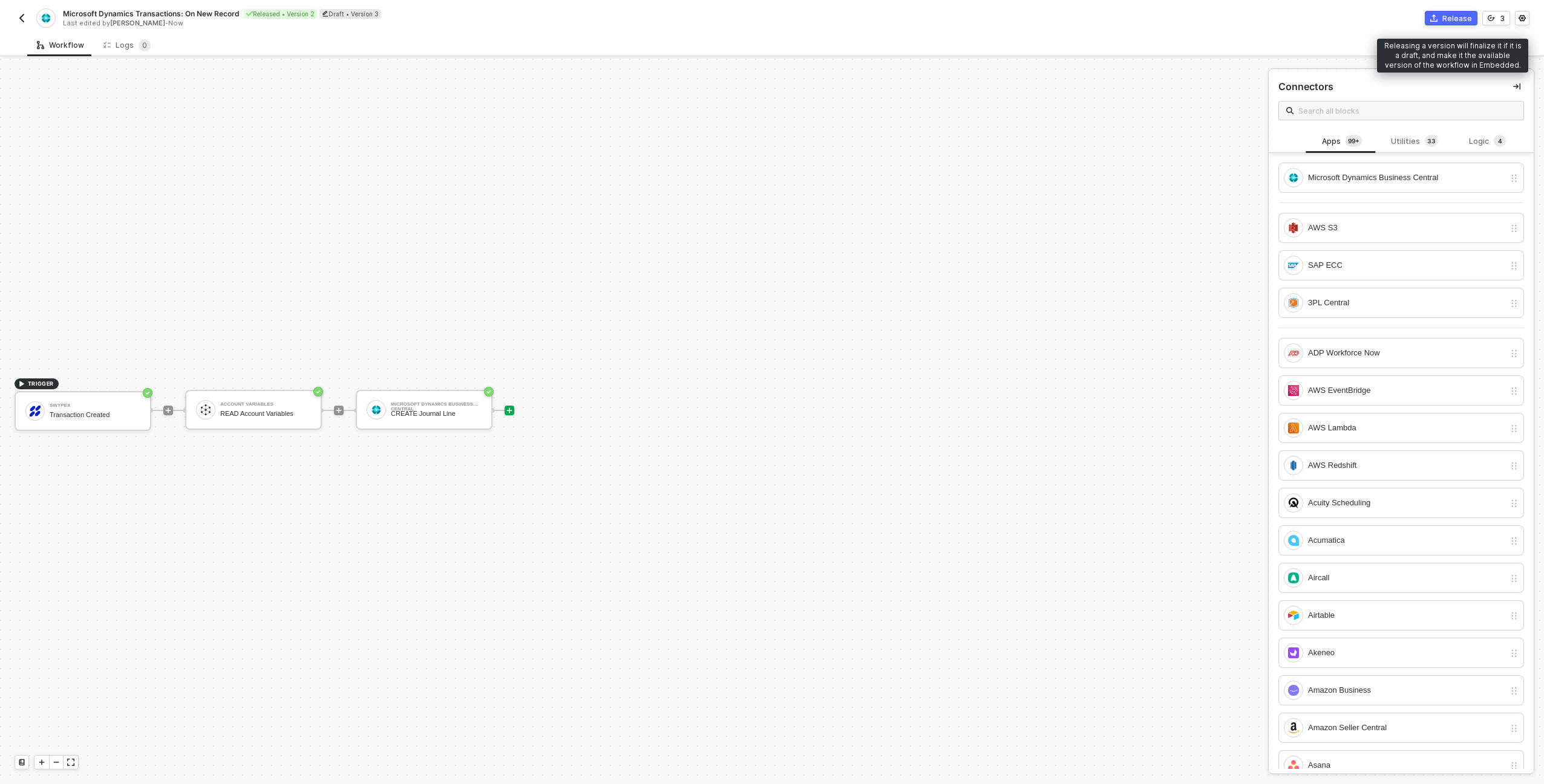
click at [1437, 17] on icon "icon-commerce" at bounding box center [1433, 17] width 7 height 7
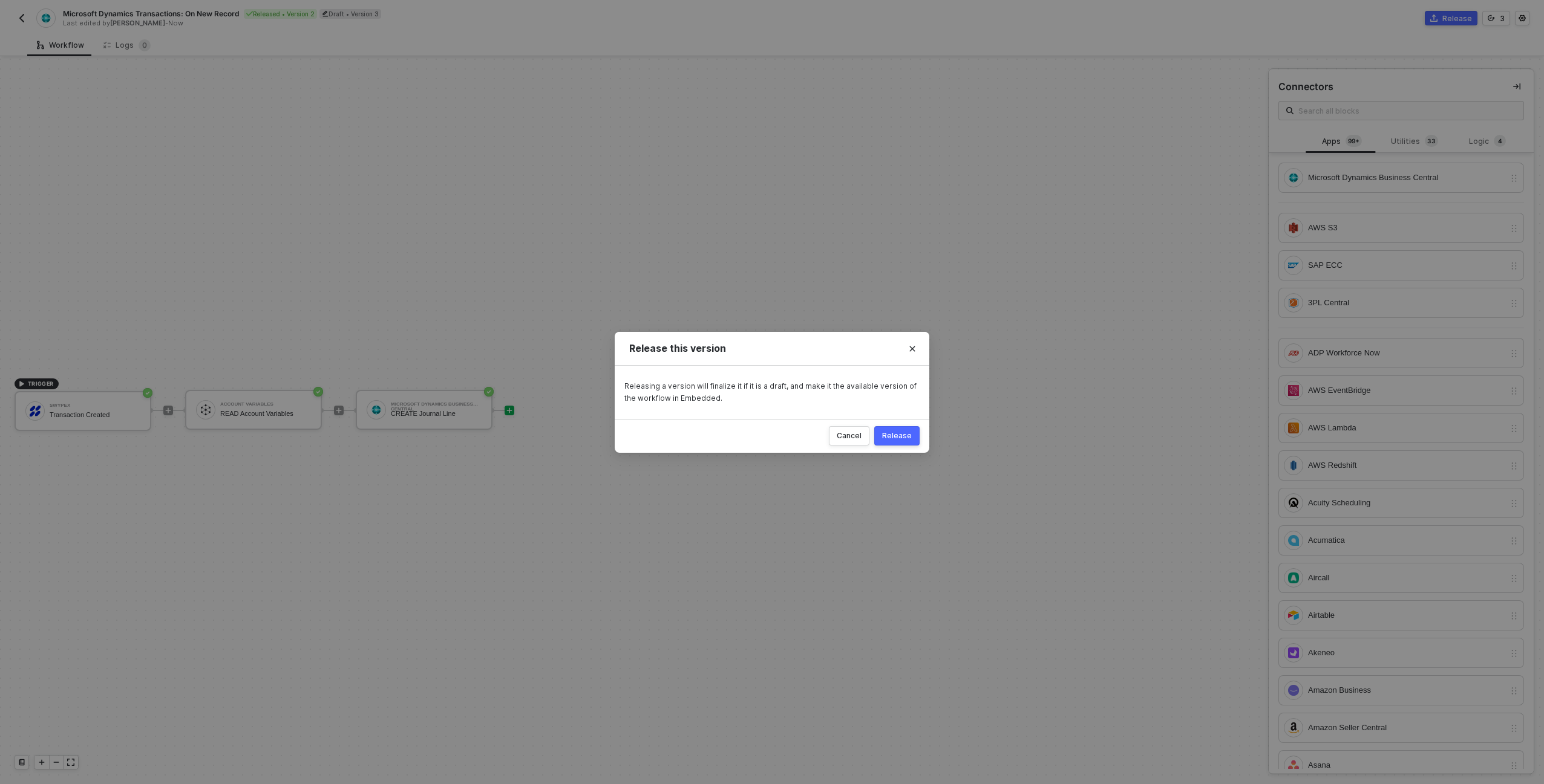
click at [909, 440] on div "Release" at bounding box center [897, 436] width 30 height 10
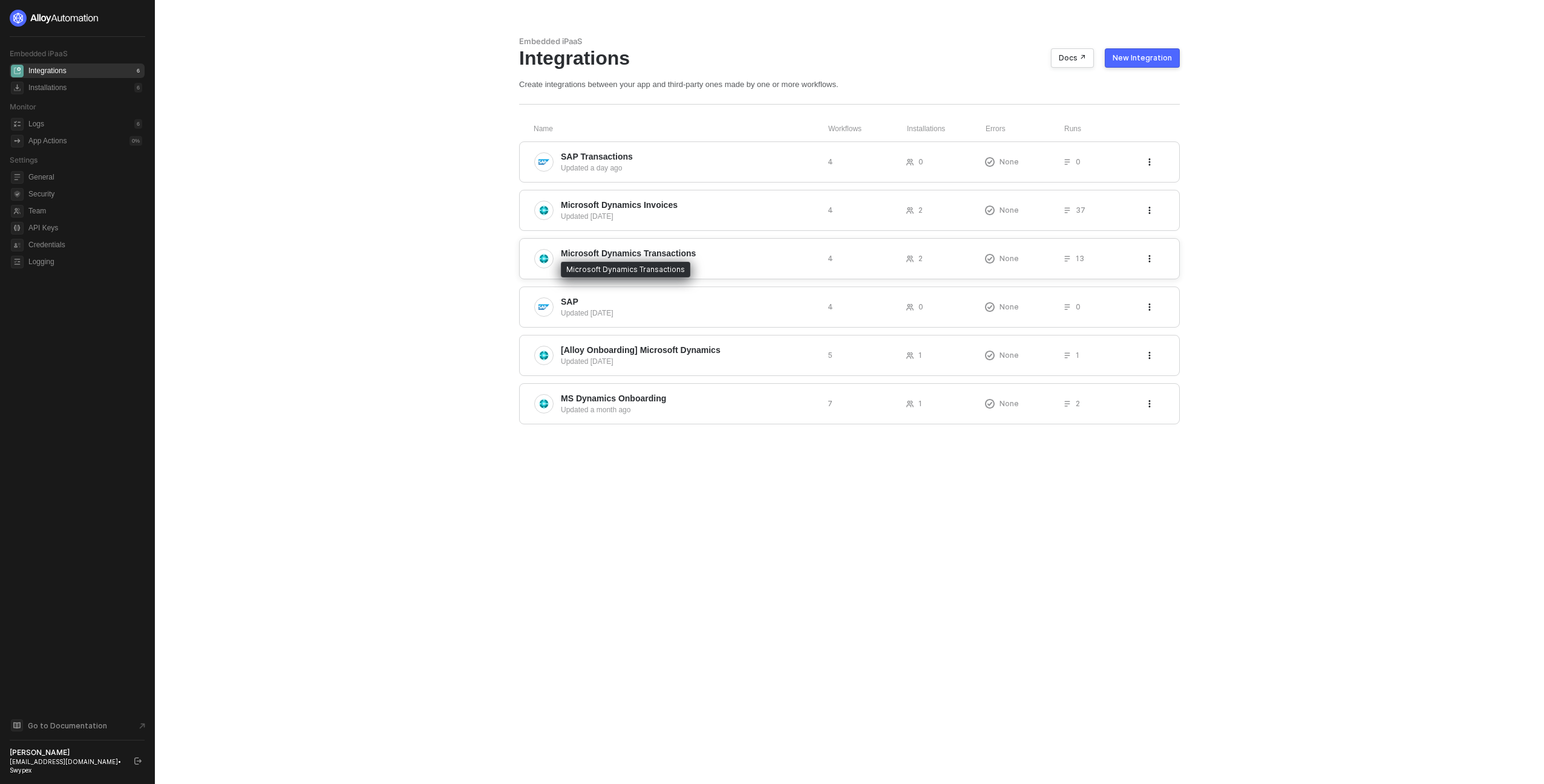
click at [691, 256] on span "Microsoft Dynamics Transactions" at bounding box center [628, 253] width 135 height 12
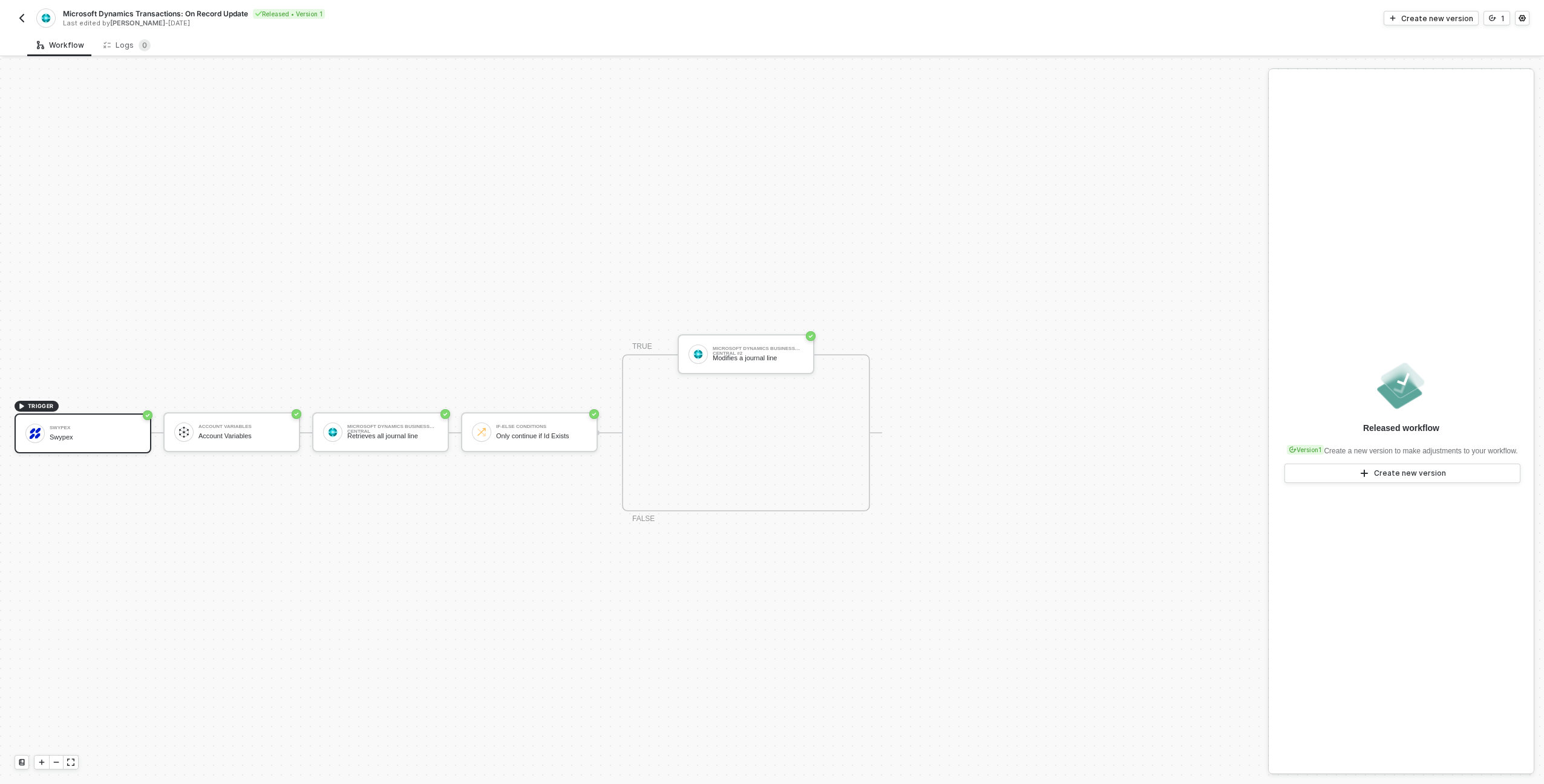
scroll to position [22, 0]
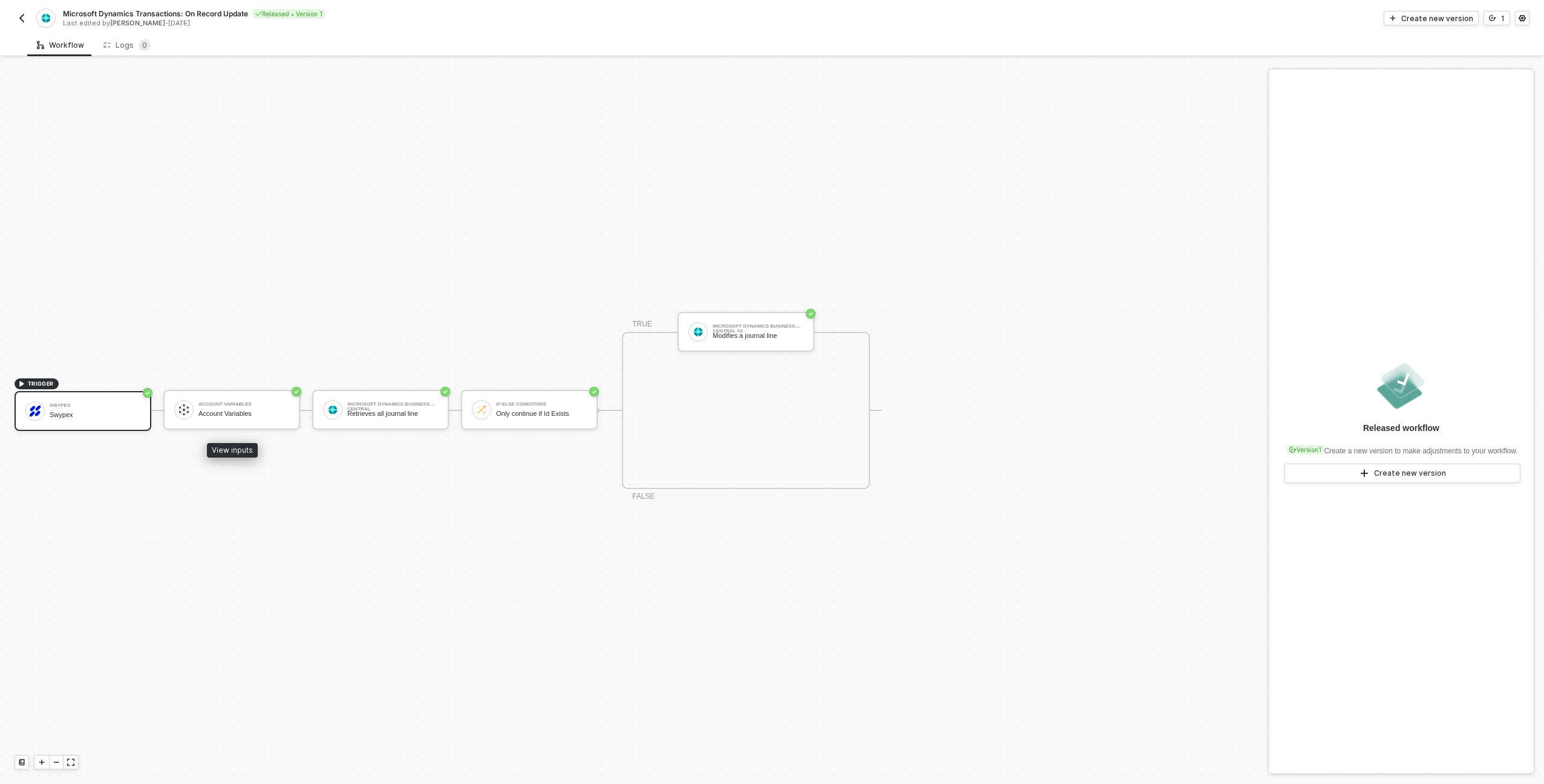
click at [131, 413] on div "Swypex" at bounding box center [95, 415] width 91 height 7
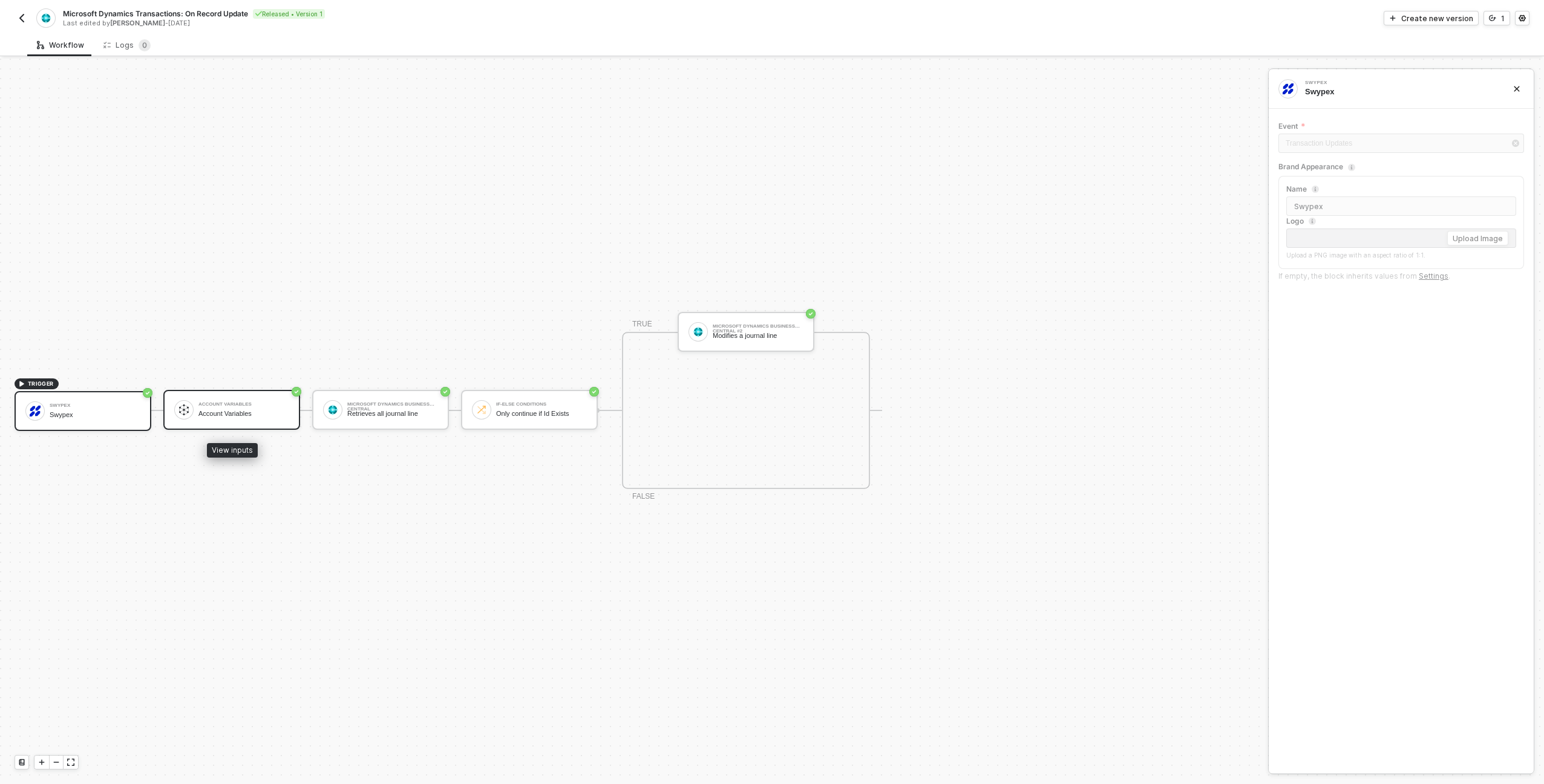
click at [236, 404] on div "Account Variables" at bounding box center [244, 405] width 91 height 5
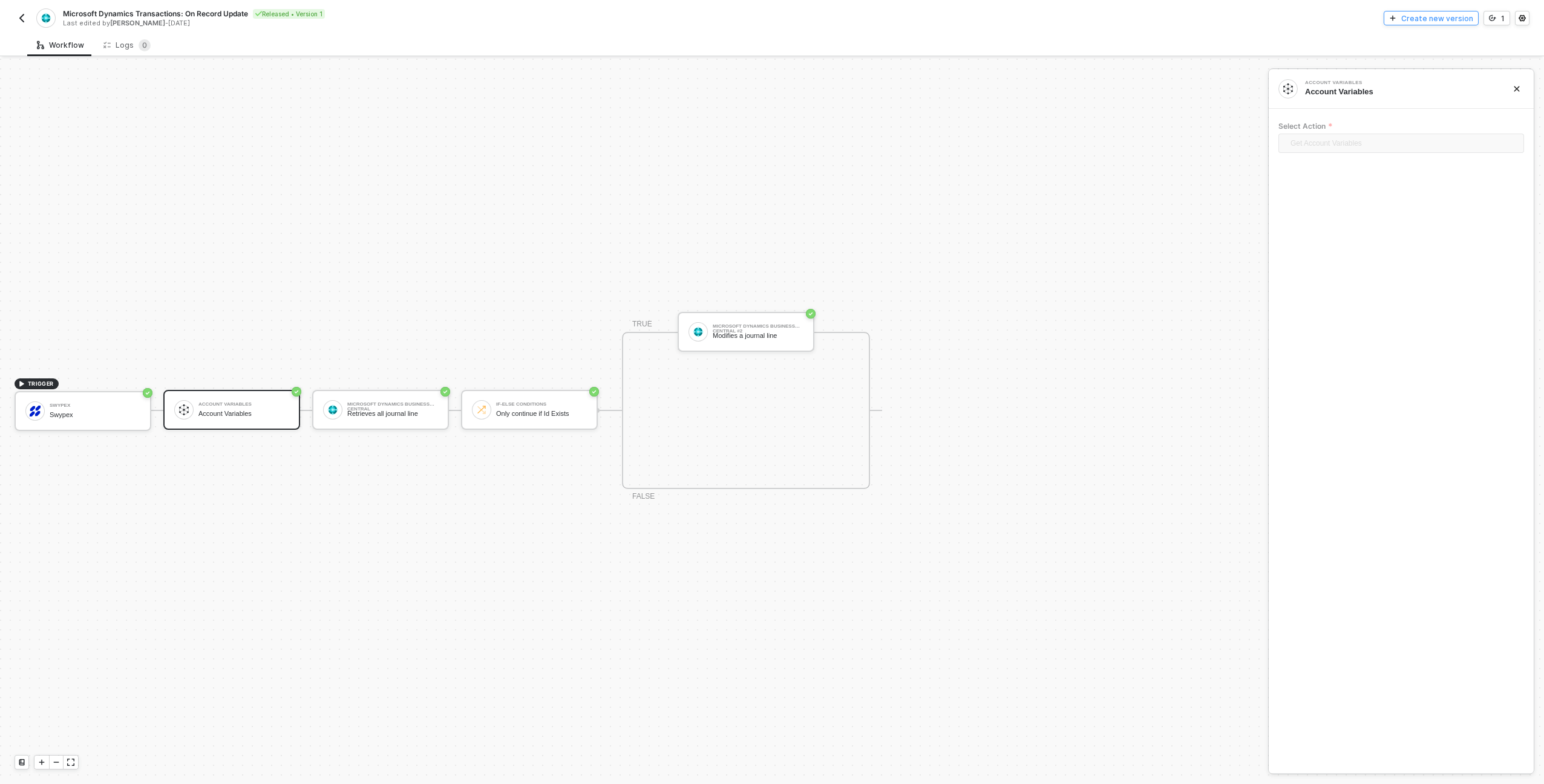
click at [1427, 14] on div "Create new version" at bounding box center [1437, 18] width 72 height 10
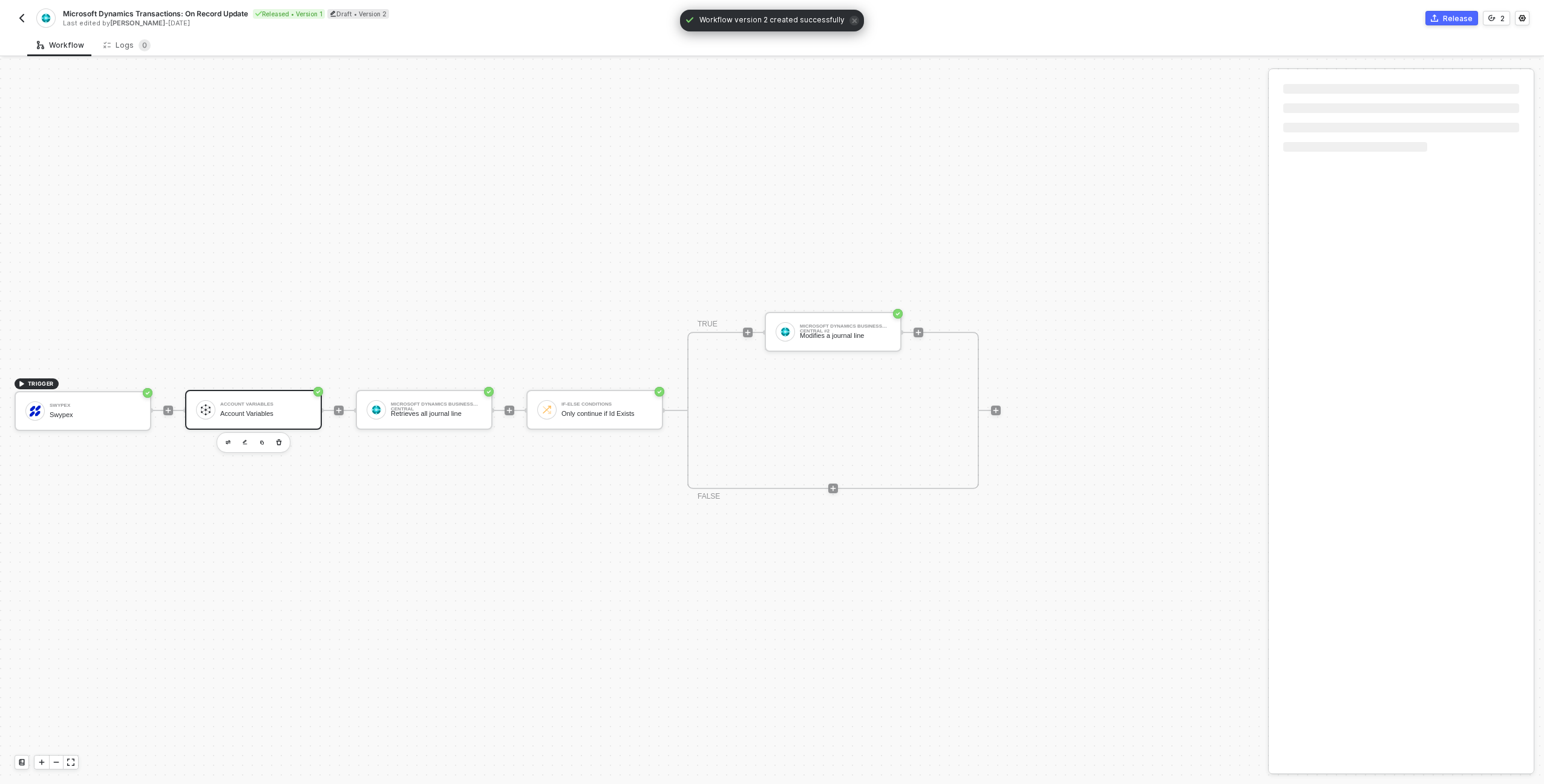
click at [246, 423] on div "Account Variables Account Variables" at bounding box center [254, 410] width 136 height 40
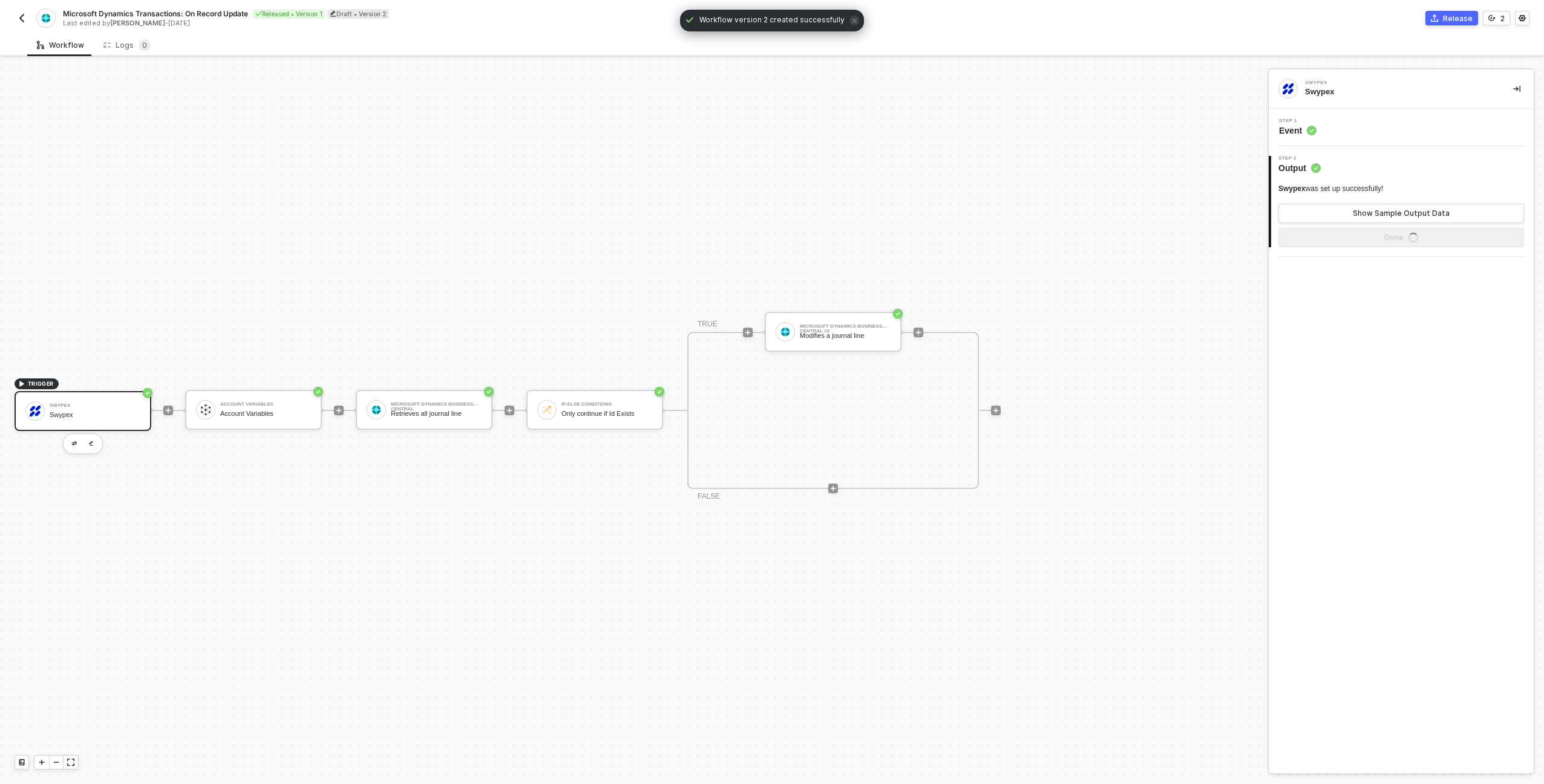
click at [1404, 128] on div "Step 1 Event" at bounding box center [1403, 128] width 262 height 18
click at [1338, 167] on input "Account Variables" at bounding box center [1401, 168] width 245 height 19
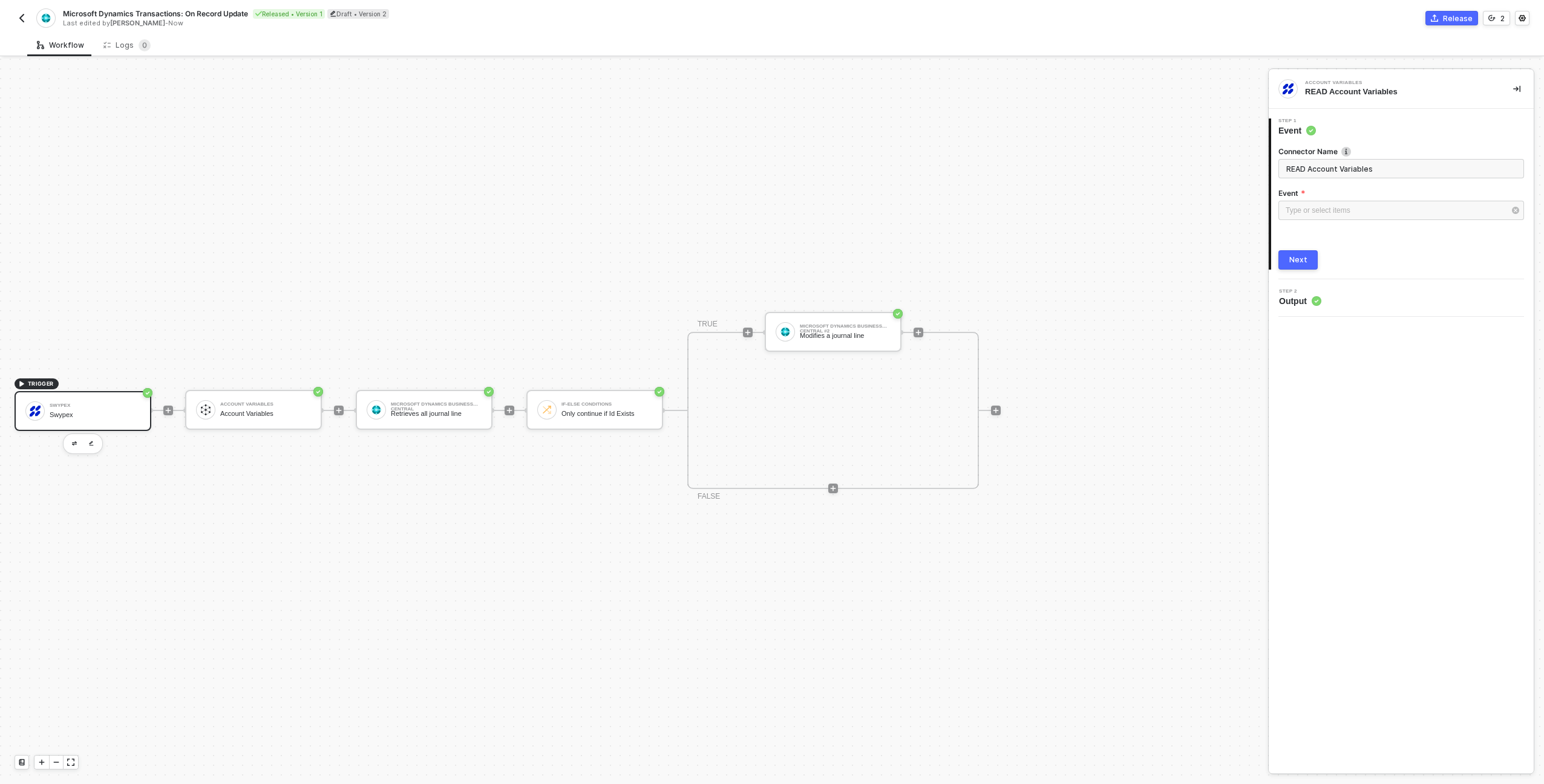
type input "READ Account Variables"
click at [1517, 90] on icon "icon-collapse-right" at bounding box center [1517, 89] width 7 height 7
click at [46, 396] on div "Swypex Swypex" at bounding box center [82, 412] width 136 height 40
click at [1324, 145] on div "Step 1 Event" at bounding box center [1401, 127] width 265 height 37
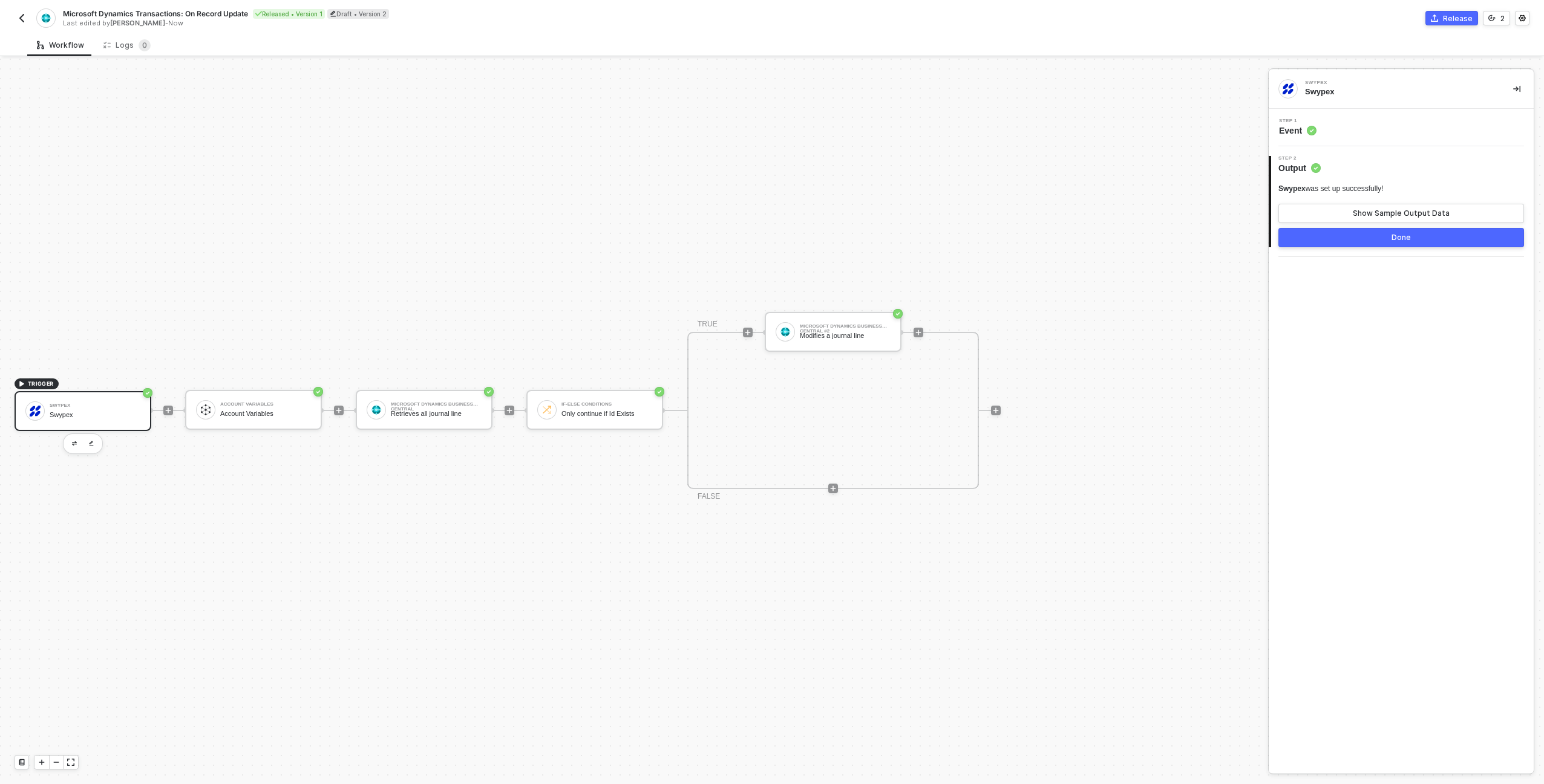
click at [1325, 127] on div "Step 1 Event" at bounding box center [1403, 128] width 262 height 18
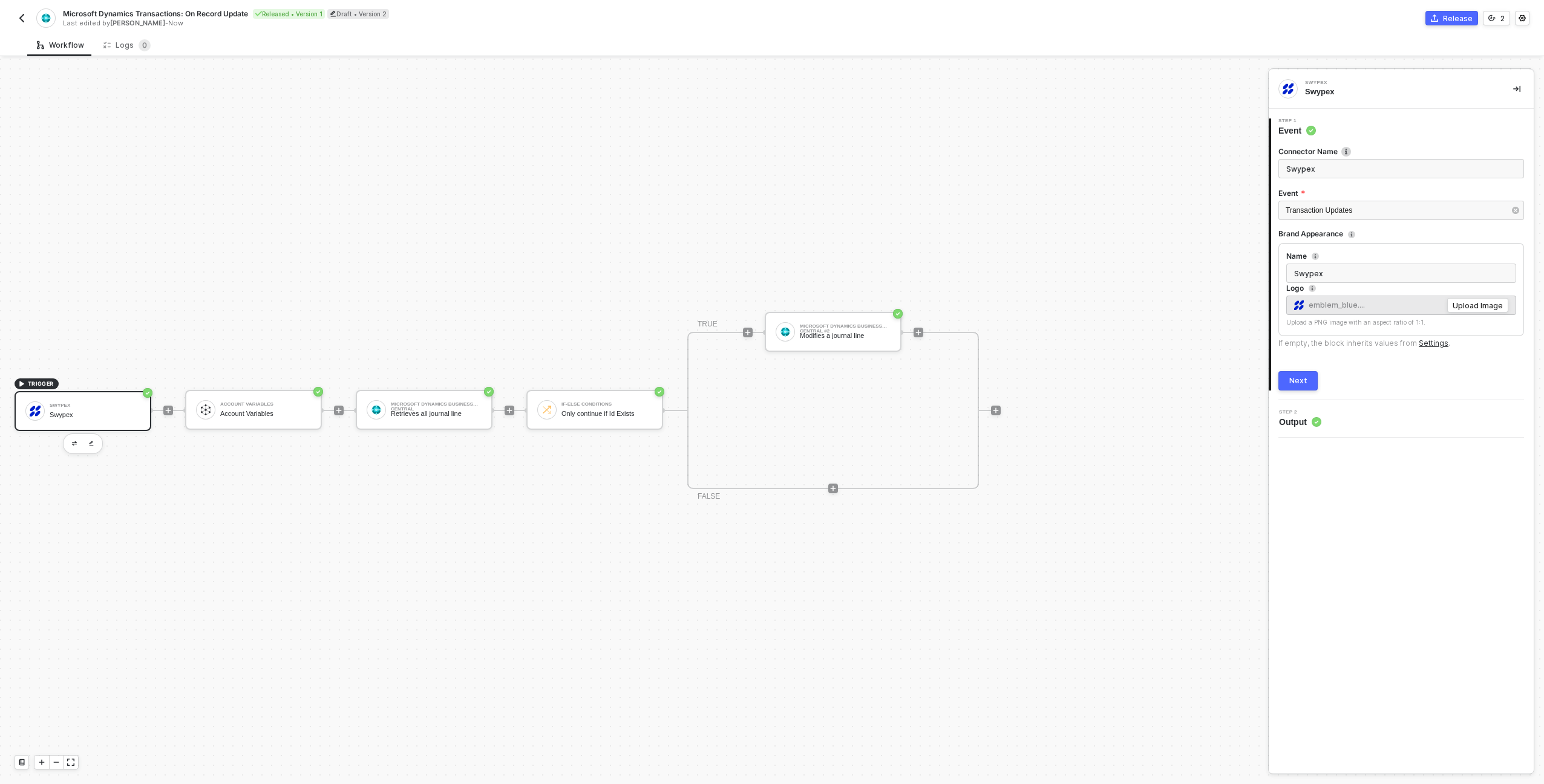
click at [1337, 170] on input "Swypex" at bounding box center [1401, 168] width 245 height 19
type input "Transaction Updated"
click at [1306, 372] on button "Next" at bounding box center [1298, 381] width 39 height 19
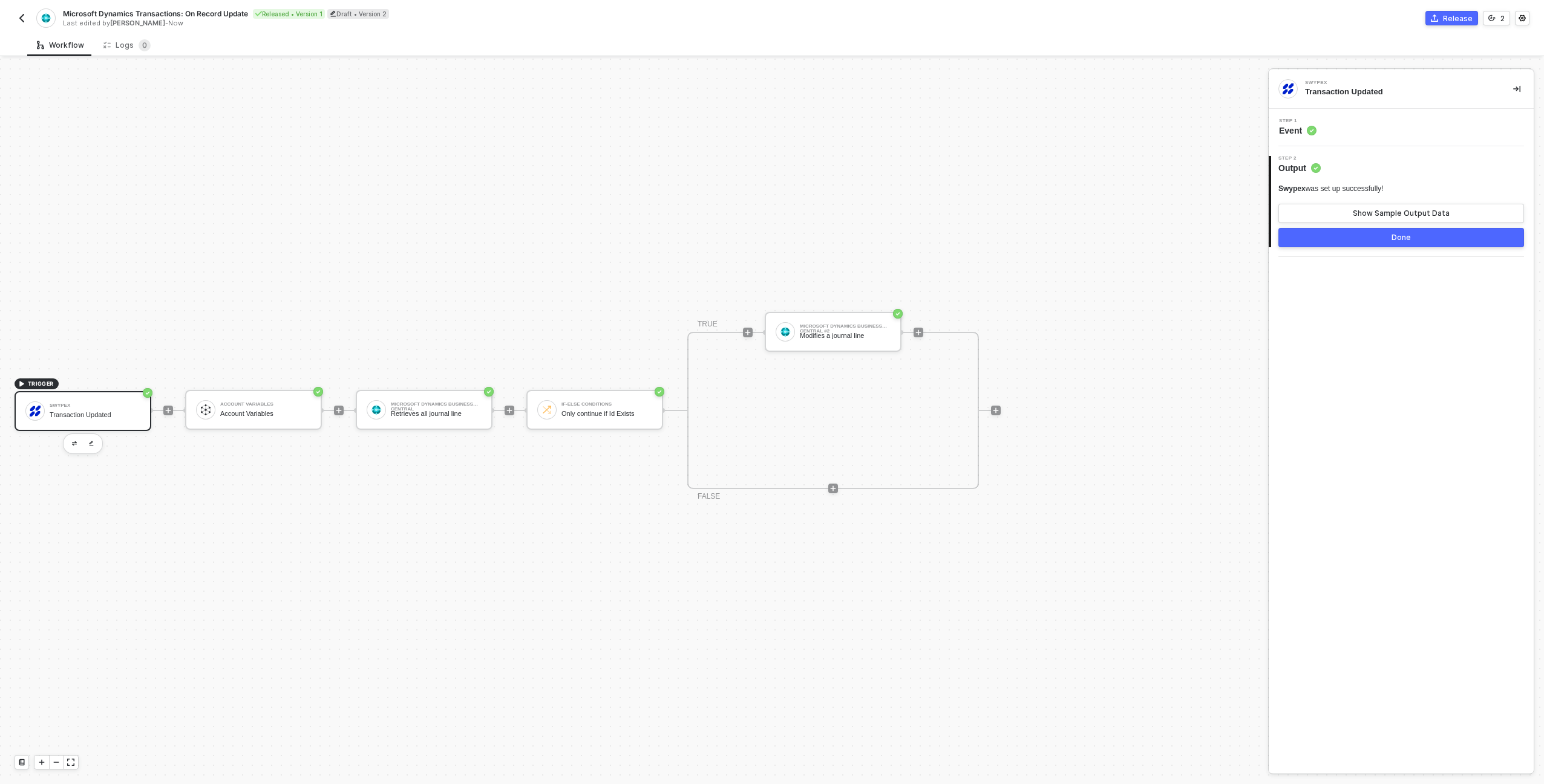
click at [1410, 237] on div "Done" at bounding box center [1401, 238] width 19 height 10
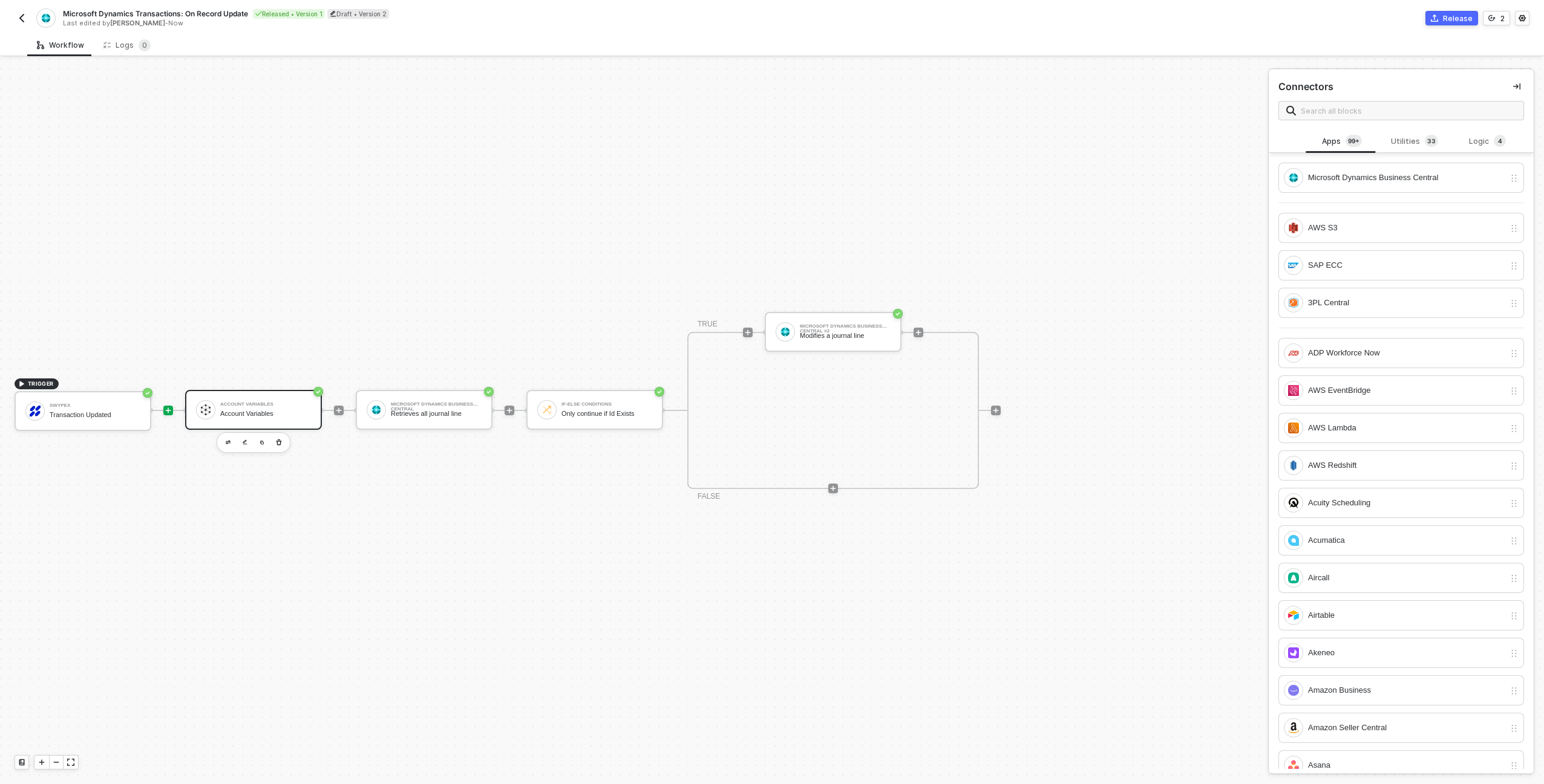
click at [244, 412] on div "Account Variables" at bounding box center [265, 413] width 91 height 7
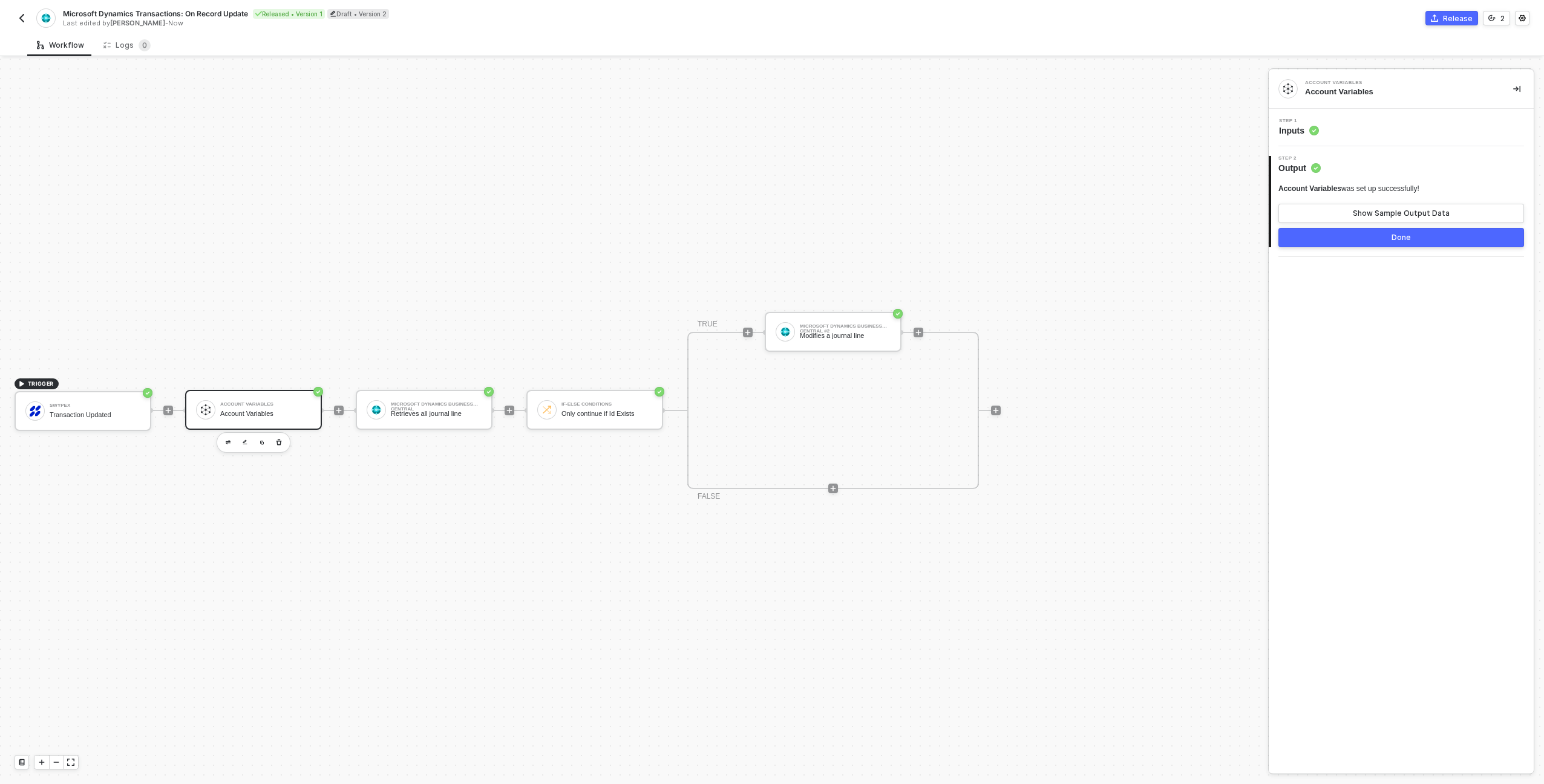
click at [1405, 123] on div "Step 1 Inputs" at bounding box center [1403, 128] width 262 height 18
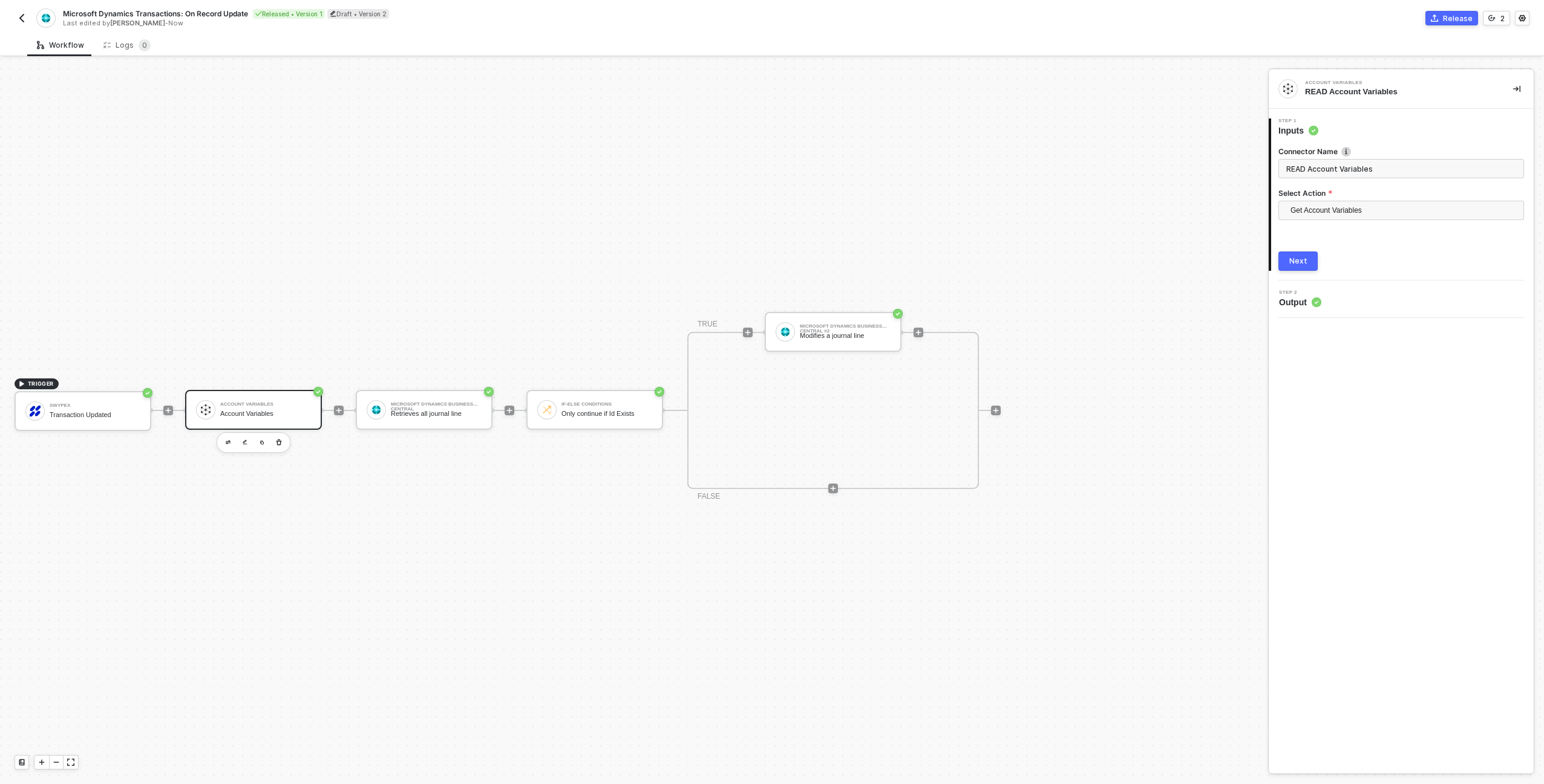
type input "READ Account Variables"
click at [1293, 262] on div "Next" at bounding box center [1299, 261] width 18 height 10
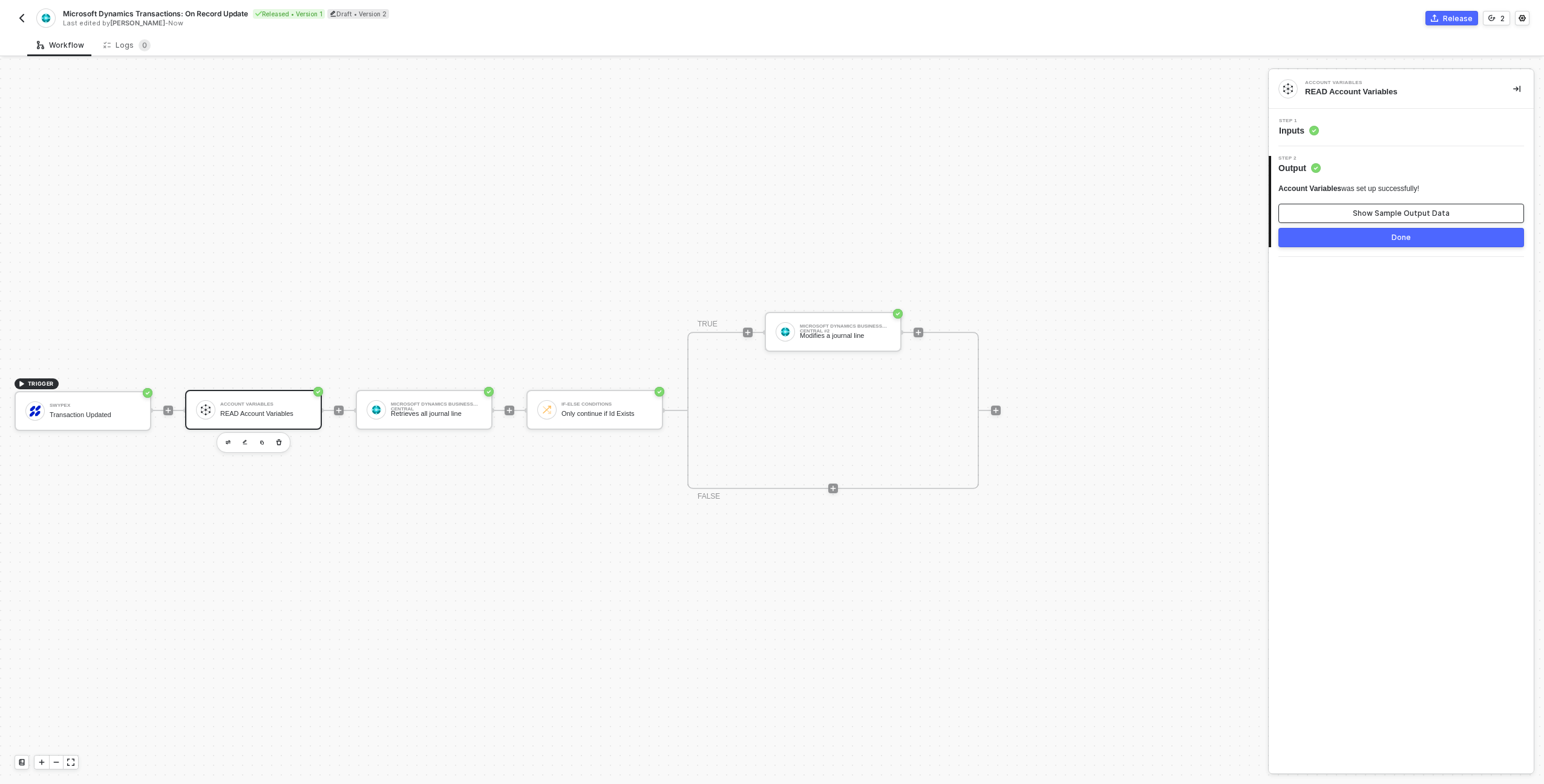
click at [1454, 205] on button "Show Sample Output Data" at bounding box center [1401, 213] width 245 height 19
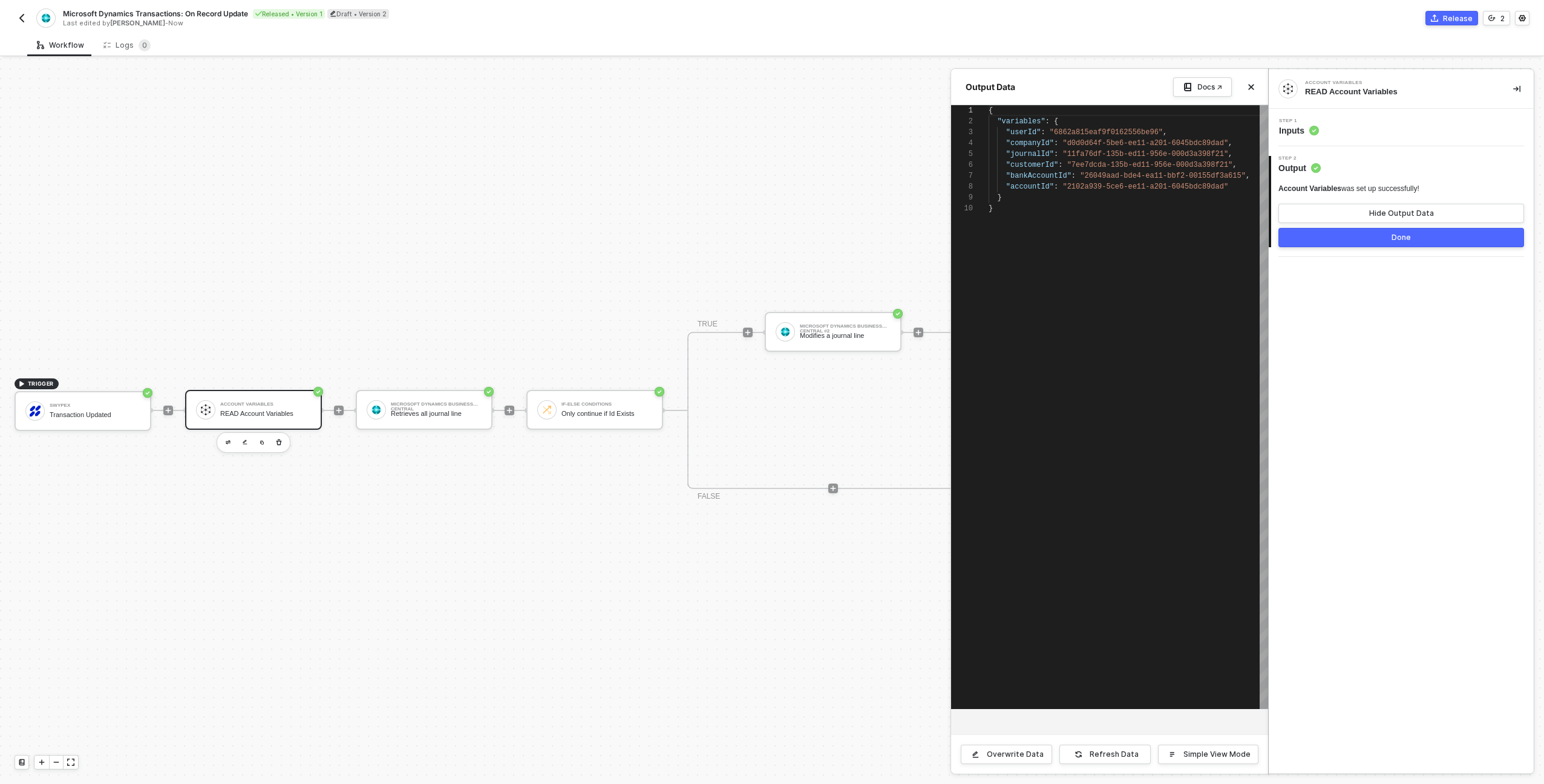
scroll to position [98, 0]
click at [1445, 240] on button "Done" at bounding box center [1401, 237] width 245 height 19
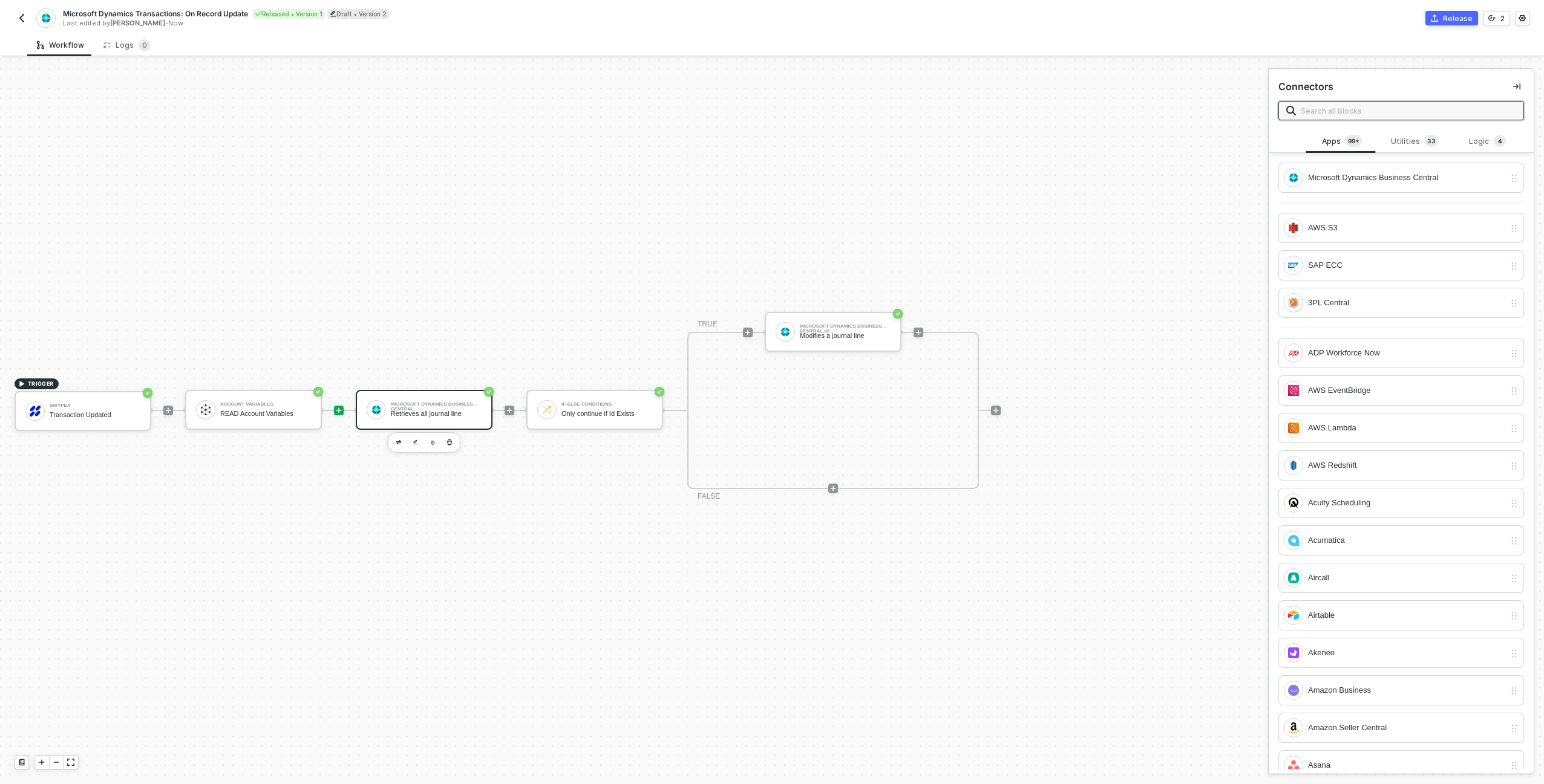
click at [394, 410] on div "Retrieves all journal line" at bounding box center [436, 413] width 91 height 7
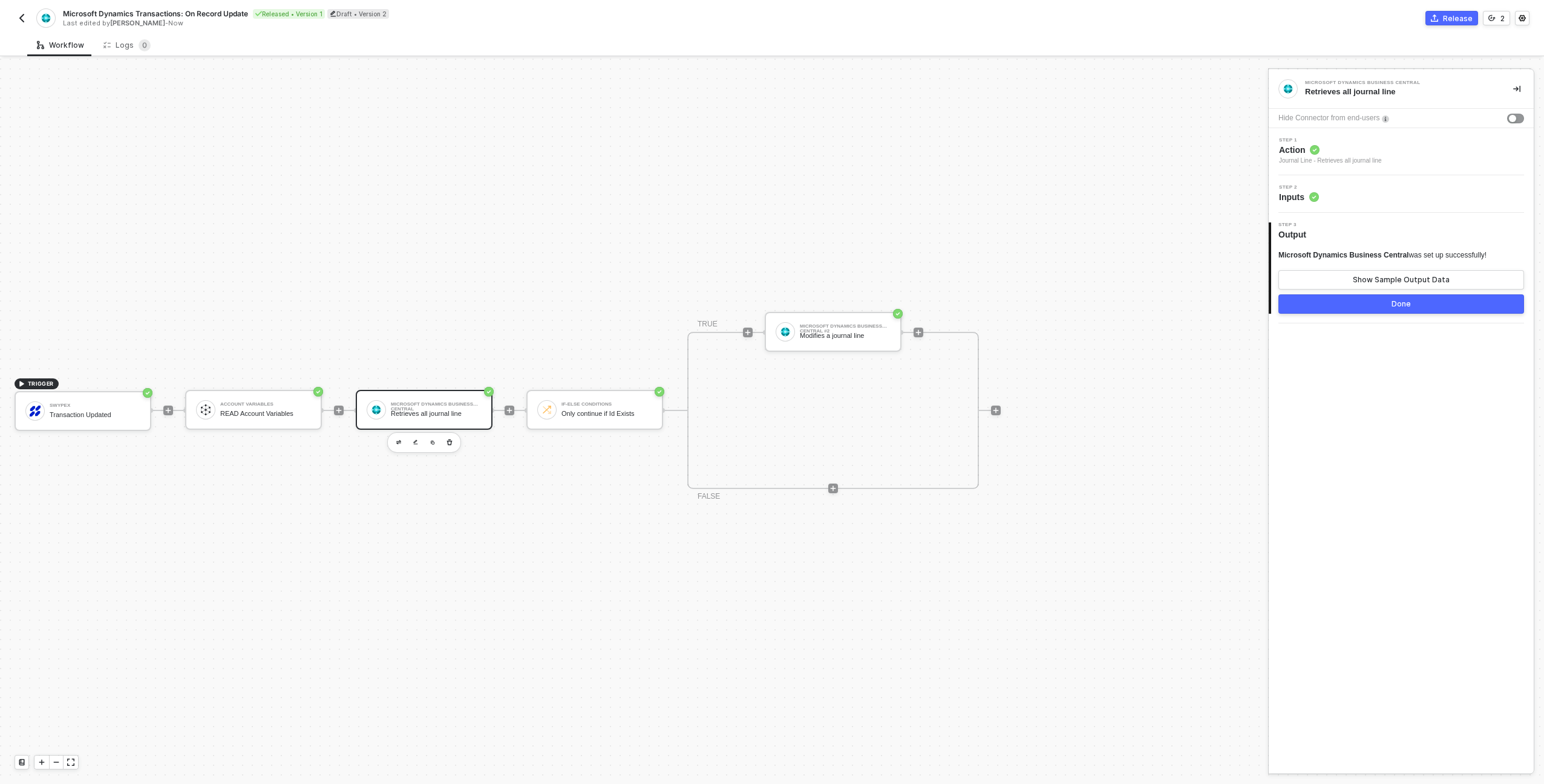
click at [1423, 191] on div "Step 2 Inputs" at bounding box center [1403, 195] width 262 height 18
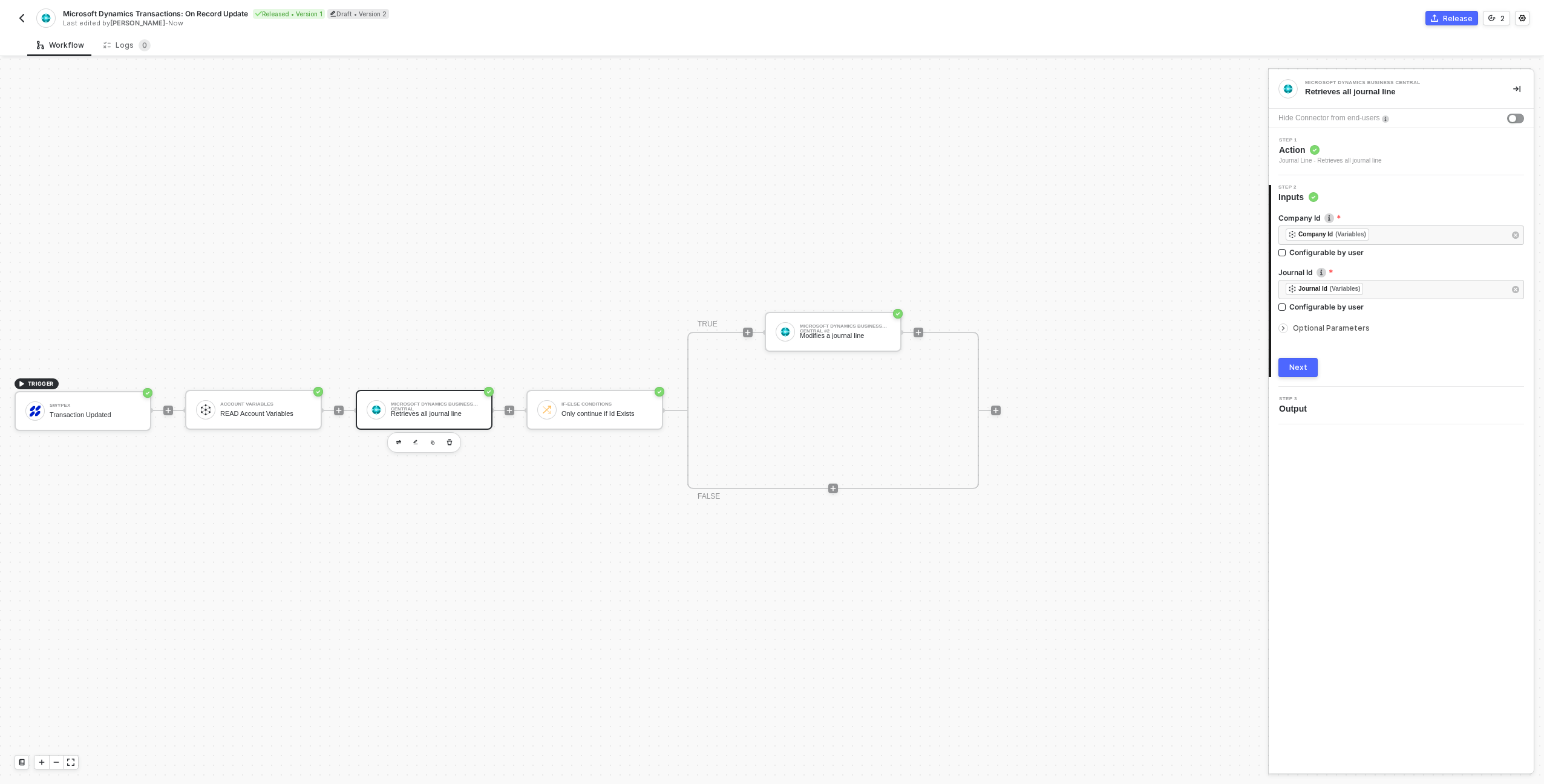
click at [1364, 151] on span "Action" at bounding box center [1330, 150] width 103 height 12
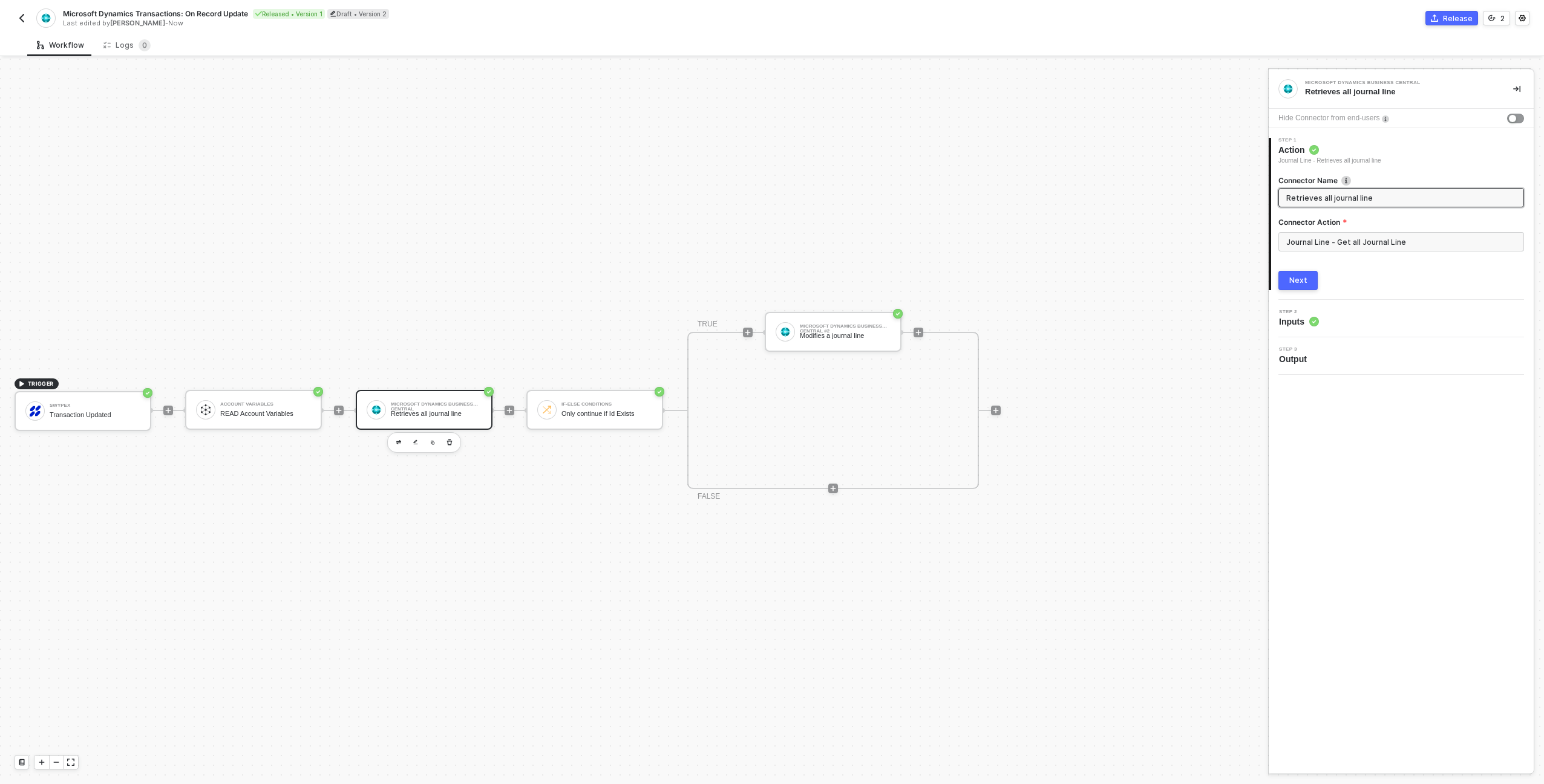
click at [1365, 194] on input "Retrieves all journal line" at bounding box center [1399, 198] width 227 height 13
type input "READ All Journ"
click at [1358, 327] on div "Step 2 Inputs" at bounding box center [1403, 318] width 262 height 18
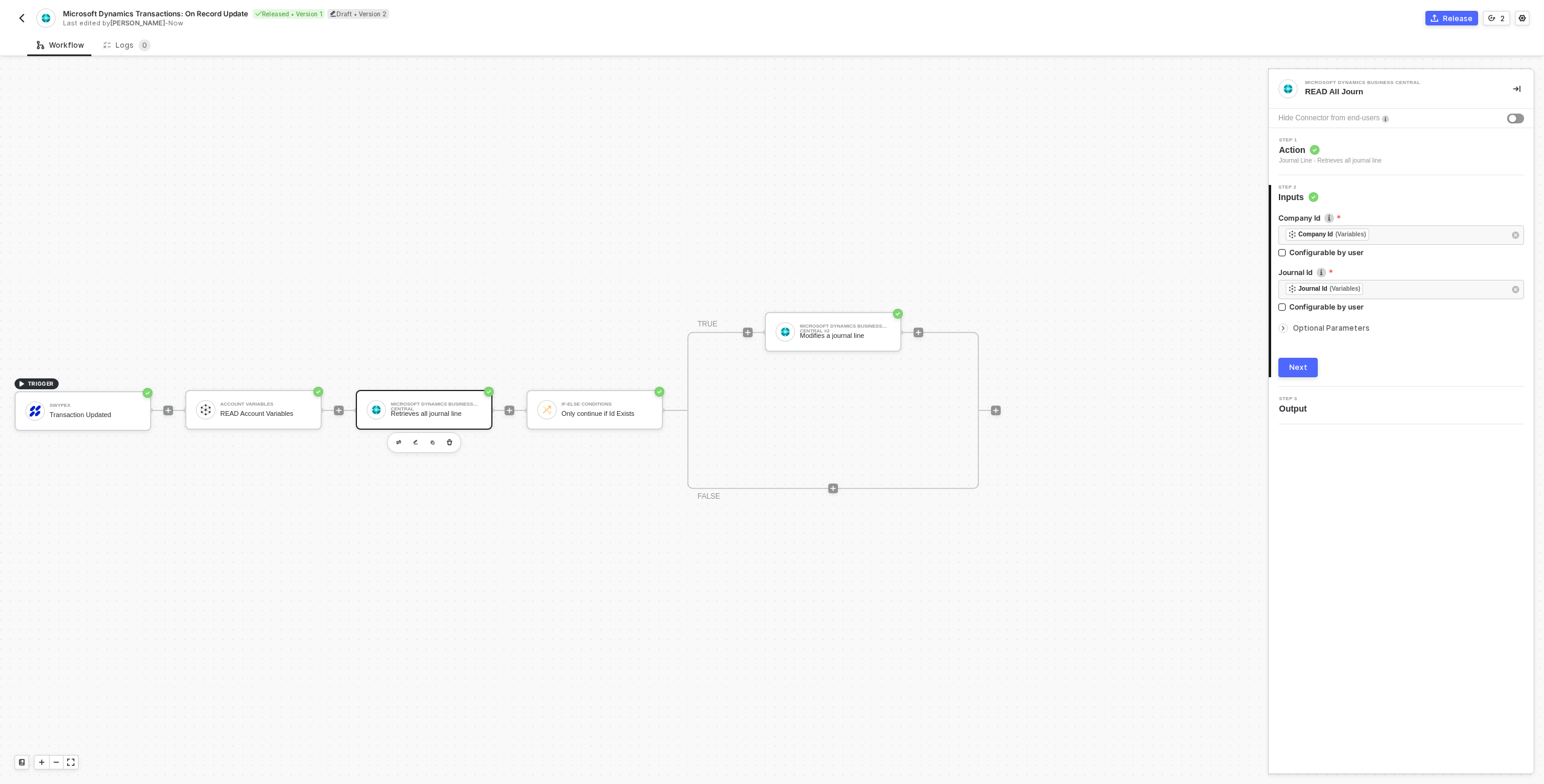
click at [1351, 328] on span "Optional Parameters" at bounding box center [1331, 328] width 77 height 9
click at [1357, 139] on span "Step 1" at bounding box center [1330, 141] width 103 height 5
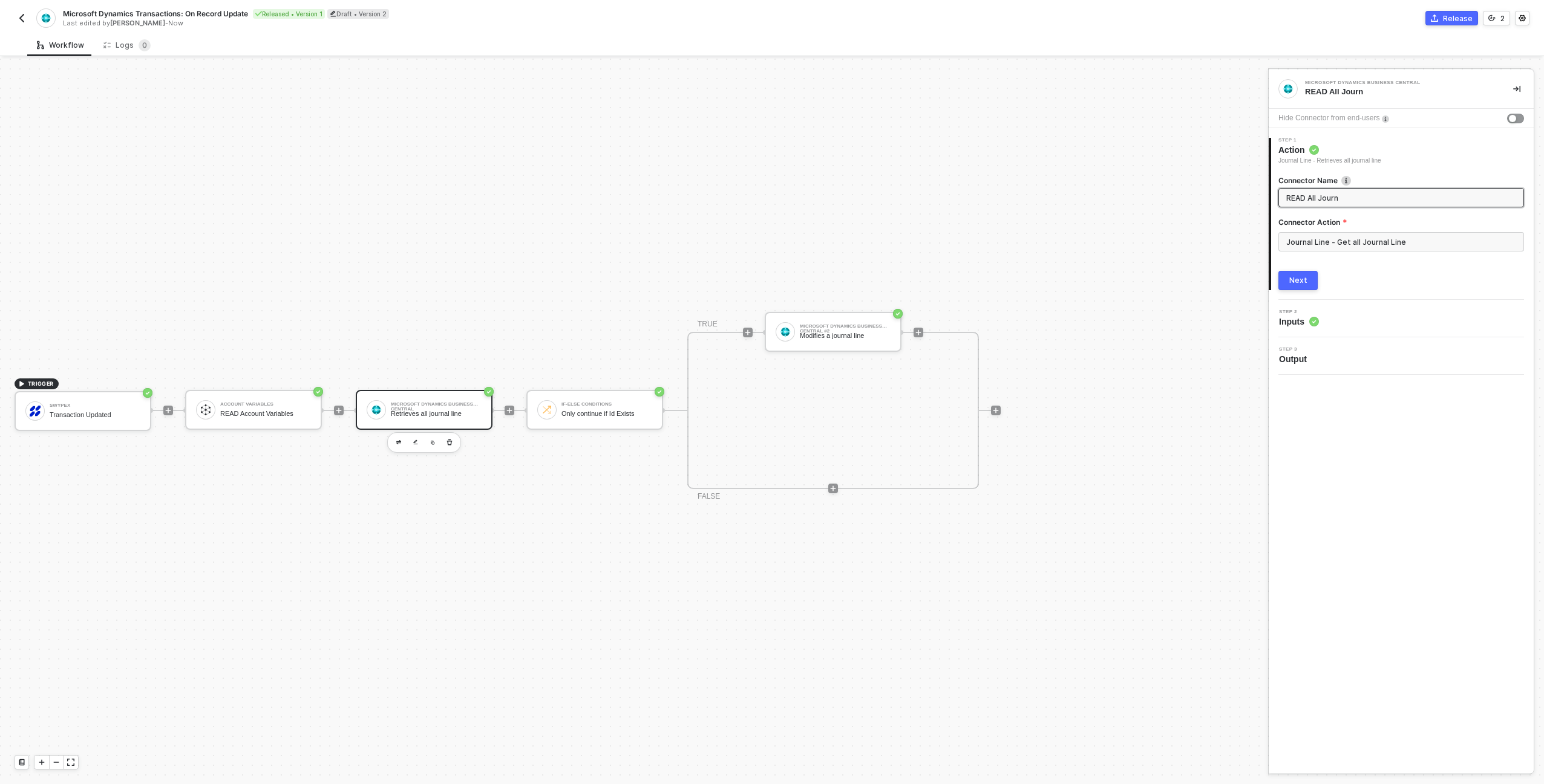
click at [1341, 194] on input "READ All Journ" at bounding box center [1399, 198] width 227 height 13
type input "READ Journal Line by ID"
click at [1308, 280] on button "Next" at bounding box center [1298, 280] width 39 height 19
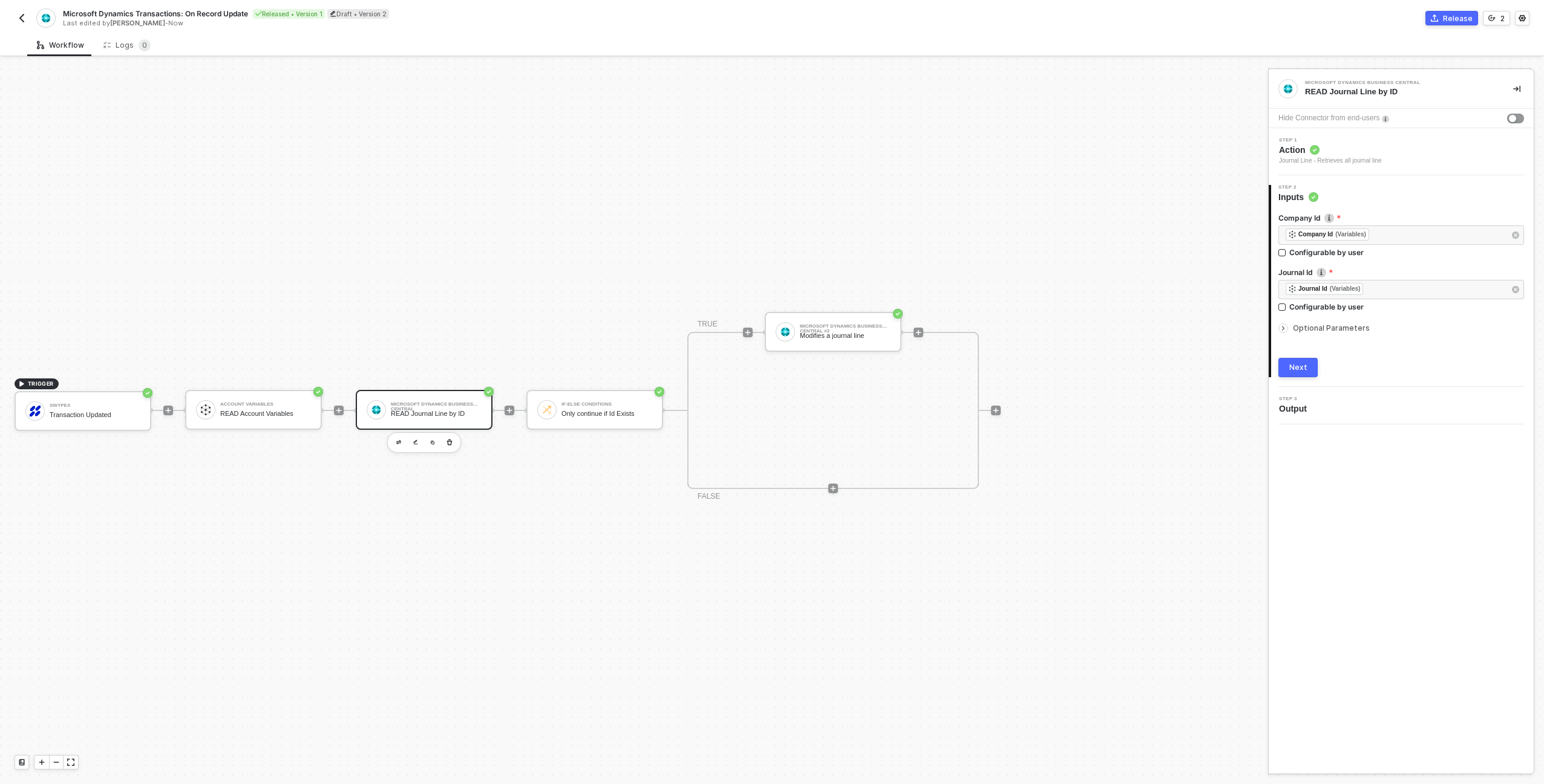
click at [1344, 326] on span "Optional Parameters" at bounding box center [1331, 328] width 77 height 9
click at [1382, 147] on span "Action" at bounding box center [1330, 150] width 103 height 12
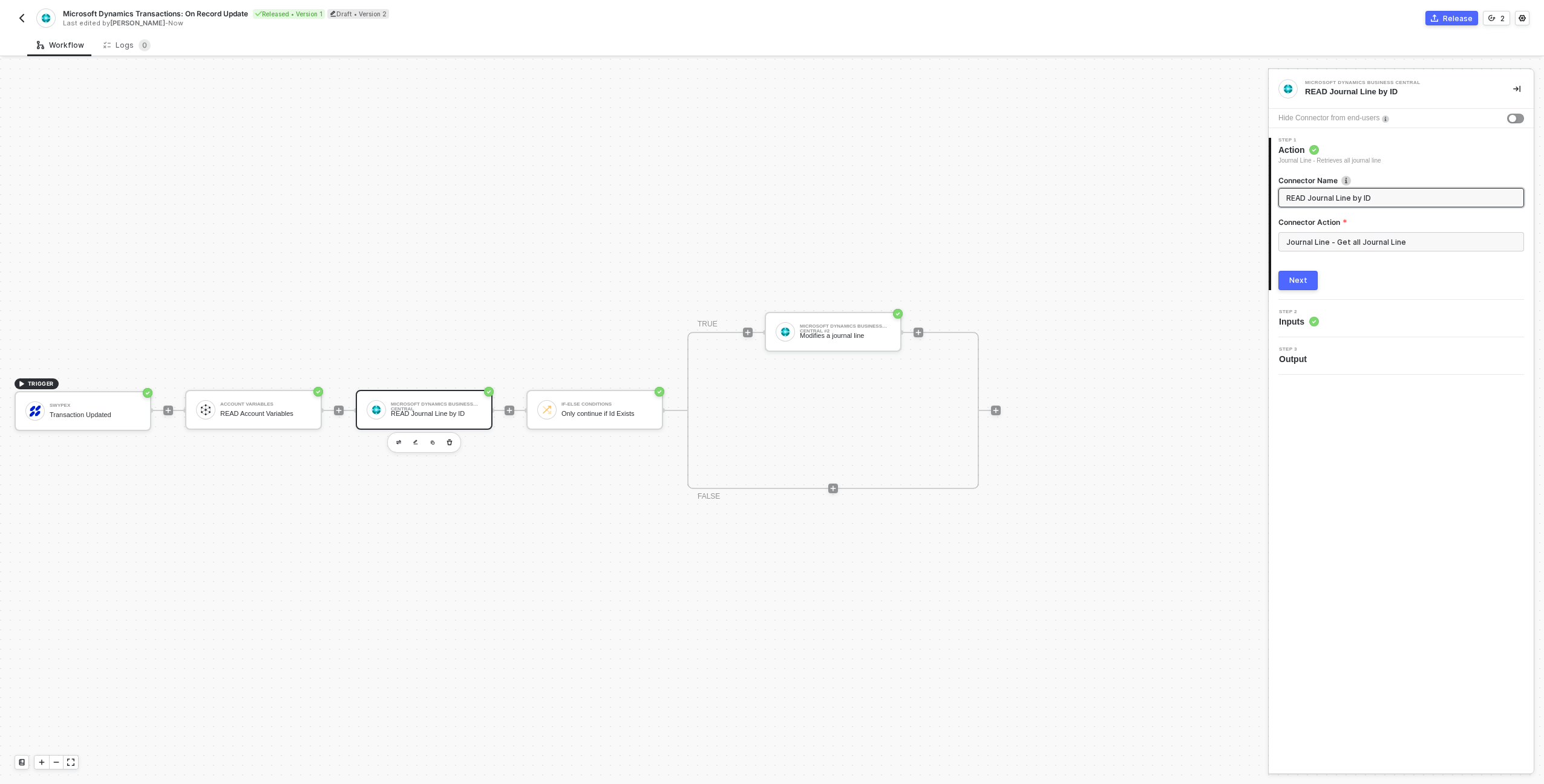
click at [1373, 198] on input "READ Journal Line by ID" at bounding box center [1399, 198] width 227 height 13
type input "READ Journal Line by External Document Number"
click at [1299, 285] on div "Next" at bounding box center [1299, 281] width 18 height 10
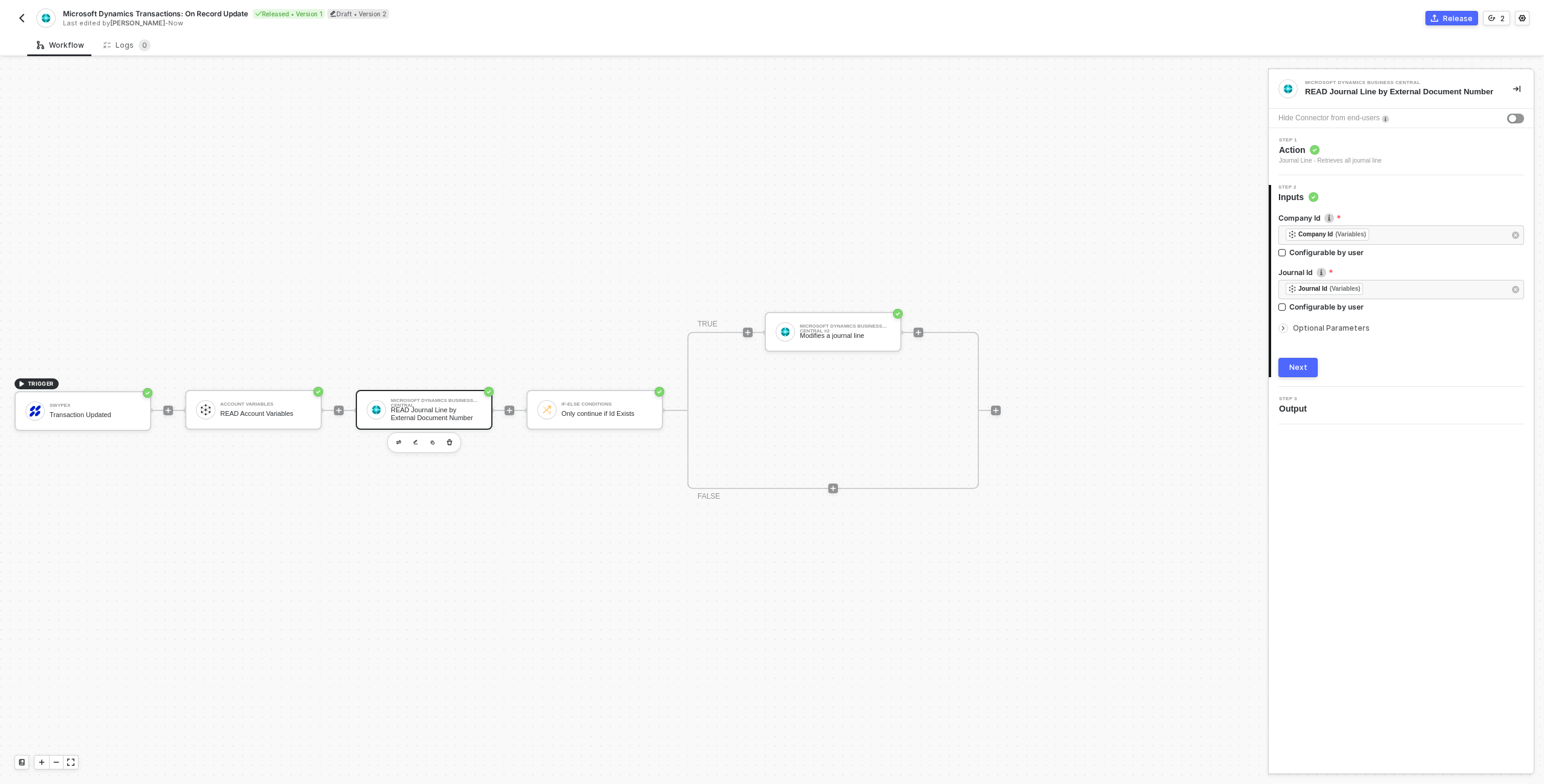
click at [1355, 156] on span "Action" at bounding box center [1330, 150] width 103 height 12
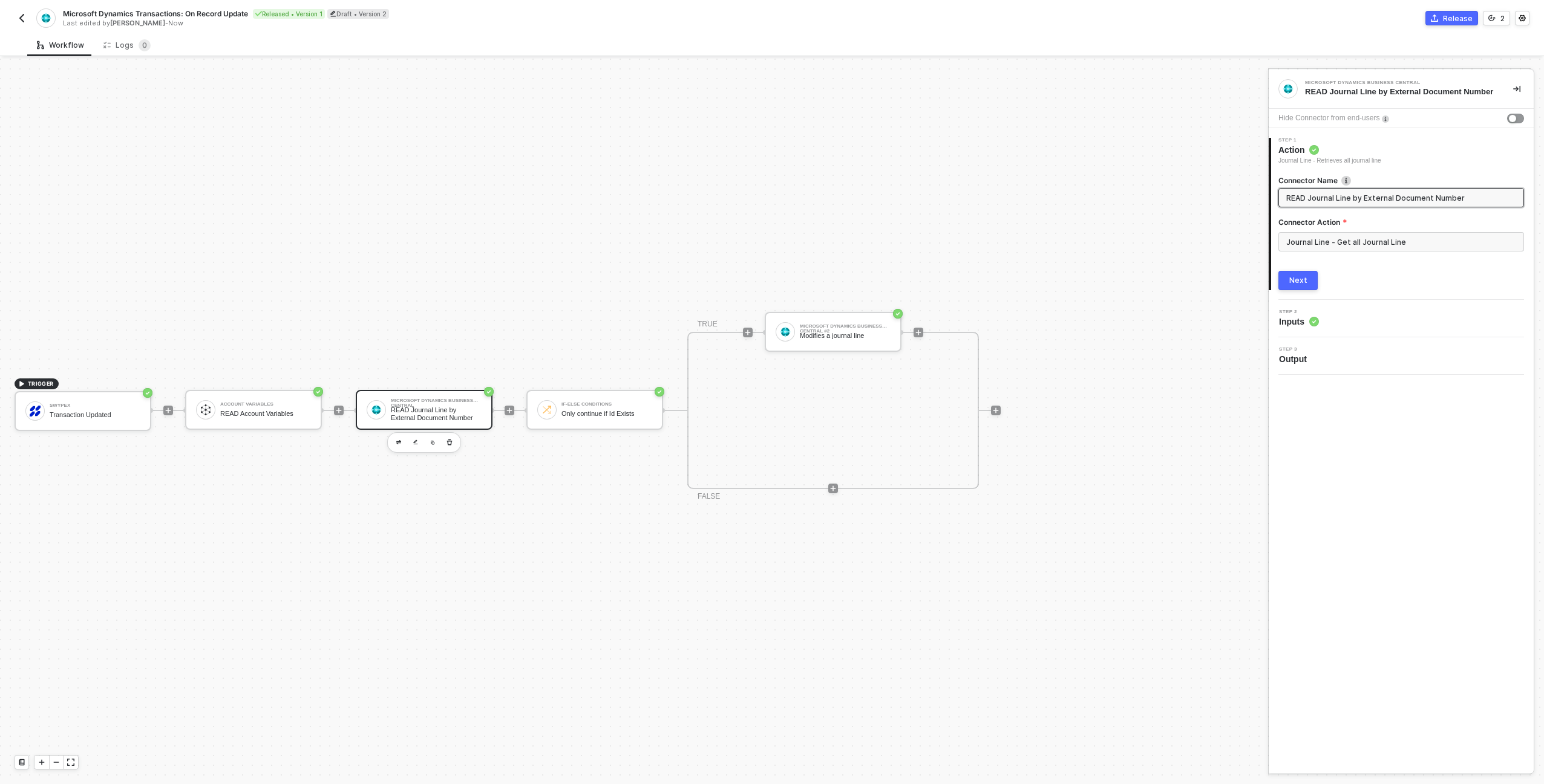
click at [1402, 205] on input "READ Journal Line by External Document Number" at bounding box center [1399, 198] width 227 height 13
type input "READ Journal Line by External Doc No"
click at [1312, 274] on button "Next" at bounding box center [1298, 280] width 39 height 19
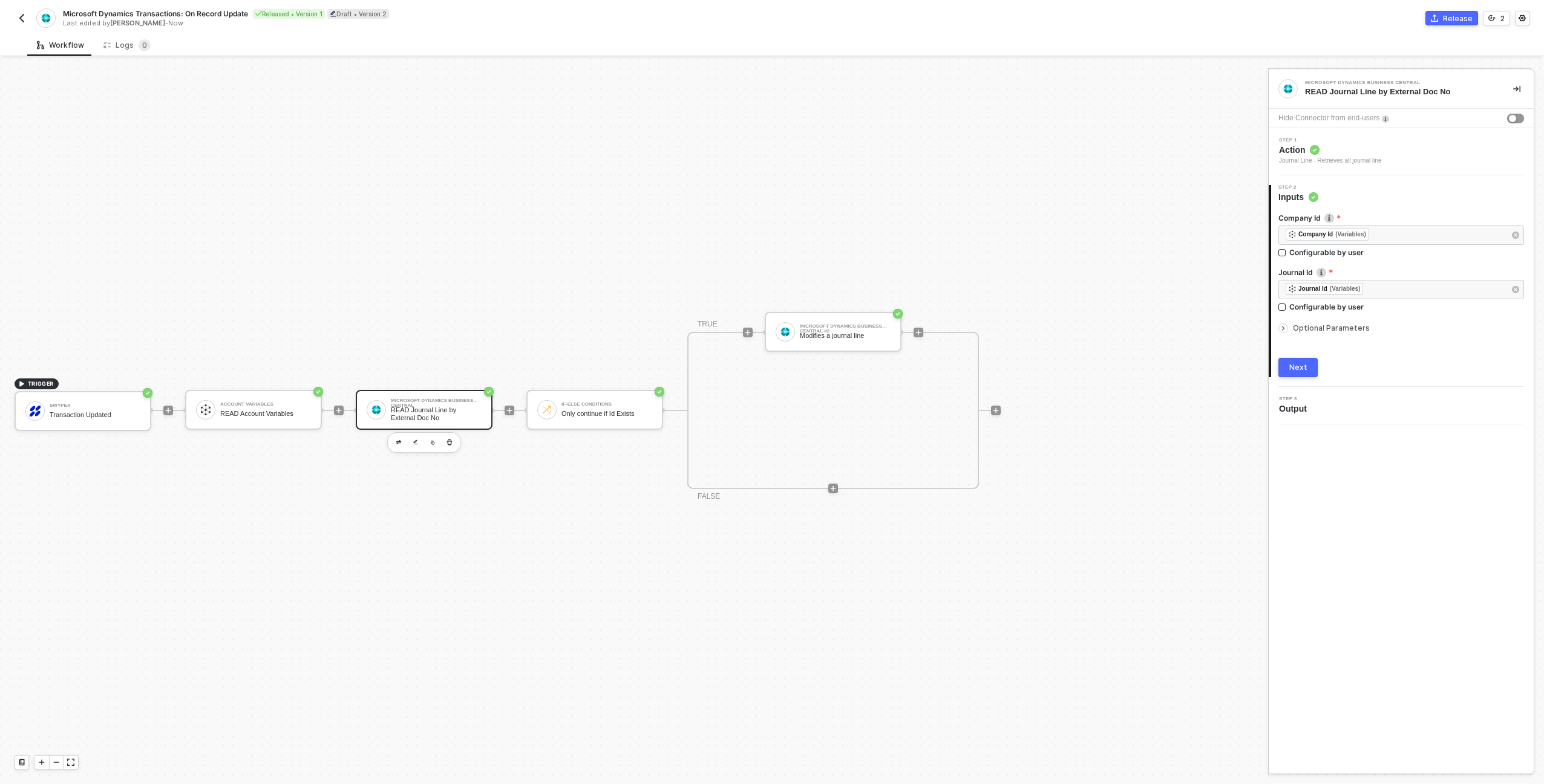
click at [1308, 324] on span "Optional Parameters" at bounding box center [1331, 328] width 77 height 9
click at [1301, 430] on div "Next" at bounding box center [1299, 431] width 18 height 10
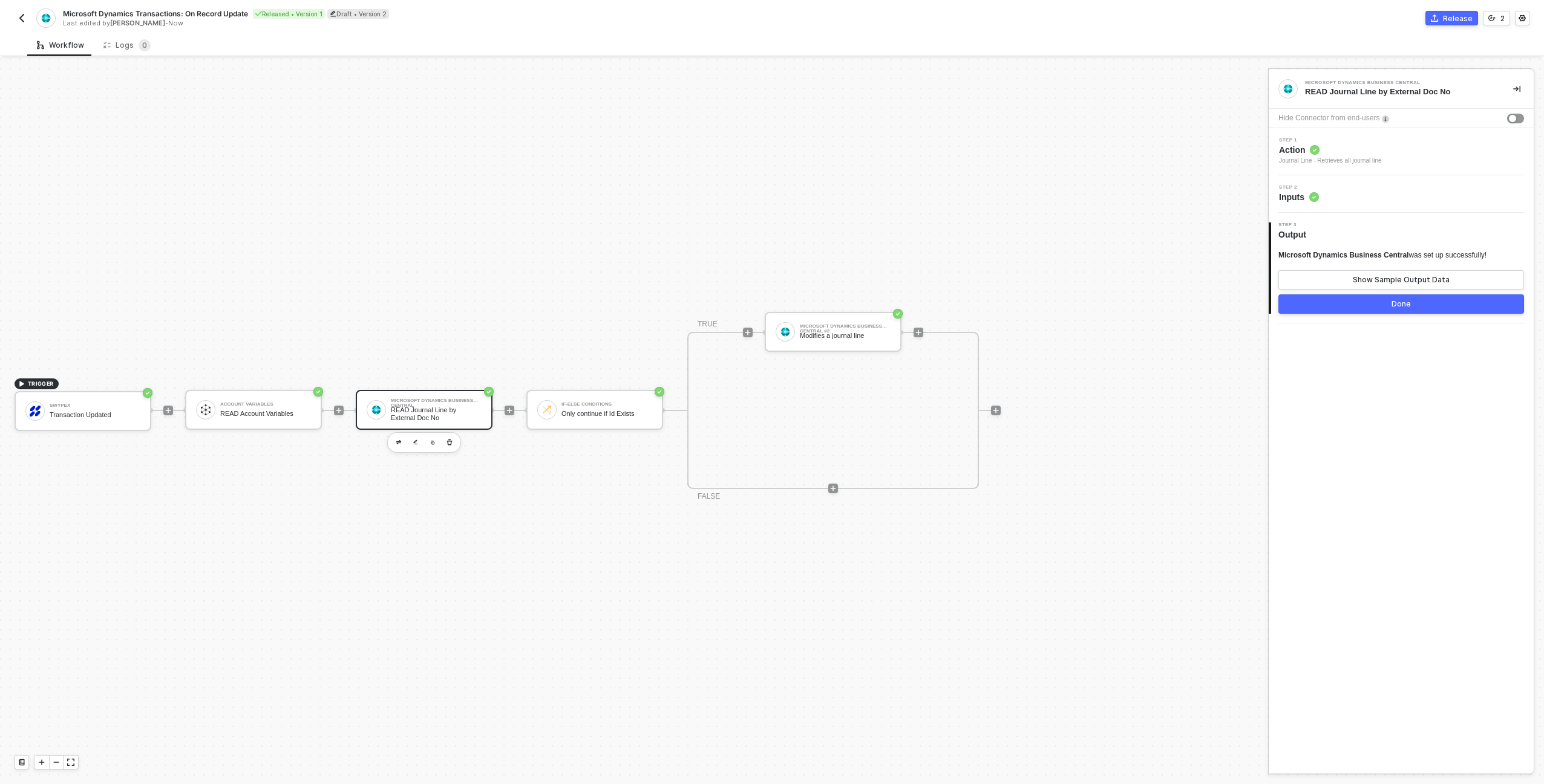
click at [1353, 193] on div "Step 2 Inputs" at bounding box center [1403, 195] width 262 height 18
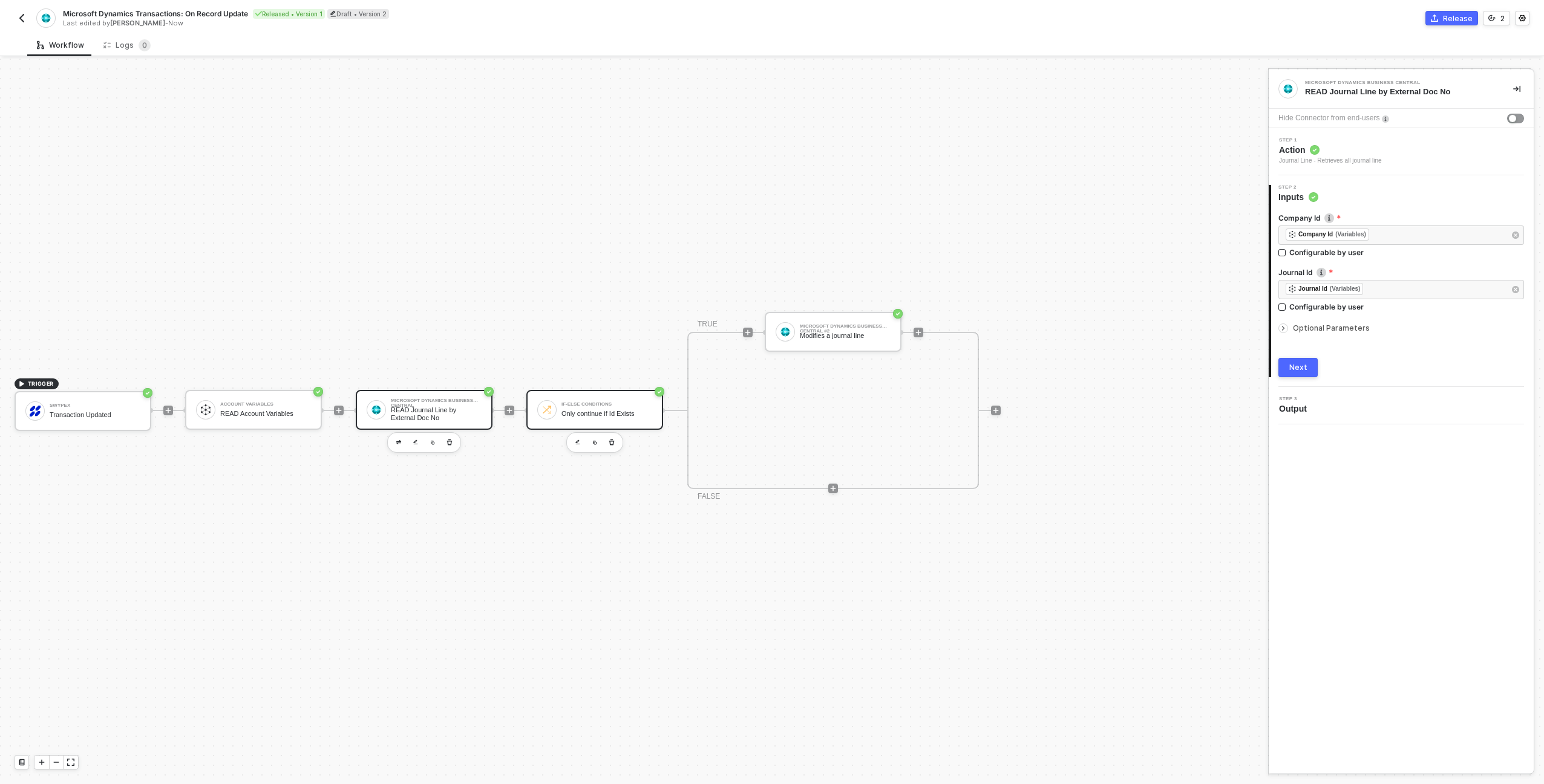
click at [602, 416] on div "Only continue if Id Exists" at bounding box center [606, 413] width 91 height 7
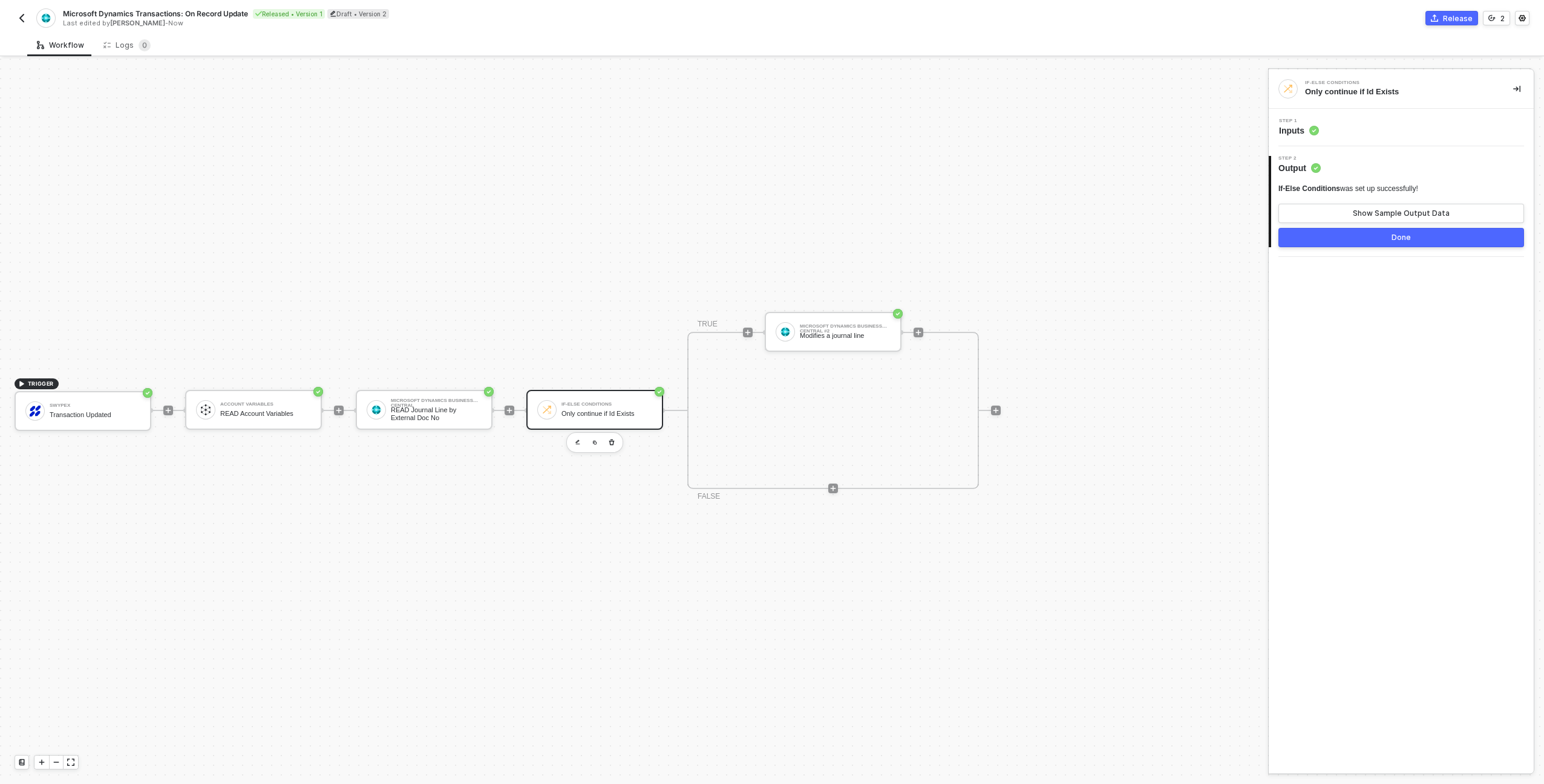
click at [1353, 137] on div "Step 1 Inputs" at bounding box center [1401, 127] width 265 height 37
click at [1353, 130] on div "Step 1 Inputs" at bounding box center [1403, 128] width 262 height 18
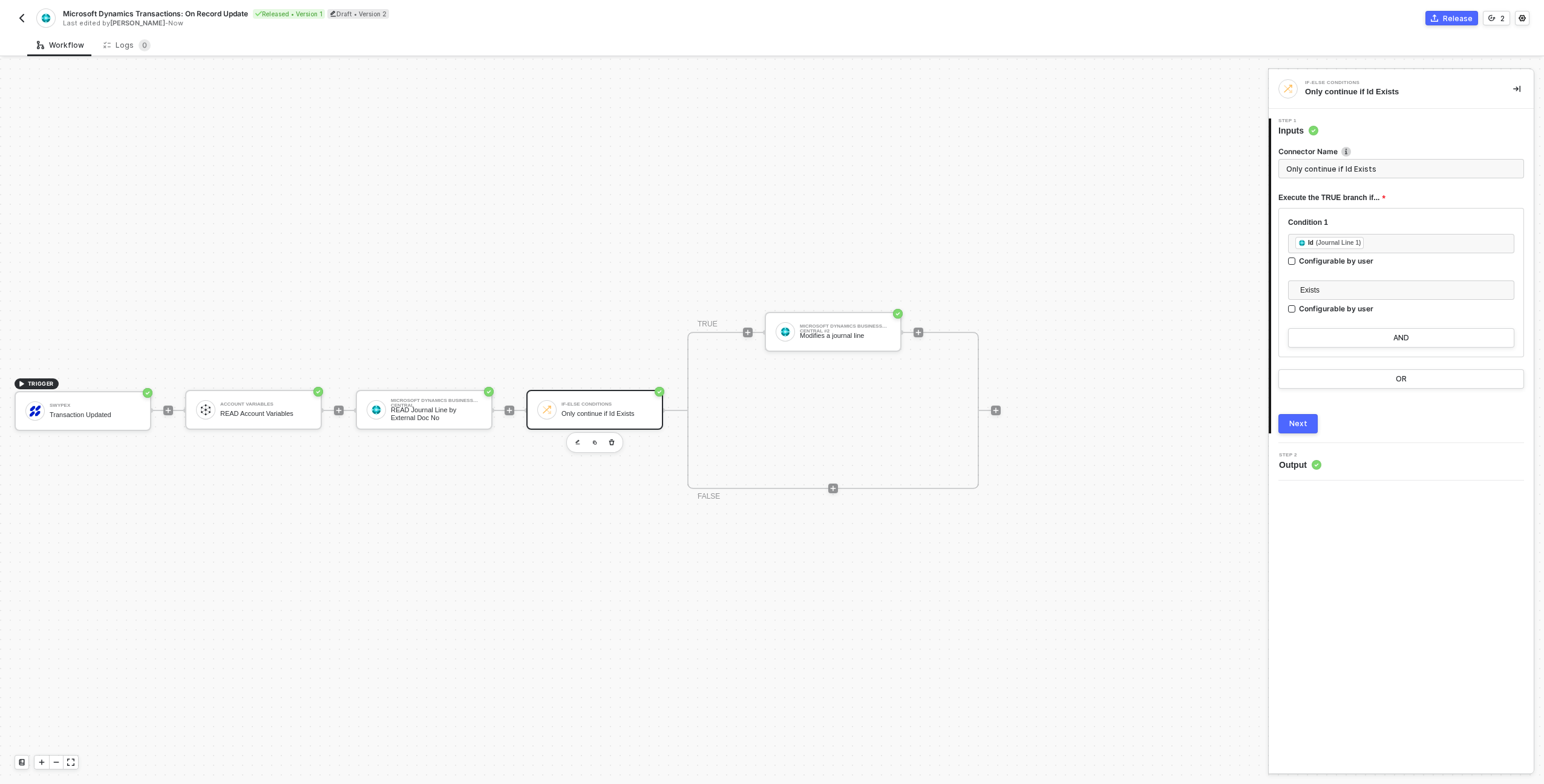
click at [1378, 173] on input "Only continue if Id Exists" at bounding box center [1401, 168] width 245 height 19
type input "If Journal Line Exists"
click at [1297, 421] on div "Next" at bounding box center [1299, 424] width 18 height 10
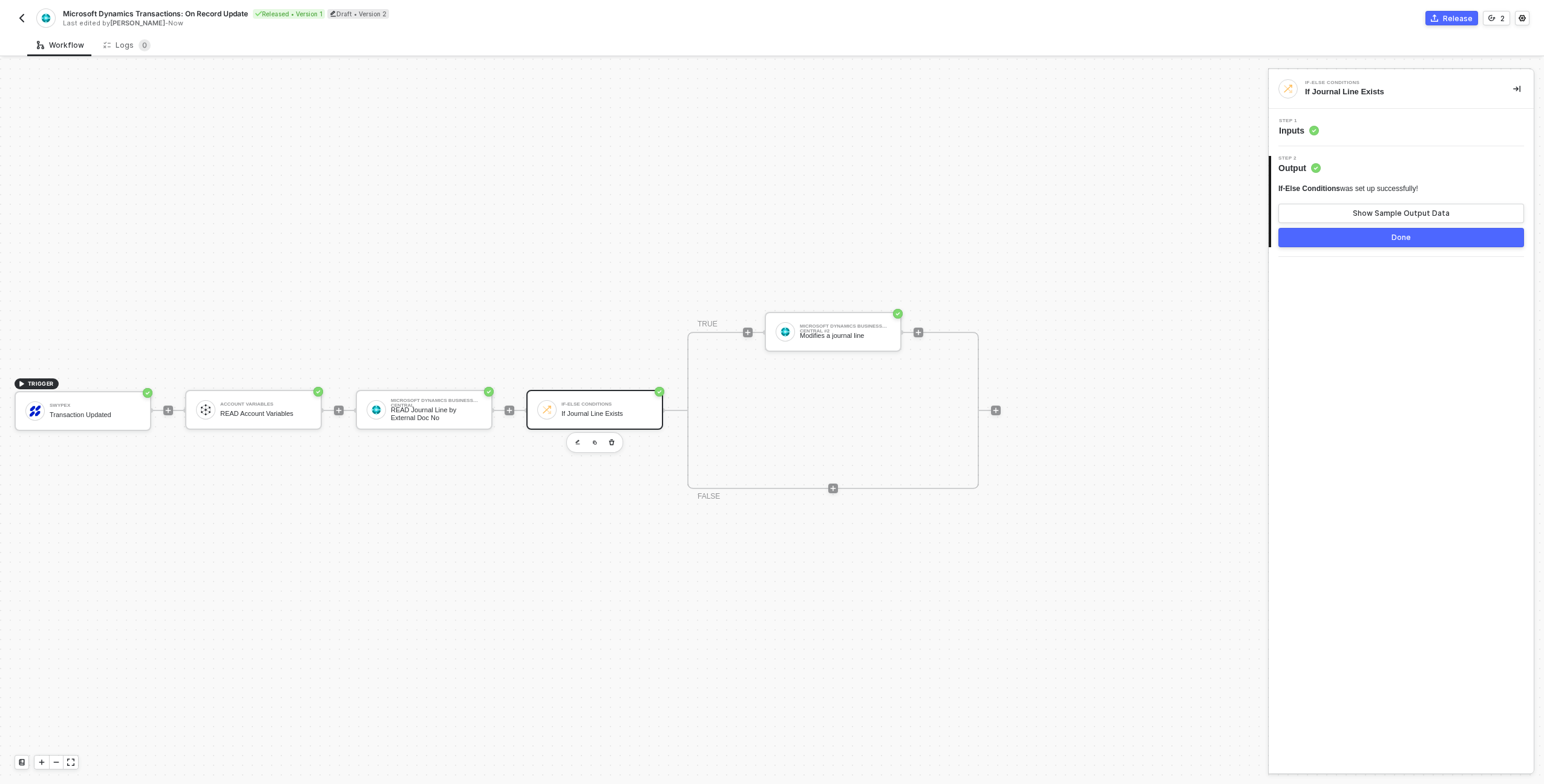
click at [1352, 239] on button "Done" at bounding box center [1401, 237] width 245 height 19
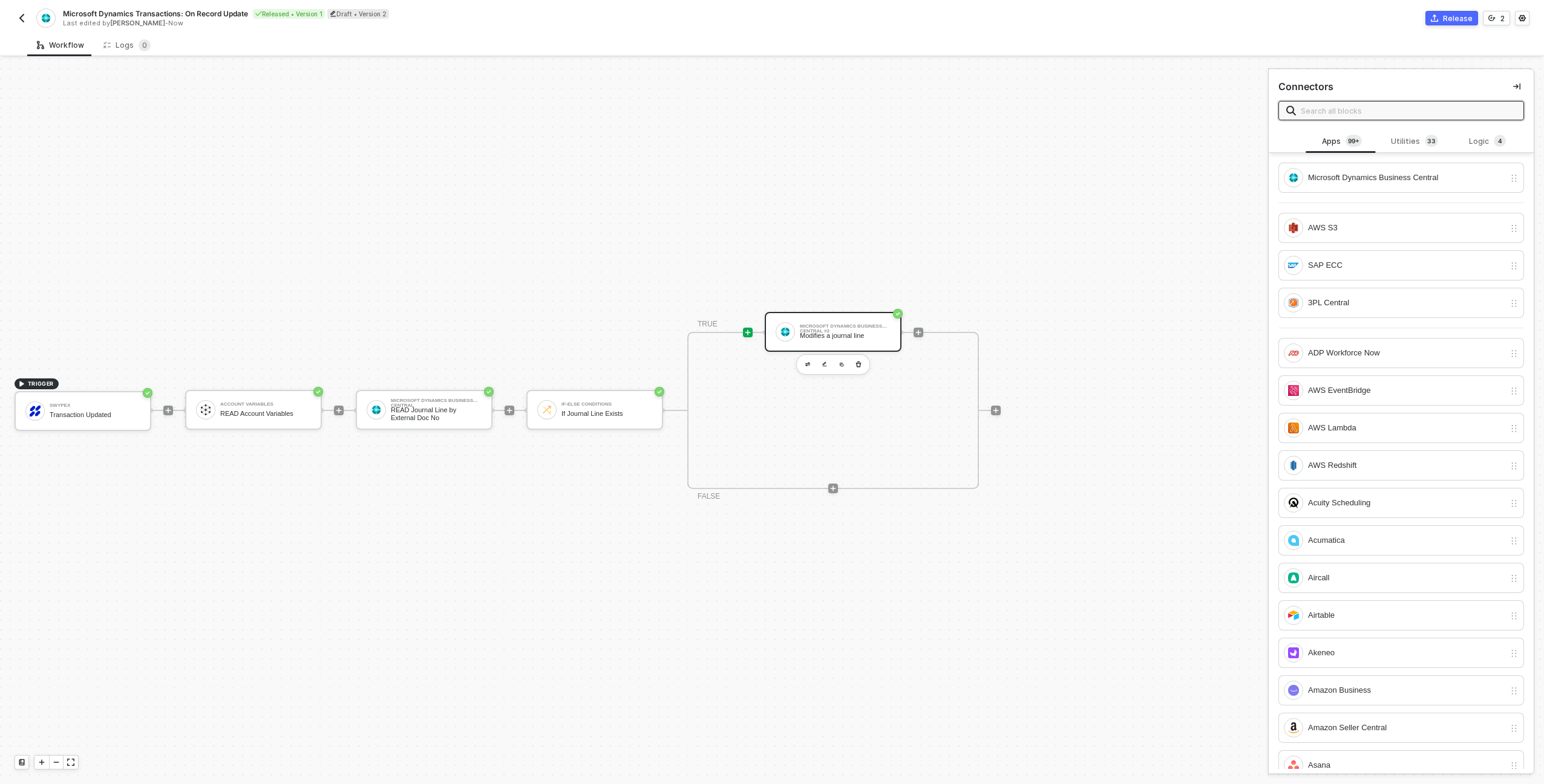
click at [811, 341] on div "Microsoft Dynamics Business Central #2 Modifies a journal line" at bounding box center [844, 332] width 91 height 23
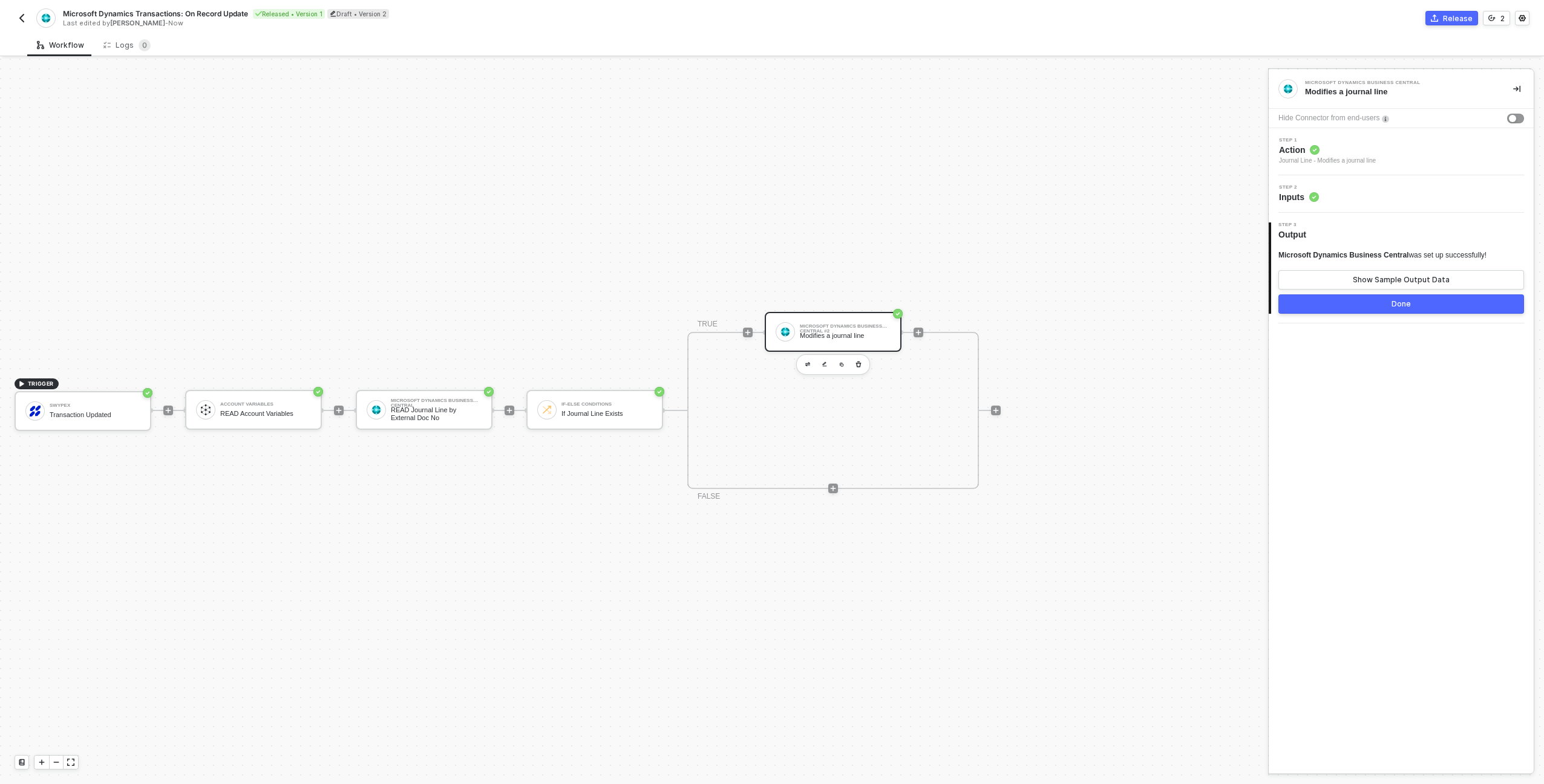
drag, startPoint x: 1328, startPoint y: 188, endPoint x: 1332, endPoint y: 160, distance: 28.3
click at [1328, 188] on div "Step 2 Inputs" at bounding box center [1403, 195] width 262 height 18
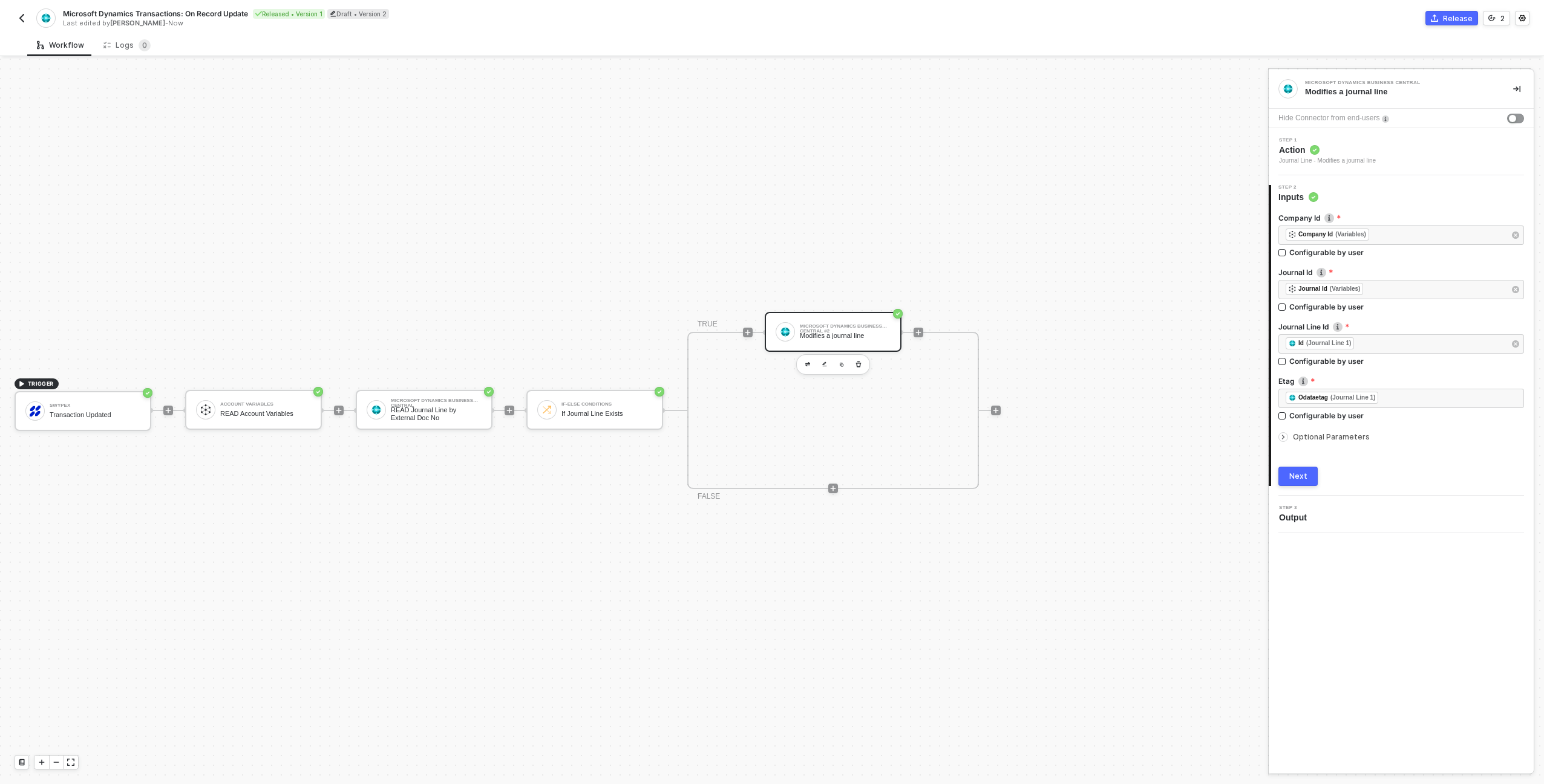
click at [1334, 152] on span "Action" at bounding box center [1327, 150] width 96 height 12
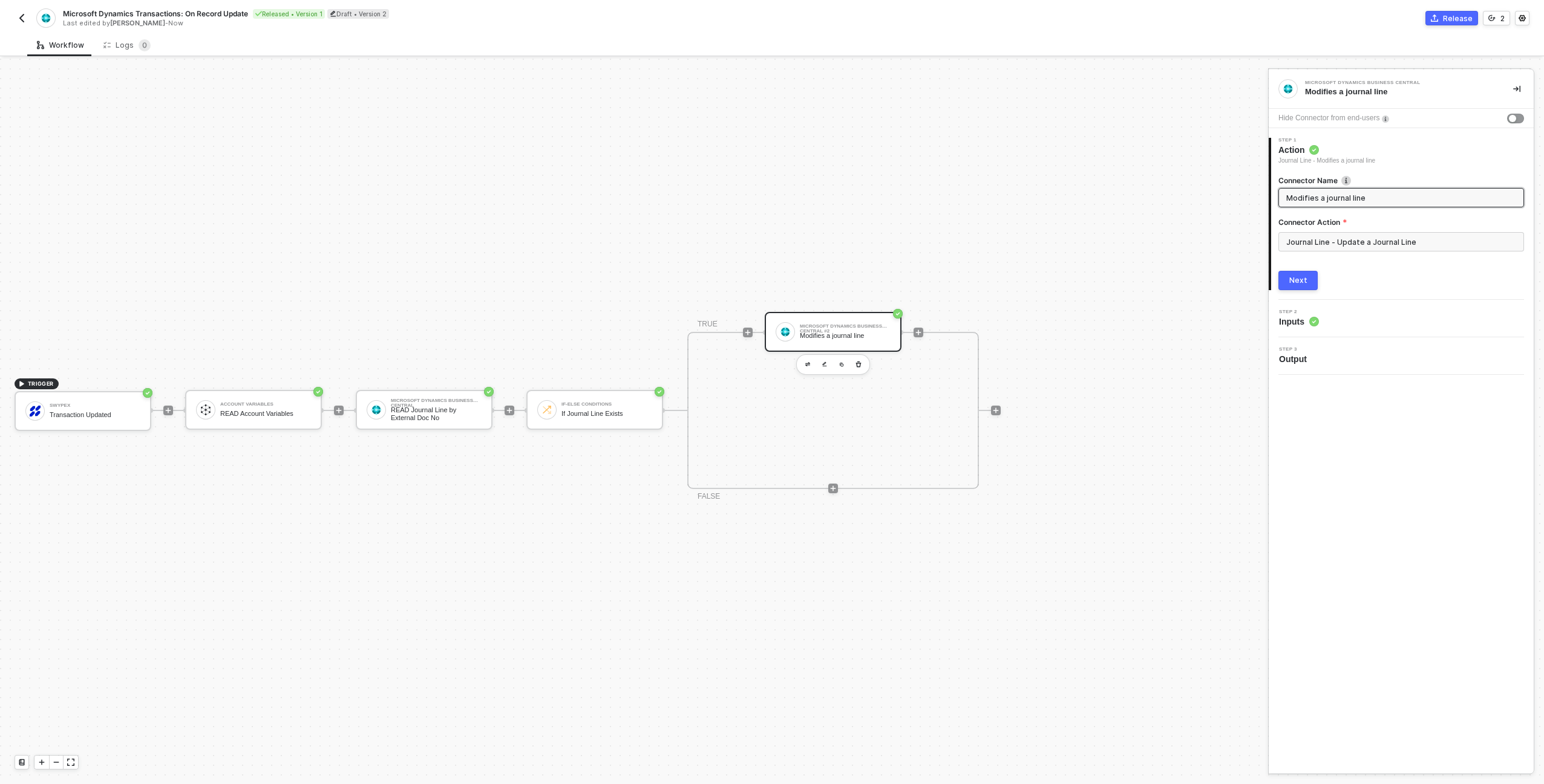
click at [1328, 196] on input "Modifies a journal line" at bounding box center [1399, 198] width 227 height 13
type input "UPDATE Journal Line"
click at [1285, 282] on button "Next" at bounding box center [1298, 280] width 39 height 19
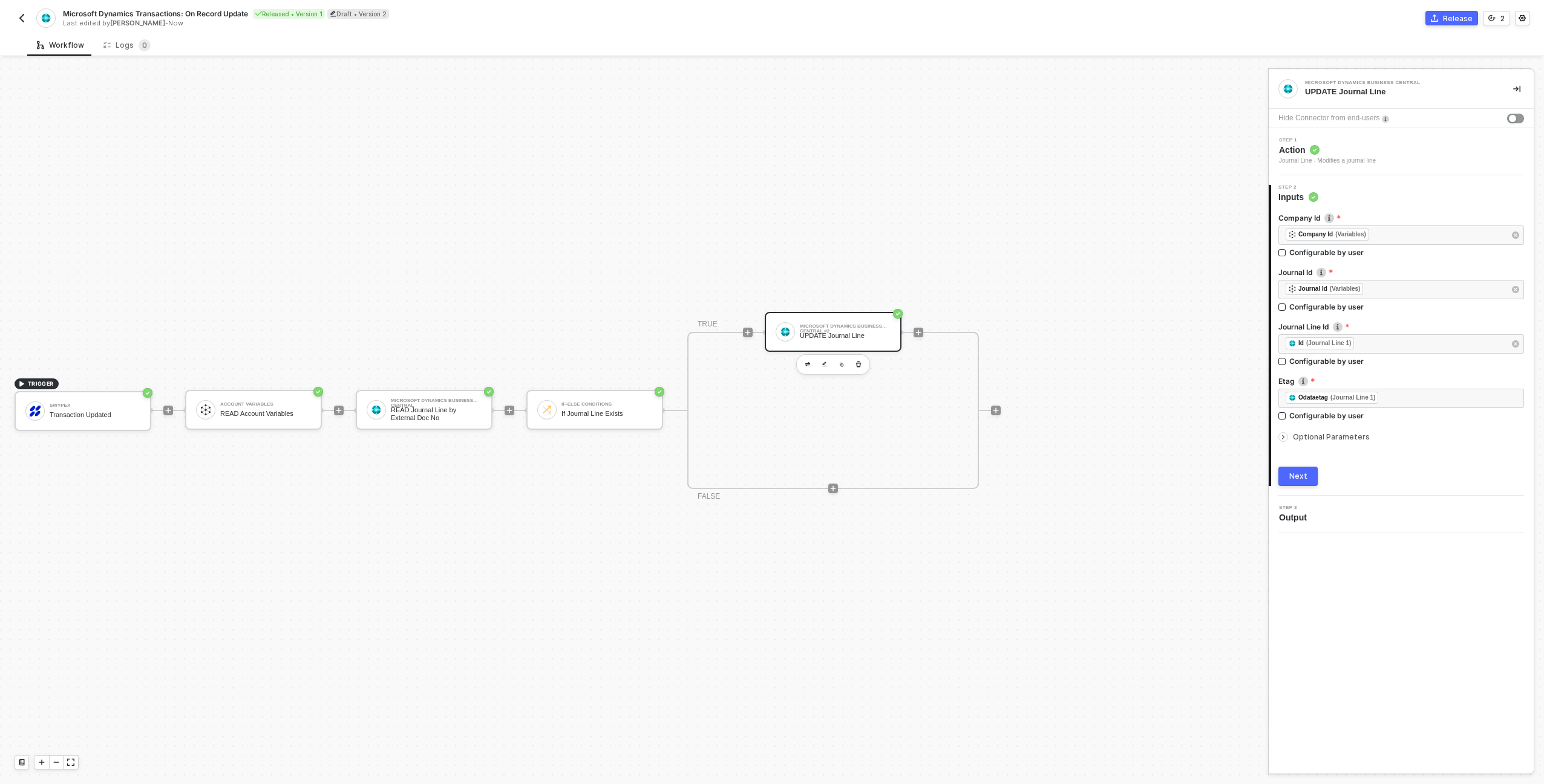
click at [1344, 435] on span "Optional Parameters" at bounding box center [1331, 436] width 77 height 9
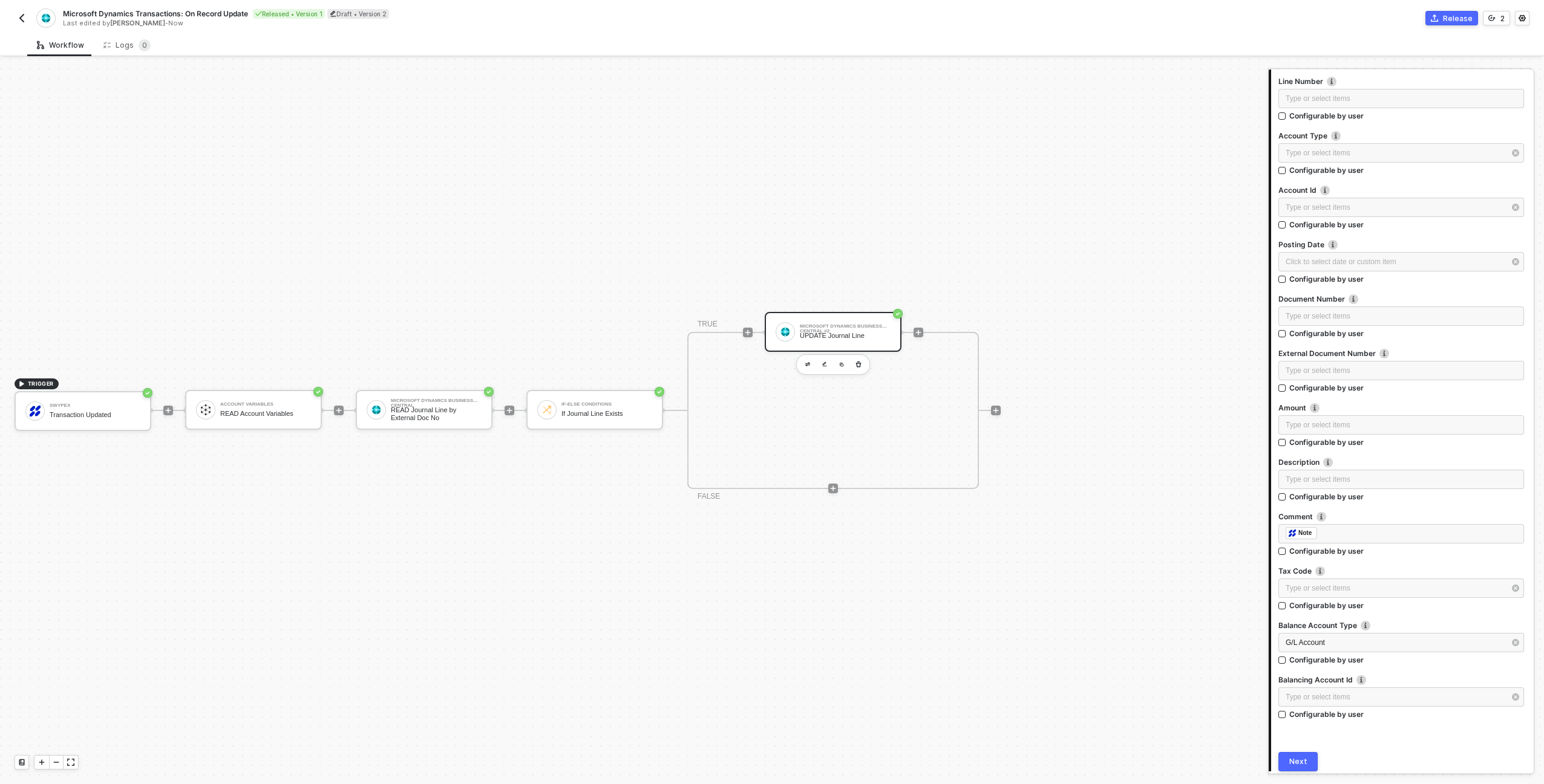
scroll to position [422, 0]
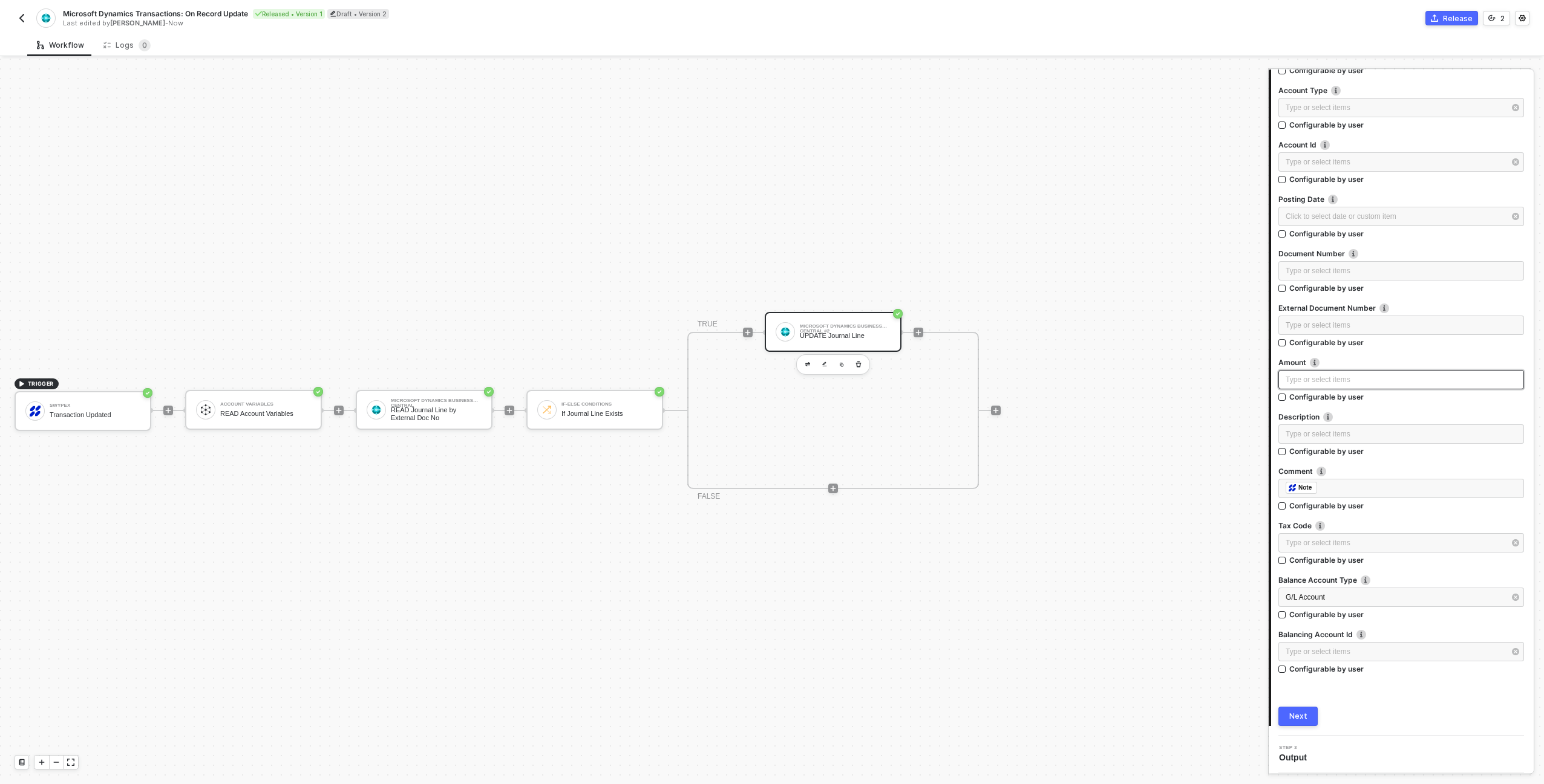
click at [1351, 372] on div "Type or select items ﻿" at bounding box center [1401, 379] width 245 height 19
click at [1181, 277] on div "Transaction Updated" at bounding box center [1183, 279] width 150 height 10
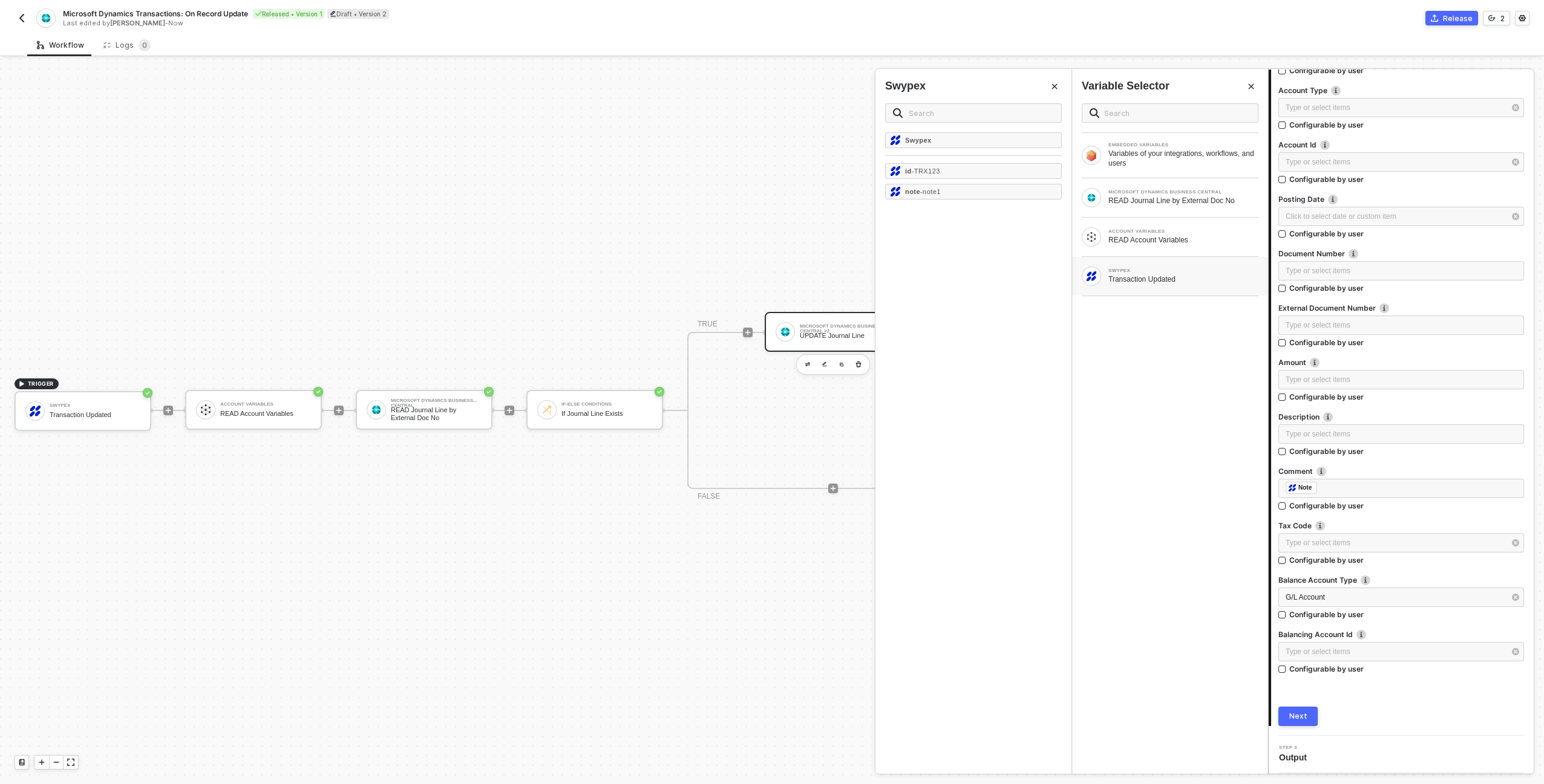
click at [1052, 86] on icon "Close" at bounding box center [1054, 86] width 7 height 7
click at [1177, 199] on div "READ Journal Line by External Doc No" at bounding box center [1183, 201] width 150 height 10
click at [1041, 194] on div at bounding box center [1043, 193] width 6 height 13
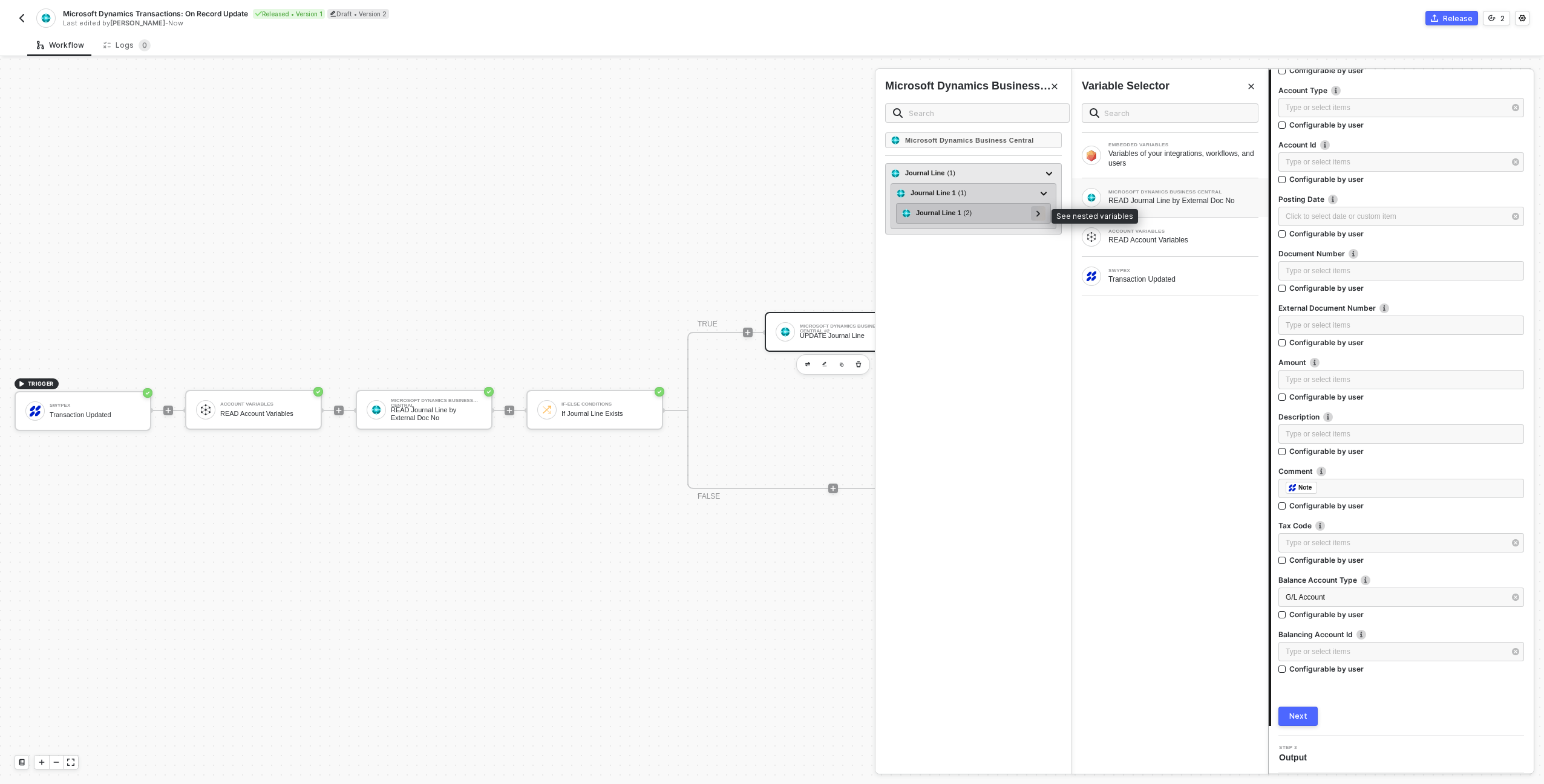
click at [1037, 210] on icon at bounding box center [1038, 213] width 4 height 6
click at [1036, 234] on div at bounding box center [1032, 233] width 14 height 14
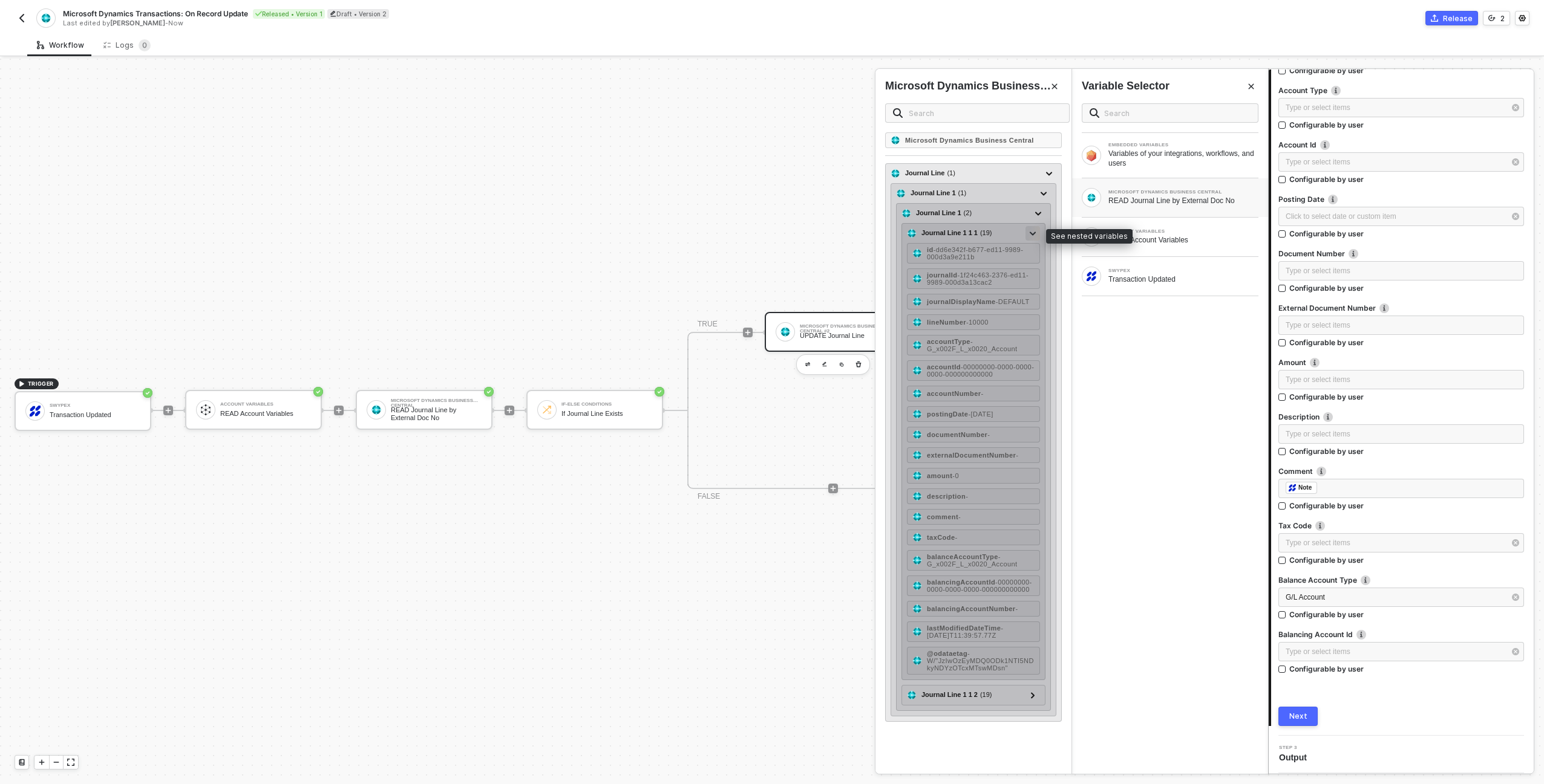
click at [1036, 234] on div at bounding box center [1032, 233] width 14 height 14
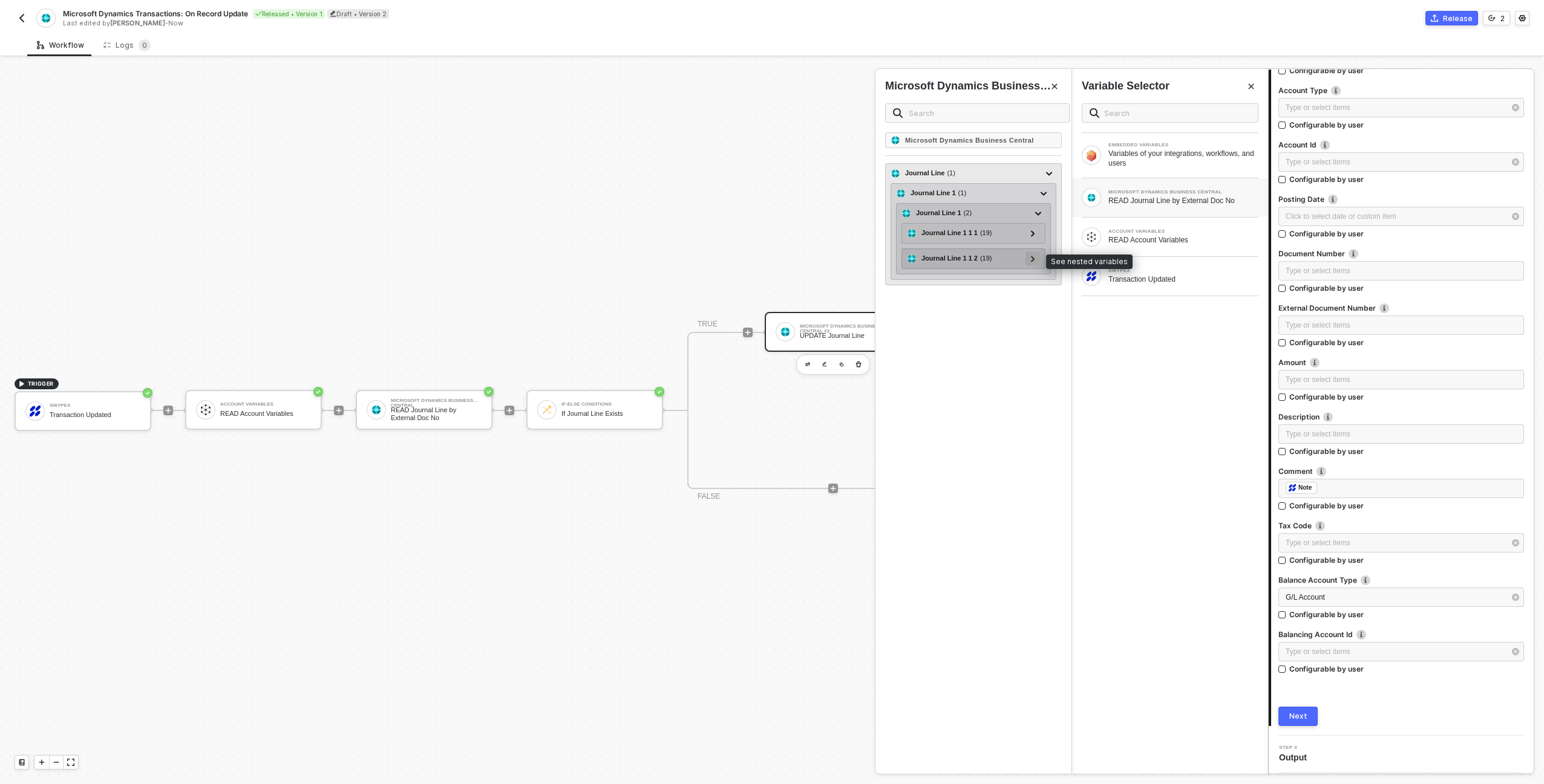
click at [1031, 253] on div at bounding box center [1032, 259] width 6 height 13
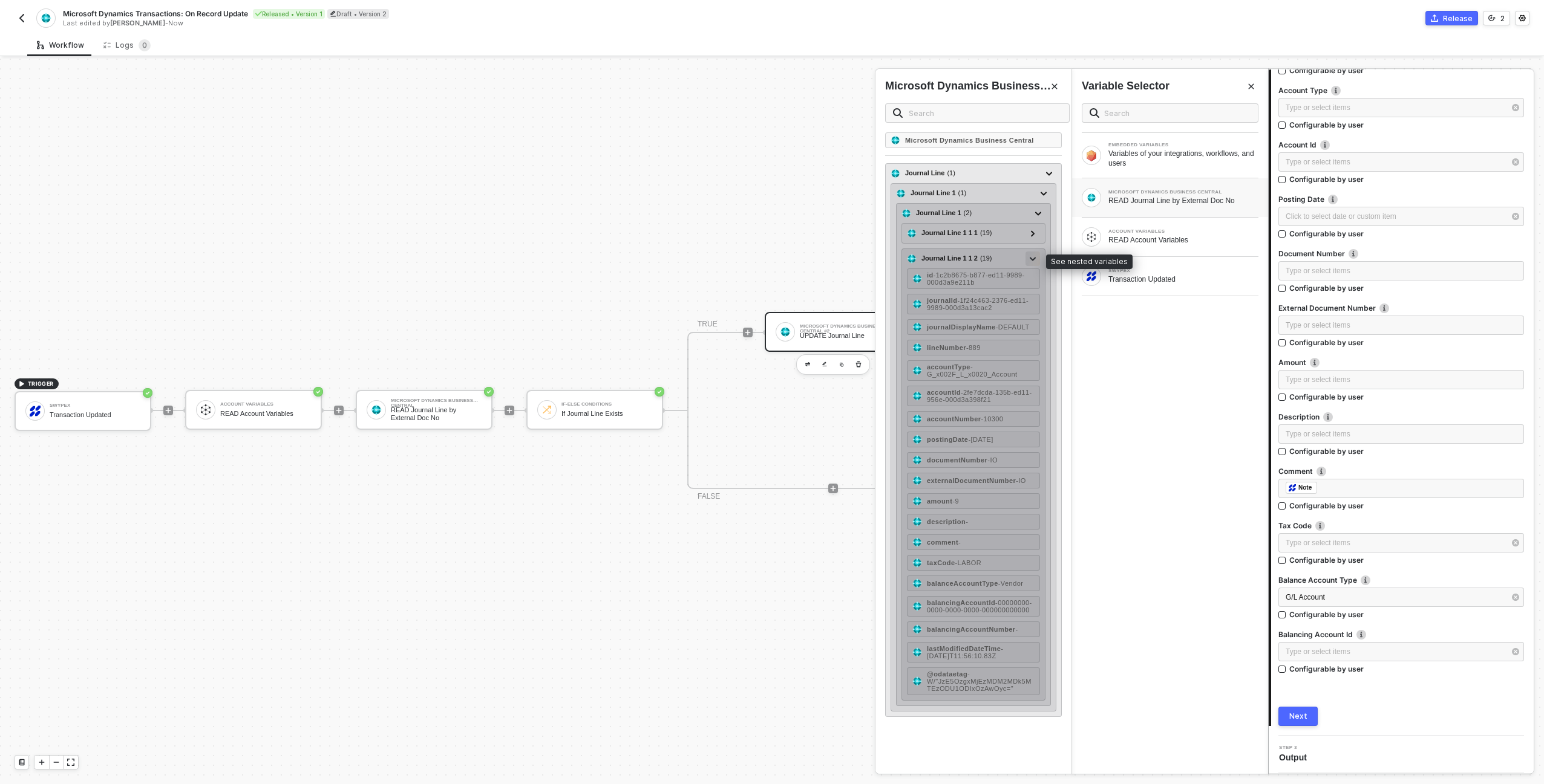
click at [1031, 253] on div at bounding box center [1032, 259] width 6 height 13
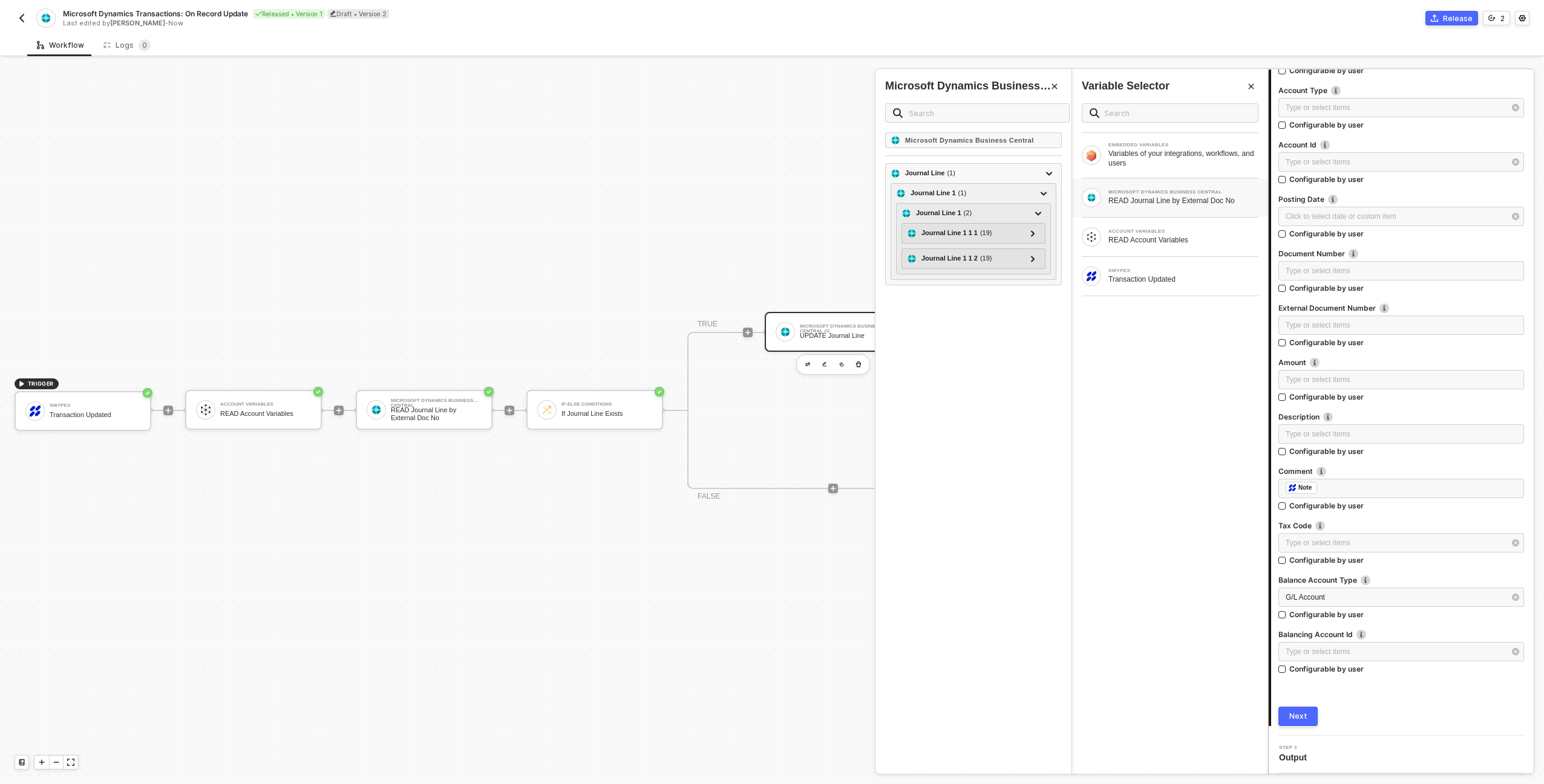
click at [1144, 394] on div "EMBEDDED VARIABLES Variables of your integrations, workflows, and users MICROSO…" at bounding box center [1170, 434] width 196 height 680
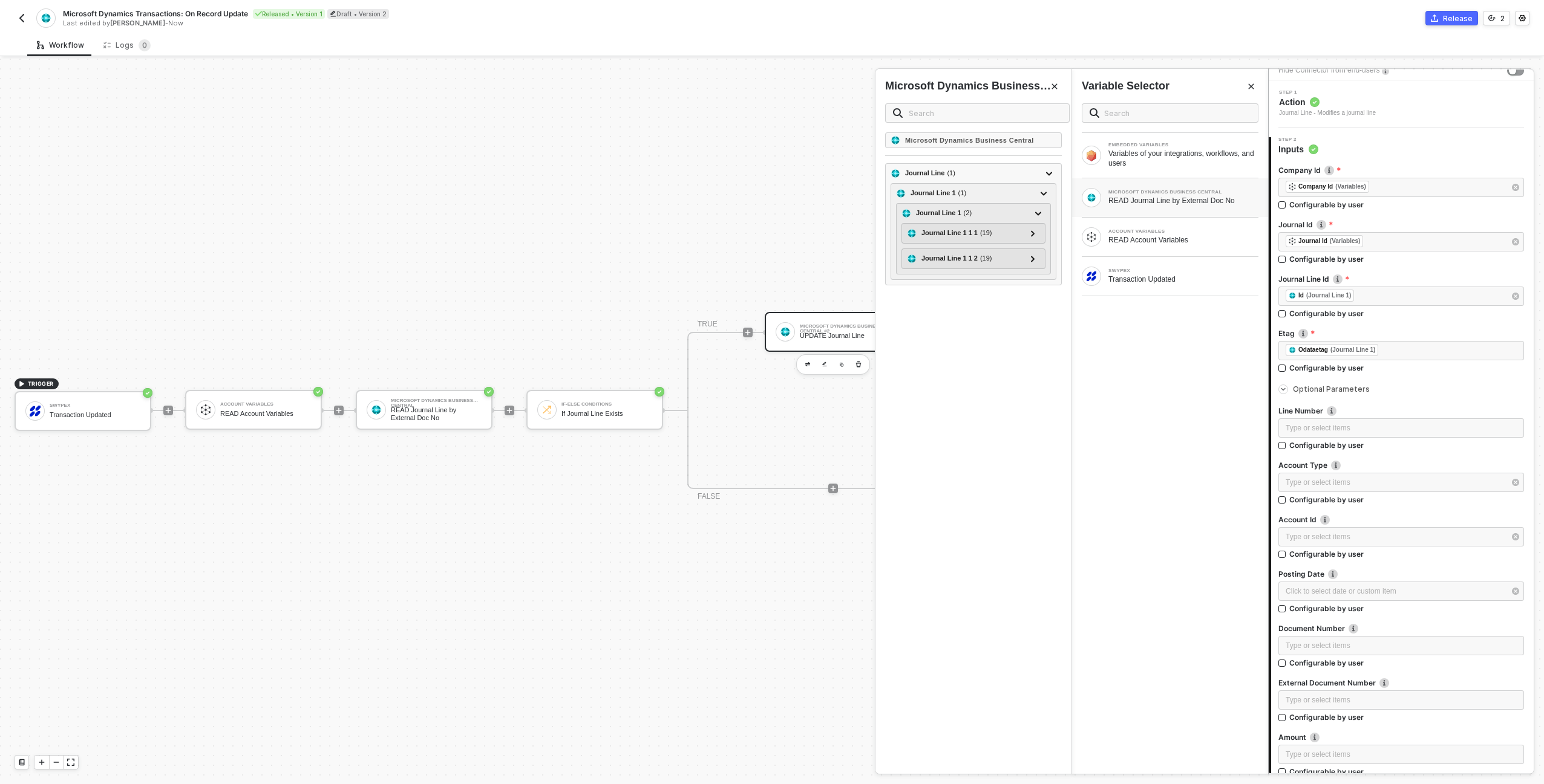
scroll to position [0, 0]
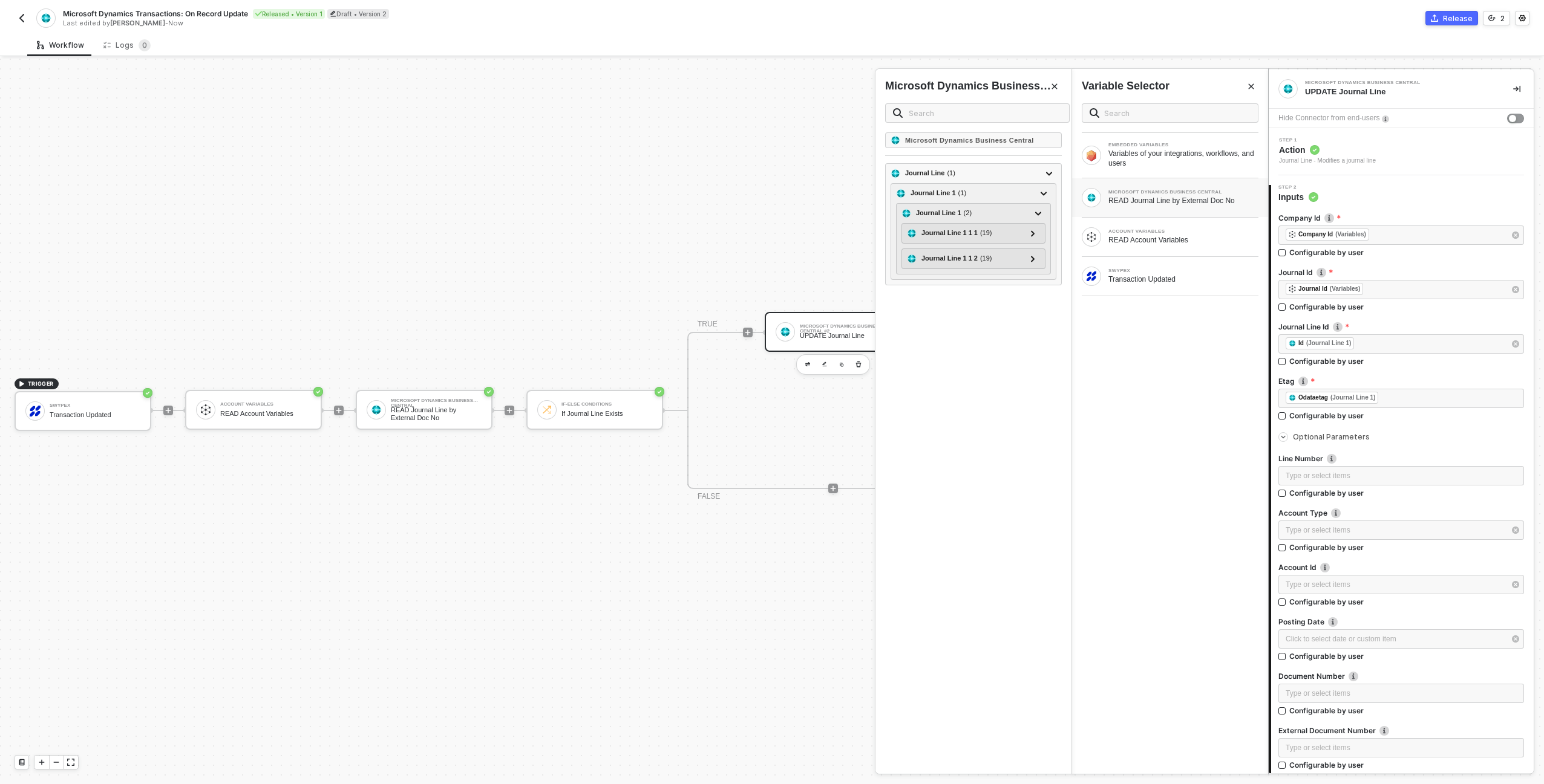
click at [1118, 397] on div "EMBEDDED VARIABLES Variables of your integrations, workflows, and users MICROSO…" at bounding box center [1170, 434] width 196 height 680
click at [1254, 84] on button "Close" at bounding box center [1250, 86] width 14 height 14
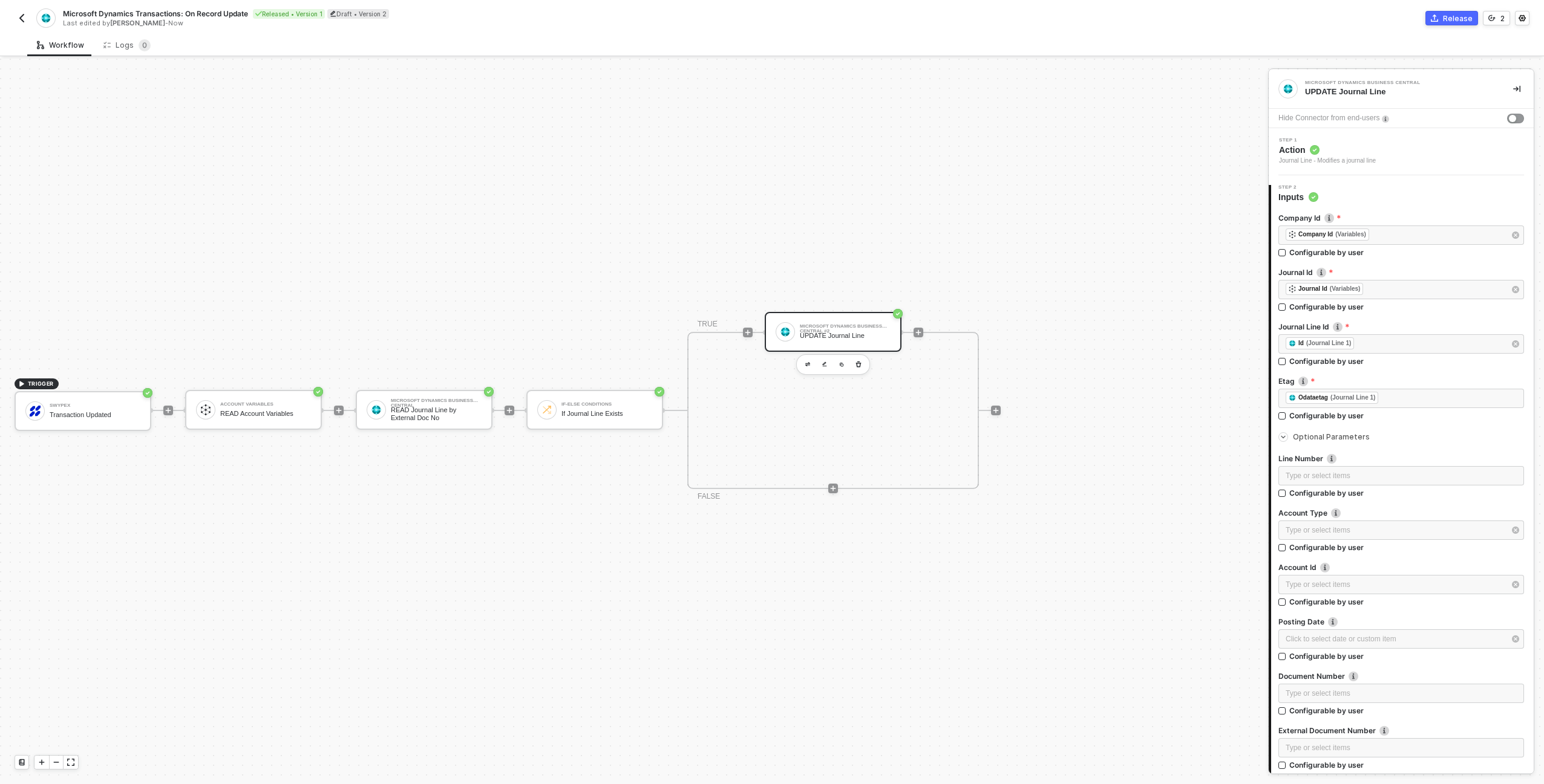
click at [1156, 125] on div "TRIGGER Swypex Transaction Updated Account Variables READ Account Variables Mic…" at bounding box center [631, 411] width 1262 height 748
click at [652, 396] on div "If-Else Conditions If Journal Line Exists" at bounding box center [595, 410] width 136 height 40
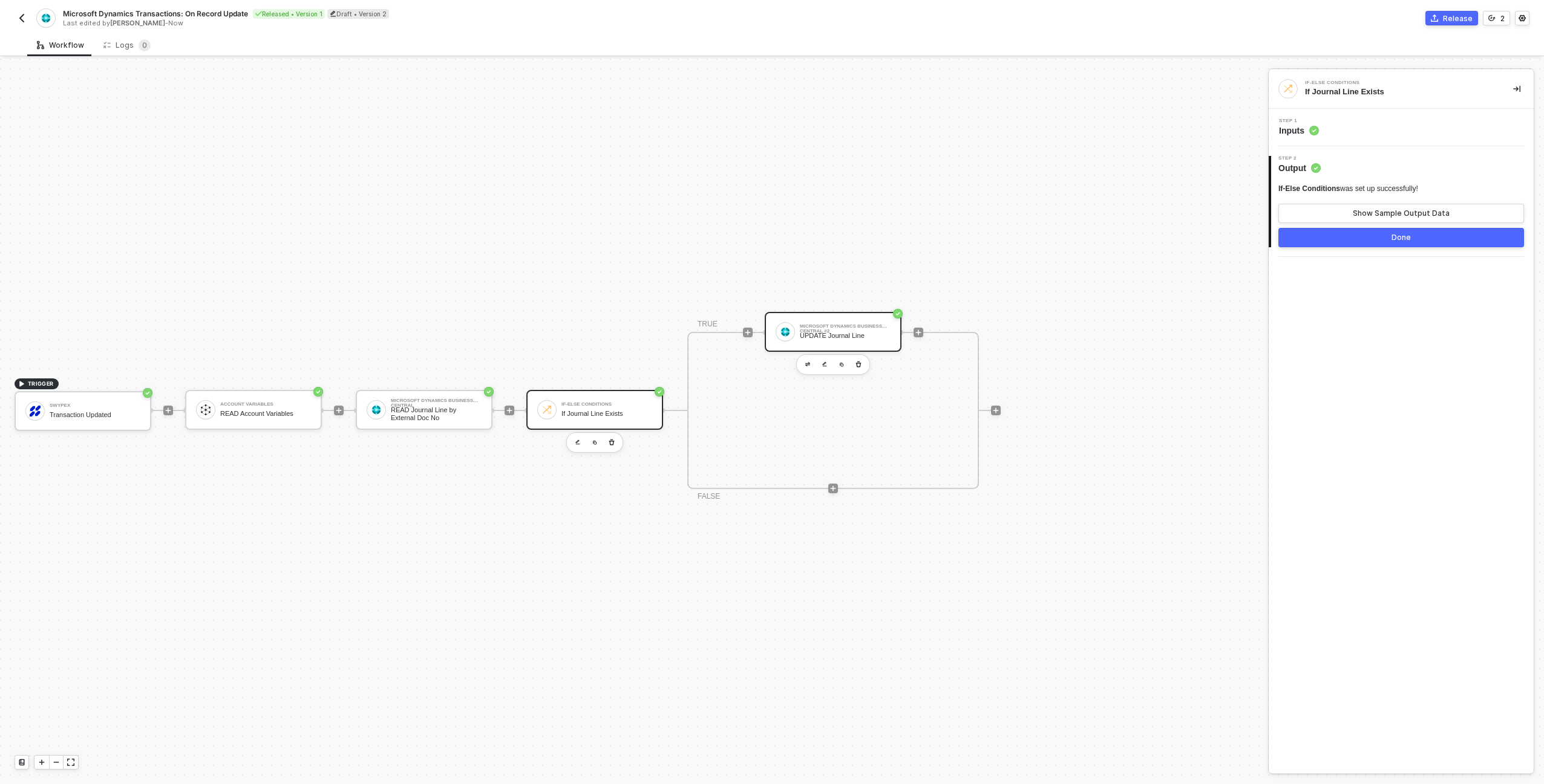
click at [791, 327] on div at bounding box center [784, 332] width 19 height 19
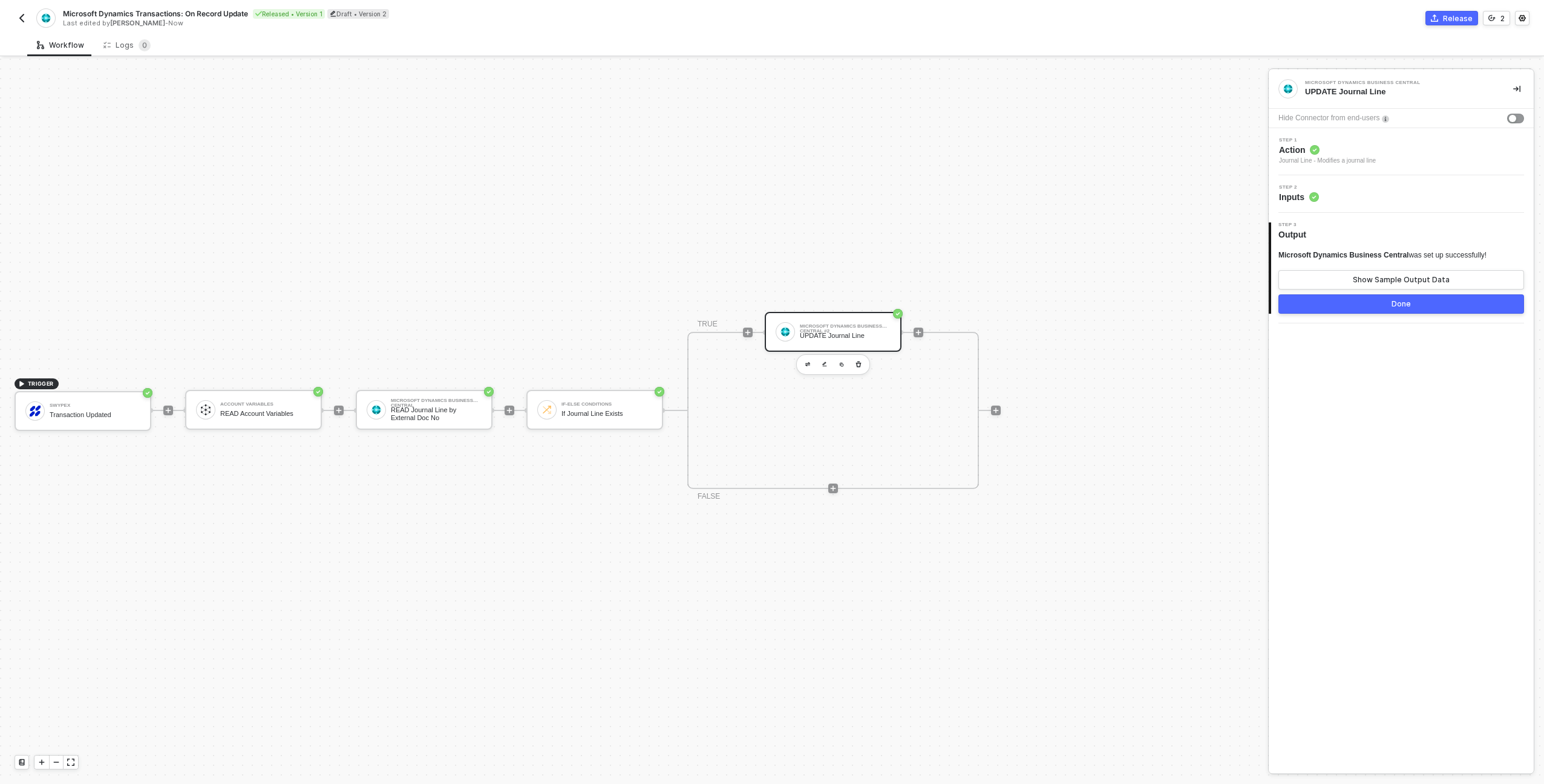
click at [1463, 15] on div "Release" at bounding box center [1458, 18] width 30 height 10
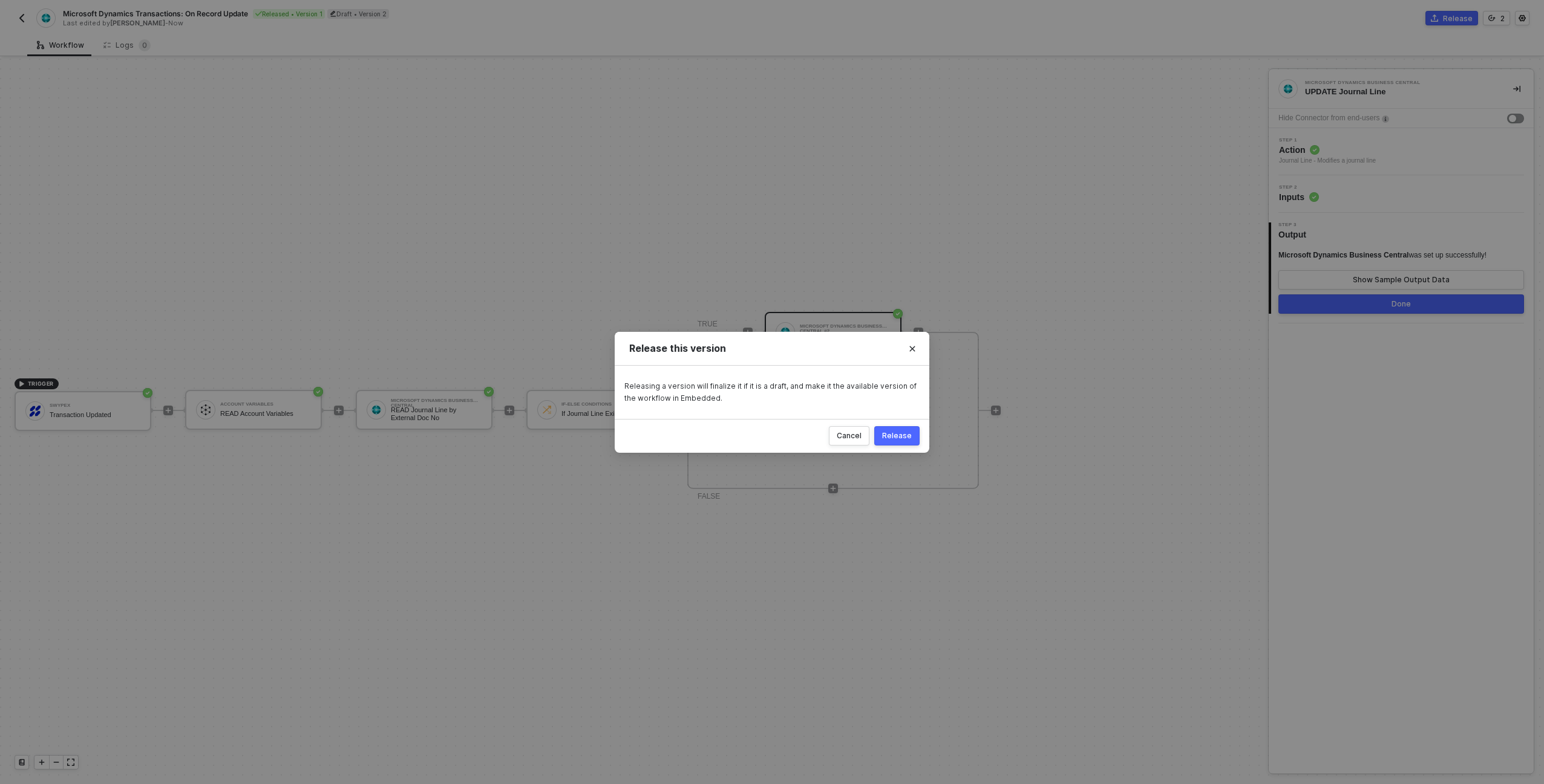
click at [919, 435] on div "Cancel Release" at bounding box center [772, 436] width 314 height 34
drag, startPoint x: 916, startPoint y: 436, endPoint x: 949, endPoint y: 448, distance: 35.1
click at [916, 436] on button "Release" at bounding box center [897, 436] width 46 height 19
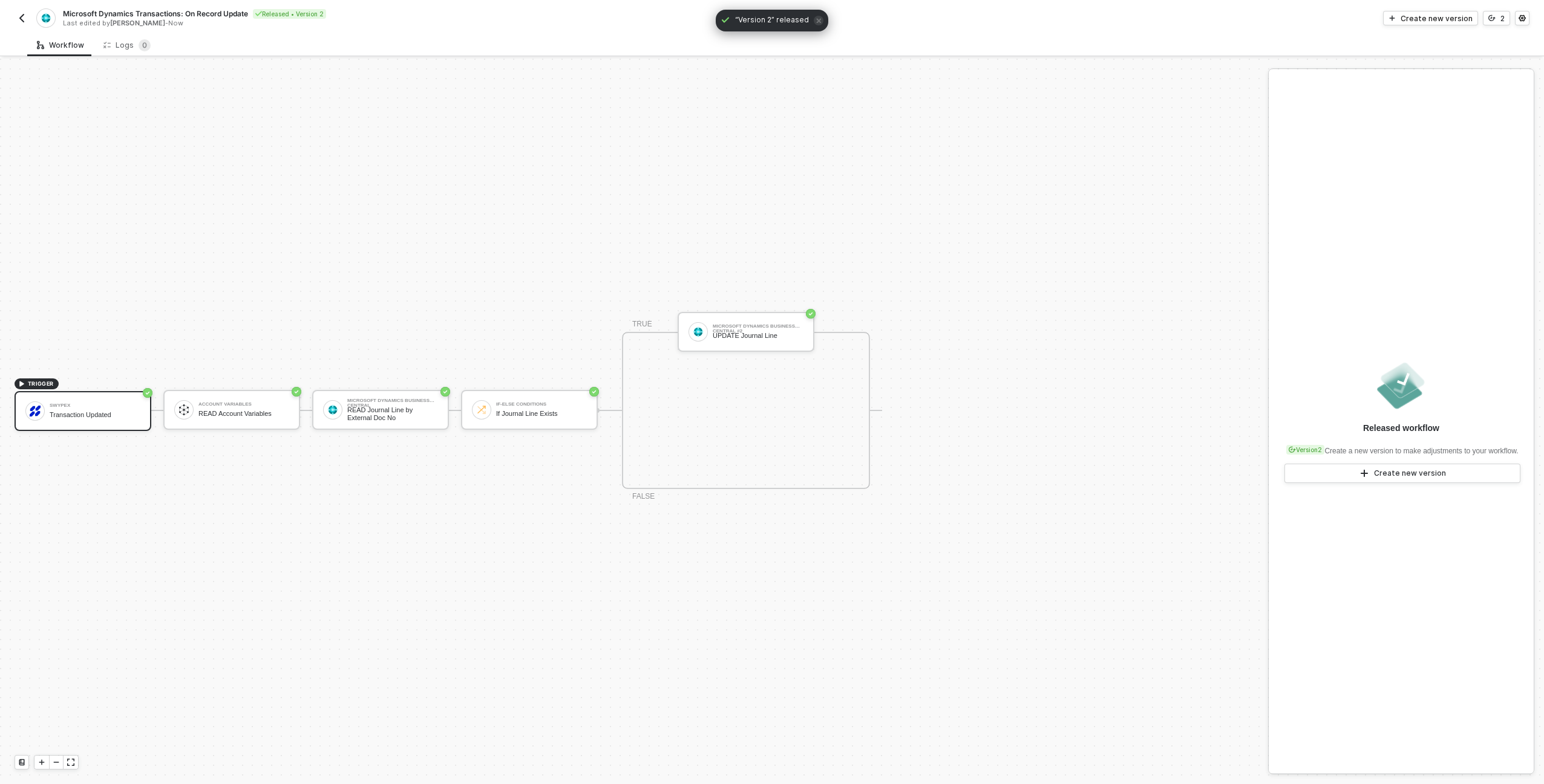
click at [28, 19] on button "button" at bounding box center [21, 17] width 14 height 14
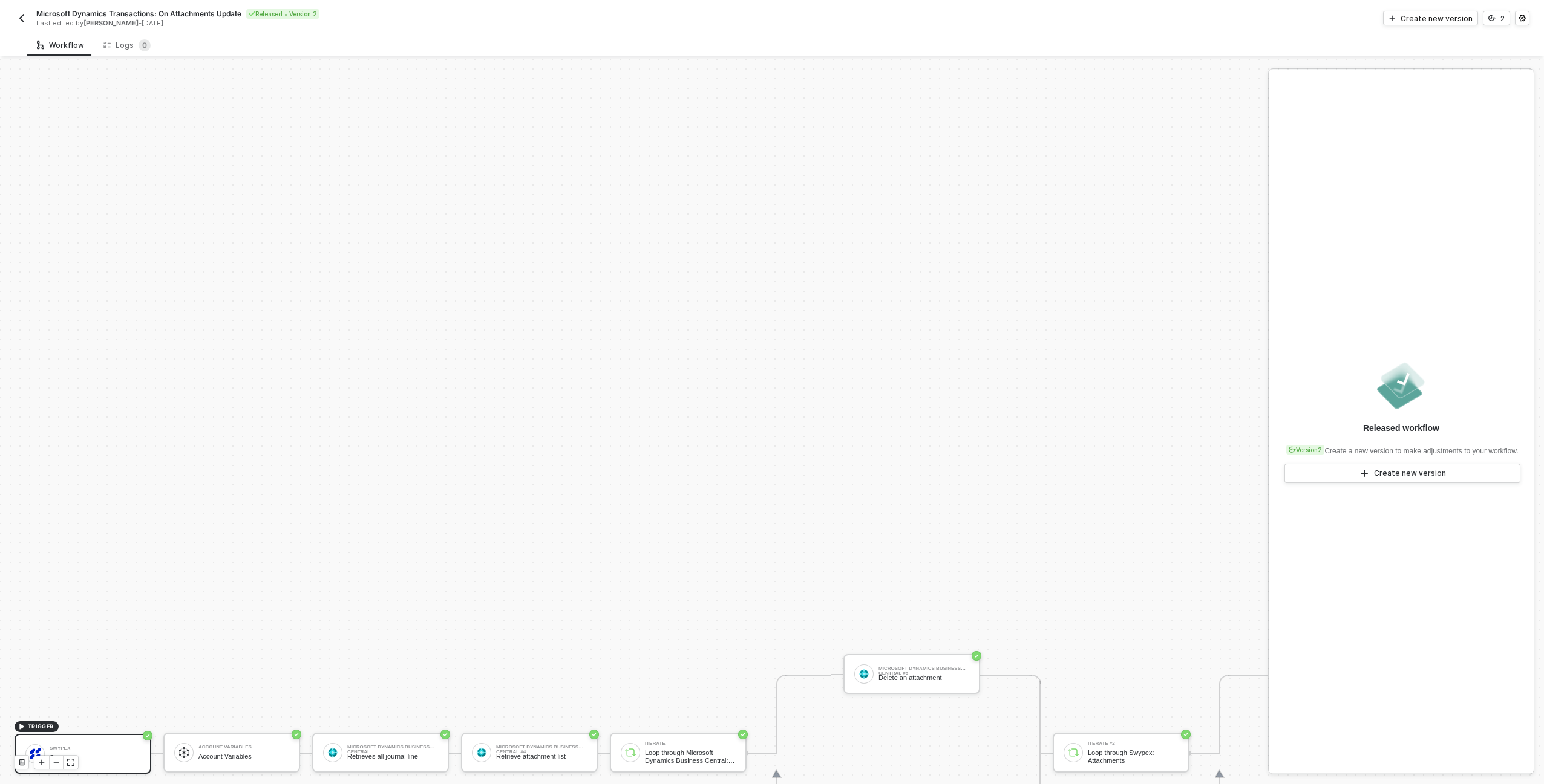
scroll to position [347, 0]
